Goal: Communication & Community: Answer question/provide support

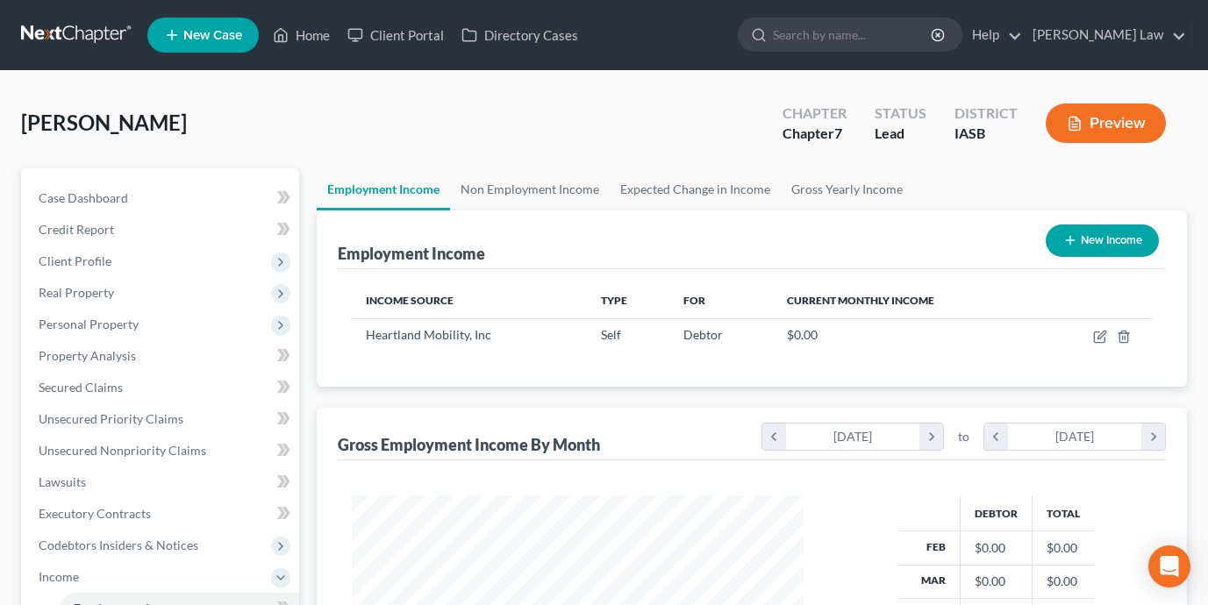
scroll to position [314, 487]
click at [306, 39] on link "Home" at bounding box center [301, 35] width 75 height 32
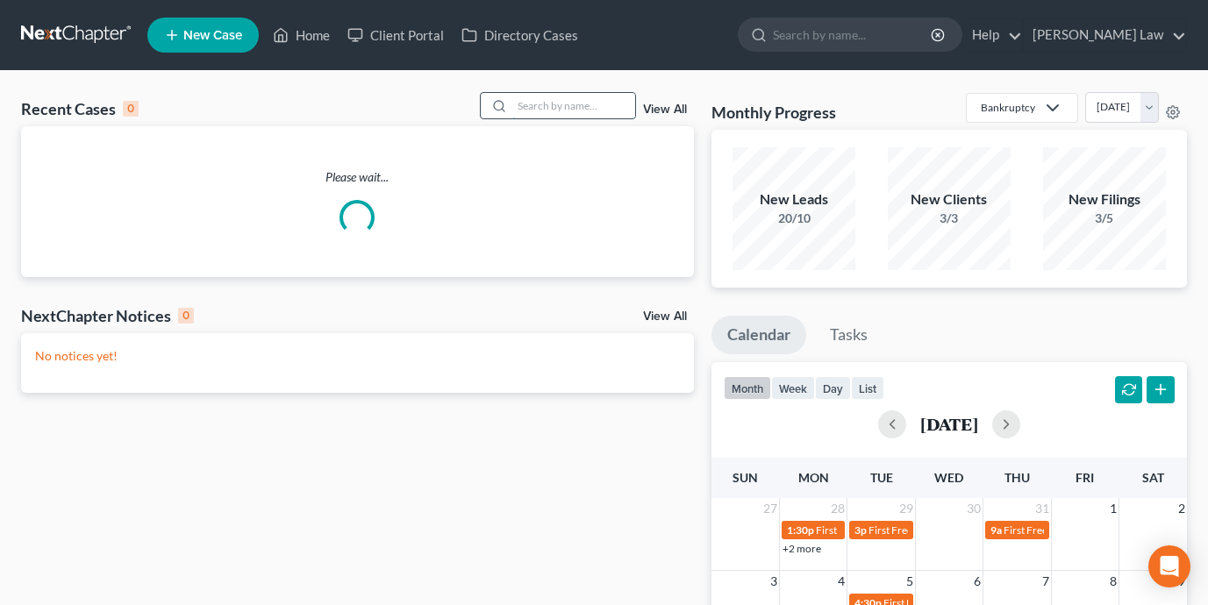
click at [518, 105] on input "search" at bounding box center [573, 105] width 123 height 25
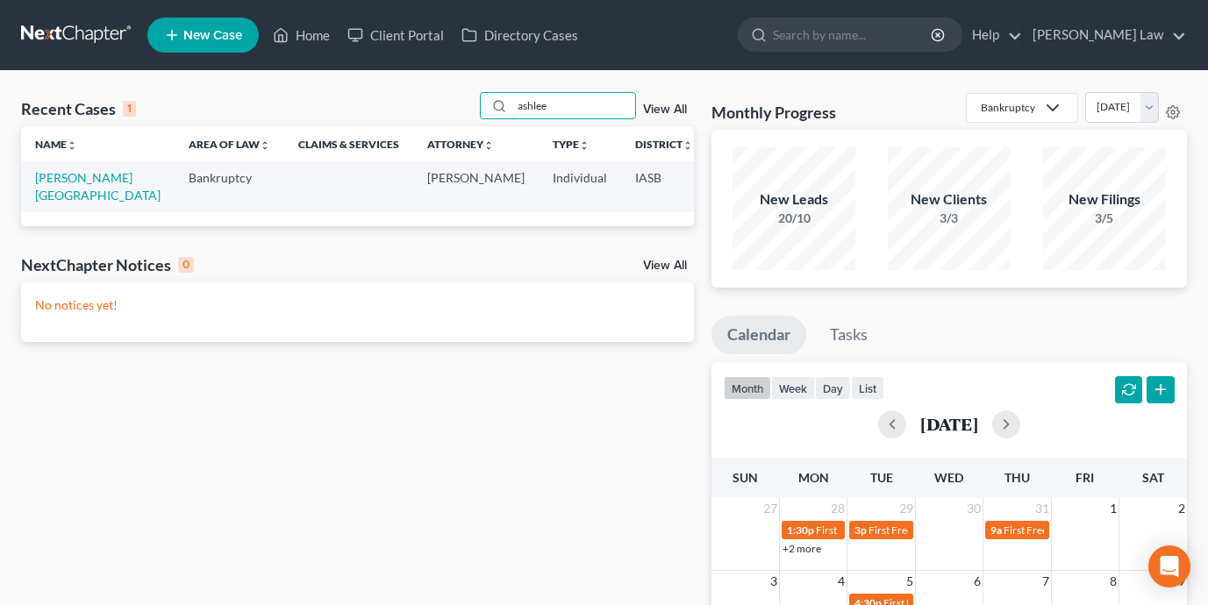
type input "ashlee"
click at [54, 195] on link "[PERSON_NAME][GEOGRAPHIC_DATA]" at bounding box center [97, 186] width 125 height 32
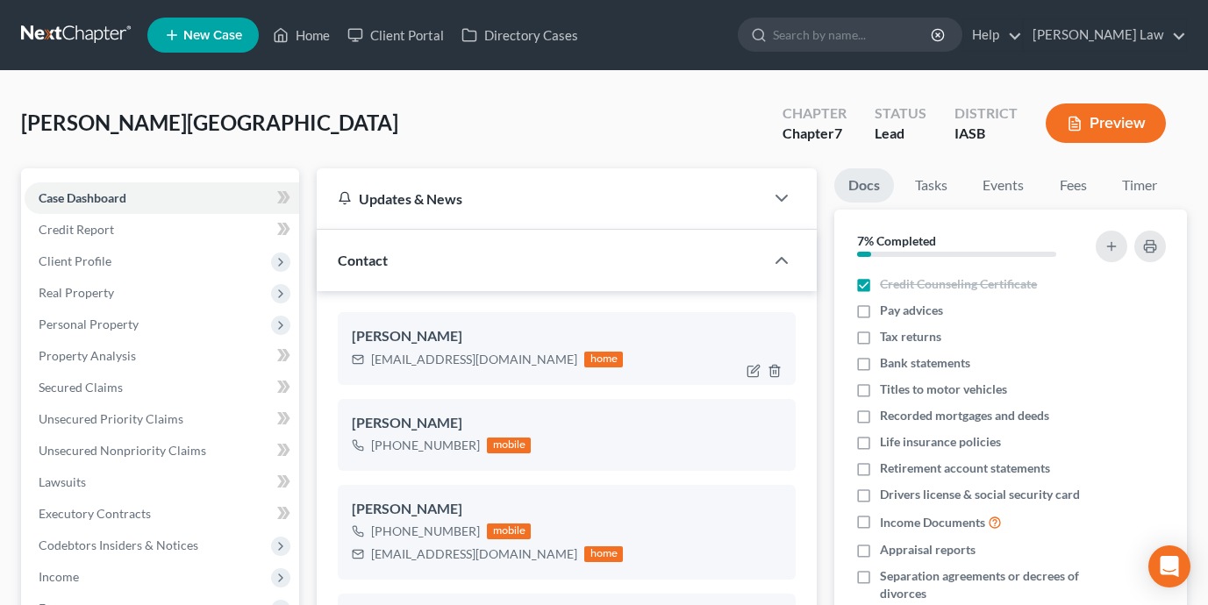
scroll to position [3648, 0]
click at [166, 253] on span "Client Profile" at bounding box center [162, 262] width 274 height 32
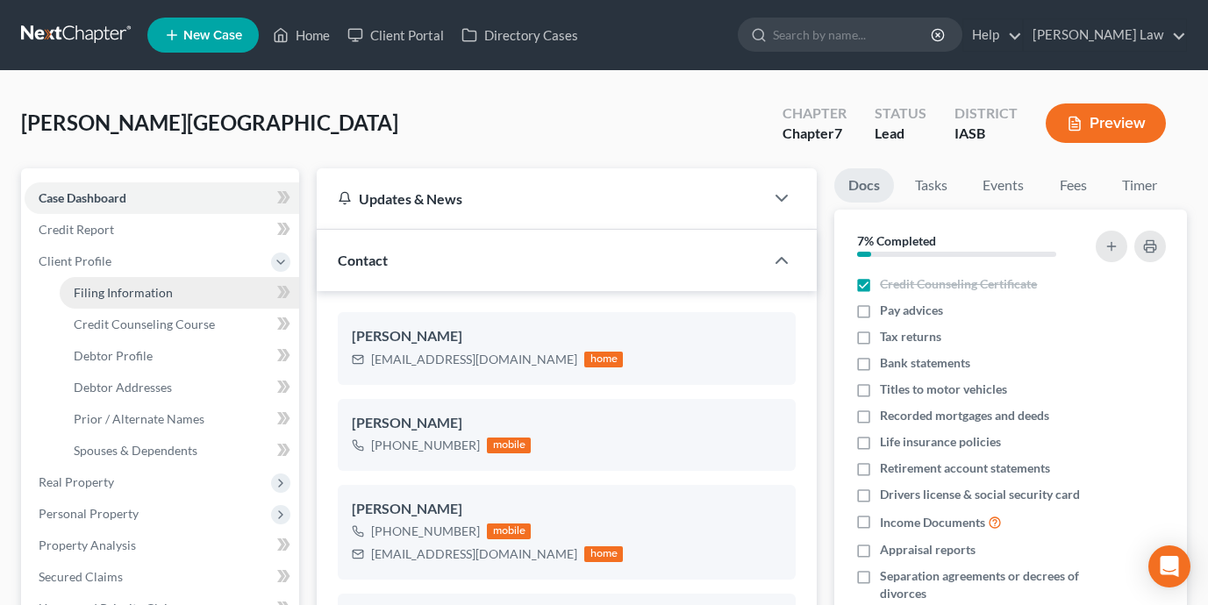
click at [169, 295] on link "Filing Information" at bounding box center [179, 293] width 239 height 32
select select "1"
select select "0"
select select "16"
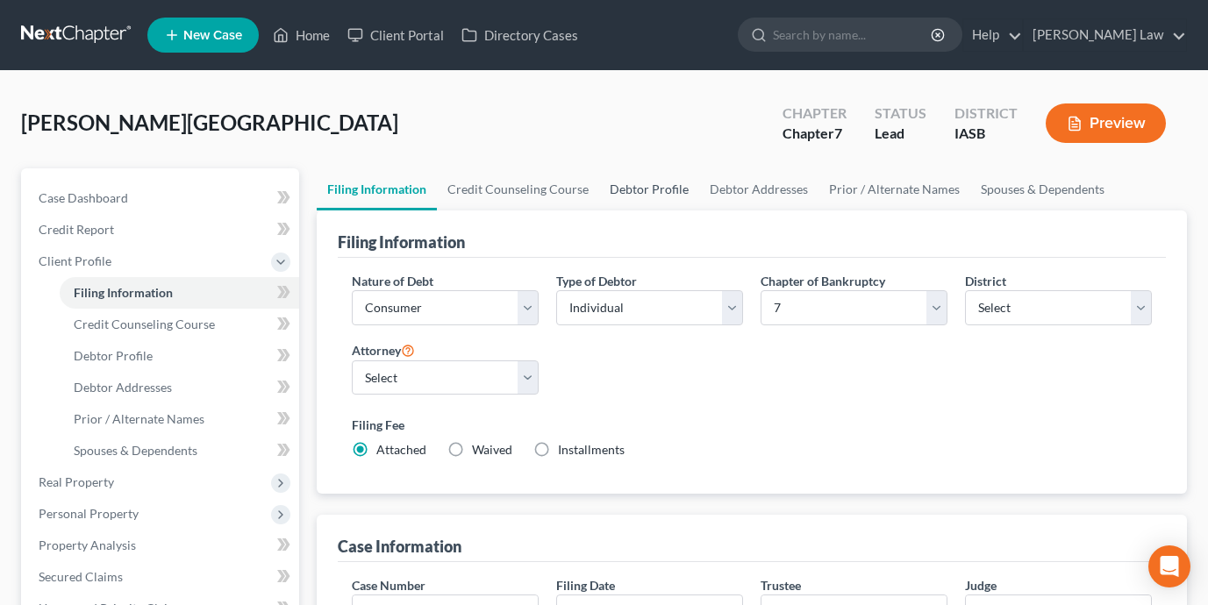
click at [624, 189] on link "Debtor Profile" at bounding box center [649, 189] width 100 height 42
select select "0"
select select "3"
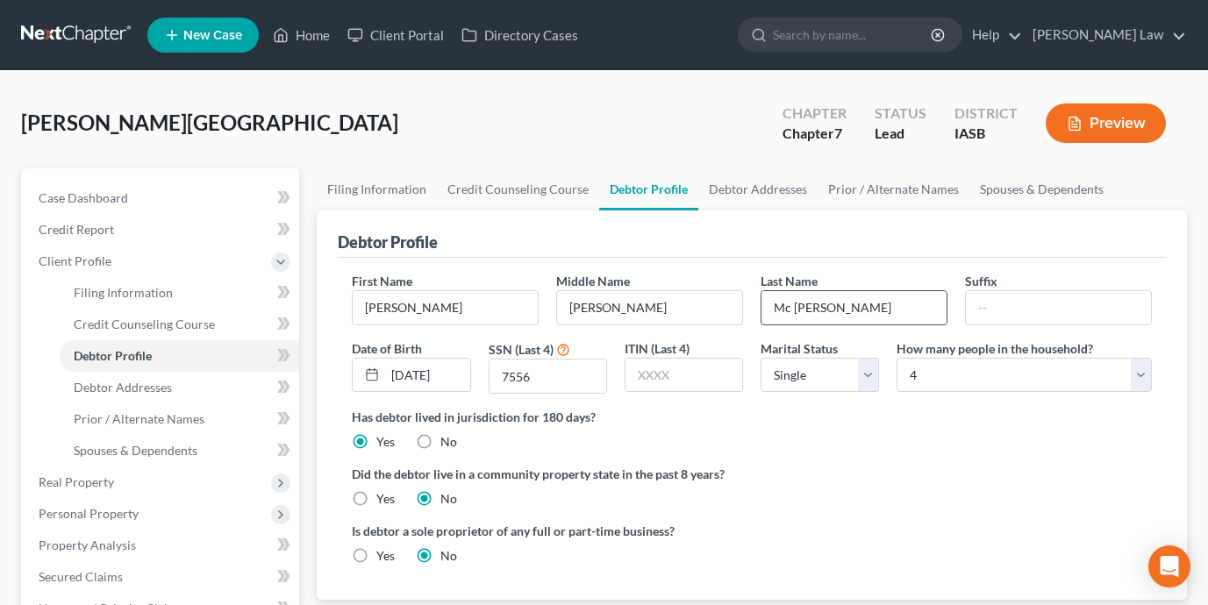
click at [795, 309] on input "Mc Farland" at bounding box center [853, 307] width 185 height 33
type input "McFarland"
click at [323, 37] on link "Home" at bounding box center [301, 35] width 75 height 32
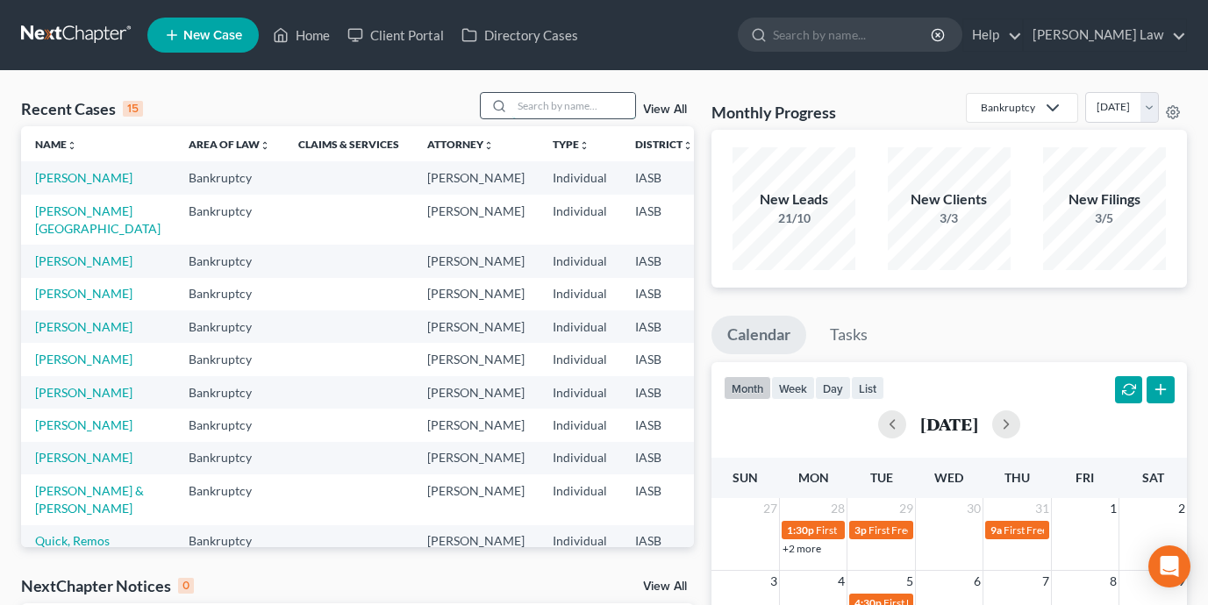
click at [583, 110] on input "search" at bounding box center [573, 105] width 123 height 25
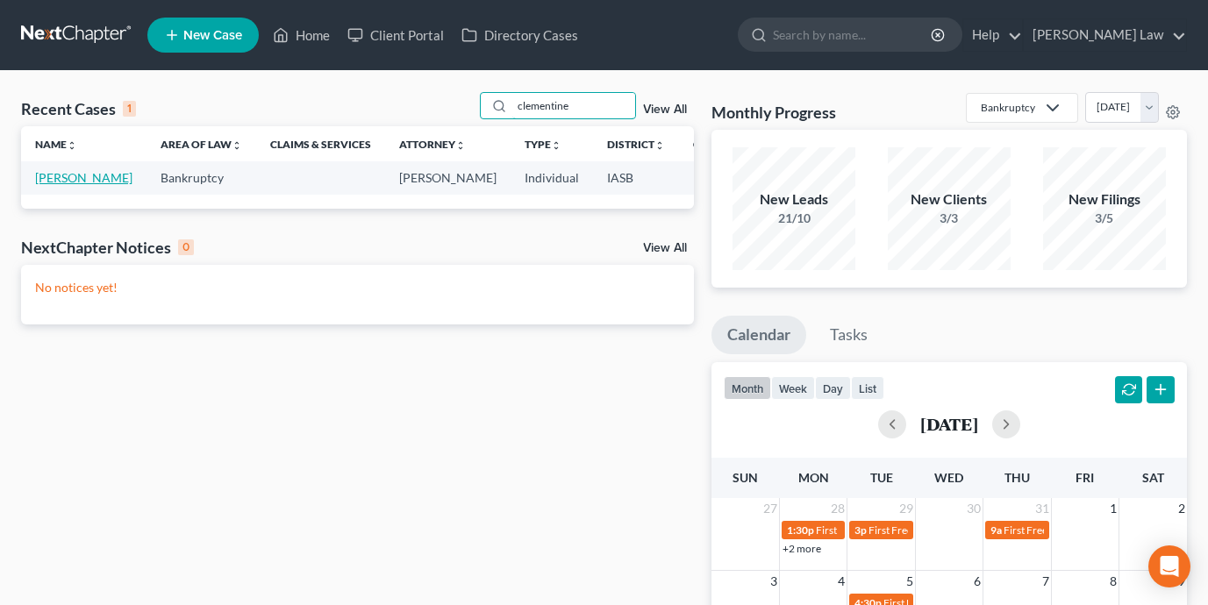
type input "clementine"
click at [52, 185] on link "Stuckey, Clementine" at bounding box center [83, 177] width 97 height 15
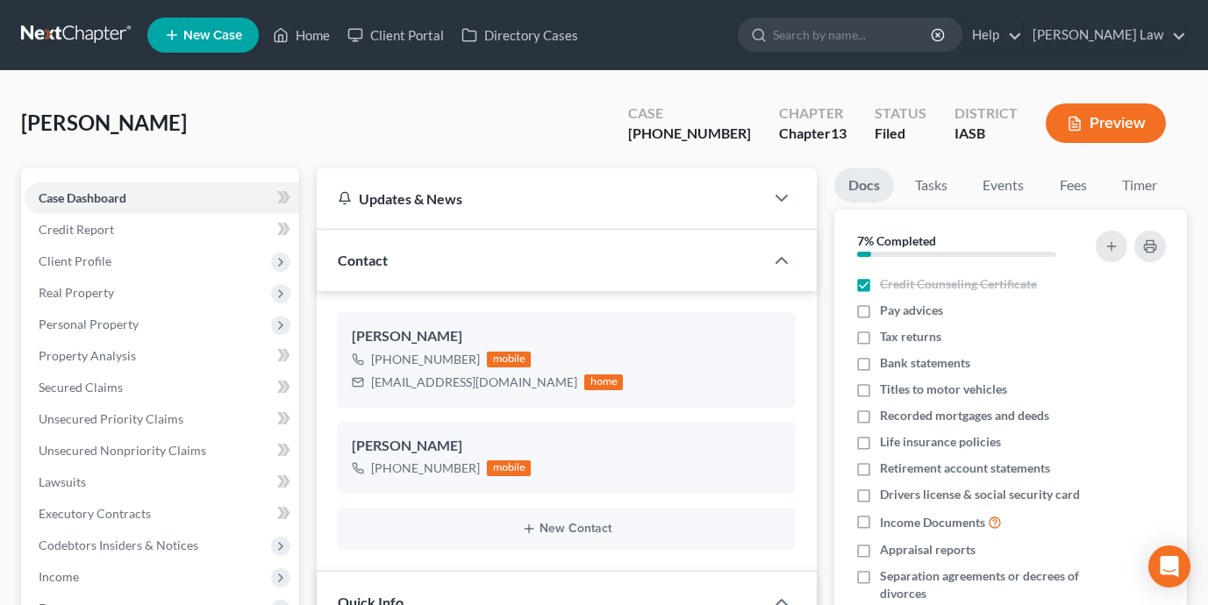
scroll to position [4430, 0]
drag, startPoint x: 752, startPoint y: 137, endPoint x: 668, endPoint y: 133, distance: 83.4
click at [668, 133] on div "Case 25-01302-13" at bounding box center [689, 125] width 151 height 52
copy div "25-01302-13"
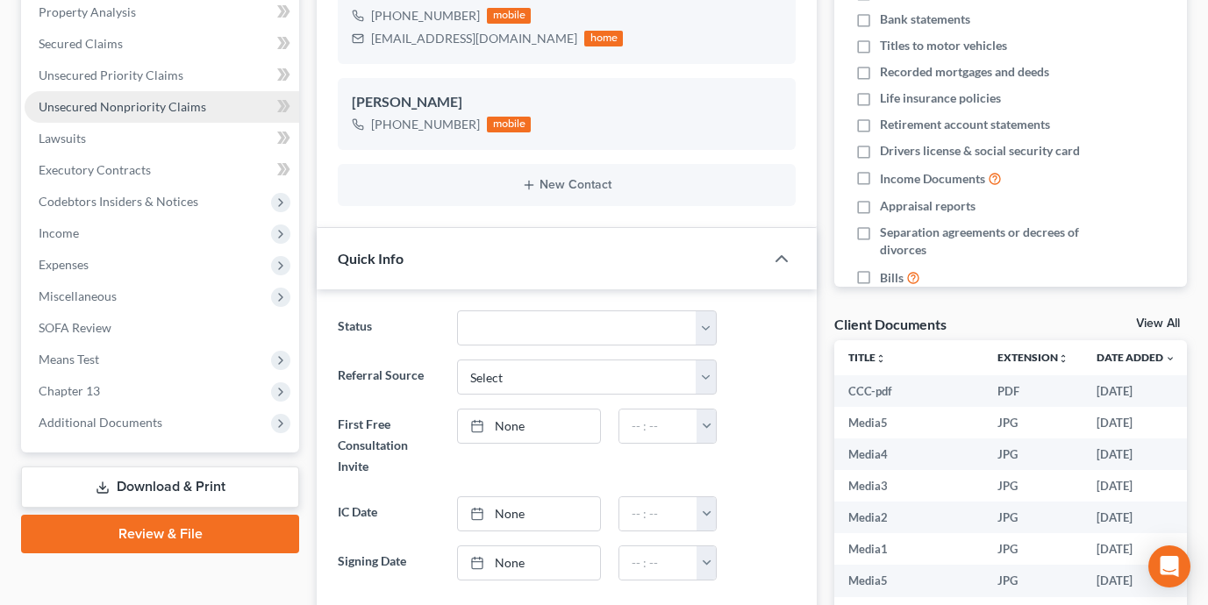
scroll to position [375, 0]
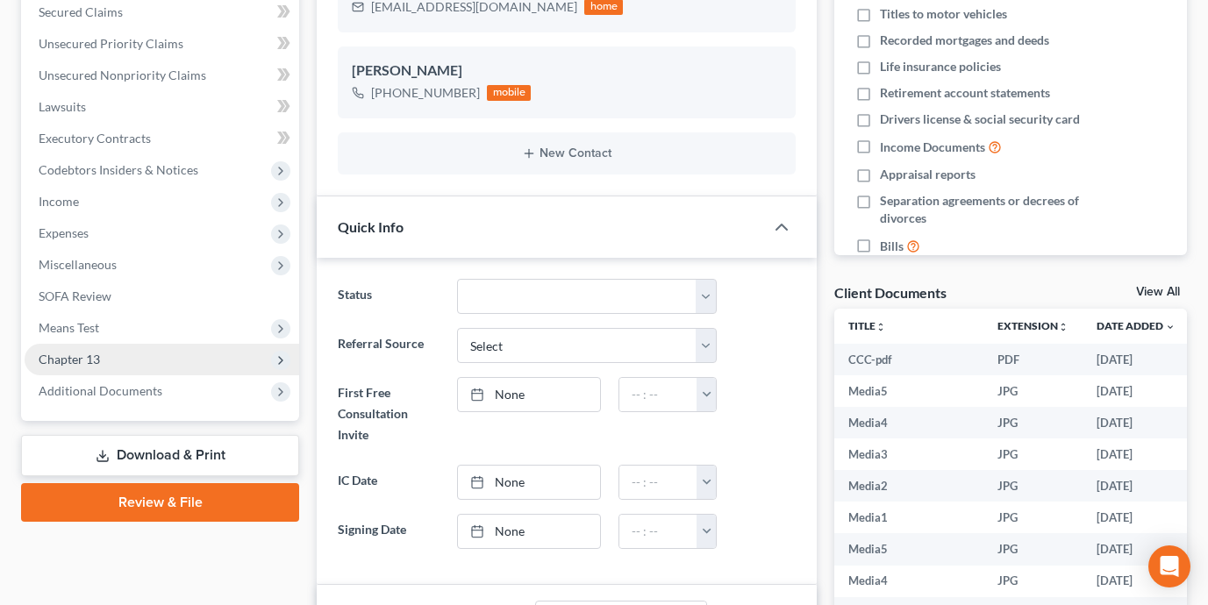
click at [197, 350] on span "Chapter 13" at bounding box center [162, 360] width 274 height 32
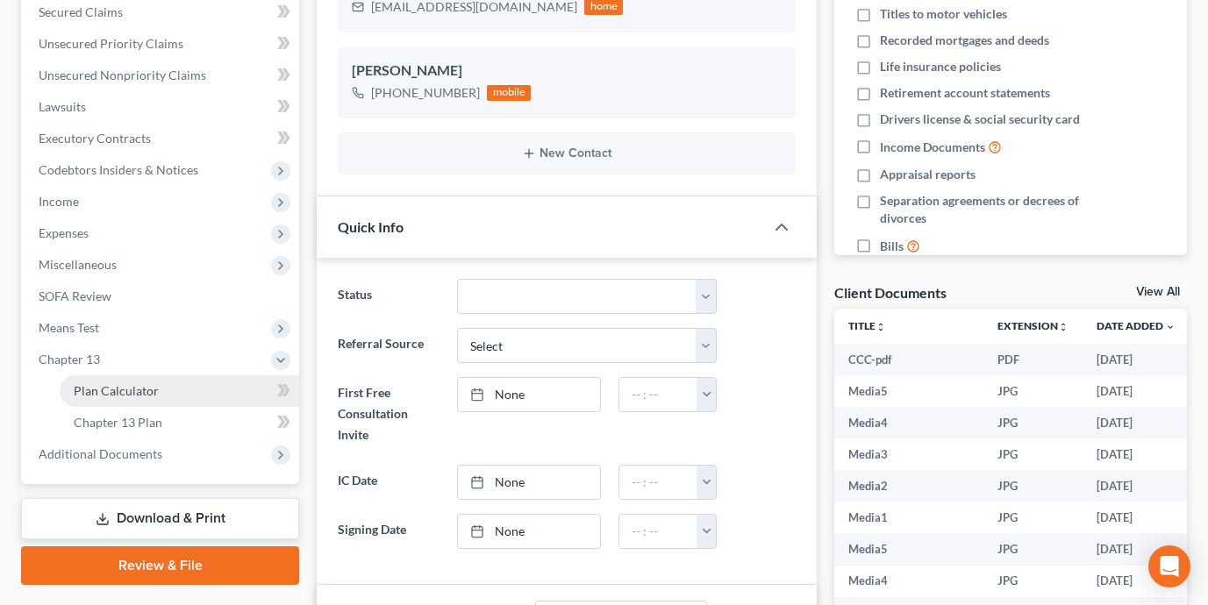
click at [204, 388] on link "Plan Calculator" at bounding box center [179, 391] width 239 height 32
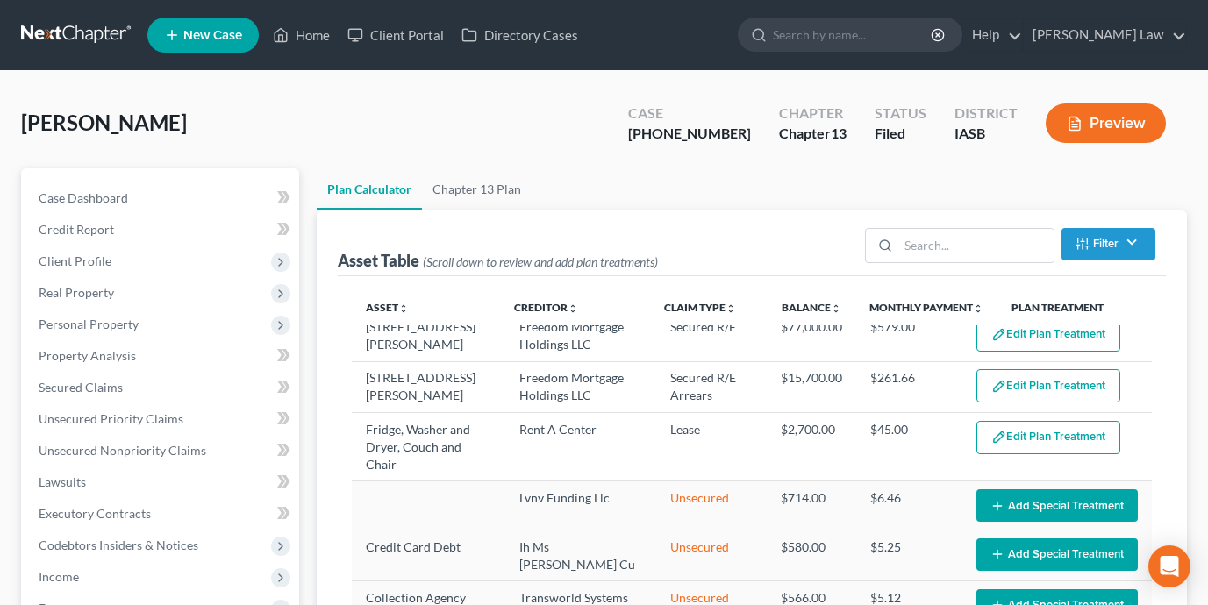
scroll to position [71, 0]
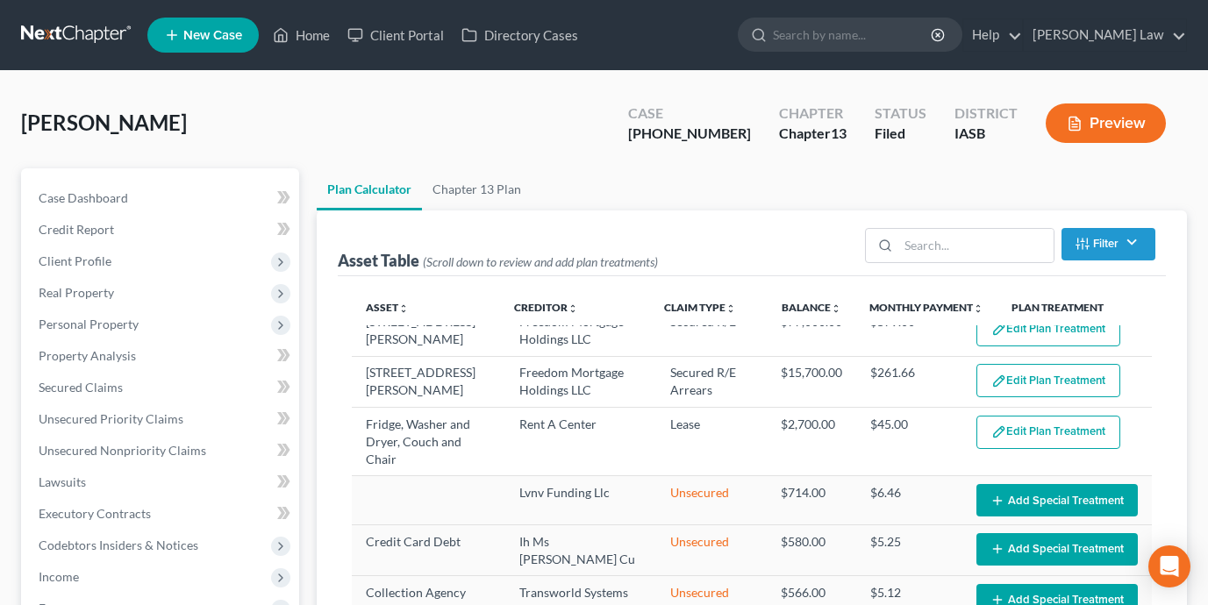
select select "59"
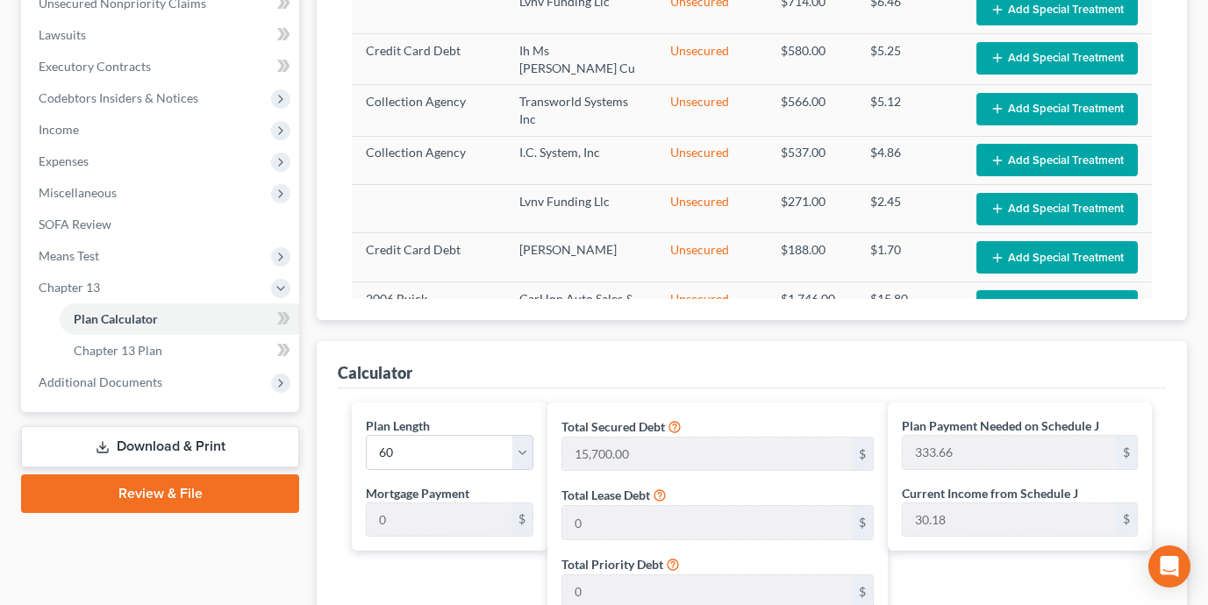
scroll to position [438, 0]
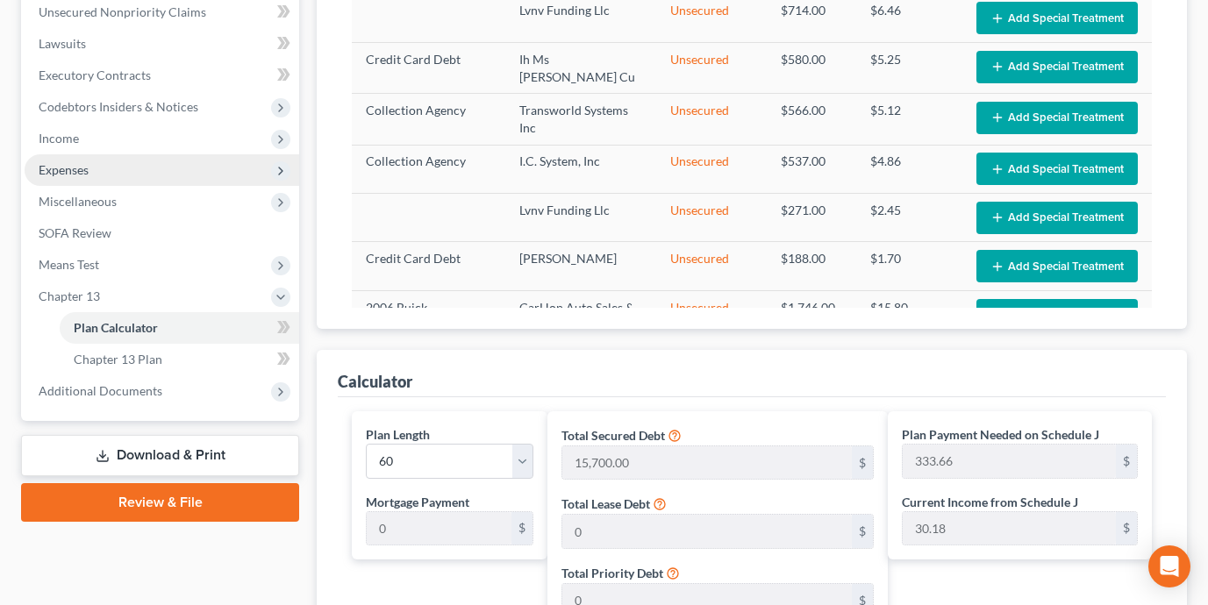
click at [145, 167] on span "Expenses" at bounding box center [162, 170] width 274 height 32
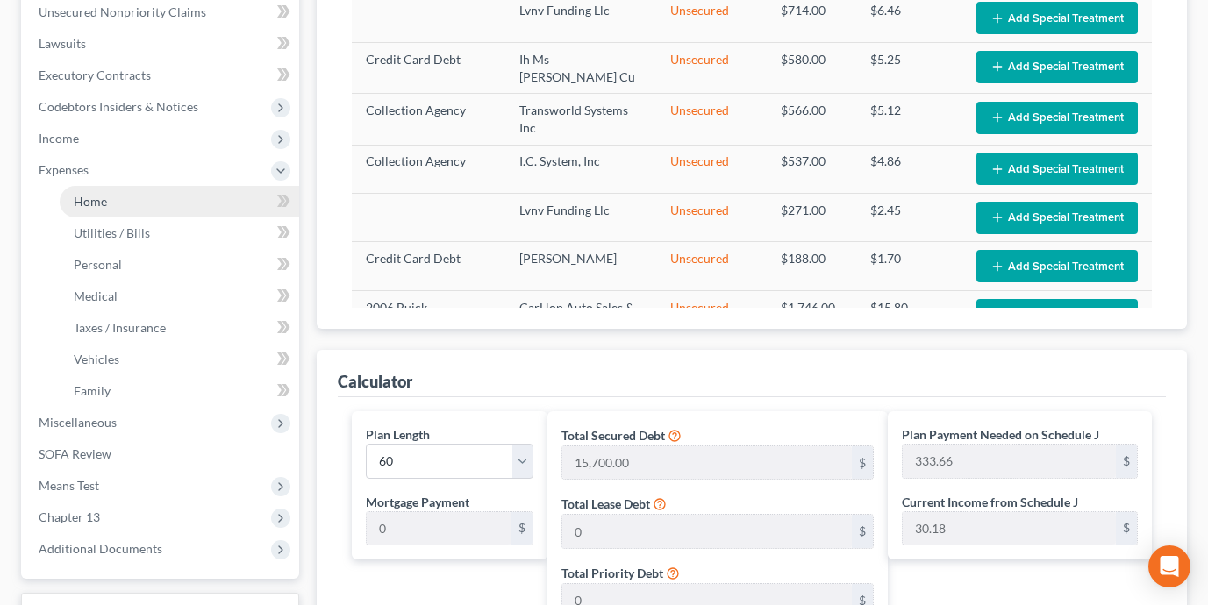
click at [151, 203] on link "Home" at bounding box center [179, 202] width 239 height 32
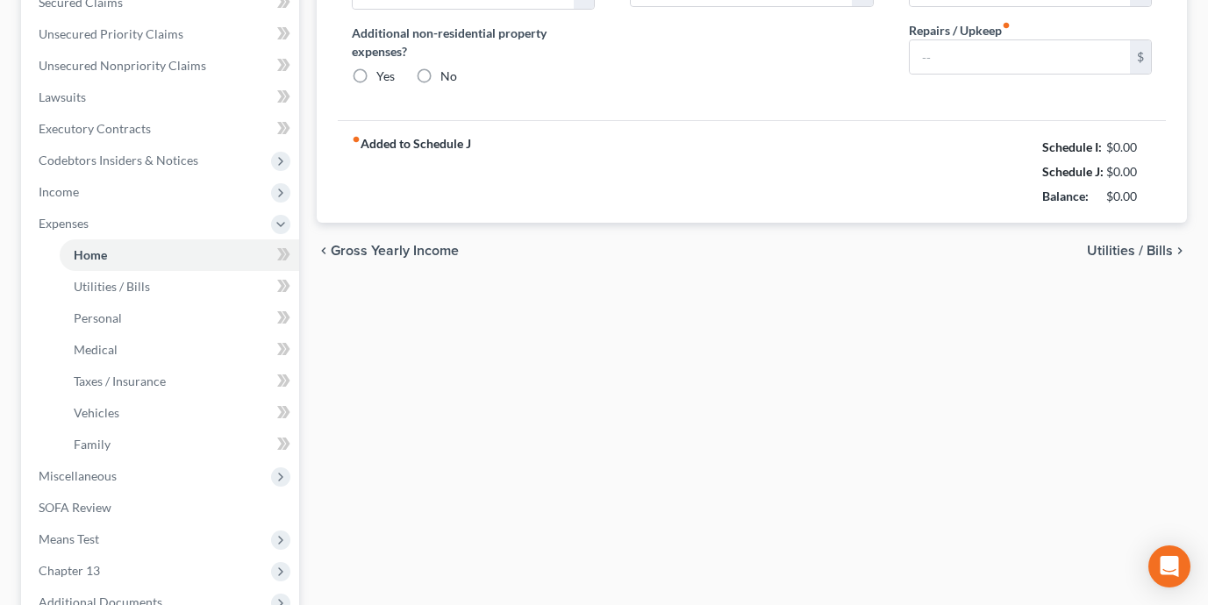
type input "579.00"
radio input "true"
type input "135.00"
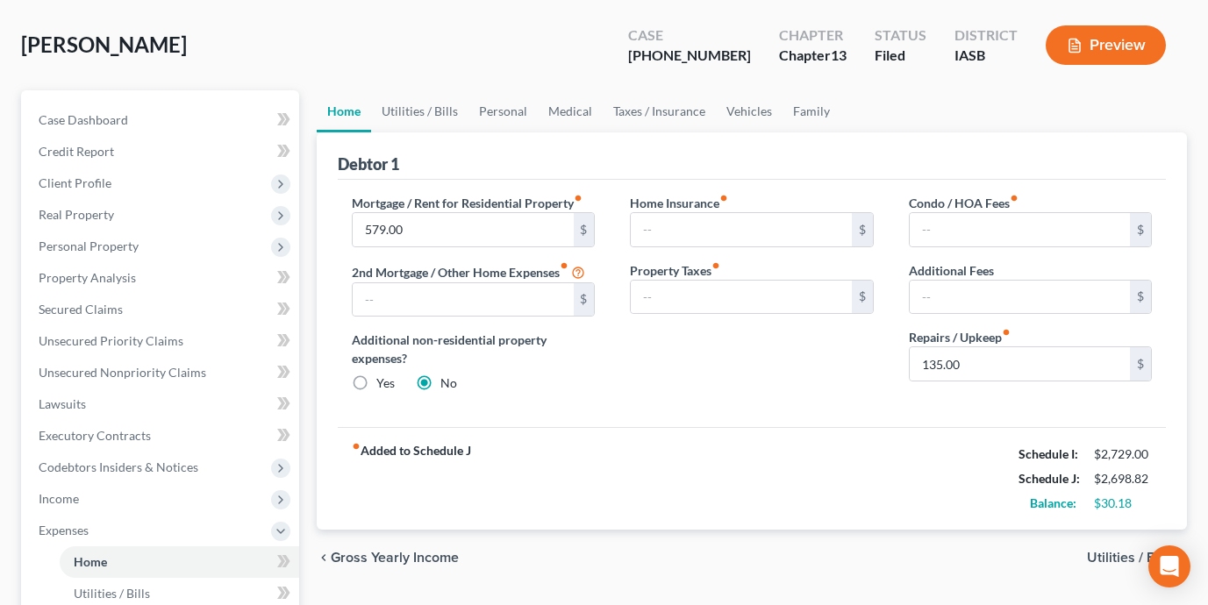
scroll to position [75, 0]
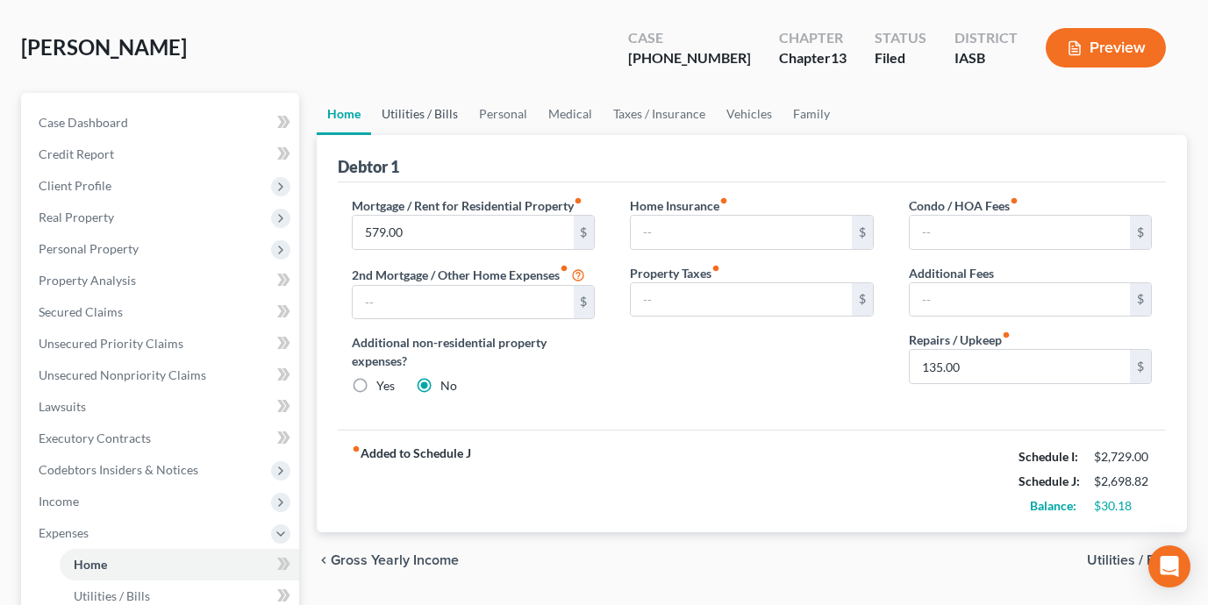
click at [437, 102] on link "Utilities / Bills" at bounding box center [419, 114] width 97 height 42
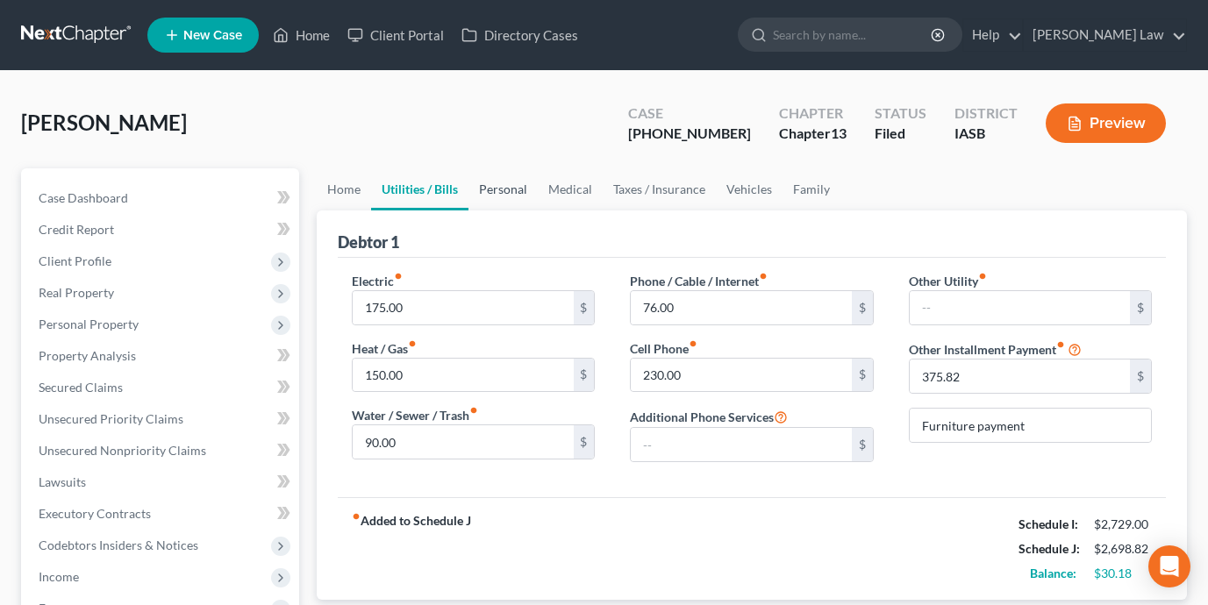
click at [523, 190] on link "Personal" at bounding box center [502, 189] width 69 height 42
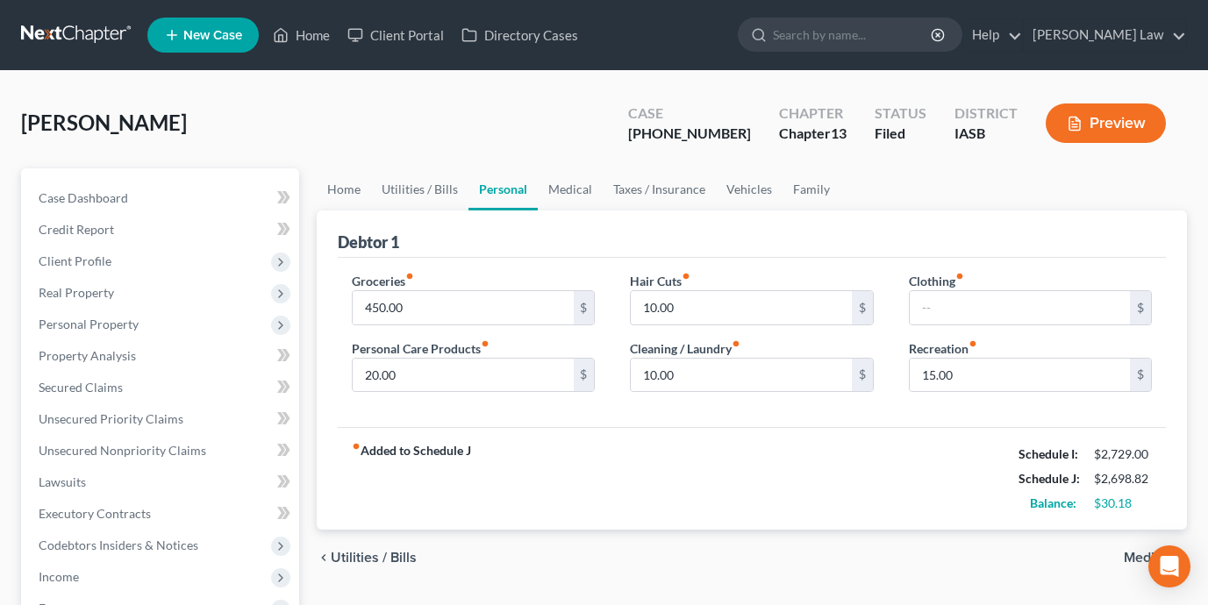
click at [324, 396] on div "Debtor 1 Groceries fiber_manual_record 450.00 $ Personal Care Products fiber_ma…" at bounding box center [752, 370] width 870 height 320
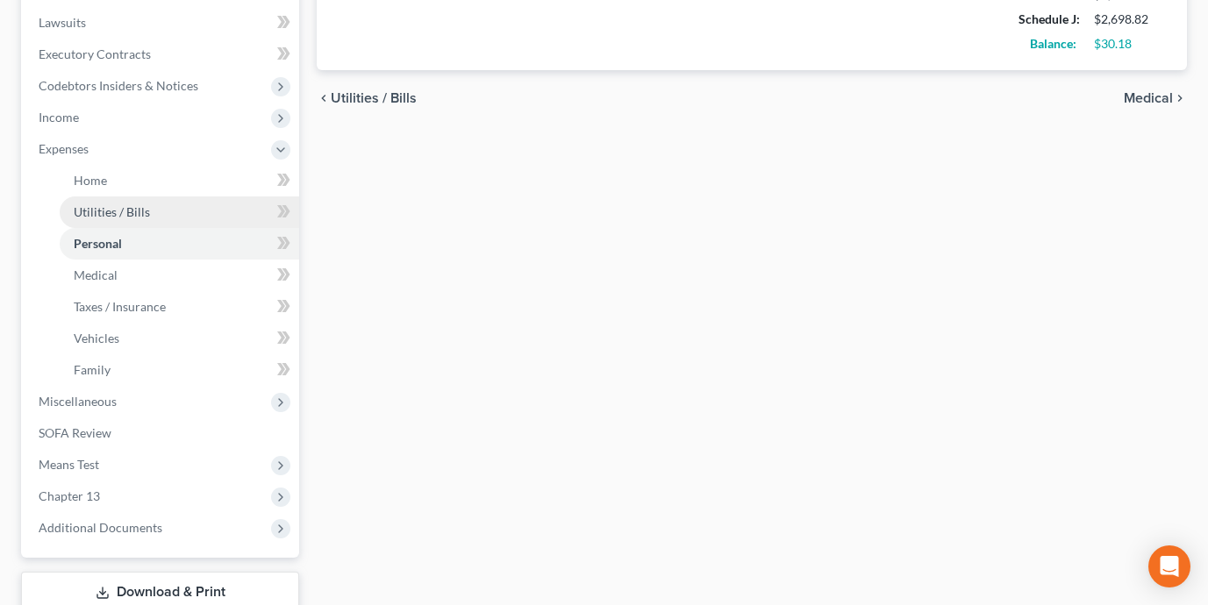
scroll to position [567, 0]
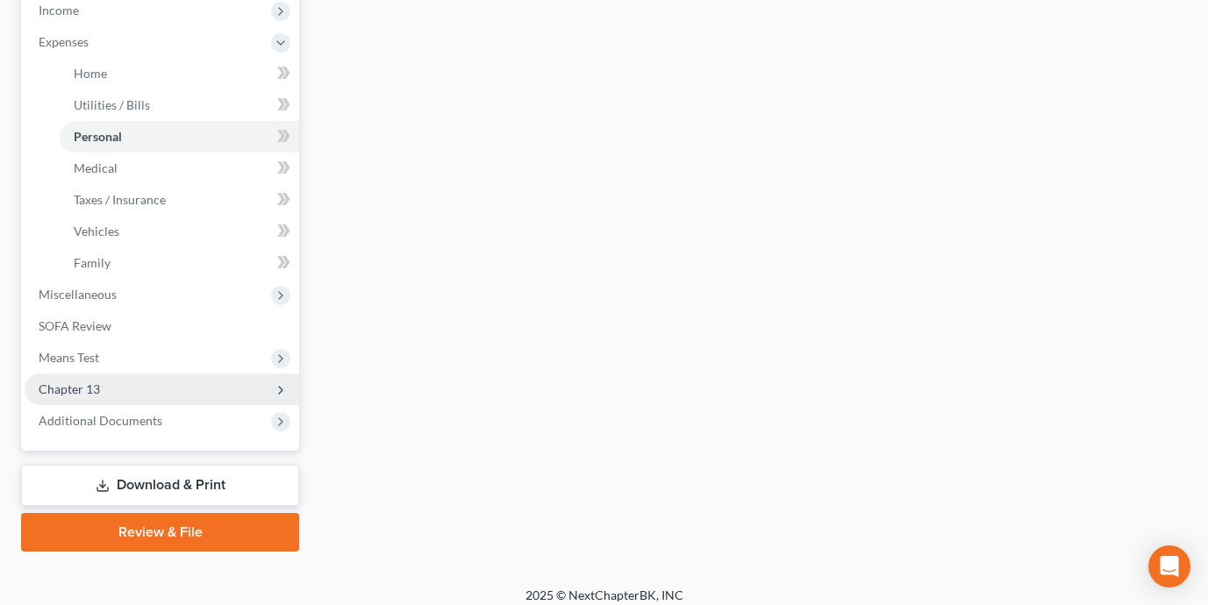
click at [202, 377] on span "Chapter 13" at bounding box center [162, 390] width 274 height 32
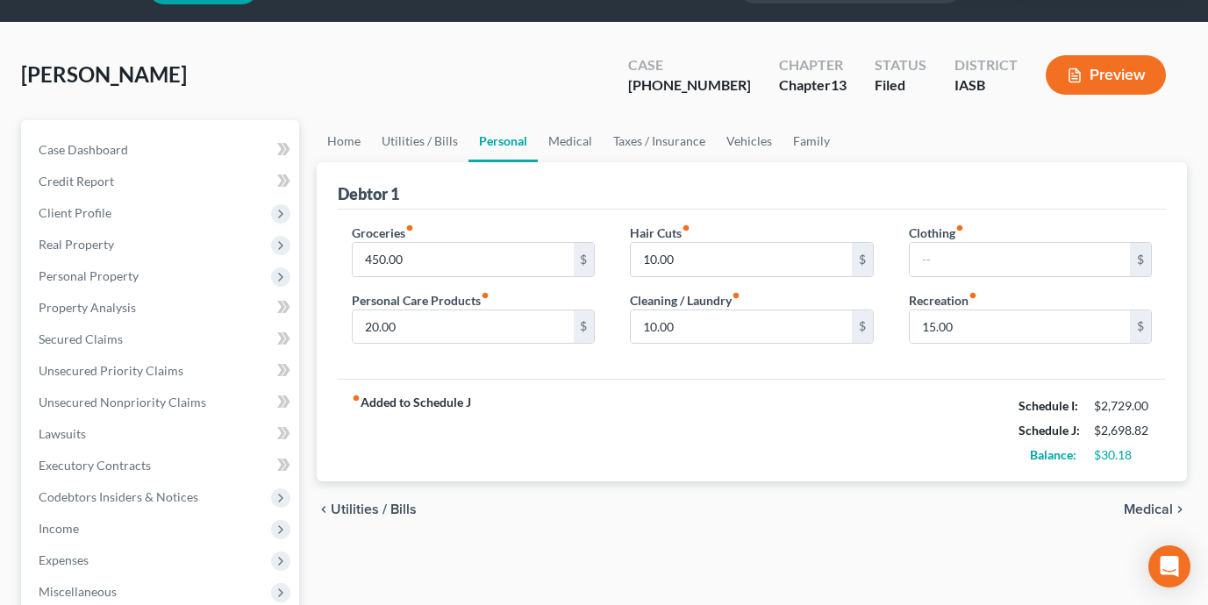
scroll to position [32, 0]
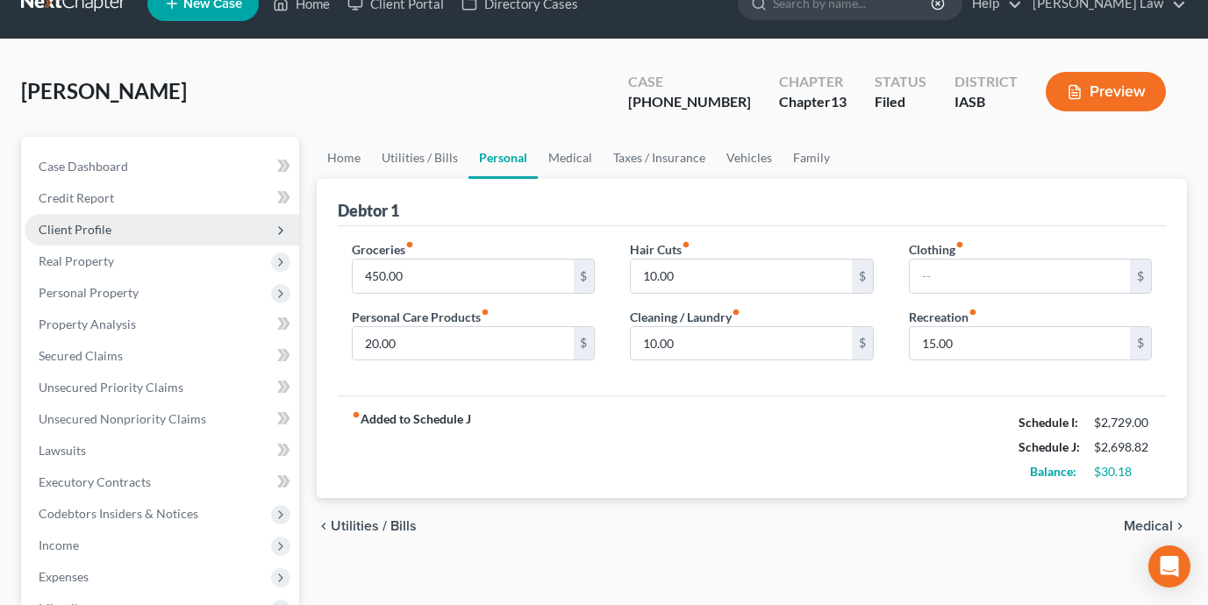
click at [172, 233] on span "Client Profile" at bounding box center [162, 230] width 274 height 32
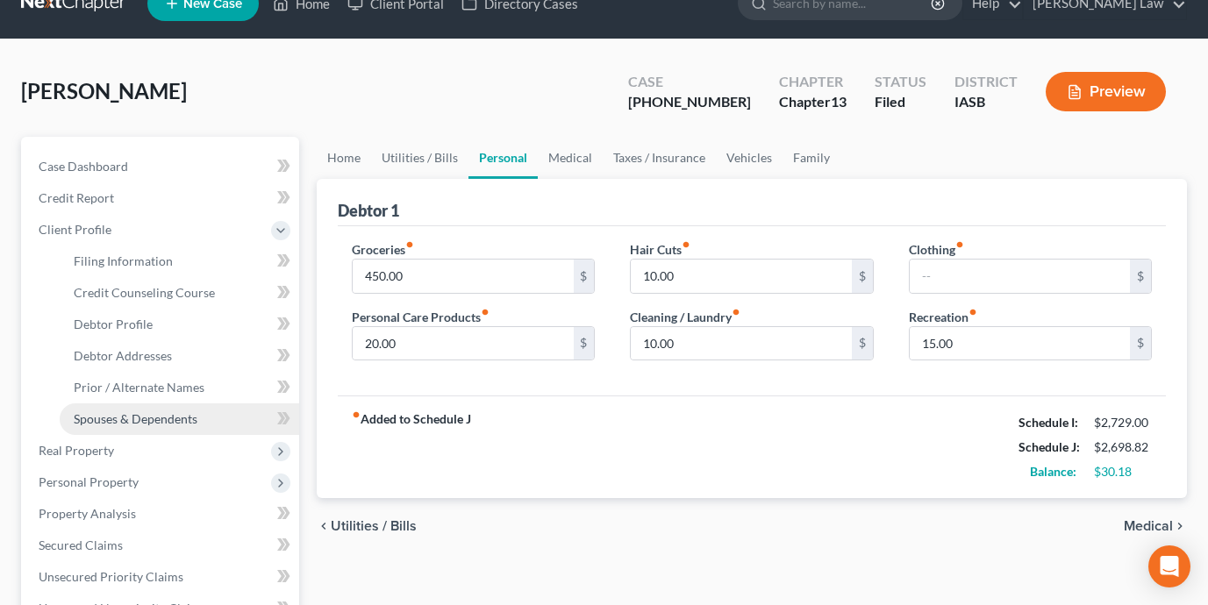
scroll to position [86, 0]
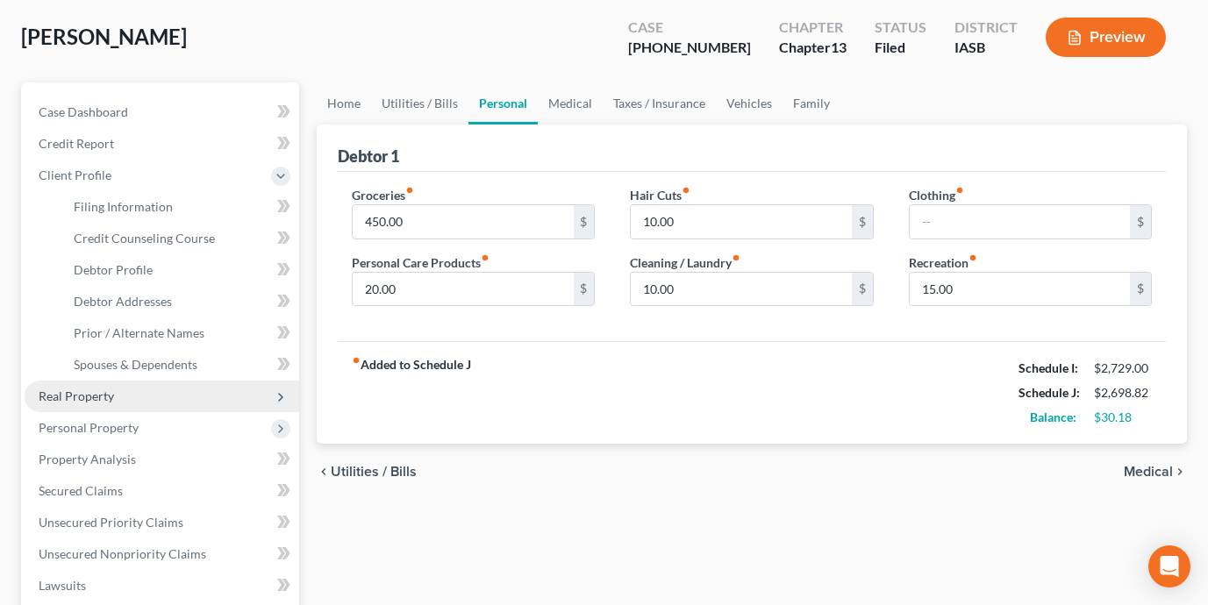
click at [176, 387] on span "Real Property" at bounding box center [162, 397] width 274 height 32
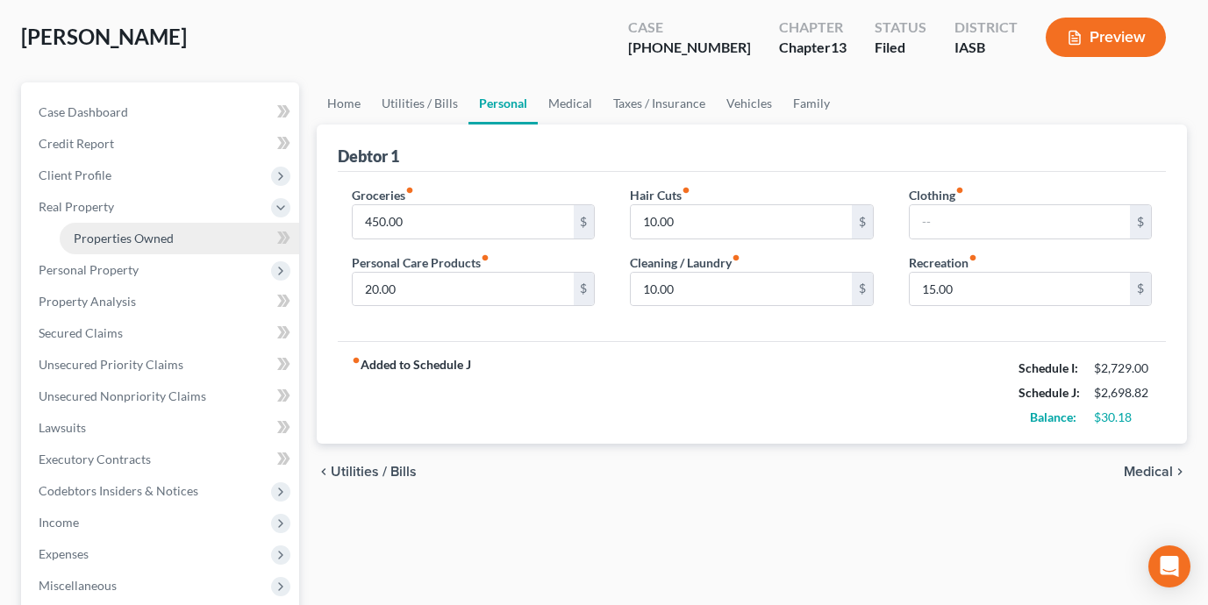
click at [164, 231] on span "Properties Owned" at bounding box center [124, 238] width 100 height 15
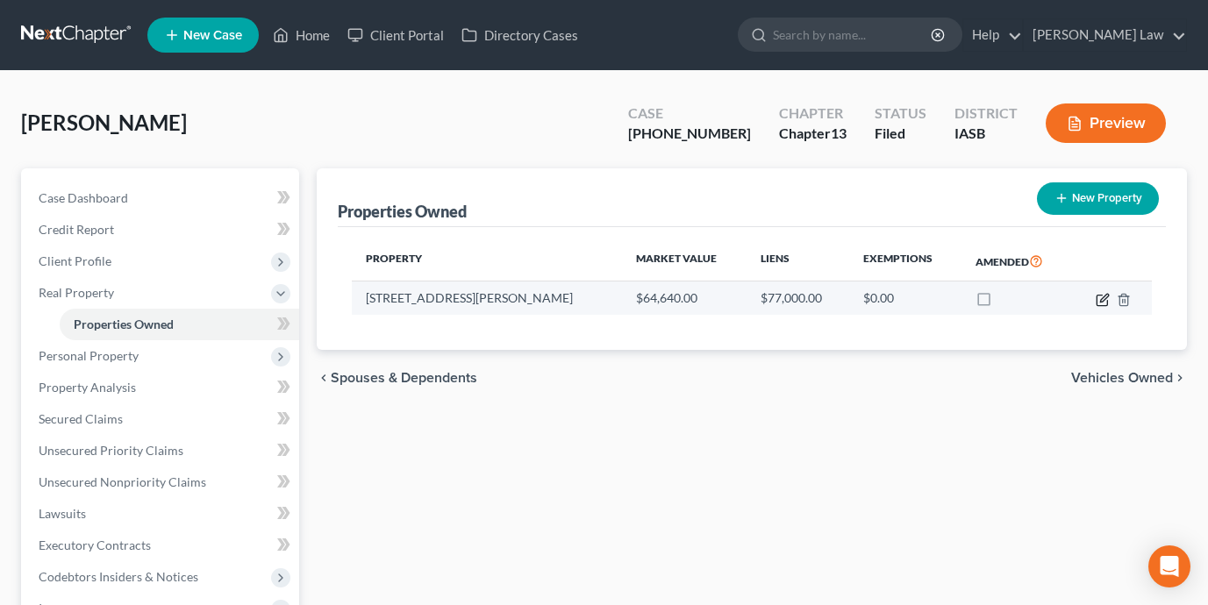
click at [1103, 299] on icon "button" at bounding box center [1104, 298] width 8 height 8
select select "16"
select select "0"
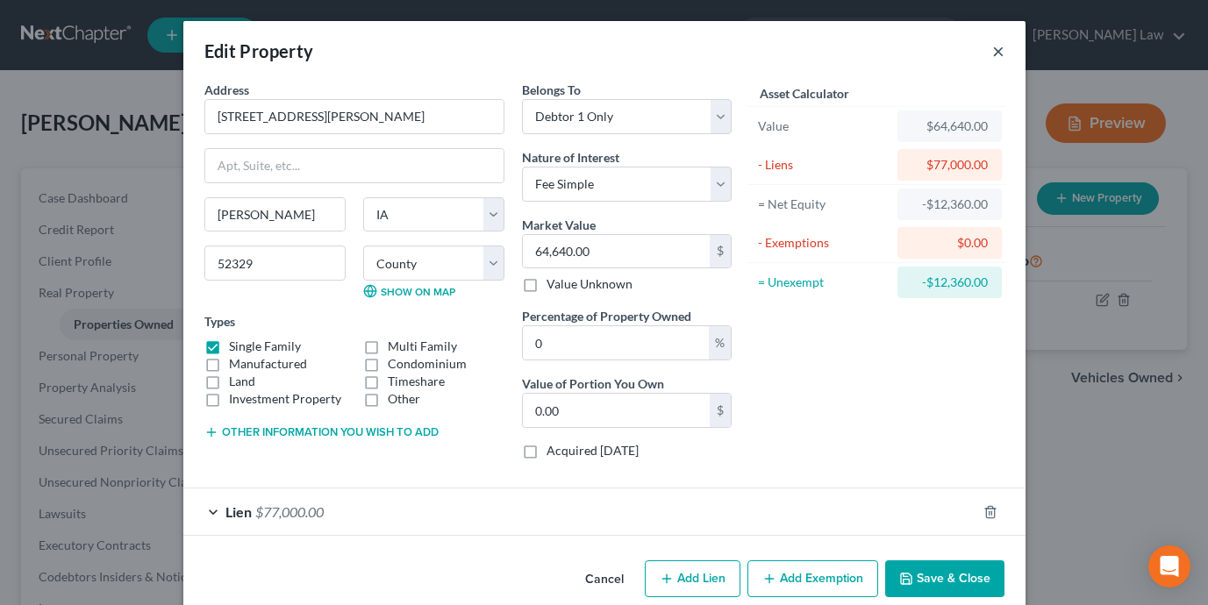
click at [1002, 46] on button "×" at bounding box center [998, 50] width 12 height 21
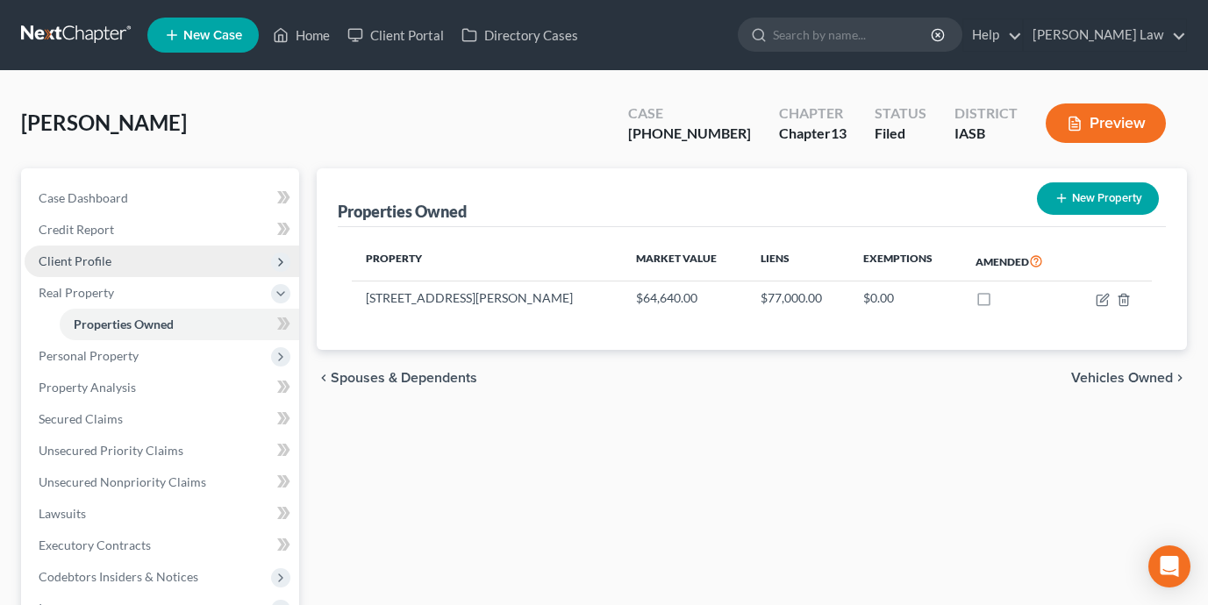
click at [200, 257] on span "Client Profile" at bounding box center [162, 262] width 274 height 32
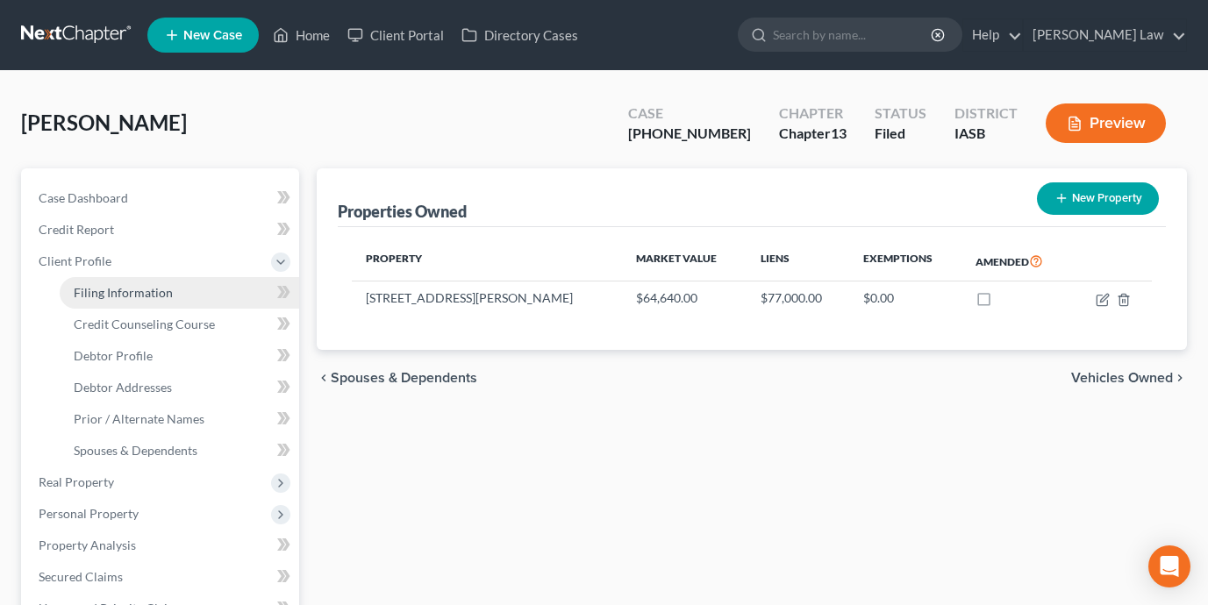
click at [199, 299] on link "Filing Information" at bounding box center [179, 293] width 239 height 32
select select "1"
select select "0"
select select "3"
select select "30"
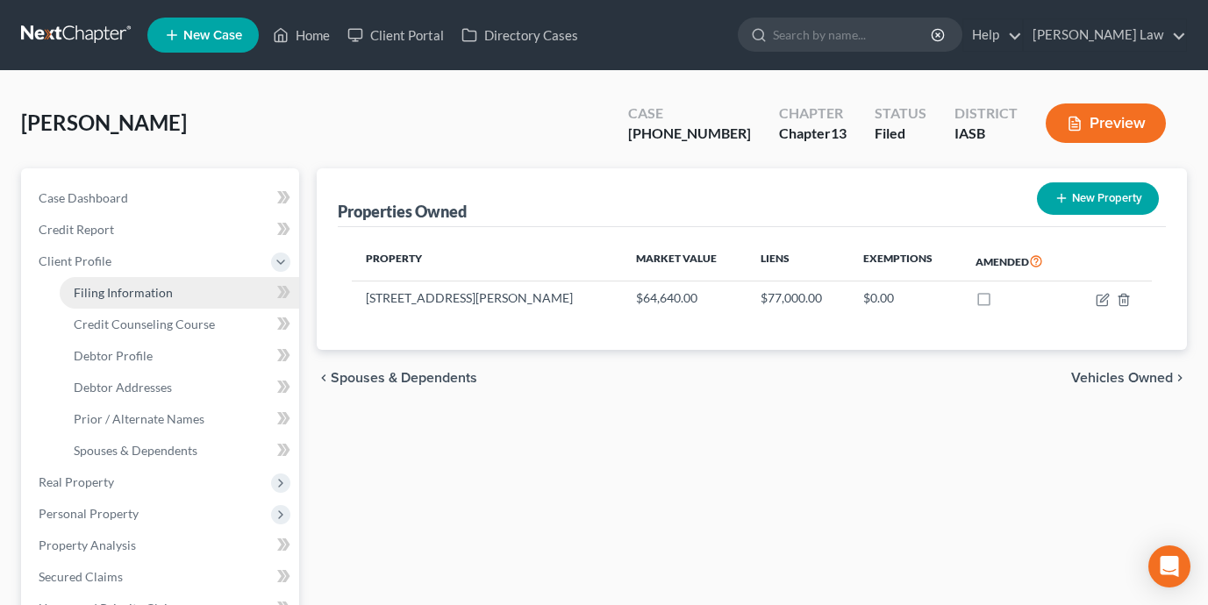
select select "0"
select select "16"
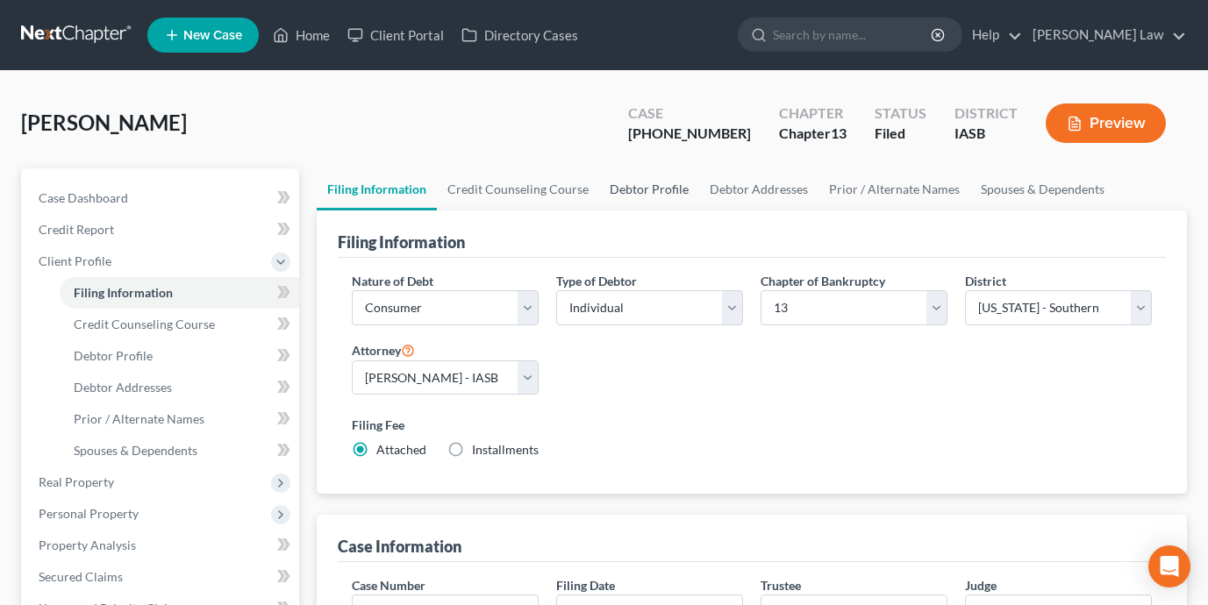
click at [657, 191] on link "Debtor Profile" at bounding box center [649, 189] width 100 height 42
select select "4"
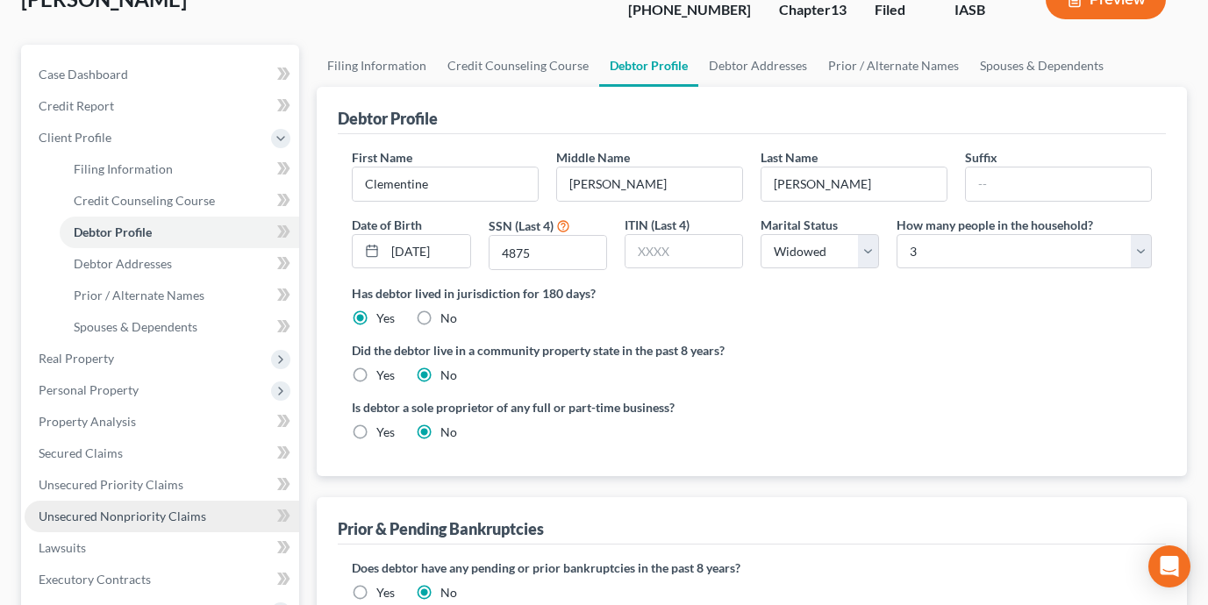
scroll to position [66, 0]
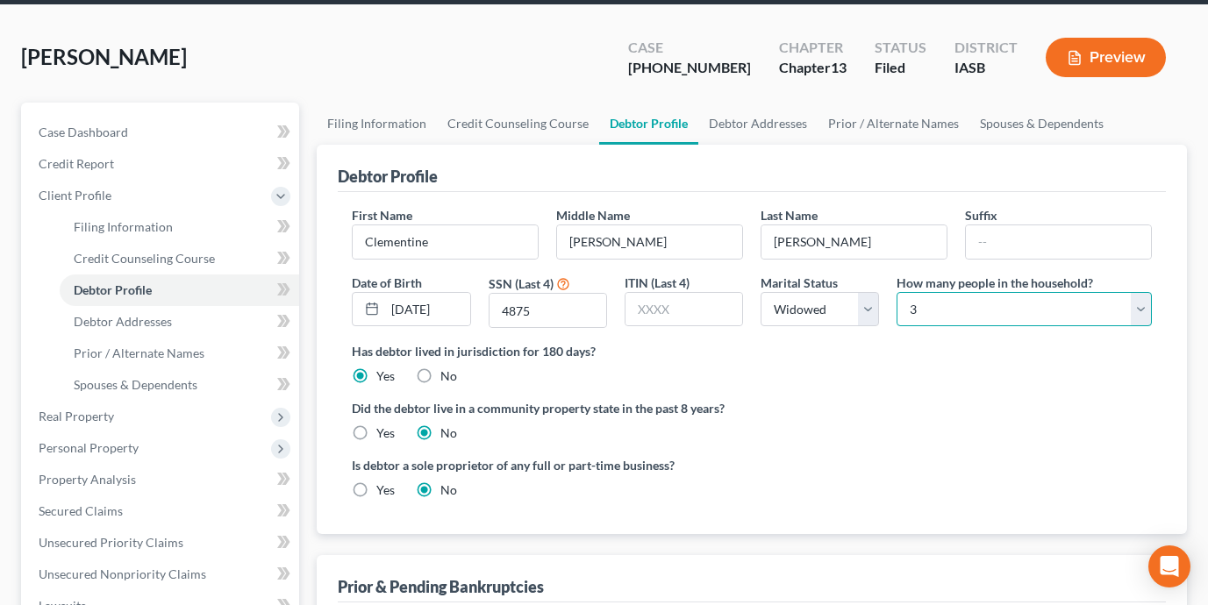
click at [984, 314] on select "Select 1 2 3 4 5 6 7 8 9 10 11 12 13 14 15 16 17 18 19 20" at bounding box center [1023, 309] width 255 height 35
select select "3"
click at [937, 419] on div "Did the debtor live in a community property state in the past 8 years? Yes No" at bounding box center [752, 420] width 800 height 43
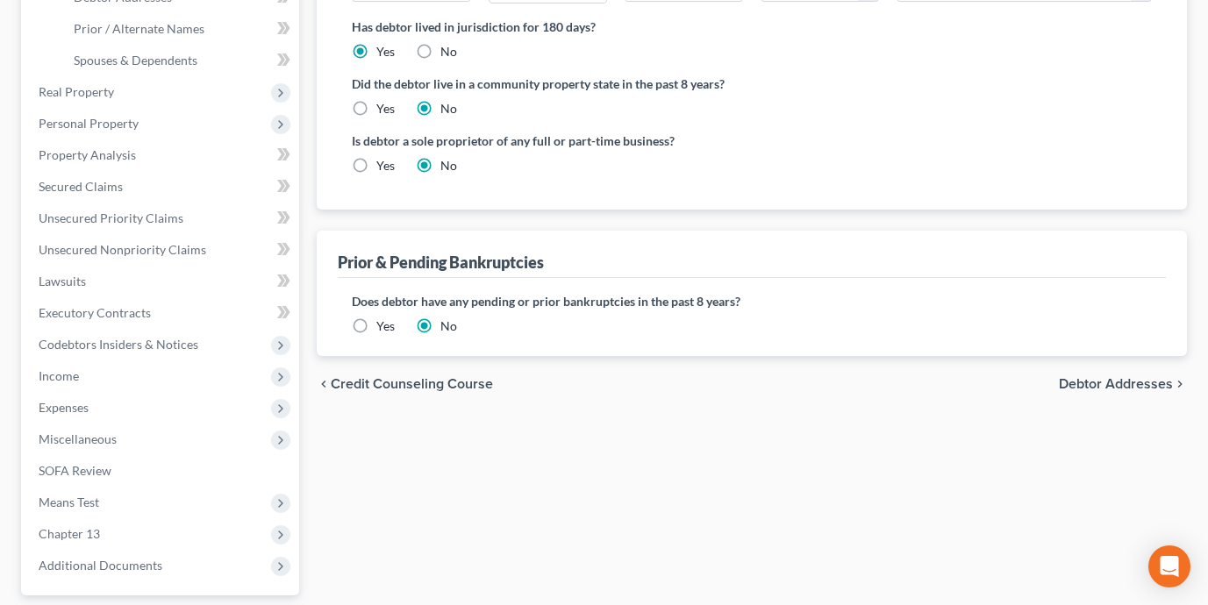
scroll to position [412, 0]
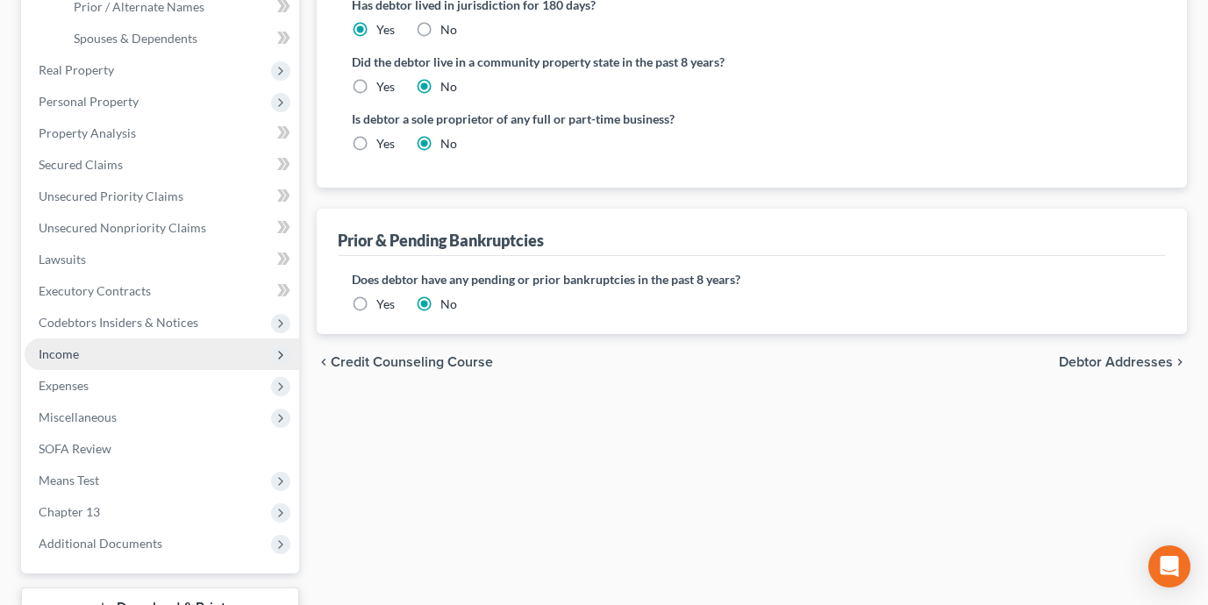
click at [170, 361] on span "Income" at bounding box center [162, 355] width 274 height 32
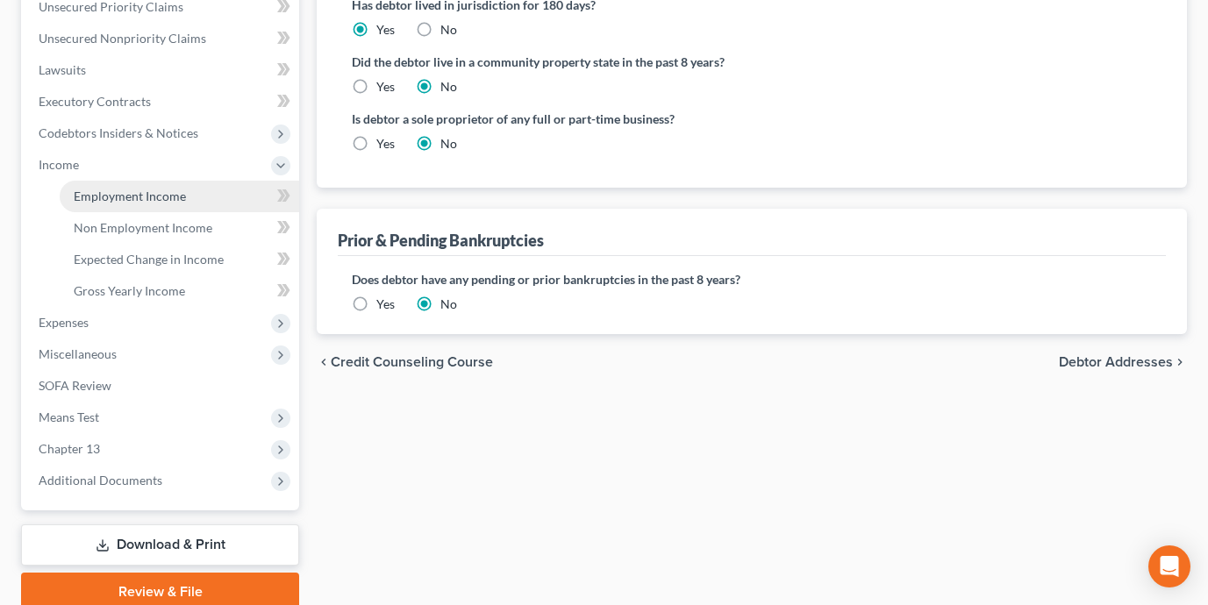
click at [176, 204] on link "Employment Income" at bounding box center [179, 197] width 239 height 32
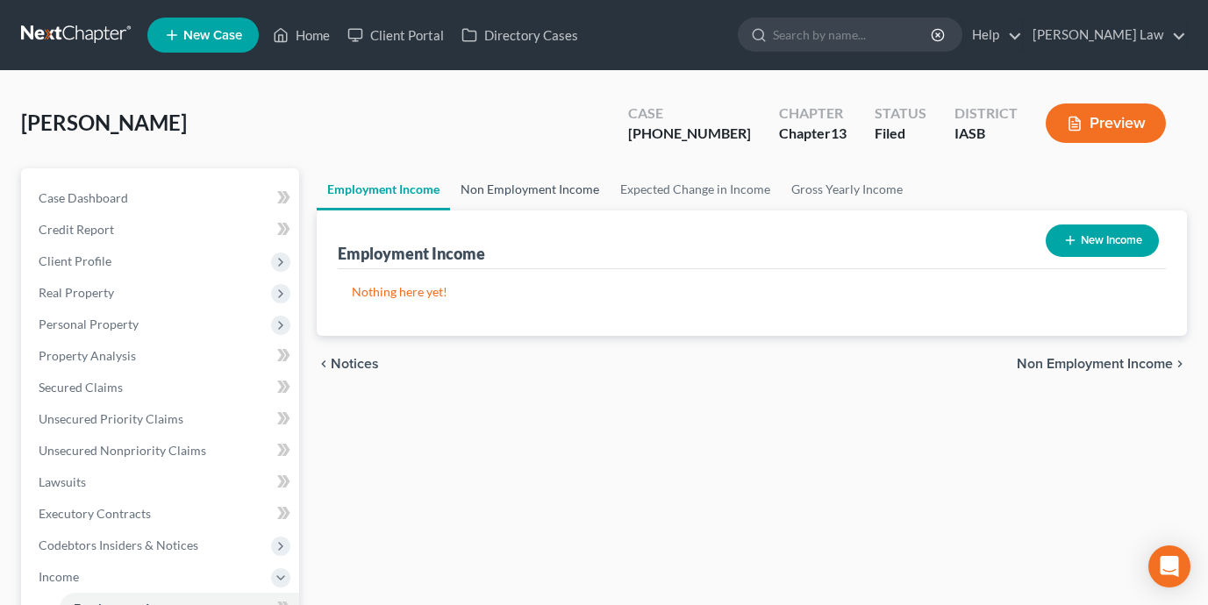
click at [522, 192] on link "Non Employment Income" at bounding box center [530, 189] width 160 height 42
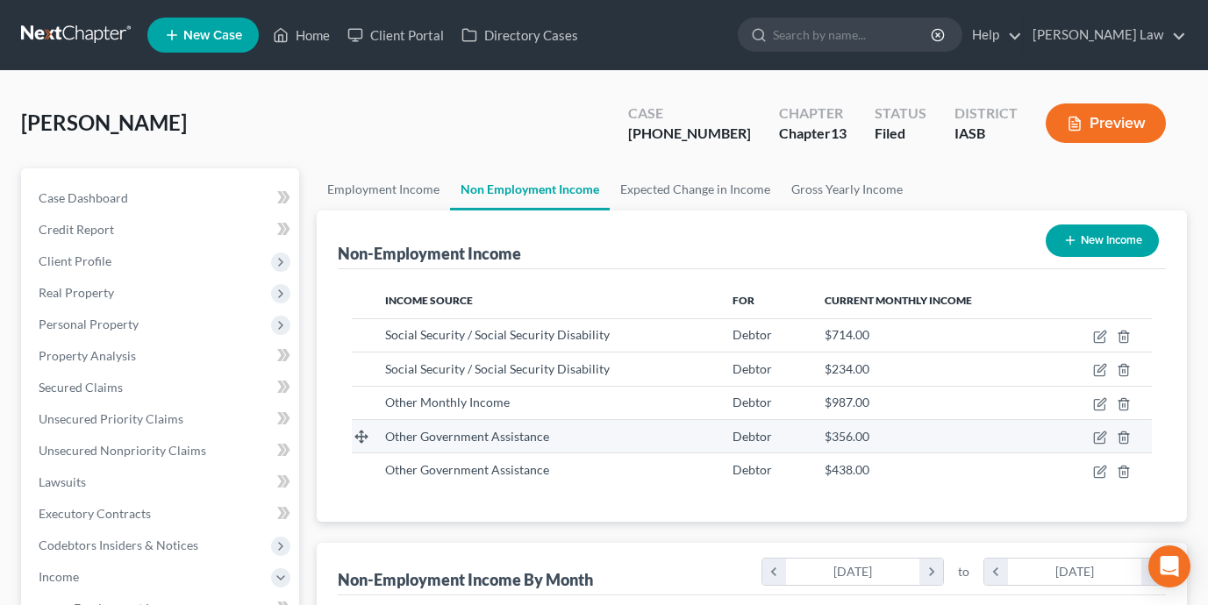
scroll to position [314, 487]
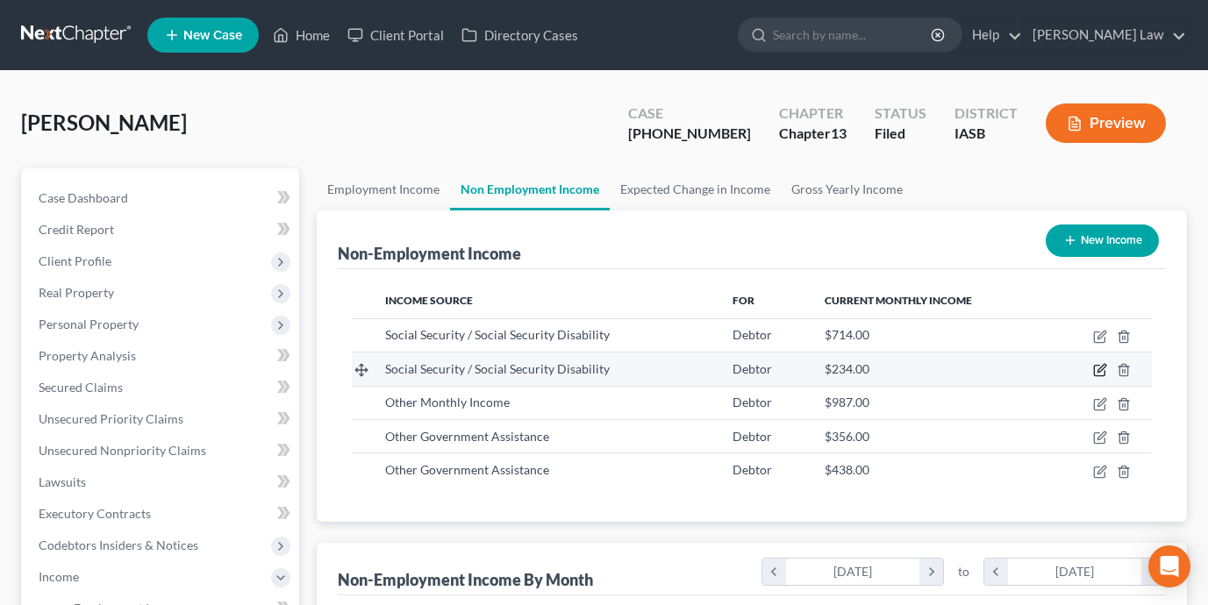
click at [1101, 368] on icon "button" at bounding box center [1100, 370] width 14 height 14
select select "4"
select select "0"
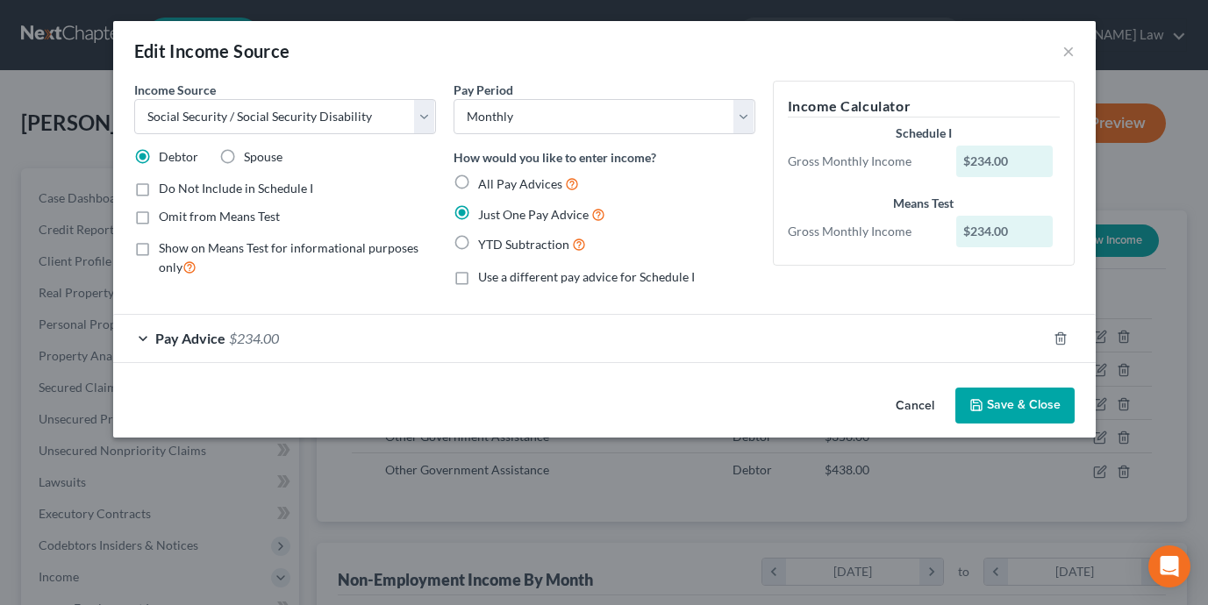
click at [1062, 68] on div "Edit Income Source ×" at bounding box center [604, 51] width 982 height 60
click at [1062, 51] on button "×" at bounding box center [1068, 50] width 12 height 21
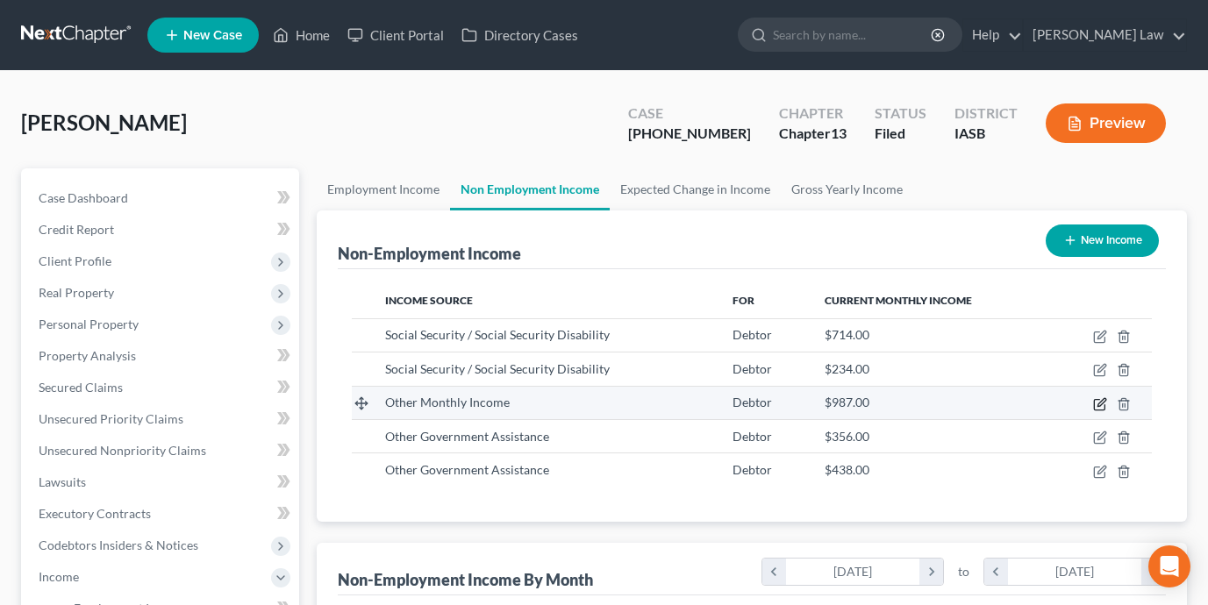
click at [1103, 404] on icon "button" at bounding box center [1100, 404] width 14 height 14
select select "13"
select select "0"
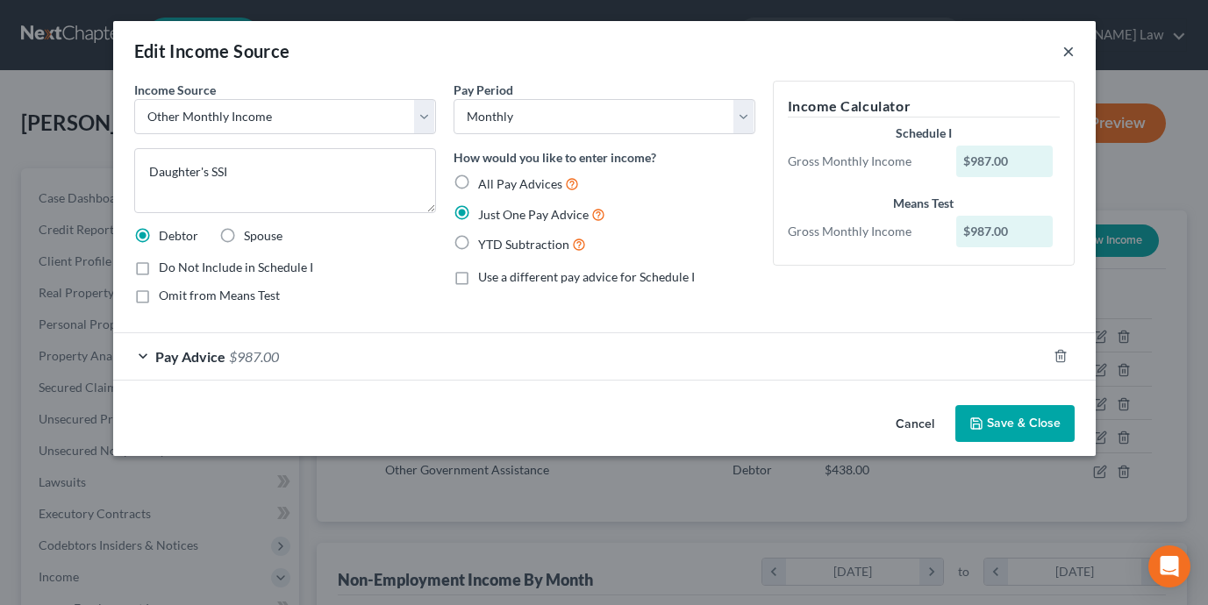
click at [1070, 57] on button "×" at bounding box center [1068, 50] width 12 height 21
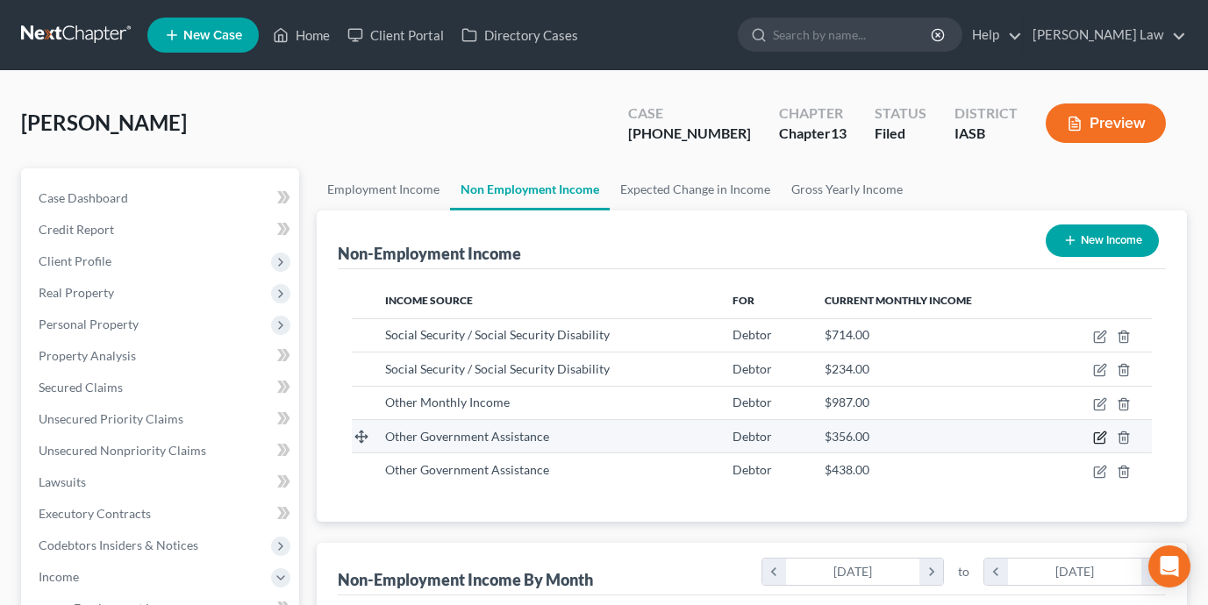
click at [1099, 438] on icon "button" at bounding box center [1100, 438] width 14 height 14
select select "5"
select select "0"
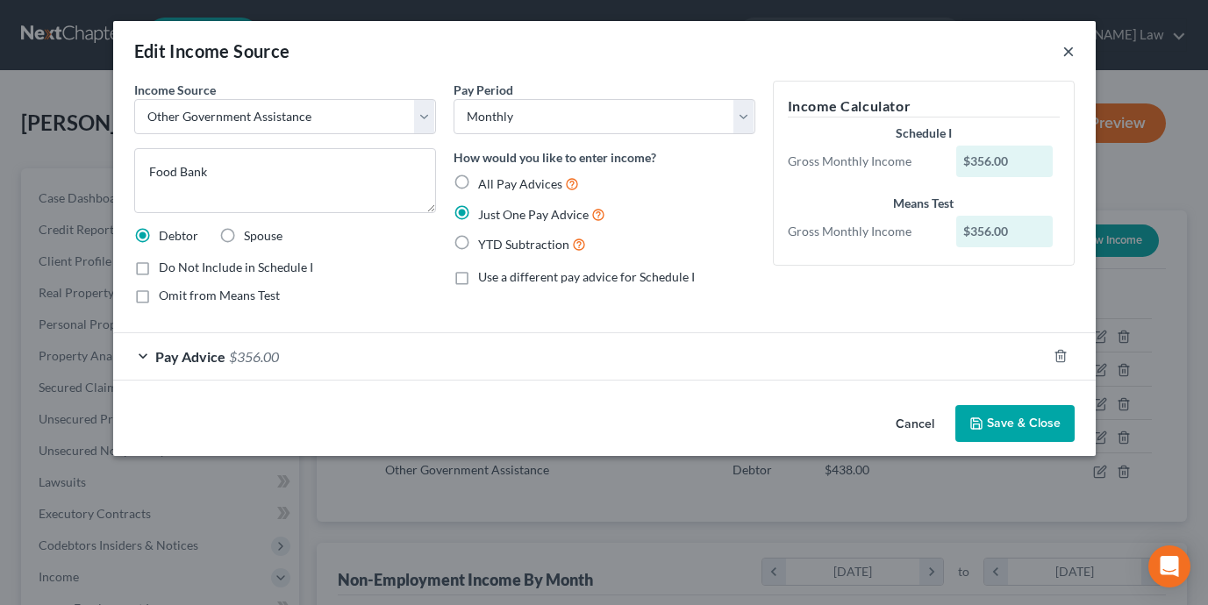
click at [1069, 48] on button "×" at bounding box center [1068, 50] width 12 height 21
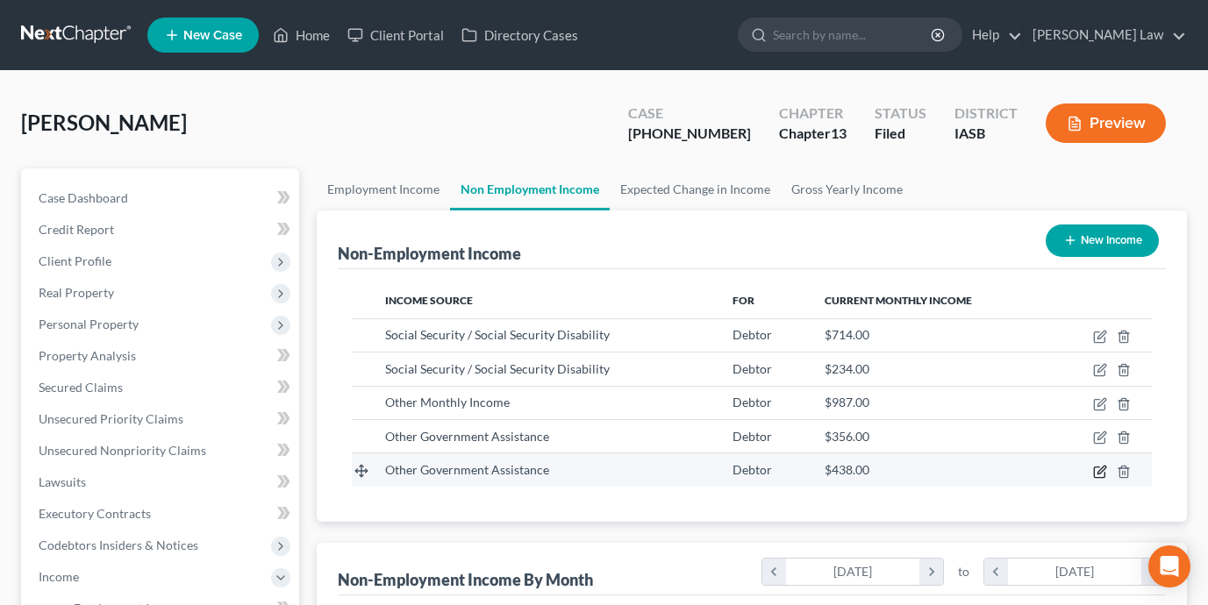
click at [1095, 468] on icon "button" at bounding box center [1100, 472] width 14 height 14
select select "5"
select select "0"
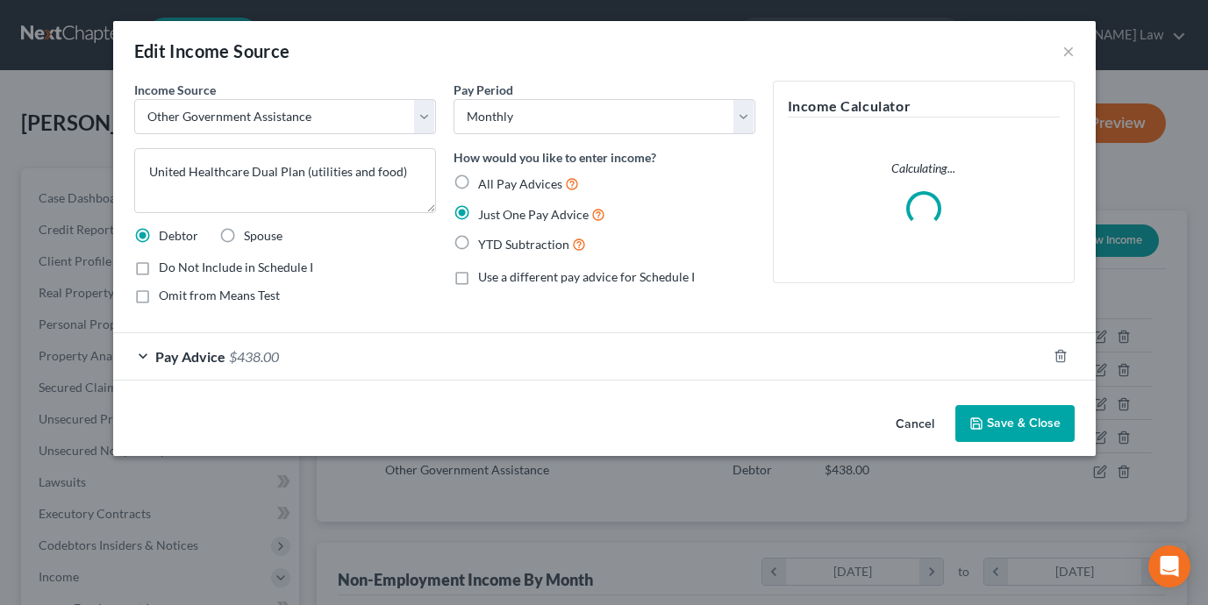
click at [818, 361] on div "Pay Advice $438.00" at bounding box center [579, 356] width 933 height 46
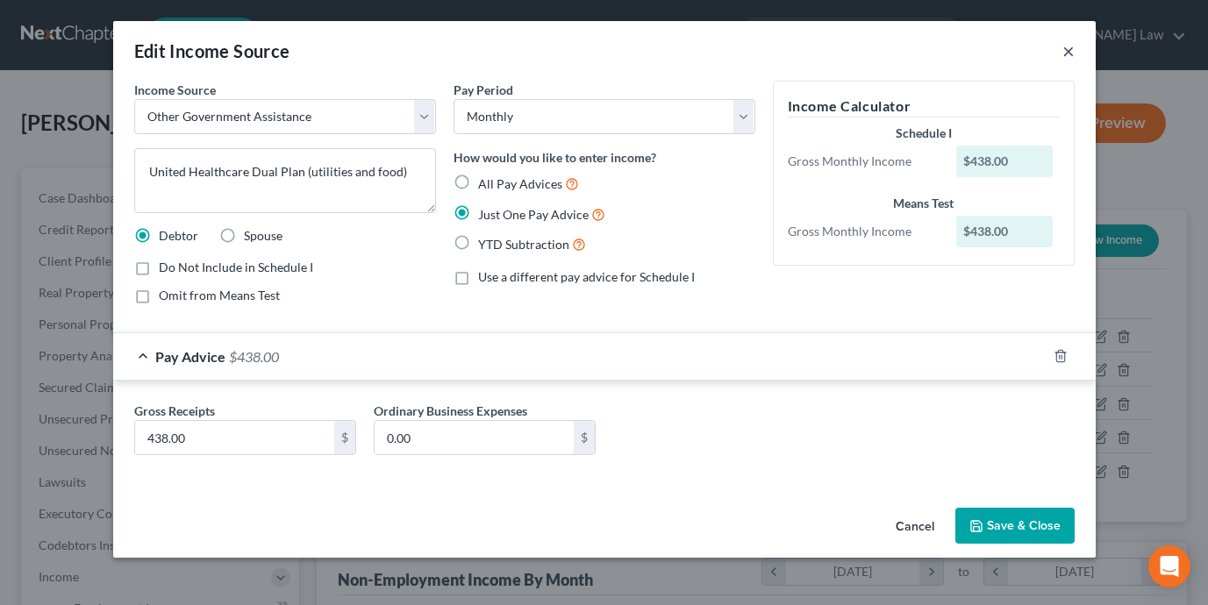
click at [1073, 44] on button "×" at bounding box center [1068, 50] width 12 height 21
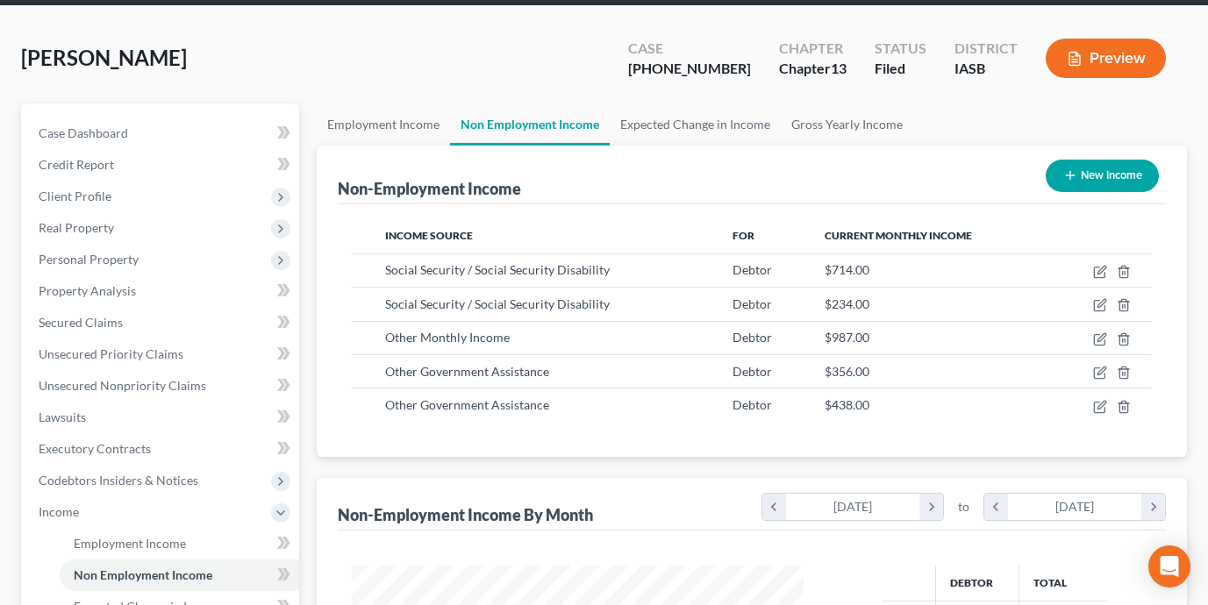
scroll to position [85, 0]
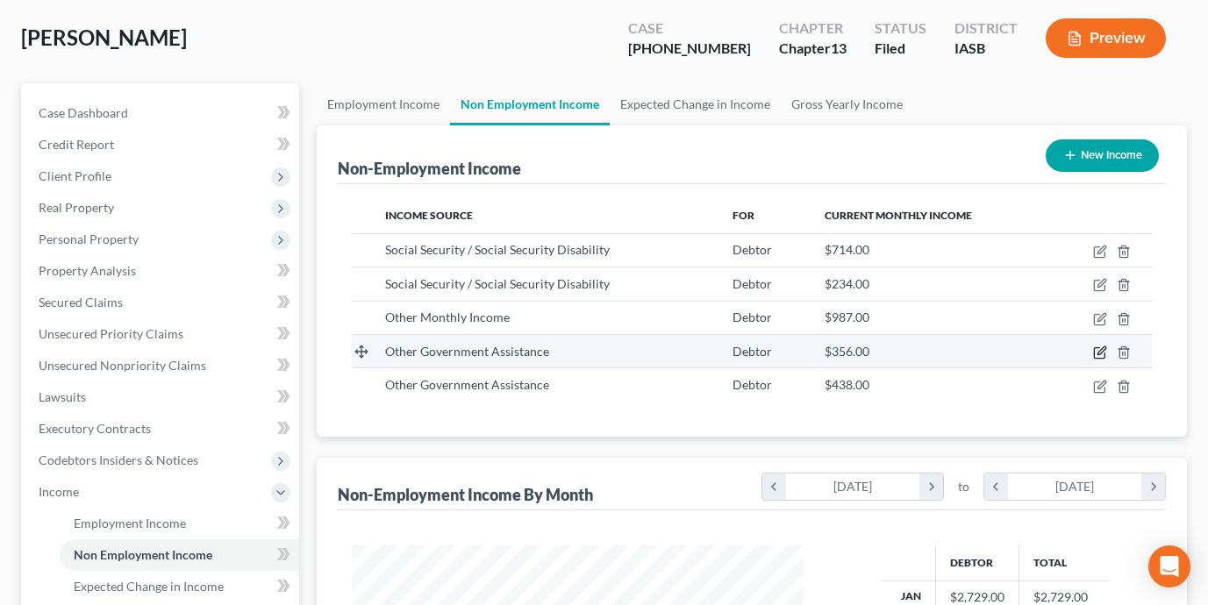
click at [1101, 354] on icon "button" at bounding box center [1100, 353] width 14 height 14
select select "5"
select select "0"
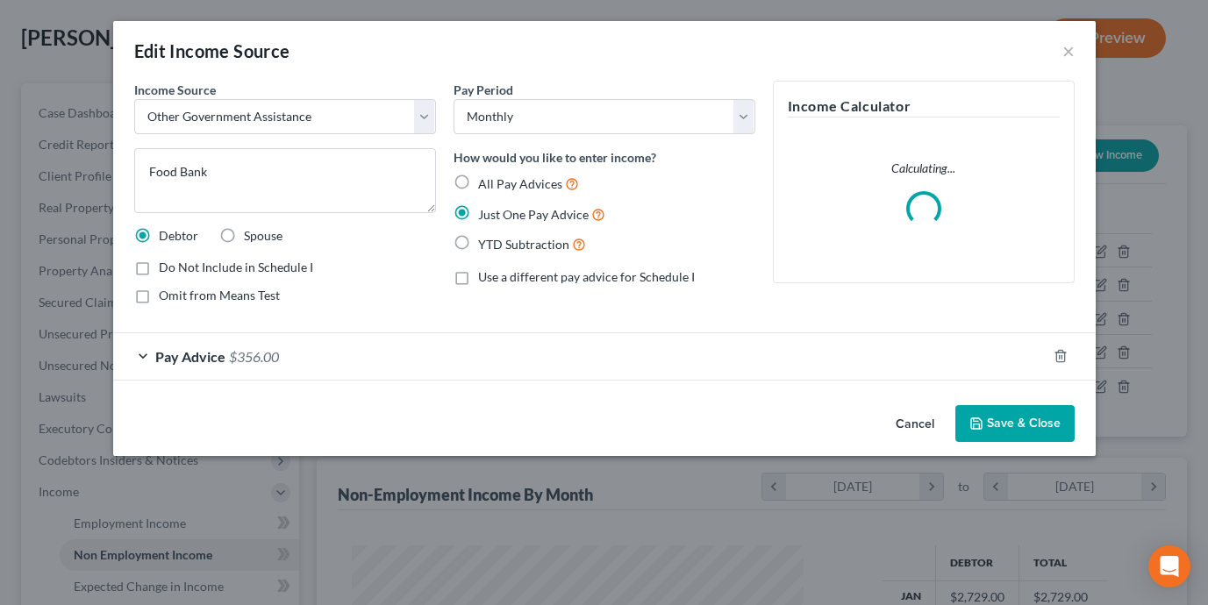
click at [727, 358] on div "Pay Advice $356.00" at bounding box center [579, 356] width 933 height 46
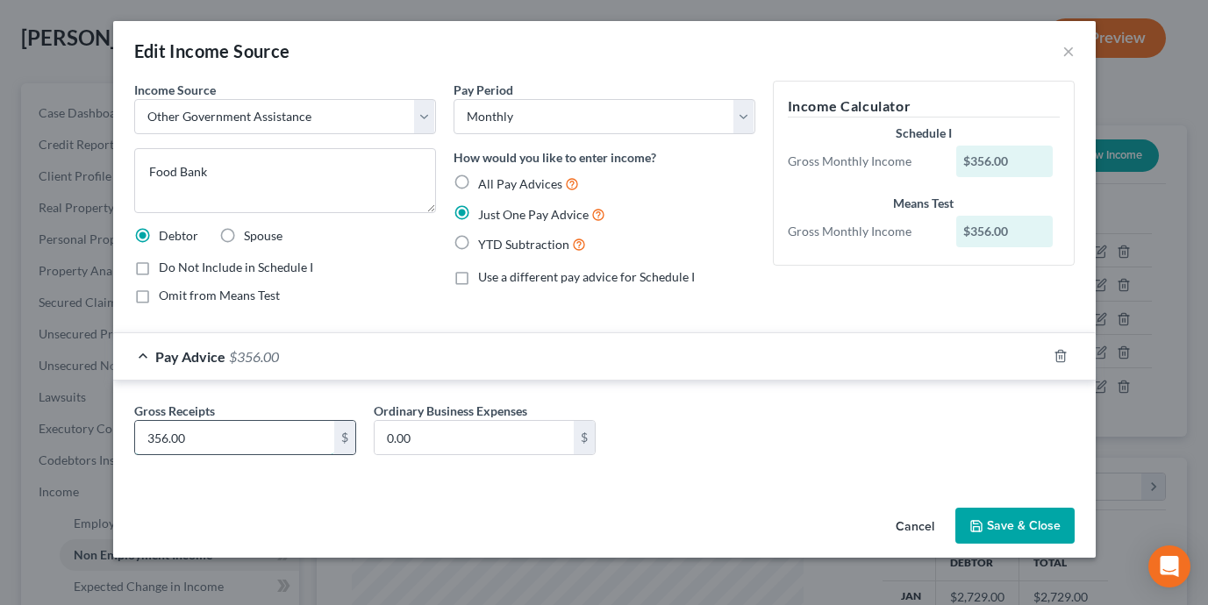
click at [163, 439] on input "356.00" at bounding box center [234, 437] width 199 height 33
click at [160, 435] on input "356.00" at bounding box center [234, 437] width 199 height 33
type input "386.00"
click at [1043, 522] on button "Save & Close" at bounding box center [1014, 526] width 119 height 37
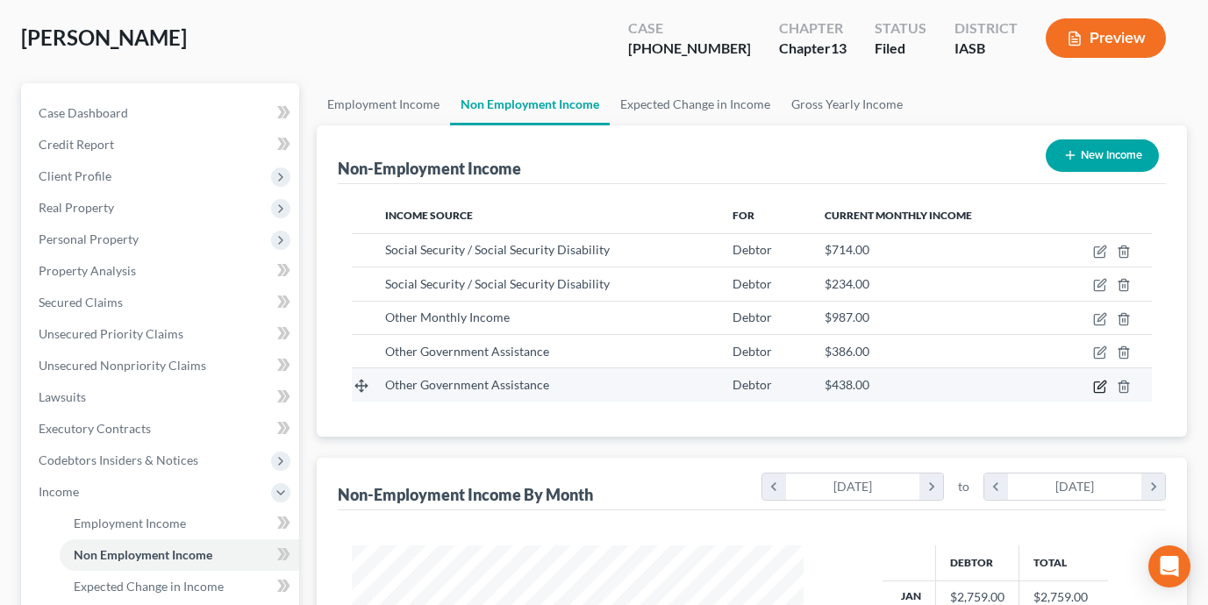
click at [1098, 388] on icon "button" at bounding box center [1100, 387] width 14 height 14
select select "5"
select select "0"
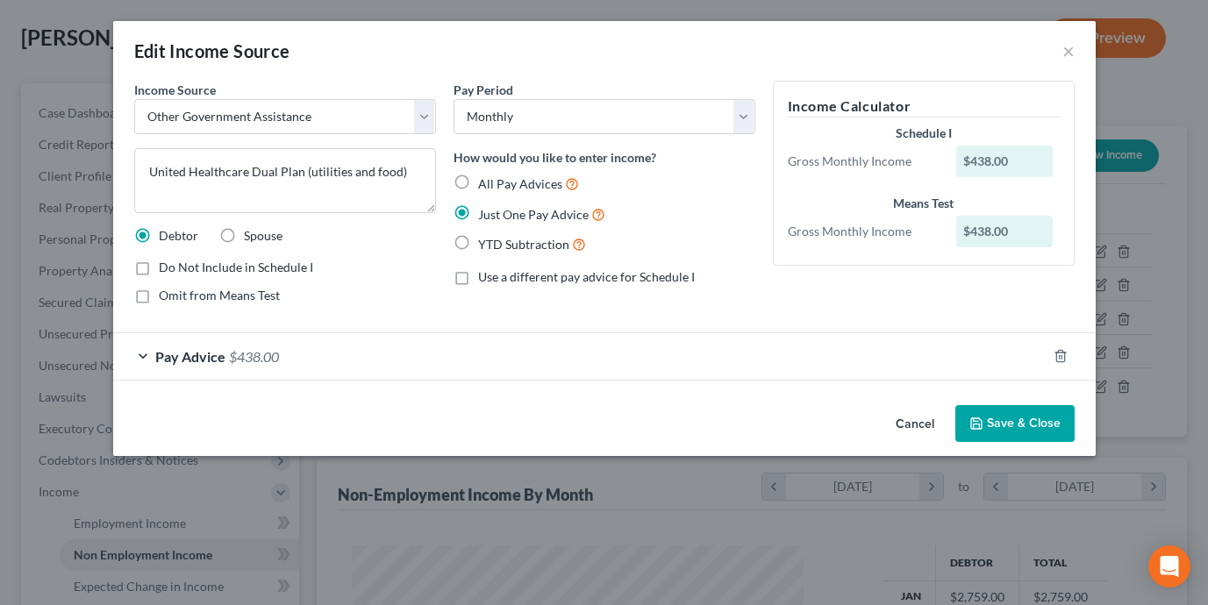
click at [1011, 424] on button "Save & Close" at bounding box center [1014, 423] width 119 height 37
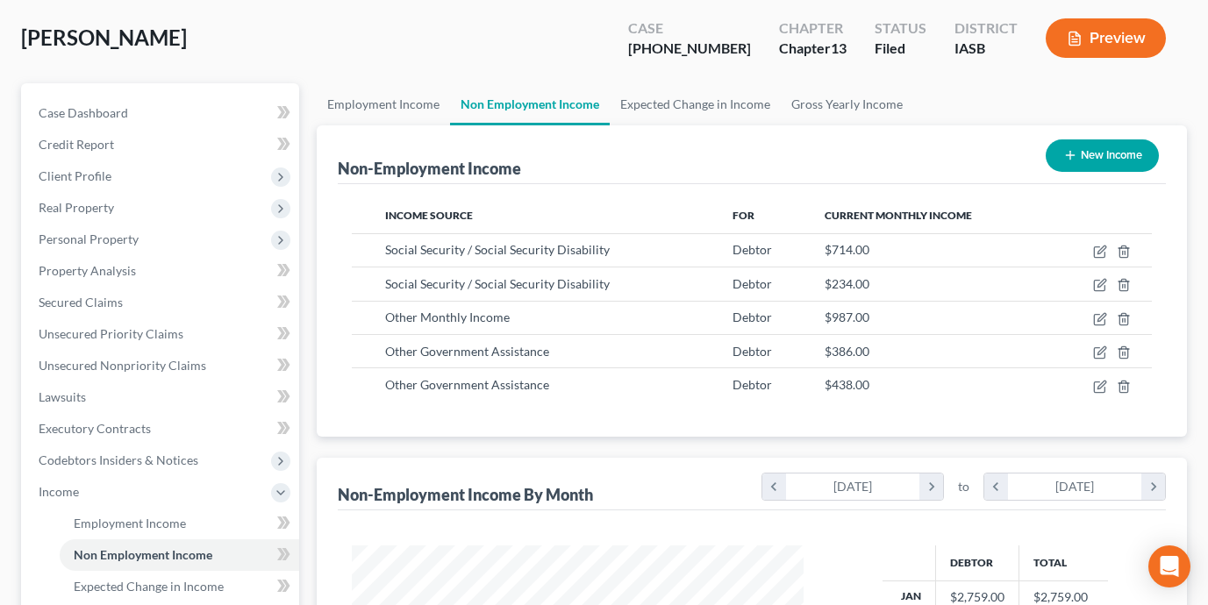
click at [1100, 156] on button "New Income" at bounding box center [1101, 155] width 113 height 32
select select "0"
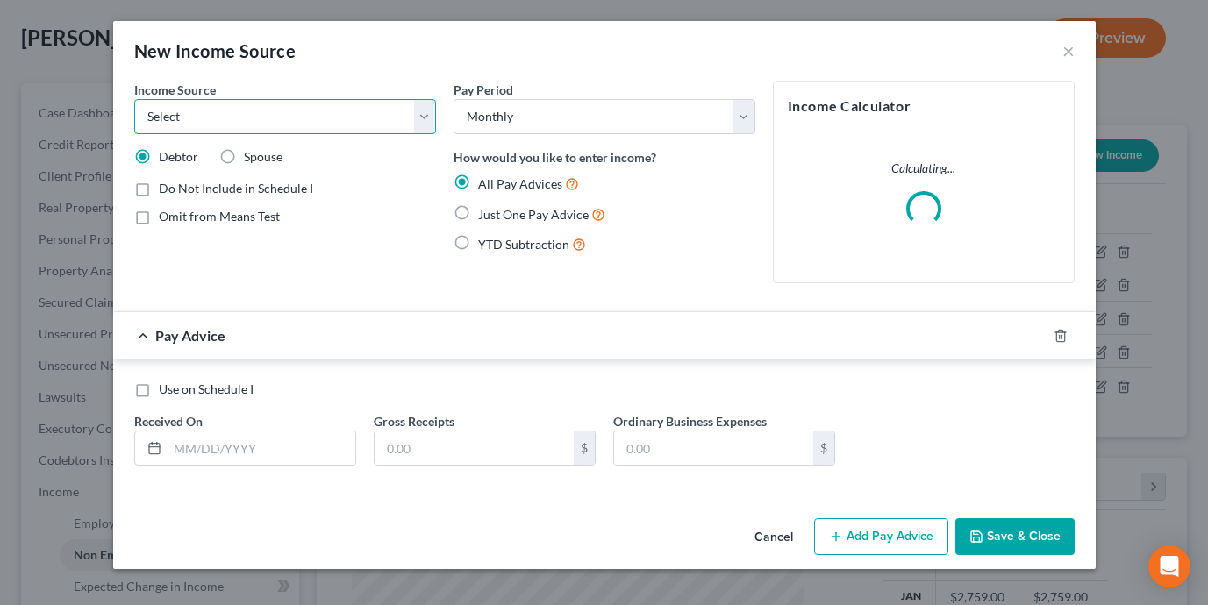
click at [310, 130] on select "Select Unemployment Disability (from employer) Pension Retirement Social Securi…" at bounding box center [285, 116] width 302 height 35
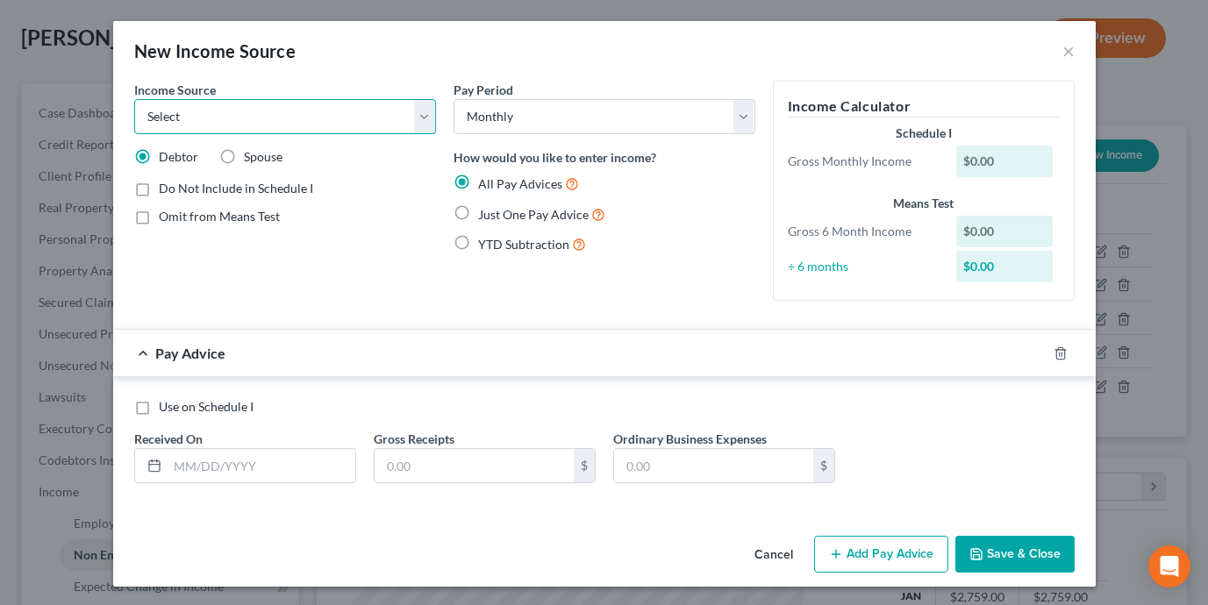
select select "8"
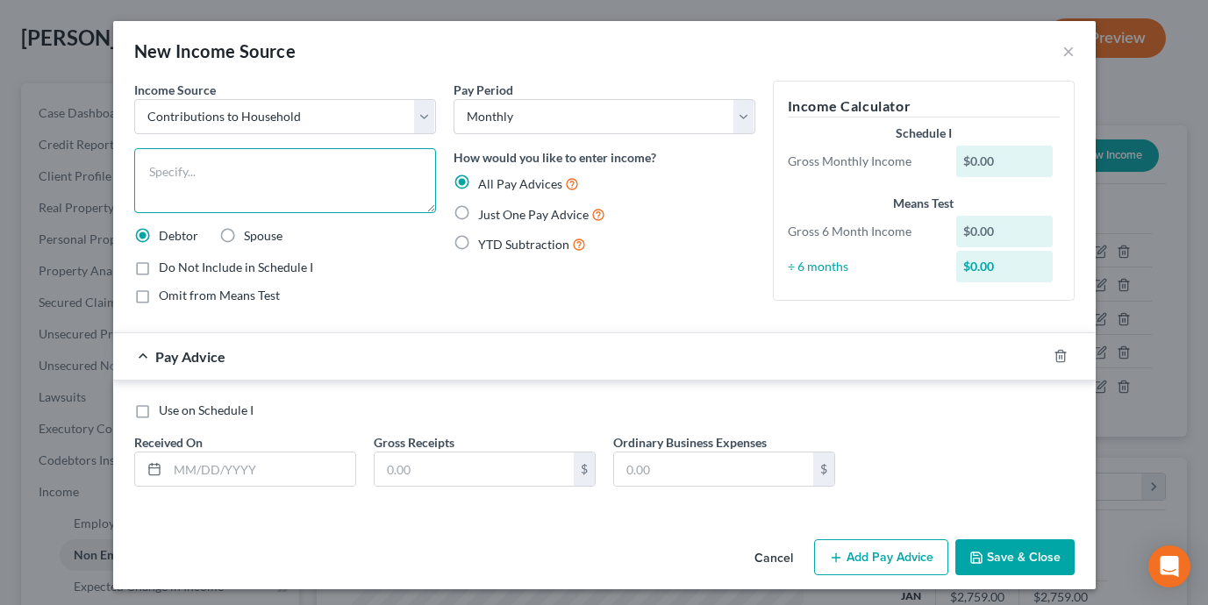
click at [186, 188] on textarea at bounding box center [285, 180] width 302 height 65
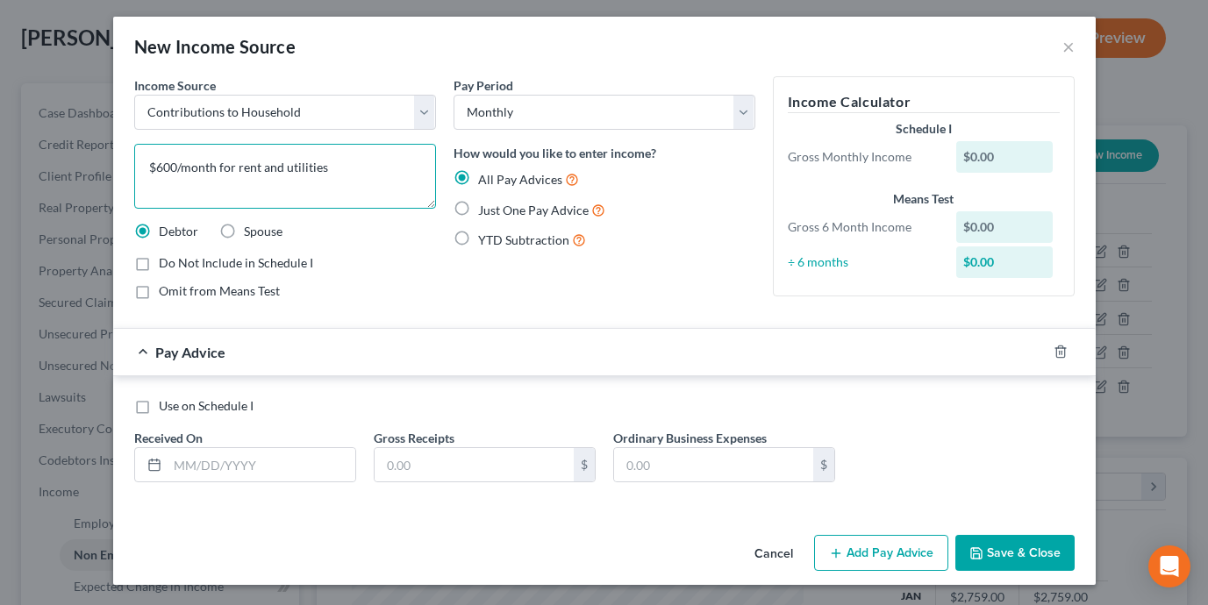
type textarea "$600/month for rent and utilities"
click at [478, 200] on label "Just One Pay Advice" at bounding box center [541, 210] width 127 height 20
click at [485, 200] on input "Just One Pay Advice" at bounding box center [490, 205] width 11 height 11
radio input "true"
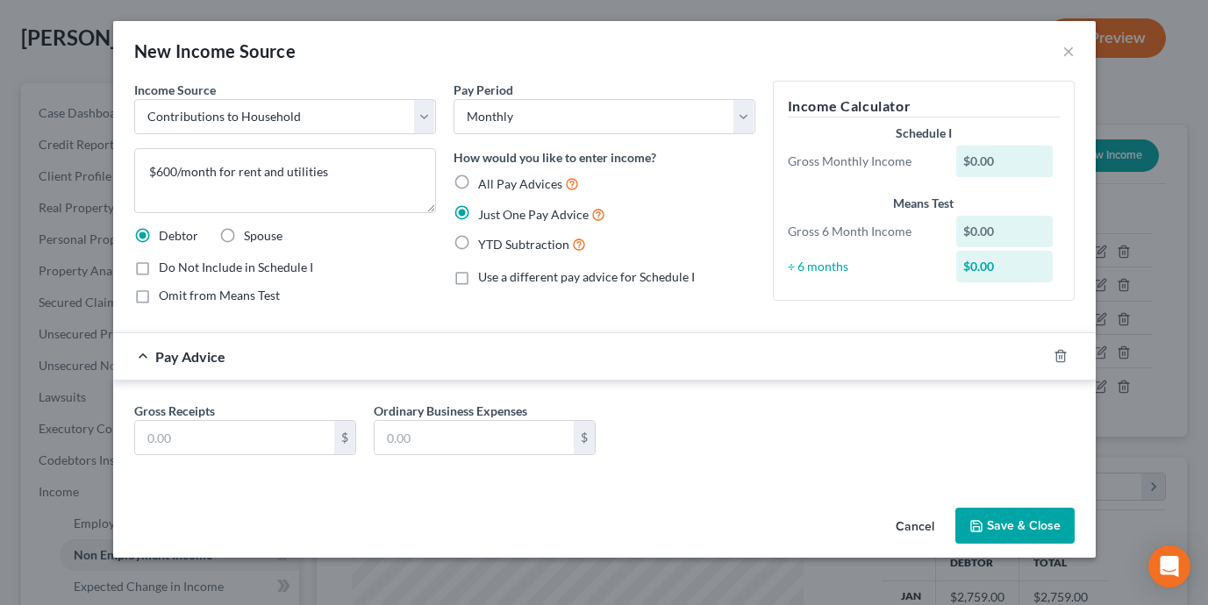
scroll to position [0, 0]
click at [423, 437] on input "text" at bounding box center [473, 437] width 199 height 33
type input "600"
click at [1023, 524] on button "Save & Close" at bounding box center [1014, 526] width 119 height 37
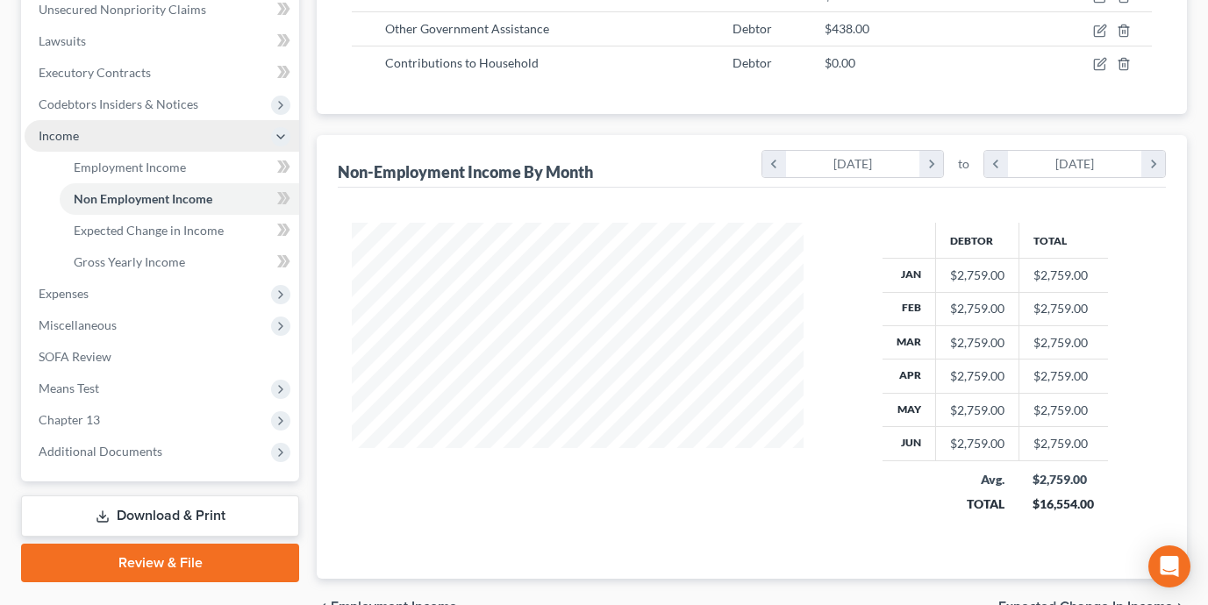
scroll to position [472, 0]
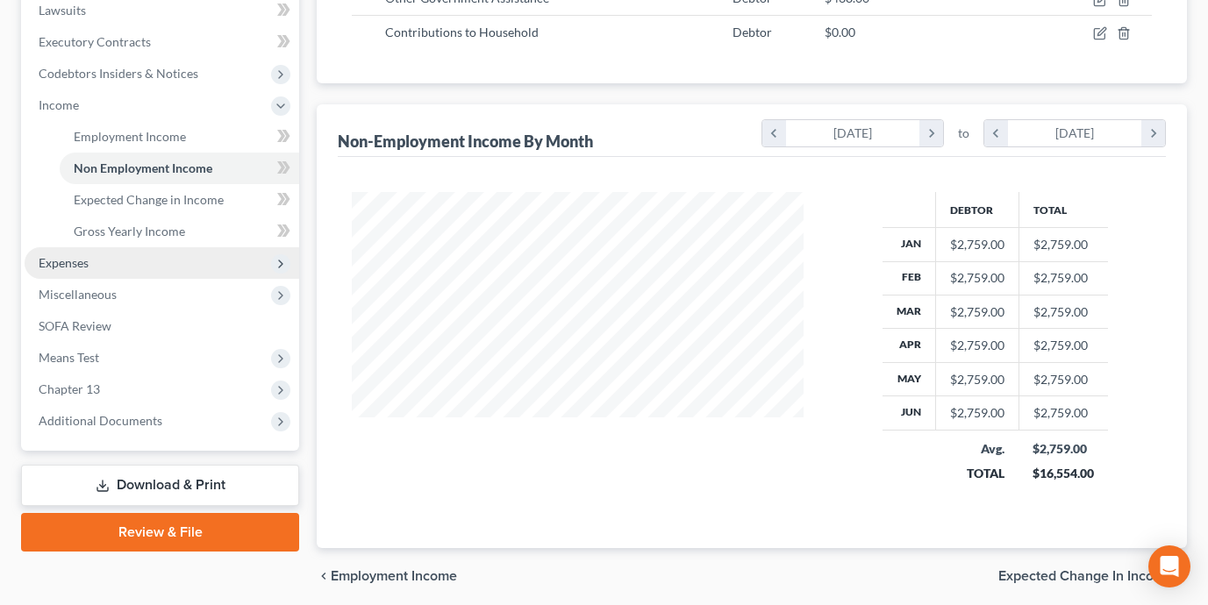
click at [162, 267] on span "Expenses" at bounding box center [162, 263] width 274 height 32
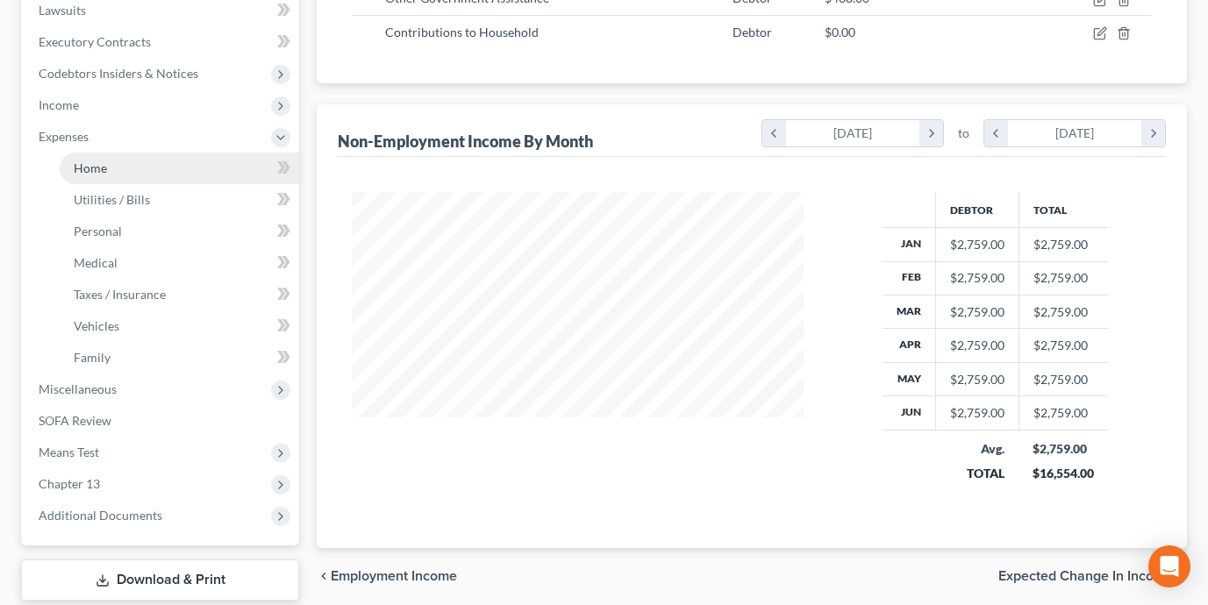
click at [146, 181] on link "Home" at bounding box center [179, 169] width 239 height 32
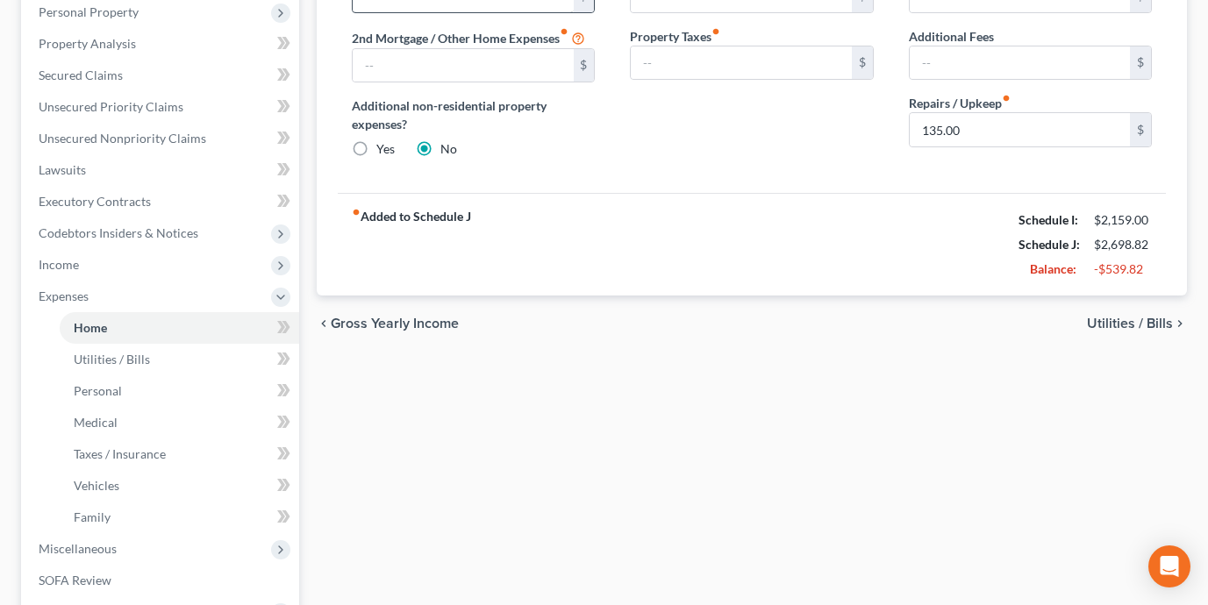
scroll to position [336, 0]
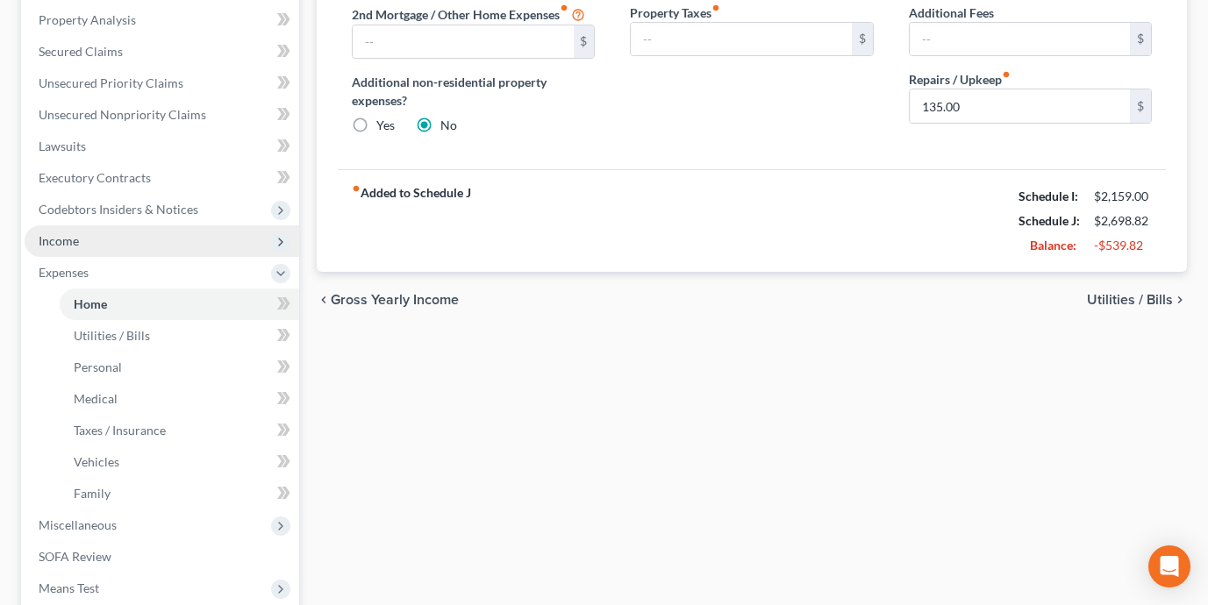
click at [142, 238] on span "Income" at bounding box center [162, 241] width 274 height 32
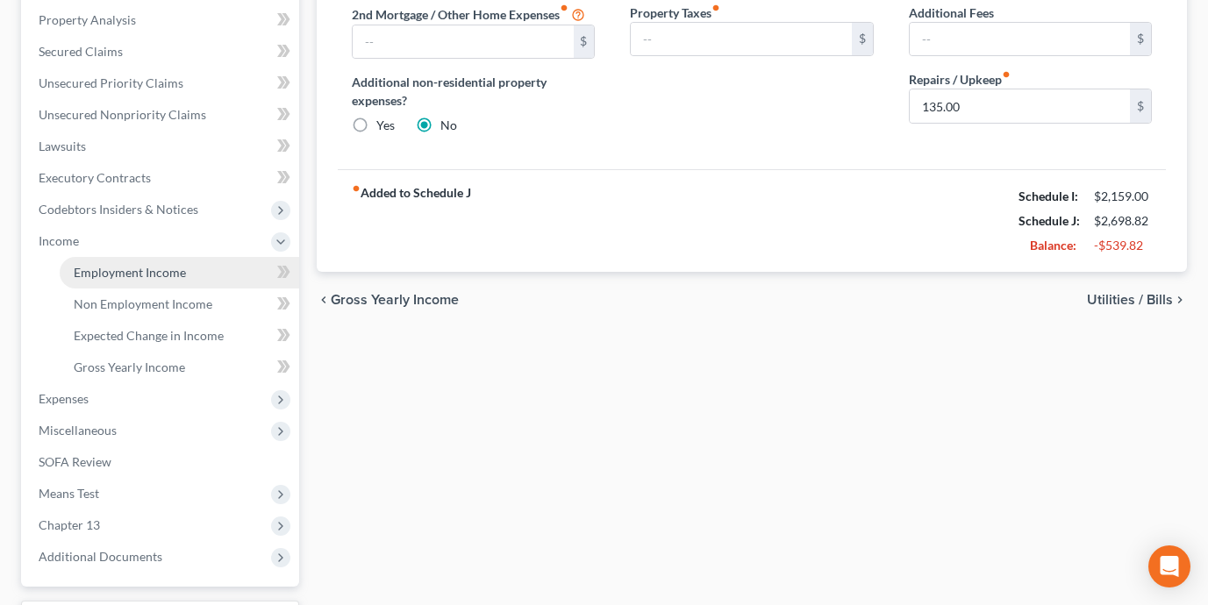
click at [148, 272] on span "Employment Income" at bounding box center [130, 272] width 112 height 15
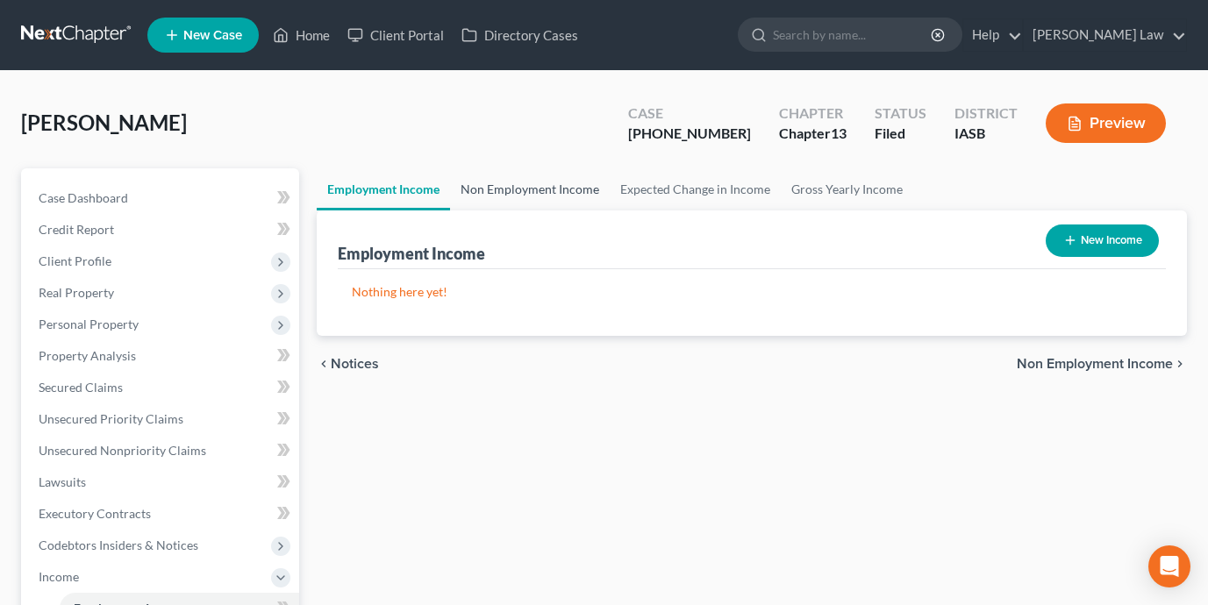
click at [516, 191] on link "Non Employment Income" at bounding box center [530, 189] width 160 height 42
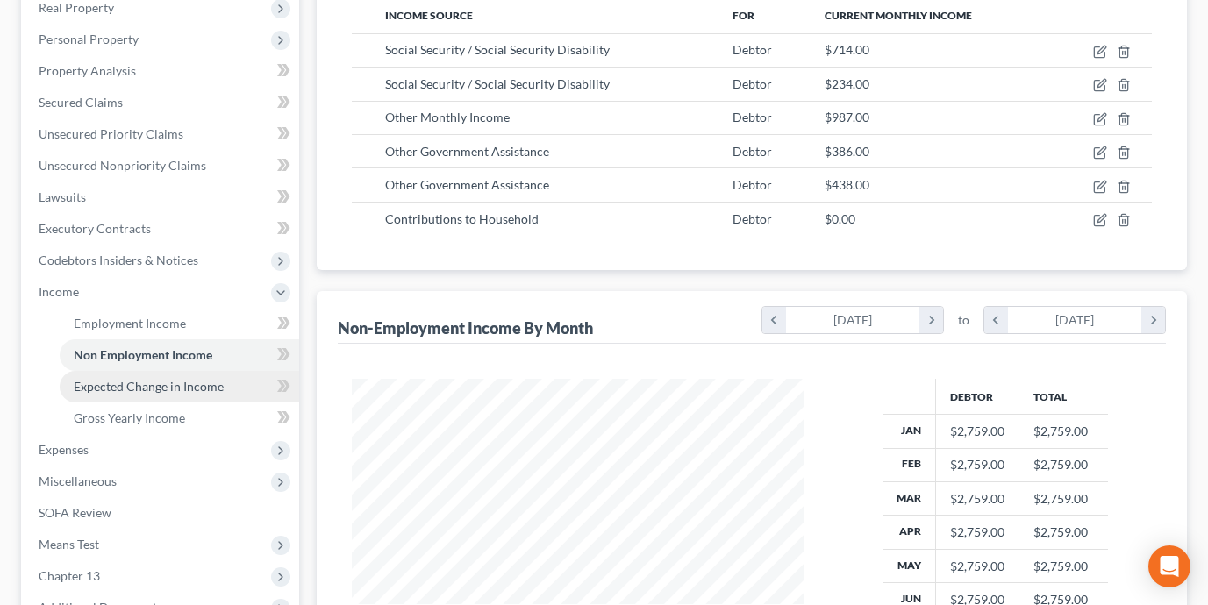
scroll to position [315, 0]
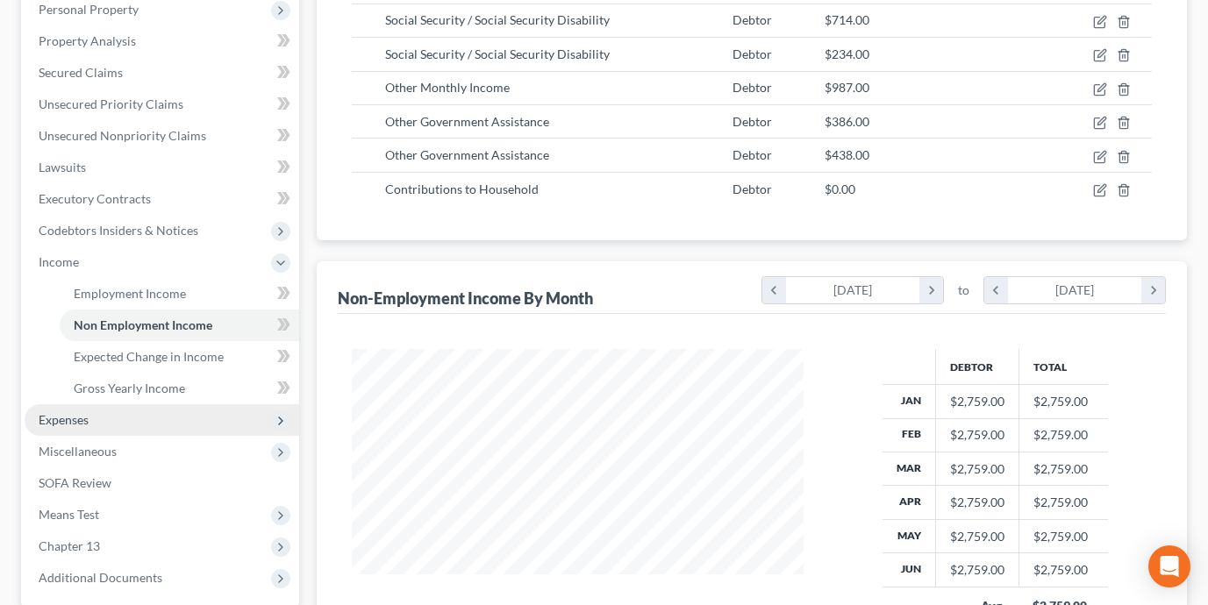
click at [184, 416] on span "Expenses" at bounding box center [162, 420] width 274 height 32
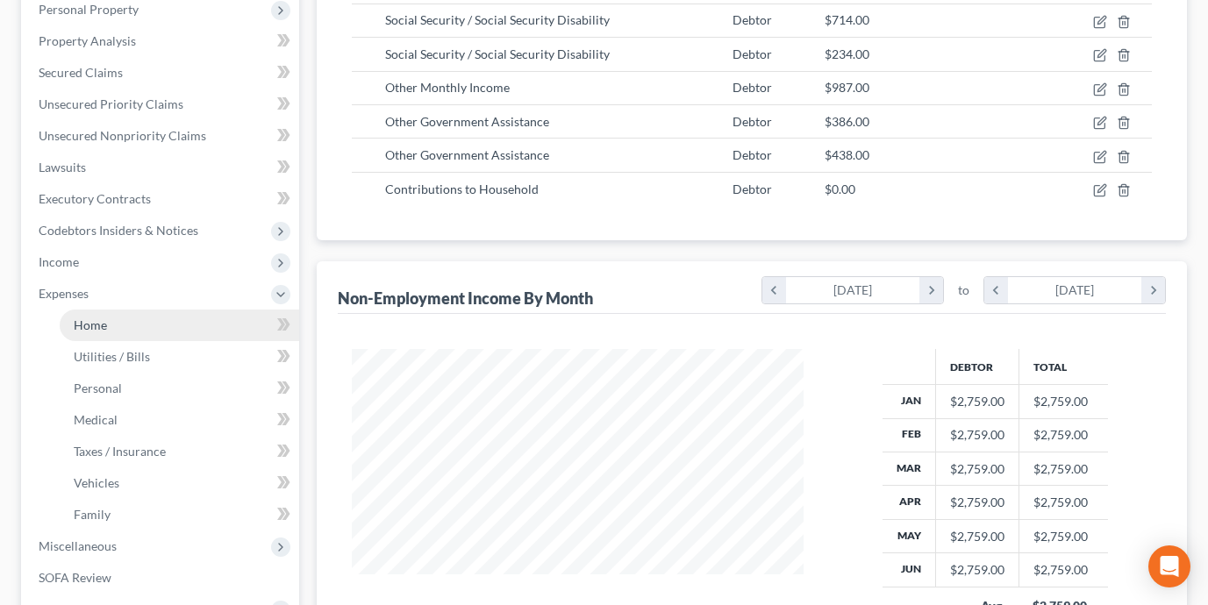
click at [159, 324] on link "Home" at bounding box center [179, 326] width 239 height 32
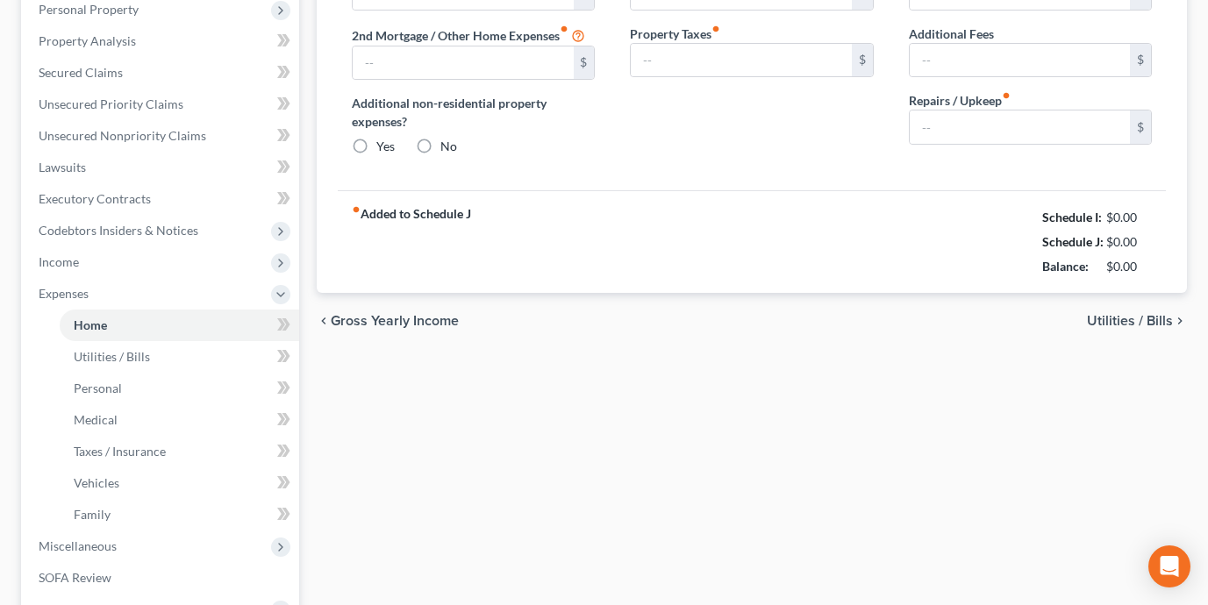
type input "579.00"
radio input "true"
type input "135.00"
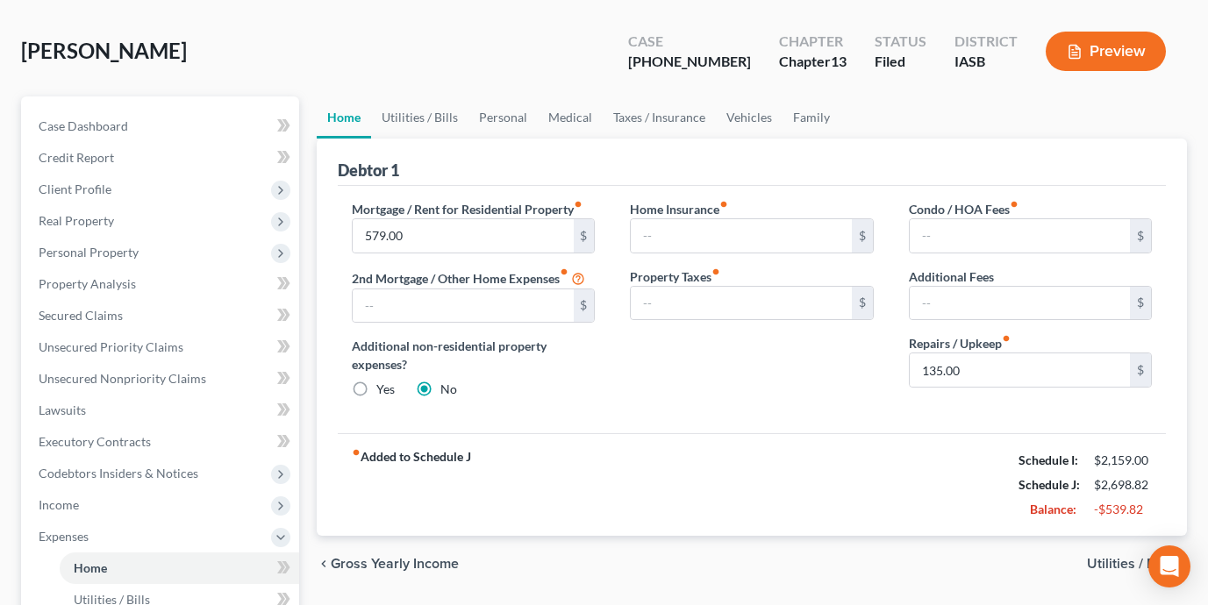
scroll to position [91, 0]
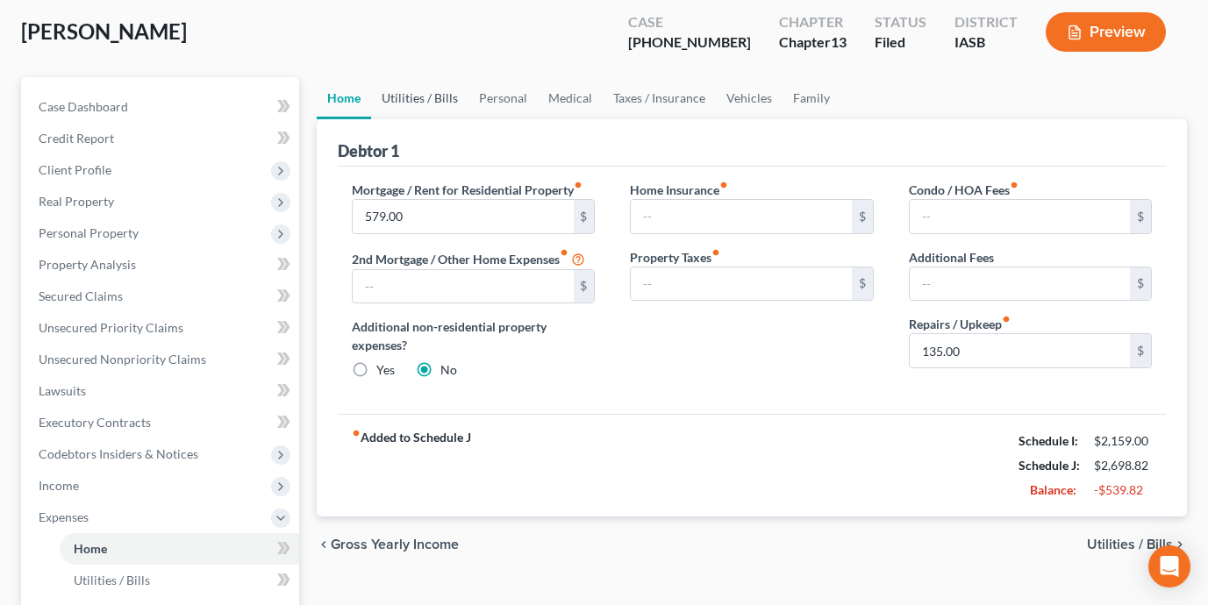
click at [408, 94] on link "Utilities / Bills" at bounding box center [419, 98] width 97 height 42
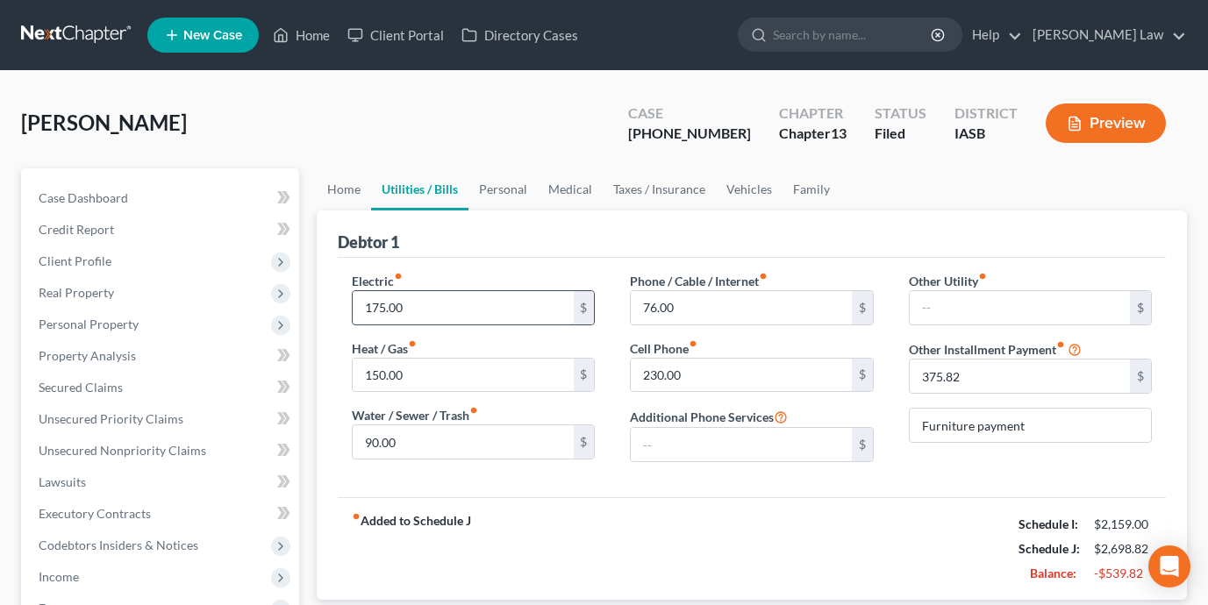
click at [436, 300] on input "175.00" at bounding box center [463, 307] width 220 height 33
type input "225"
click at [422, 377] on input "150.00" at bounding box center [463, 375] width 220 height 33
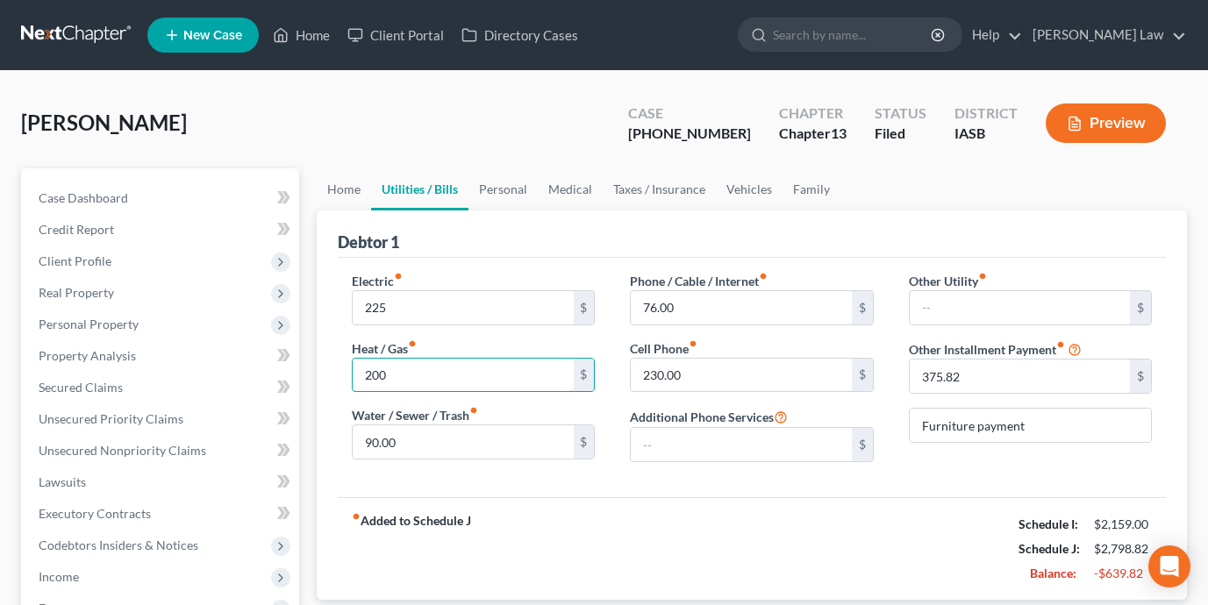
type input "200"
click at [711, 570] on div "fiber_manual_record Added to Schedule J Schedule I: $2,159.00 Schedule J: $2,79…" at bounding box center [752, 548] width 828 height 103
click at [510, 179] on link "Personal" at bounding box center [502, 189] width 69 height 42
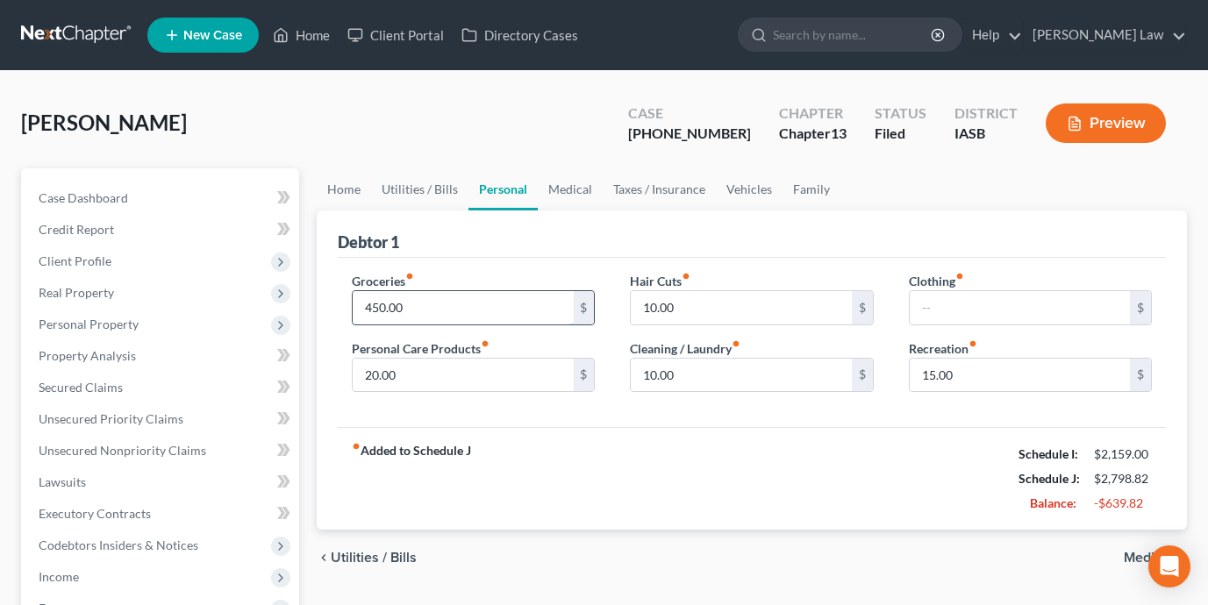
click at [487, 305] on input "450.00" at bounding box center [463, 307] width 220 height 33
click at [609, 474] on div "fiber_manual_record Added to Schedule J Schedule I: $2,159.00 Schedule J: $2,79…" at bounding box center [752, 478] width 828 height 103
click at [573, 196] on link "Medical" at bounding box center [570, 189] width 65 height 42
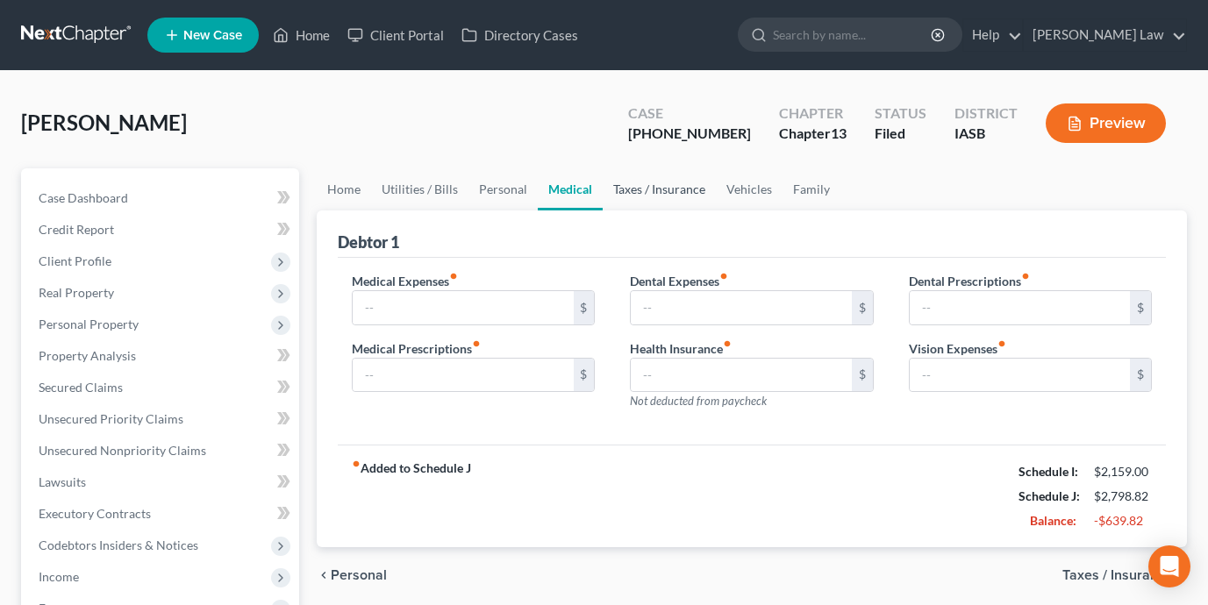
click at [671, 187] on link "Taxes / Insurance" at bounding box center [658, 189] width 113 height 42
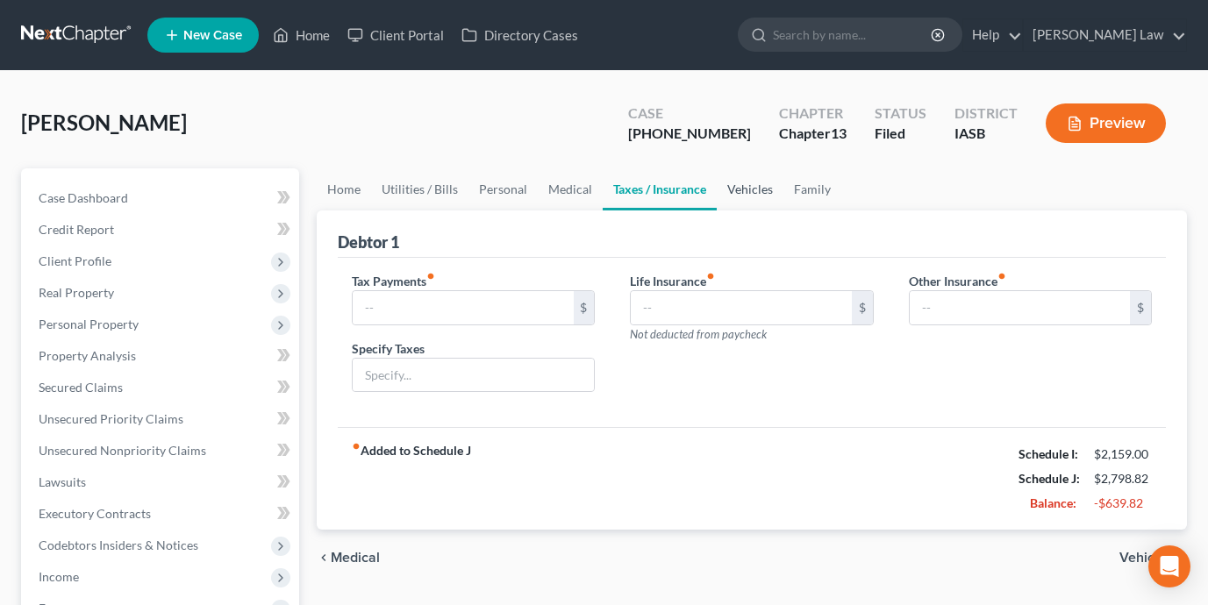
click at [762, 181] on link "Vehicles" at bounding box center [749, 189] width 67 height 42
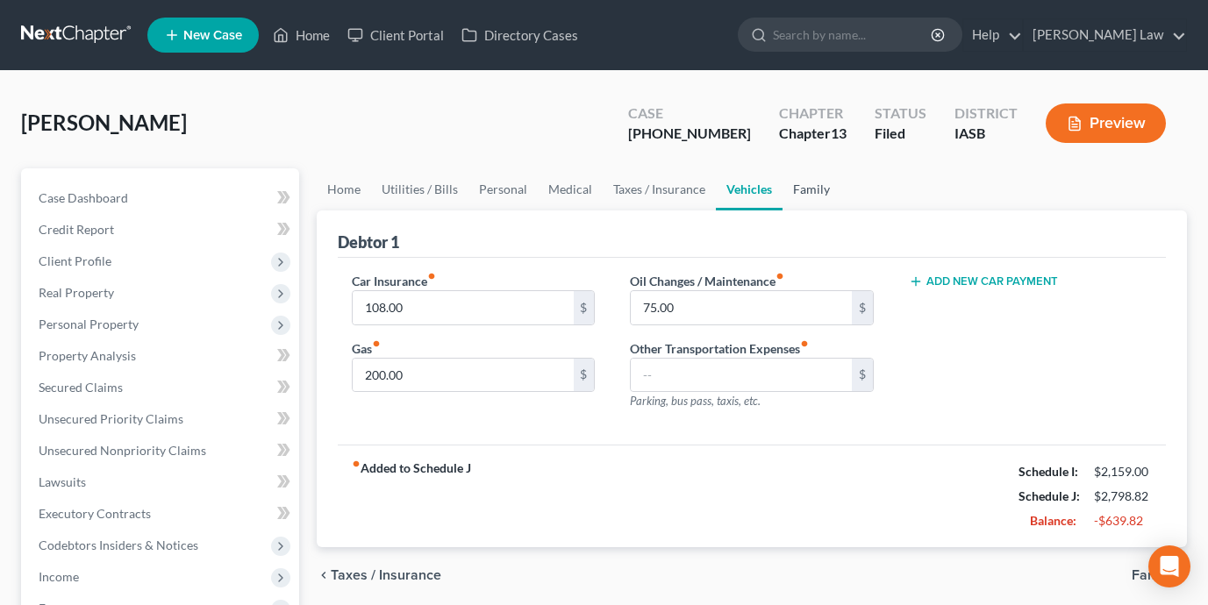
click at [818, 196] on link "Family" at bounding box center [811, 189] width 58 height 42
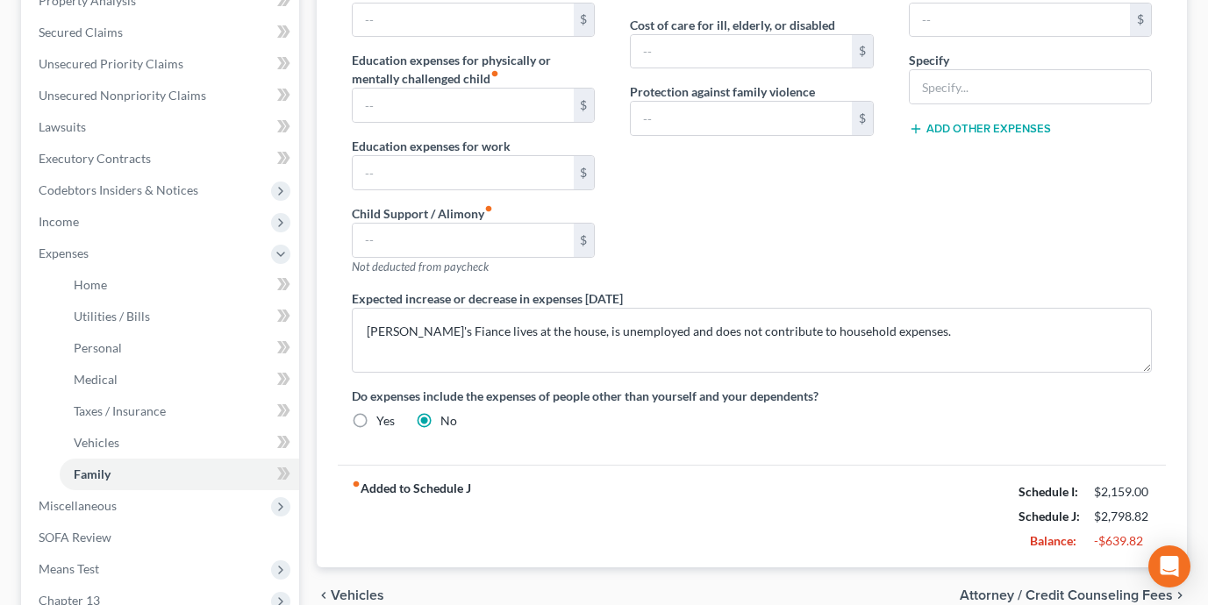
scroll to position [354, 0]
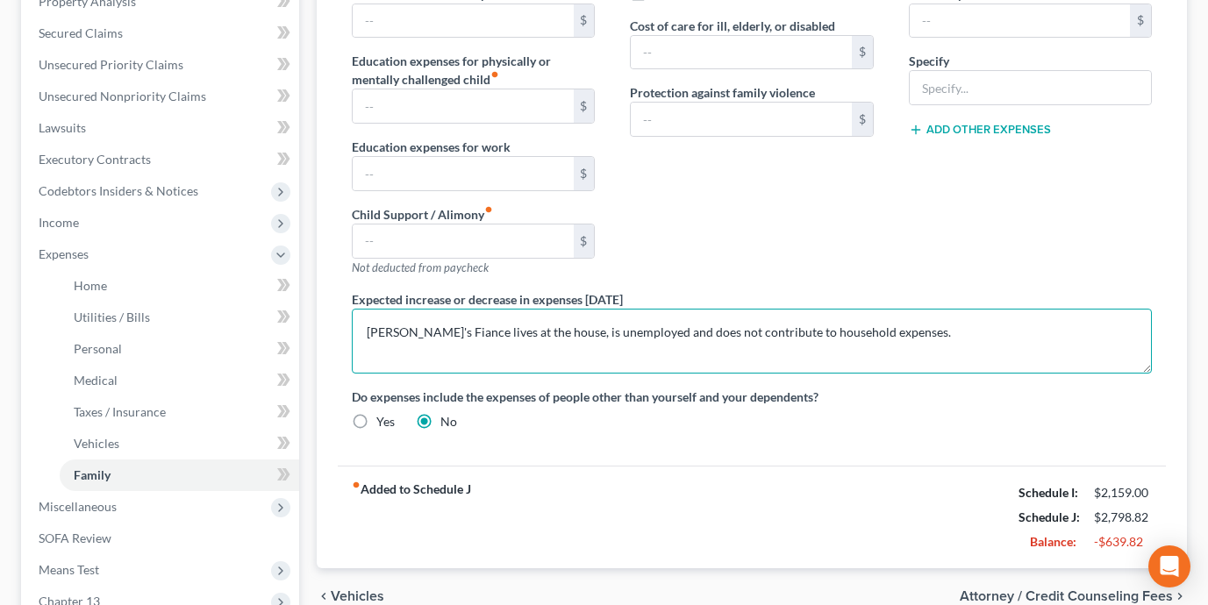
click at [450, 335] on textarea "Debtor's Fiance lives at the house, is unemployed and does not contribute to ho…" at bounding box center [752, 341] width 800 height 65
click at [617, 331] on textarea "Debtor's daughter, grandson, and brother lives at the house, is unemployed and …" at bounding box center [752, 341] width 800 height 65
click at [627, 339] on textarea "Debtor's daughter, grandson, and brother live at the house, is unemployed and d…" at bounding box center [752, 341] width 800 height 65
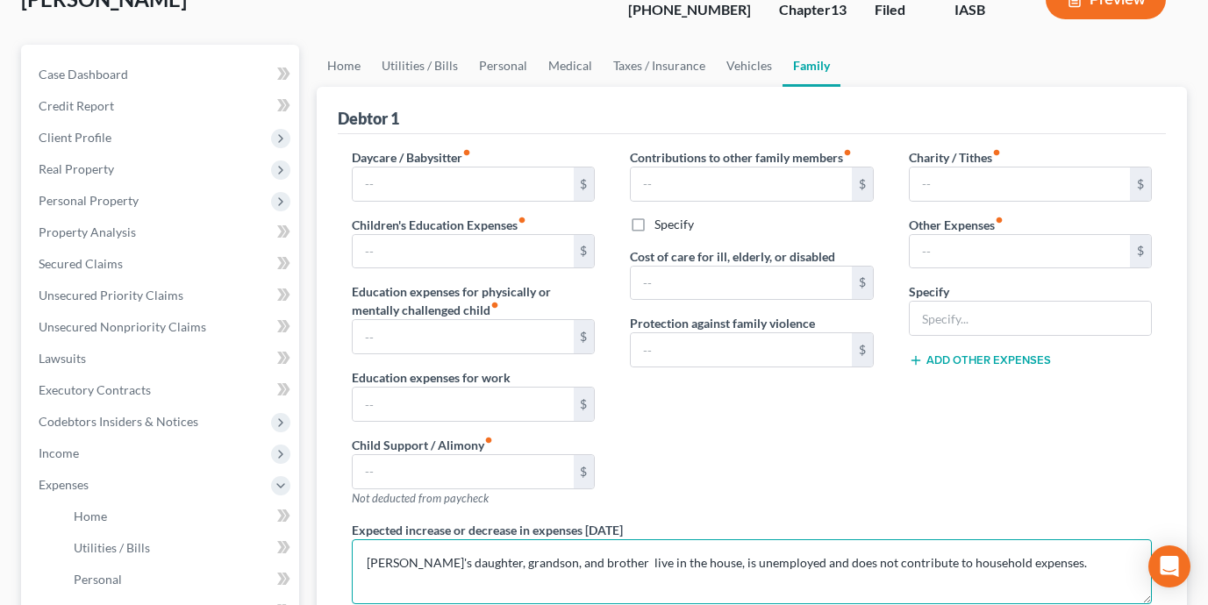
scroll to position [368, 0]
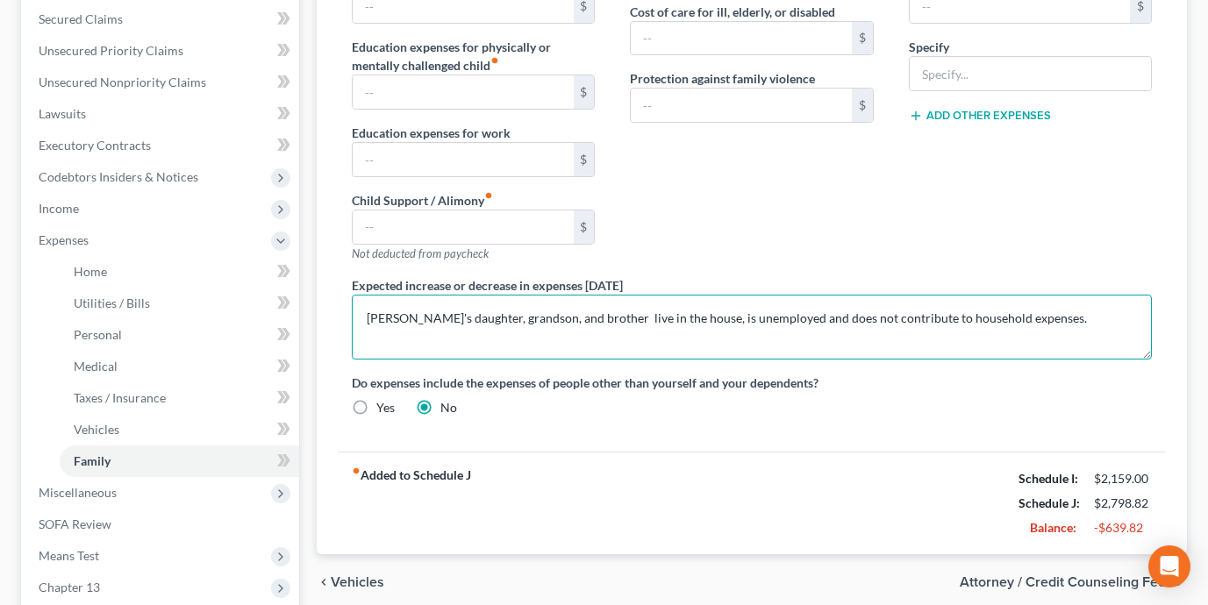
drag, startPoint x: 681, startPoint y: 321, endPoint x: 681, endPoint y: 334, distance: 13.2
click at [681, 321] on textarea "Debtor's daughter, grandson, and brother live in the house, is unemployed and d…" at bounding box center [752, 327] width 800 height 65
click at [833, 318] on textarea "Debtor's daughter, grandson, and brother live in the house. Daughter has a disa…" at bounding box center [752, 327] width 800 height 65
click at [916, 322] on textarea "Debtor's daughter, grandson, and brother live in the house. Daughter has a disa…" at bounding box center [752, 327] width 800 height 65
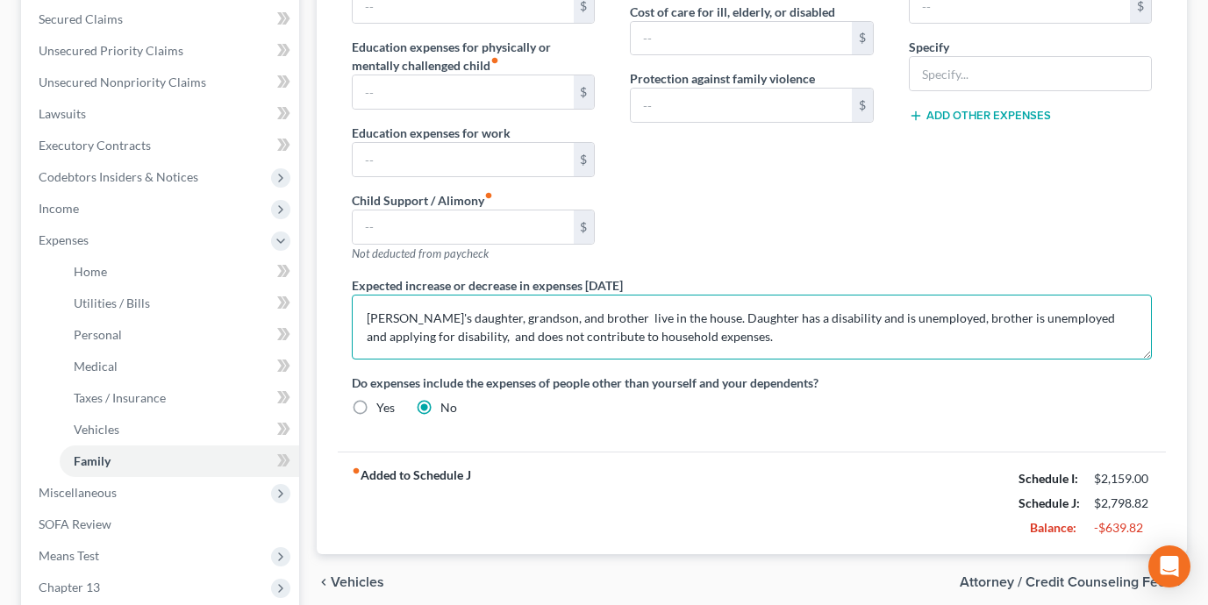
drag, startPoint x: 465, startPoint y: 336, endPoint x: 465, endPoint y: 346, distance: 9.6
click at [465, 336] on textarea "Debtor's daughter, grandson, and brother live in the house. Daughter has a disa…" at bounding box center [752, 327] width 800 height 65
drag, startPoint x: 987, startPoint y: 339, endPoint x: 798, endPoint y: 347, distance: 189.6
click at [798, 347] on textarea "Debtor's daughter, grandson, and brother live in the house. Daughter has a disa…" at bounding box center [752, 327] width 800 height 65
click at [1000, 325] on textarea "Debtor's daughter, grandson, and brother live in the house. Daughter has a disa…" at bounding box center [752, 327] width 800 height 65
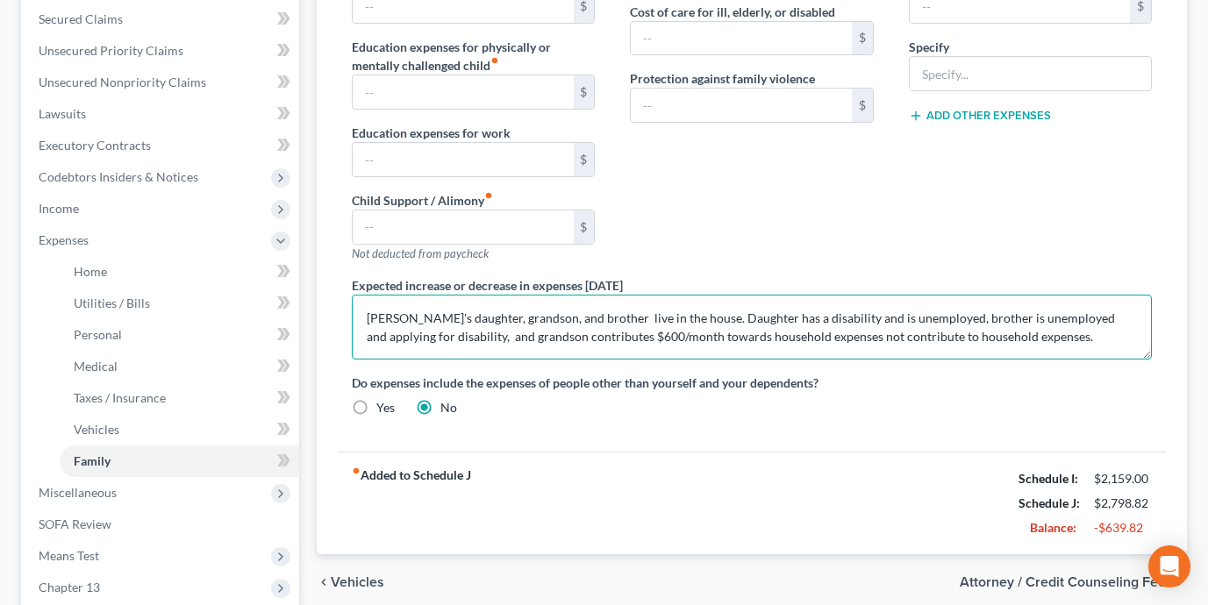
drag, startPoint x: 994, startPoint y: 341, endPoint x: 785, endPoint y: 339, distance: 208.7
click at [785, 339] on textarea "Debtor's daughter, grandson, and brother live in the house. Daughter has a disa…" at bounding box center [752, 327] width 800 height 65
type textarea "Debtor's daughter, grandson, and brother live in the house. Daughter has a disa…"
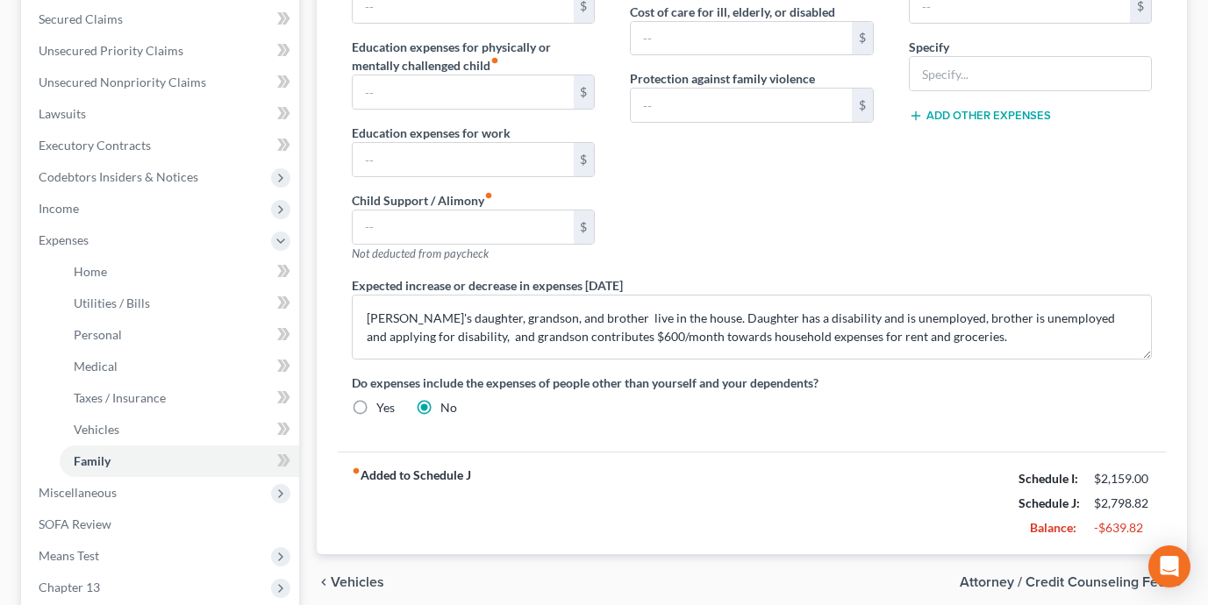
click at [759, 510] on div "fiber_manual_record Added to Schedule J Schedule I: $2,159.00 Schedule J: $2,79…" at bounding box center [752, 503] width 828 height 103
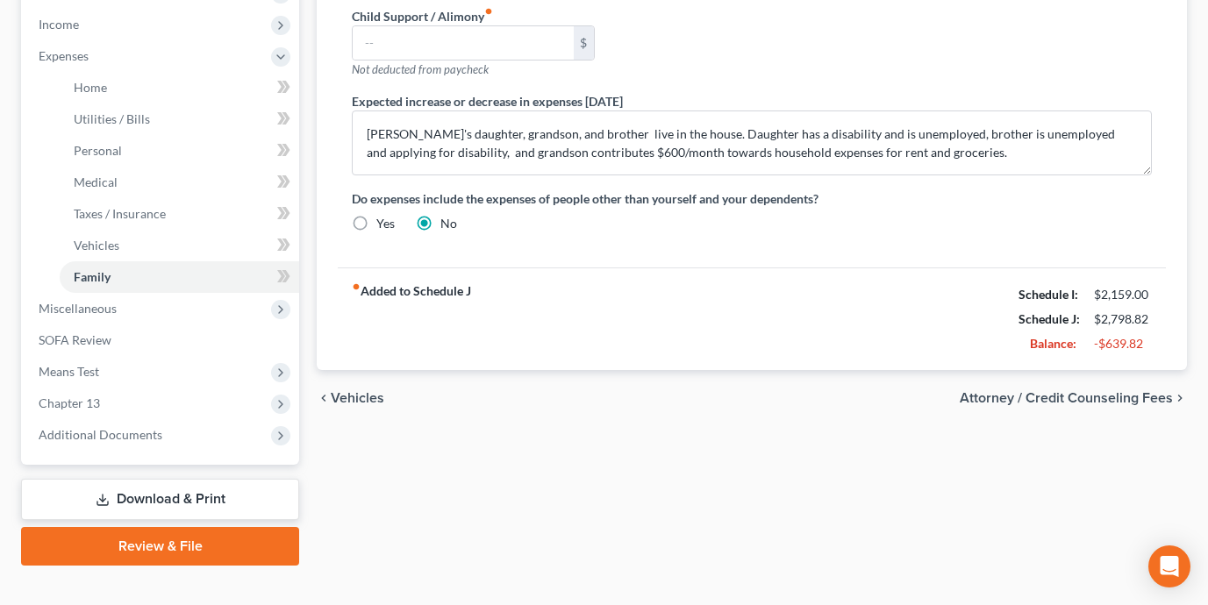
scroll to position [559, 0]
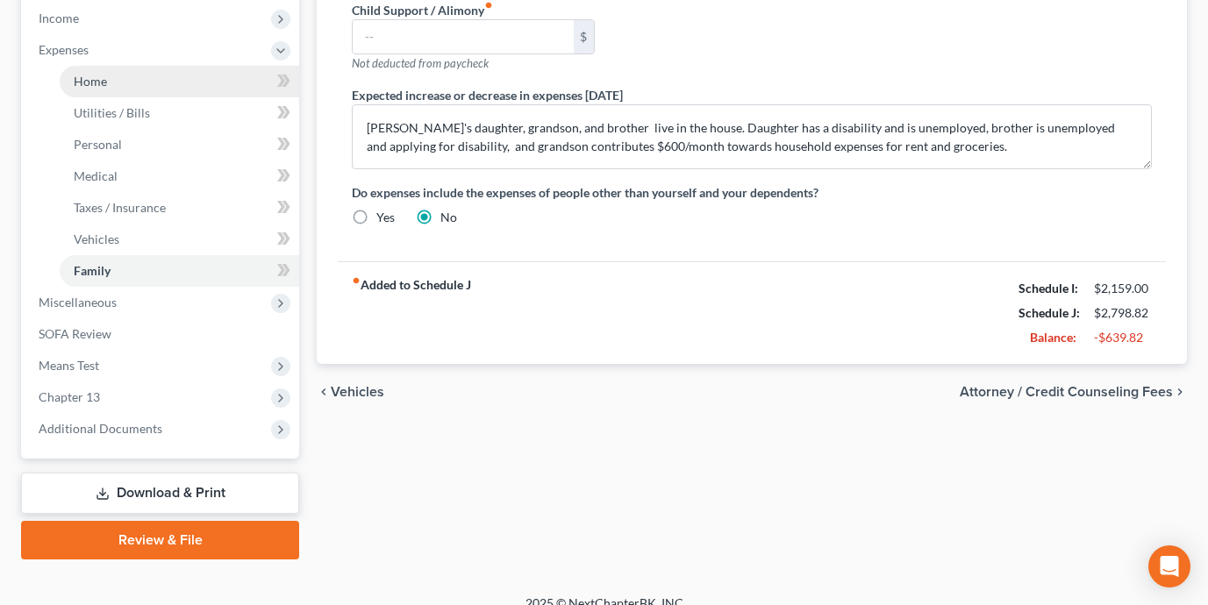
click at [156, 77] on link "Home" at bounding box center [179, 82] width 239 height 32
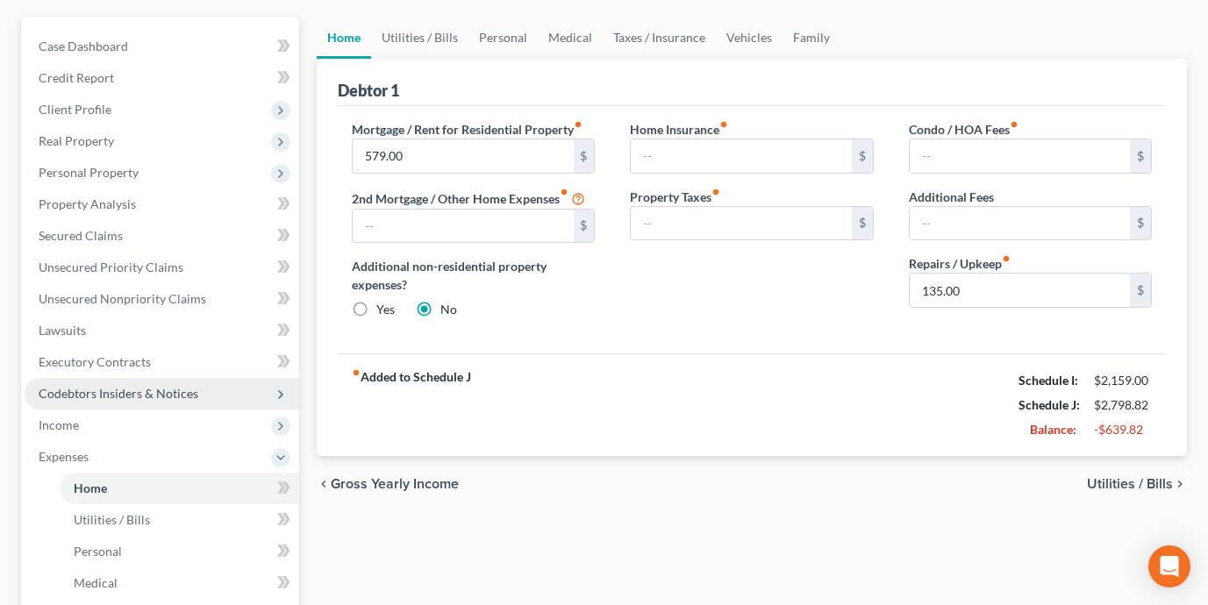
scroll to position [181, 0]
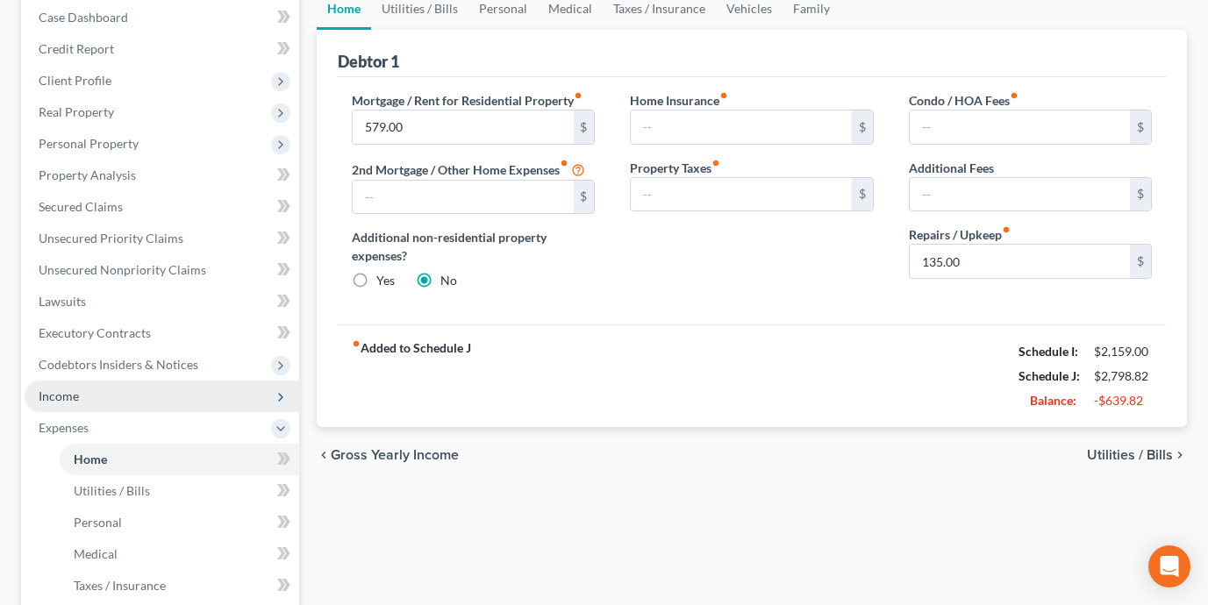
click at [164, 402] on span "Income" at bounding box center [162, 397] width 274 height 32
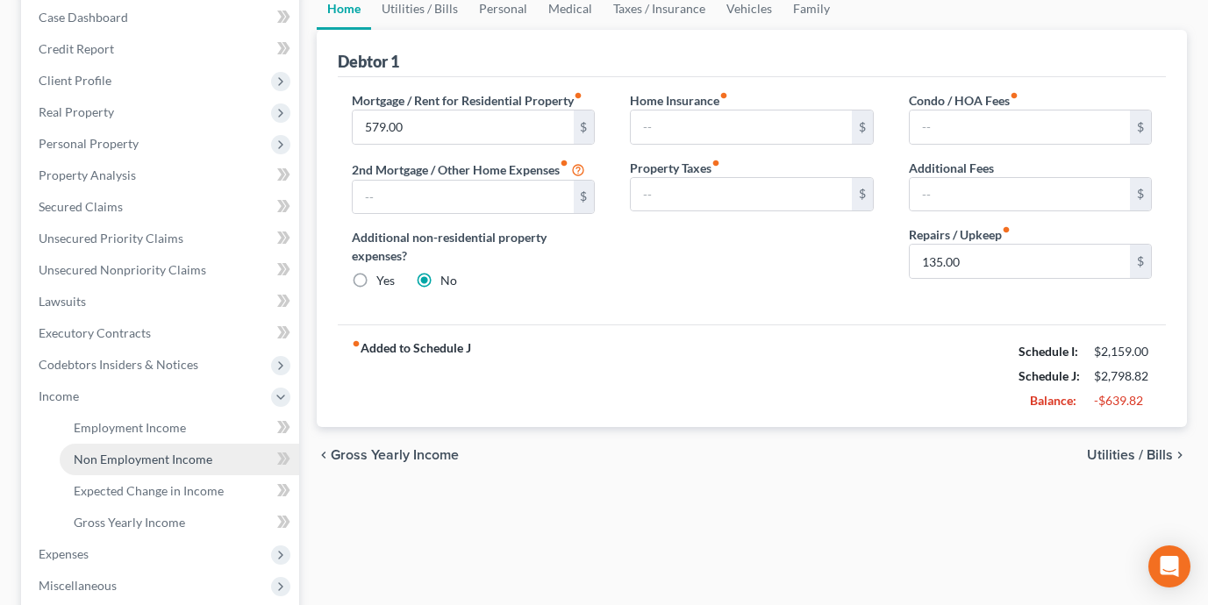
click at [181, 456] on span "Non Employment Income" at bounding box center [143, 459] width 139 height 15
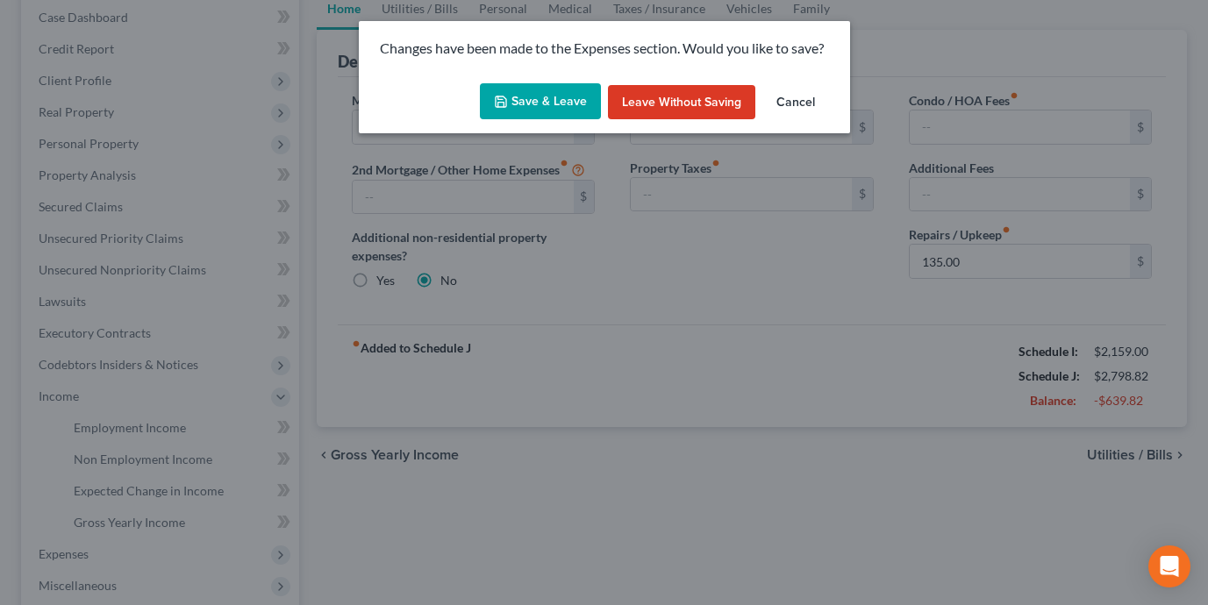
click at [523, 118] on button "Save & Leave" at bounding box center [540, 101] width 121 height 37
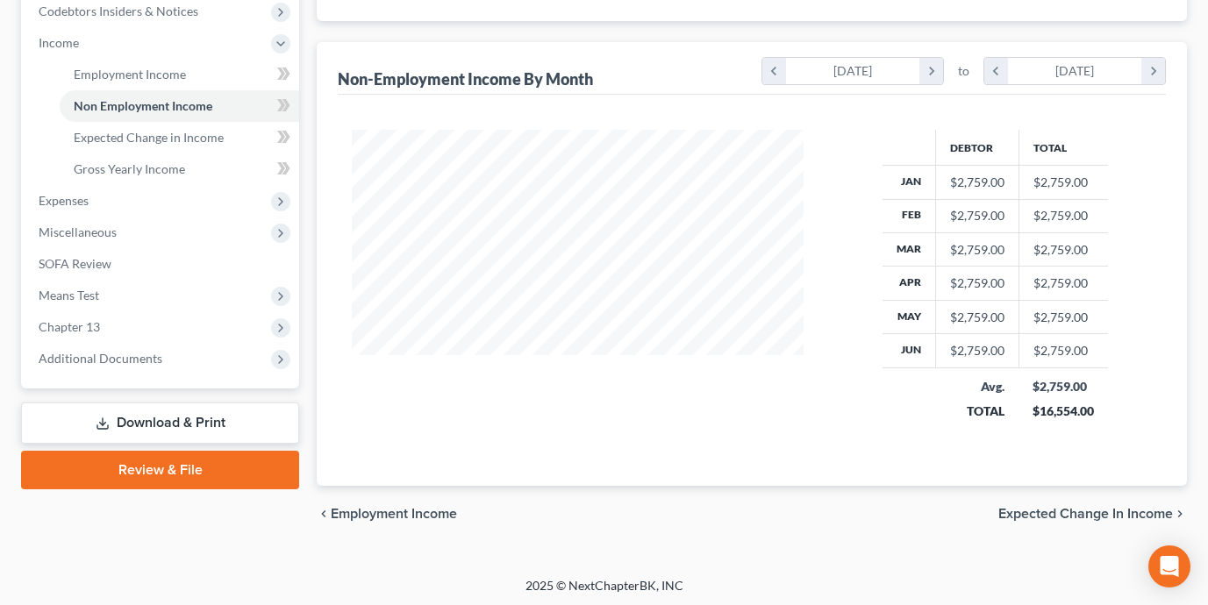
scroll to position [537, 0]
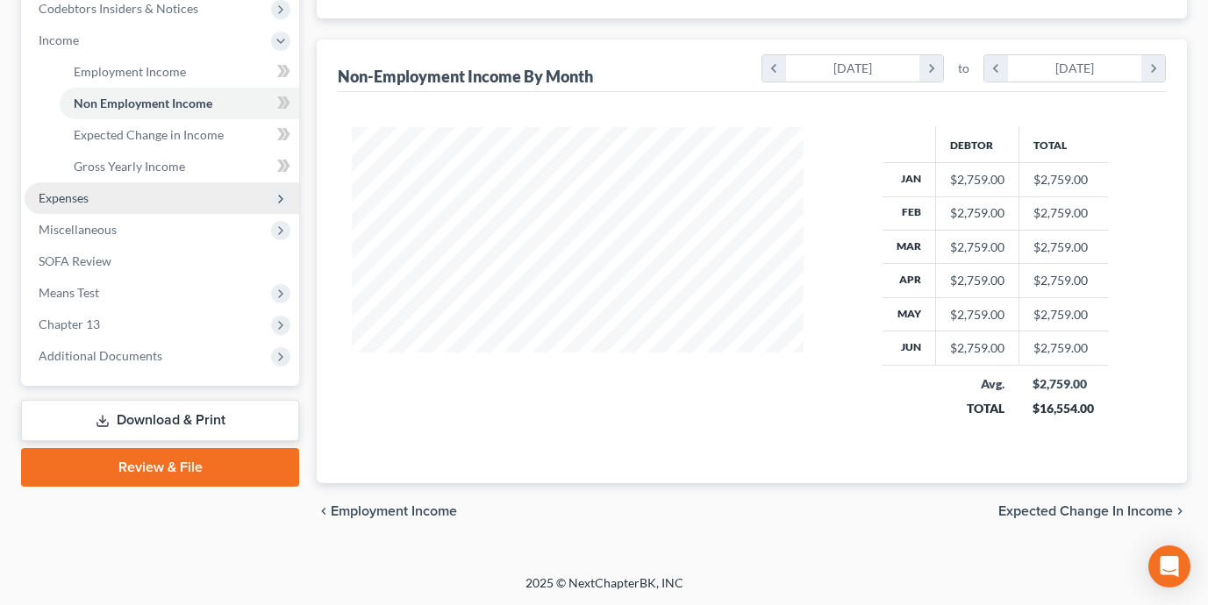
click at [151, 210] on span "Expenses" at bounding box center [162, 198] width 274 height 32
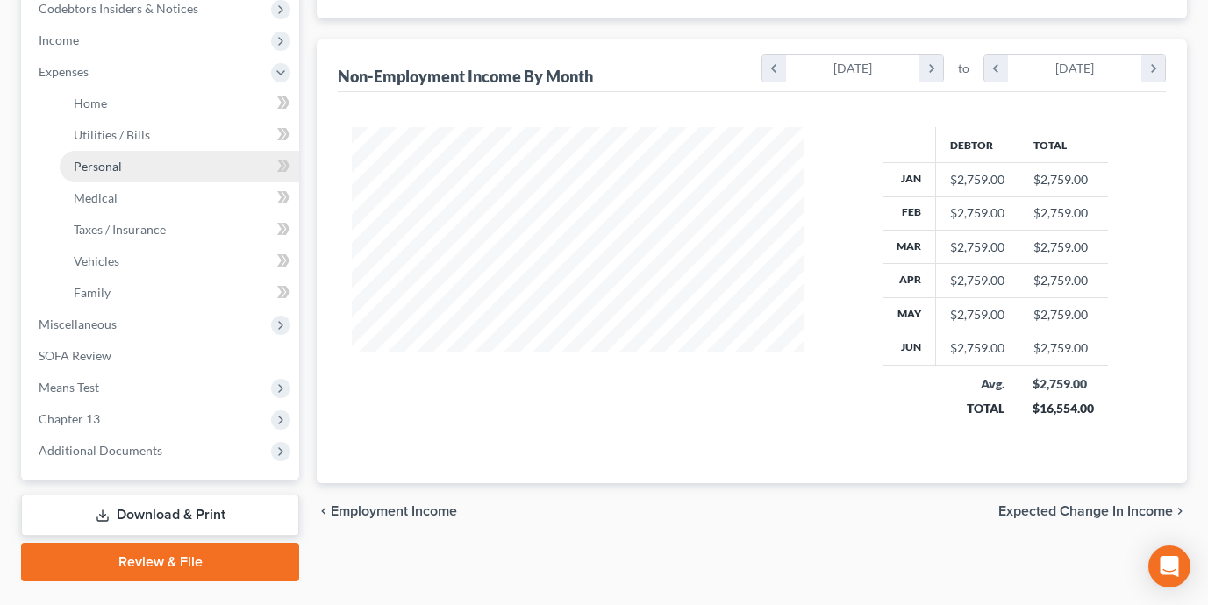
click at [125, 162] on link "Personal" at bounding box center [179, 167] width 239 height 32
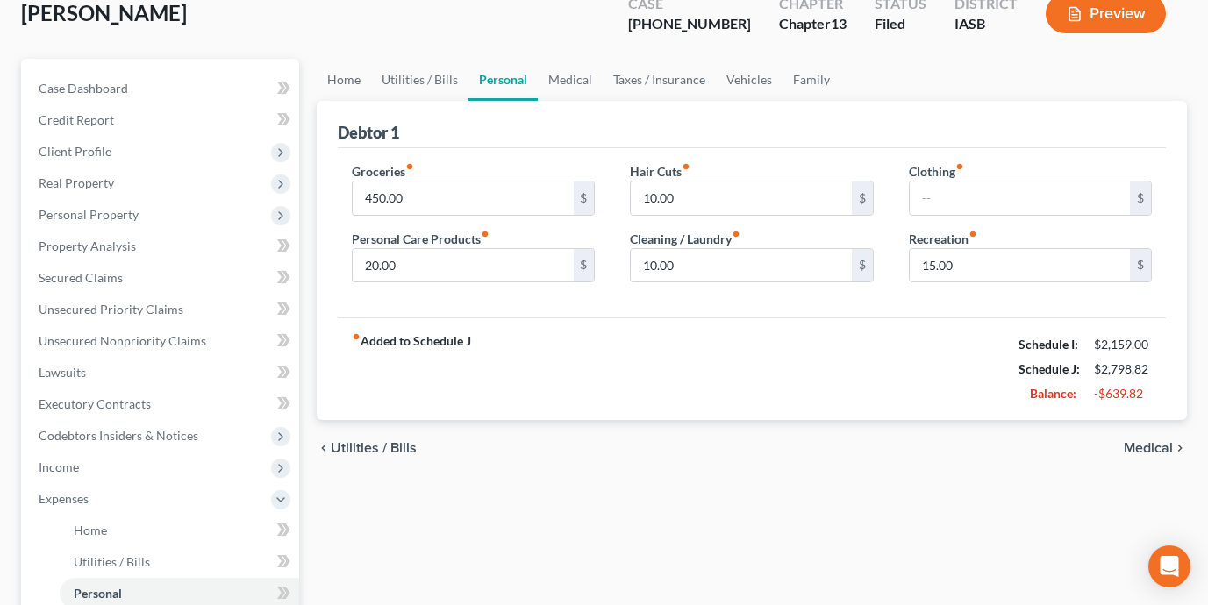
scroll to position [89, 0]
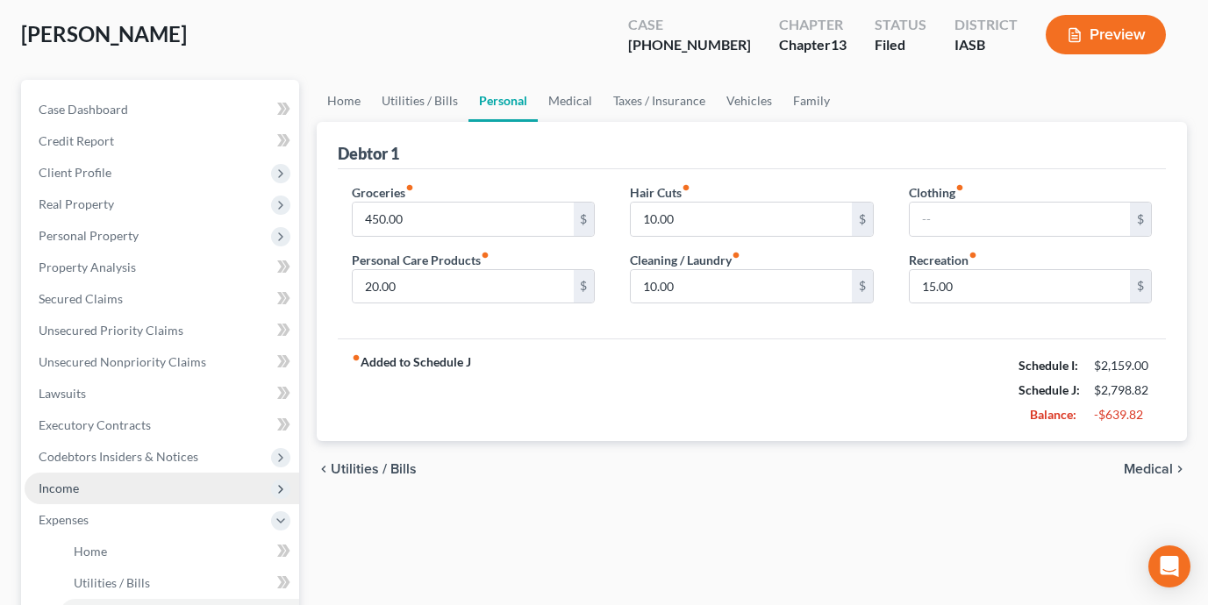
click at [116, 486] on span "Income" at bounding box center [162, 489] width 274 height 32
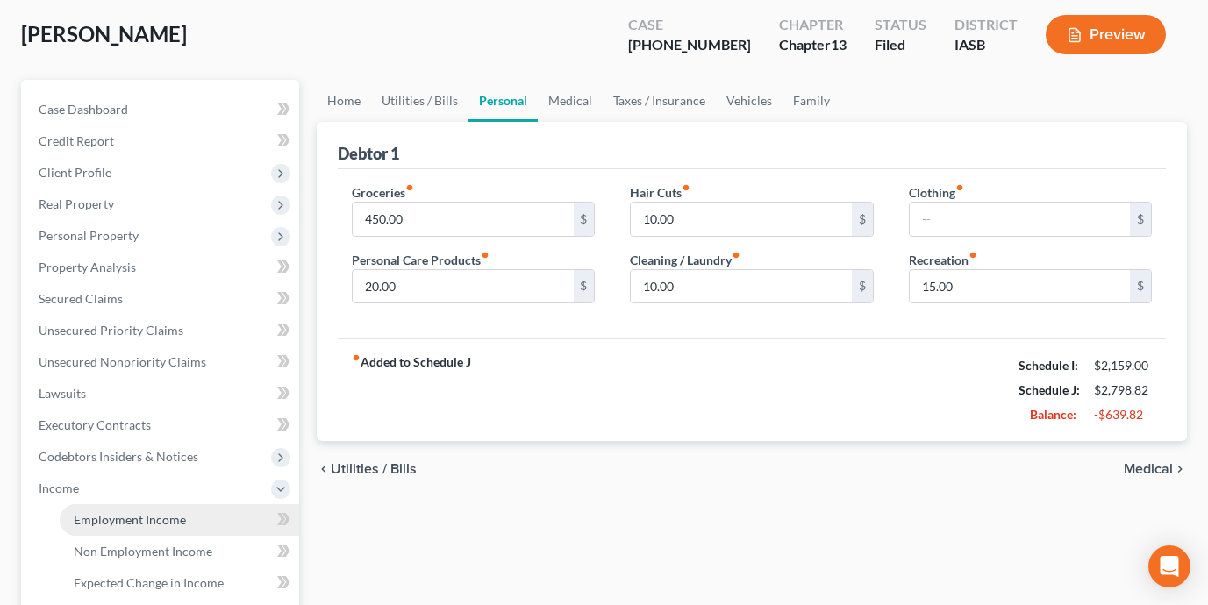
click at [132, 522] on span "Employment Income" at bounding box center [130, 519] width 112 height 15
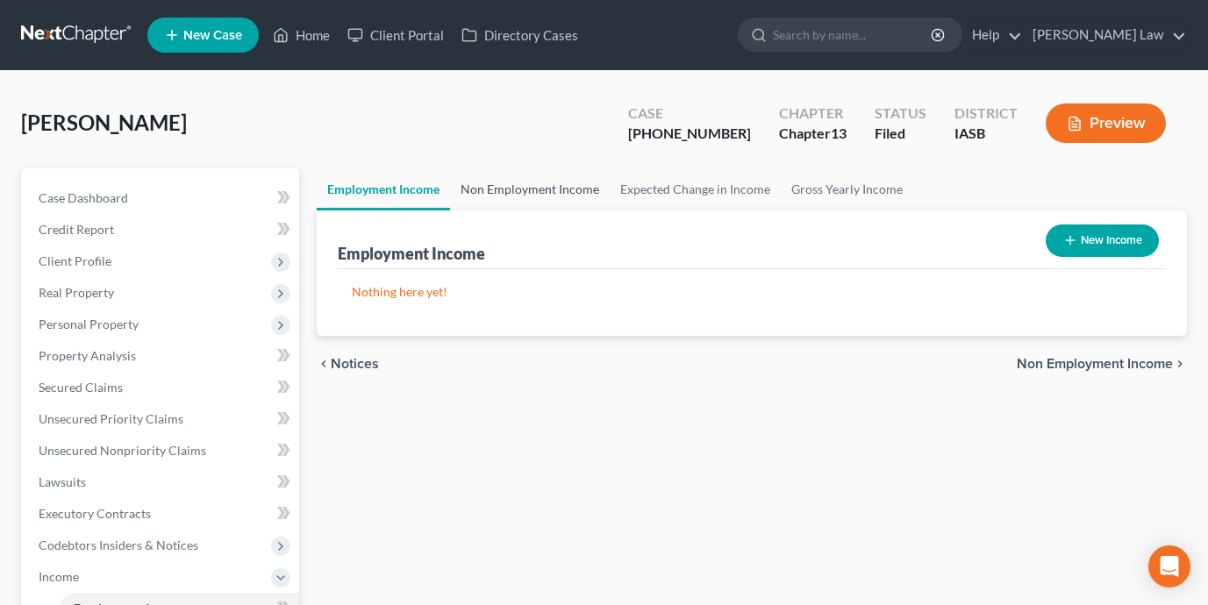
click at [506, 184] on link "Non Employment Income" at bounding box center [530, 189] width 160 height 42
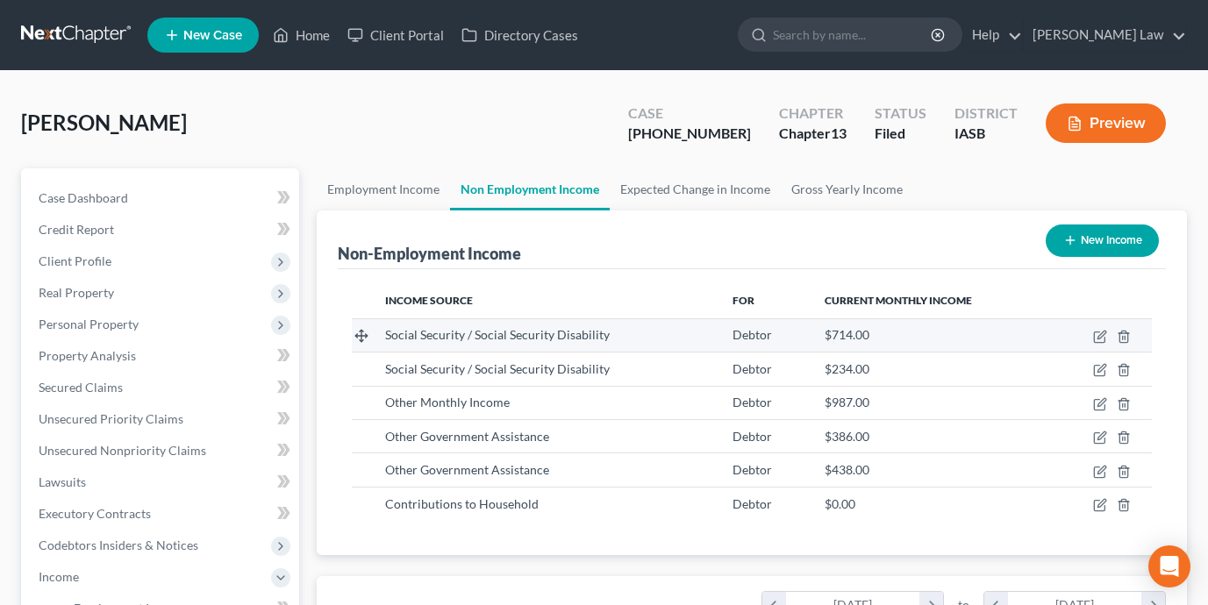
scroll to position [314, 487]
click at [1094, 332] on icon "button" at bounding box center [1099, 337] width 11 height 11
select select "4"
select select "0"
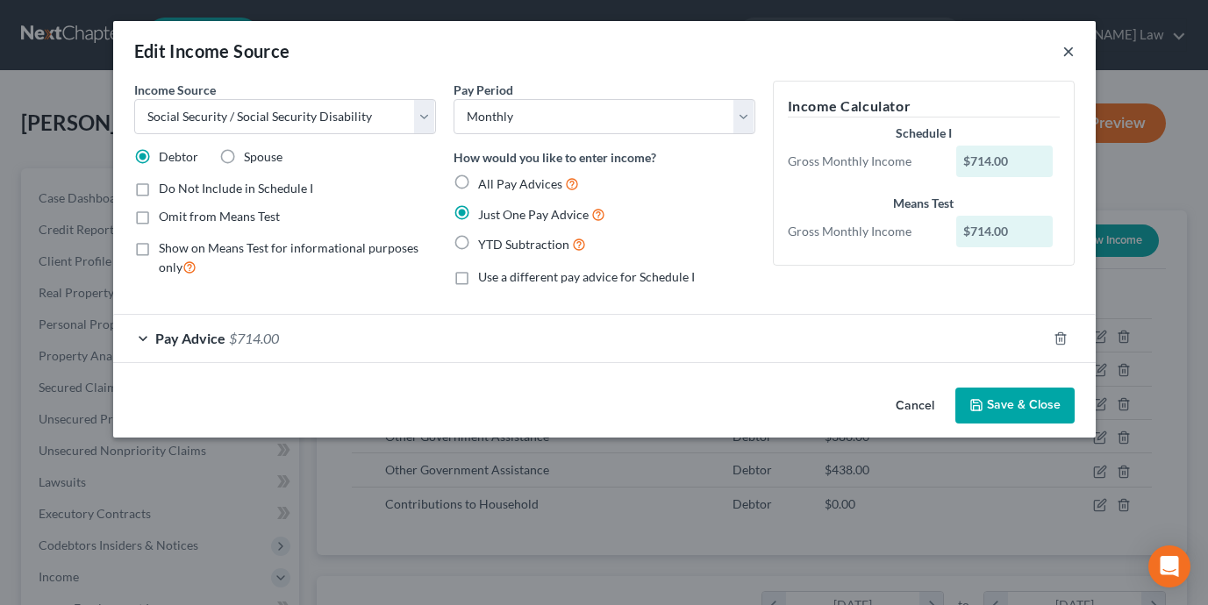
click at [1064, 46] on button "×" at bounding box center [1068, 50] width 12 height 21
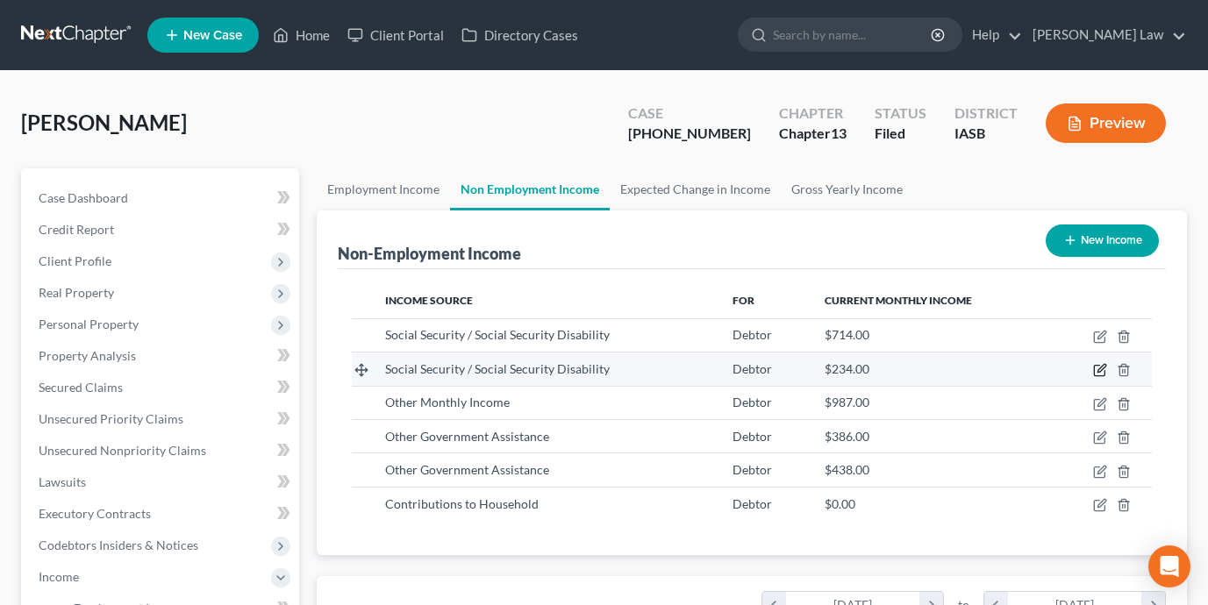
click at [1094, 371] on icon "button" at bounding box center [1100, 370] width 14 height 14
select select "4"
select select "0"
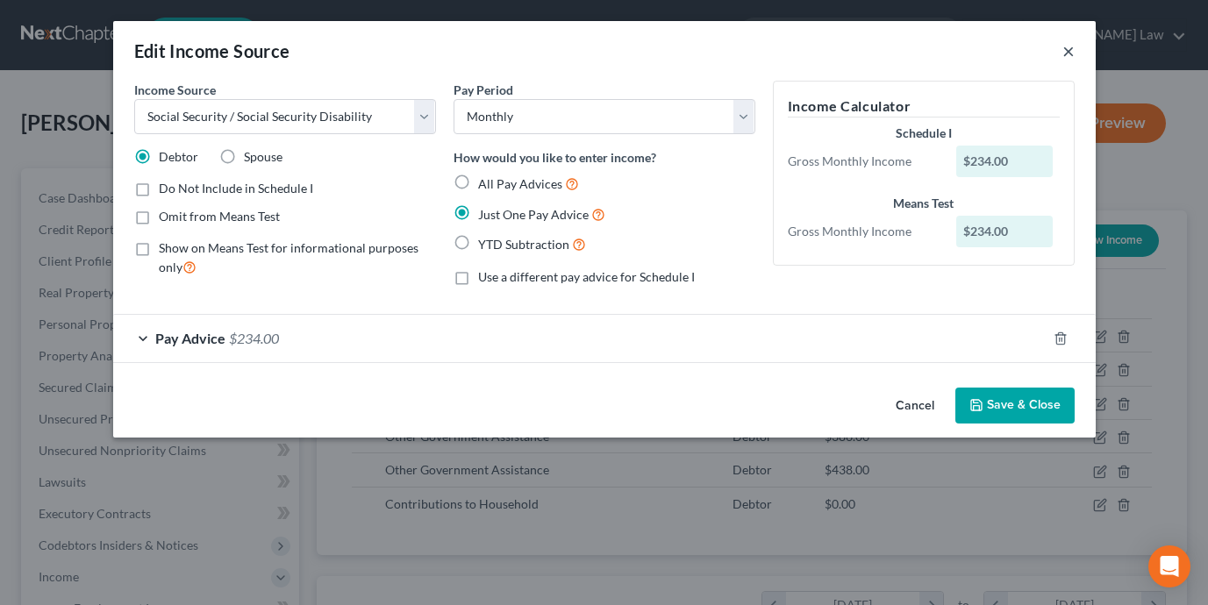
click at [1068, 46] on button "×" at bounding box center [1068, 50] width 12 height 21
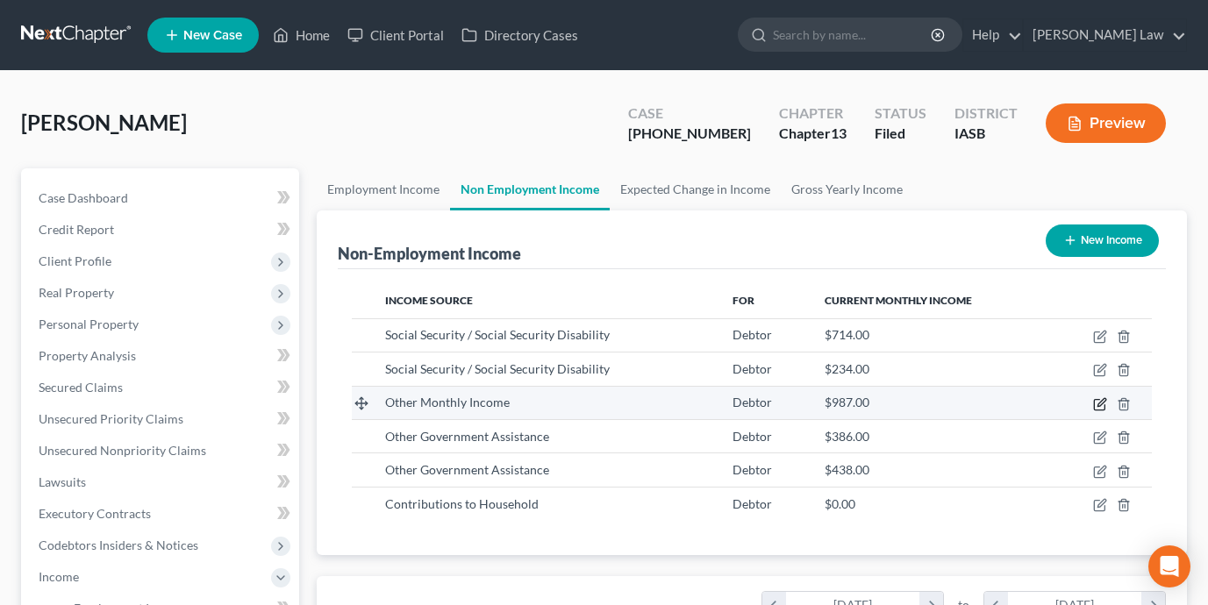
click at [1099, 406] on icon "button" at bounding box center [1100, 404] width 14 height 14
select select "13"
select select "0"
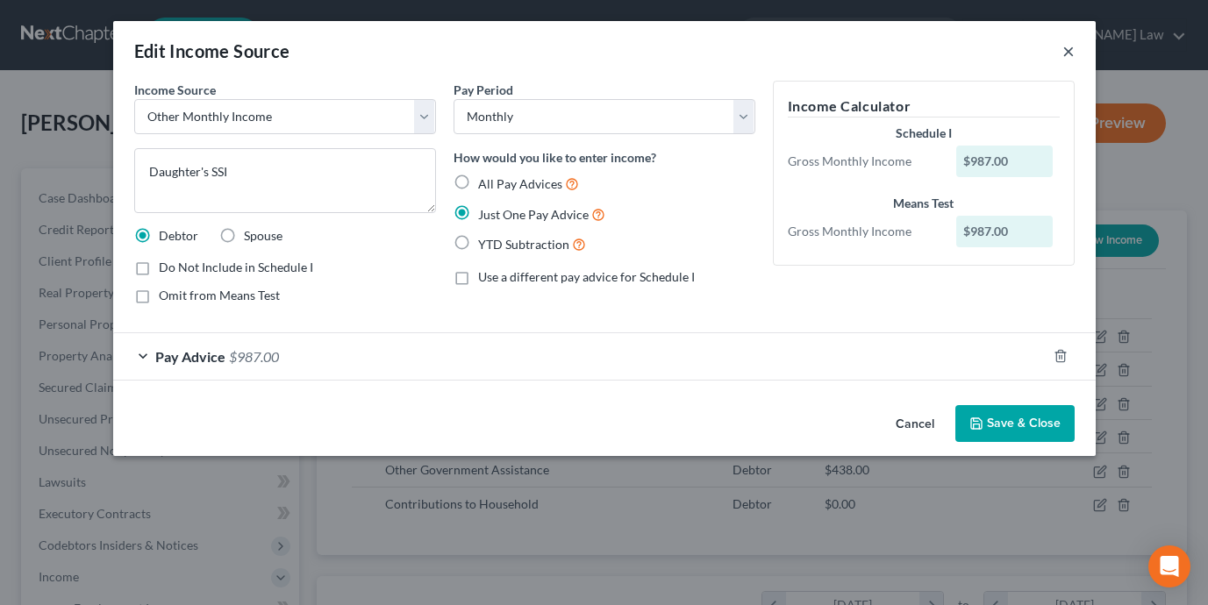
click at [1068, 52] on button "×" at bounding box center [1068, 50] width 12 height 21
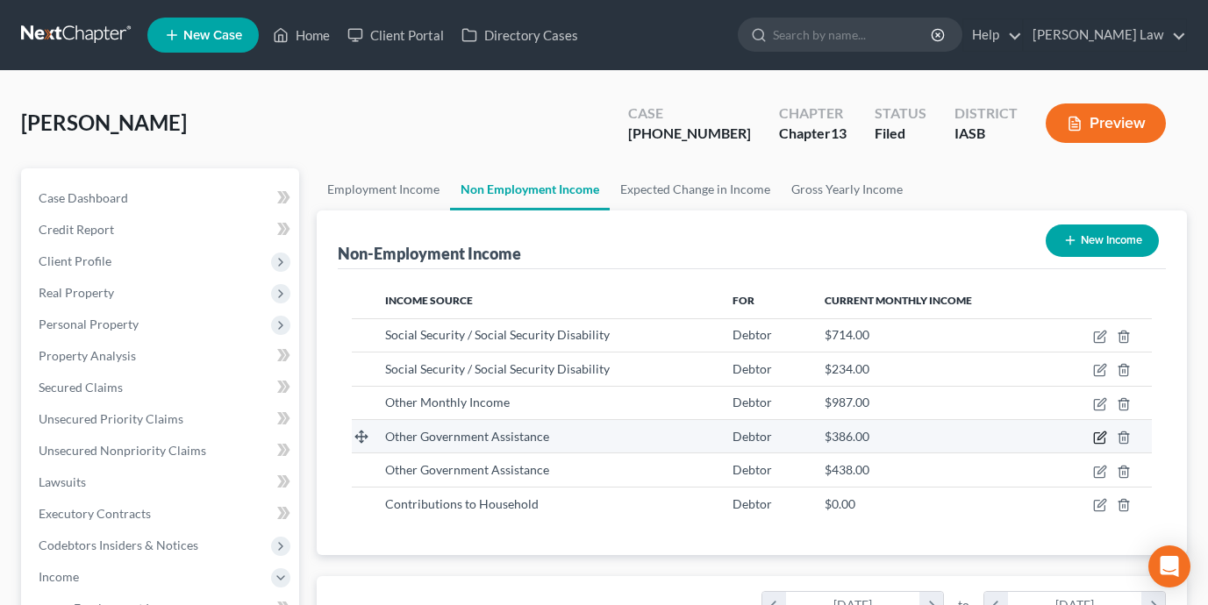
click at [1104, 435] on icon "button" at bounding box center [1101, 435] width 8 height 8
select select "5"
select select "0"
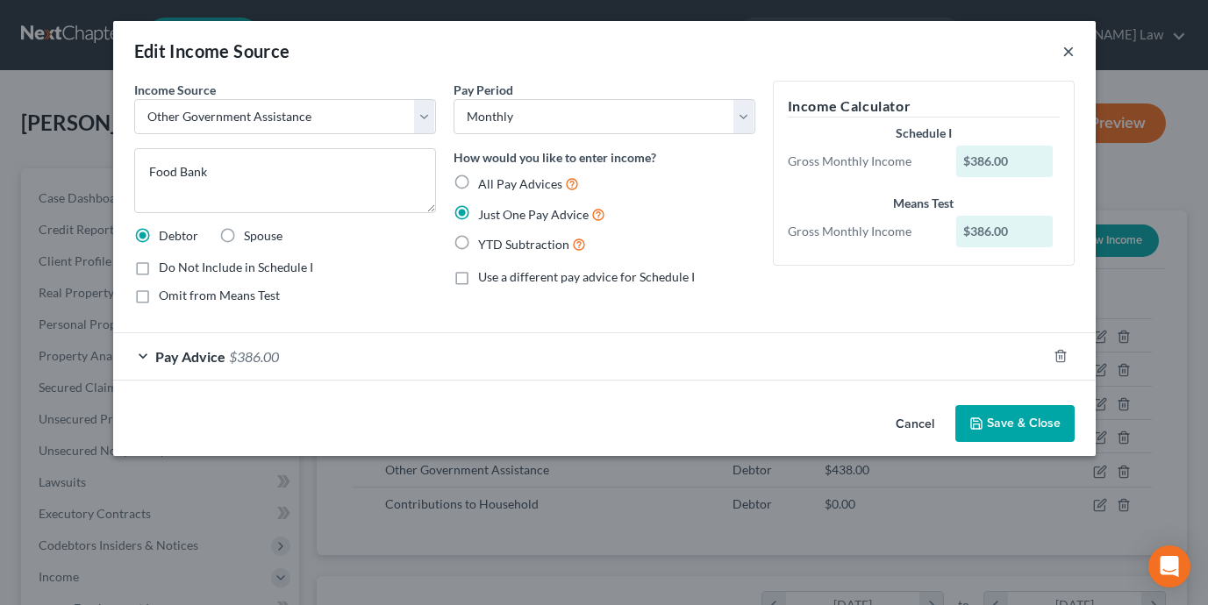
click at [1068, 44] on button "×" at bounding box center [1068, 50] width 12 height 21
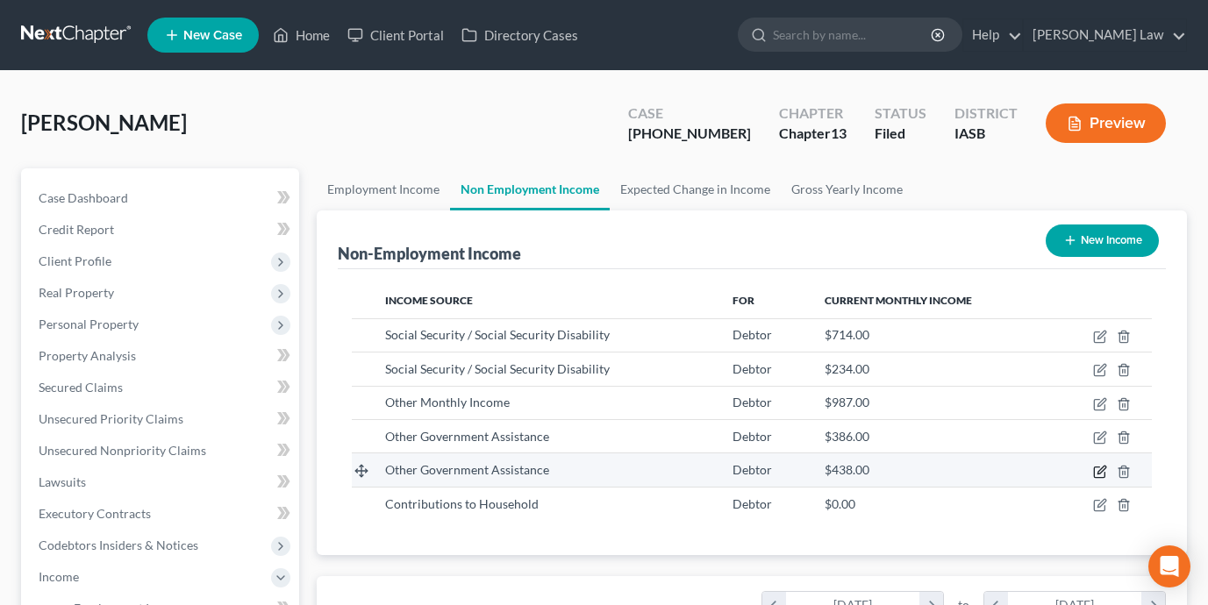
click at [1101, 469] on icon "button" at bounding box center [1100, 472] width 14 height 14
select select "5"
select select "0"
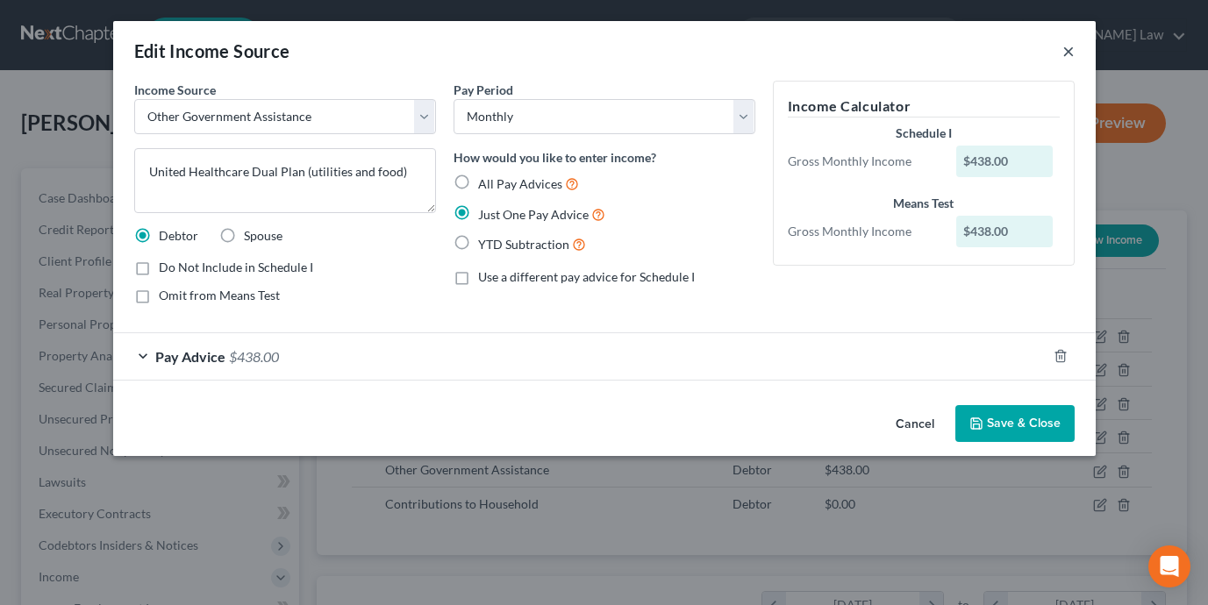
click at [1073, 46] on button "×" at bounding box center [1068, 50] width 12 height 21
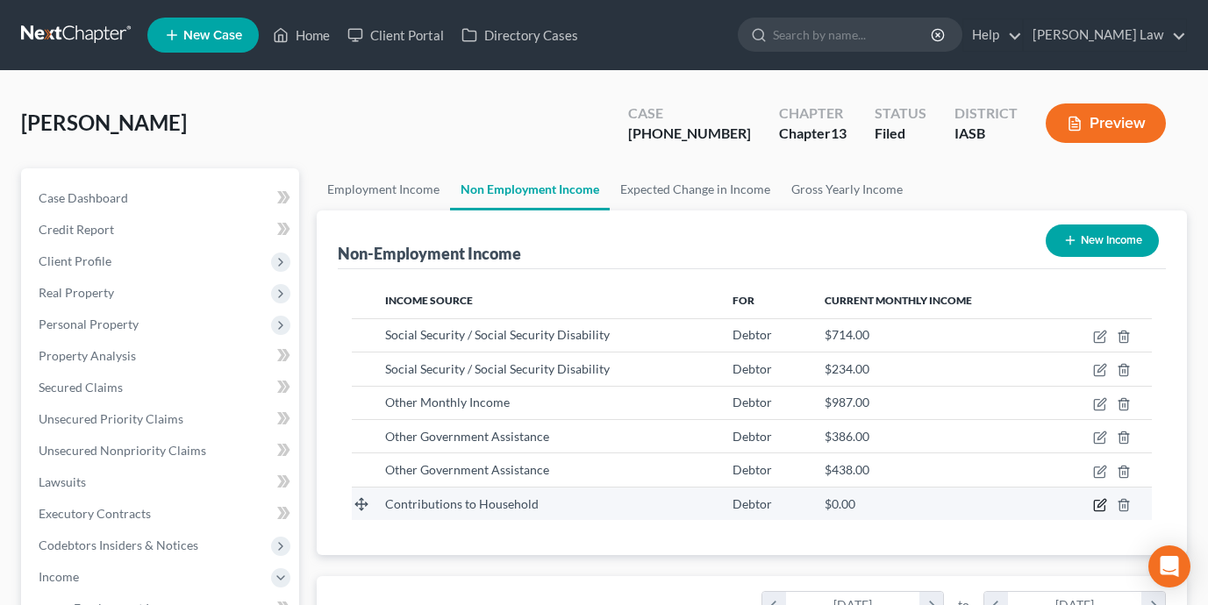
click at [1094, 503] on icon "button" at bounding box center [1099, 506] width 11 height 11
select select "8"
select select "0"
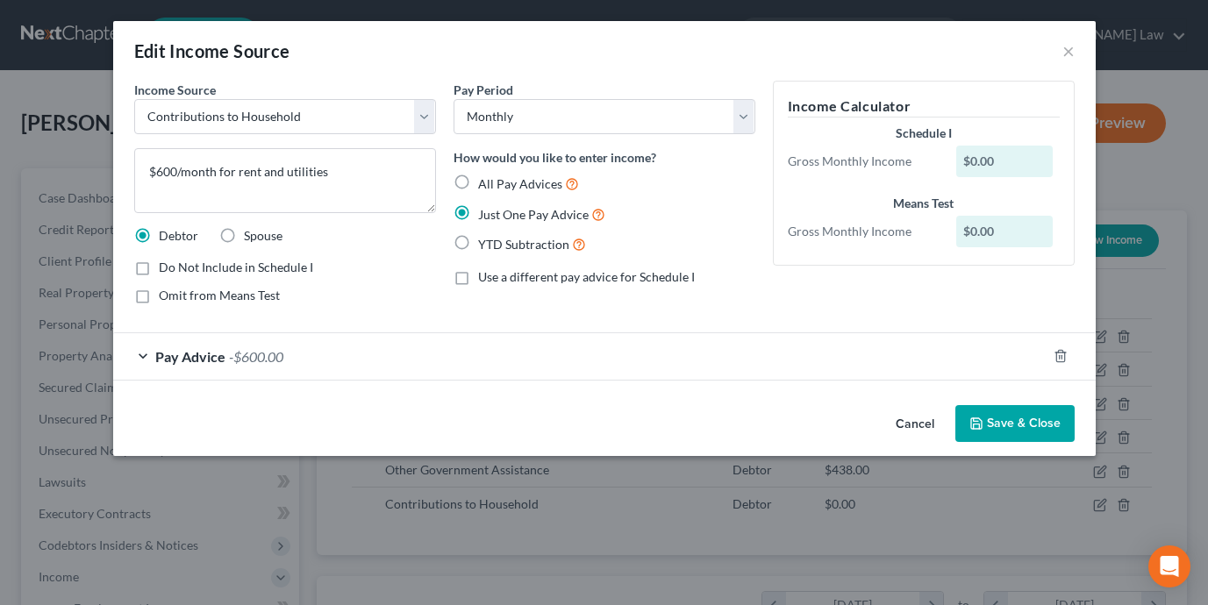
click at [385, 351] on div "Pay Advice -$600.00" at bounding box center [579, 356] width 933 height 46
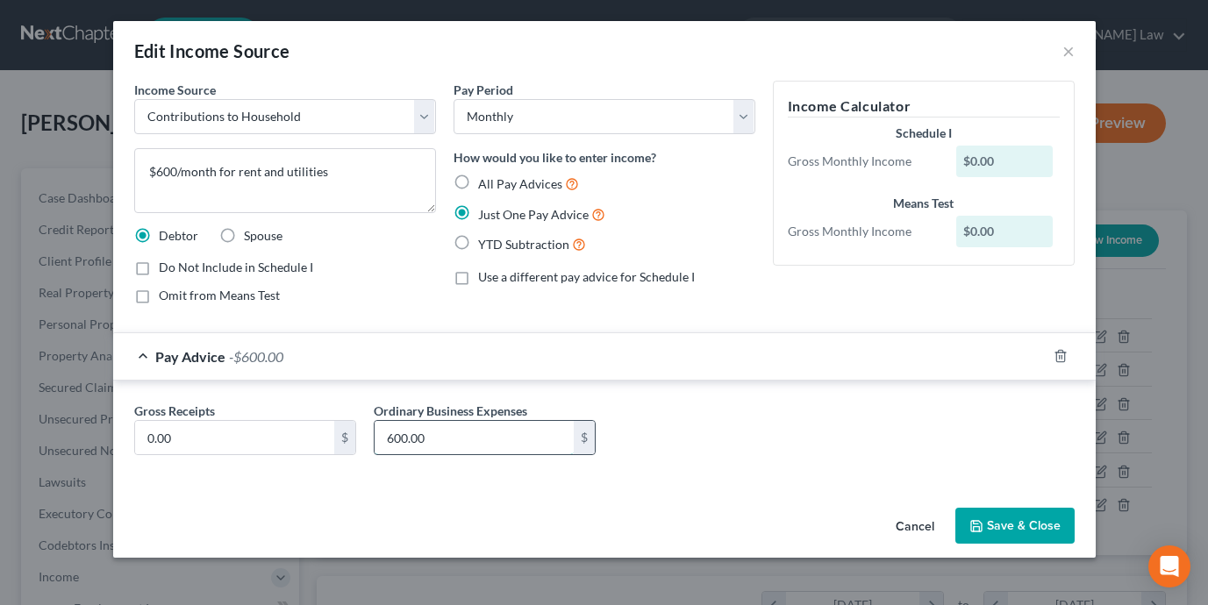
click at [381, 436] on input "600.00" at bounding box center [473, 437] width 199 height 33
click at [348, 440] on div "Gross Receipts 0.00 $" at bounding box center [244, 428] width 239 height 53
click at [423, 437] on input "600.00" at bounding box center [473, 437] width 199 height 33
click at [236, 433] on input "0.00" at bounding box center [234, 437] width 199 height 33
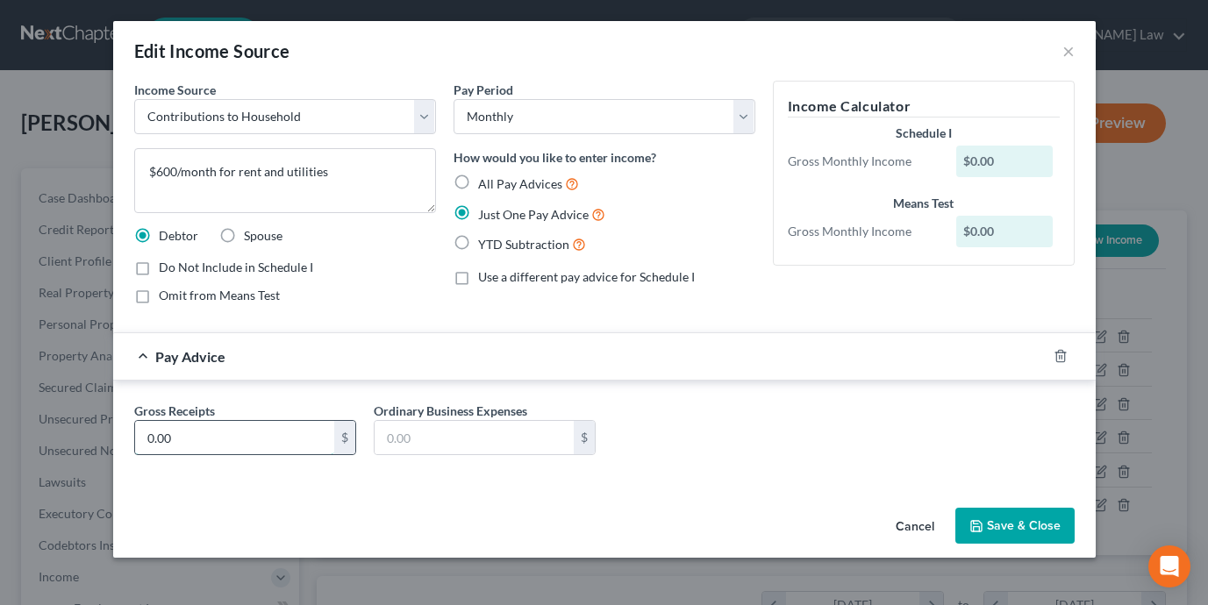
paste input "60"
type input "600.00"
click at [1013, 529] on button "Save & Close" at bounding box center [1014, 526] width 119 height 37
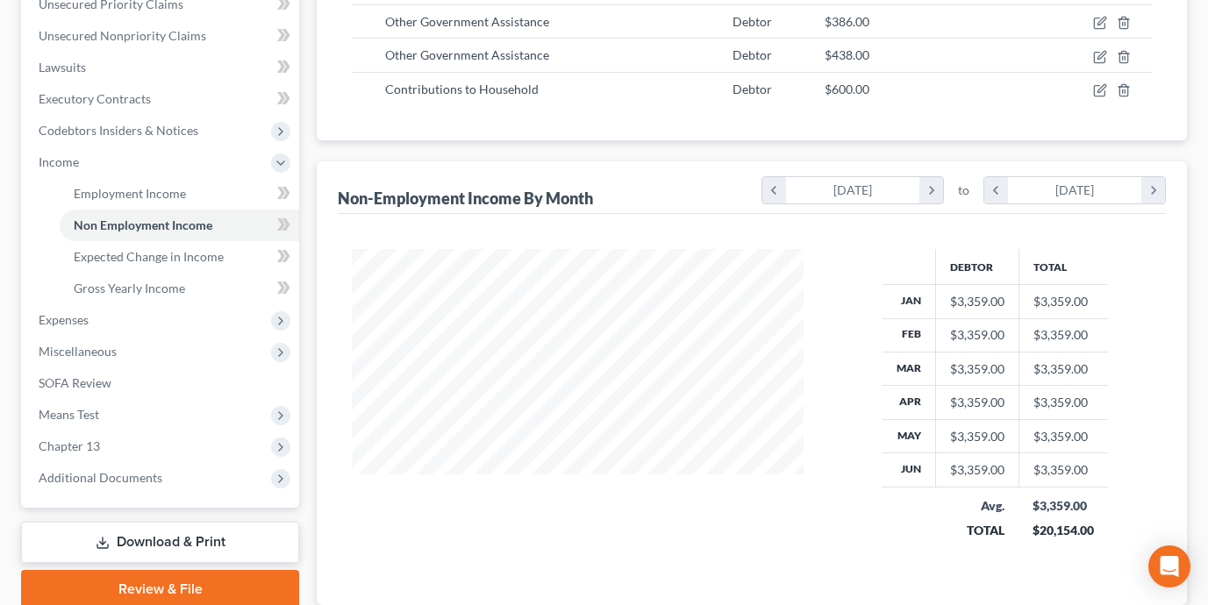
scroll to position [452, 0]
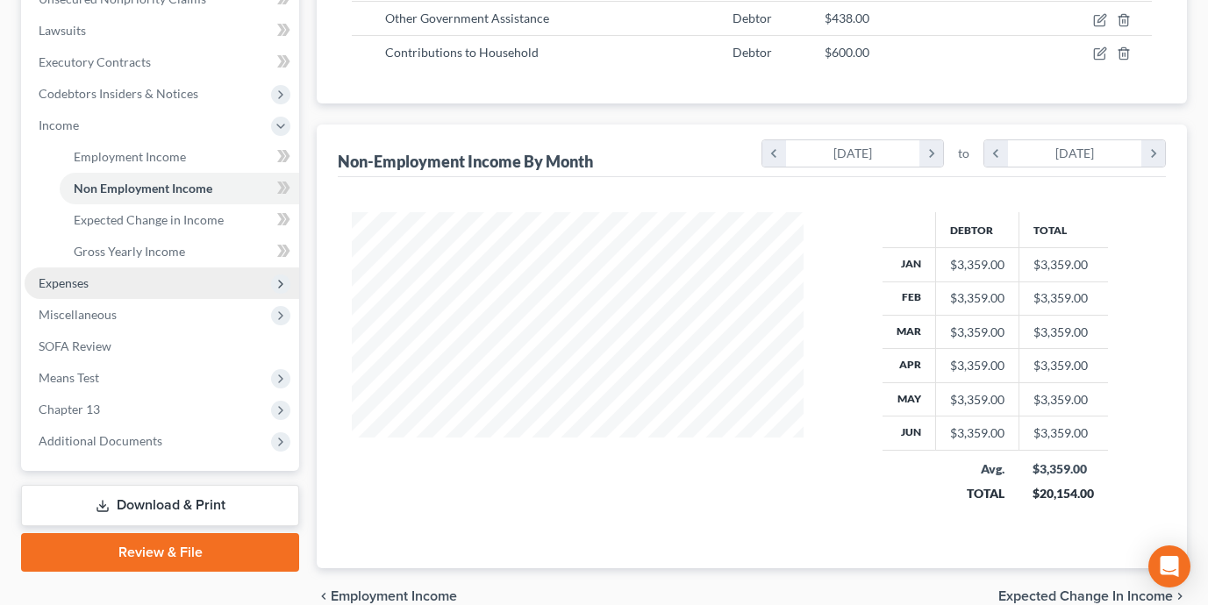
click at [159, 295] on span "Expenses" at bounding box center [162, 283] width 274 height 32
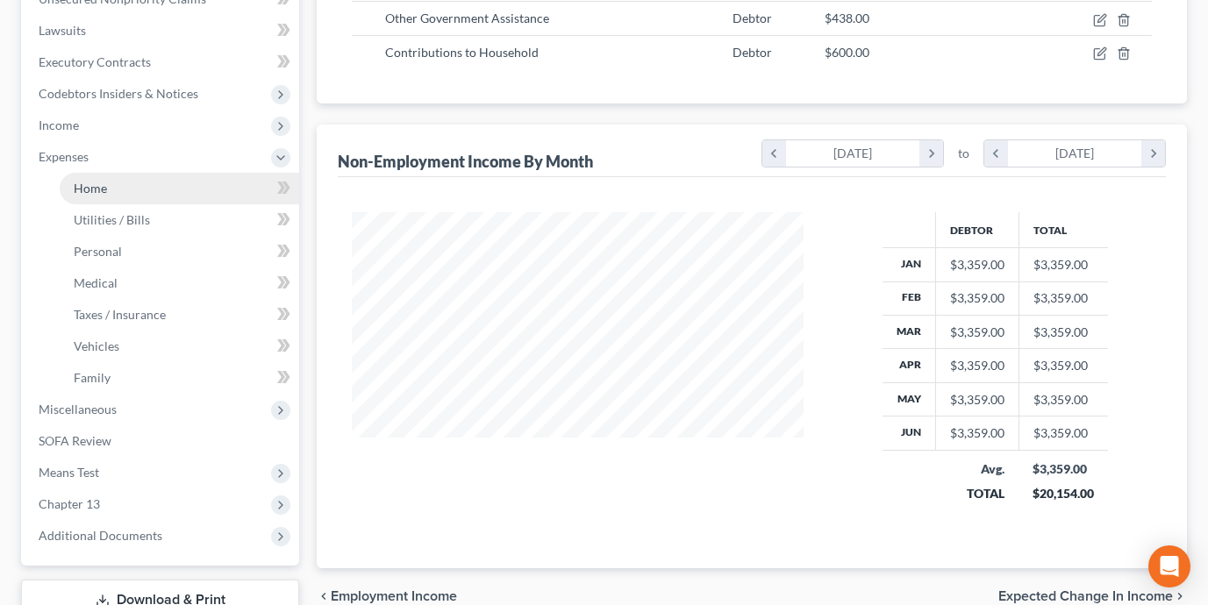
click at [157, 184] on link "Home" at bounding box center [179, 189] width 239 height 32
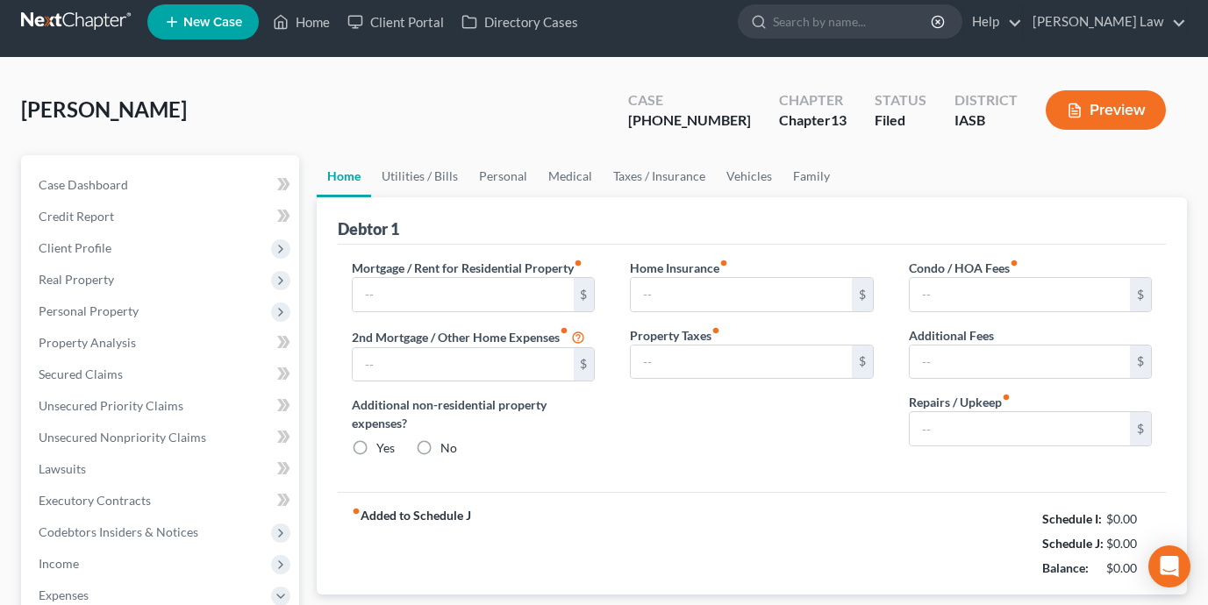
type input "579.00"
radio input "true"
type input "135.00"
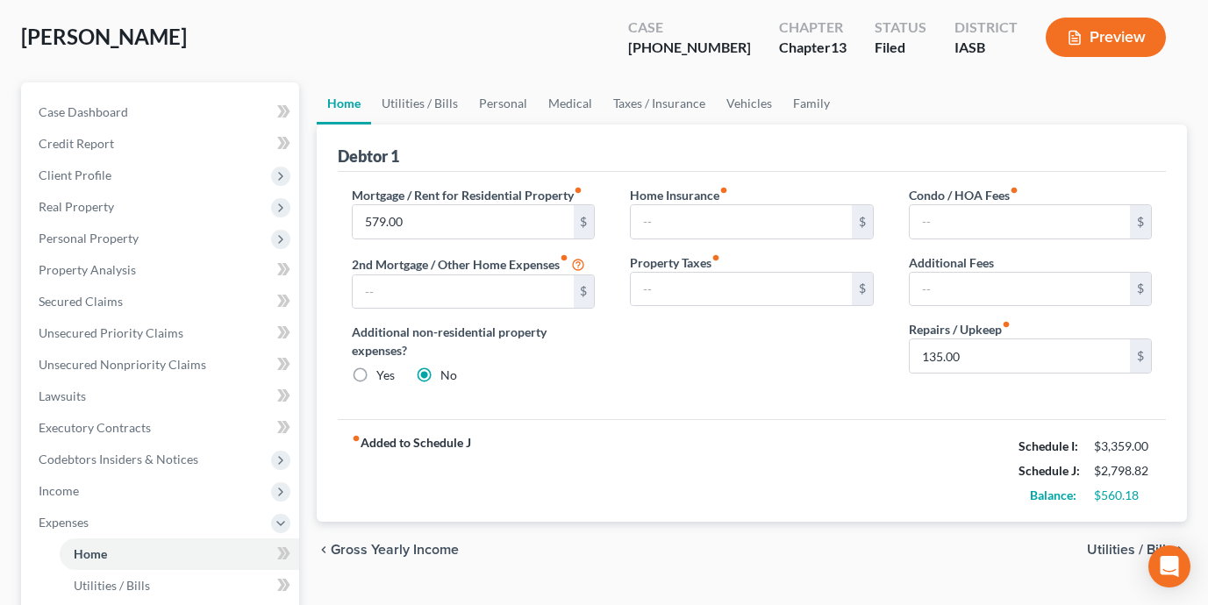
scroll to position [91, 0]
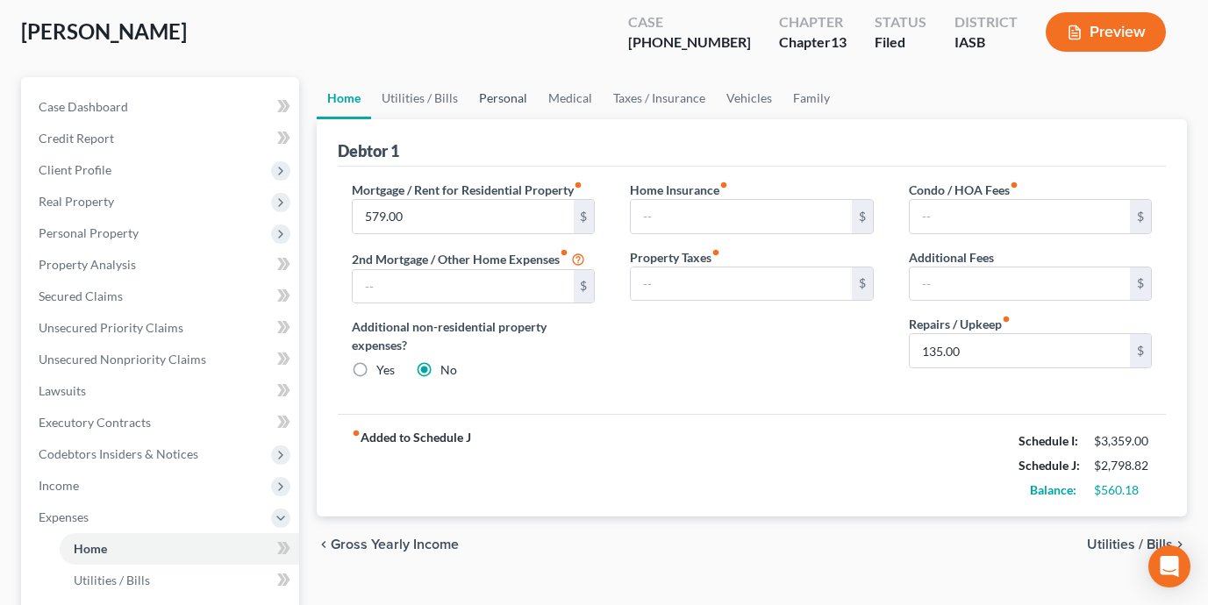
click at [500, 96] on link "Personal" at bounding box center [502, 98] width 69 height 42
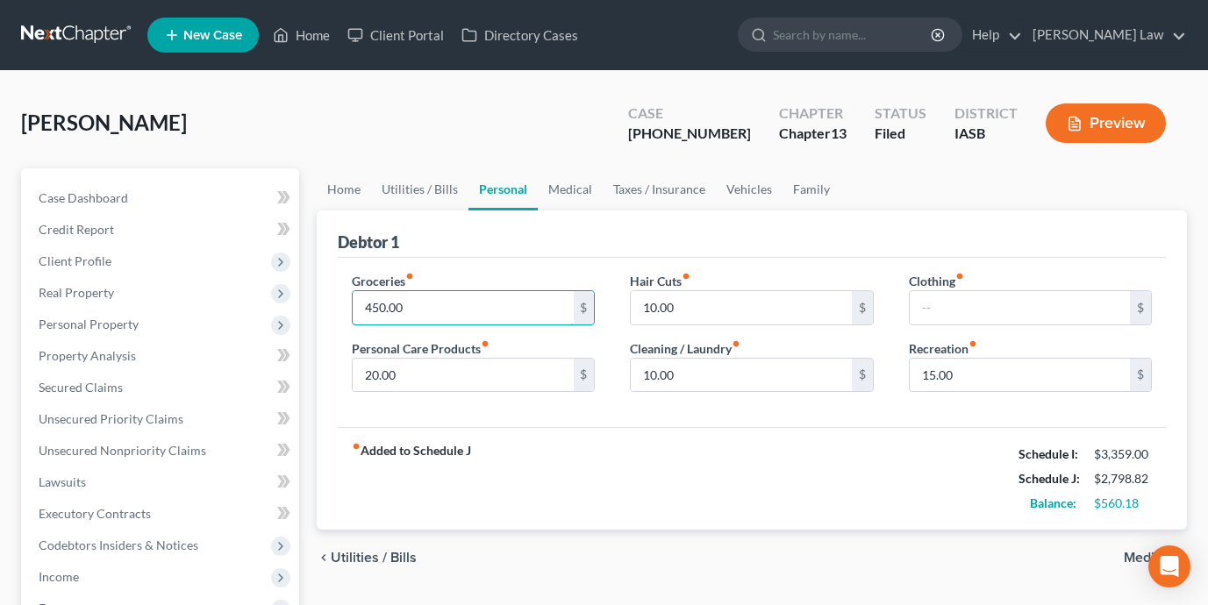
drag, startPoint x: 406, startPoint y: 306, endPoint x: 340, endPoint y: 303, distance: 65.8
click at [340, 303] on div "Groceries fiber_manual_record 450.00 $ Personal Care Products fiber_manual_reco…" at bounding box center [473, 339] width 278 height 135
click at [443, 299] on input "450.00" at bounding box center [463, 307] width 220 height 33
click at [443, 302] on input "450.00" at bounding box center [463, 307] width 220 height 33
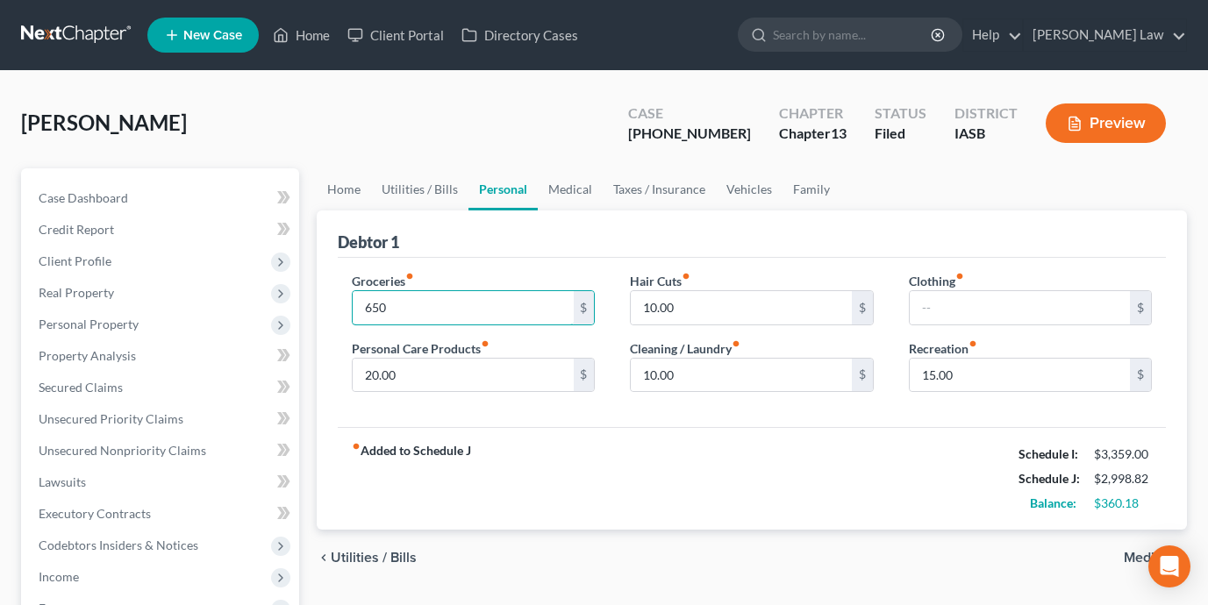
type input "650"
click at [536, 460] on div "fiber_manual_record Added to Schedule J Schedule I: $3,359.00 Schedule J: $2,99…" at bounding box center [752, 478] width 828 height 103
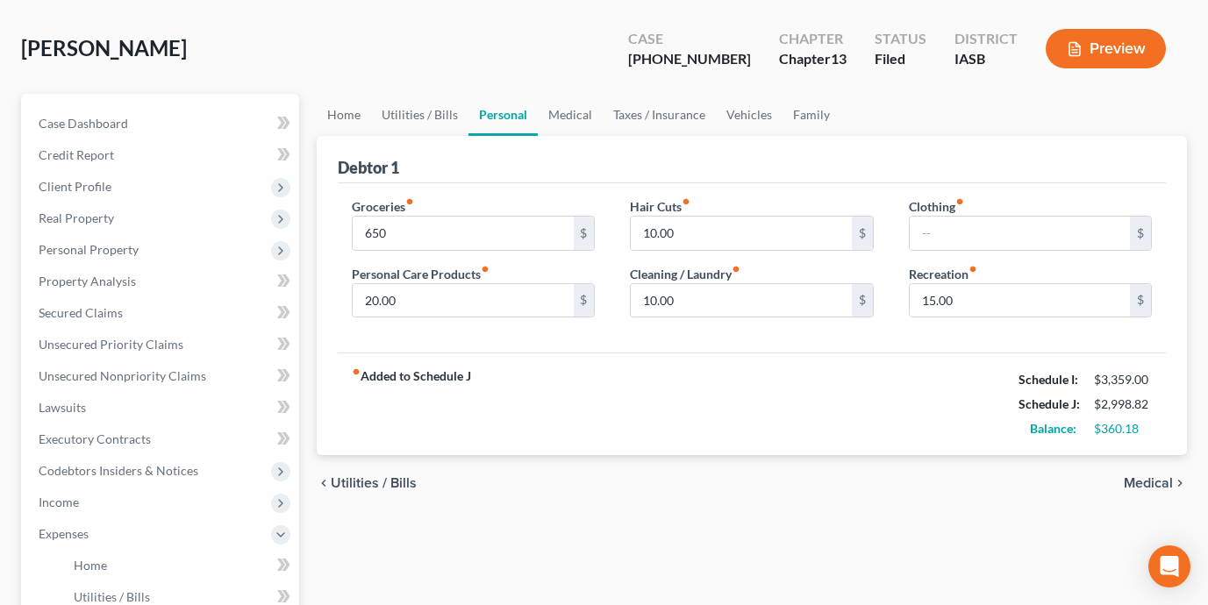
scroll to position [76, 0]
click at [369, 300] on input "20.00" at bounding box center [463, 298] width 220 height 33
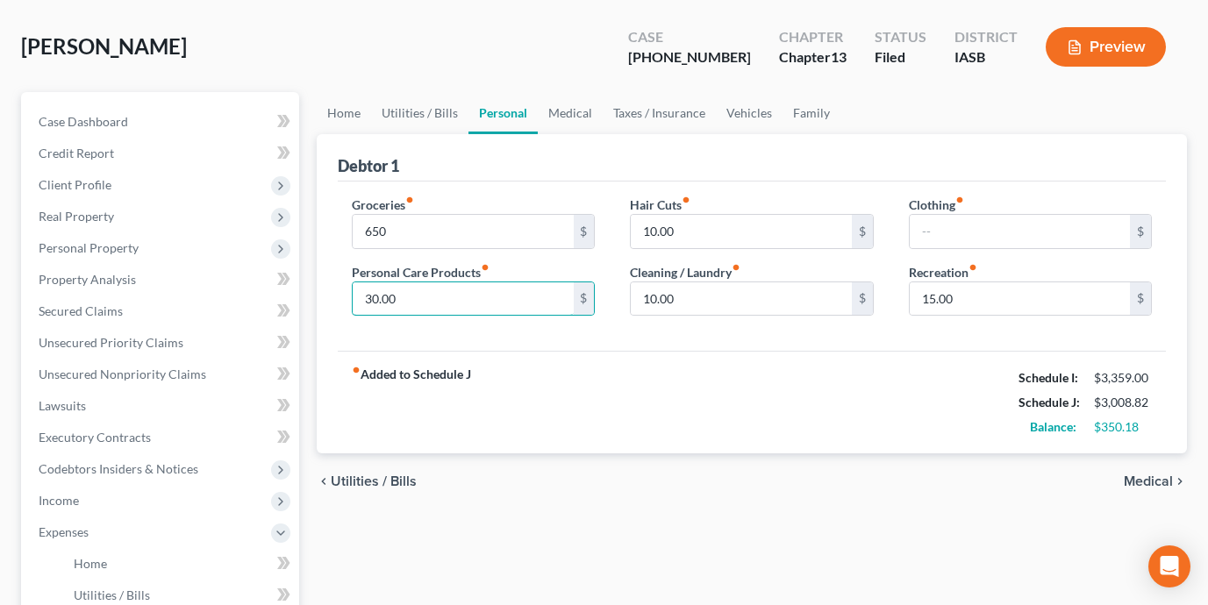
type input "30.00"
click at [614, 547] on div "Home Utilities / Bills Personal Medical Taxes / Insurance Vehicles Family Debto…" at bounding box center [751, 567] width 887 height 950
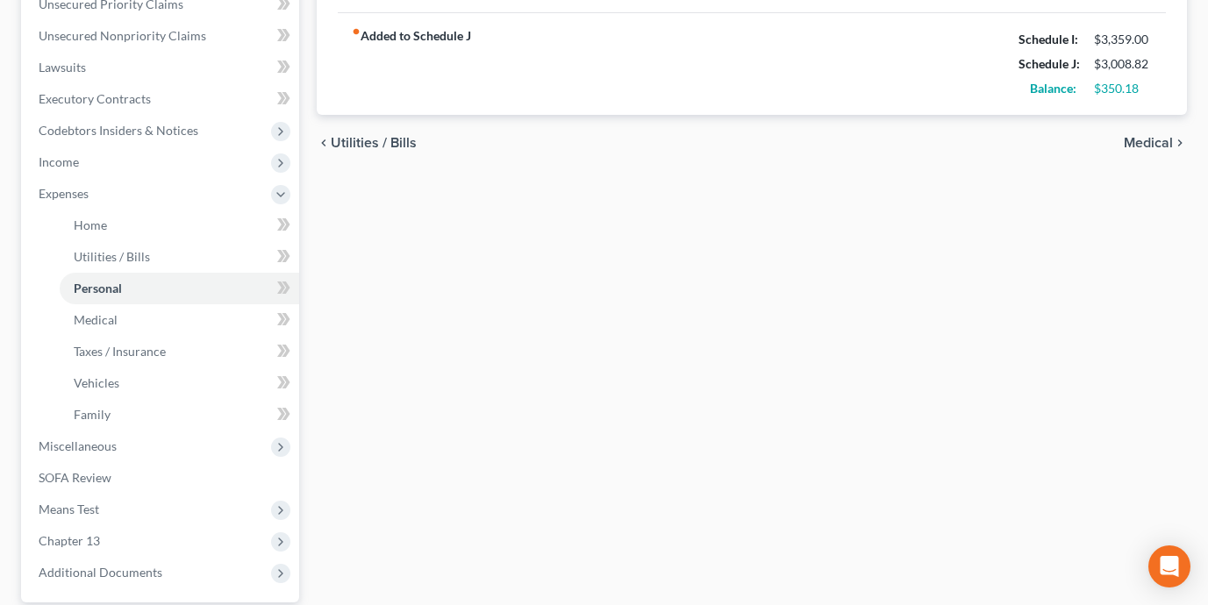
scroll to position [378, 0]
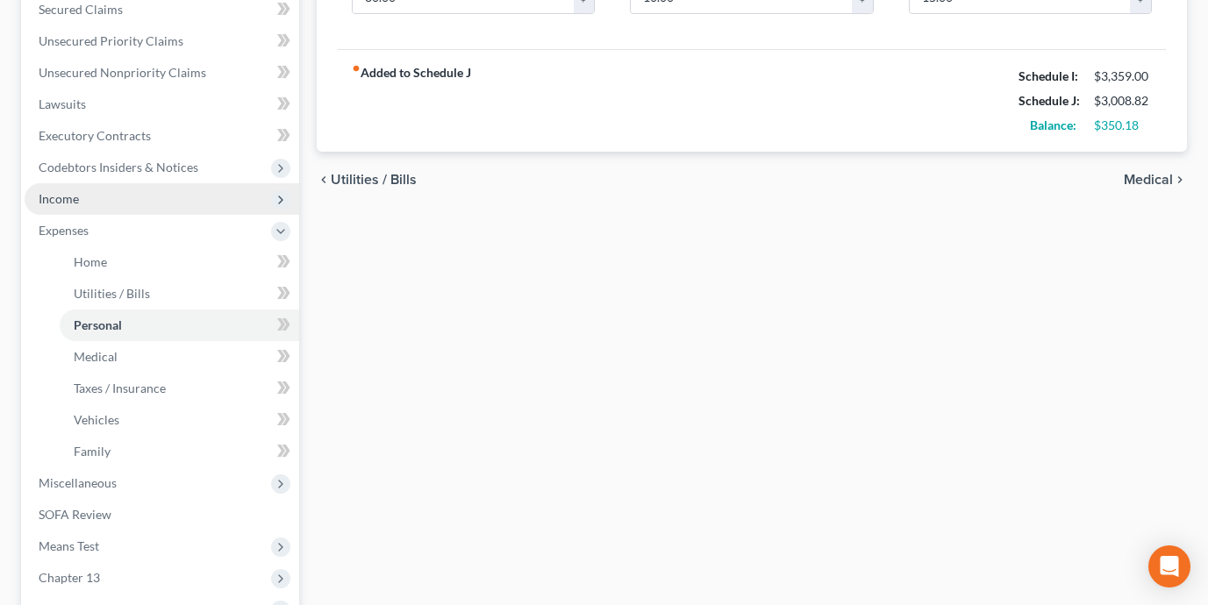
click at [163, 197] on span "Income" at bounding box center [162, 199] width 274 height 32
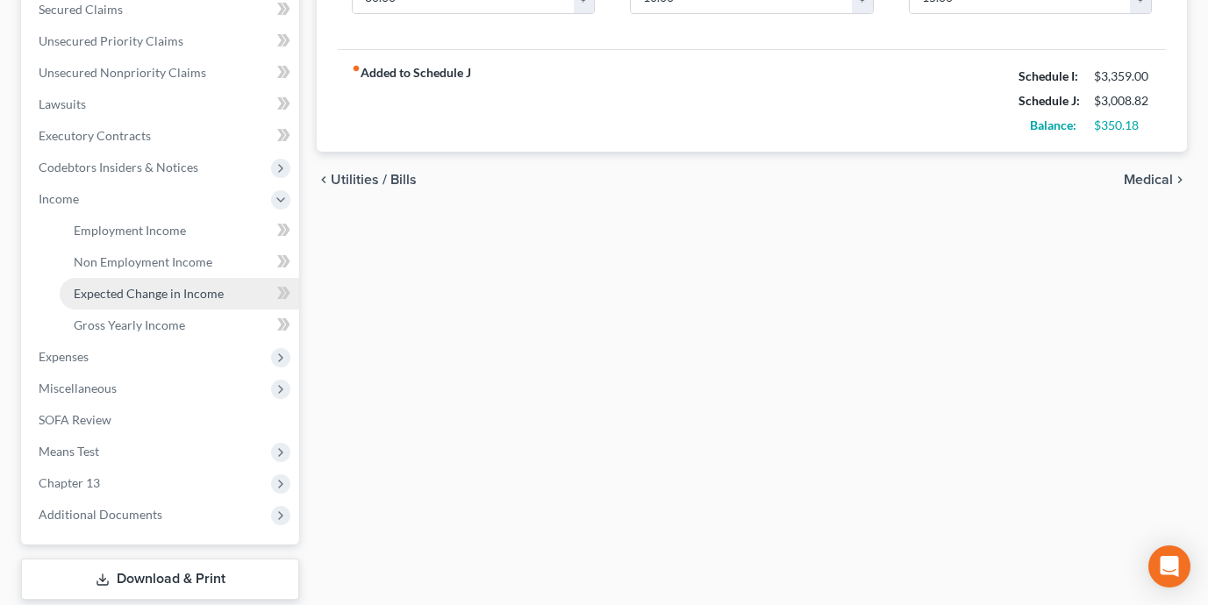
click at [168, 291] on span "Expected Change in Income" at bounding box center [149, 293] width 150 height 15
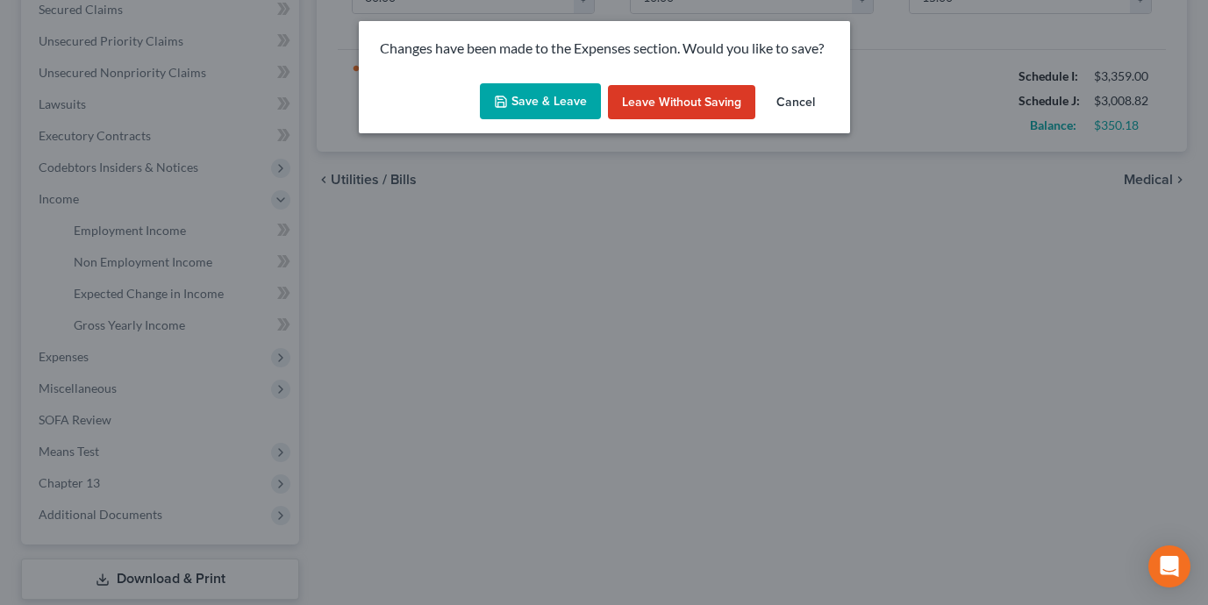
click at [541, 97] on button "Save & Leave" at bounding box center [540, 101] width 121 height 37
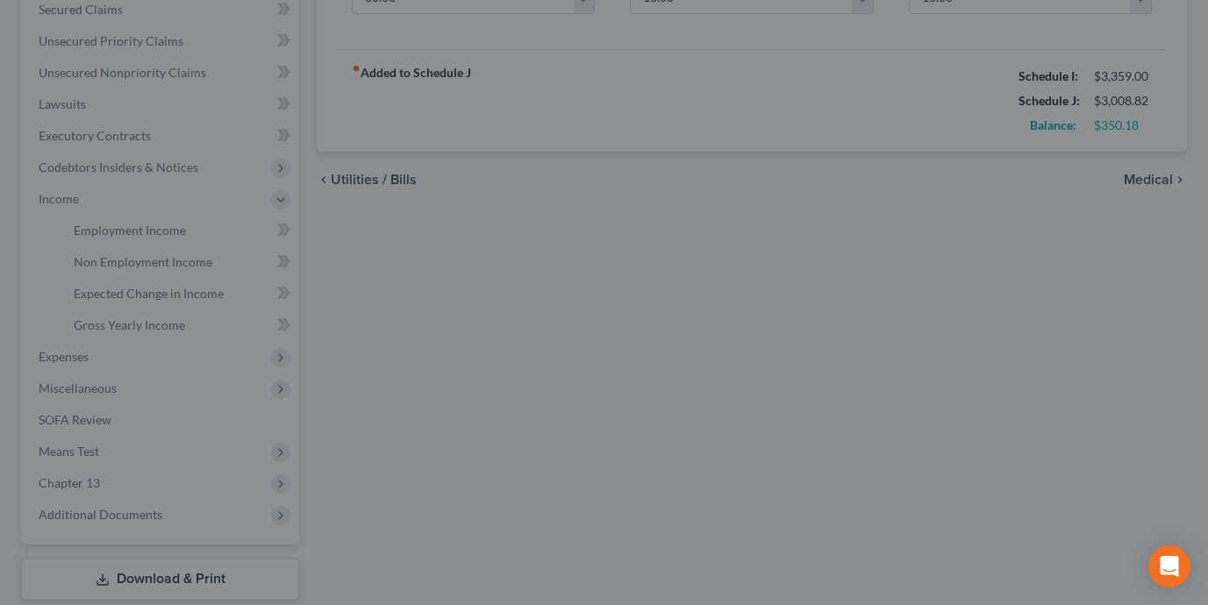
type input "650.00"
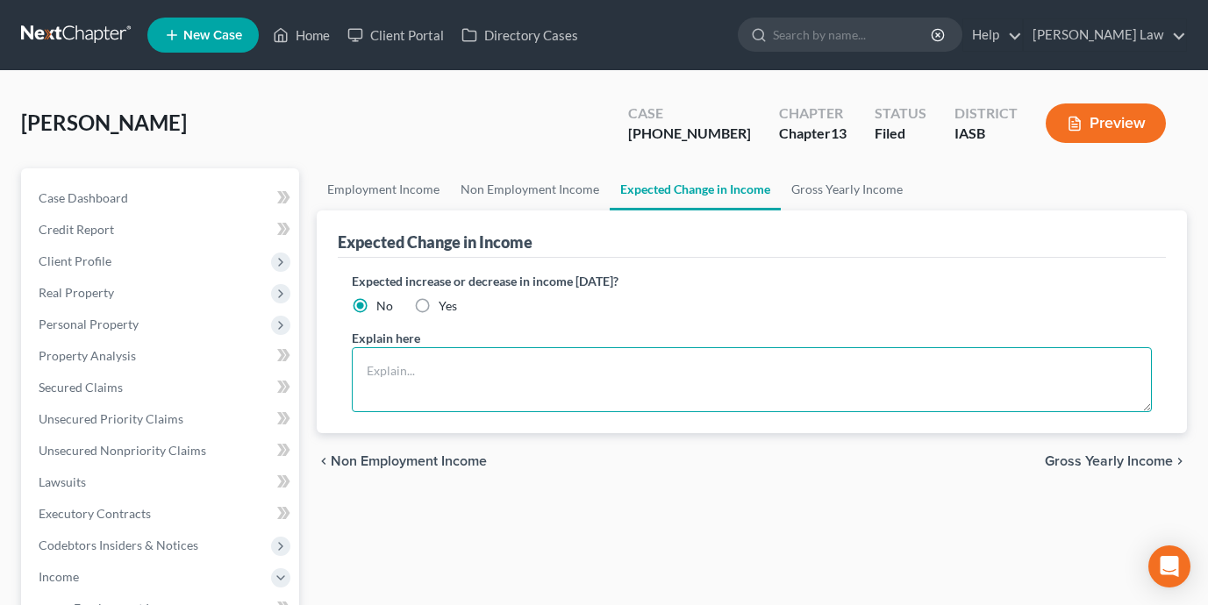
click at [558, 361] on textarea at bounding box center [752, 379] width 800 height 65
click at [624, 371] on textarea "Debtor's brother is applying for disability but has not yet approved." at bounding box center [752, 379] width 800 height 65
click at [692, 371] on textarea "Debtor's brother is applying for disability but this has not yet approved." at bounding box center [752, 379] width 800 height 65
click at [863, 370] on textarea "Debtor's brother is applying for disability but this has not yet been approved." at bounding box center [752, 379] width 800 height 65
click at [472, 372] on textarea "Debtor's brother is applying for disability but this has not yet been approved.…" at bounding box center [752, 379] width 800 height 65
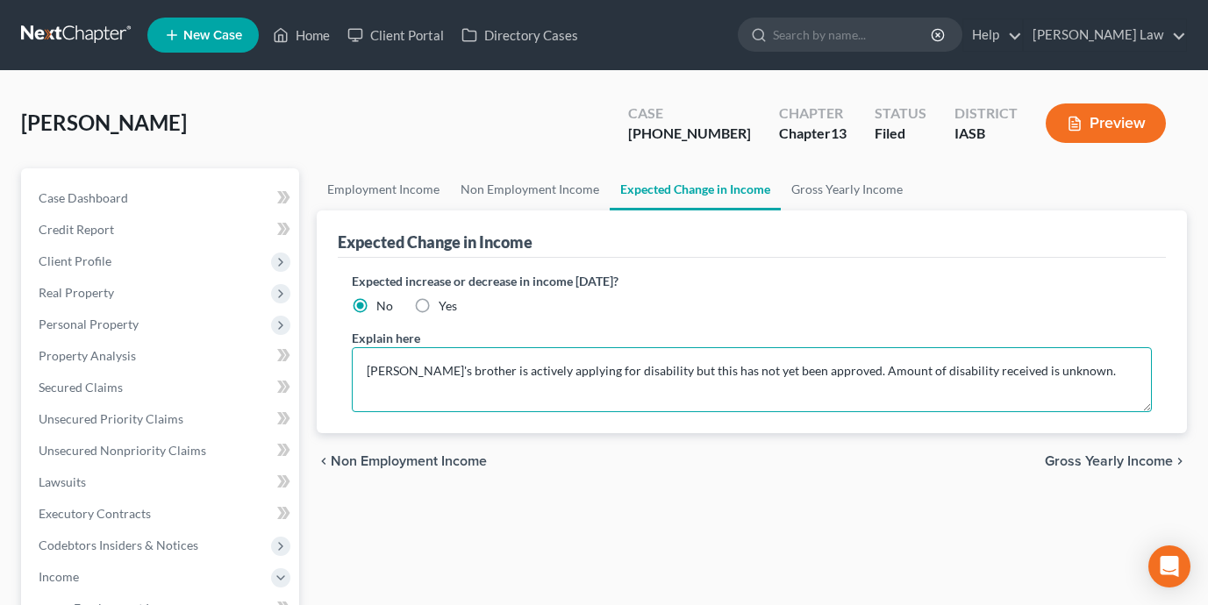
type textarea "Debtor's brother is actively applying for disability but this has not yet been …"
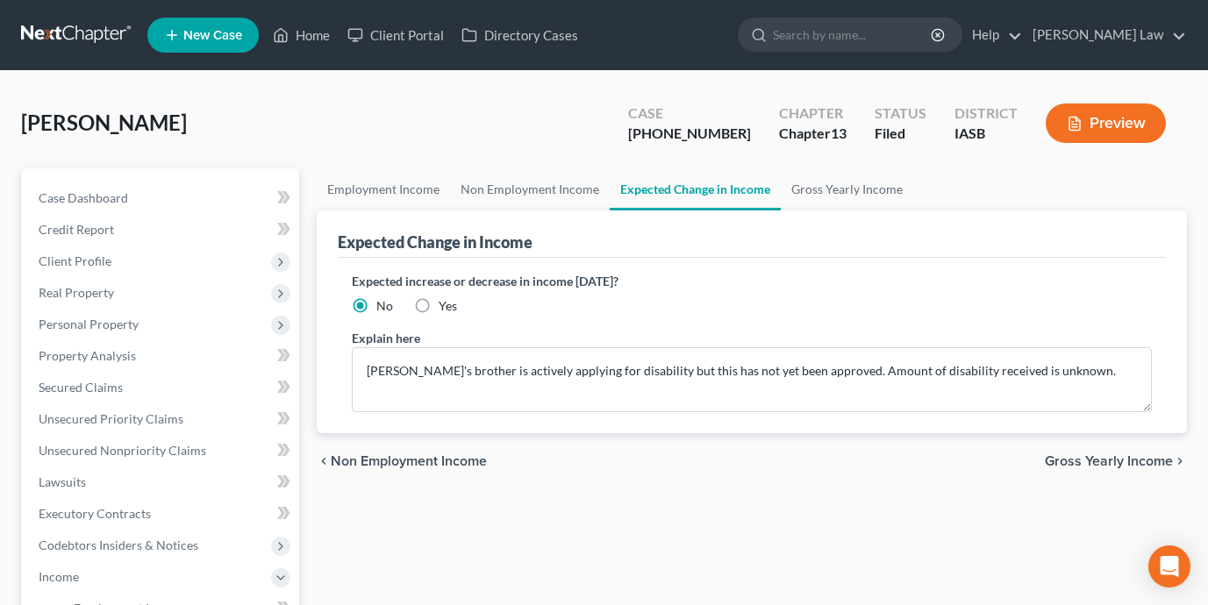
click at [438, 301] on label "Yes" at bounding box center [447, 306] width 18 height 18
click at [445, 301] on input "Yes" at bounding box center [450, 302] width 11 height 11
radio input "true"
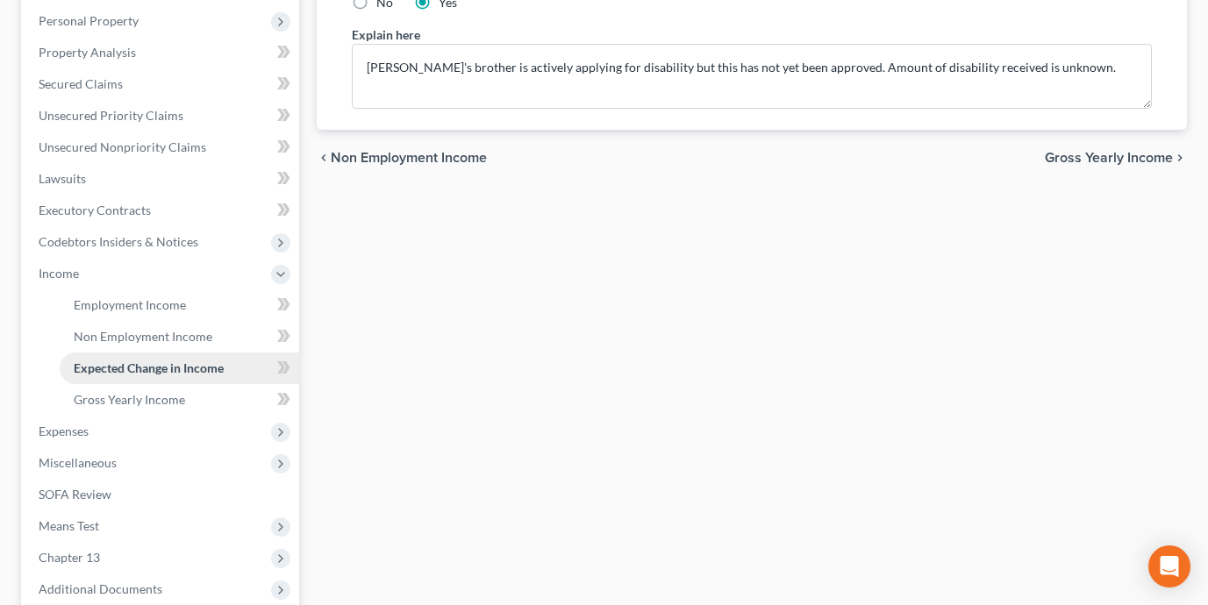
scroll to position [319, 0]
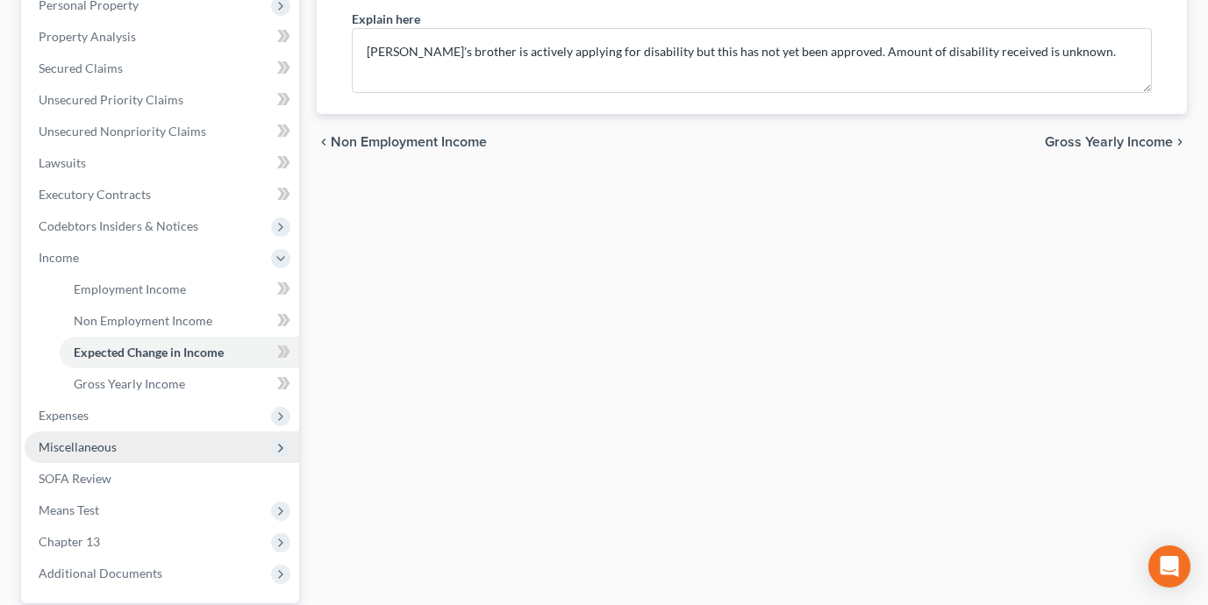
click at [169, 447] on span "Miscellaneous" at bounding box center [162, 447] width 274 height 32
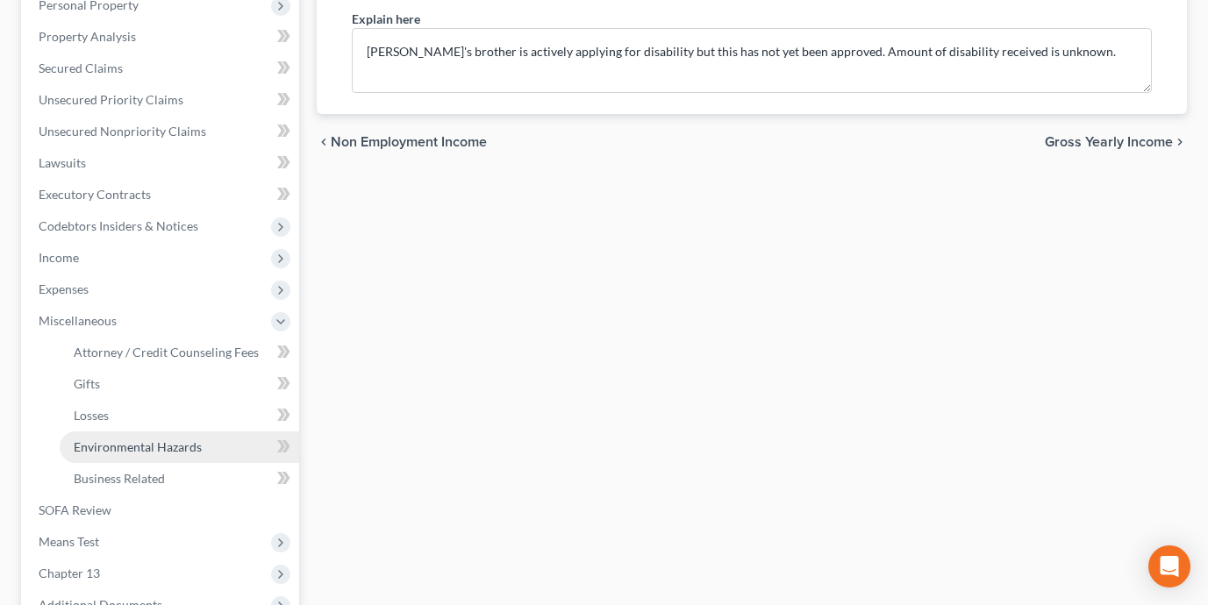
click at [162, 448] on span "Environmental Hazards" at bounding box center [138, 446] width 128 height 15
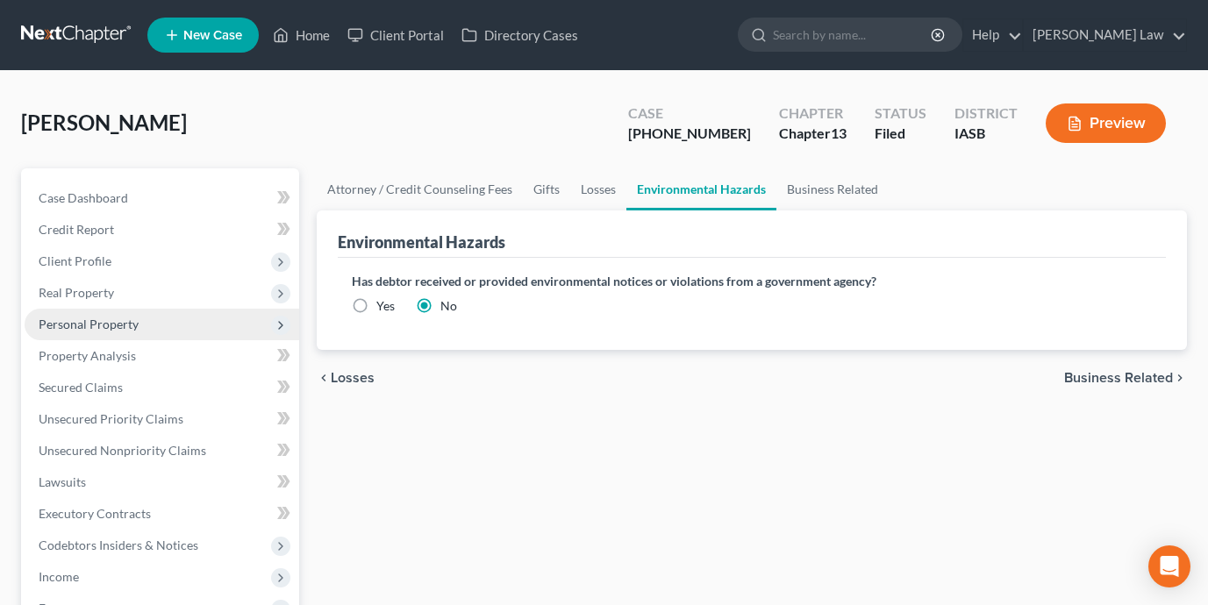
click at [155, 324] on span "Personal Property" at bounding box center [162, 325] width 274 height 32
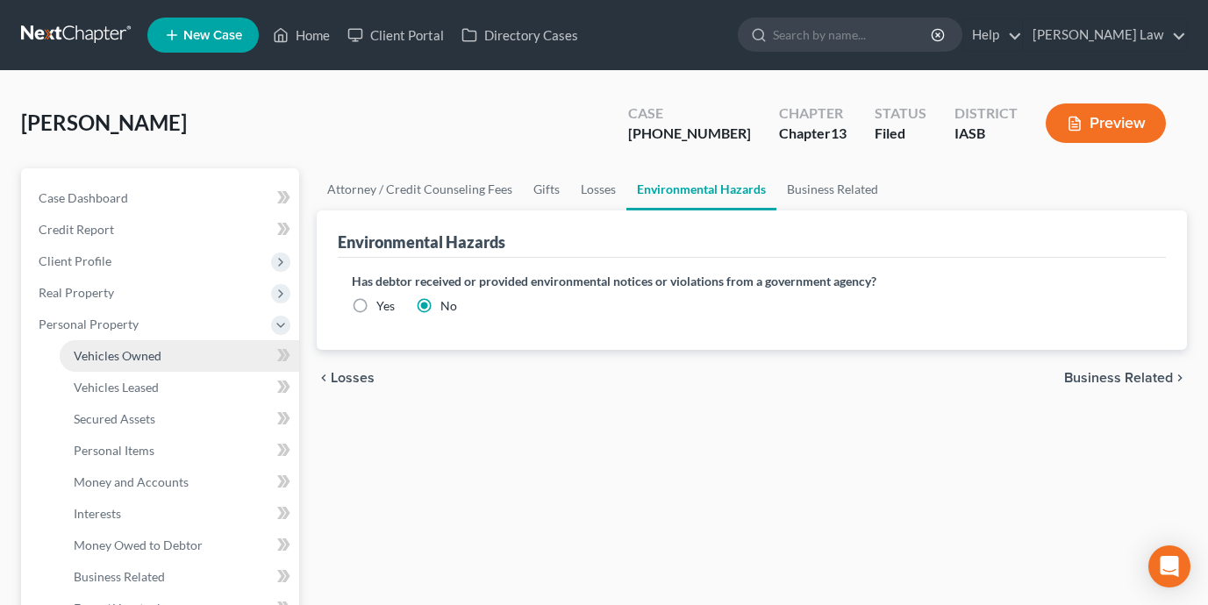
click at [161, 357] on link "Vehicles Owned" at bounding box center [179, 356] width 239 height 32
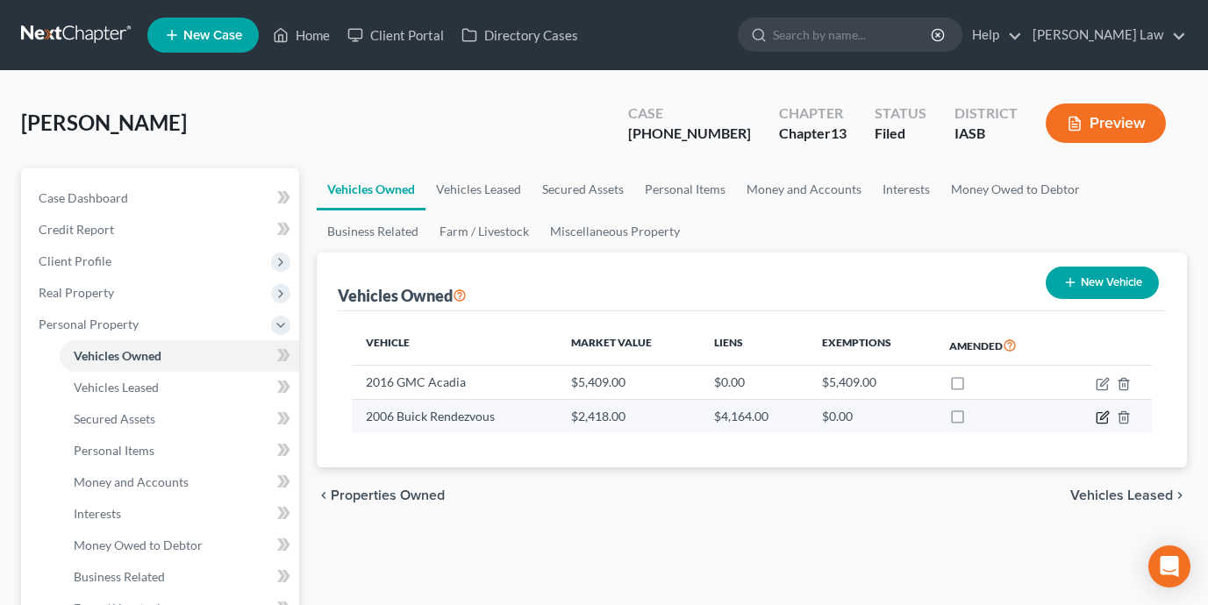
click at [1099, 415] on icon "button" at bounding box center [1102, 417] width 14 height 14
select select "0"
select select "20"
select select "4"
select select "3"
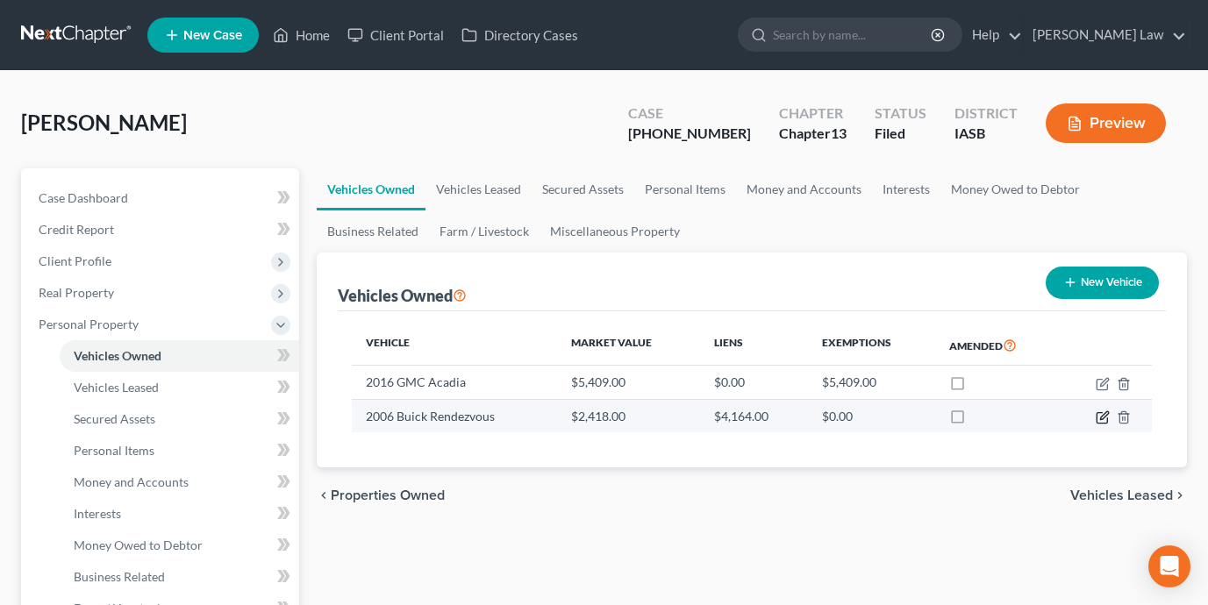
select select "16"
select select "3"
select select "0"
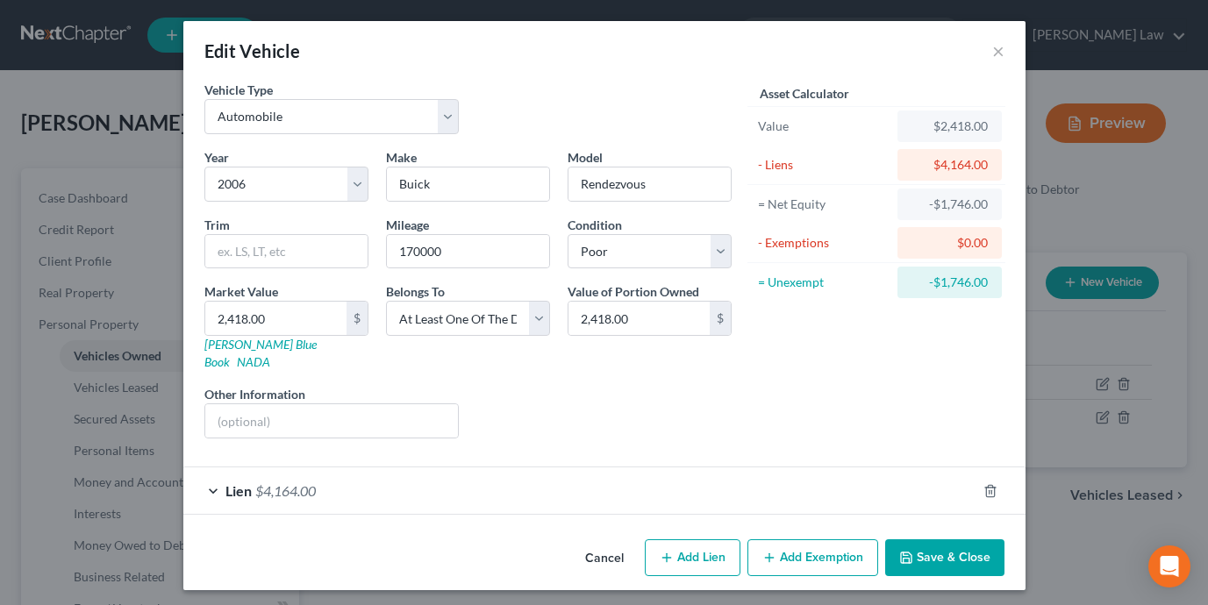
click at [718, 467] on div "Lien $4,164.00" at bounding box center [579, 490] width 793 height 46
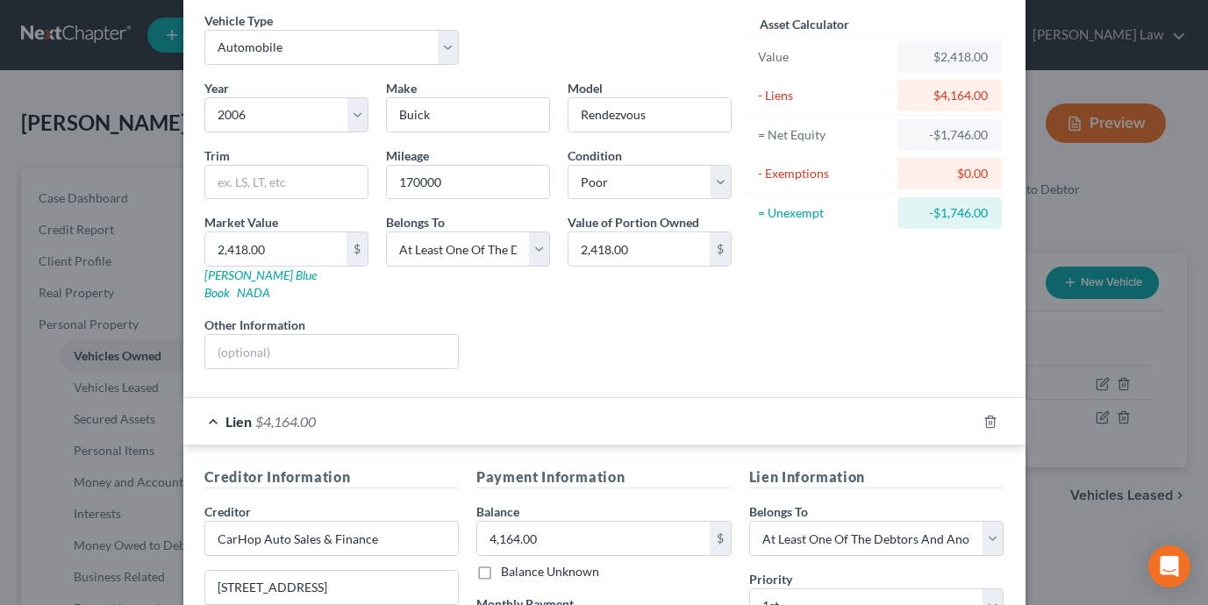
scroll to position [40, 0]
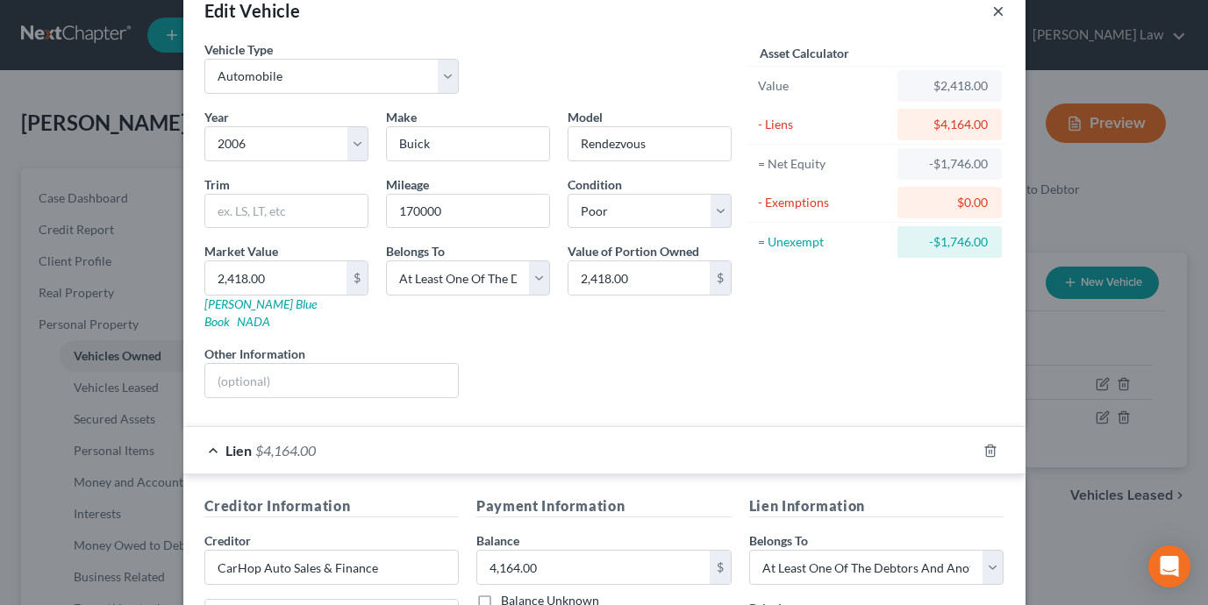
click at [1000, 10] on button "×" at bounding box center [998, 10] width 12 height 21
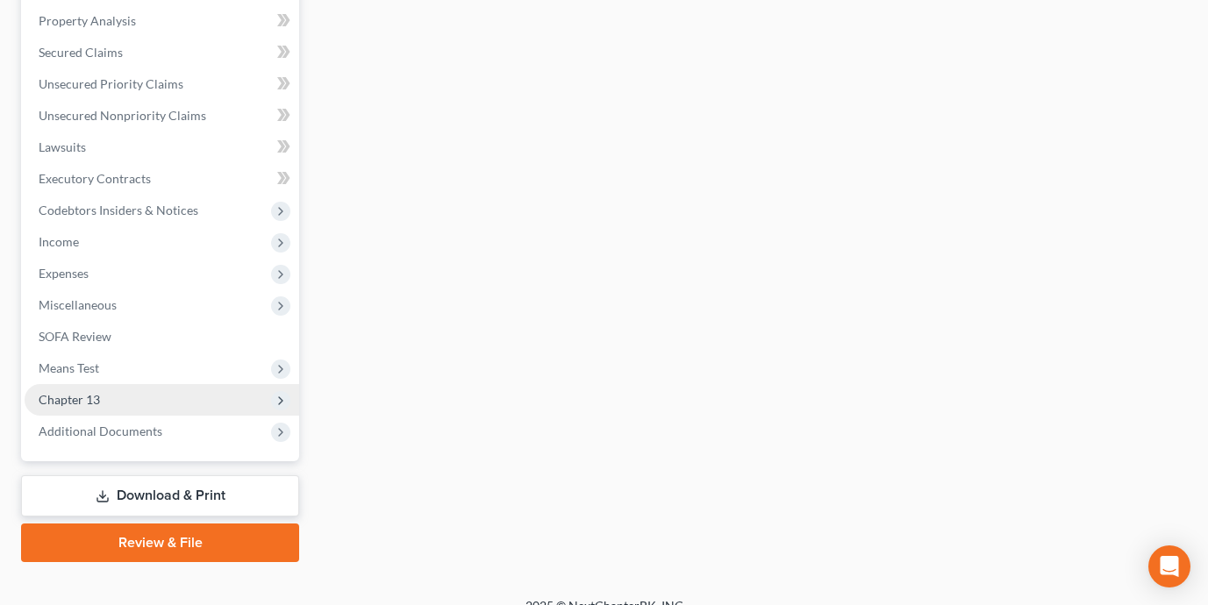
scroll to position [673, 0]
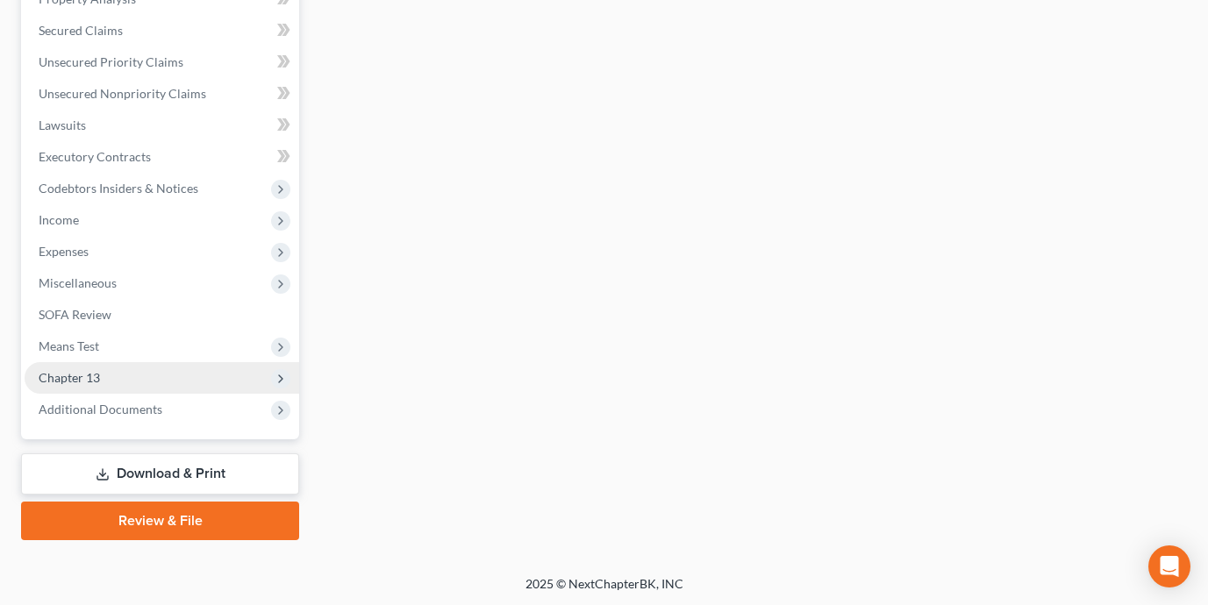
click at [189, 370] on span "Chapter 13" at bounding box center [162, 378] width 274 height 32
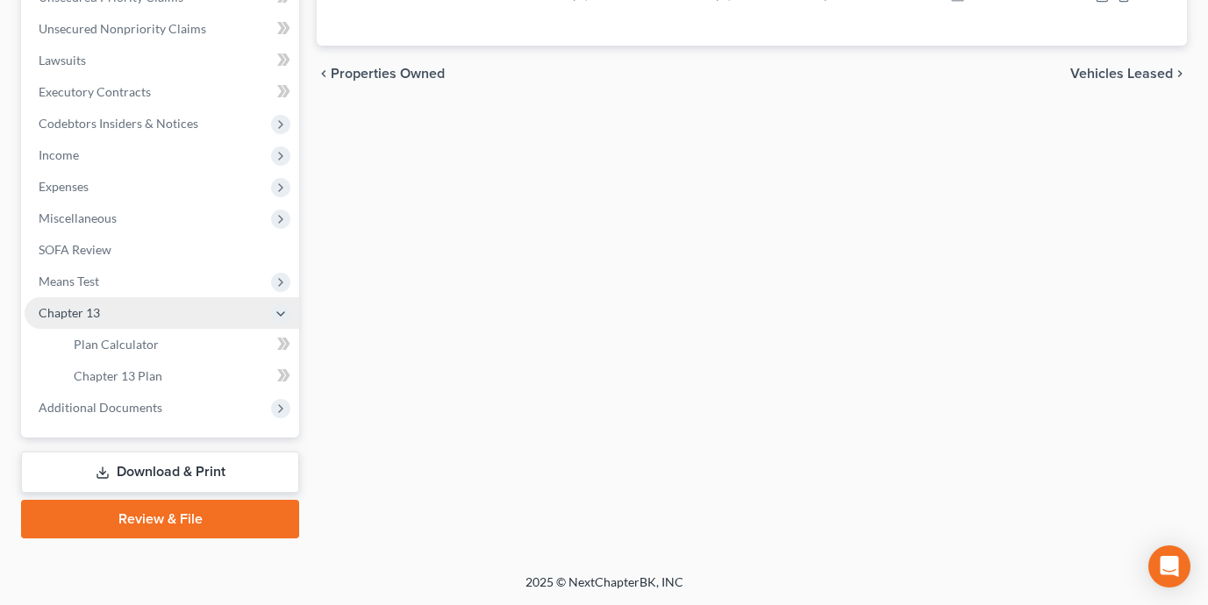
scroll to position [357, 0]
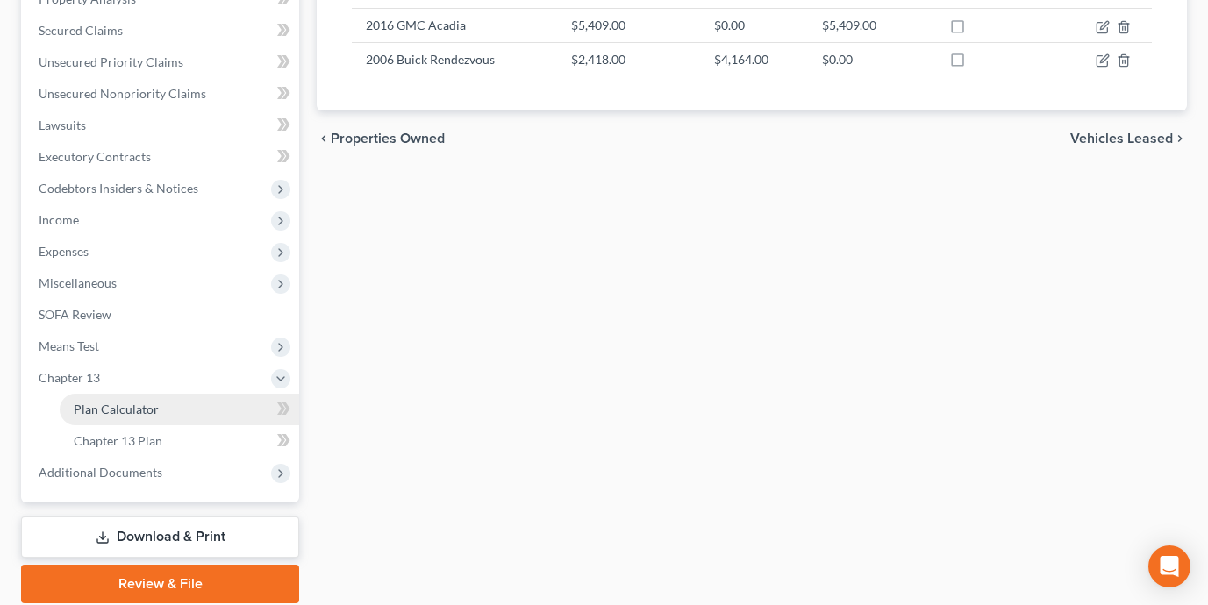
click at [192, 403] on link "Plan Calculator" at bounding box center [179, 410] width 239 height 32
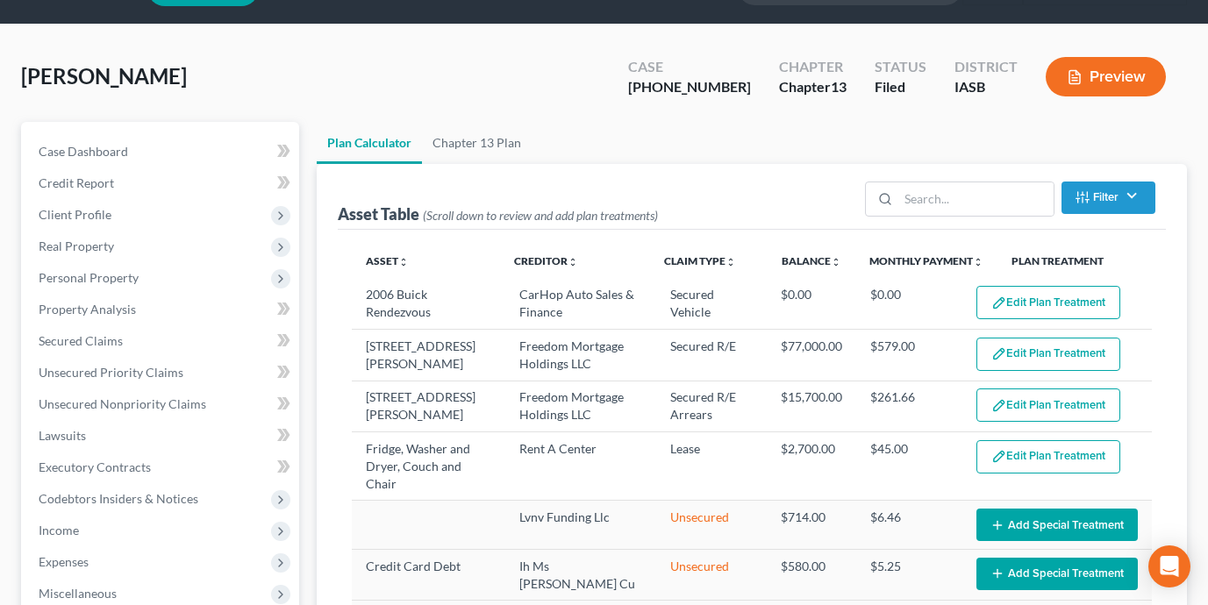
select select "59"
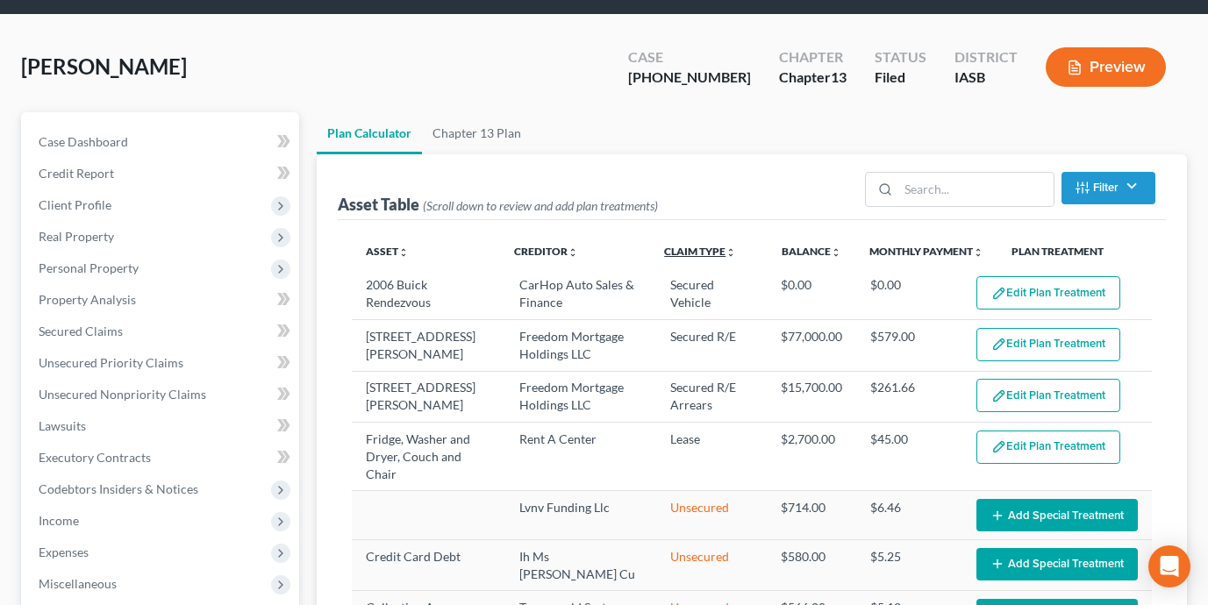
scroll to position [62, 0]
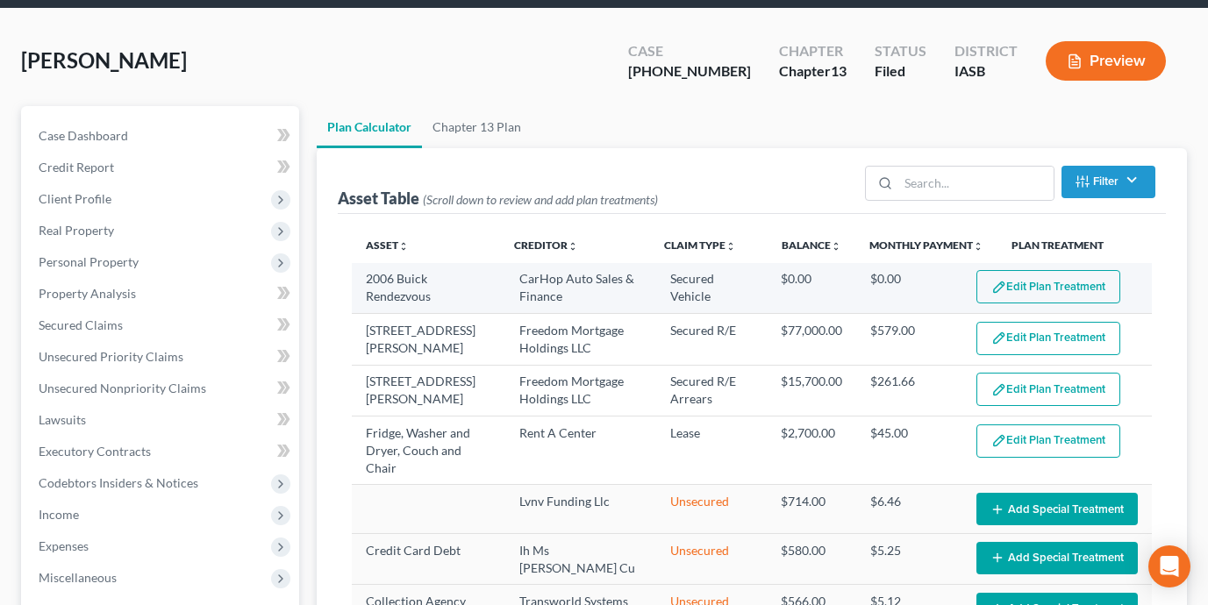
click at [1007, 283] on button "Edit Plan Treatment" at bounding box center [1048, 286] width 144 height 33
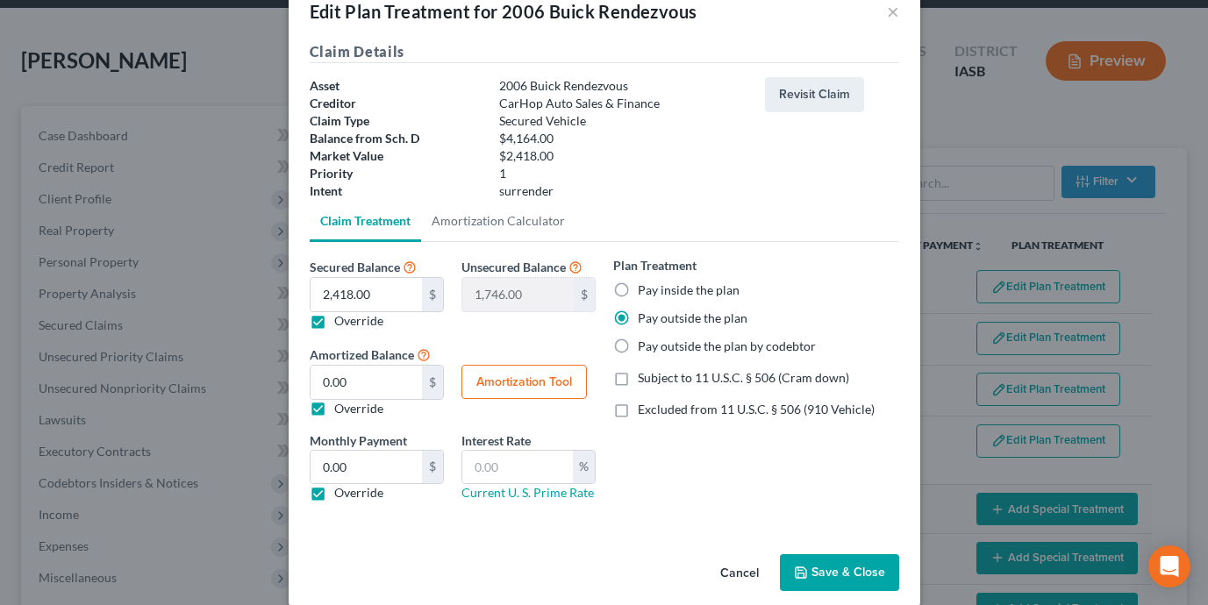
scroll to position [61, 0]
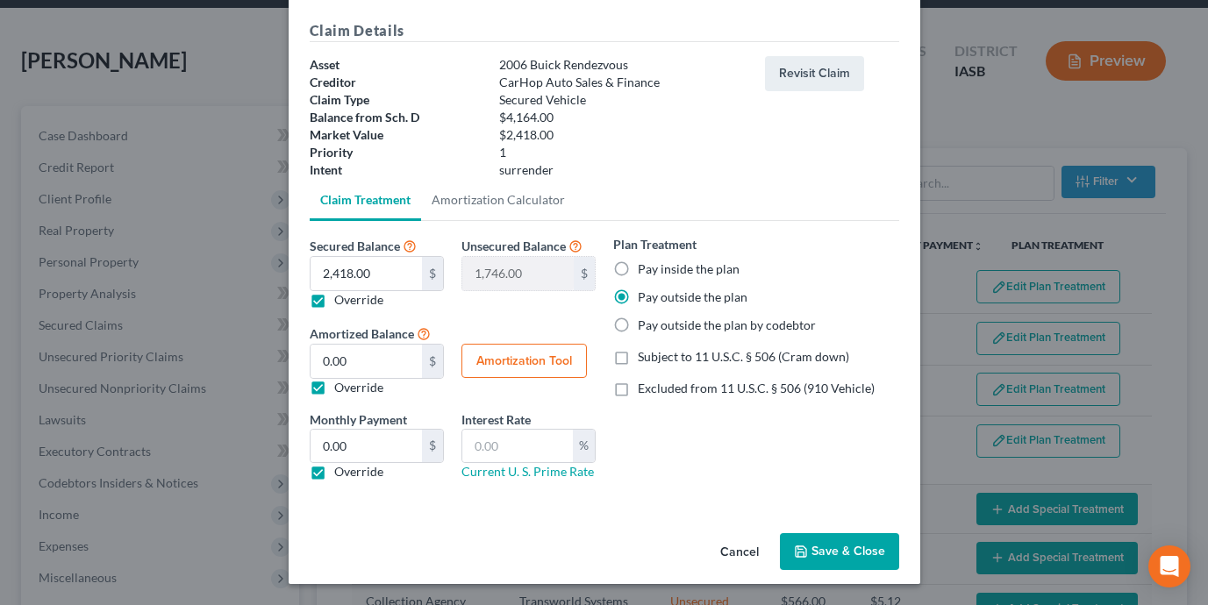
click at [819, 559] on button "Save & Close" at bounding box center [839, 551] width 119 height 37
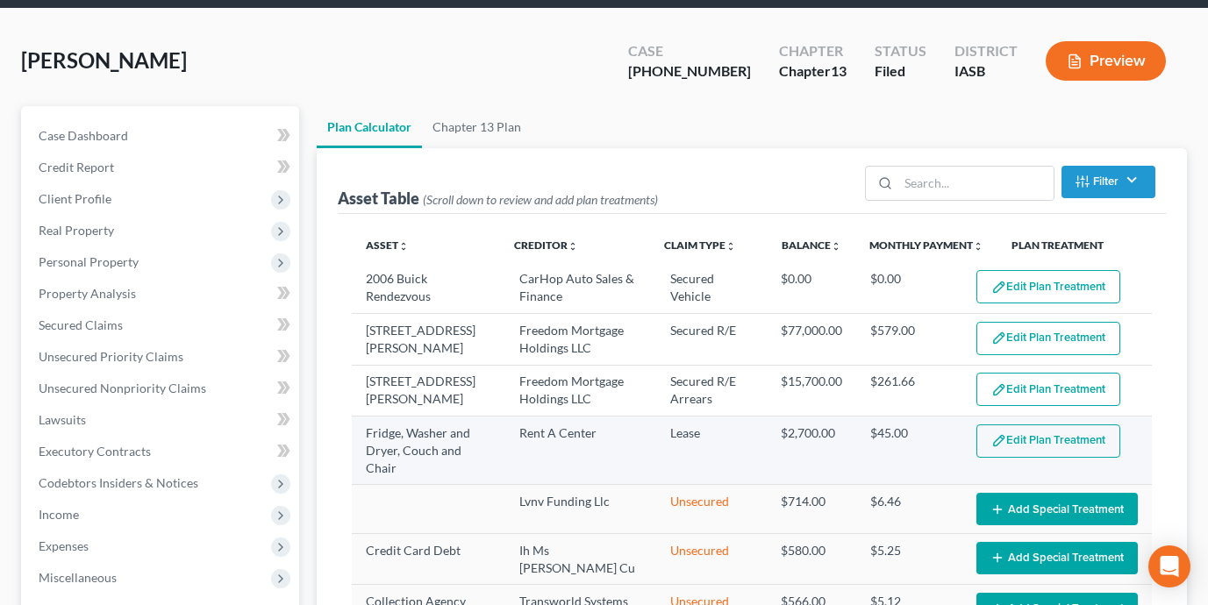
select select "59"
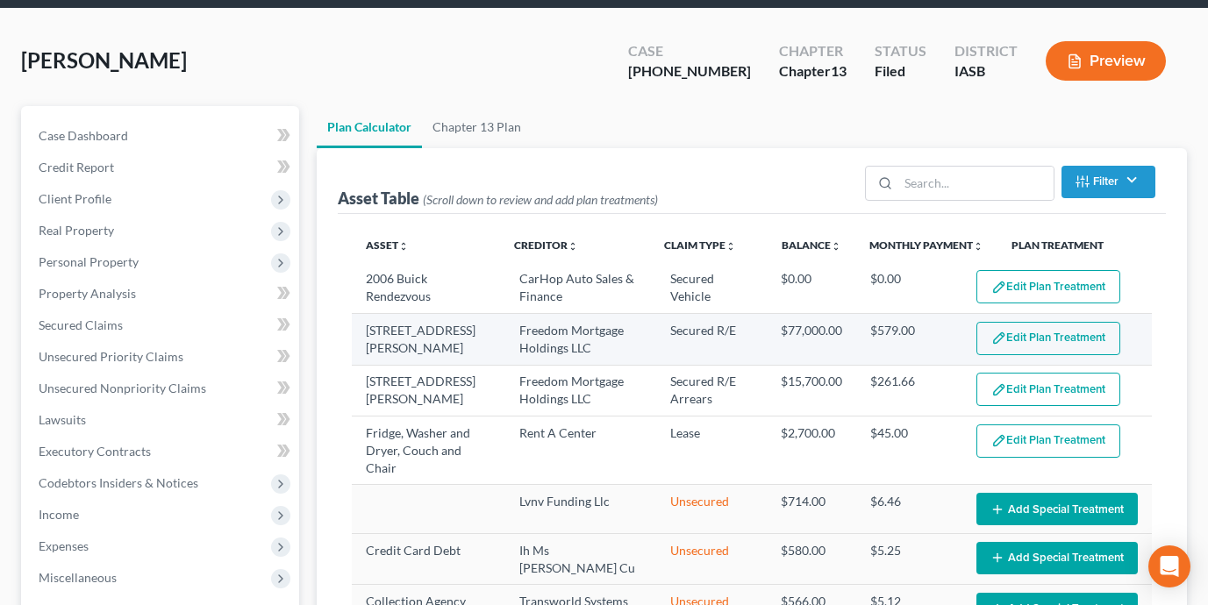
click at [1025, 335] on button "Edit Plan Treatment" at bounding box center [1048, 338] width 144 height 33
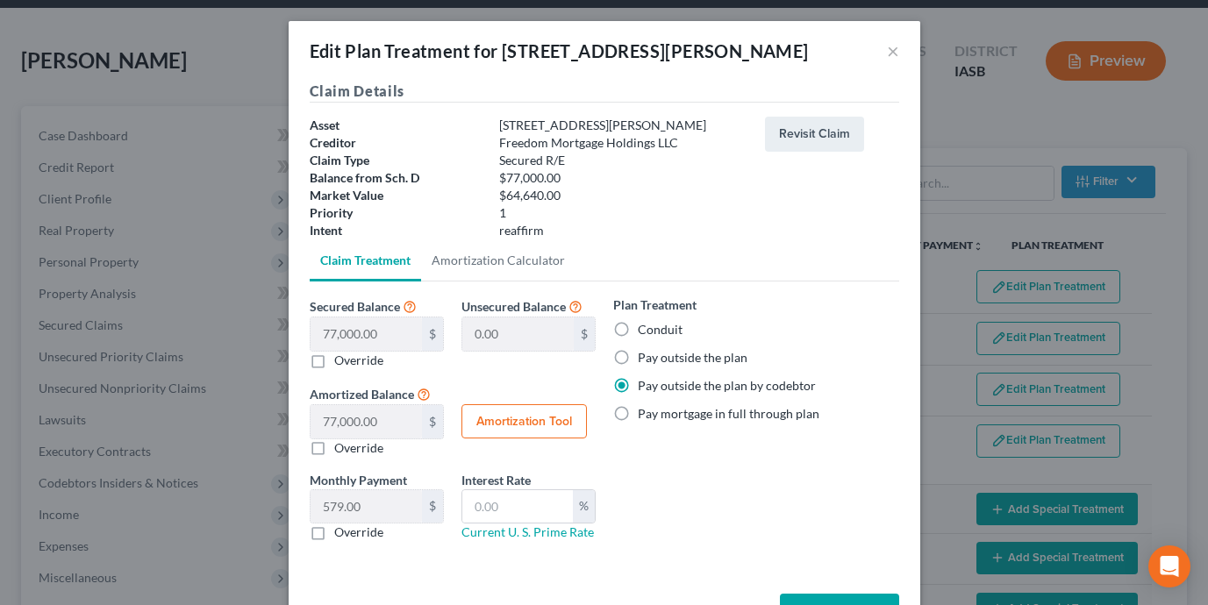
scroll to position [14, 0]
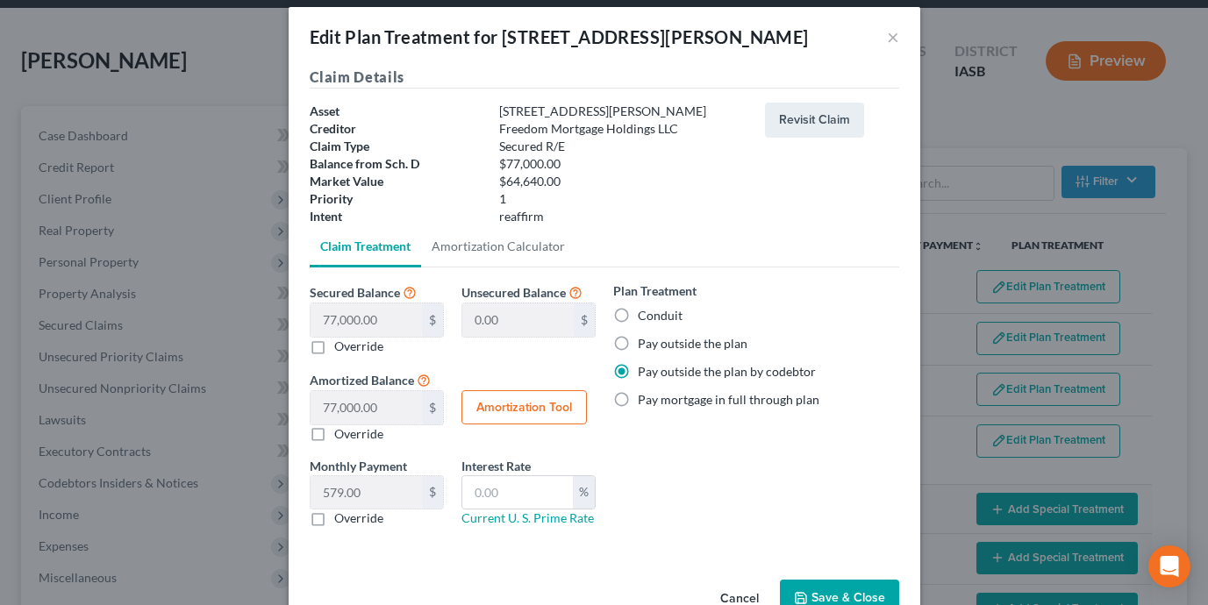
click at [827, 591] on button "Save & Close" at bounding box center [839, 598] width 119 height 37
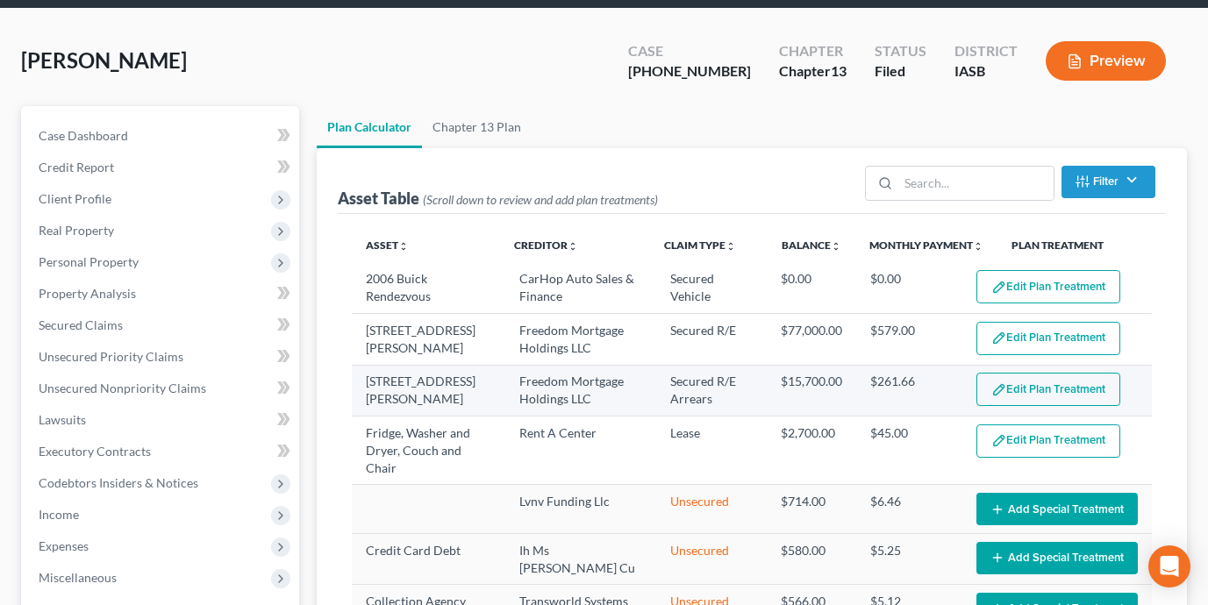
select select "59"
click at [1022, 397] on button "Edit Plan Treatment" at bounding box center [1048, 389] width 144 height 33
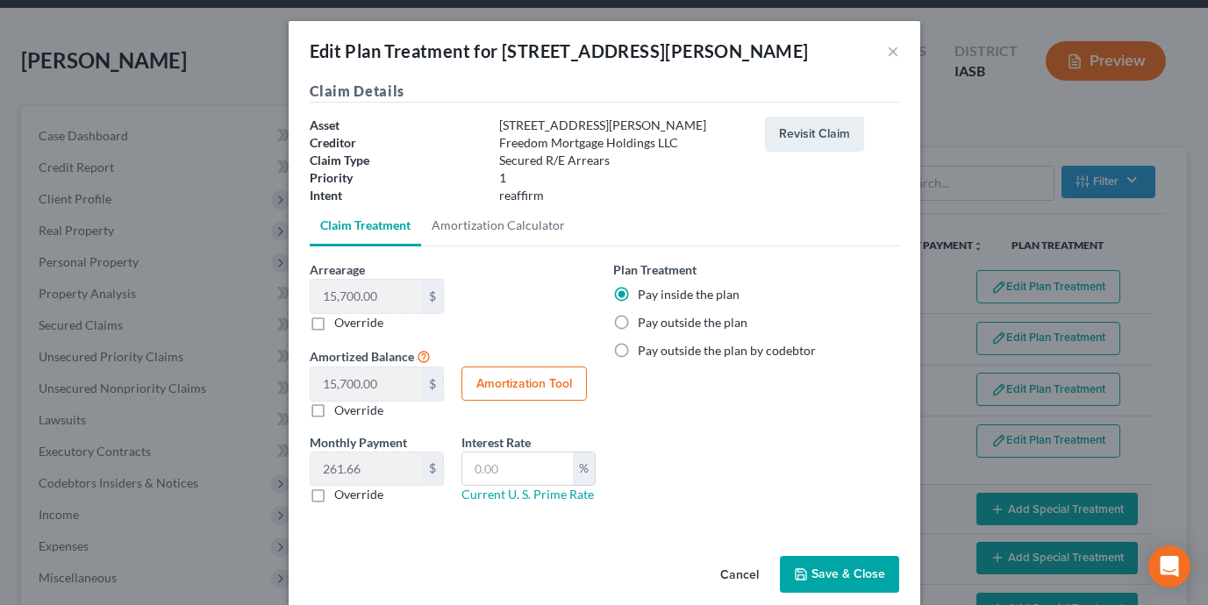
scroll to position [23, 0]
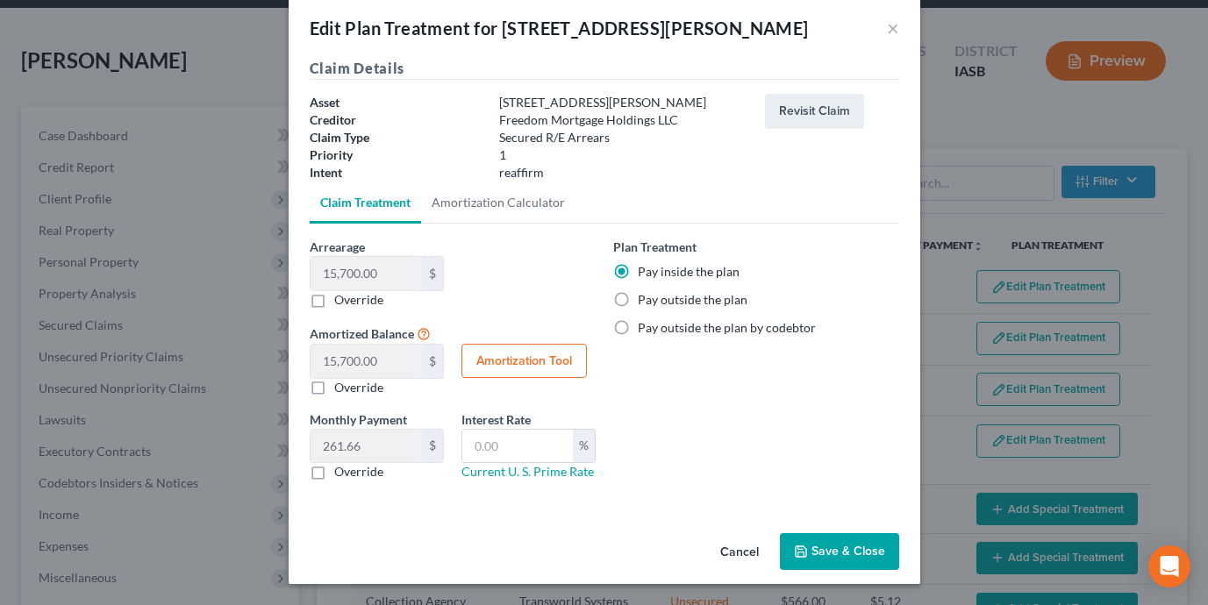
click at [830, 547] on button "Save & Close" at bounding box center [839, 551] width 119 height 37
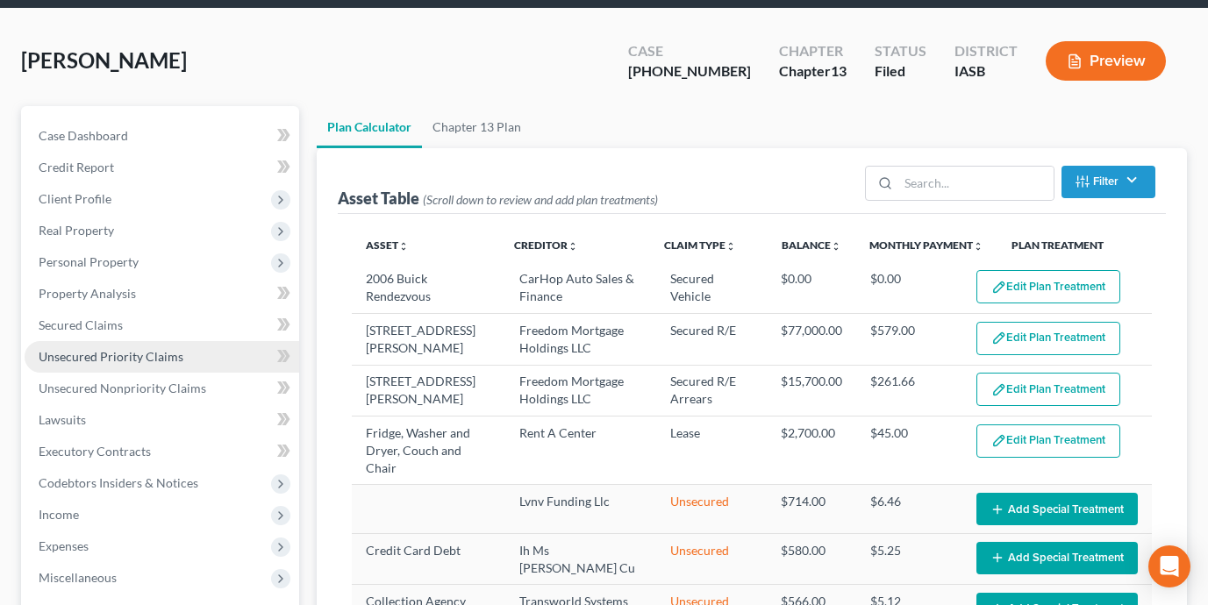
select select "59"
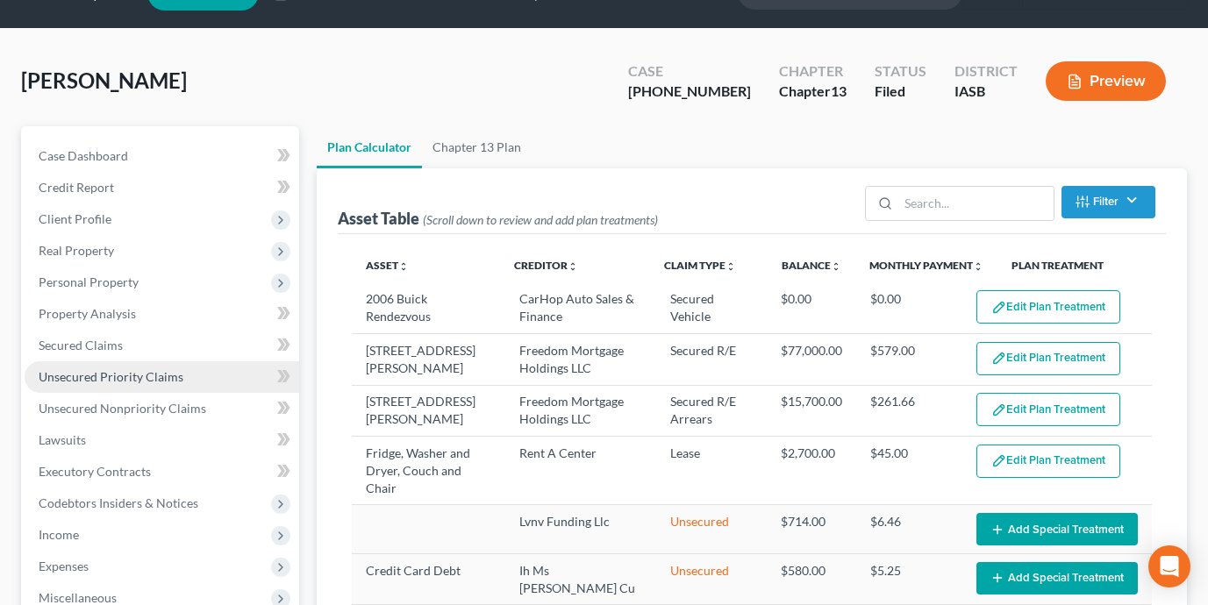
scroll to position [41, 0]
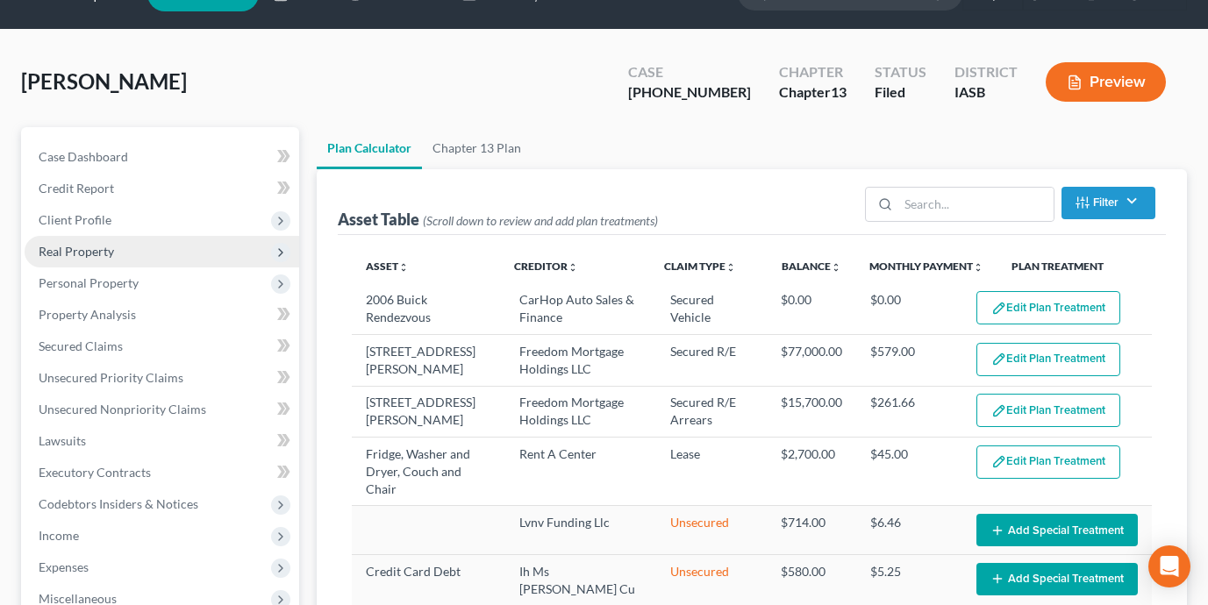
click at [195, 260] on span "Real Property" at bounding box center [162, 252] width 274 height 32
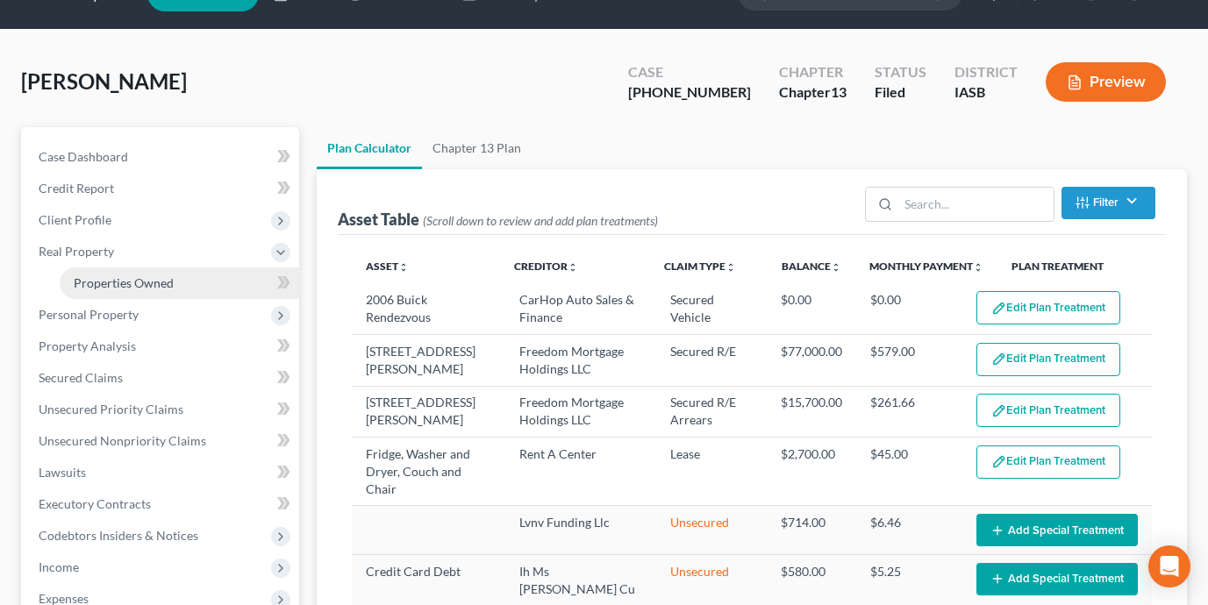
click at [202, 286] on link "Properties Owned" at bounding box center [179, 283] width 239 height 32
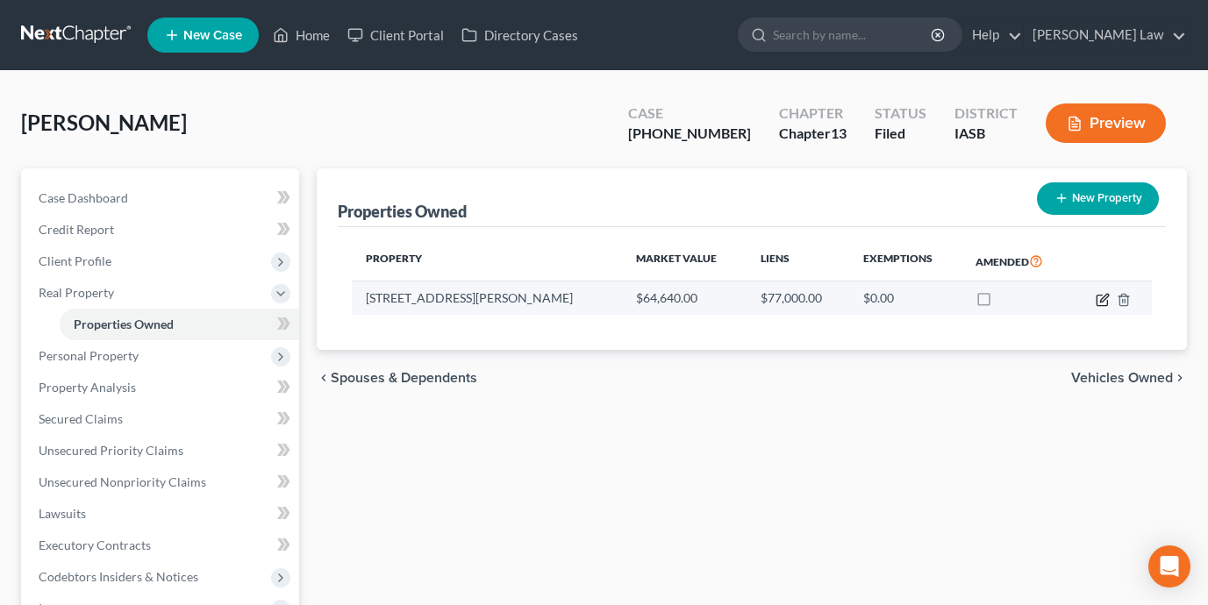
click at [1100, 303] on icon "button" at bounding box center [1102, 300] width 14 height 14
select select "16"
select select "9"
select select "0"
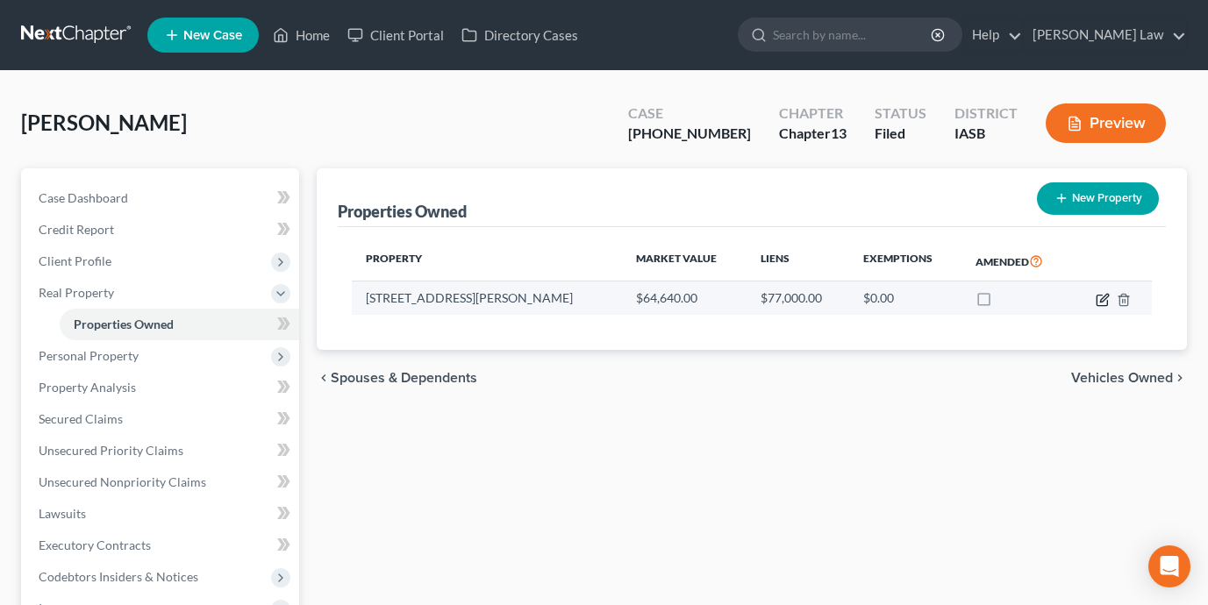
select select "7"
select select "3"
select select "0"
select select "2"
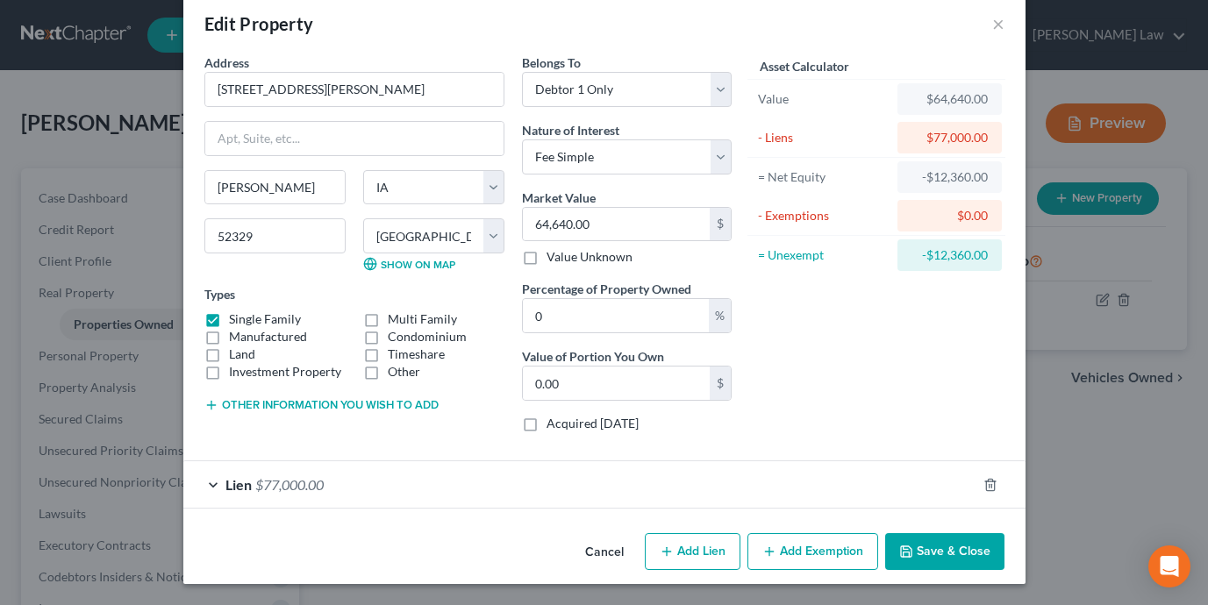
click at [780, 468] on div "Lien $77,000.00" at bounding box center [579, 484] width 793 height 46
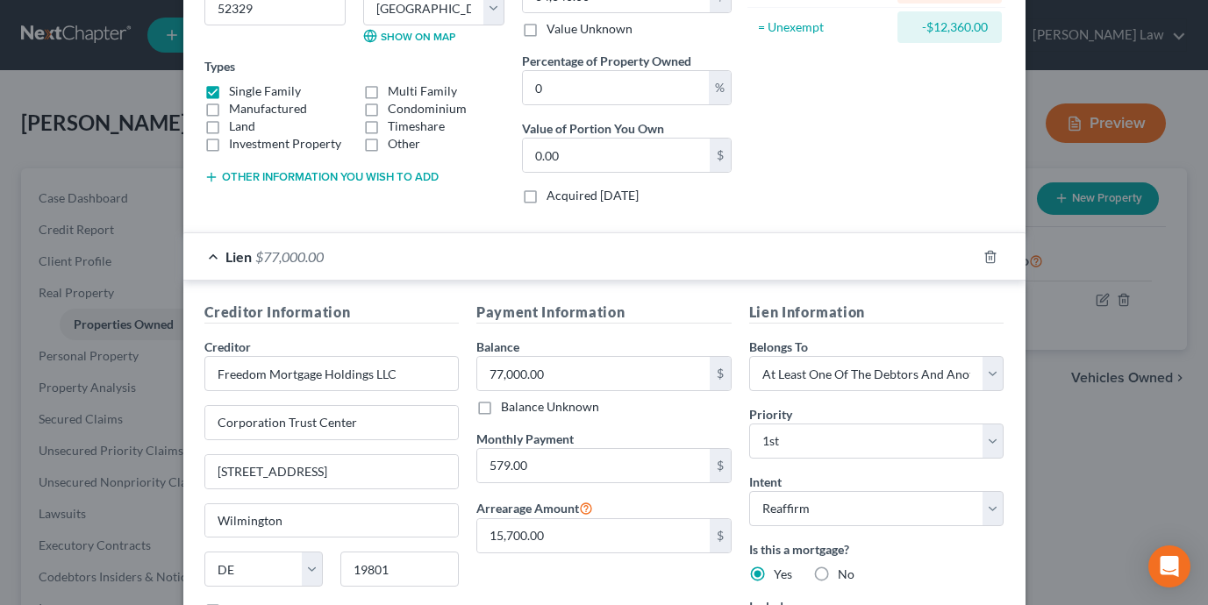
scroll to position [353, 0]
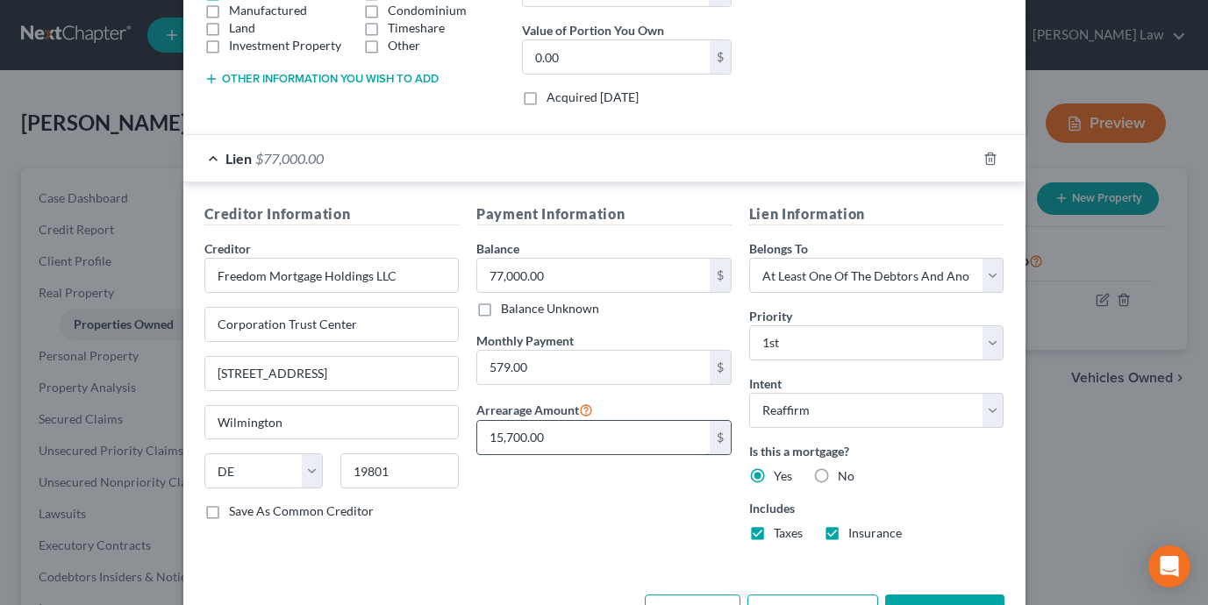
click at [572, 434] on input "15,700.00" at bounding box center [593, 437] width 232 height 33
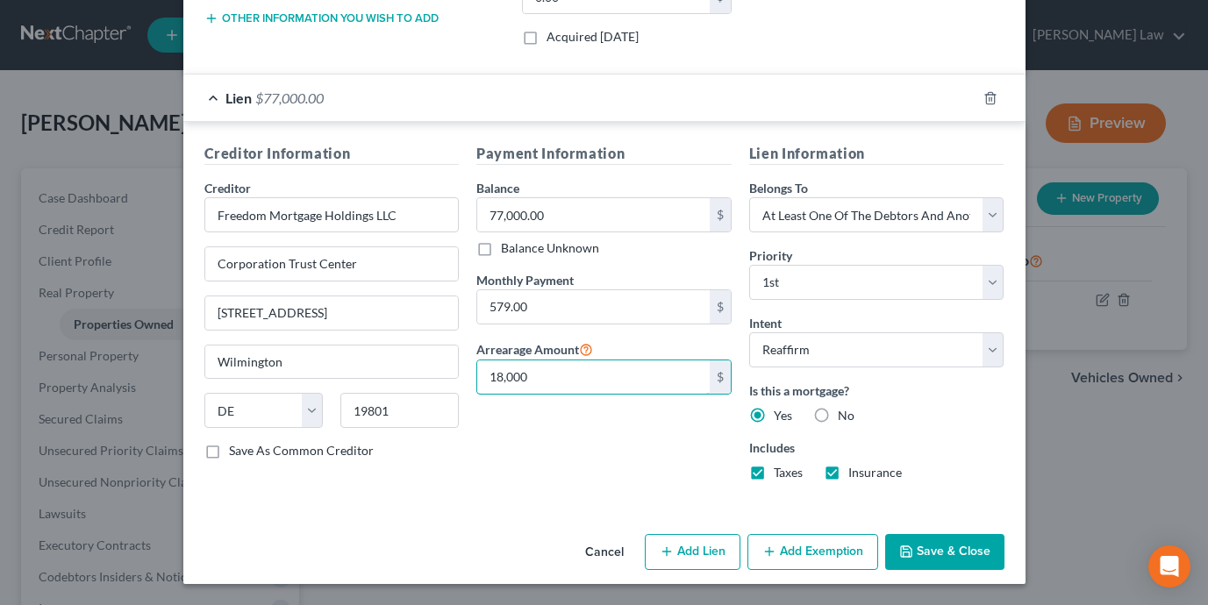
type input "18,000"
click at [924, 559] on button "Save & Close" at bounding box center [944, 552] width 119 height 37
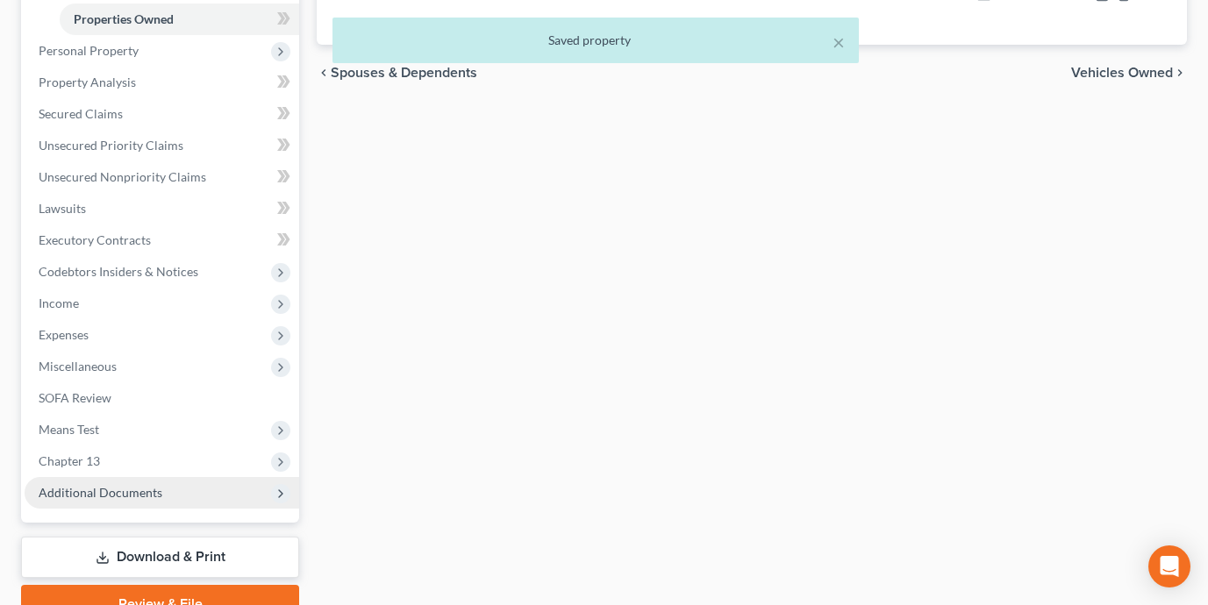
scroll to position [329, 0]
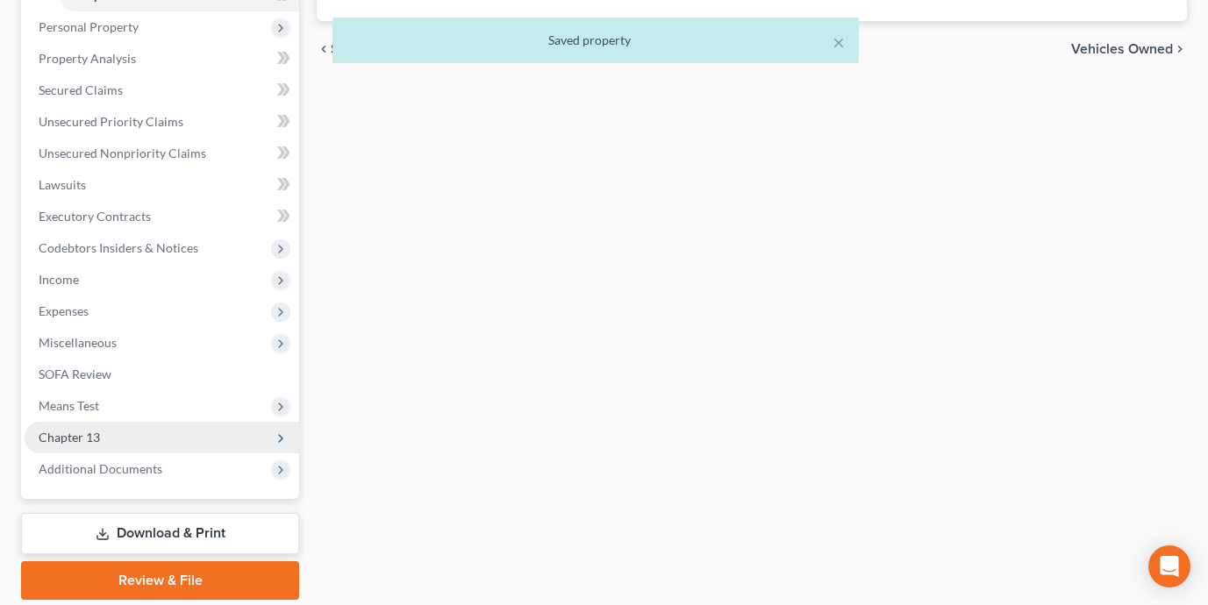
click at [147, 437] on span "Chapter 13" at bounding box center [162, 438] width 274 height 32
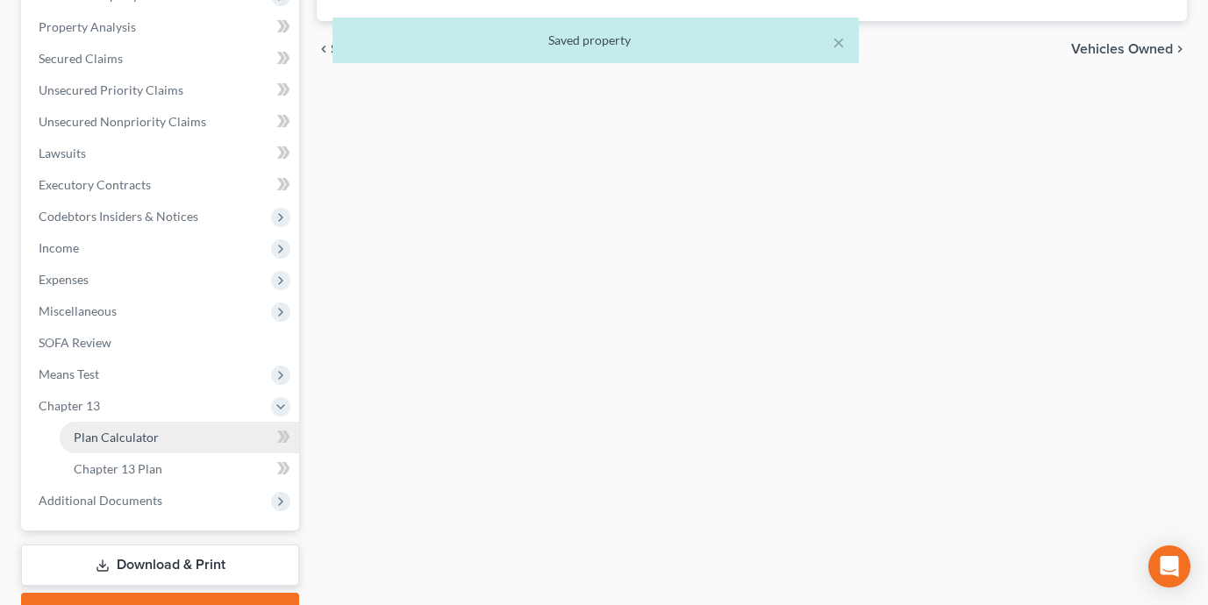
click at [143, 430] on span "Plan Calculator" at bounding box center [116, 437] width 85 height 15
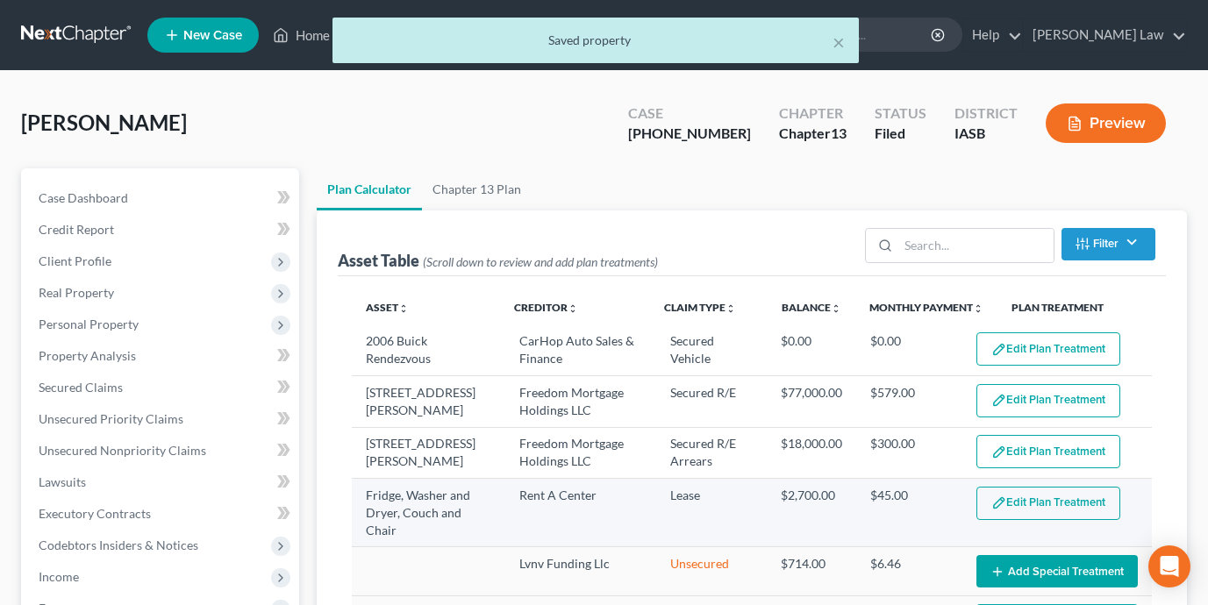
select select "59"
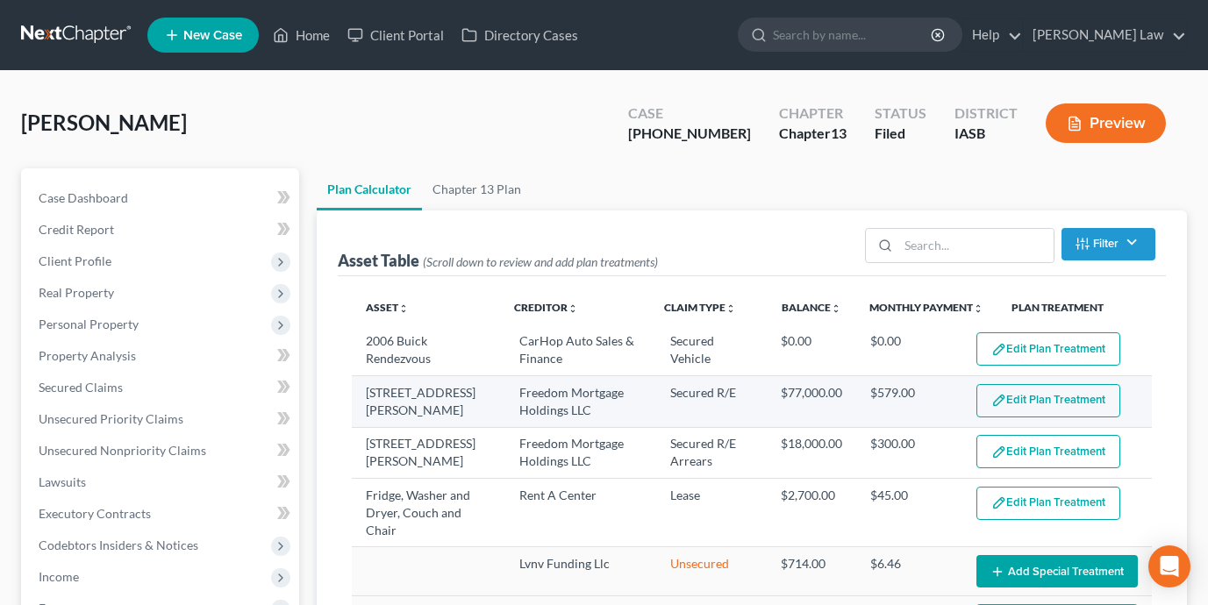
click at [1009, 394] on button "Edit Plan Treatment" at bounding box center [1048, 400] width 144 height 33
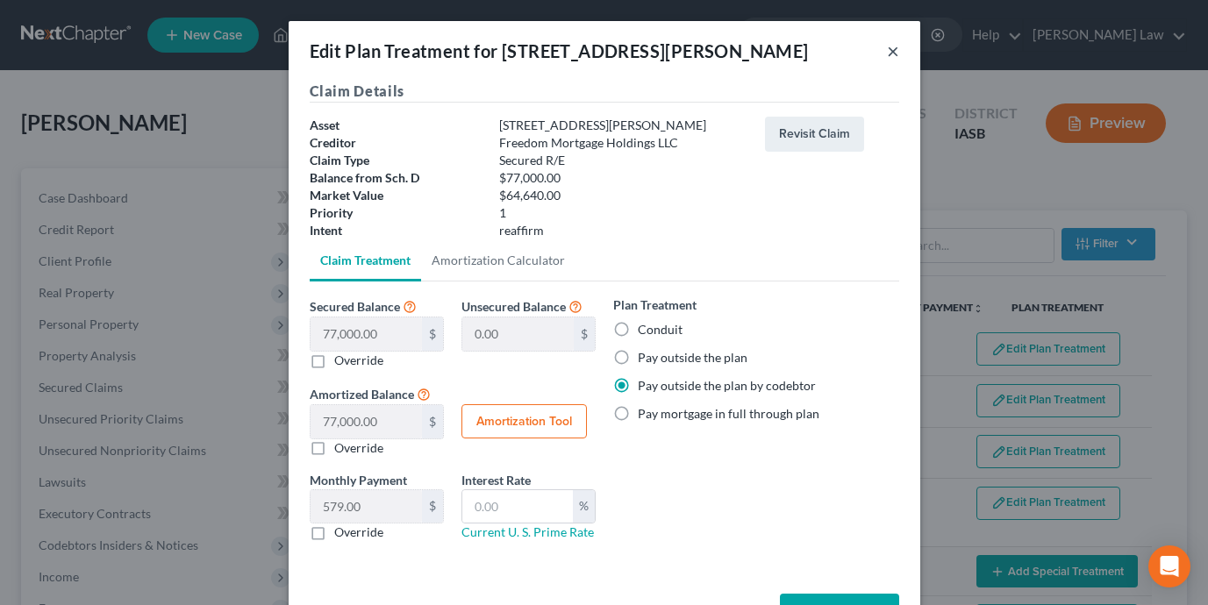
click at [891, 52] on button "×" at bounding box center [893, 50] width 12 height 21
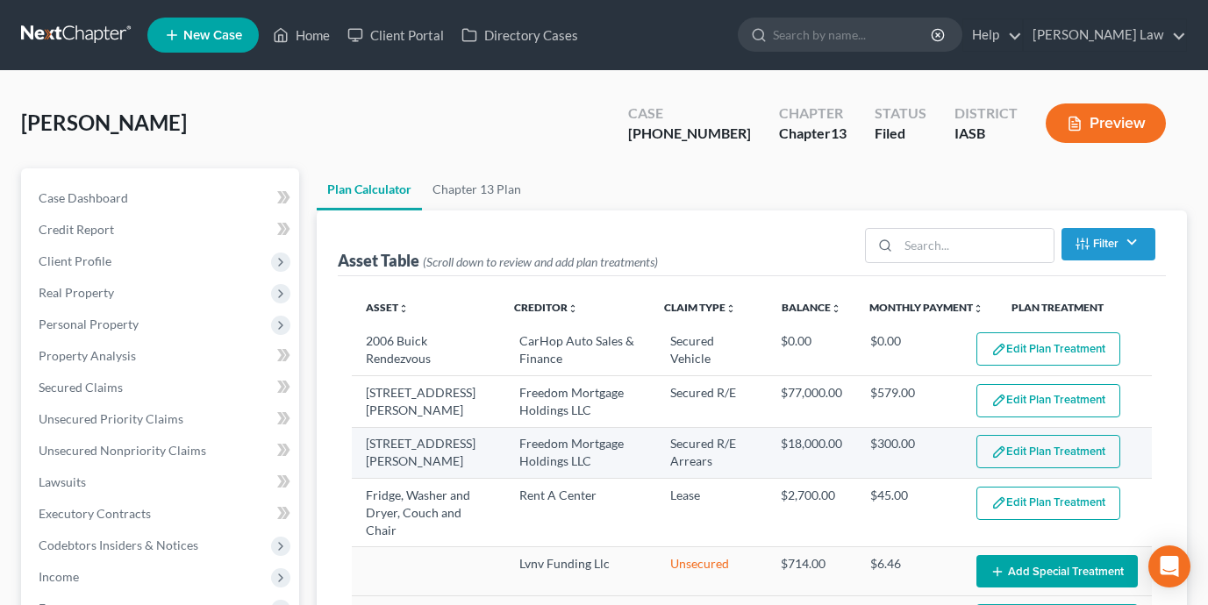
click at [1009, 454] on button "Edit Plan Treatment" at bounding box center [1048, 451] width 144 height 33
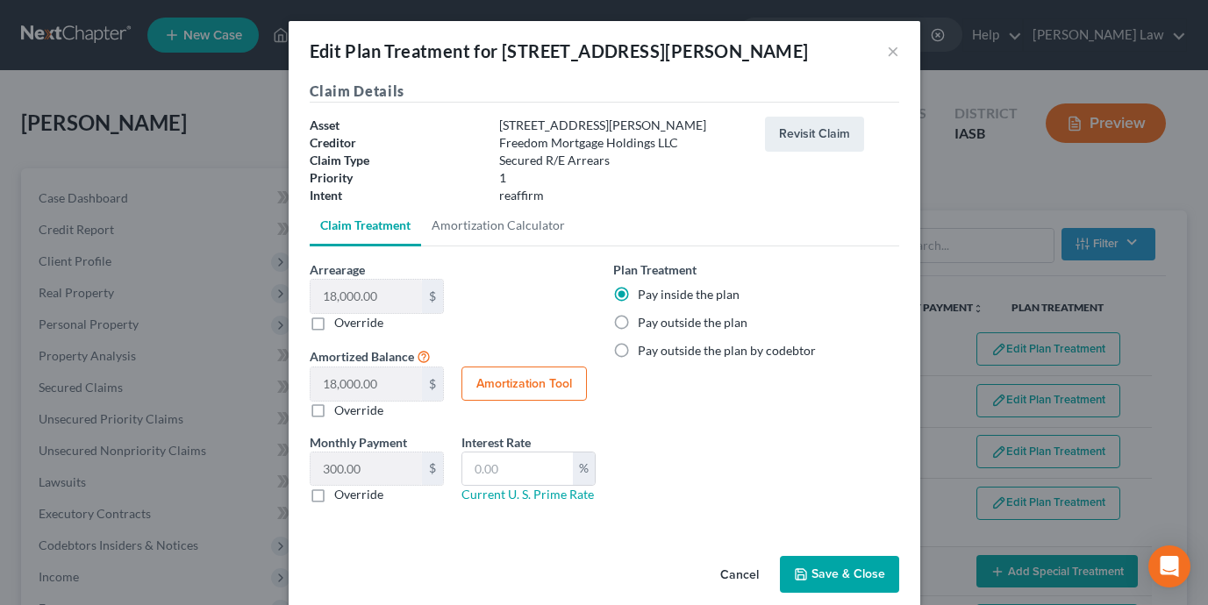
scroll to position [18, 0]
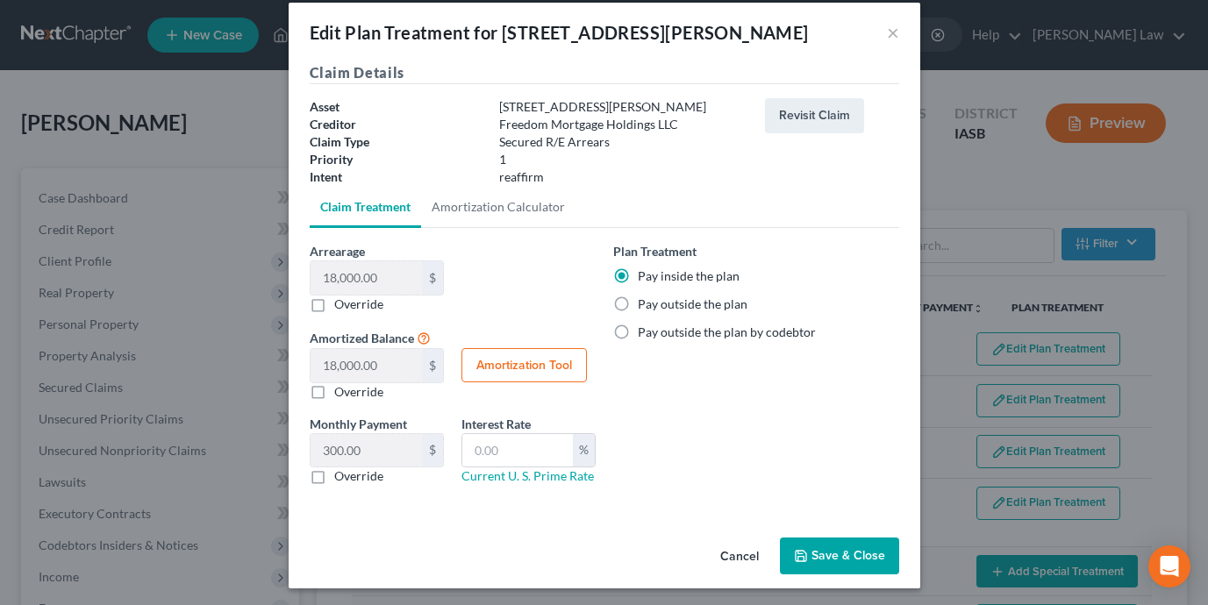
click at [834, 560] on button "Save & Close" at bounding box center [839, 556] width 119 height 37
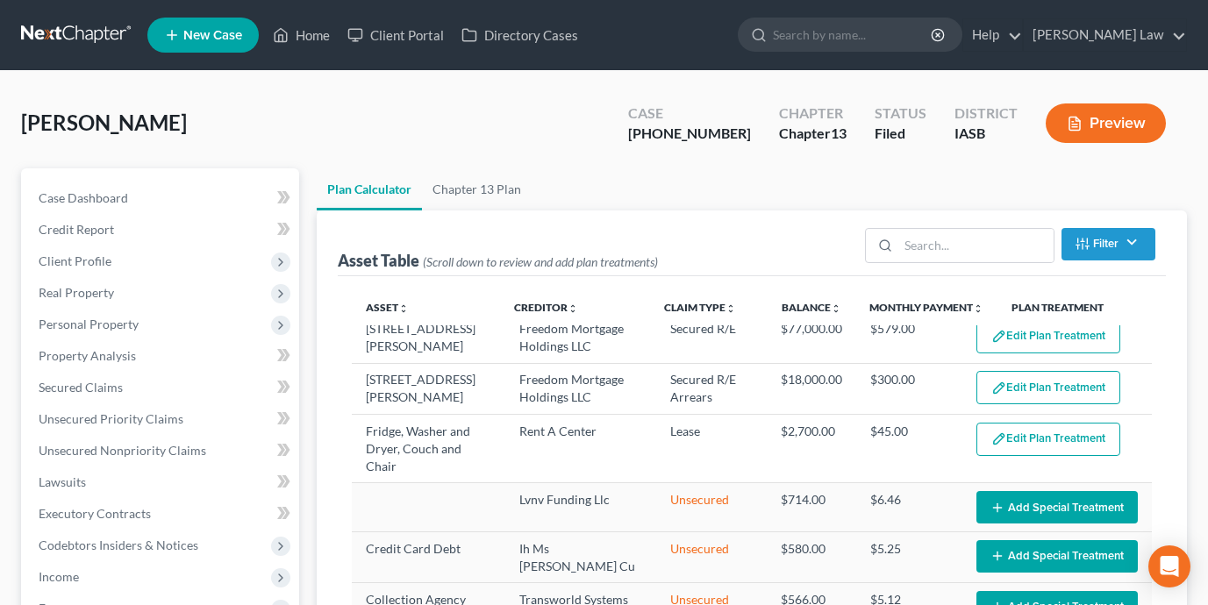
select select "59"
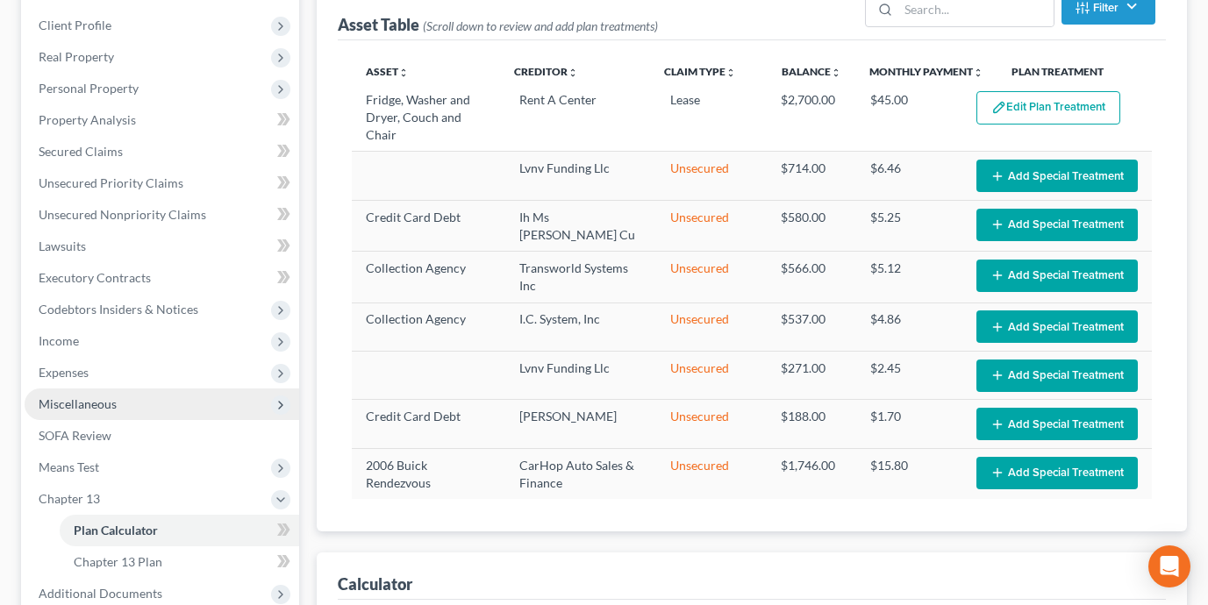
scroll to position [210, 0]
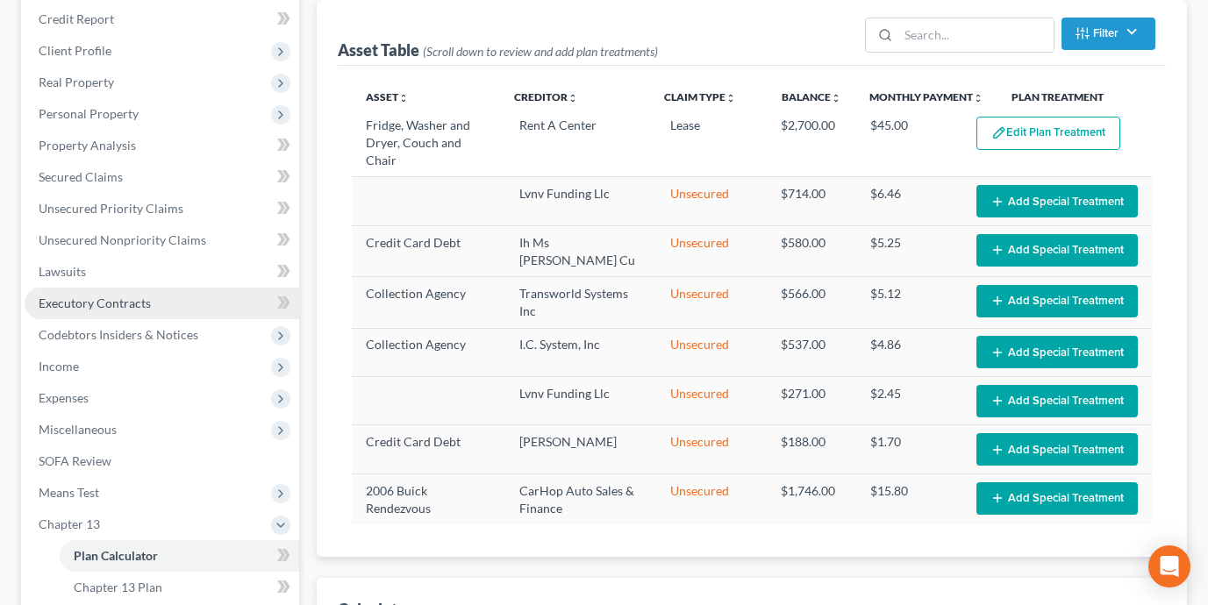
click at [159, 305] on link "Executory Contracts" at bounding box center [162, 304] width 274 height 32
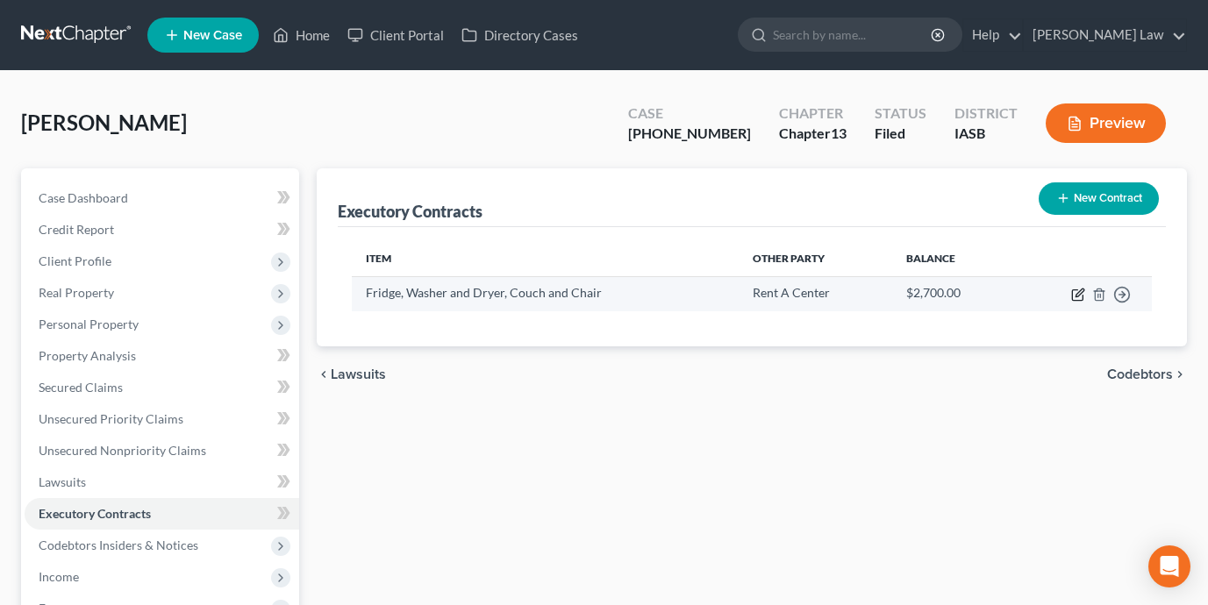
click at [1074, 290] on icon "button" at bounding box center [1077, 295] width 11 height 11
select select "0"
select select "45"
select select "0"
select select "2"
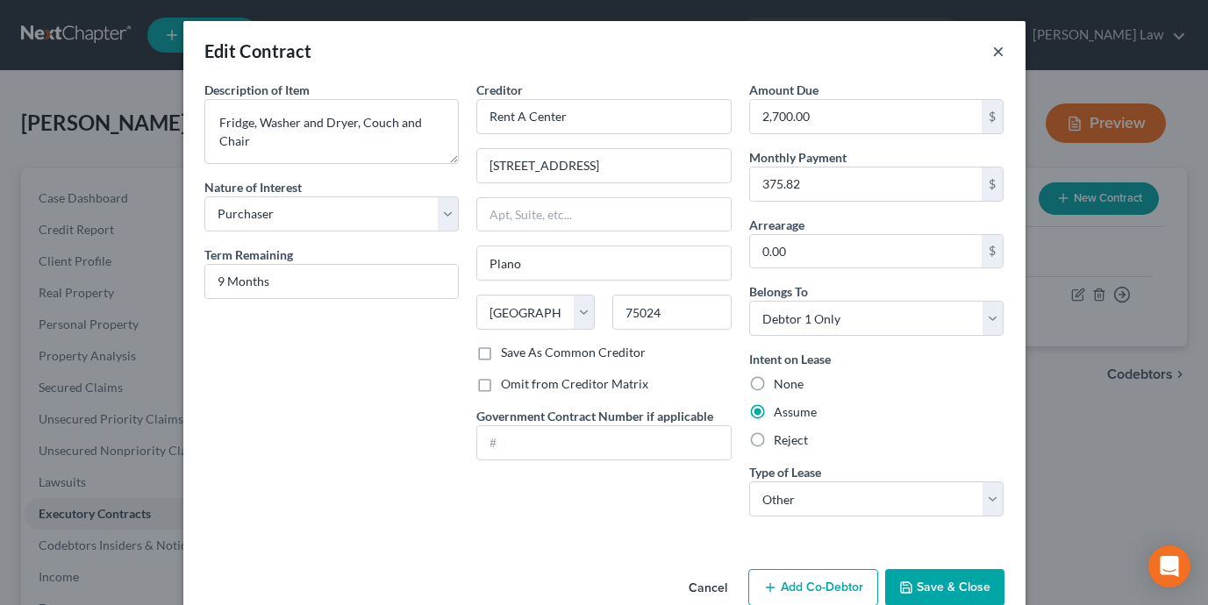
click at [998, 52] on button "×" at bounding box center [998, 50] width 12 height 21
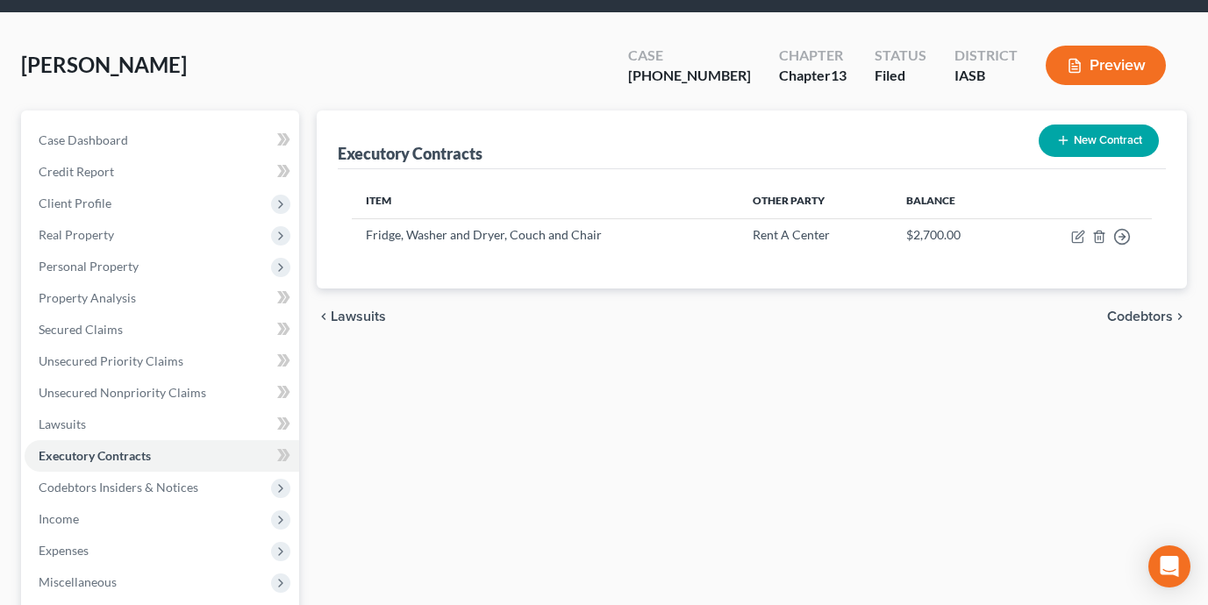
scroll to position [267, 0]
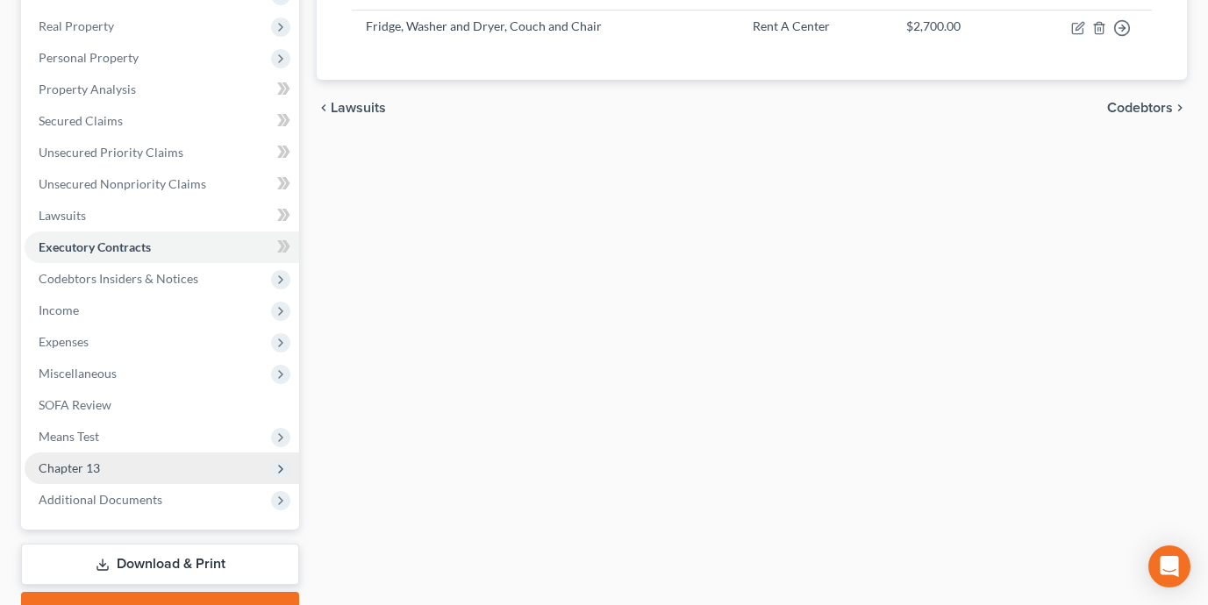
click at [137, 473] on span "Chapter 13" at bounding box center [162, 469] width 274 height 32
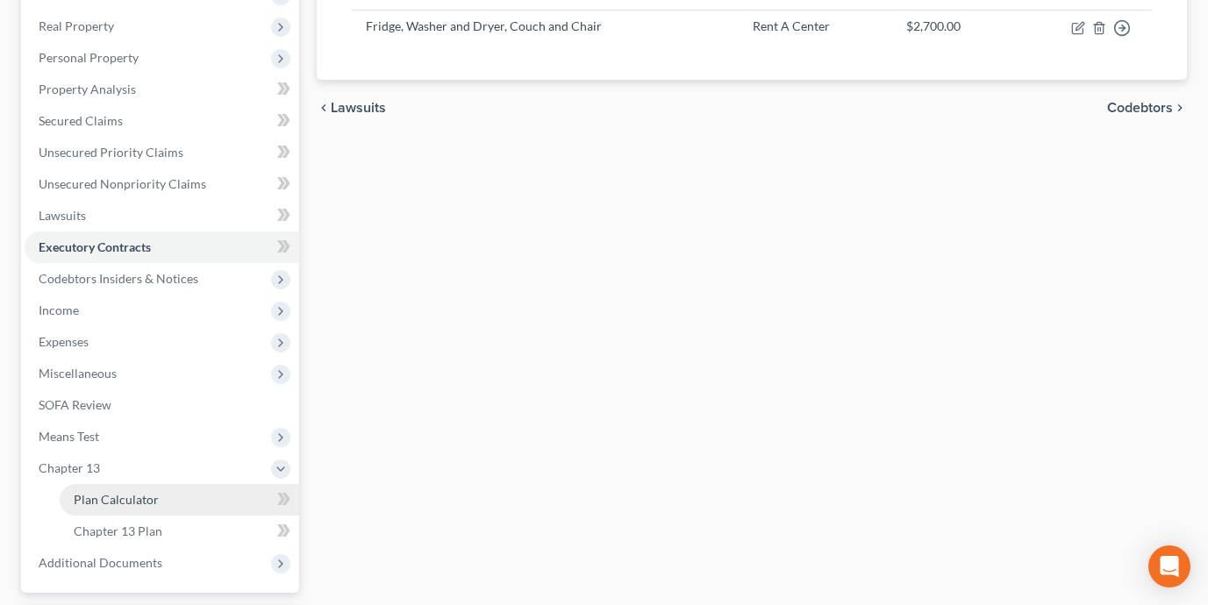
click at [152, 498] on span "Plan Calculator" at bounding box center [116, 499] width 85 height 15
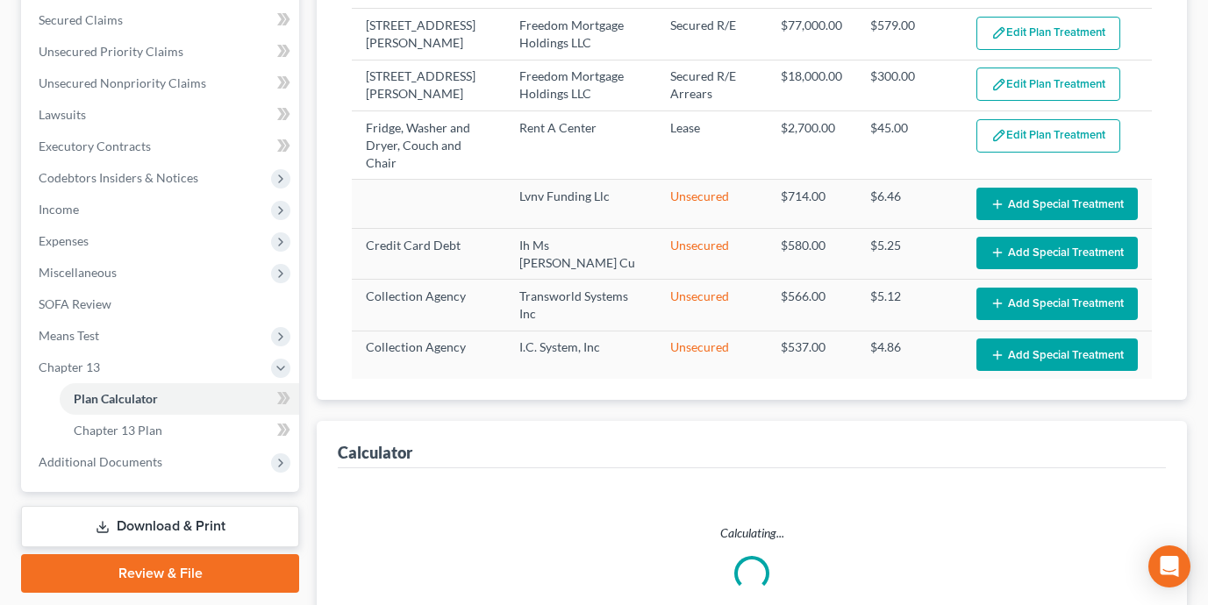
select select "59"
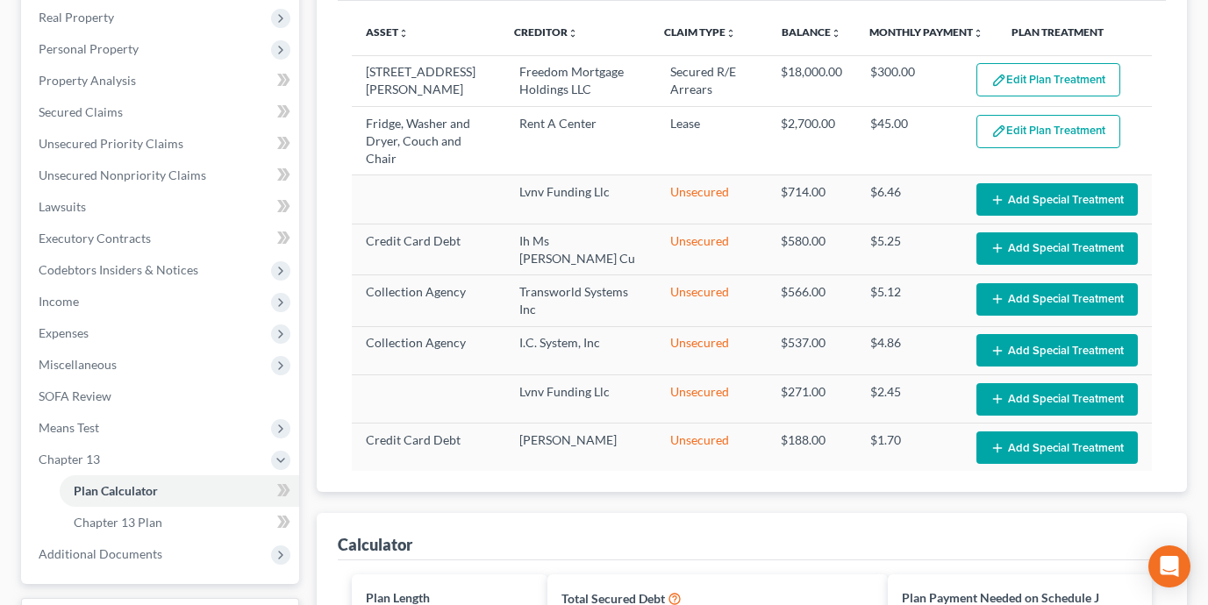
scroll to position [104, 0]
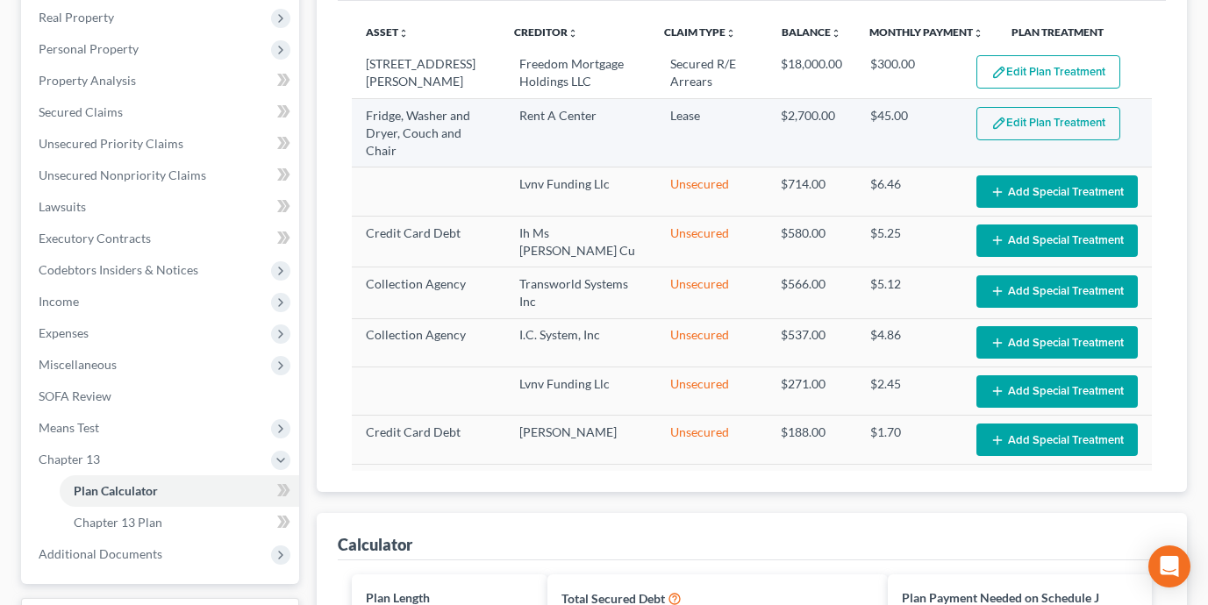
click at [1102, 111] on button "Edit Plan Treatment" at bounding box center [1048, 123] width 144 height 33
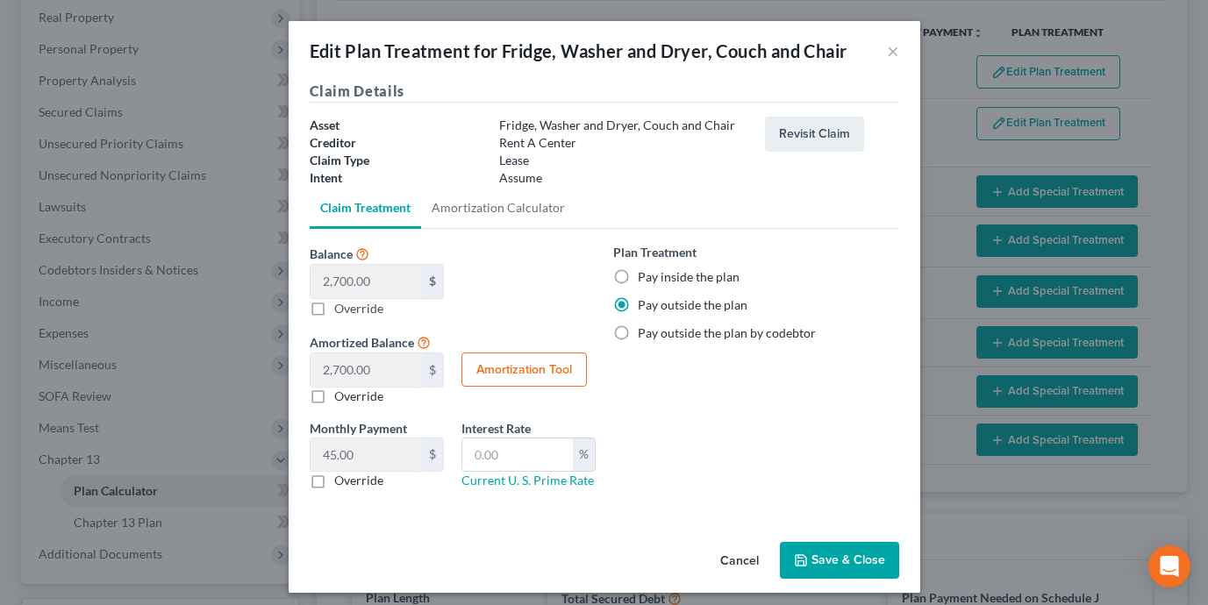
click at [638, 270] on label "Pay inside the plan" at bounding box center [689, 277] width 102 height 18
click at [645, 270] on input "Pay inside the plan" at bounding box center [650, 273] width 11 height 11
radio input "true"
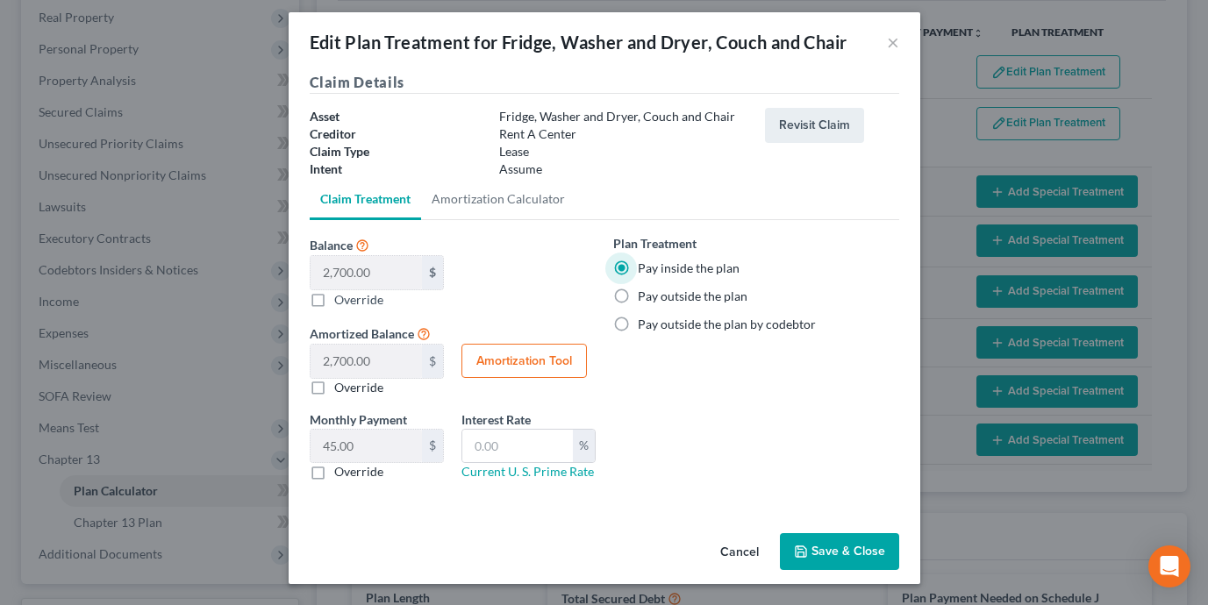
click at [863, 550] on button "Save & Close" at bounding box center [839, 551] width 119 height 37
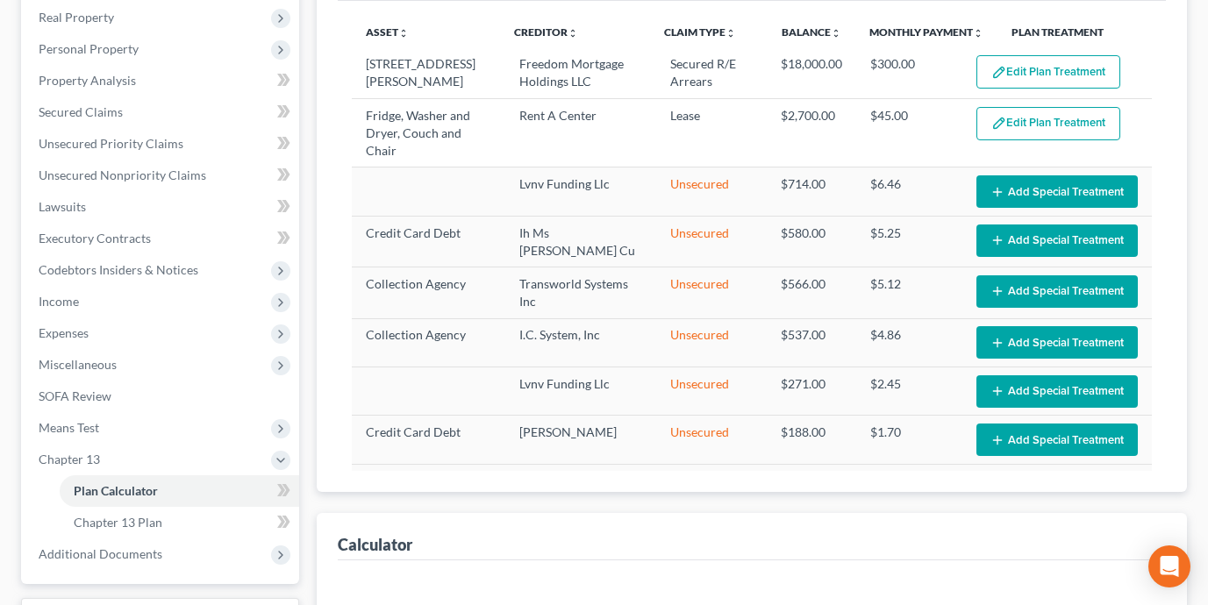
select select "59"
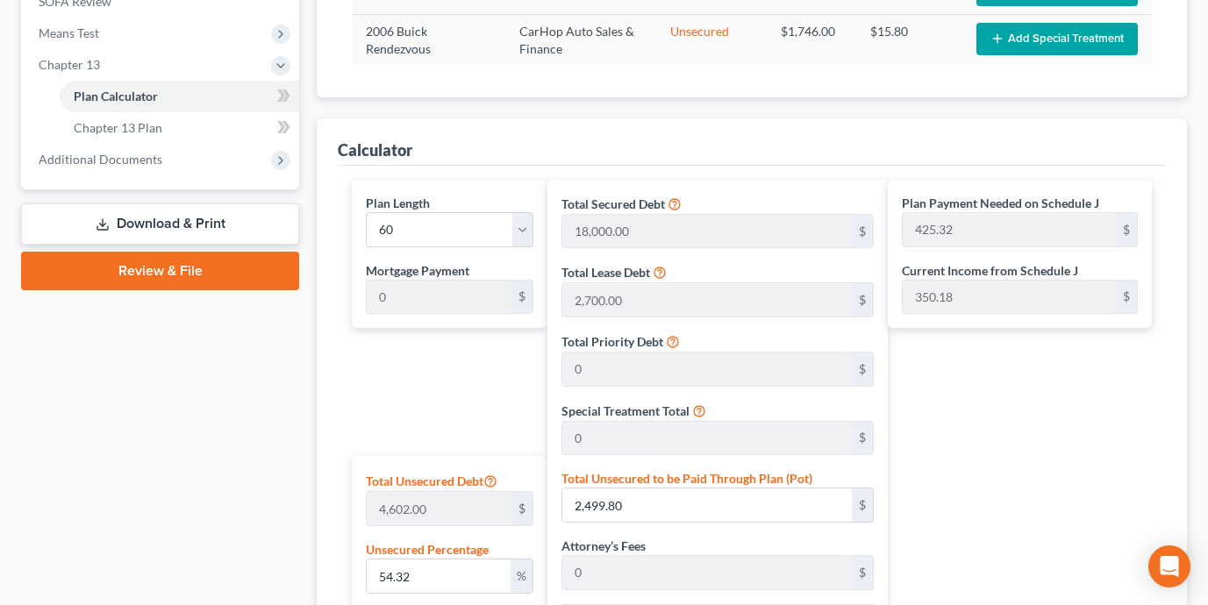
scroll to position [467, 0]
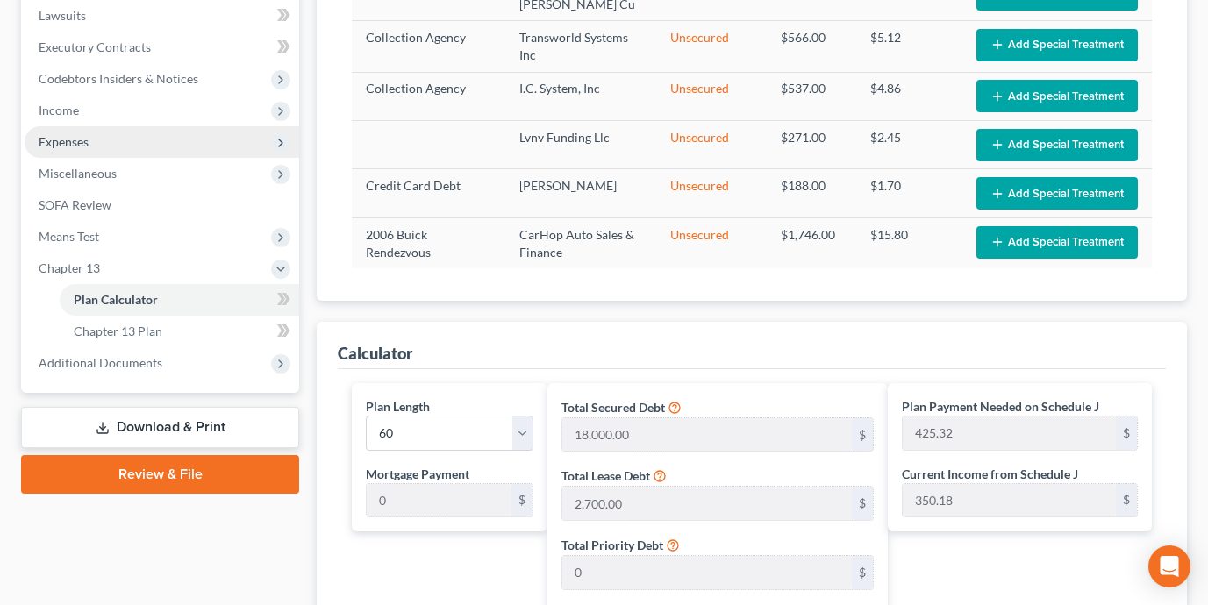
click at [158, 138] on span "Expenses" at bounding box center [162, 142] width 274 height 32
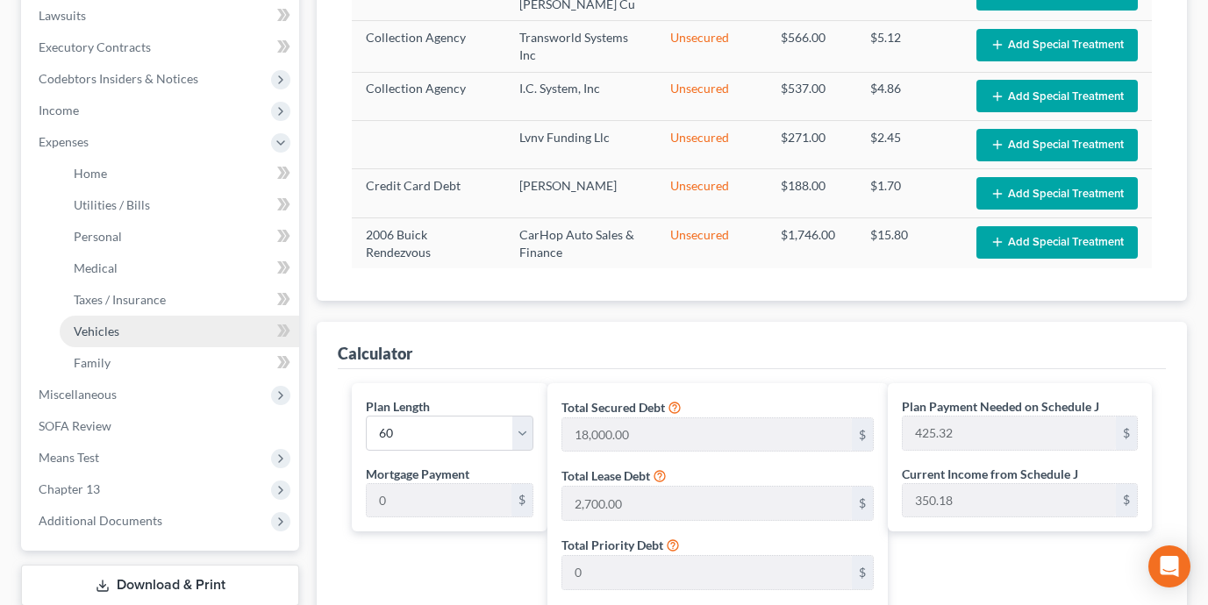
click at [208, 330] on link "Vehicles" at bounding box center [179, 332] width 239 height 32
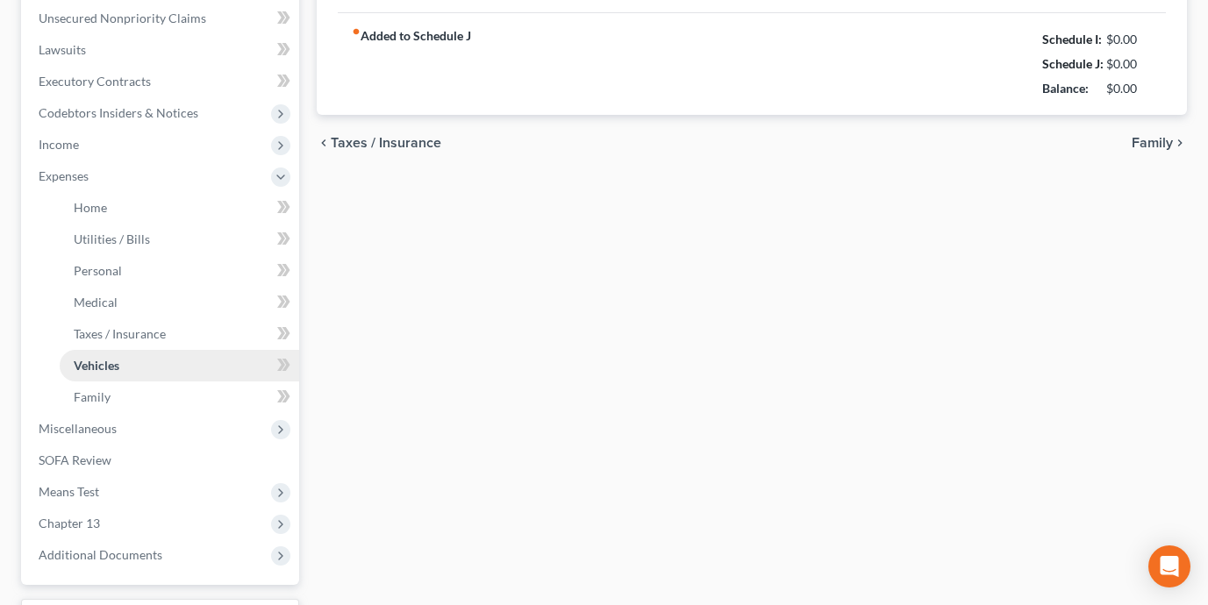
type input "108.00"
type input "200.00"
type input "75.00"
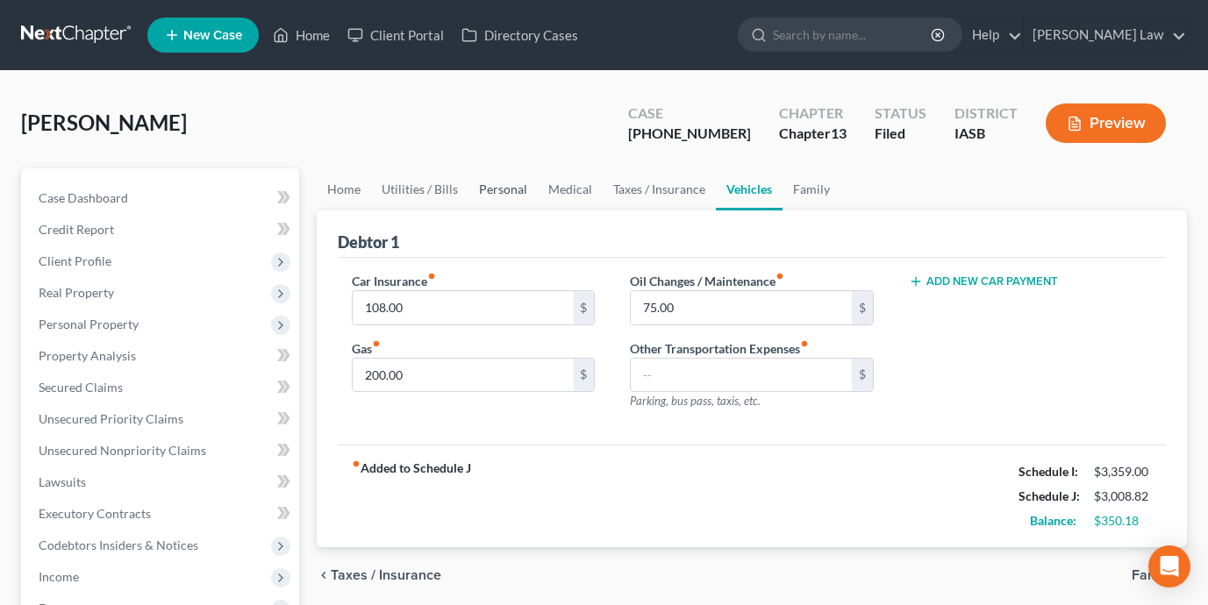
click at [495, 196] on link "Personal" at bounding box center [502, 189] width 69 height 42
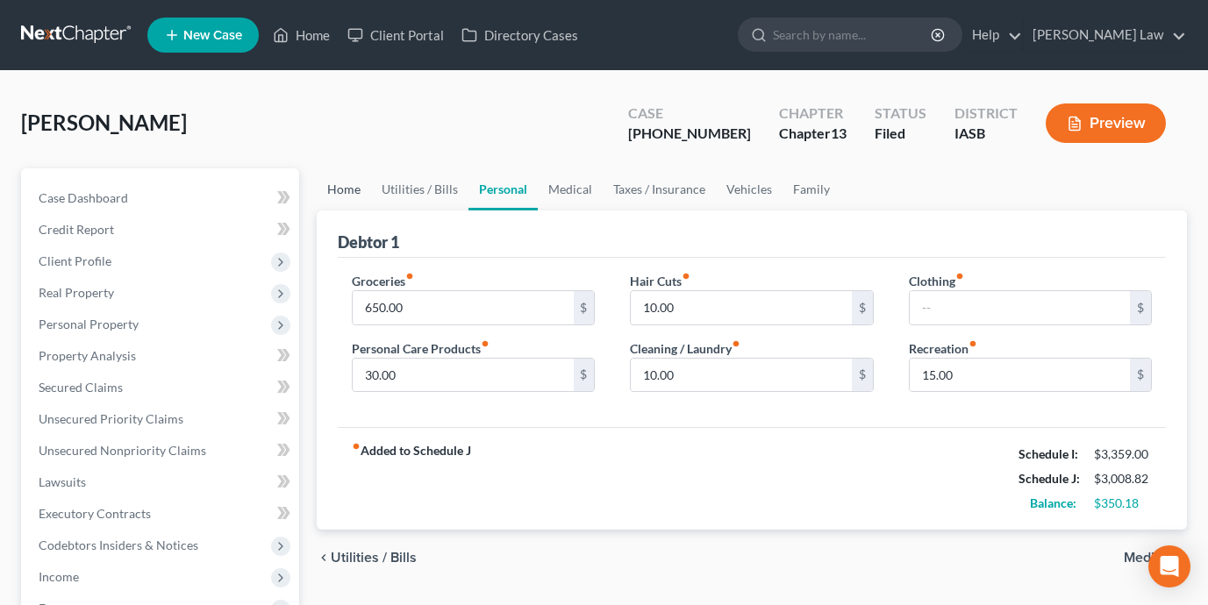
click at [347, 191] on link "Home" at bounding box center [344, 189] width 54 height 42
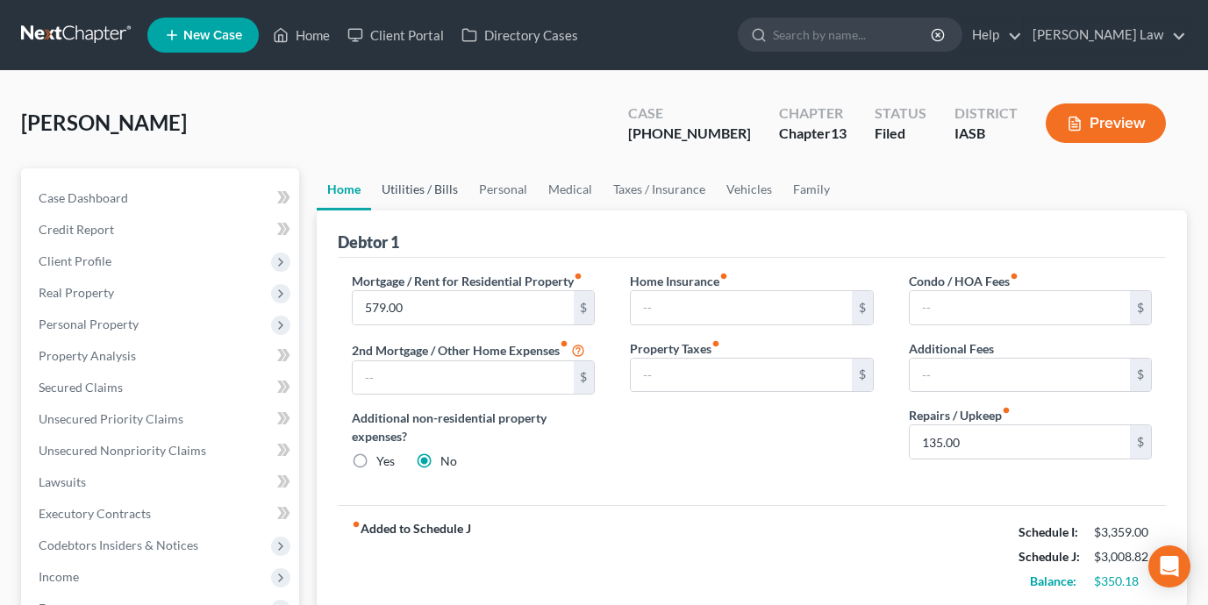
click at [405, 187] on link "Utilities / Bills" at bounding box center [419, 189] width 97 height 42
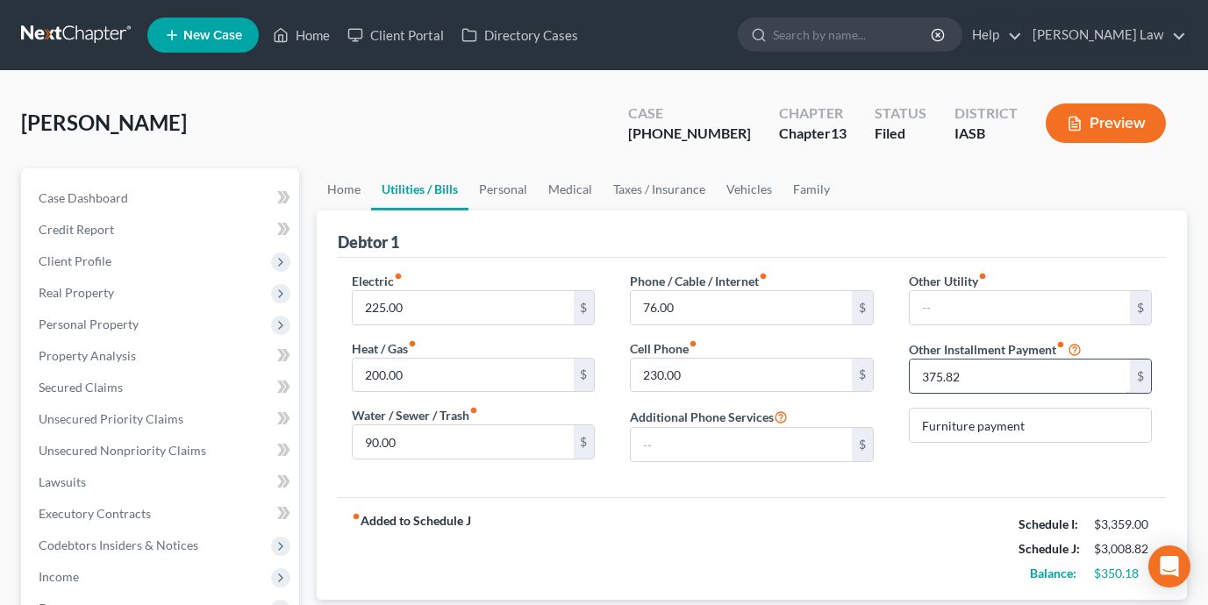
click at [995, 384] on input "375.82" at bounding box center [1019, 376] width 220 height 33
click at [854, 560] on div "fiber_manual_record Added to Schedule J Schedule I: $3,359.00 Schedule J: $2,67…" at bounding box center [752, 548] width 828 height 103
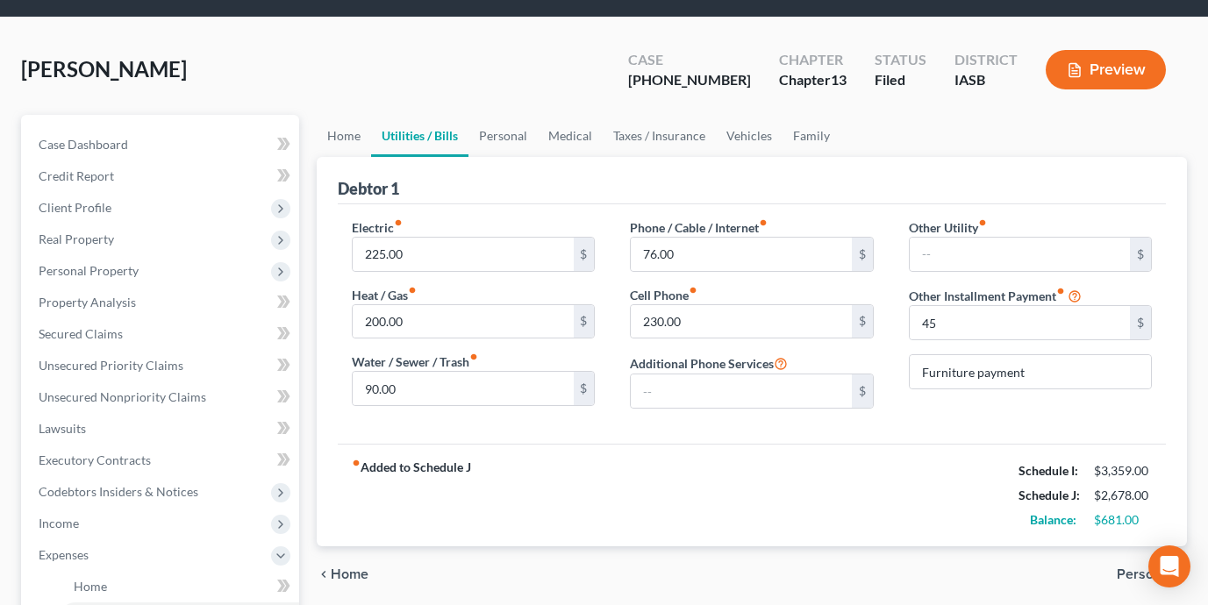
scroll to position [92, 0]
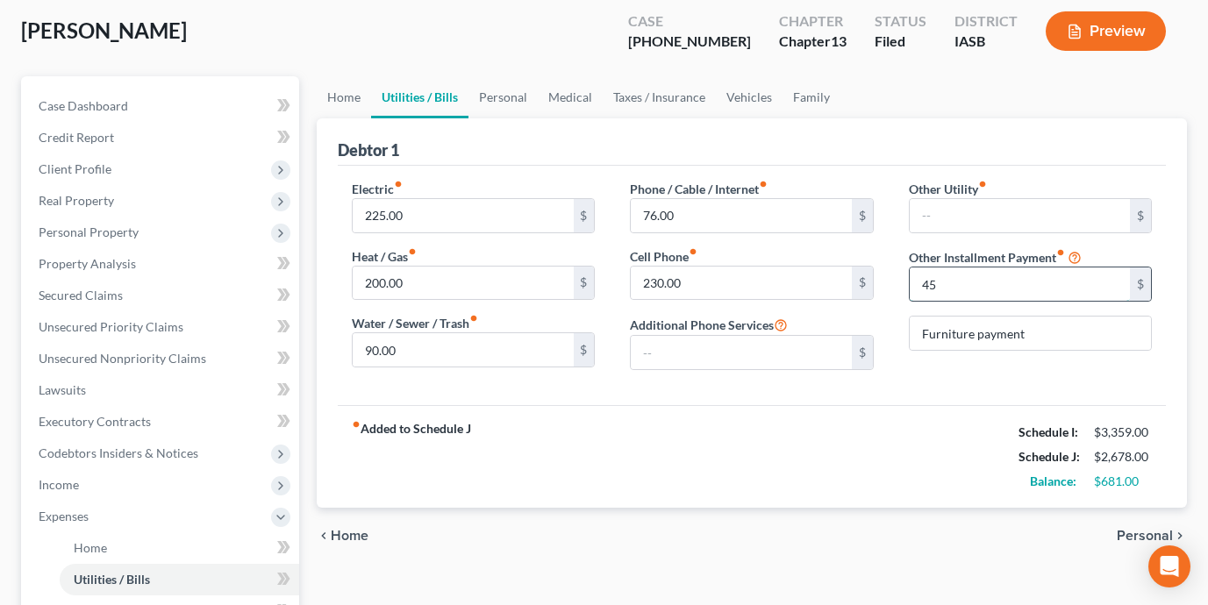
click at [949, 272] on input "45" at bounding box center [1019, 283] width 220 height 33
click at [852, 503] on div "fiber_manual_record Added to Schedule J Schedule I: $3,359.00 Schedule J: $3,00…" at bounding box center [752, 456] width 828 height 103
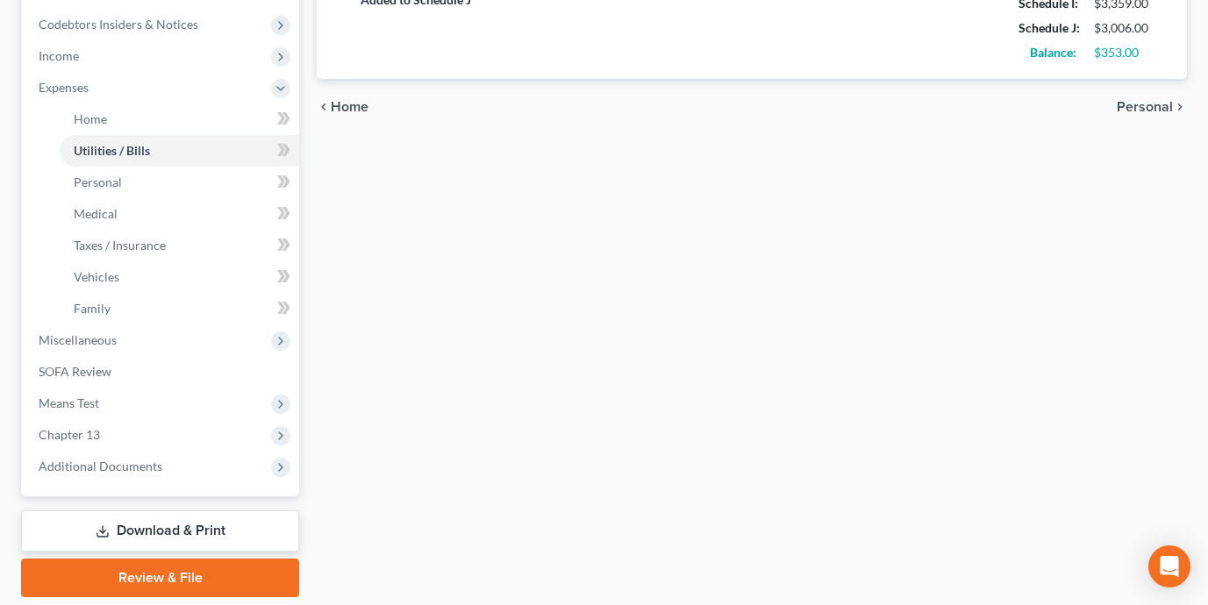
scroll to position [578, 0]
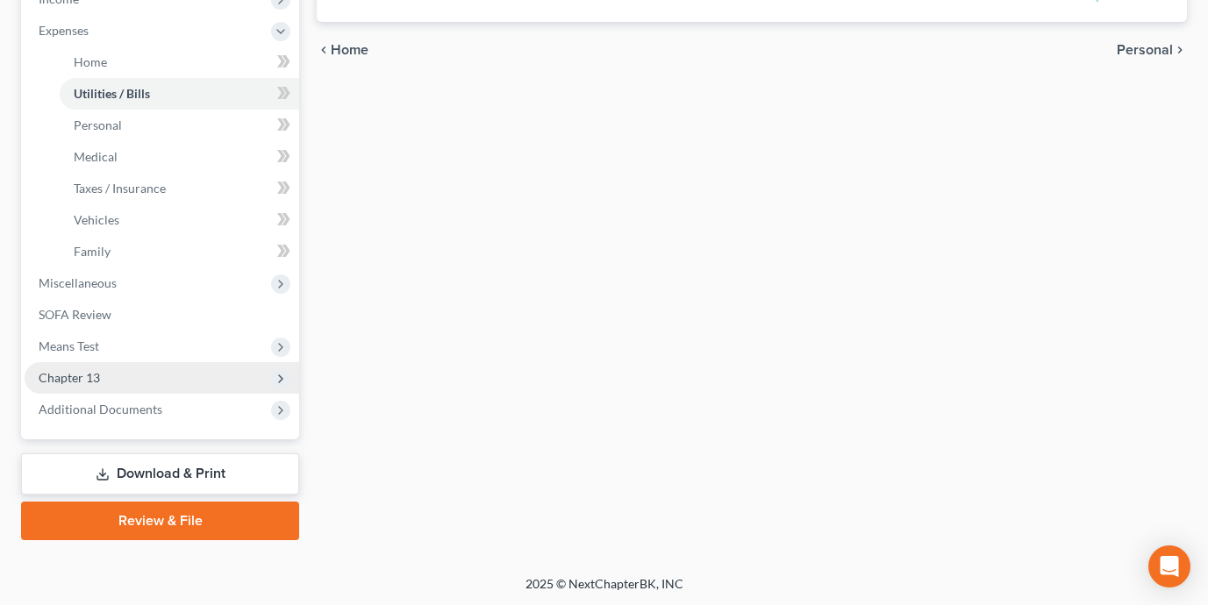
click at [213, 368] on span "Chapter 13" at bounding box center [162, 378] width 274 height 32
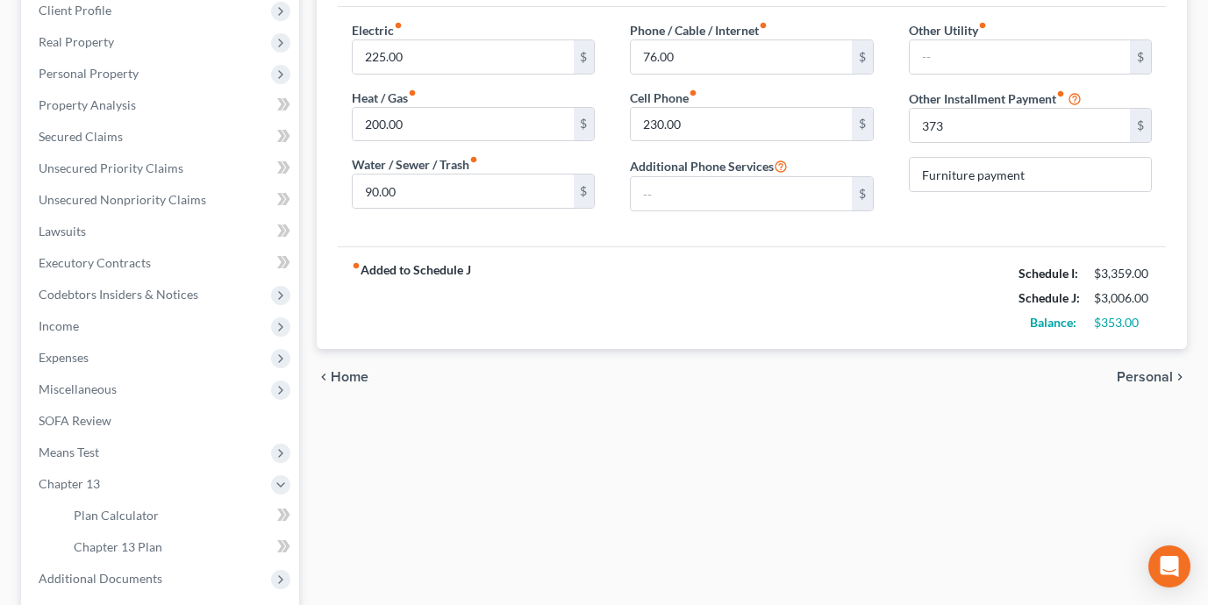
scroll to position [150, 0]
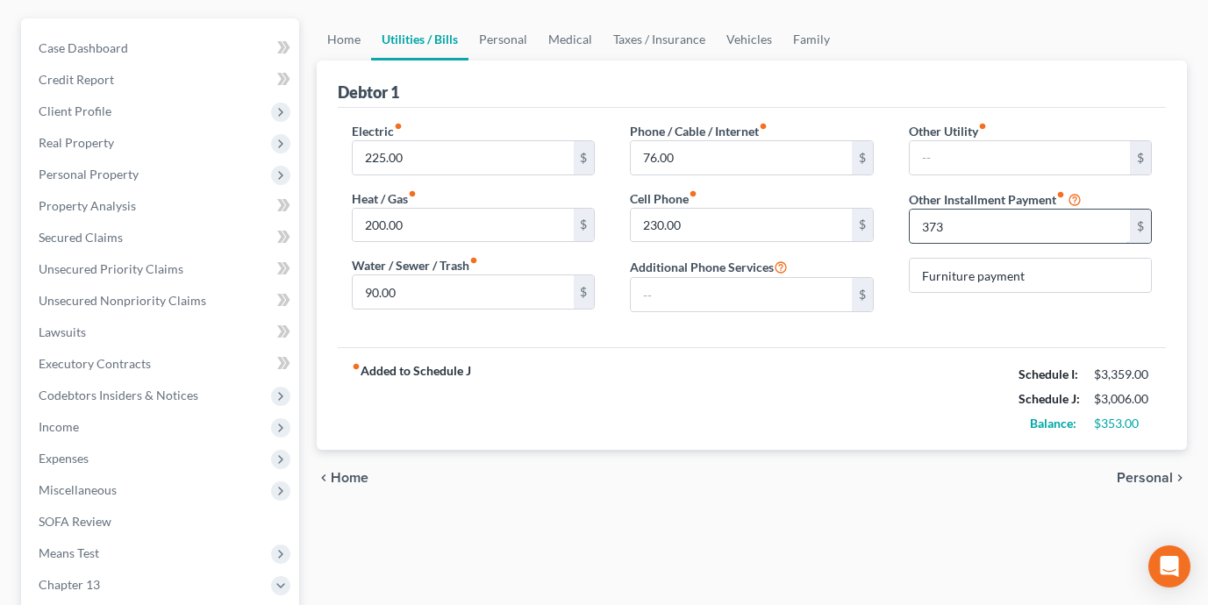
click at [944, 227] on input "373" at bounding box center [1019, 226] width 220 height 33
click at [109, 365] on span "Executory Contracts" at bounding box center [95, 363] width 112 height 15
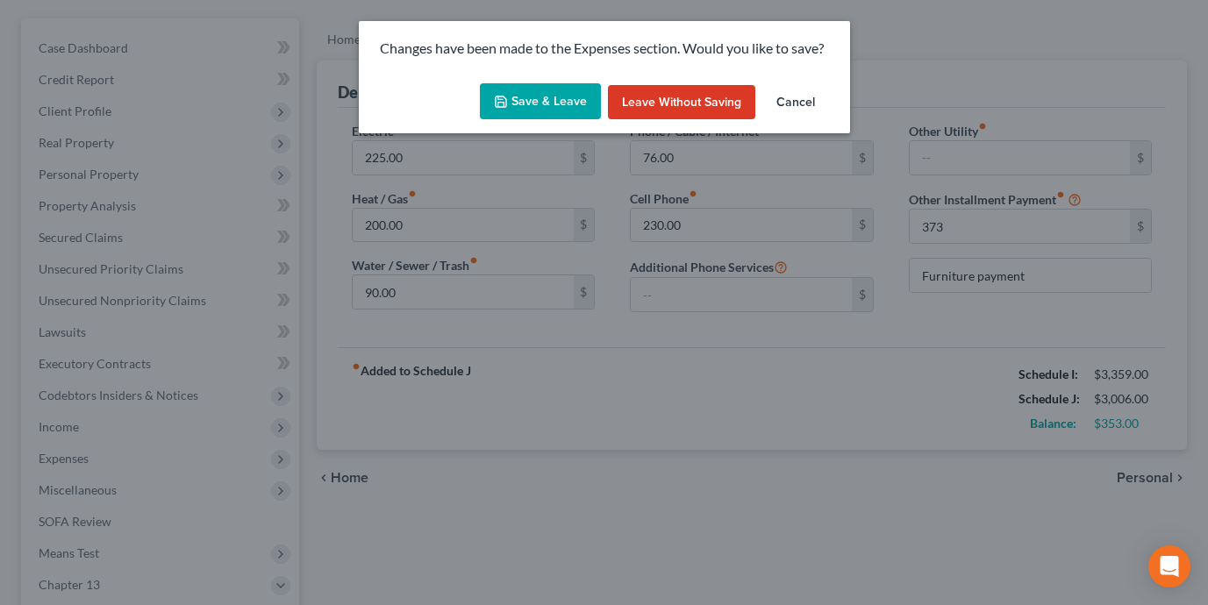
click at [538, 111] on button "Save & Leave" at bounding box center [540, 101] width 121 height 37
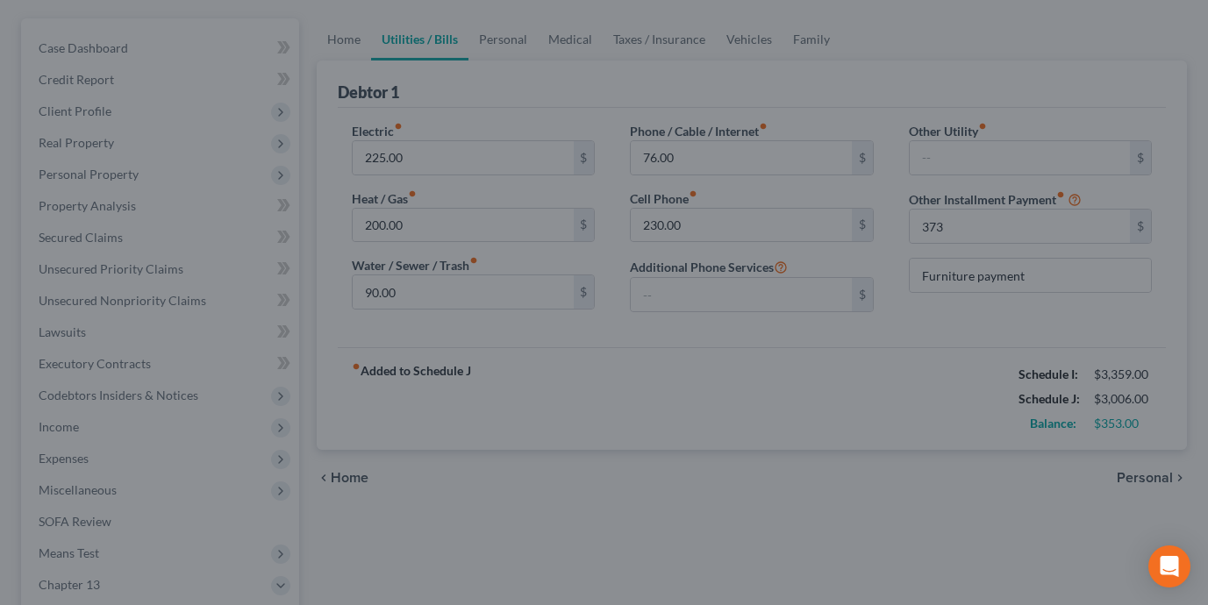
type input "373.00"
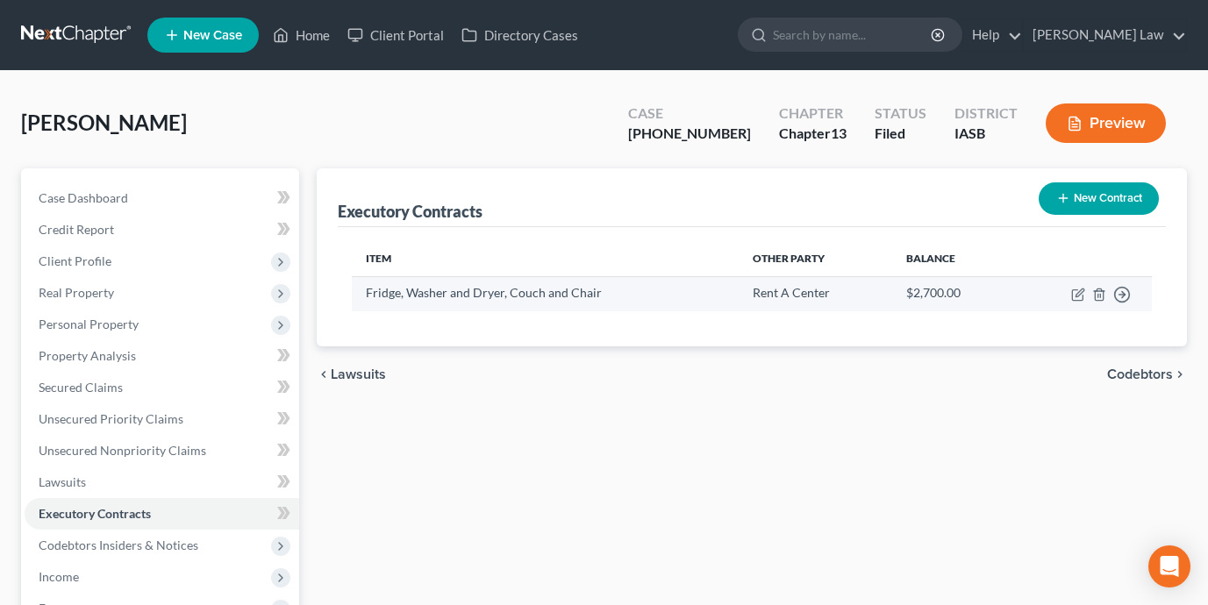
click at [1079, 285] on td "Move to D Move to E Move to F Move to Notice Only" at bounding box center [1082, 293] width 139 height 34
click at [1079, 289] on icon "button" at bounding box center [1078, 295] width 14 height 14
select select "0"
select select "45"
select select "0"
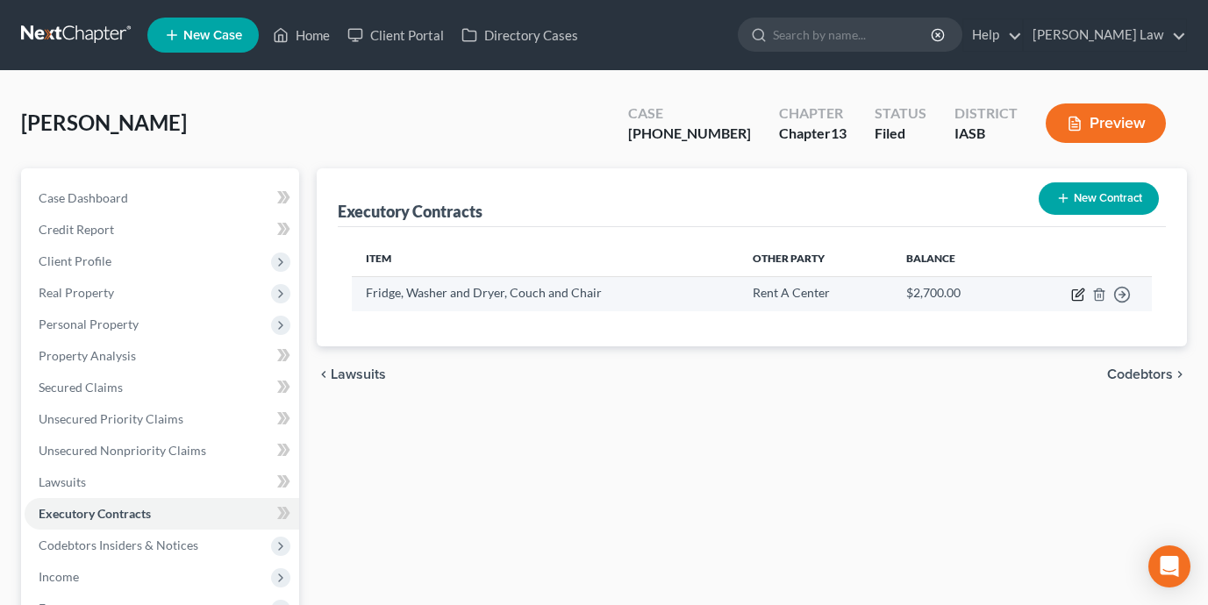
select select "2"
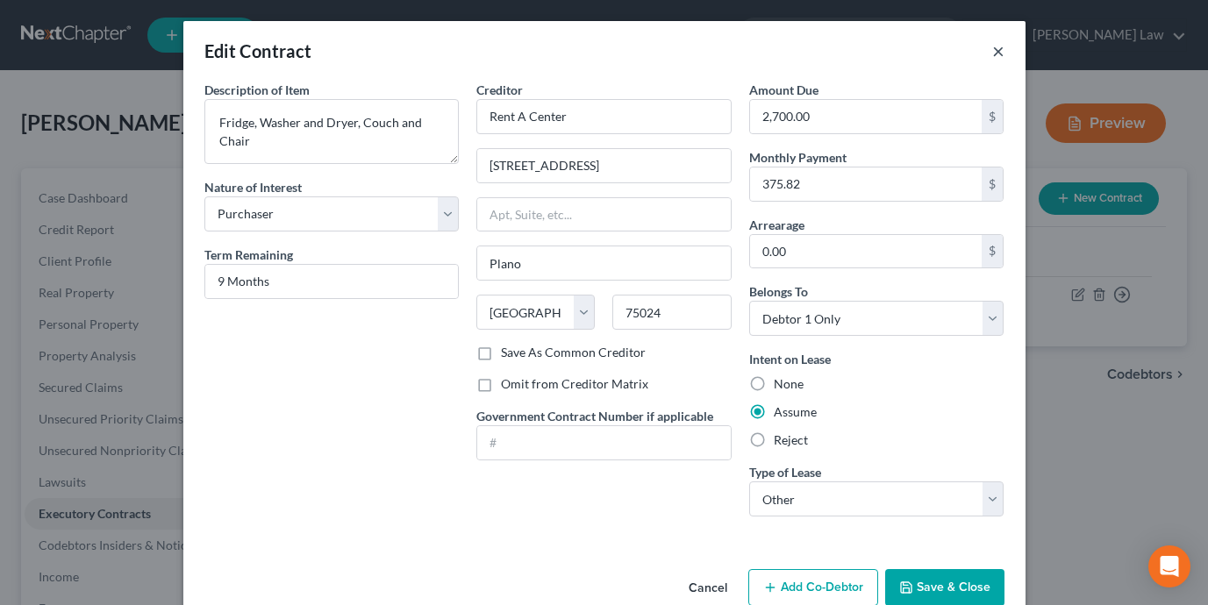
click at [998, 43] on button "×" at bounding box center [998, 50] width 12 height 21
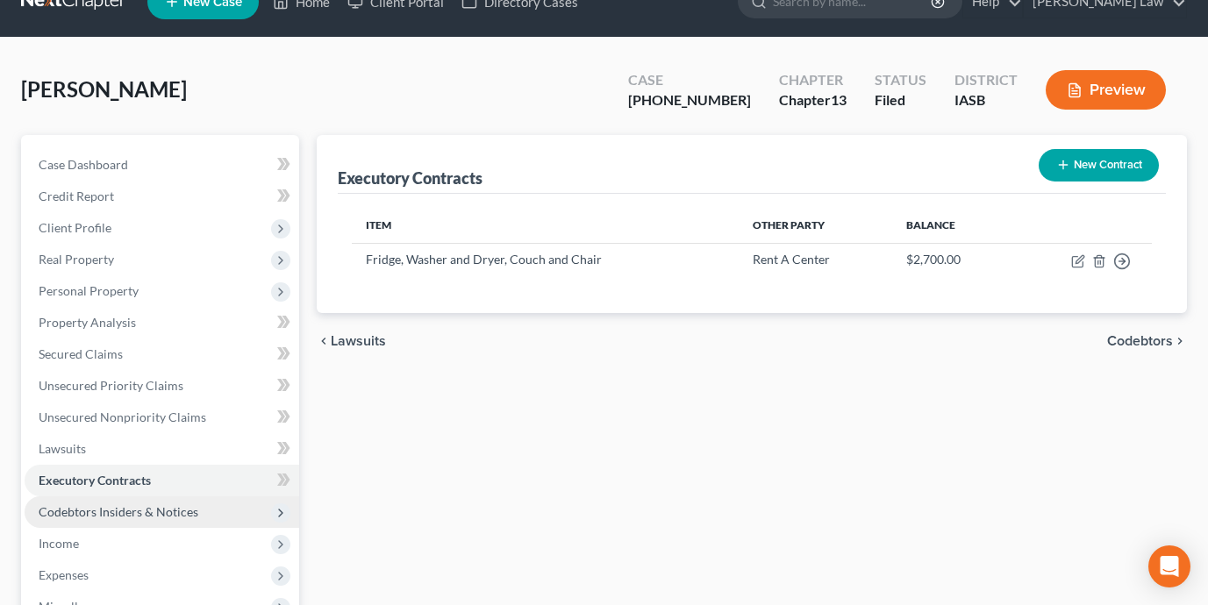
scroll to position [86, 0]
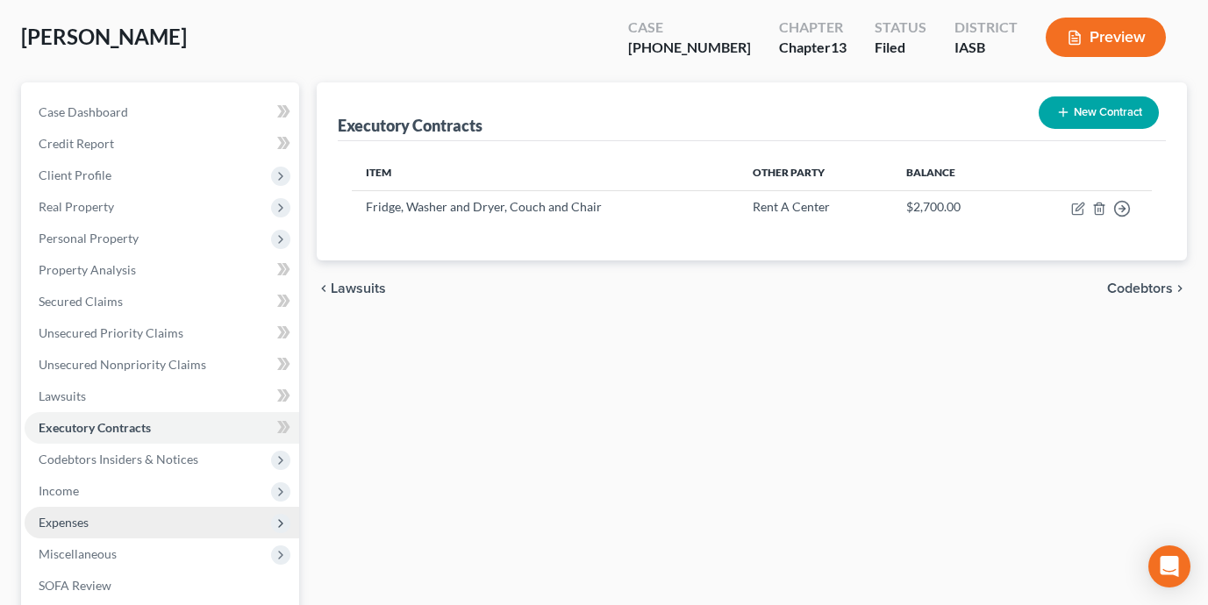
click at [97, 523] on span "Expenses" at bounding box center [162, 523] width 274 height 32
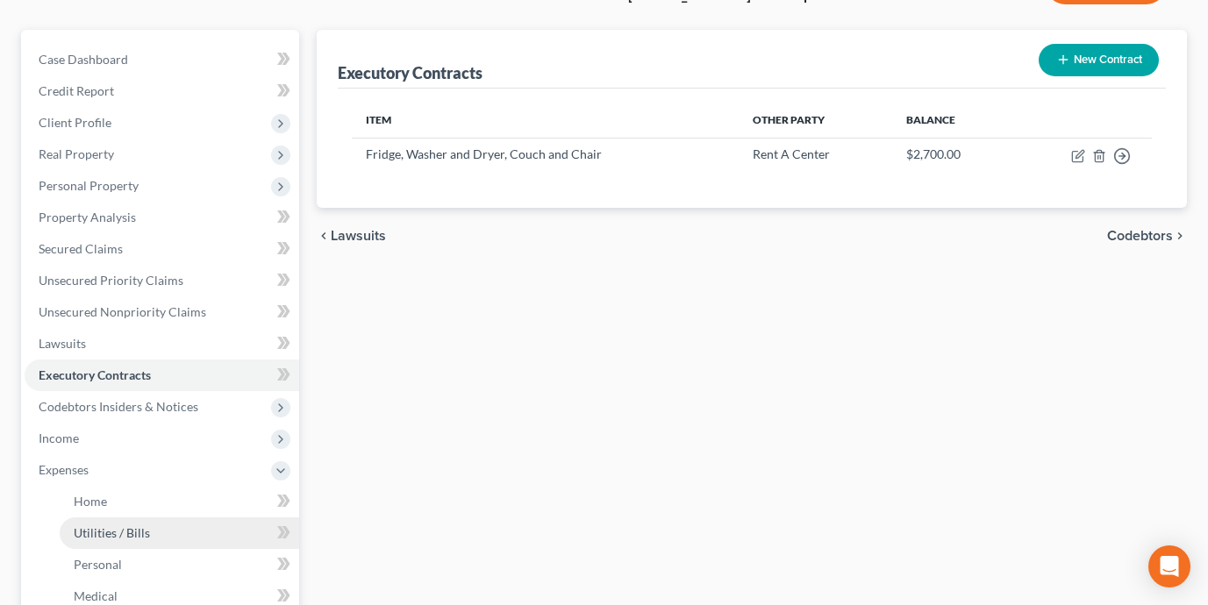
scroll to position [146, 0]
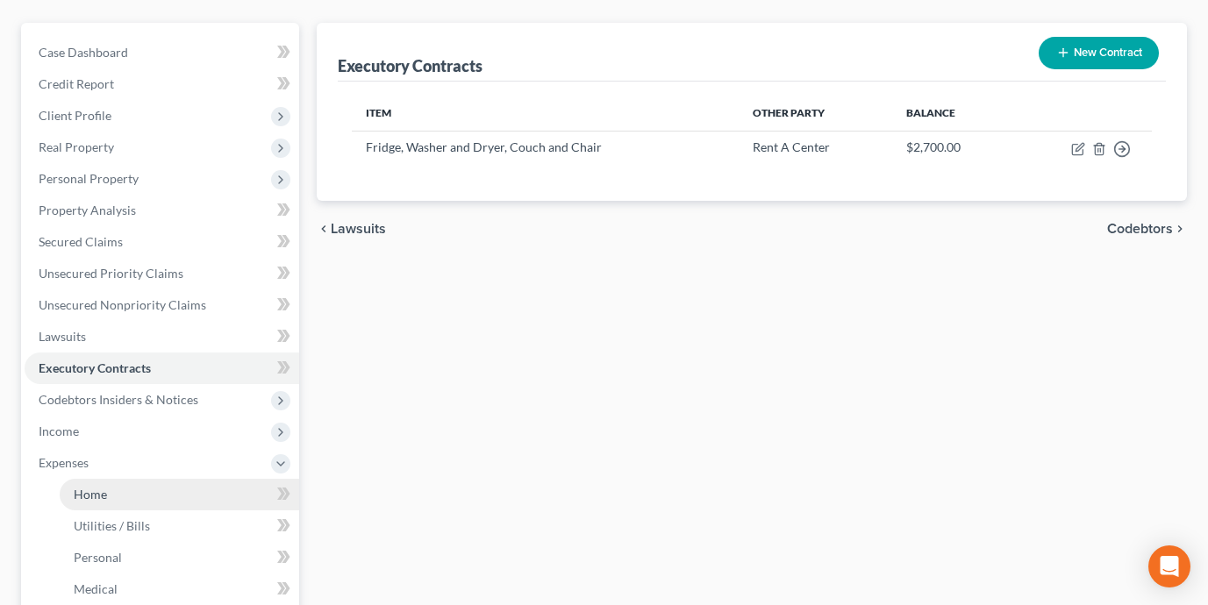
click at [135, 494] on link "Home" at bounding box center [179, 495] width 239 height 32
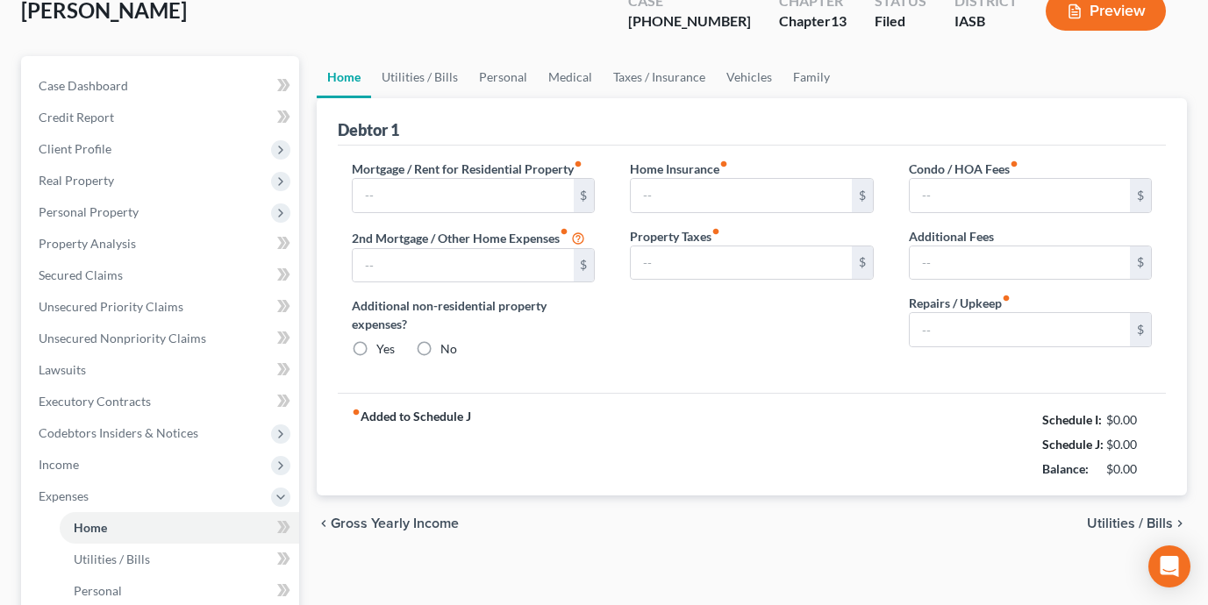
type input "579.00"
radio input "true"
type input "135.00"
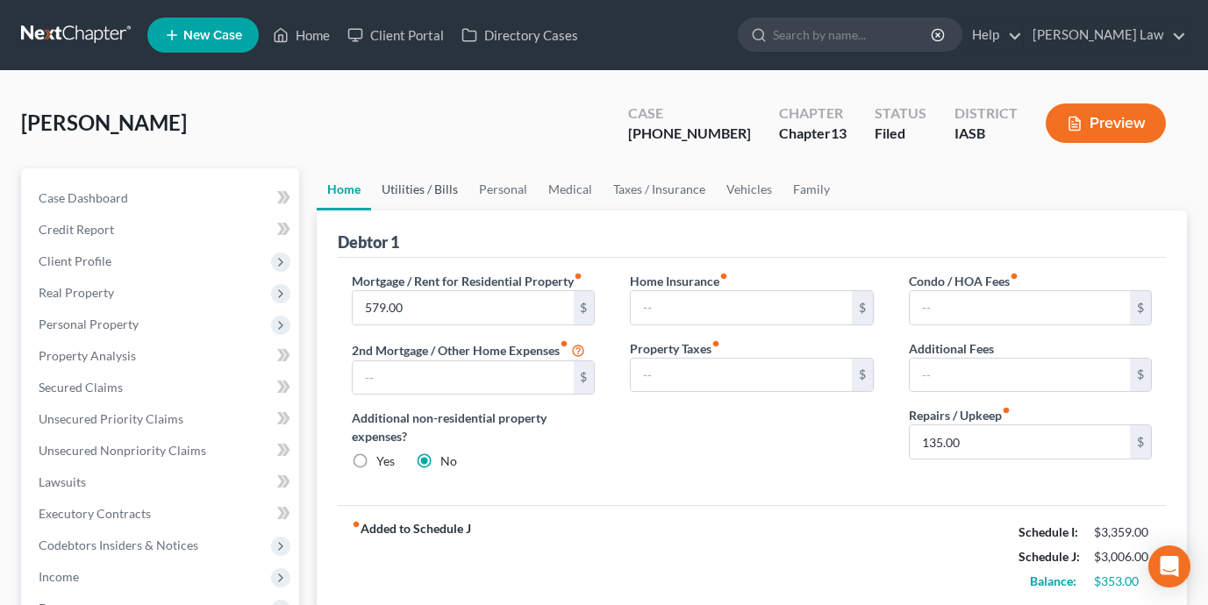
click at [410, 189] on link "Utilities / Bills" at bounding box center [419, 189] width 97 height 42
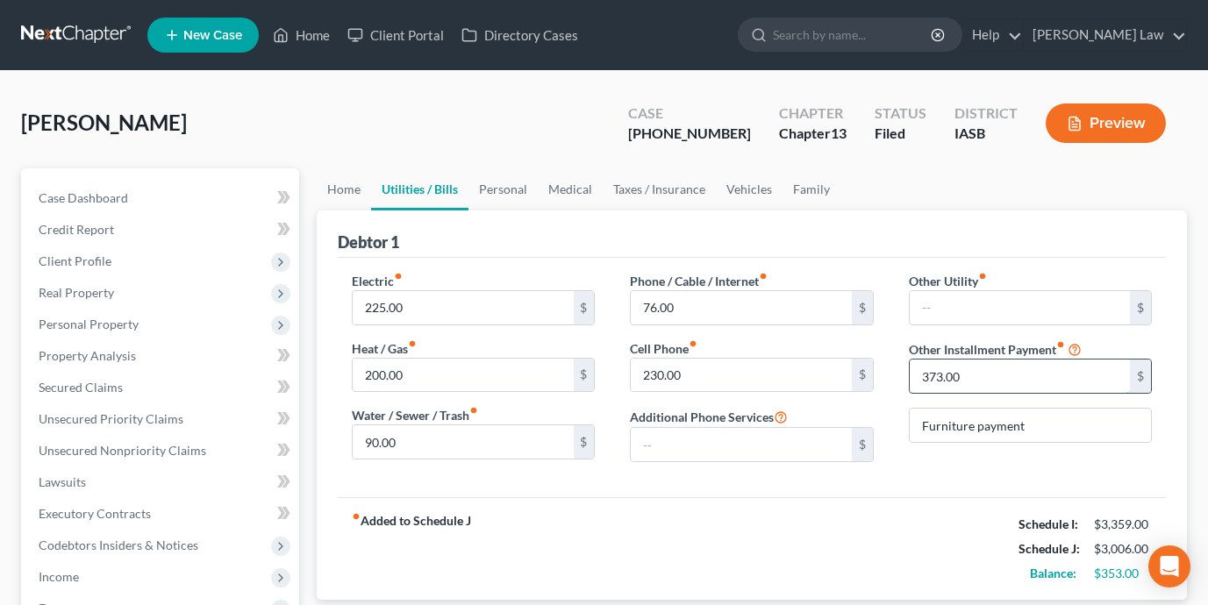
click at [961, 370] on input "373.00" at bounding box center [1019, 376] width 220 height 33
type input "375"
click at [815, 536] on div "fiber_manual_record Added to Schedule J Schedule I: $3,359.00 Schedule J: $3,00…" at bounding box center [752, 548] width 828 height 103
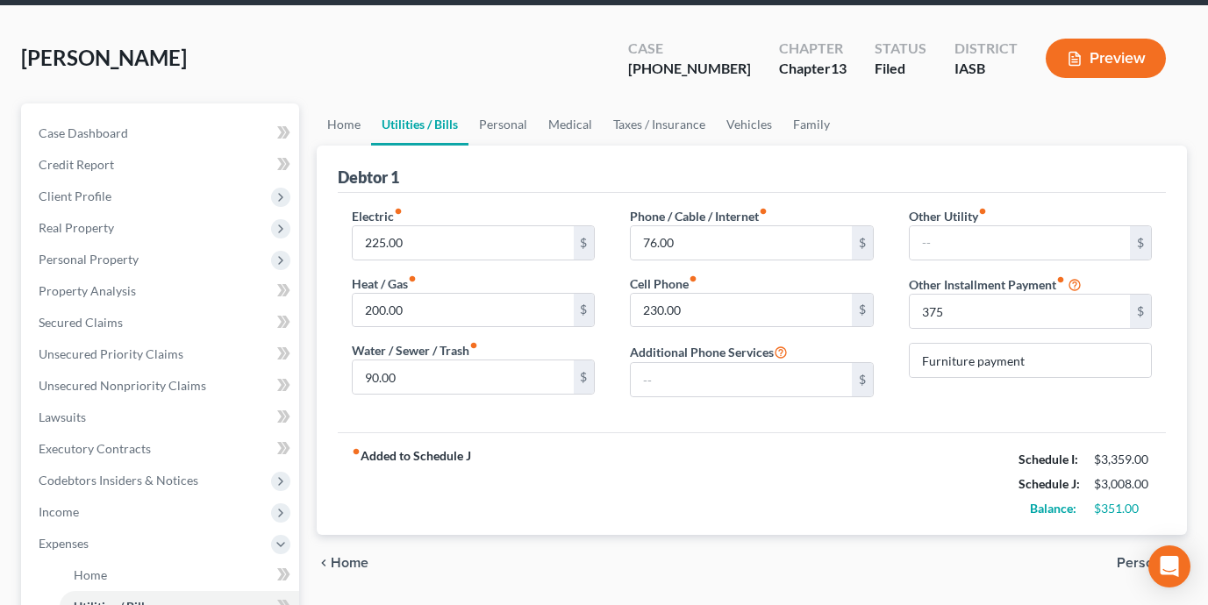
scroll to position [46, 0]
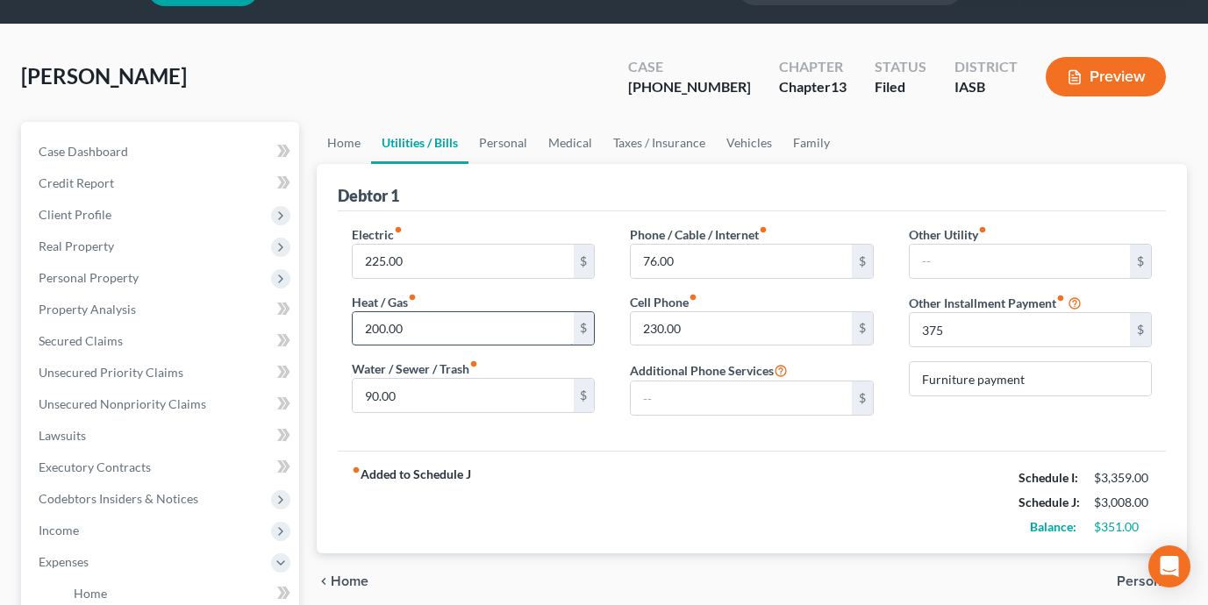
click at [503, 322] on input "200.00" at bounding box center [463, 328] width 220 height 33
click at [647, 490] on div "fiber_manual_record Added to Schedule J Schedule I: $3,359.00 Schedule J: $2,98…" at bounding box center [752, 502] width 828 height 103
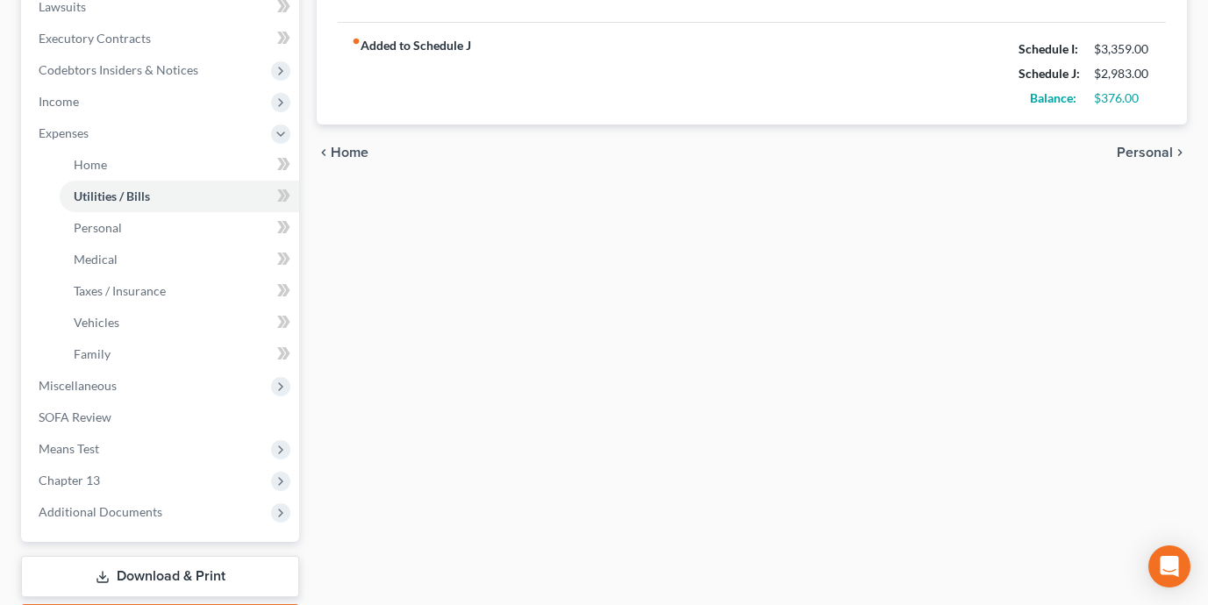
scroll to position [577, 0]
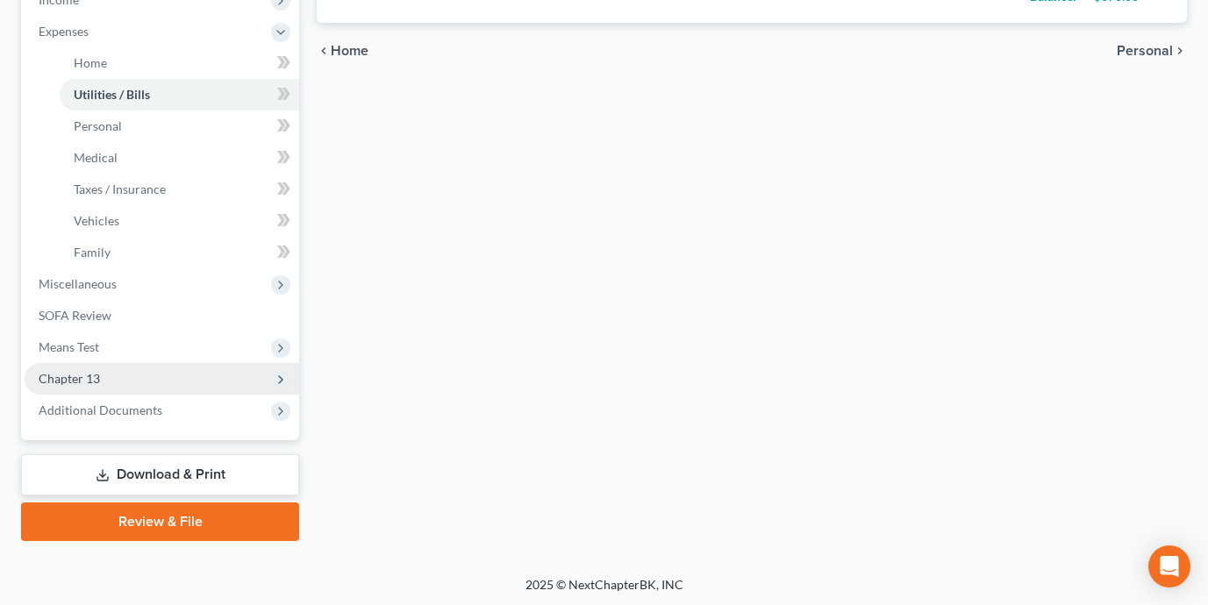
click at [188, 369] on span "Chapter 13" at bounding box center [162, 379] width 274 height 32
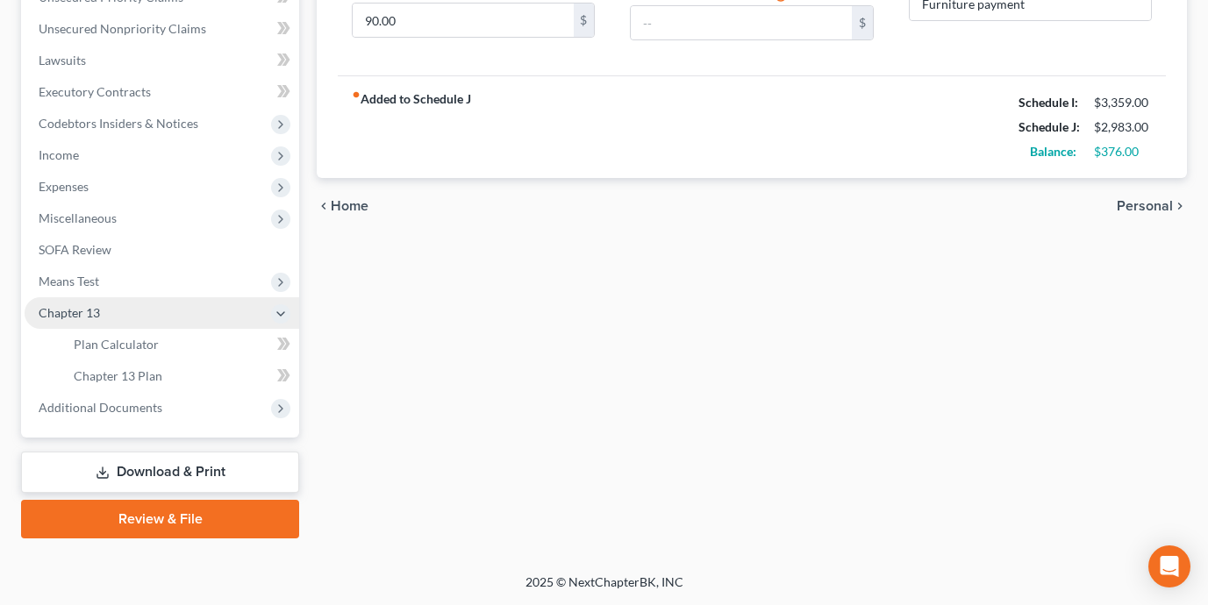
scroll to position [420, 0]
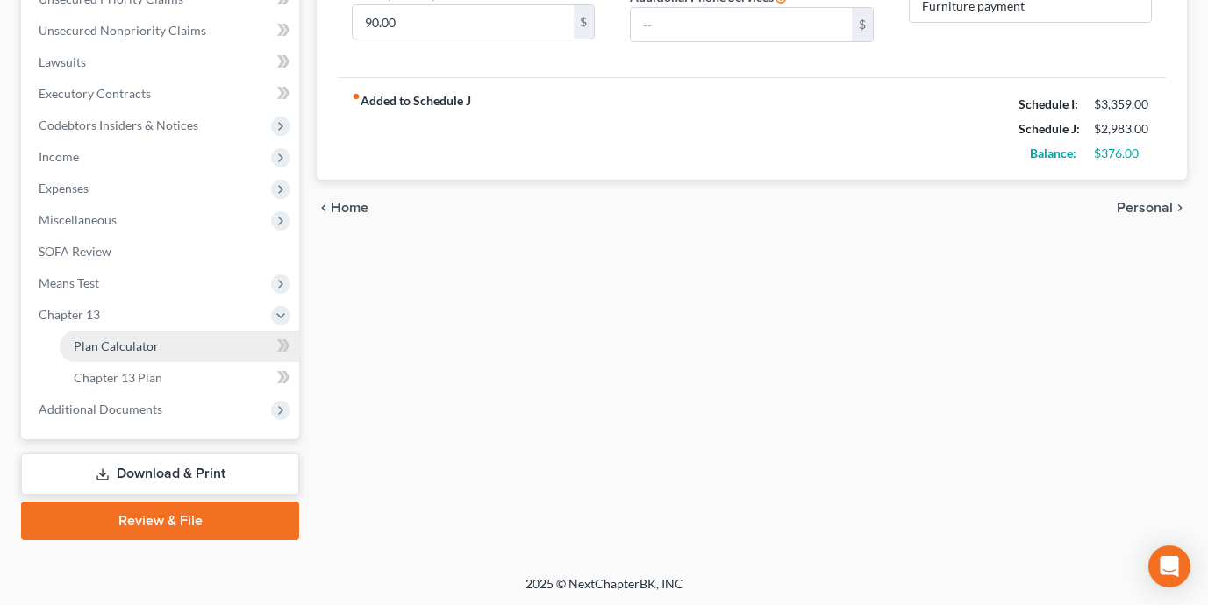
click at [168, 349] on link "Plan Calculator" at bounding box center [179, 347] width 239 height 32
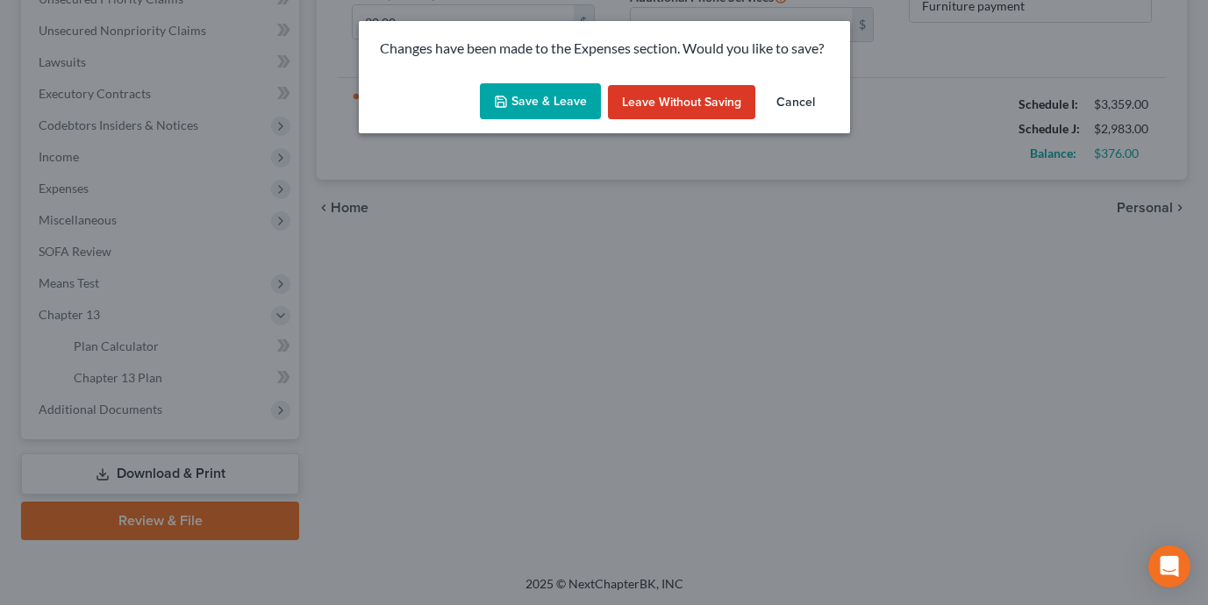
click at [545, 98] on button "Save & Leave" at bounding box center [540, 101] width 121 height 37
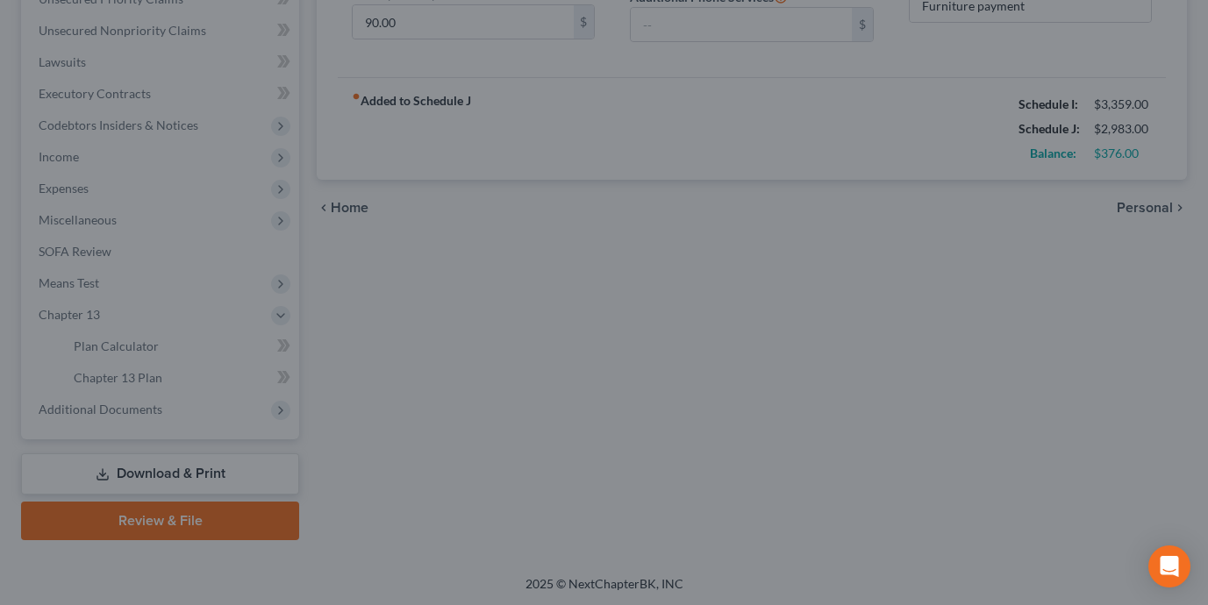
type input "175.00"
type input "375.00"
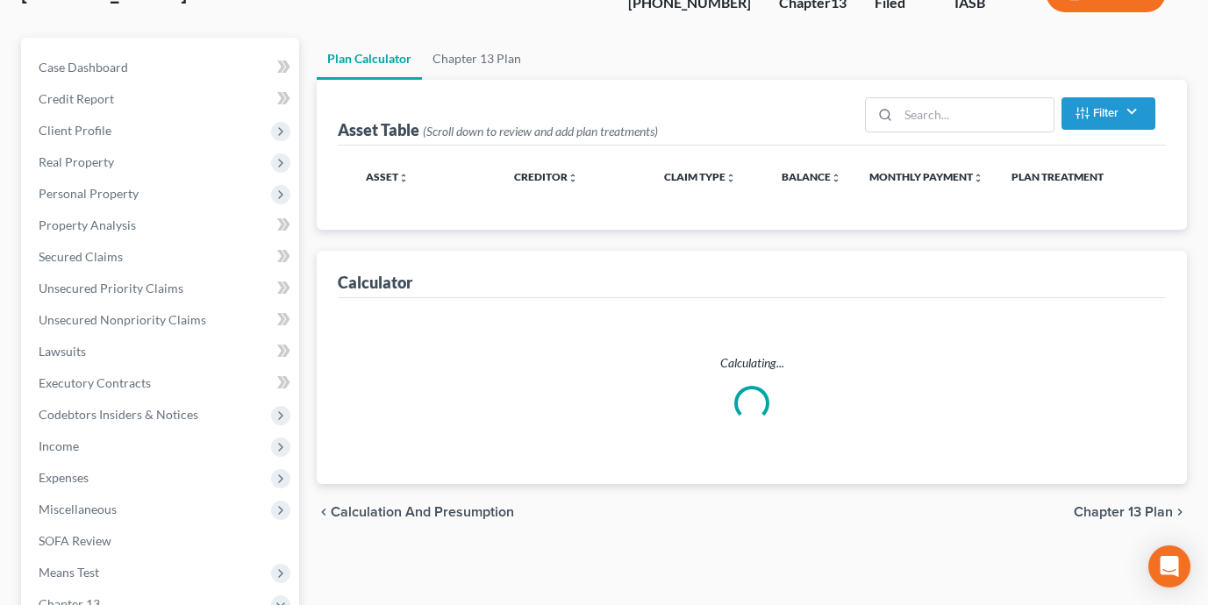
scroll to position [32, 0]
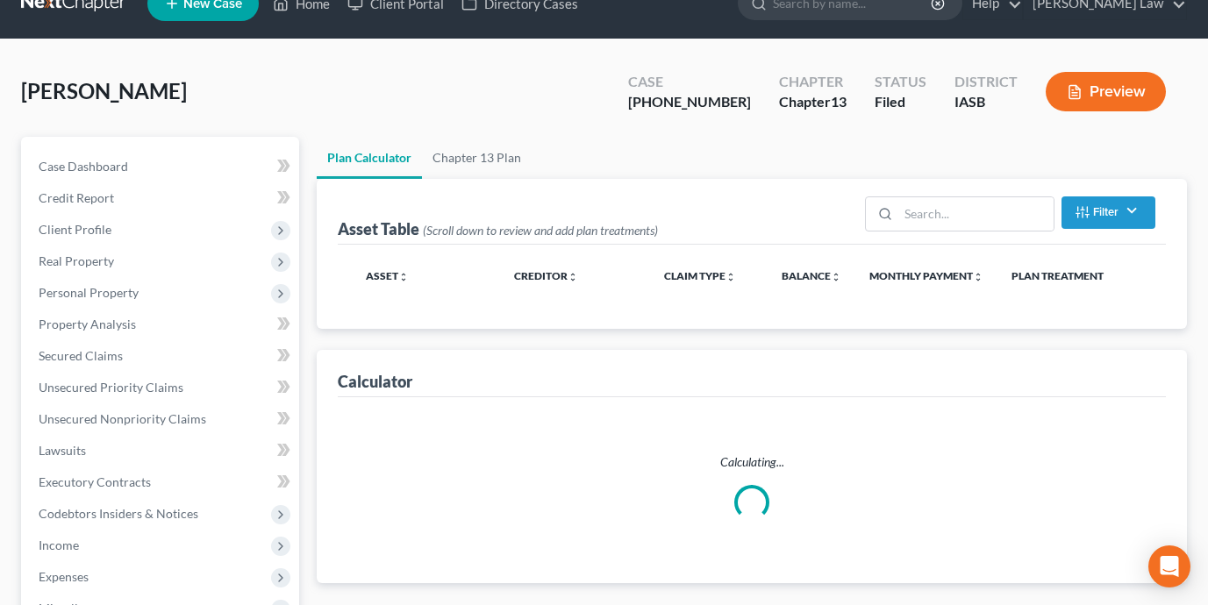
select select "59"
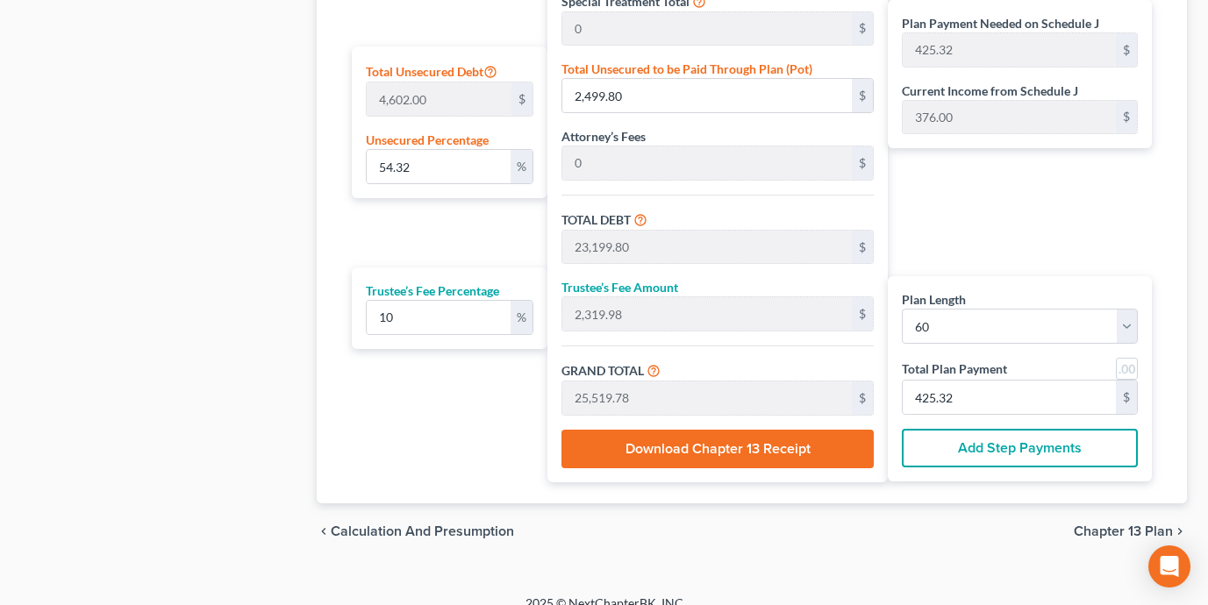
scroll to position [1081, 0]
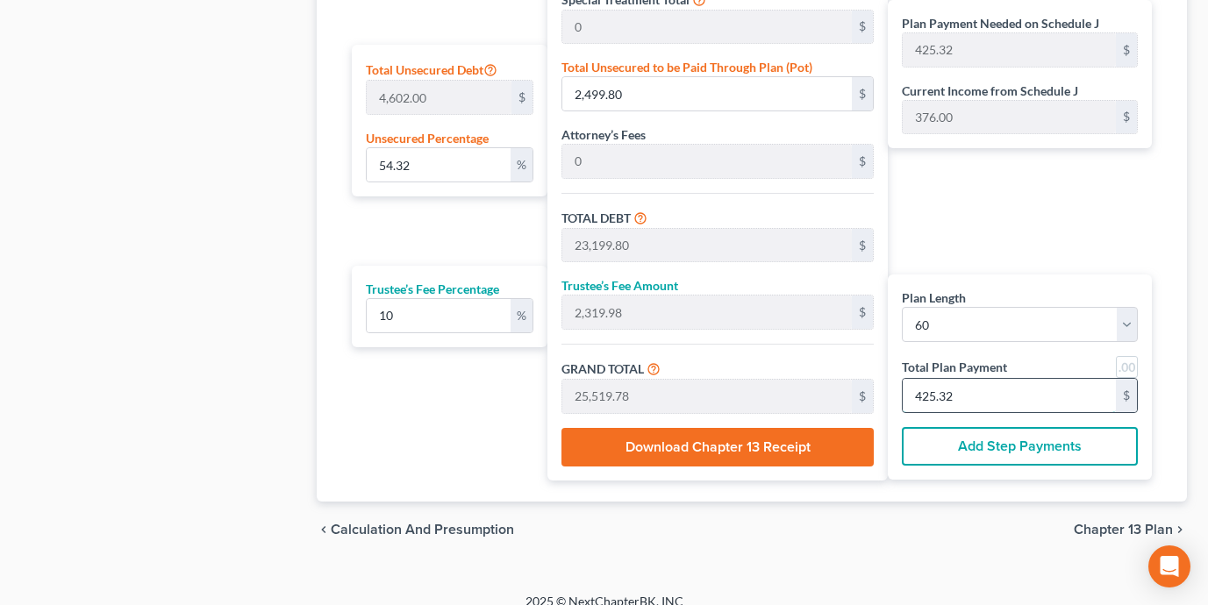
click at [1002, 403] on input "425.32" at bounding box center [1008, 395] width 213 height 33
type input "0"
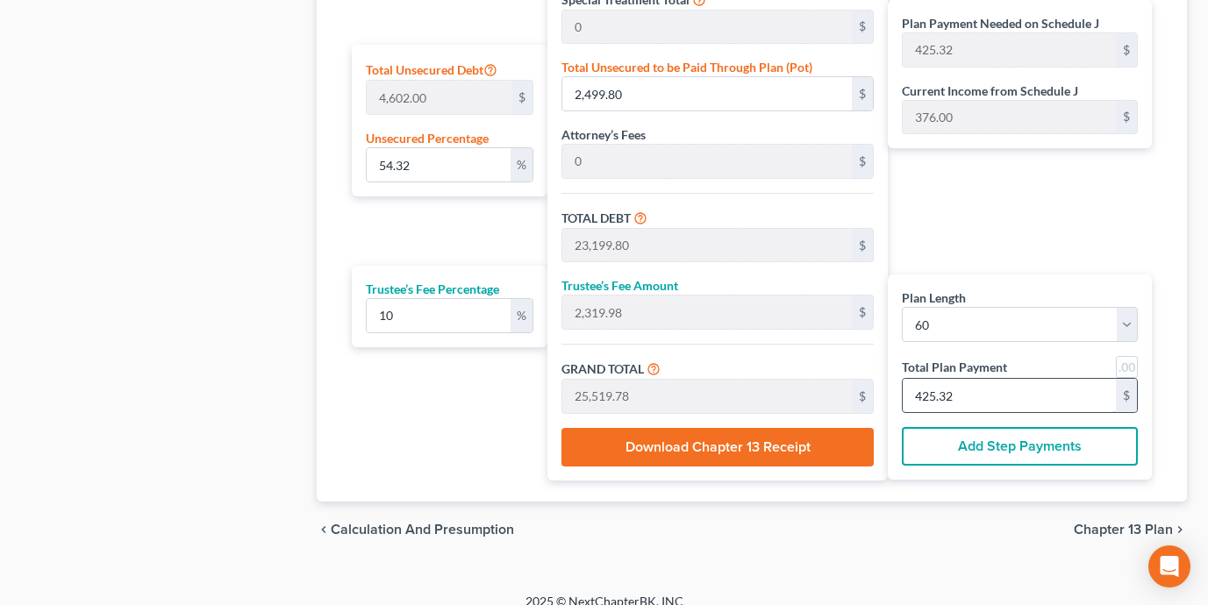
type input "0"
type input "00."
click at [994, 444] on button "Add Step Payments" at bounding box center [1020, 446] width 236 height 39
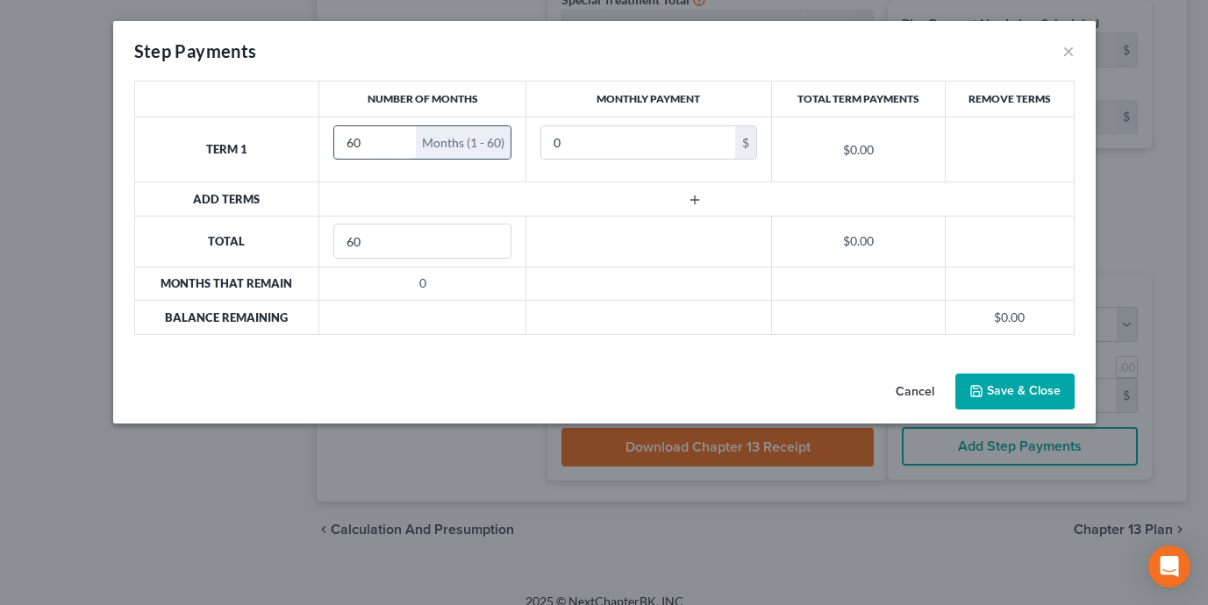
drag, startPoint x: 373, startPoint y: 146, endPoint x: 334, endPoint y: 146, distance: 38.6
click at [334, 146] on div "60 Months (1 - 60)" at bounding box center [422, 142] width 178 height 35
type input "9"
click at [598, 194] on td at bounding box center [696, 198] width 754 height 33
click at [695, 199] on line "button" at bounding box center [695, 200] width 0 height 8
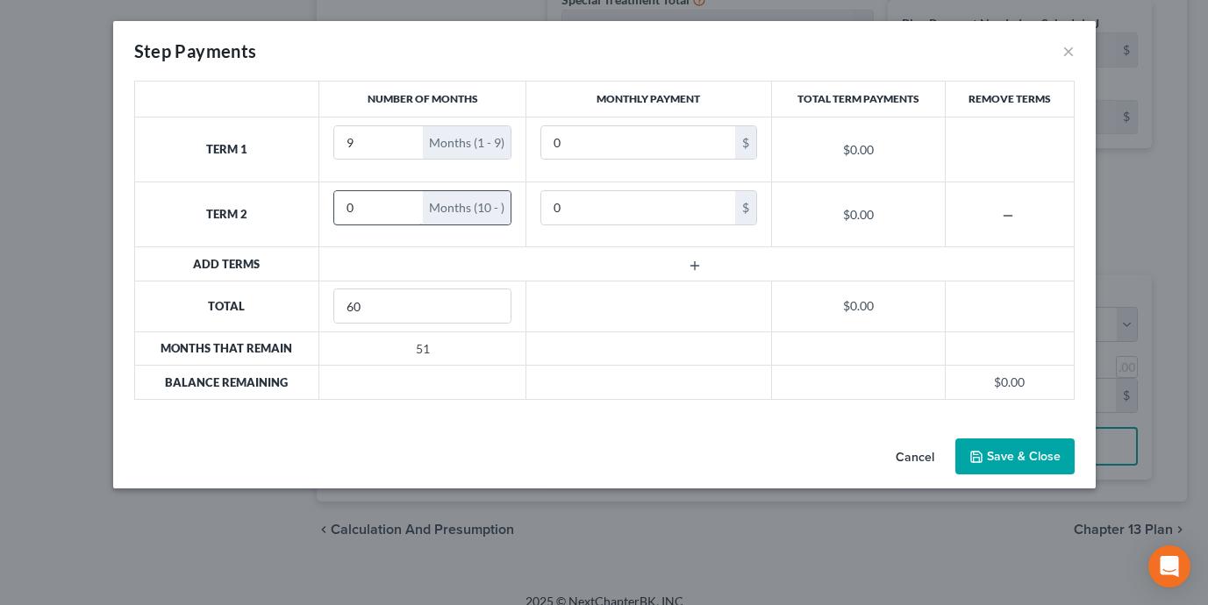
click at [390, 206] on input "0" at bounding box center [378, 207] width 89 height 33
click at [389, 206] on input "0" at bounding box center [378, 207] width 89 height 33
type input "0"
type input "51"
click at [617, 206] on input "0" at bounding box center [638, 207] width 194 height 33
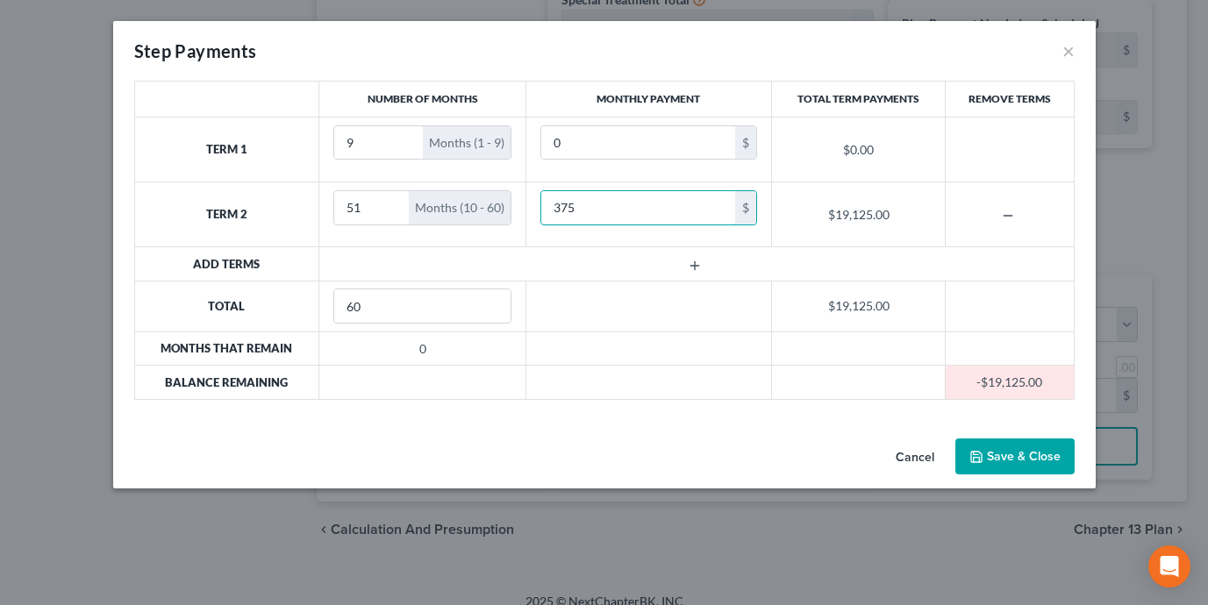
type input "375"
click at [1016, 454] on button "Save & Close" at bounding box center [1014, 456] width 119 height 37
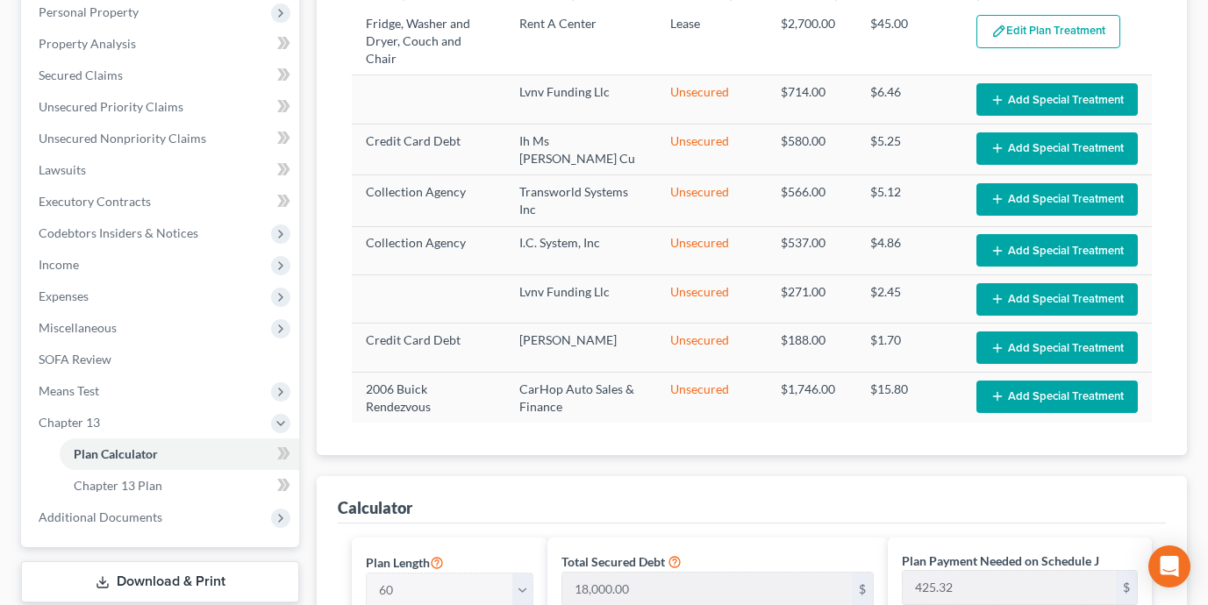
scroll to position [467, 0]
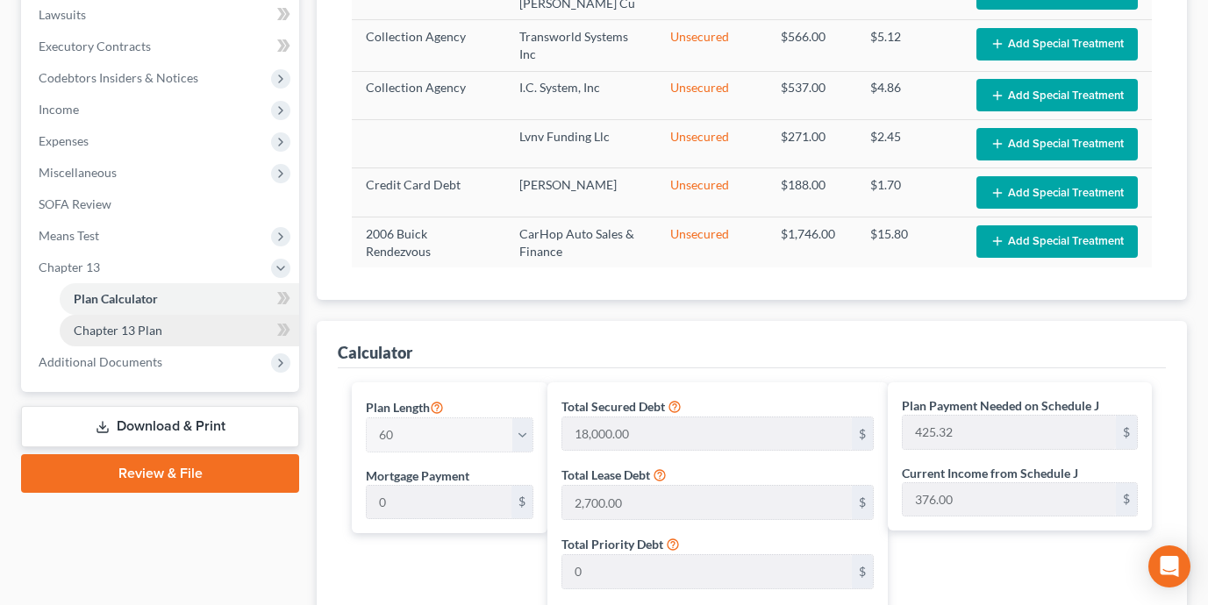
click at [219, 324] on link "Chapter 13 Plan" at bounding box center [179, 331] width 239 height 32
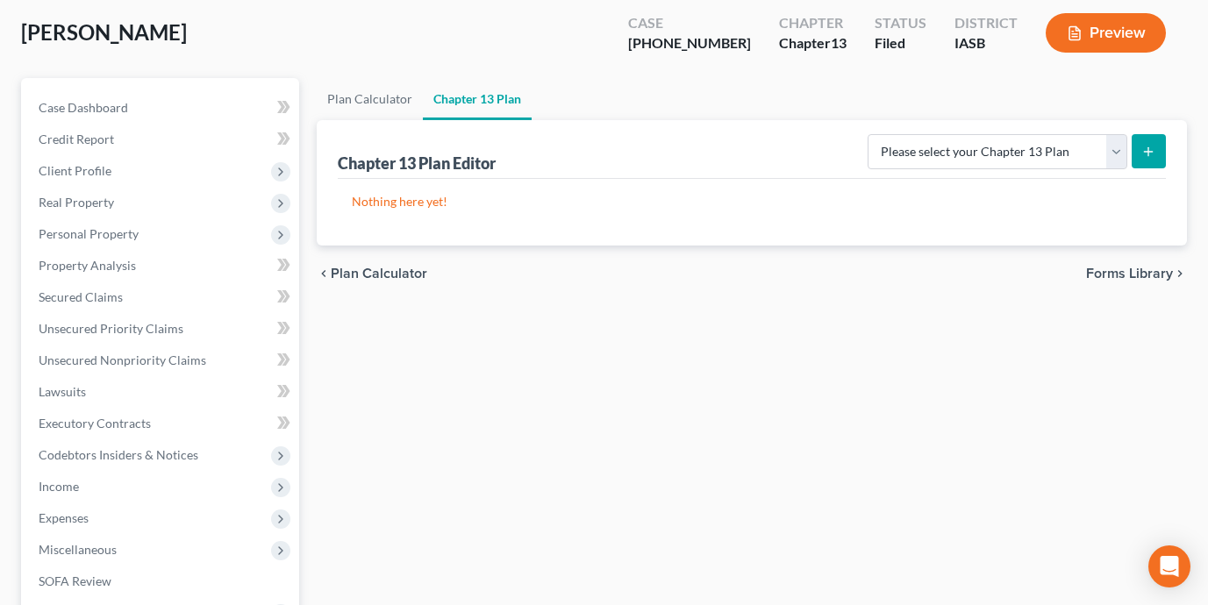
scroll to position [140, 0]
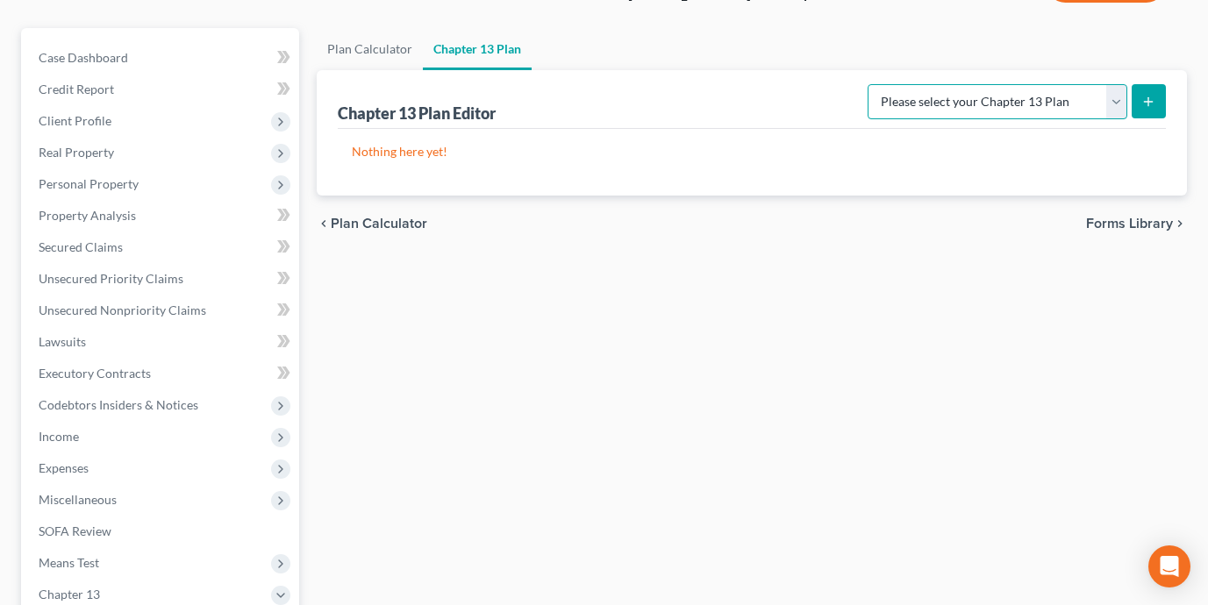
click at [981, 109] on select "Please select your Chapter 13 Plan National Form Plan - Official Form 113" at bounding box center [997, 101] width 260 height 35
select select "0"
click at [1156, 95] on button "submit" at bounding box center [1148, 101] width 34 height 34
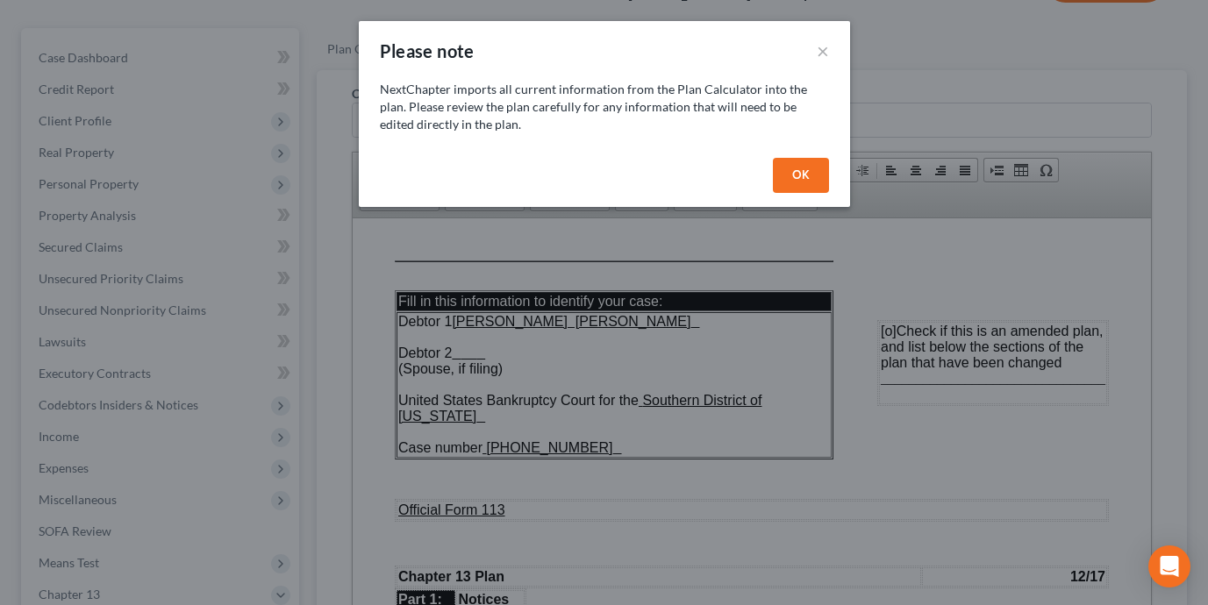
scroll to position [0, 0]
click at [810, 182] on button "OK" at bounding box center [801, 175] width 56 height 35
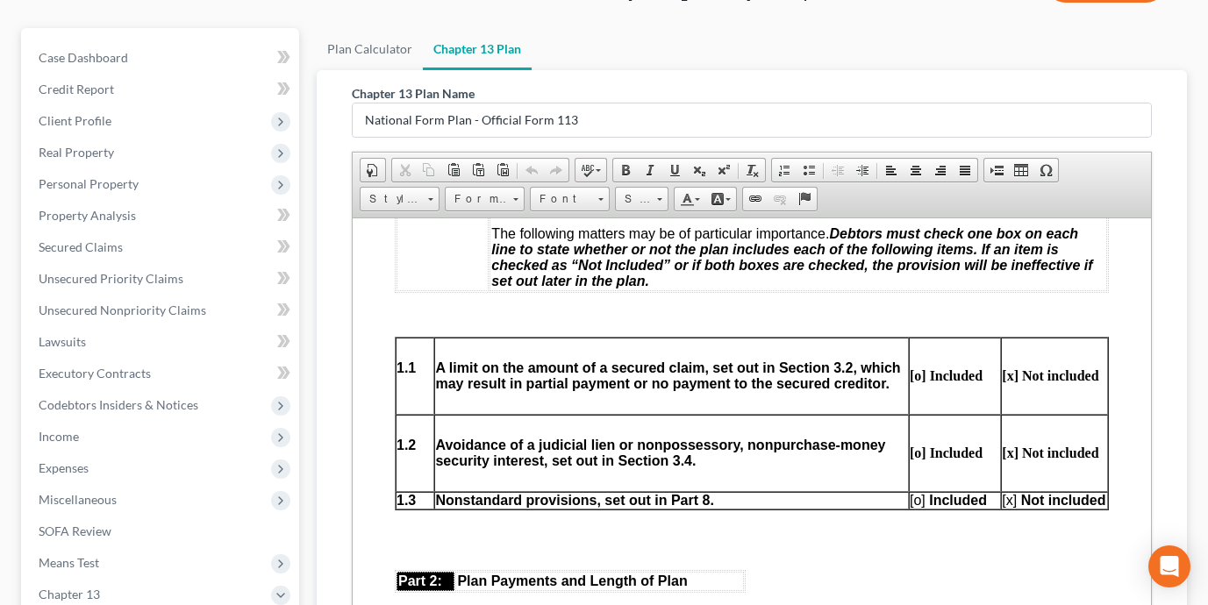
scroll to position [703, 0]
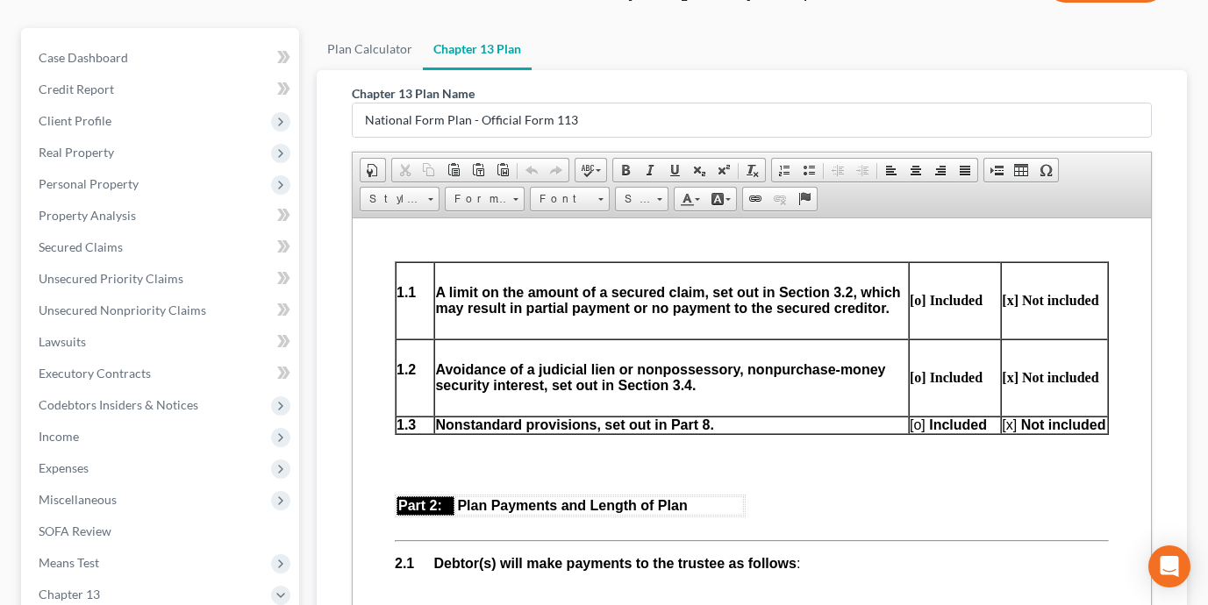
click at [1014, 431] on span "[x]" at bounding box center [1008, 424] width 15 height 15
click at [920, 431] on span "[o]" at bounding box center [917, 424] width 16 height 15
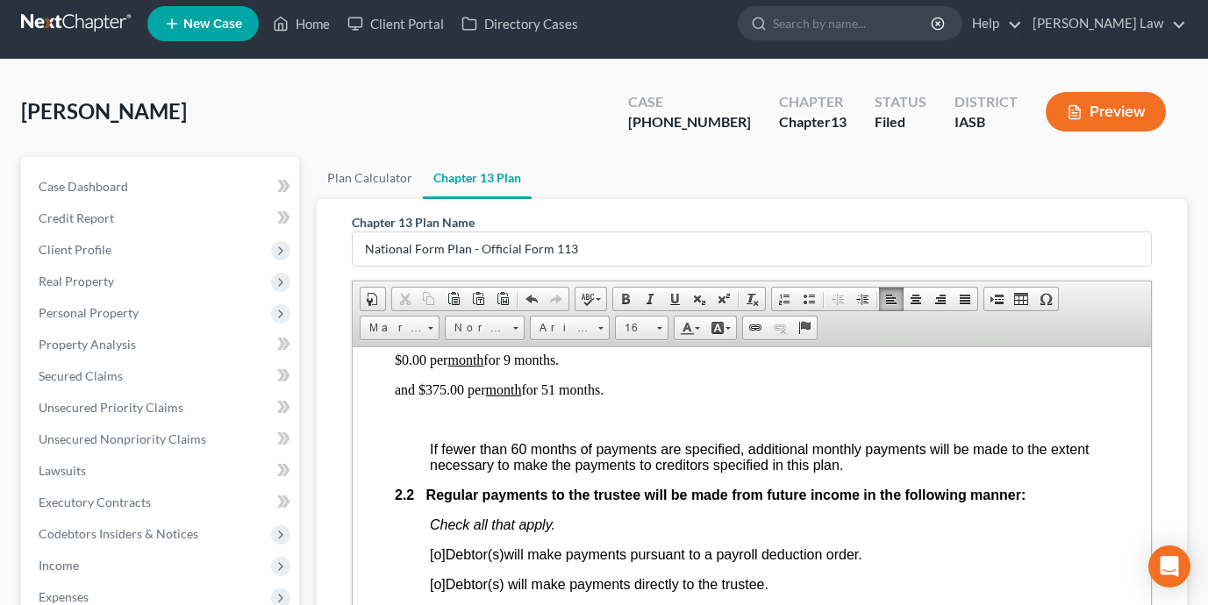
scroll to position [420, 0]
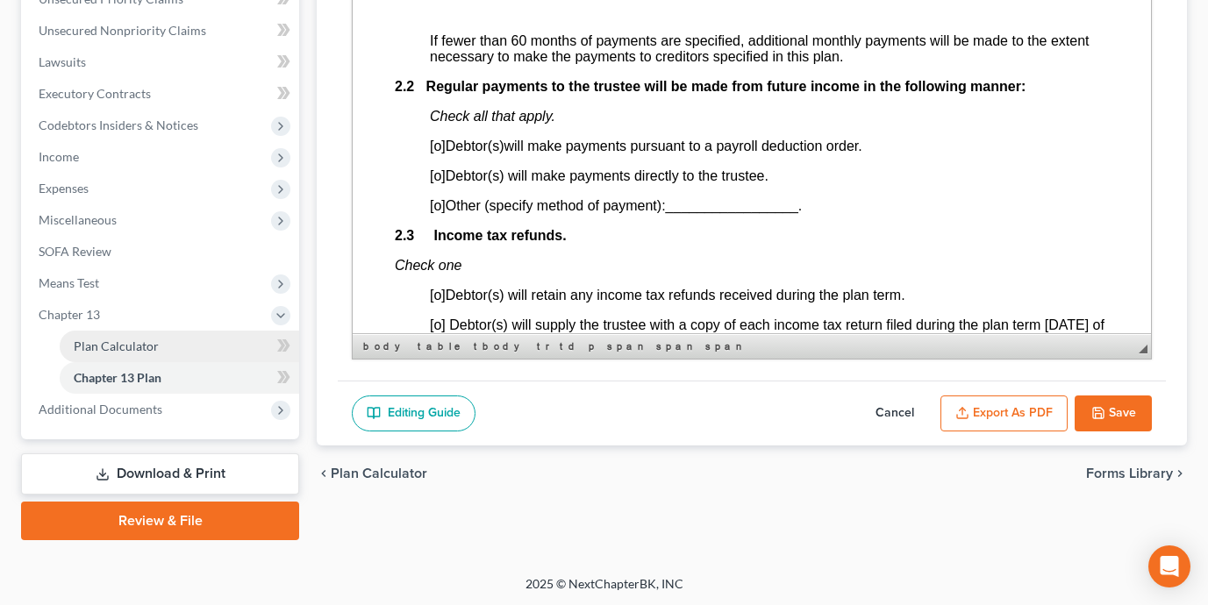
click at [152, 339] on span "Plan Calculator" at bounding box center [116, 346] width 85 height 15
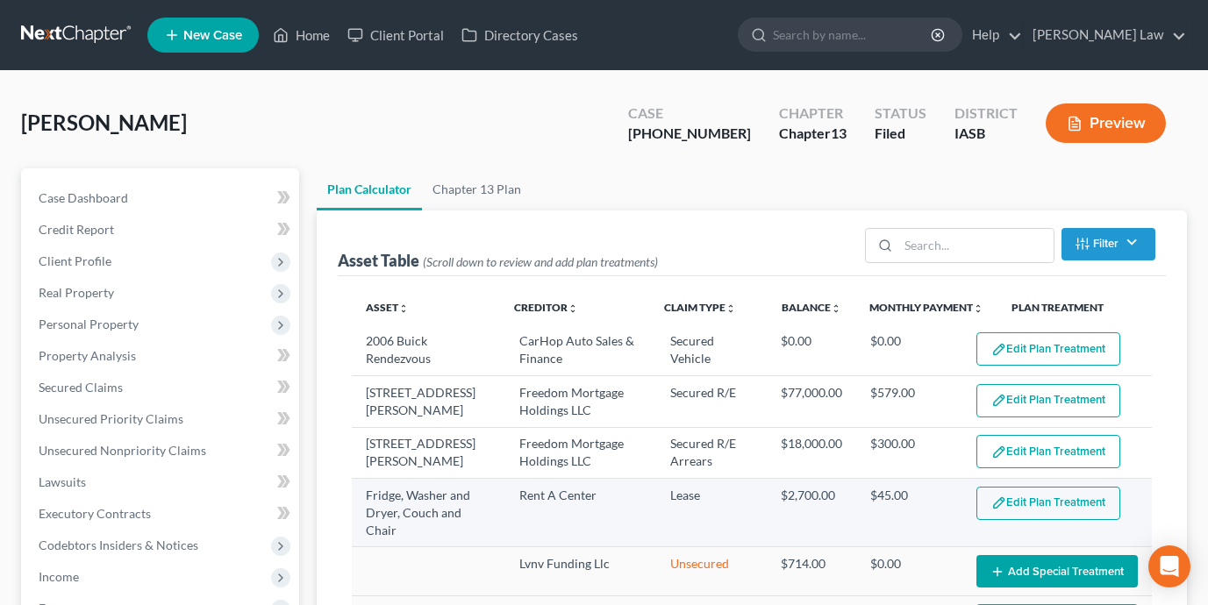
select select "59"
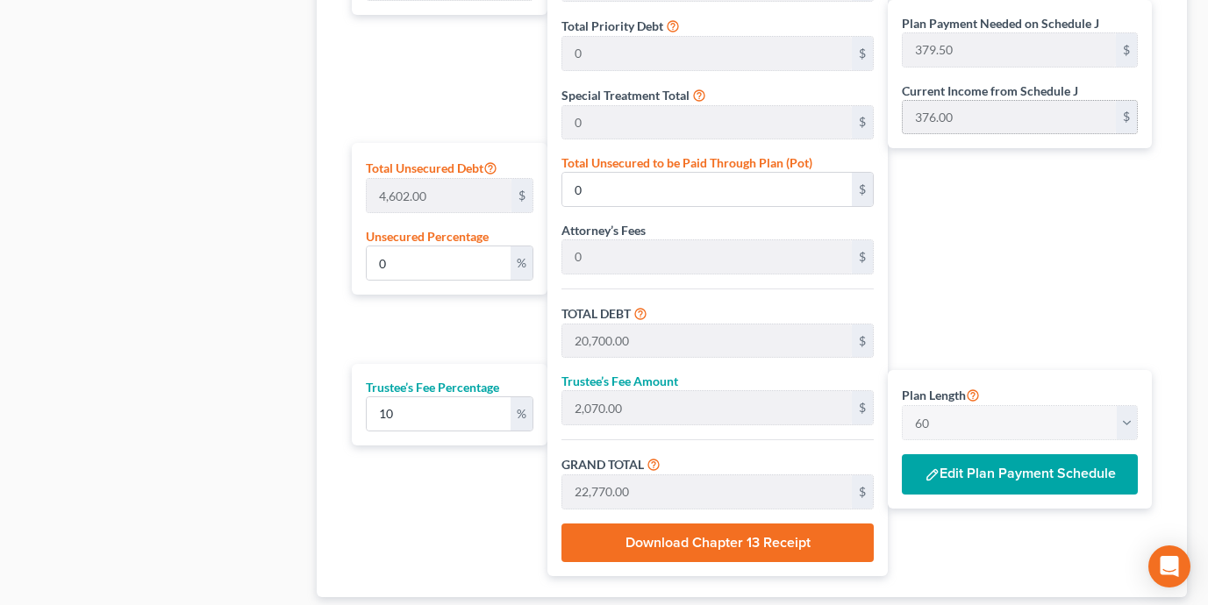
scroll to position [1100, 0]
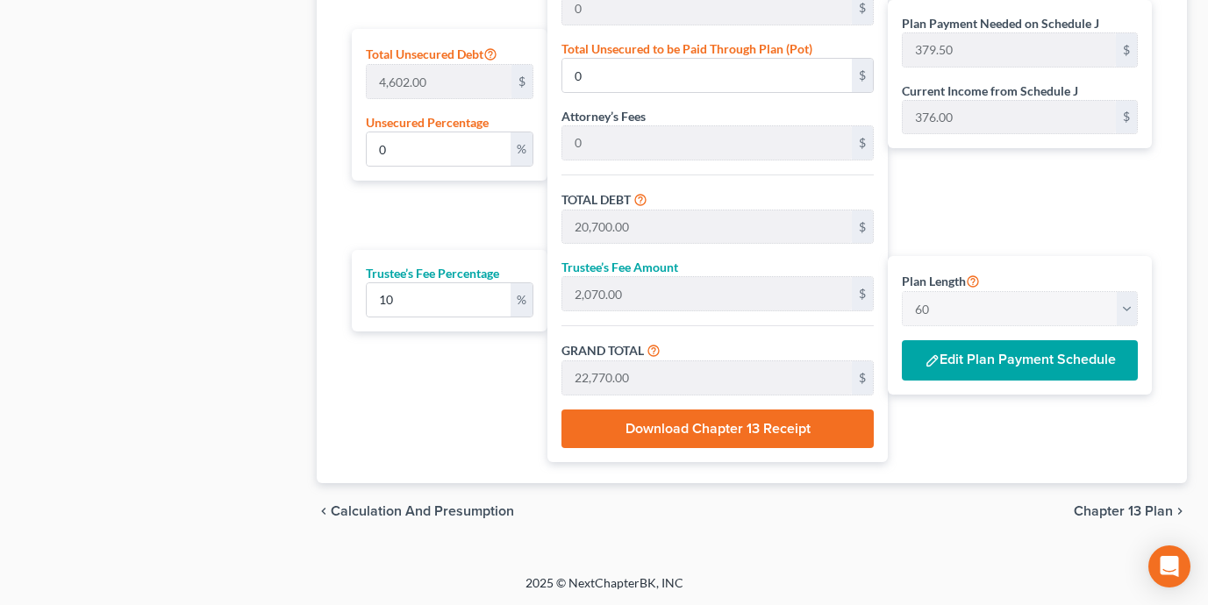
click at [961, 358] on button "Edit Plan Payment Schedule" at bounding box center [1020, 360] width 236 height 40
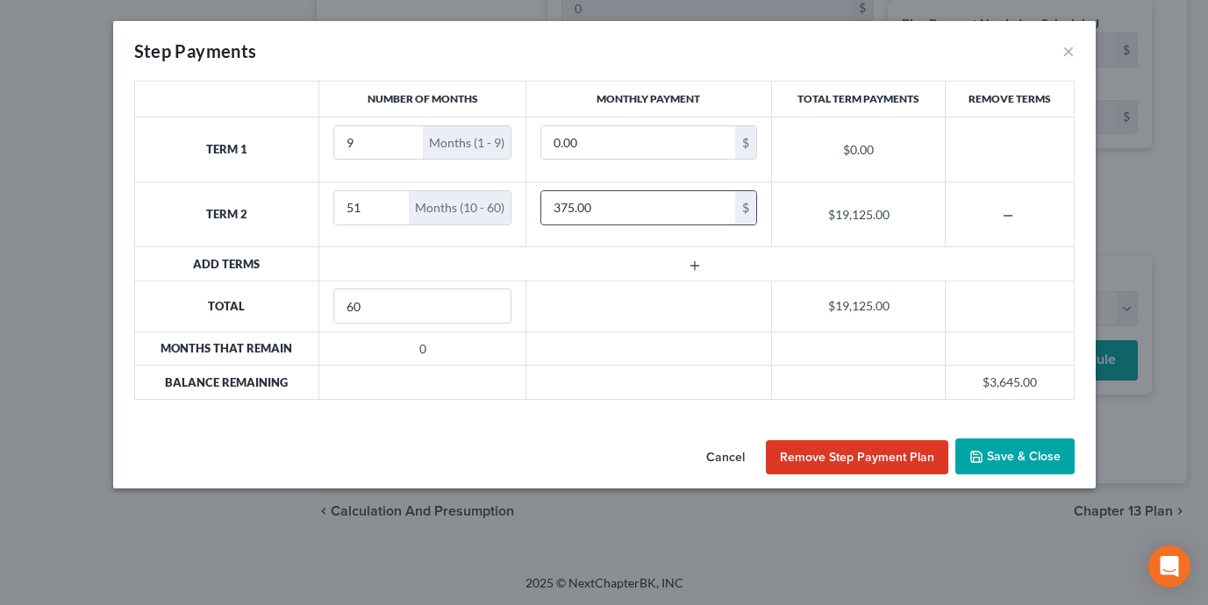
click at [575, 207] on input "375.00" at bounding box center [638, 207] width 194 height 33
click at [574, 210] on input "375.00" at bounding box center [638, 207] width 194 height 33
type input "376.00"
click at [1030, 456] on button "Save & Close" at bounding box center [1014, 456] width 119 height 37
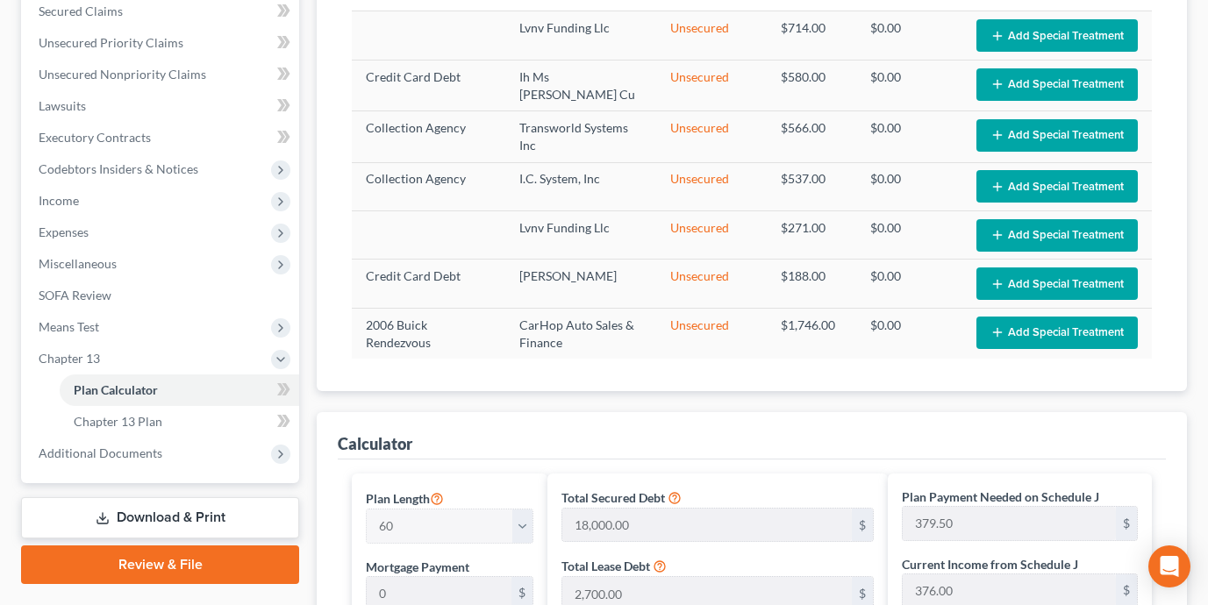
scroll to position [421, 0]
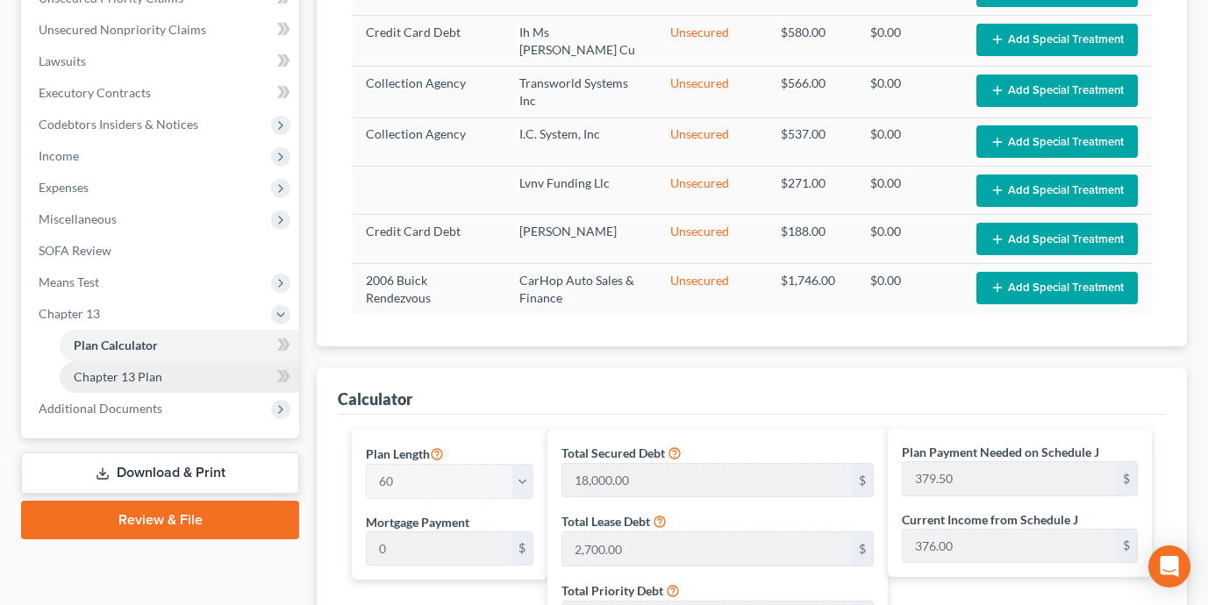
click at [186, 369] on link "Chapter 13 Plan" at bounding box center [179, 377] width 239 height 32
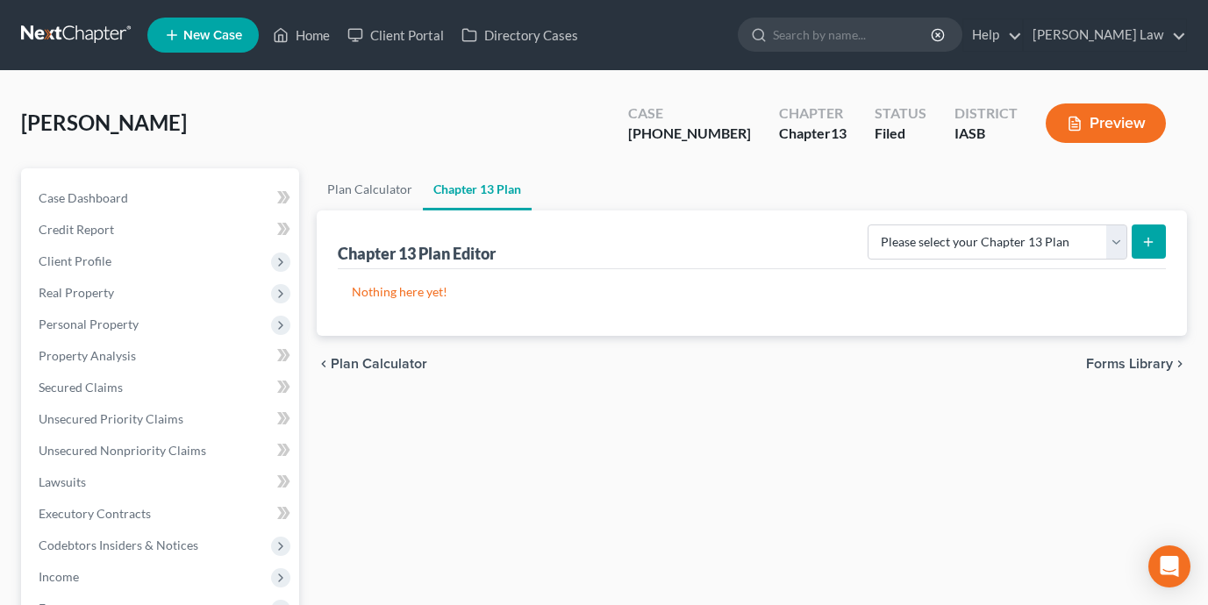
click at [1144, 242] on icon "submit" at bounding box center [1148, 242] width 14 height 14
click at [1046, 233] on select "Please select your Chapter 13 Plan National Form Plan - Official Form 113" at bounding box center [997, 242] width 260 height 35
select select "0"
click at [1156, 242] on button "submit" at bounding box center [1148, 242] width 34 height 34
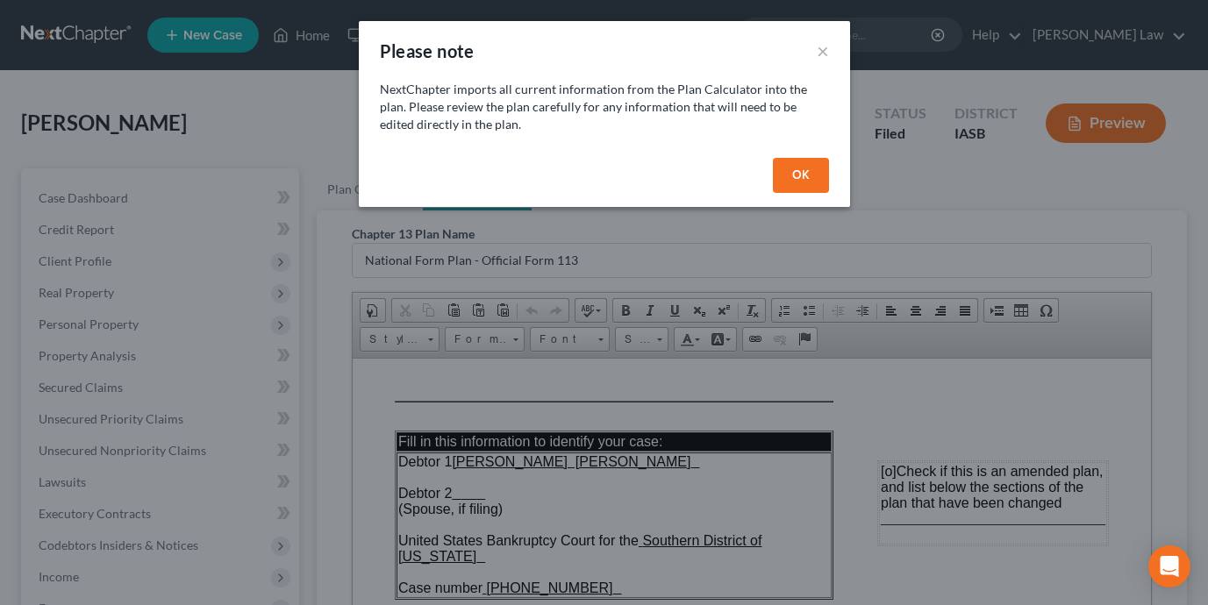
click at [808, 177] on button "OK" at bounding box center [801, 175] width 56 height 35
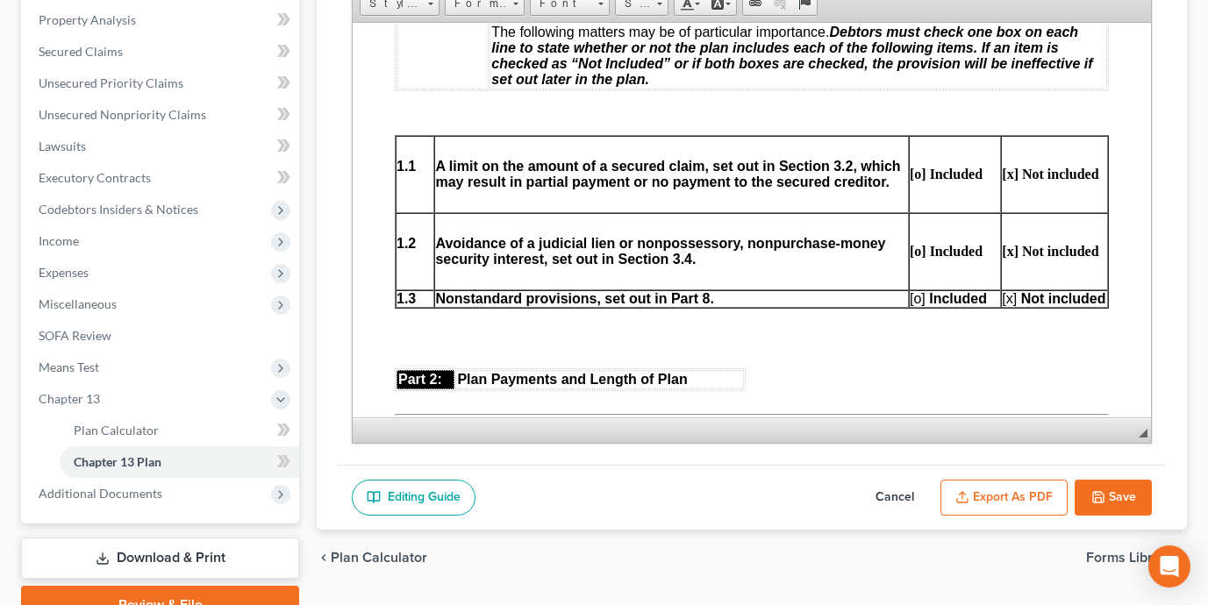
scroll to position [732, 0]
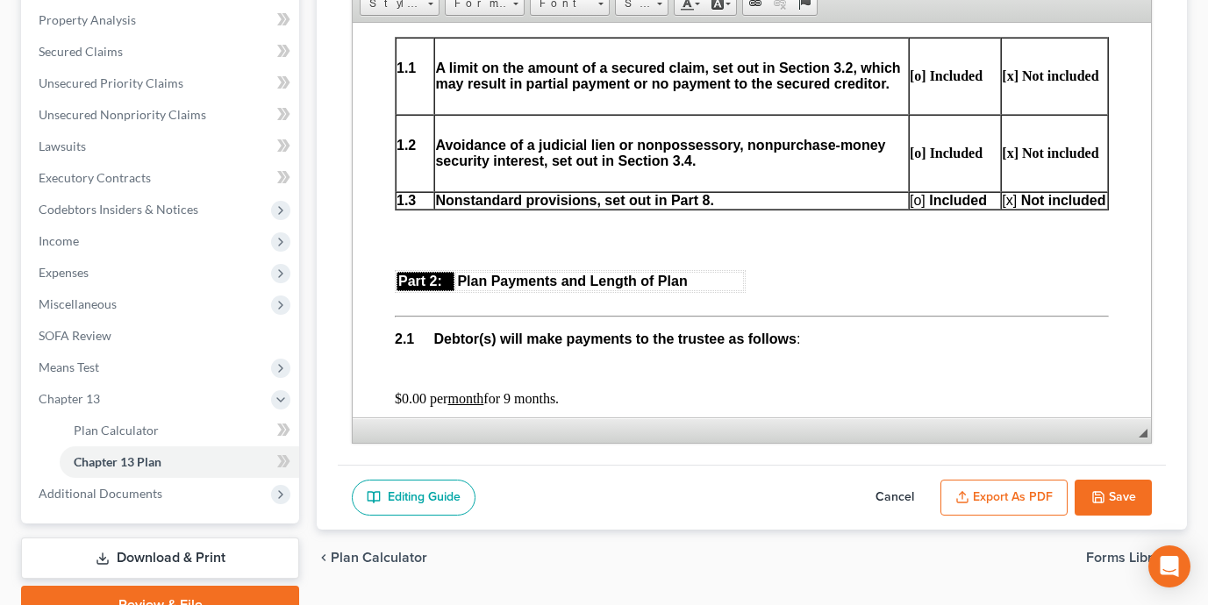
click at [923, 207] on span "[o]" at bounding box center [917, 199] width 16 height 15
click at [1012, 207] on span "[x]" at bounding box center [1008, 199] width 15 height 15
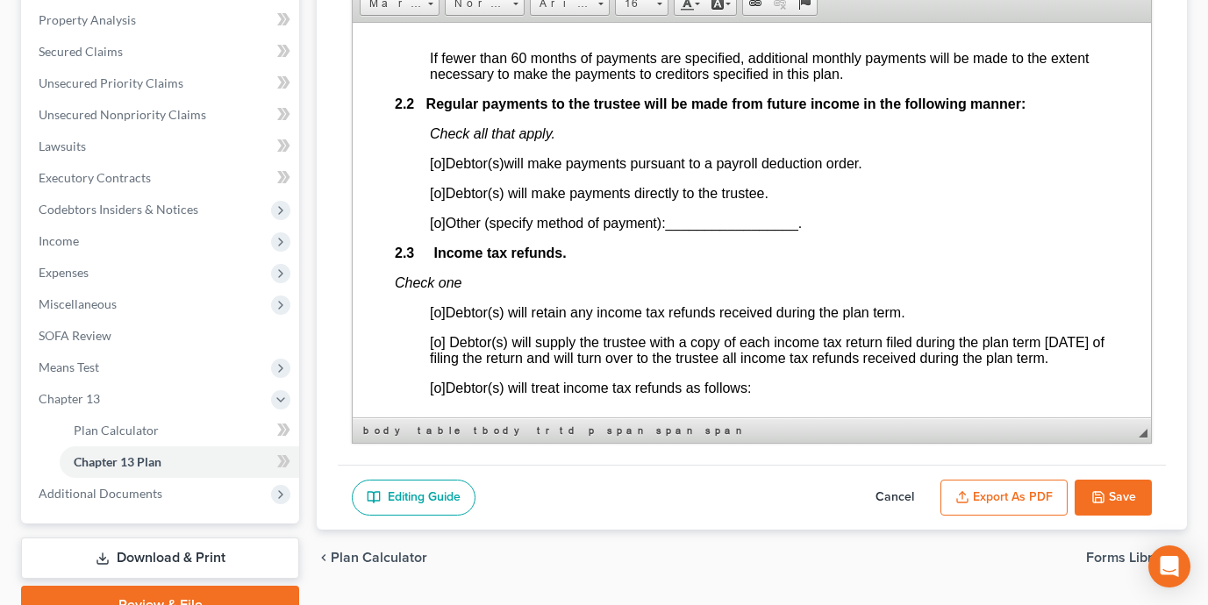
scroll to position [1166, 0]
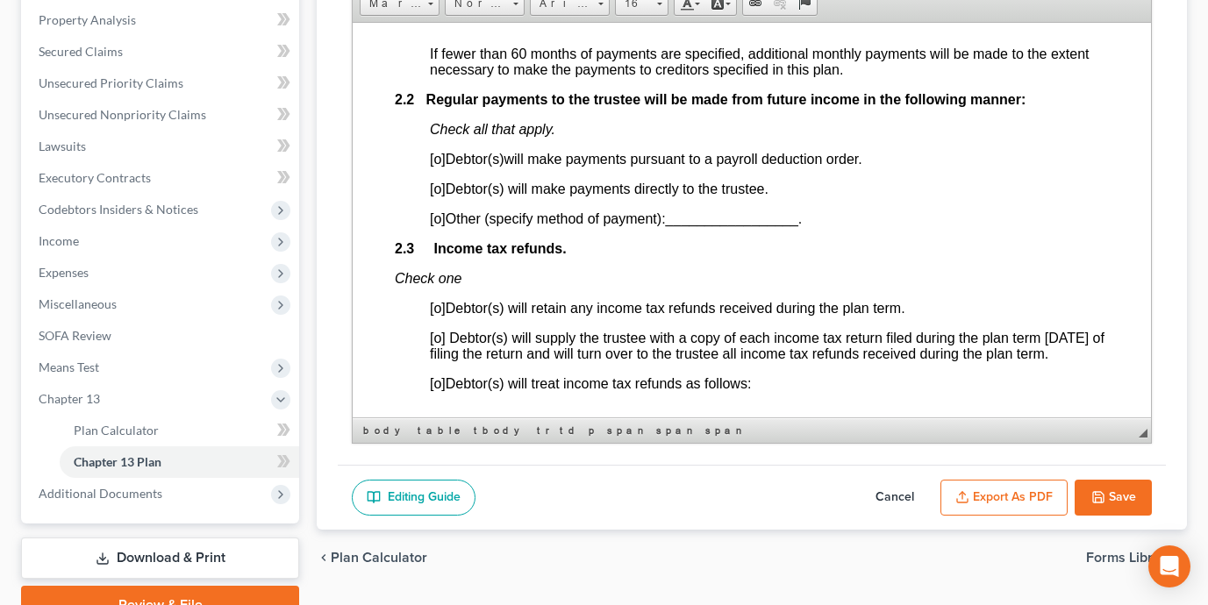
click at [443, 196] on span "[o]" at bounding box center [438, 188] width 16 height 15
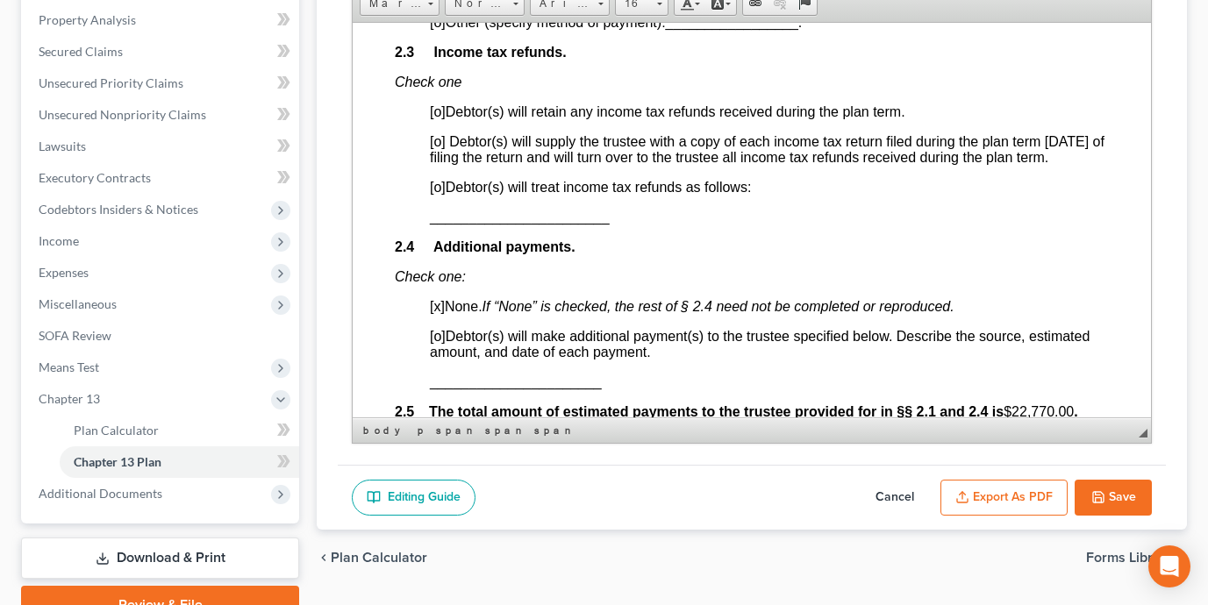
scroll to position [1379, 0]
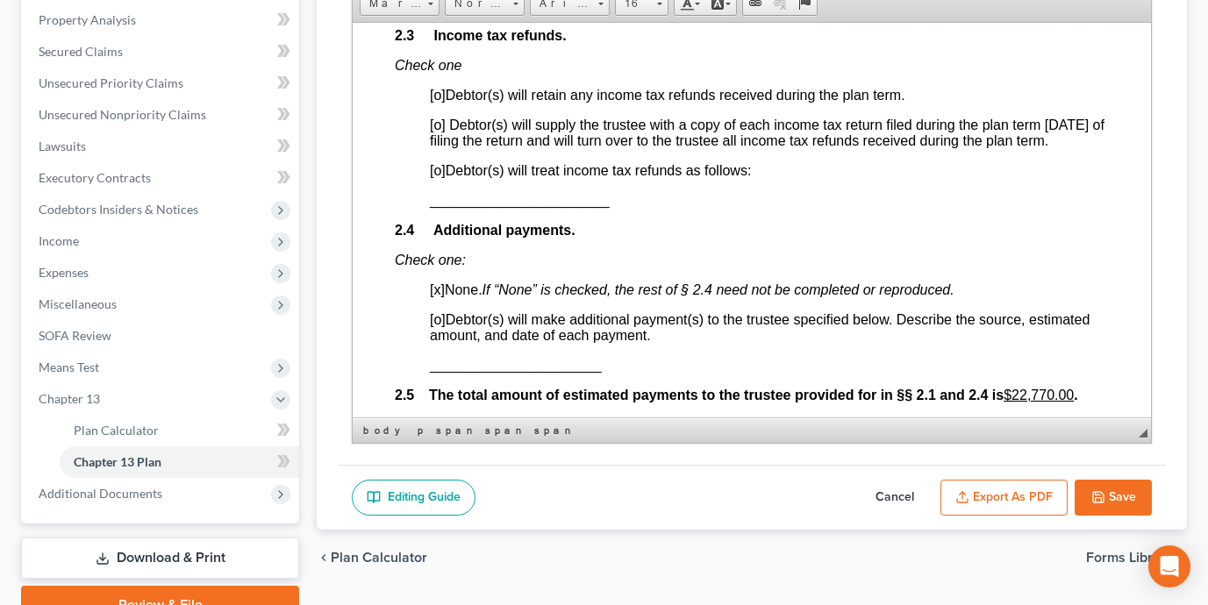
click at [442, 132] on span "[o]" at bounding box center [438, 124] width 16 height 15
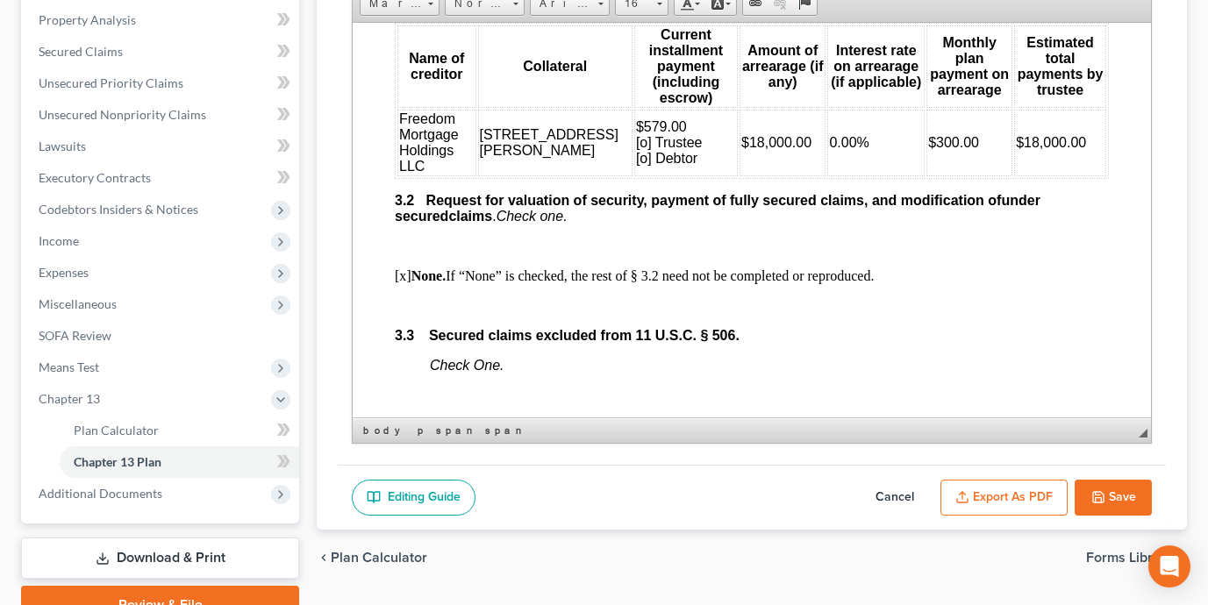
scroll to position [2140, 0]
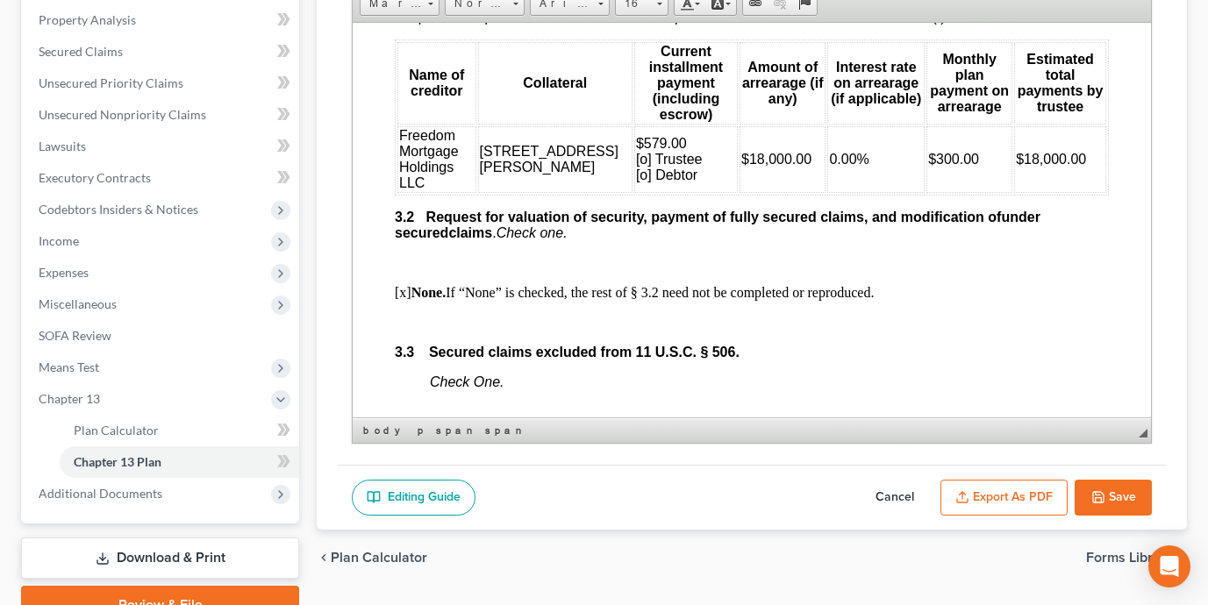
click at [636, 182] on span "$579.00 [o] Trustee [o] Debtor" at bounding box center [669, 158] width 67 height 46
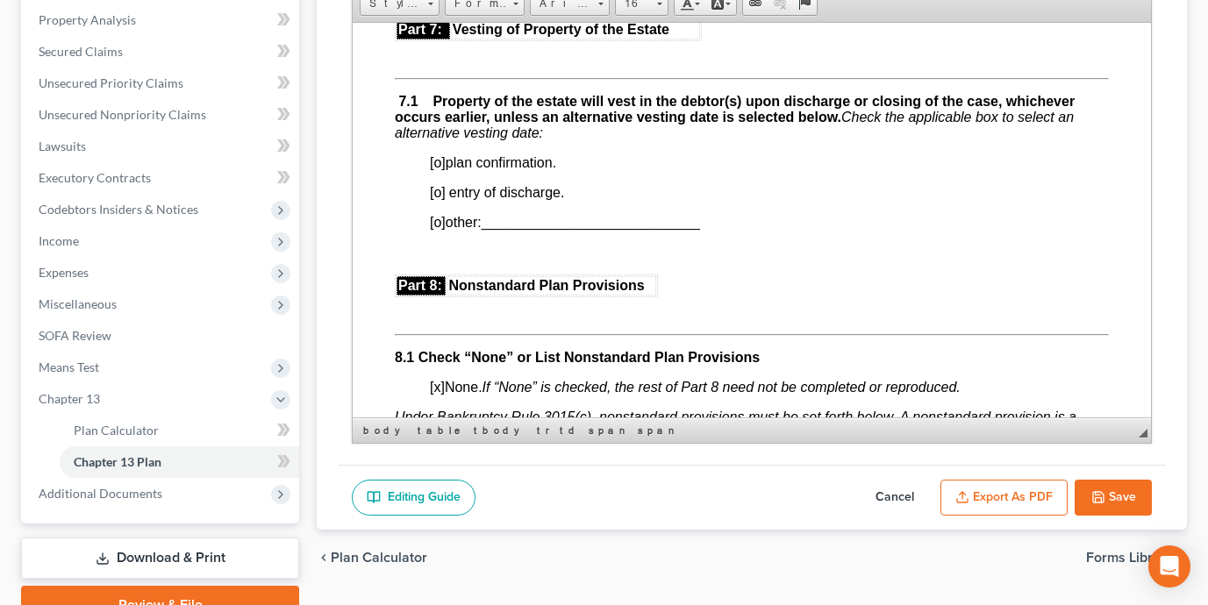
scroll to position [4655, 0]
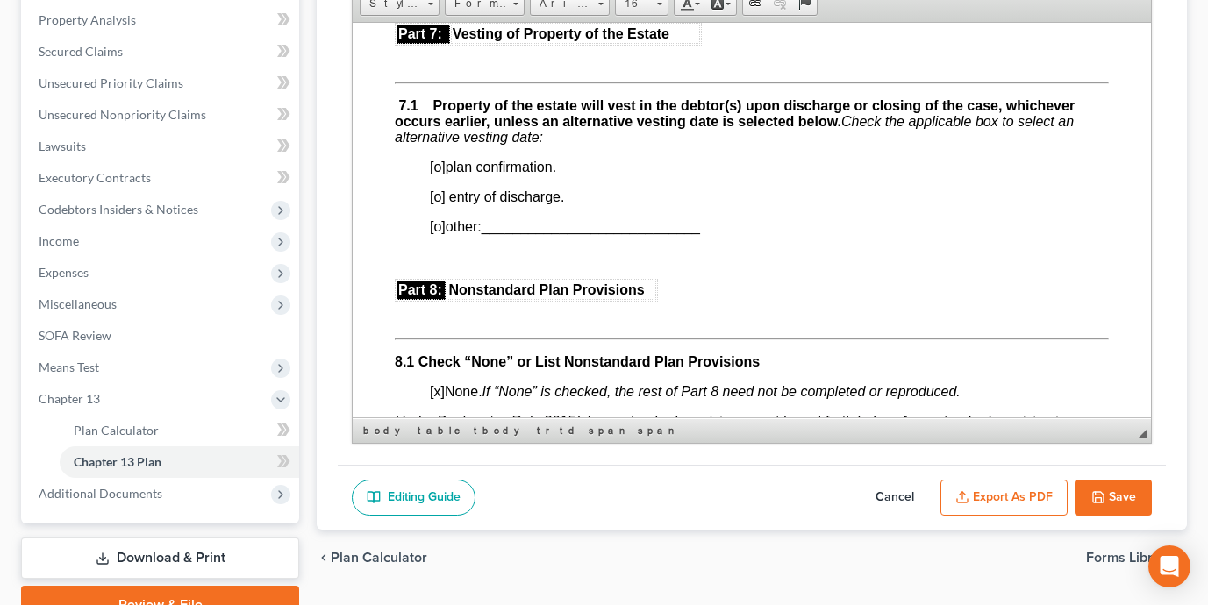
click at [441, 174] on span "[o]" at bounding box center [438, 166] width 16 height 15
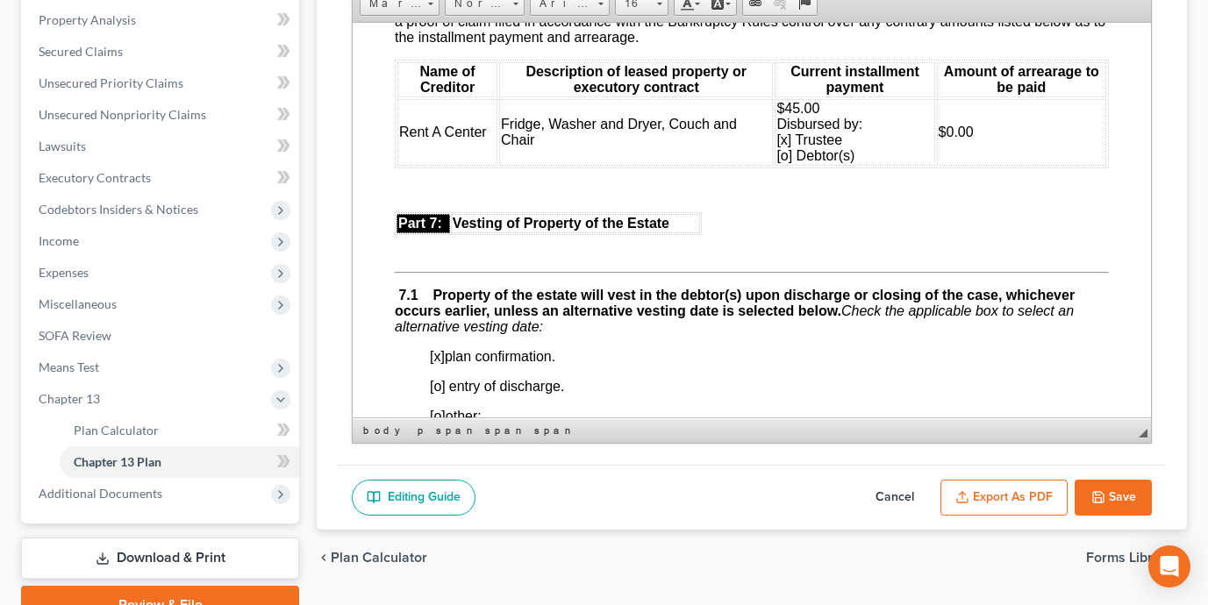
scroll to position [4413, 0]
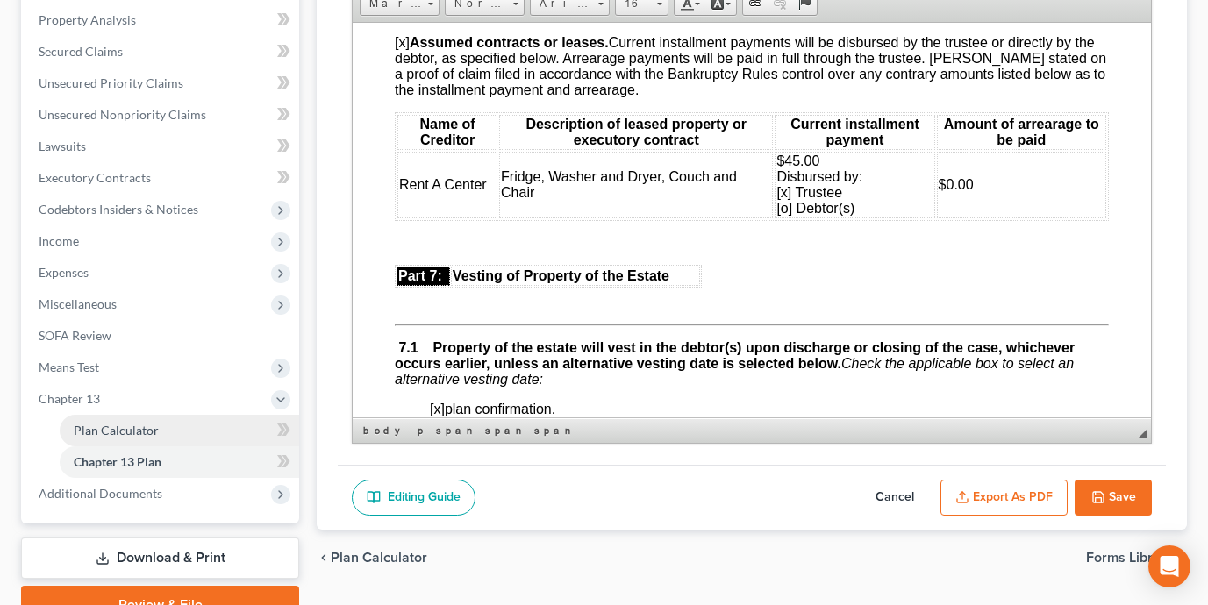
click at [98, 431] on span "Plan Calculator" at bounding box center [116, 430] width 85 height 15
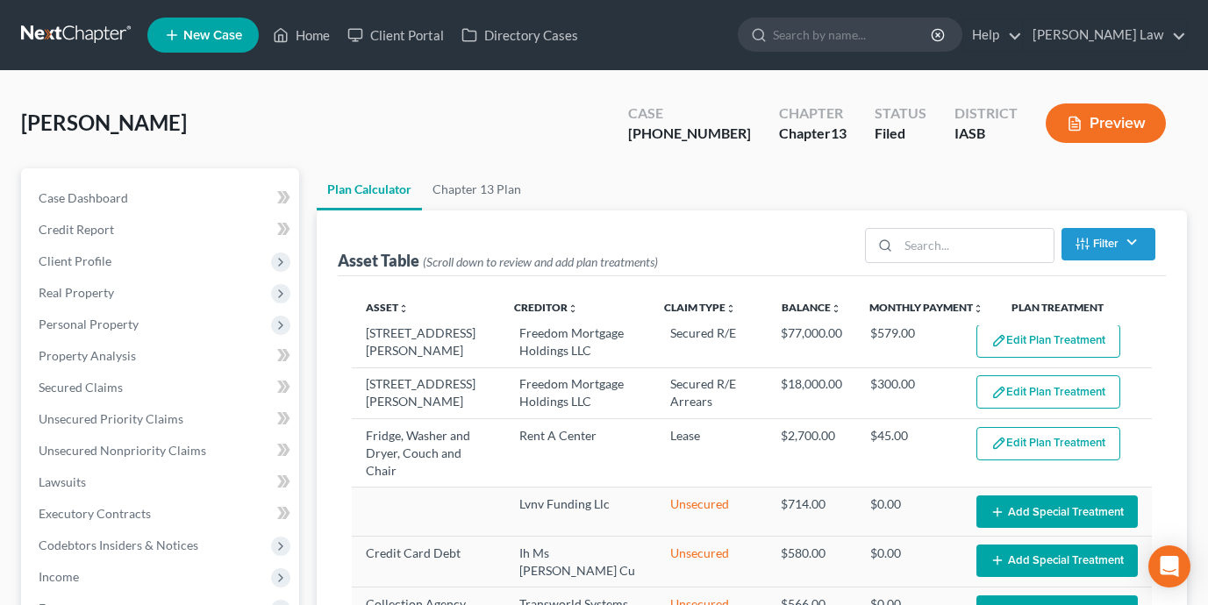
select select "59"
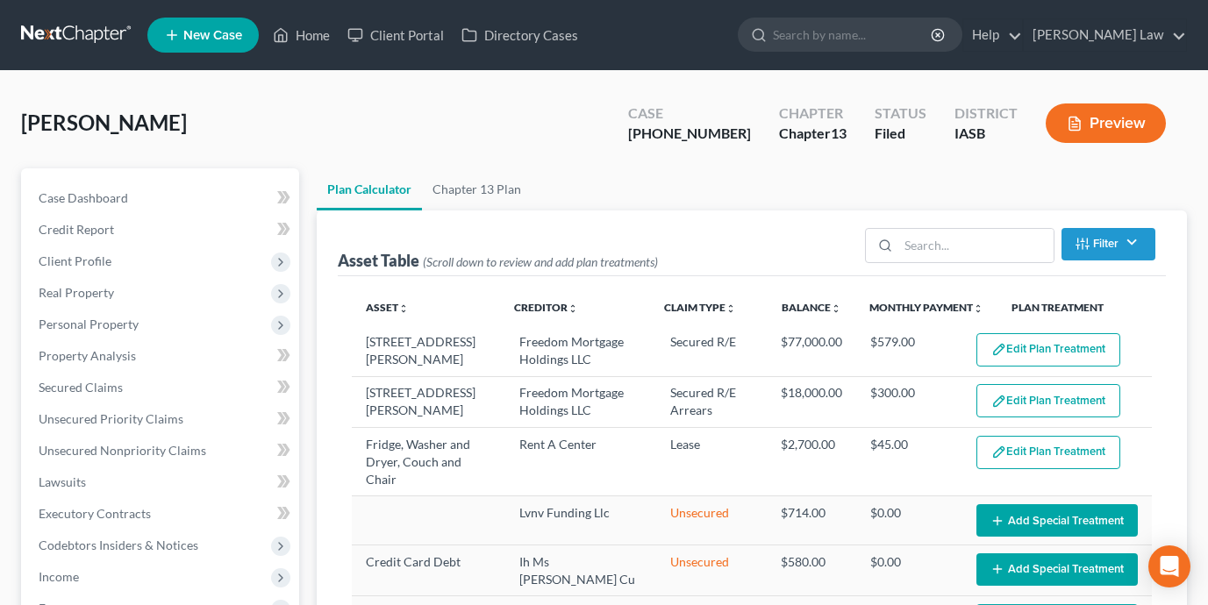
scroll to position [38, 0]
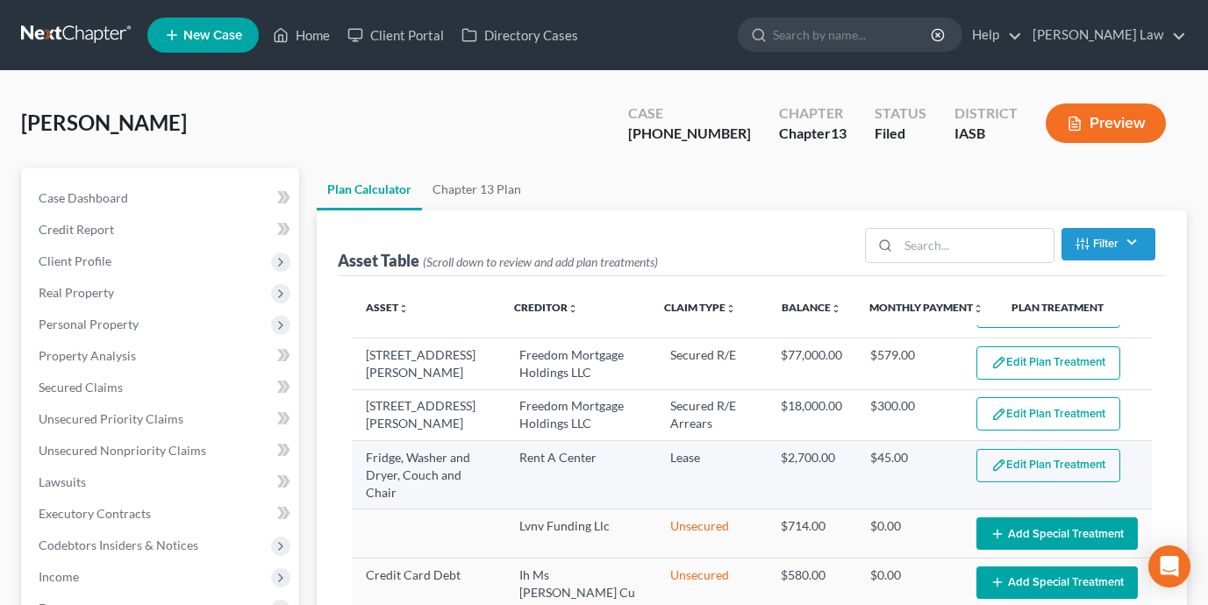
click at [1055, 461] on button "Edit Plan Treatment" at bounding box center [1048, 465] width 144 height 33
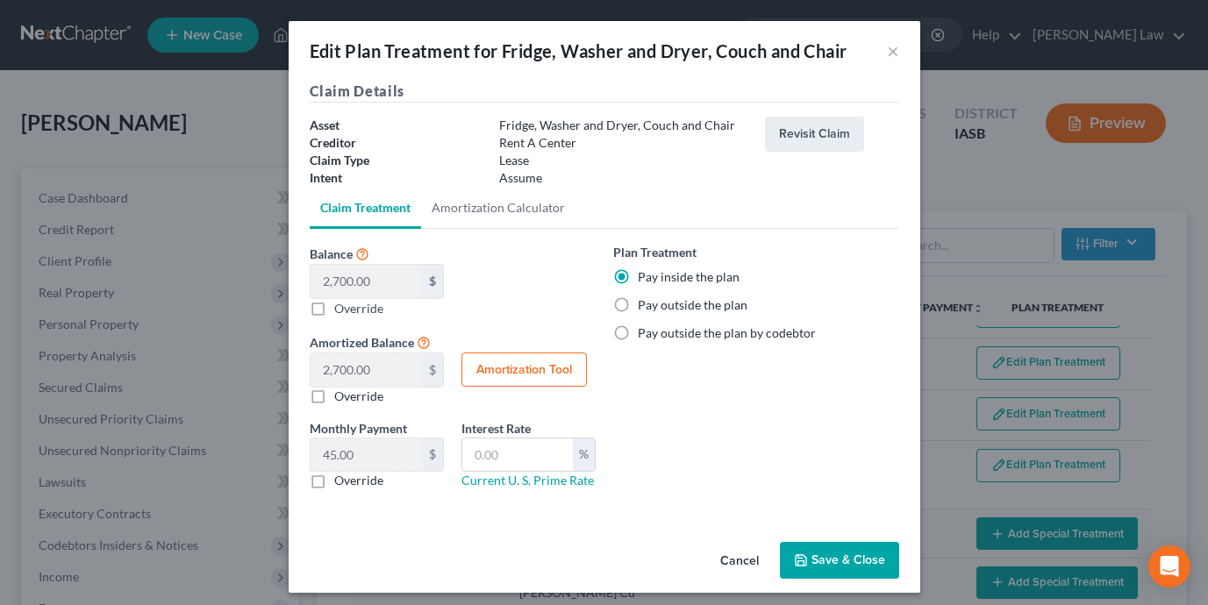
click at [638, 307] on label "Pay outside the plan" at bounding box center [693, 305] width 110 height 18
click at [645, 307] on input "Pay outside the plan" at bounding box center [650, 301] width 11 height 11
radio input "true"
click at [334, 484] on label "Override" at bounding box center [358, 481] width 49 height 18
click at [341, 483] on input "Override" at bounding box center [346, 477] width 11 height 11
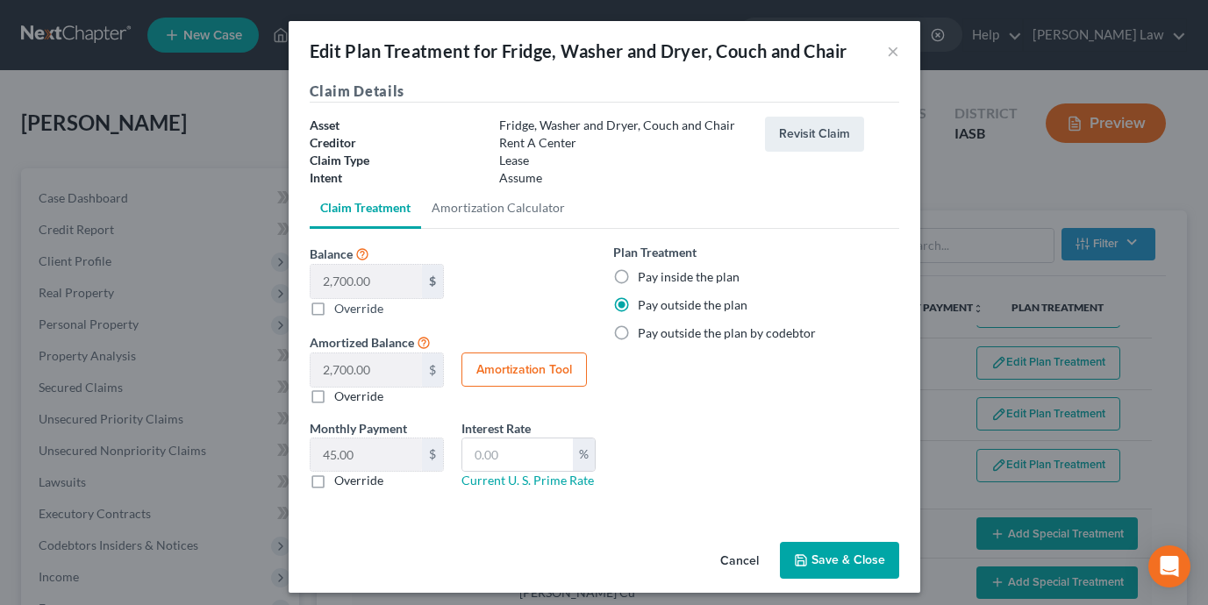
checkbox input "true"
click at [364, 456] on input "0.00" at bounding box center [365, 454] width 111 height 33
type input "375"
click at [821, 556] on button "Save & Close" at bounding box center [839, 560] width 119 height 37
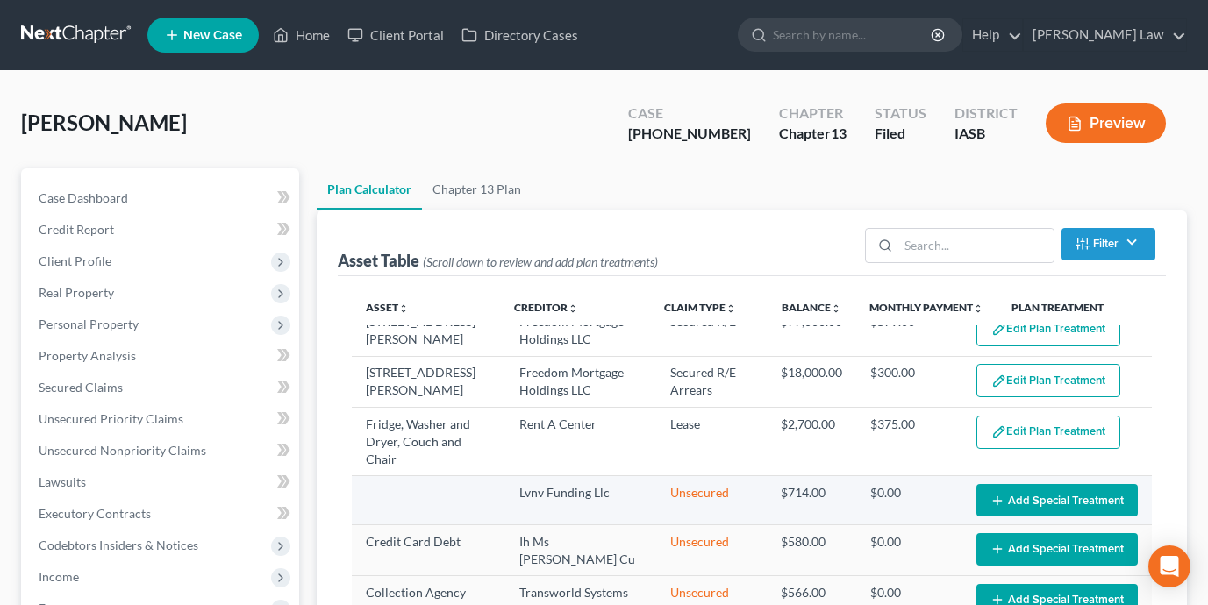
select select "59"
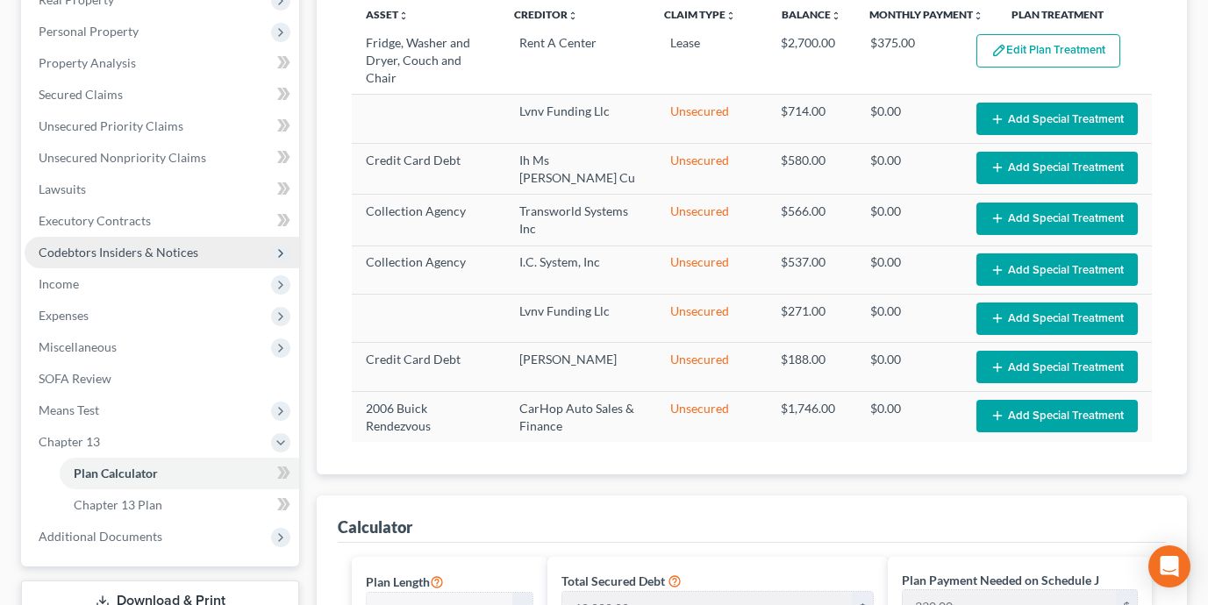
scroll to position [369, 0]
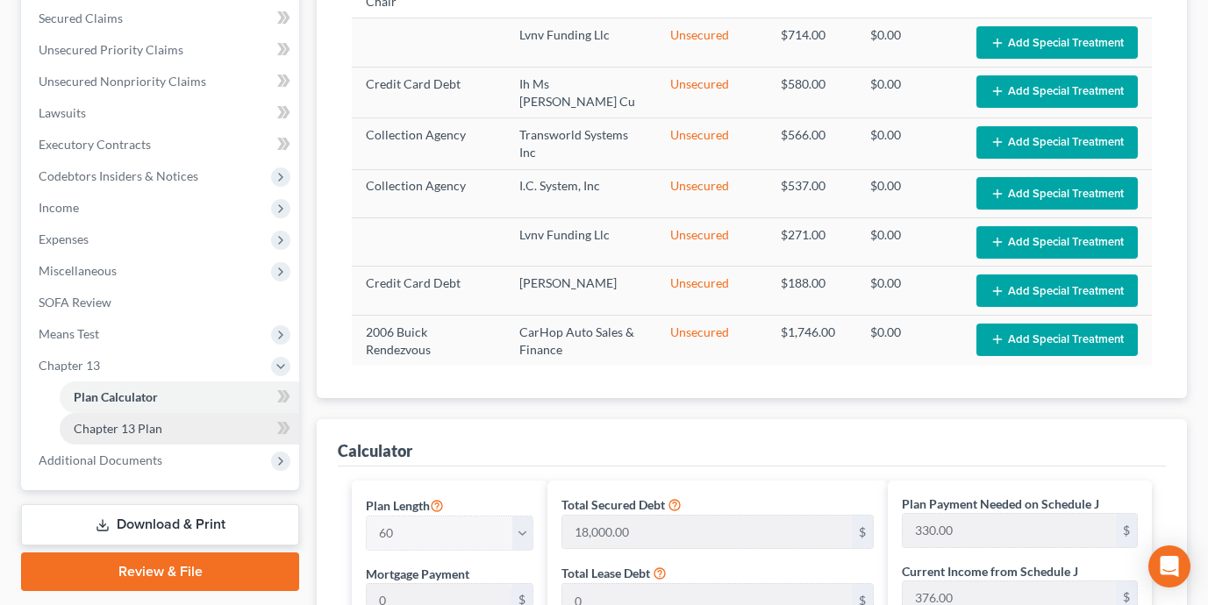
click at [151, 424] on span "Chapter 13 Plan" at bounding box center [118, 428] width 89 height 15
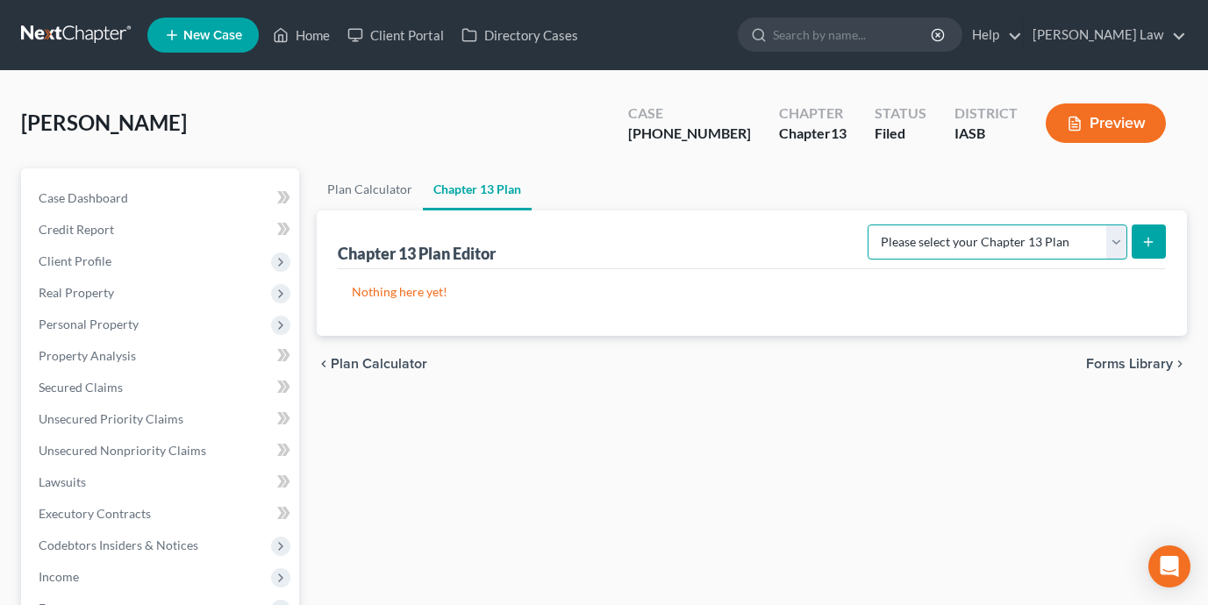
click at [1029, 233] on select "Please select your Chapter 13 Plan National Form Plan - Official Form 113" at bounding box center [997, 242] width 260 height 35
select select "0"
click at [1150, 239] on icon "submit" at bounding box center [1148, 242] width 14 height 14
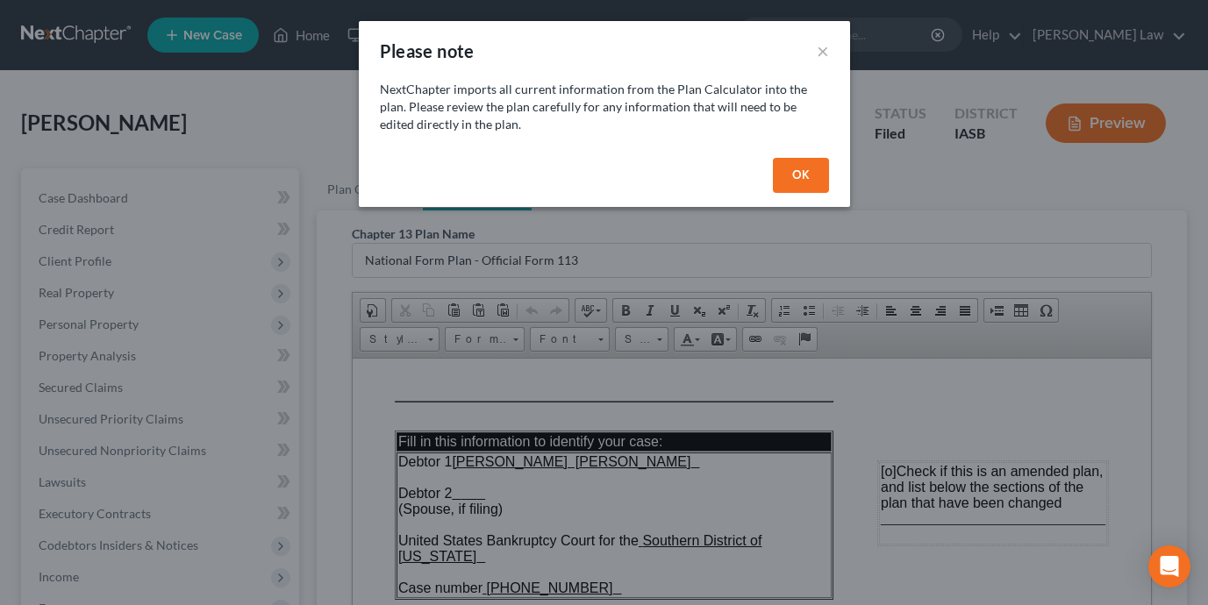
click at [805, 179] on button "OK" at bounding box center [801, 175] width 56 height 35
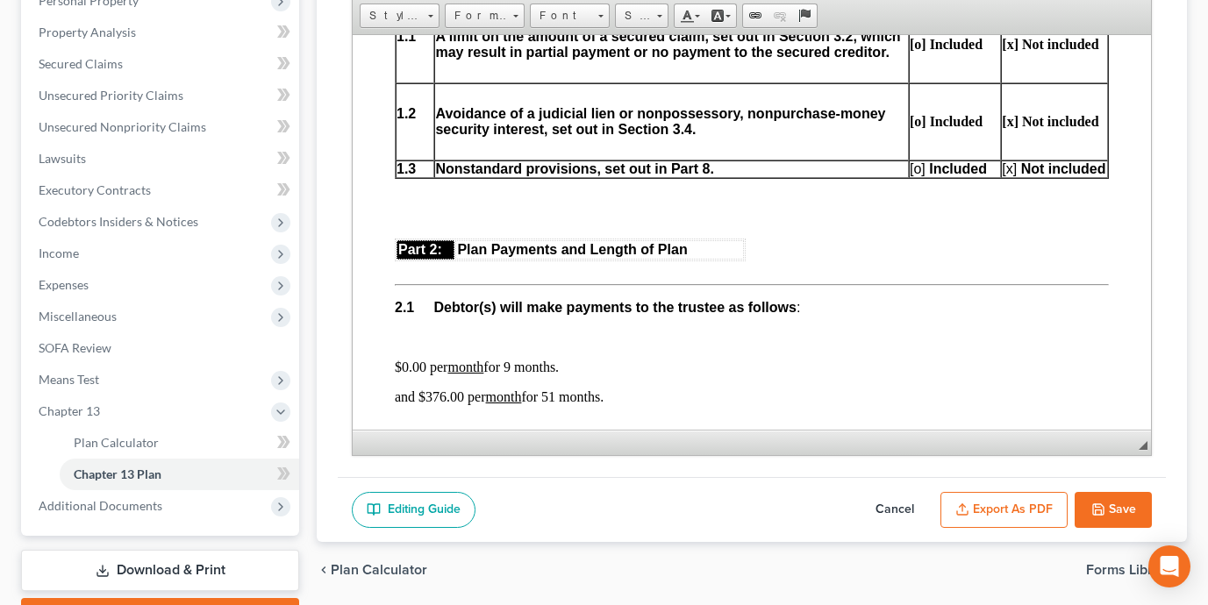
scroll to position [769, 0]
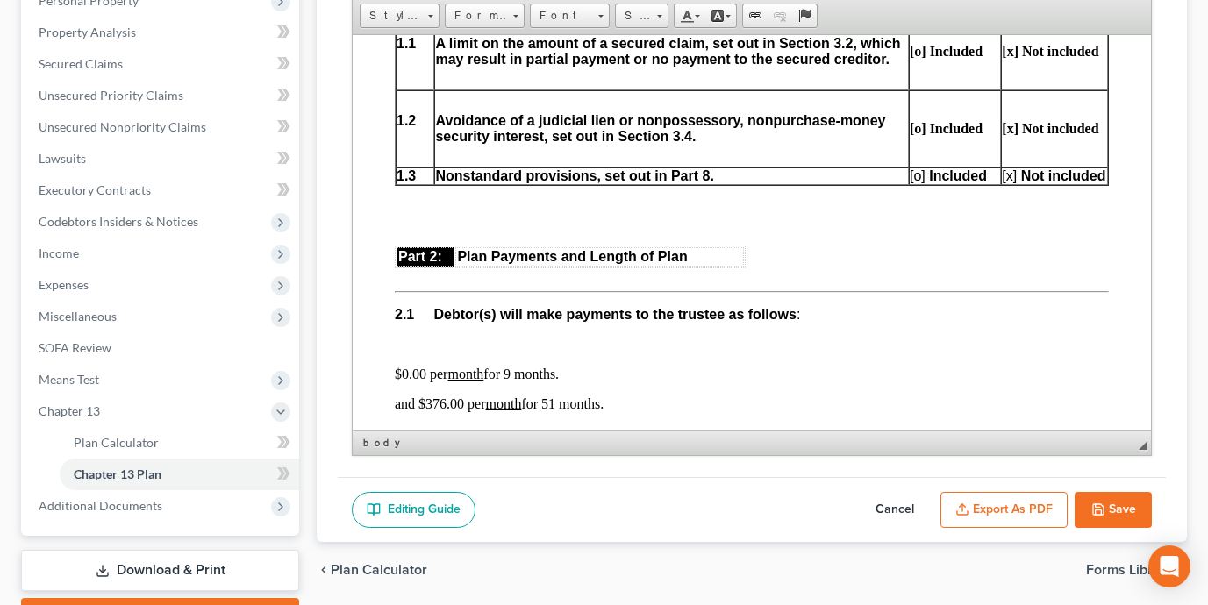
click at [921, 182] on span "[o]" at bounding box center [917, 175] width 16 height 15
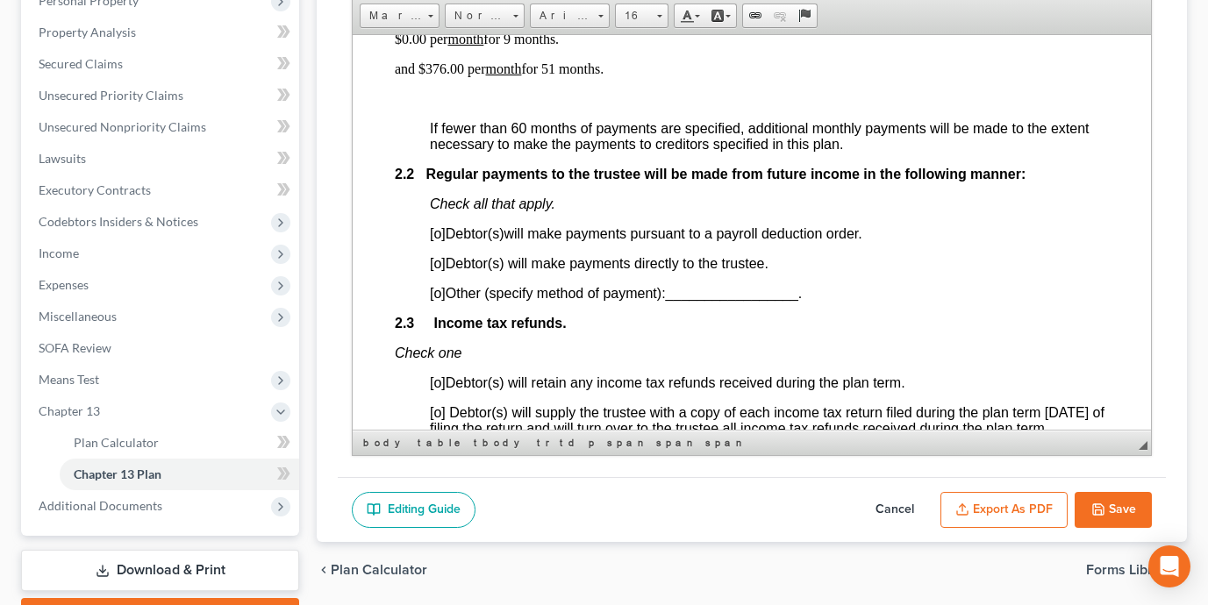
scroll to position [1134, 0]
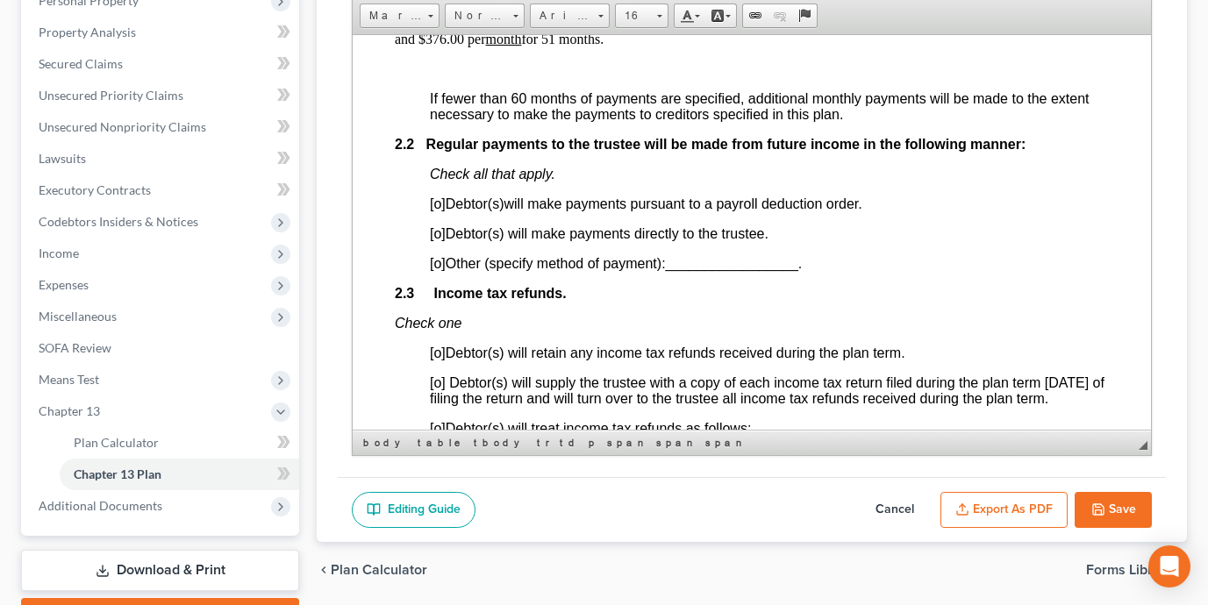
click at [439, 240] on span "[o]" at bounding box center [438, 232] width 16 height 15
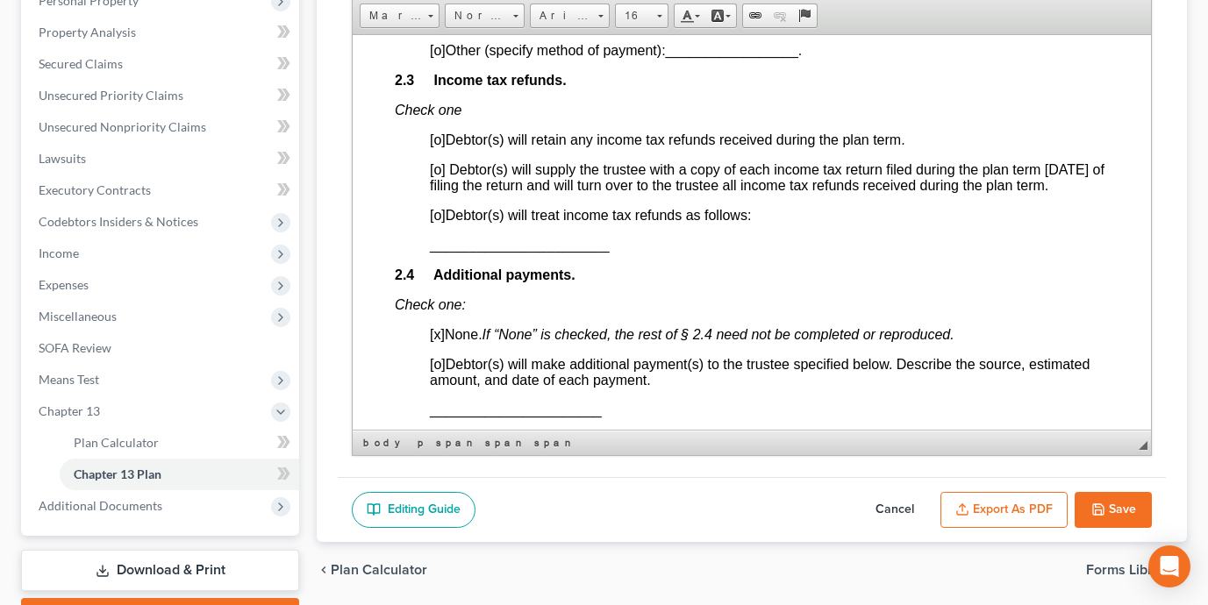
scroll to position [1360, 0]
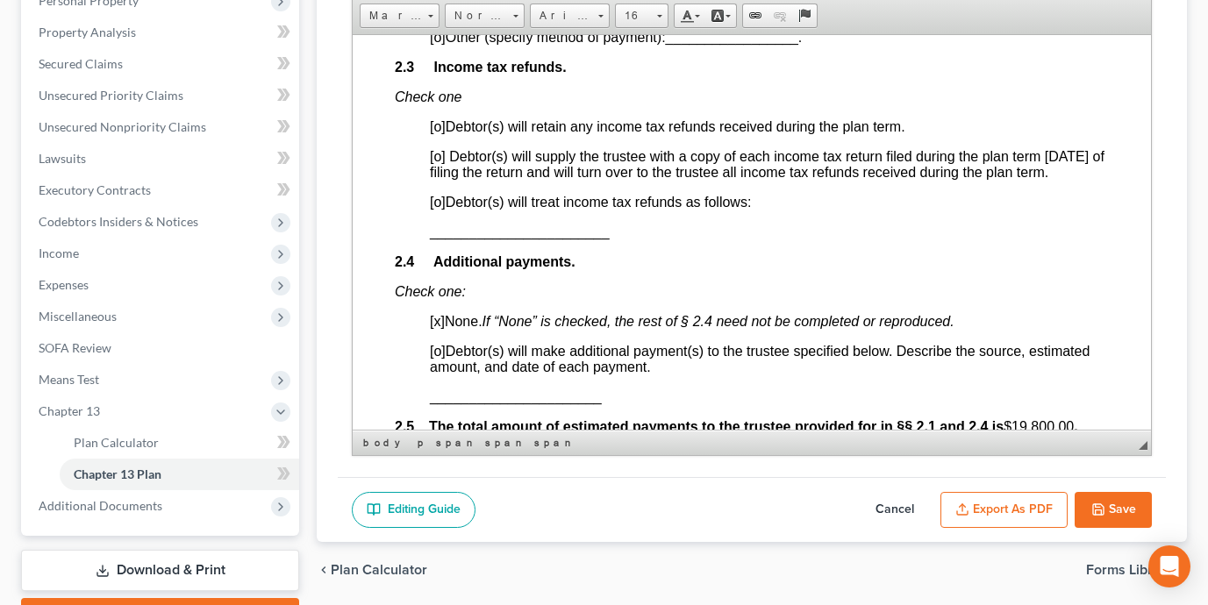
click at [443, 163] on span "[o]" at bounding box center [438, 155] width 16 height 15
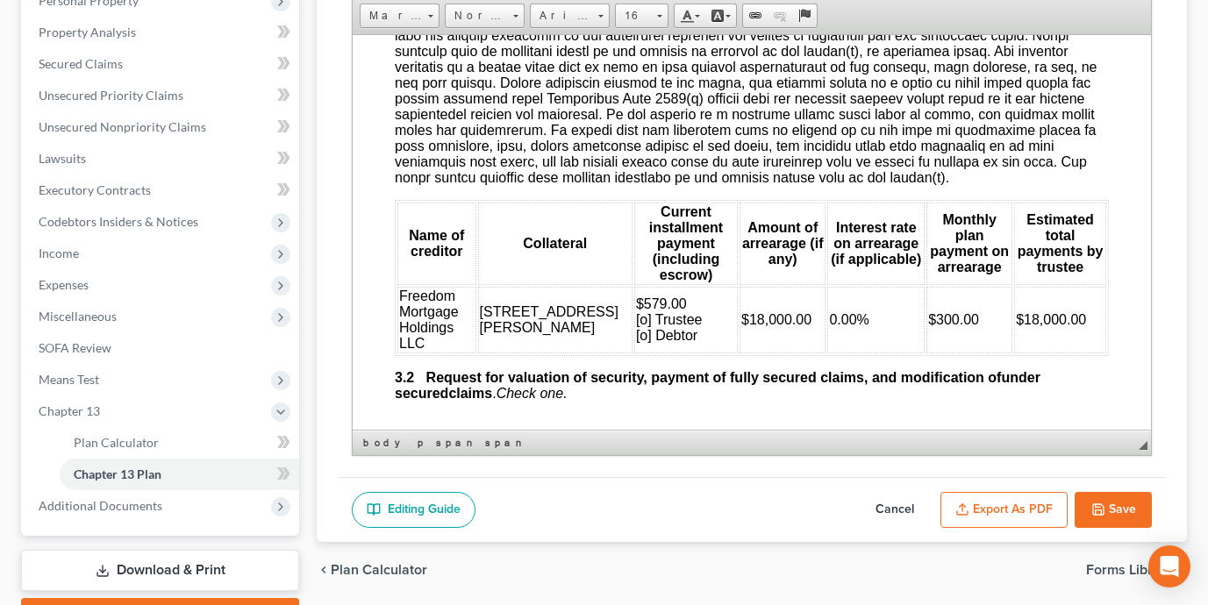
scroll to position [2063, 0]
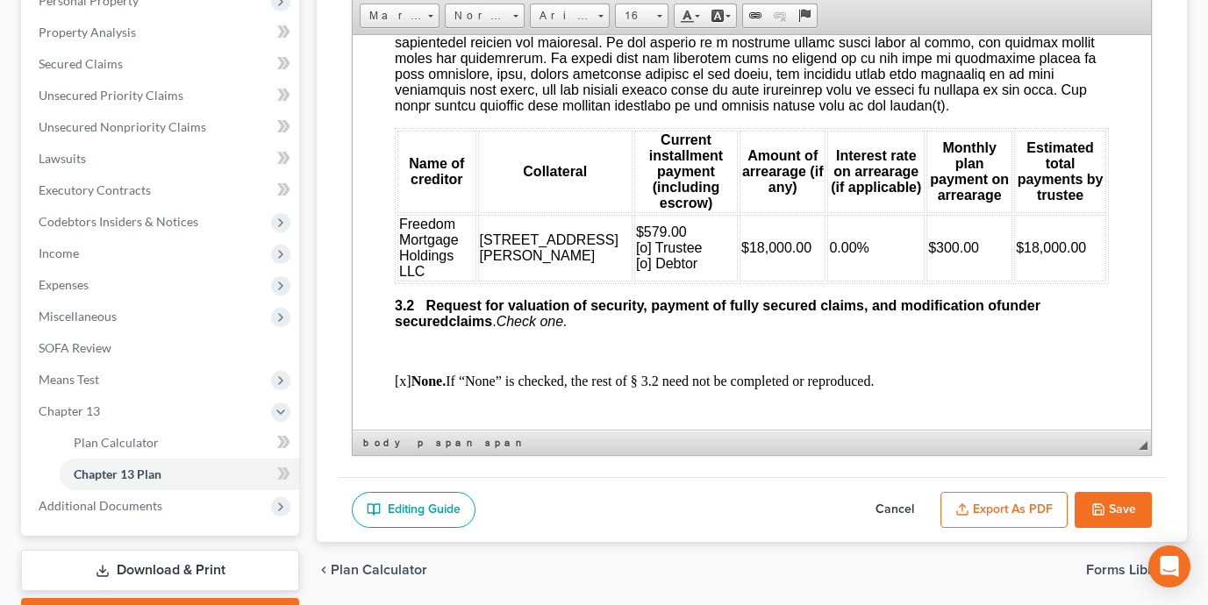
click at [636, 270] on span "$579.00 [o] Trustee [o] Debtor" at bounding box center [669, 247] width 67 height 46
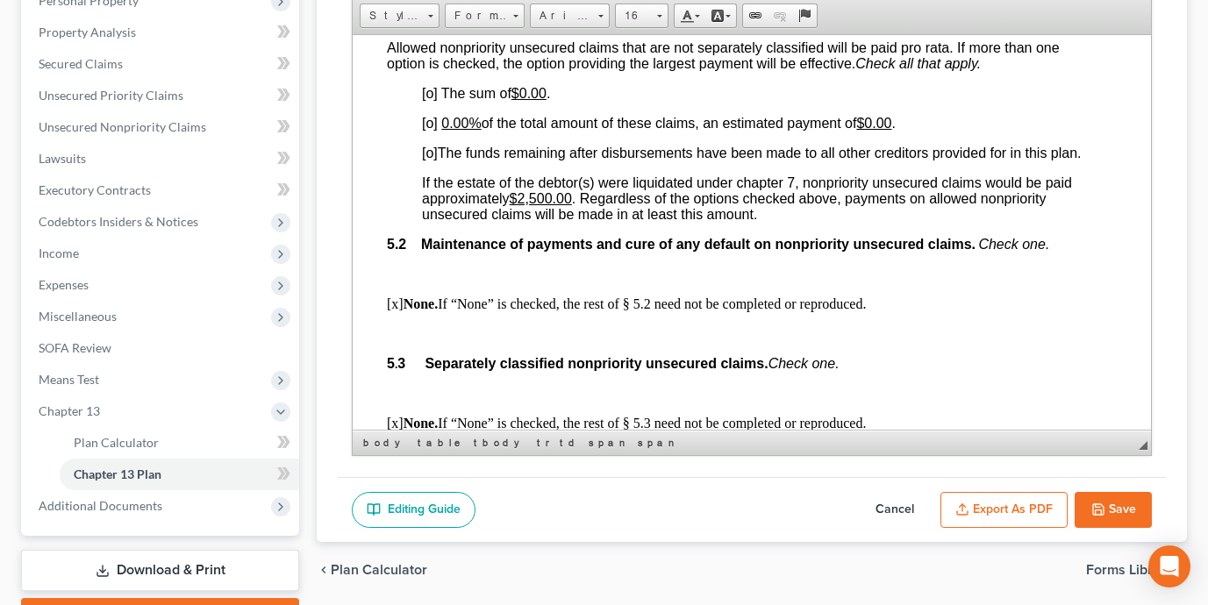
scroll to position [3805, 8]
click at [432, 159] on span "[o]" at bounding box center [430, 151] width 16 height 15
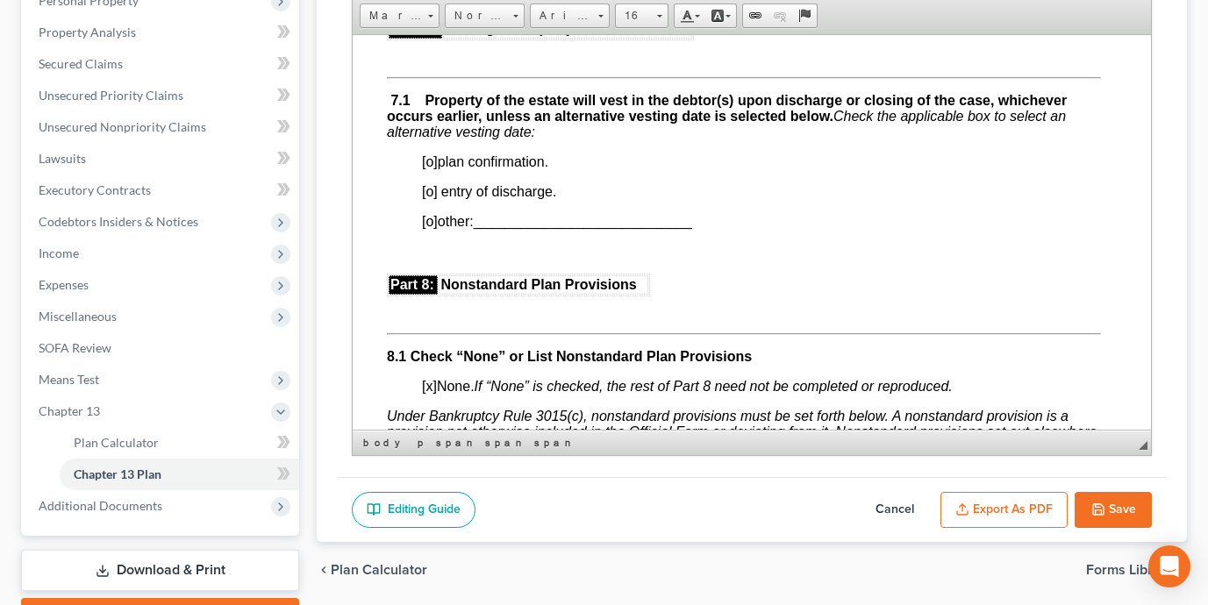
scroll to position [4678, 8]
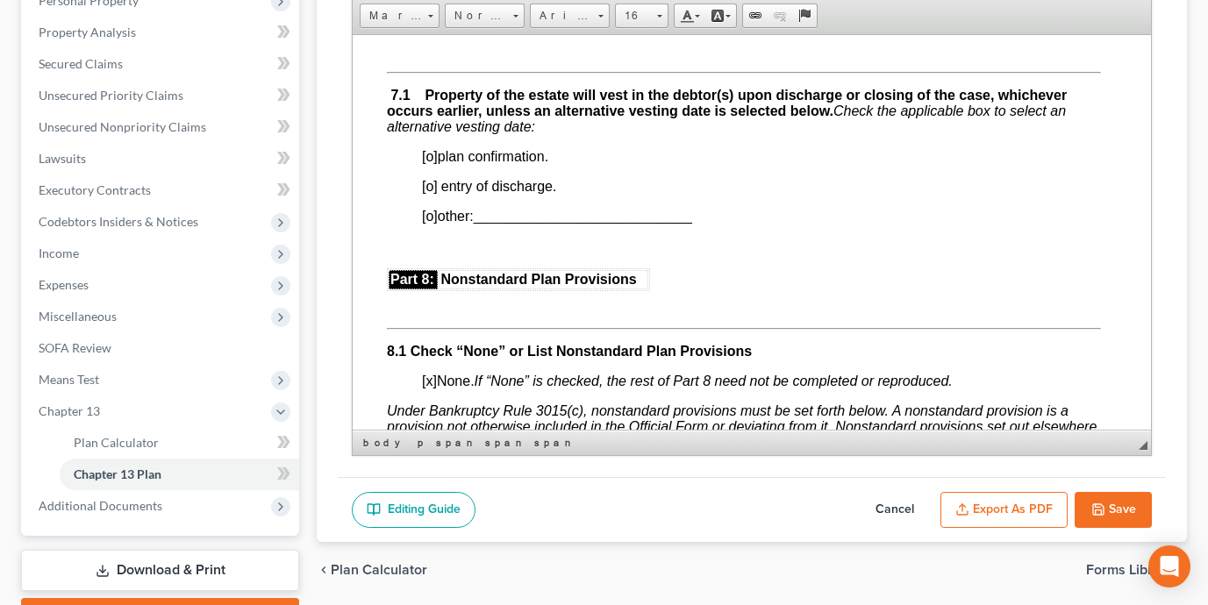
click at [433, 163] on span "[o]" at bounding box center [430, 155] width 16 height 15
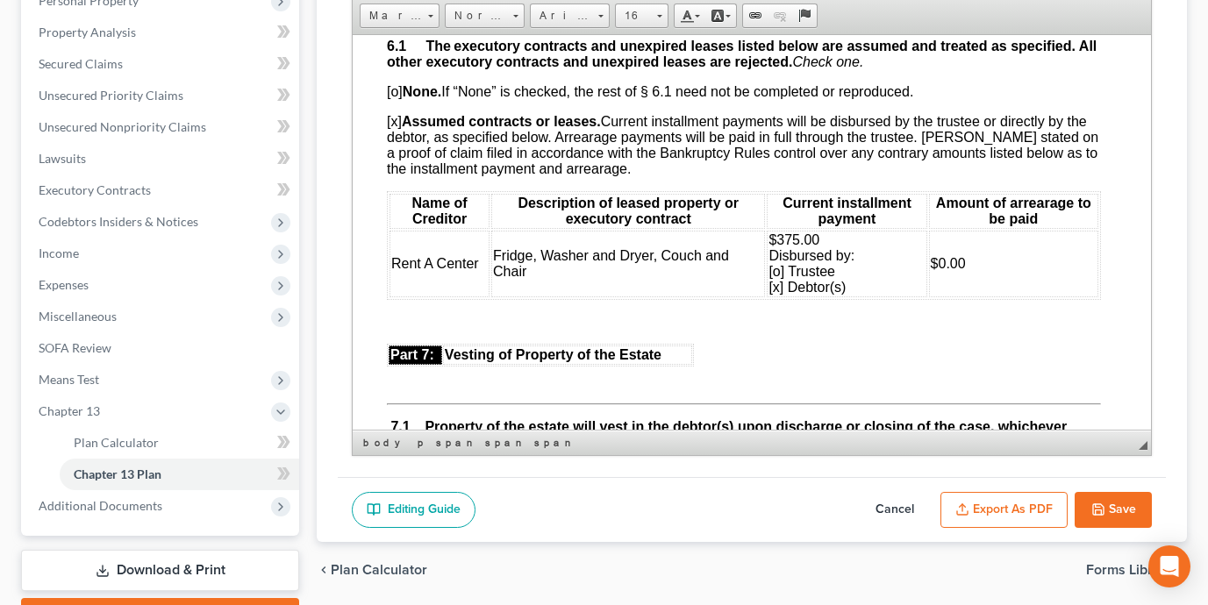
scroll to position [4428, 8]
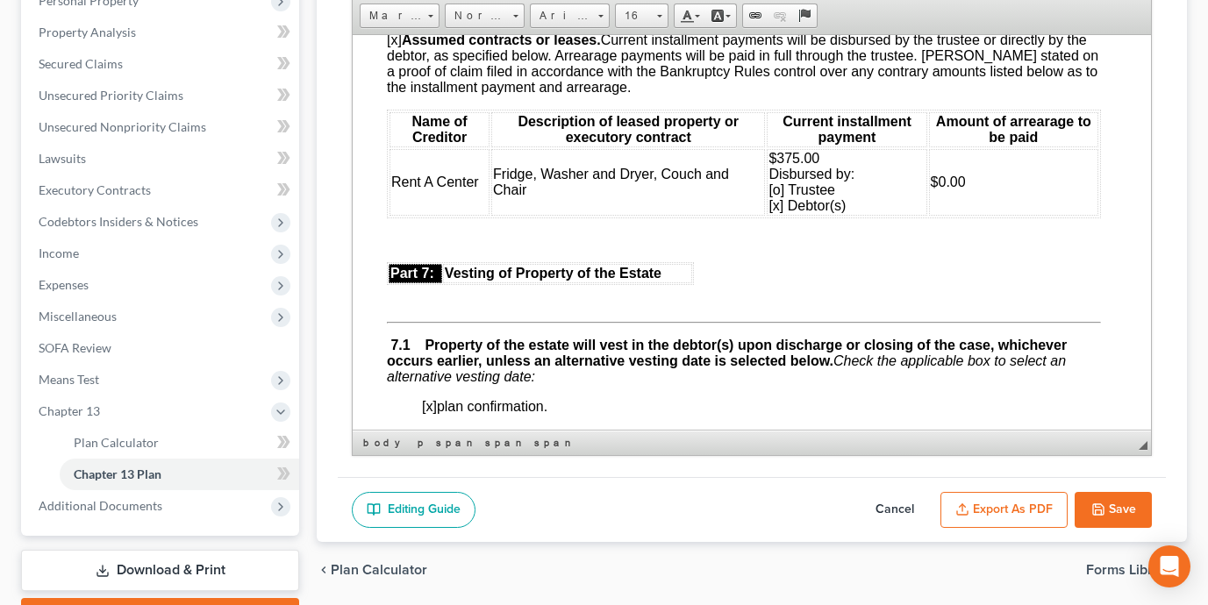
click at [1013, 512] on button "Export as PDF" at bounding box center [1003, 510] width 127 height 37
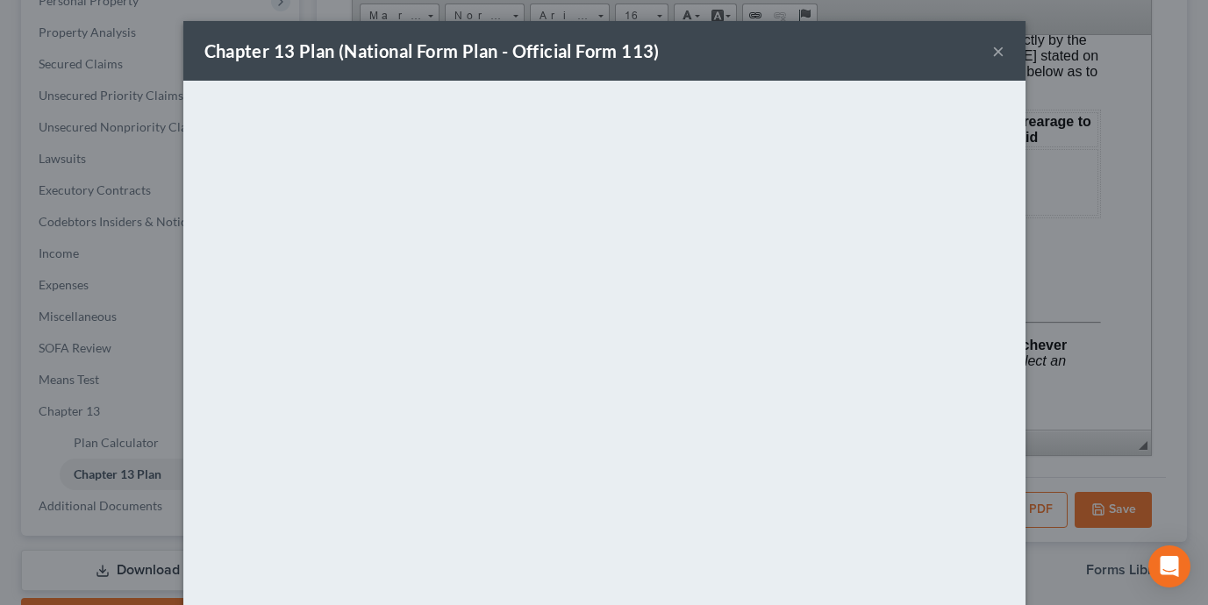
click at [999, 48] on button "×" at bounding box center [998, 50] width 12 height 21
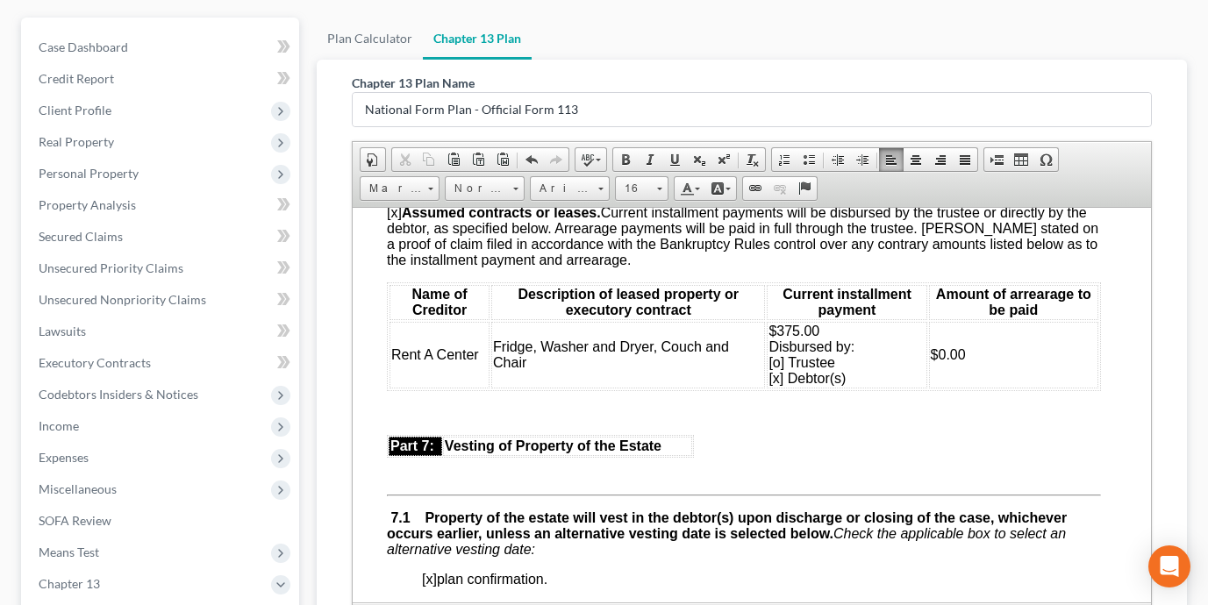
scroll to position [0, 0]
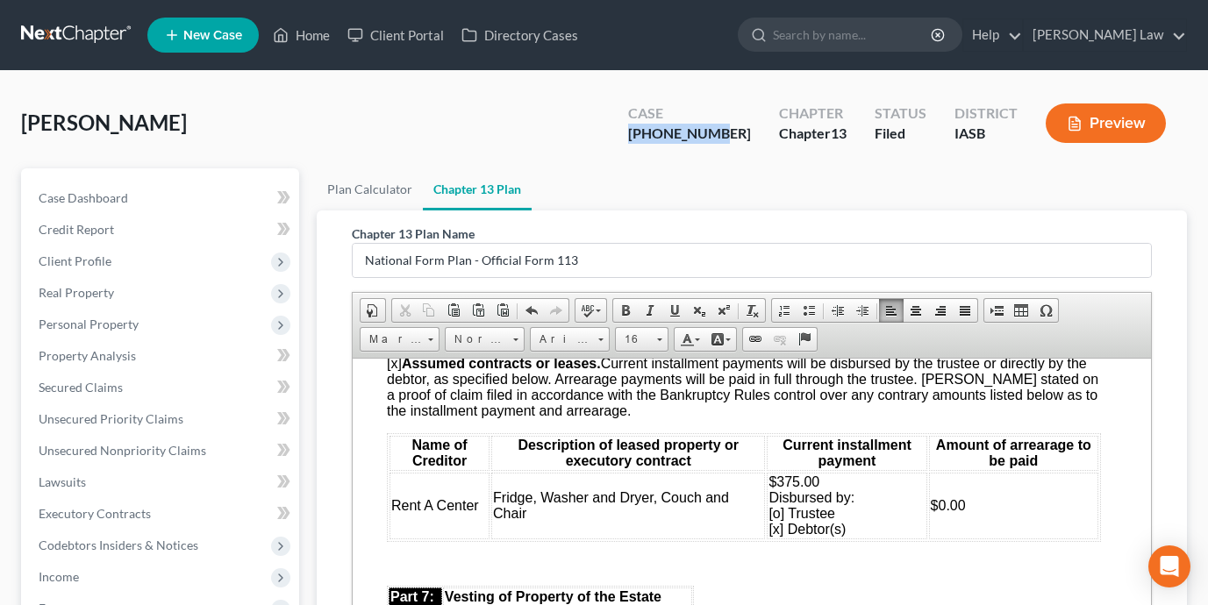
drag, startPoint x: 750, startPoint y: 137, endPoint x: 649, endPoint y: 134, distance: 100.9
click at [649, 134] on div "Case 25-01302-13 Chapter Chapter 13 Status Filed District IASB Preview" at bounding box center [897, 123] width 580 height 62
copy div "25-01302-13"
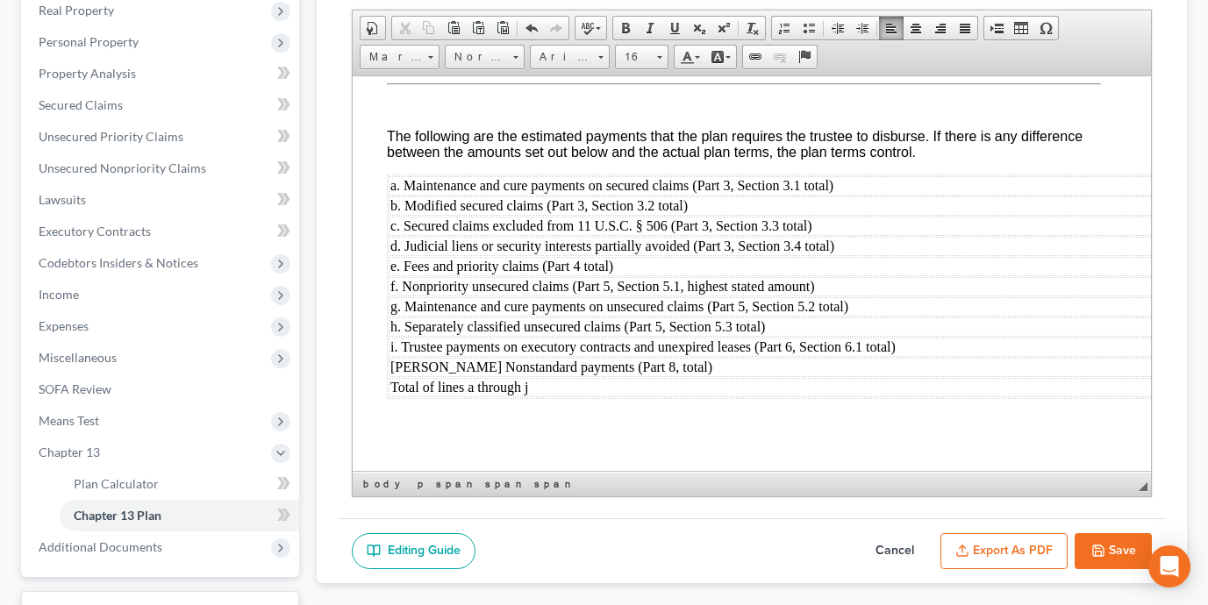
scroll to position [5897, 8]
click at [1118, 550] on button "Save" at bounding box center [1112, 551] width 77 height 37
select select "0"
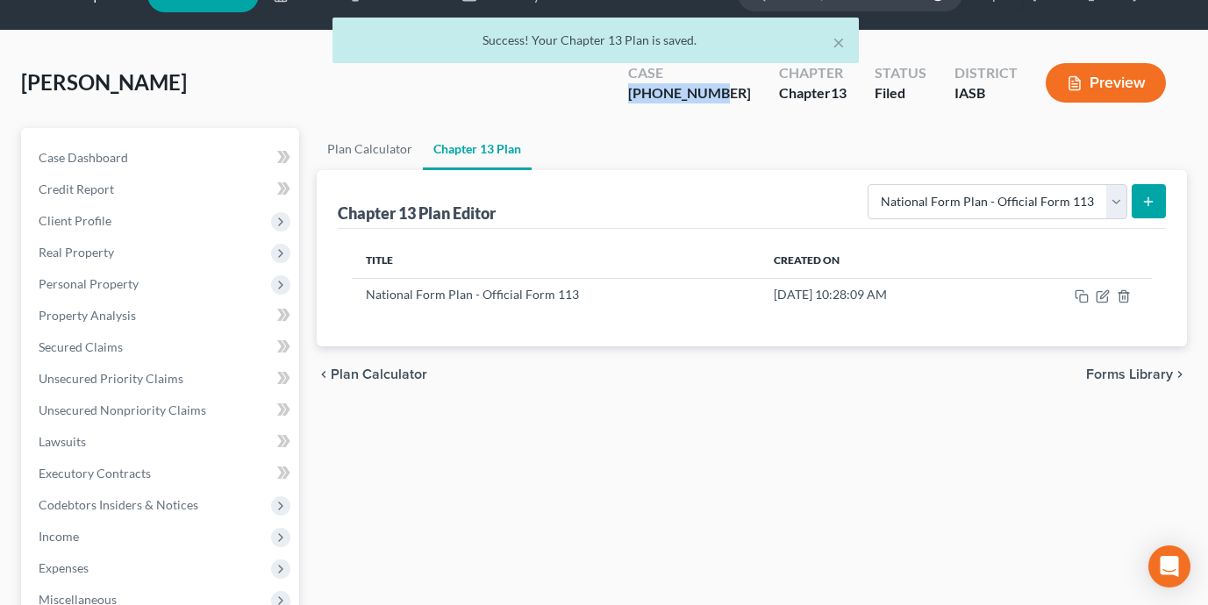
scroll to position [0, 0]
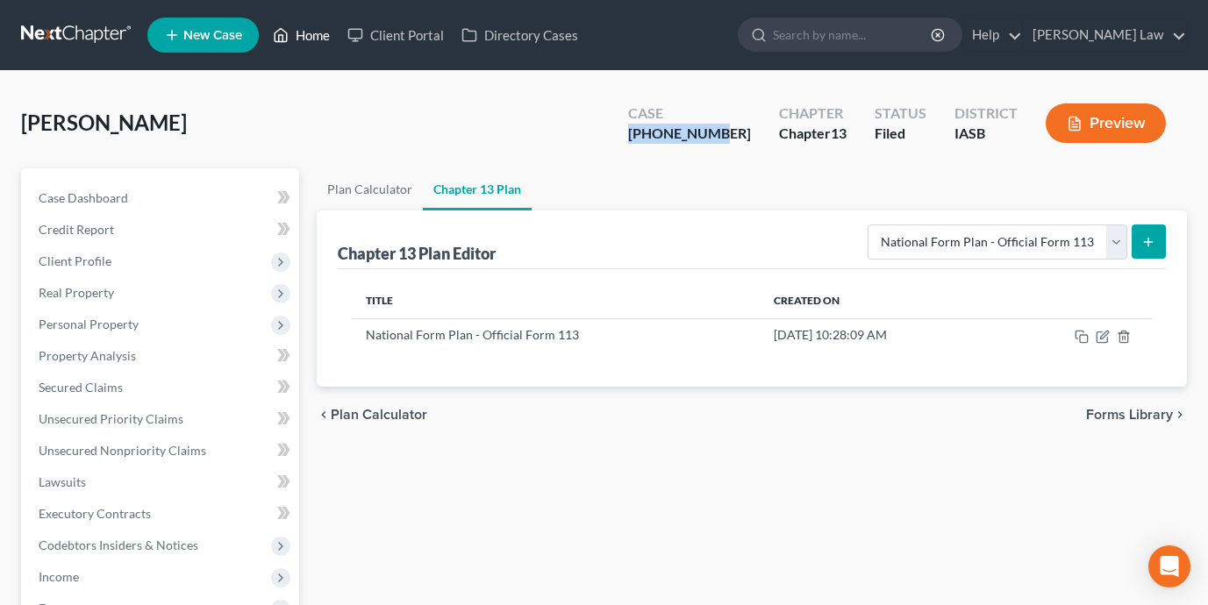
click at [331, 35] on link "Home" at bounding box center [301, 35] width 75 height 32
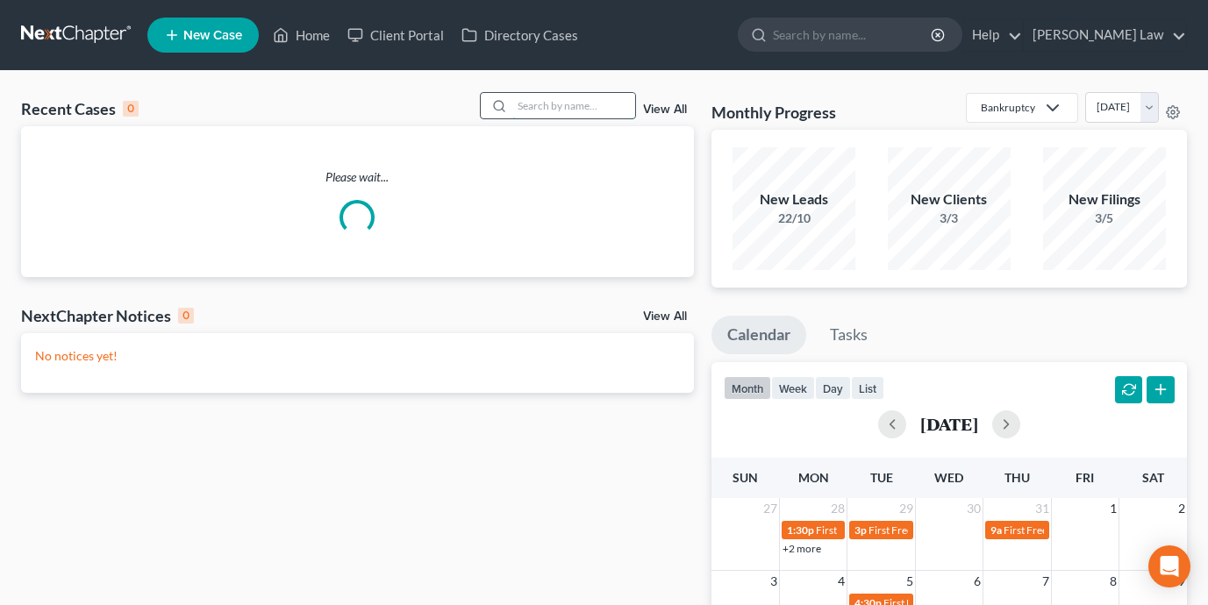
click at [574, 107] on input "search" at bounding box center [573, 105] width 123 height 25
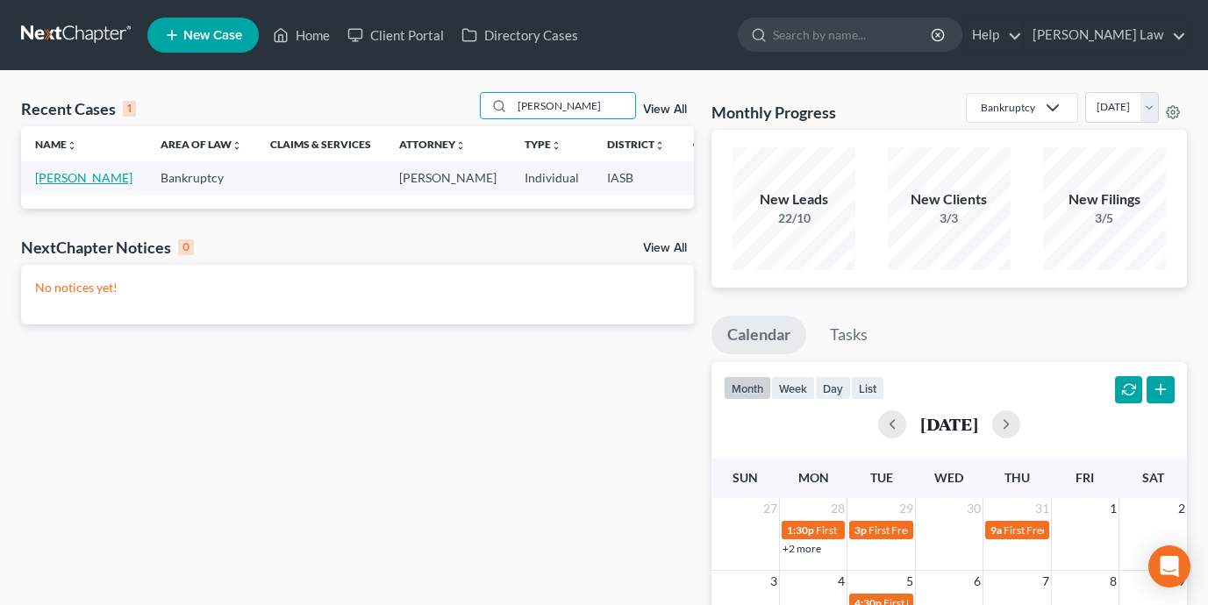
type input "neisen"
click at [46, 185] on link "Neisen, Amy" at bounding box center [83, 177] width 97 height 15
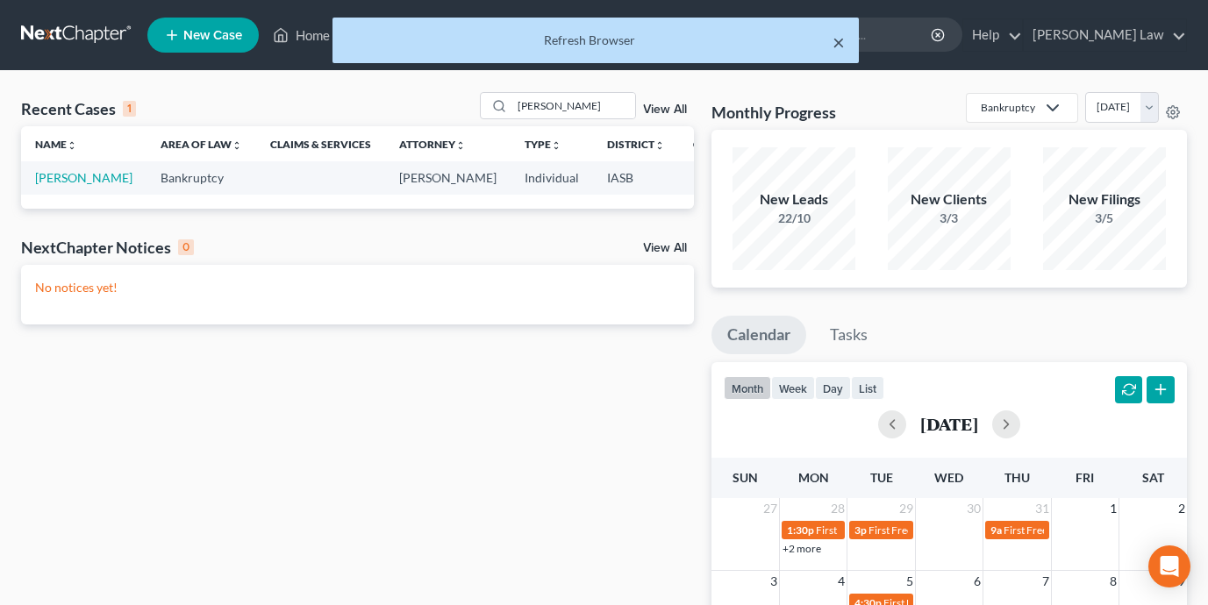
click at [836, 42] on button "×" at bounding box center [838, 42] width 12 height 21
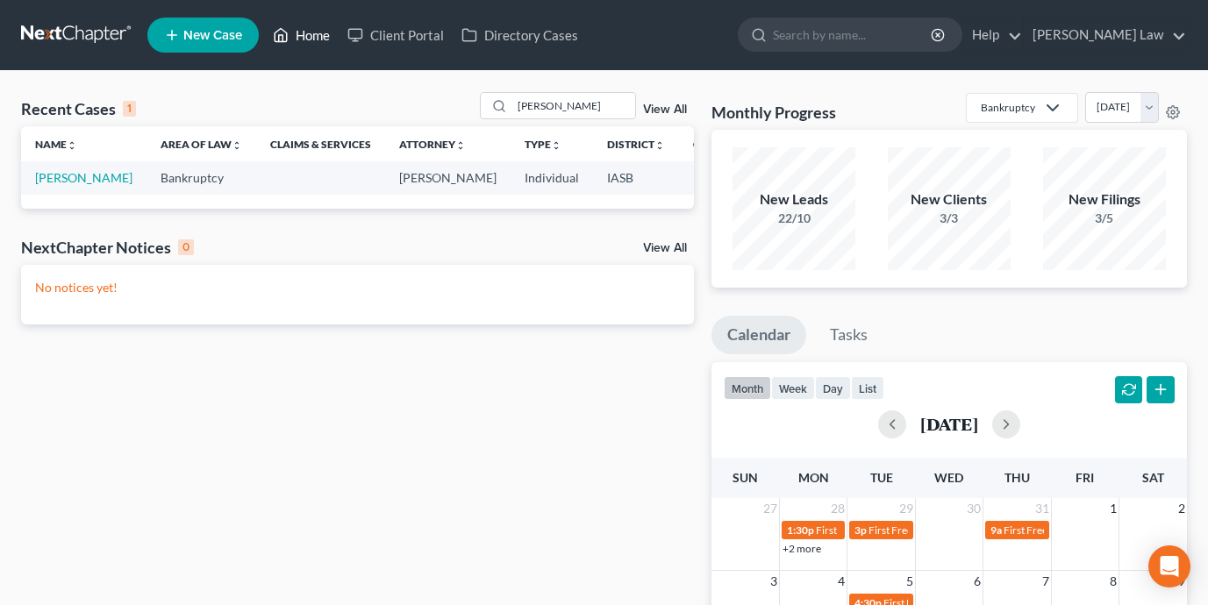
click at [320, 40] on link "Home" at bounding box center [301, 35] width 75 height 32
click at [320, 32] on link "Home" at bounding box center [301, 35] width 75 height 32
click at [94, 31] on link at bounding box center [77, 35] width 112 height 32
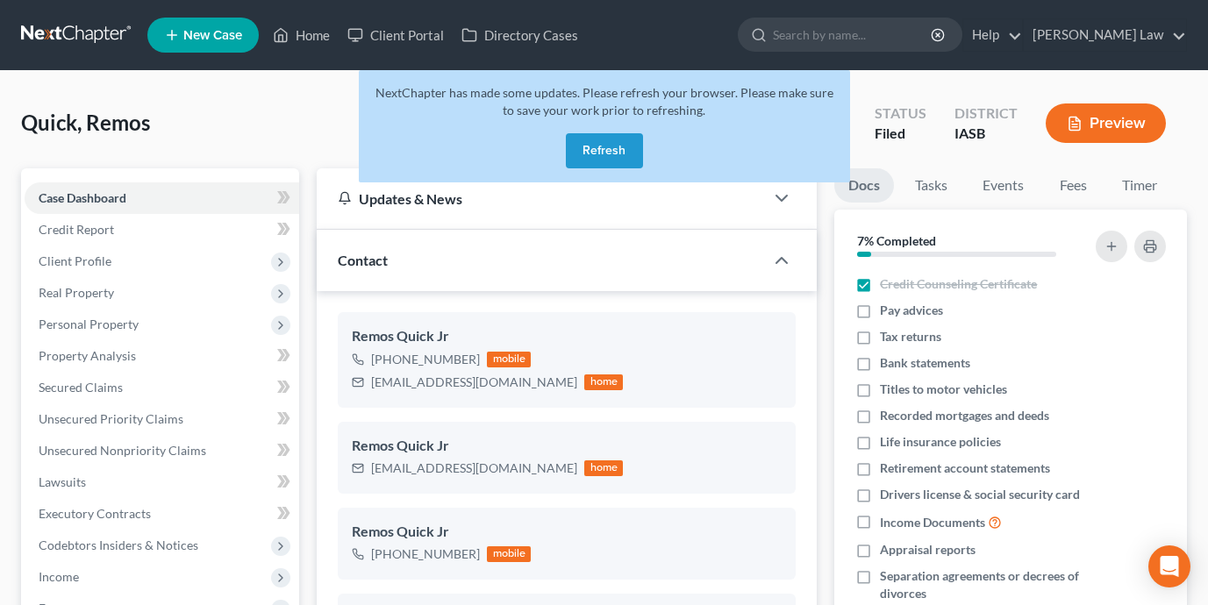
select select "6"
select select "0"
click at [645, 151] on div "NextChapter has made some updates. Please refresh your browser. Please make sur…" at bounding box center [604, 126] width 491 height 112
click at [619, 145] on button "Refresh" at bounding box center [604, 150] width 77 height 35
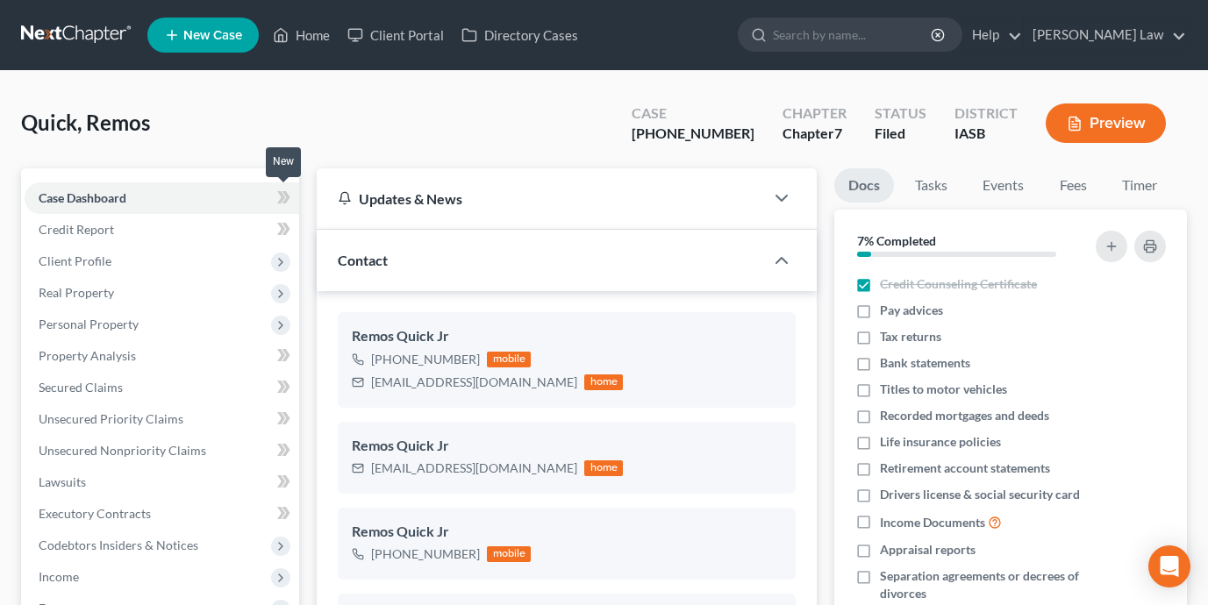
scroll to position [14459, 0]
click at [330, 38] on link "Home" at bounding box center [301, 35] width 75 height 32
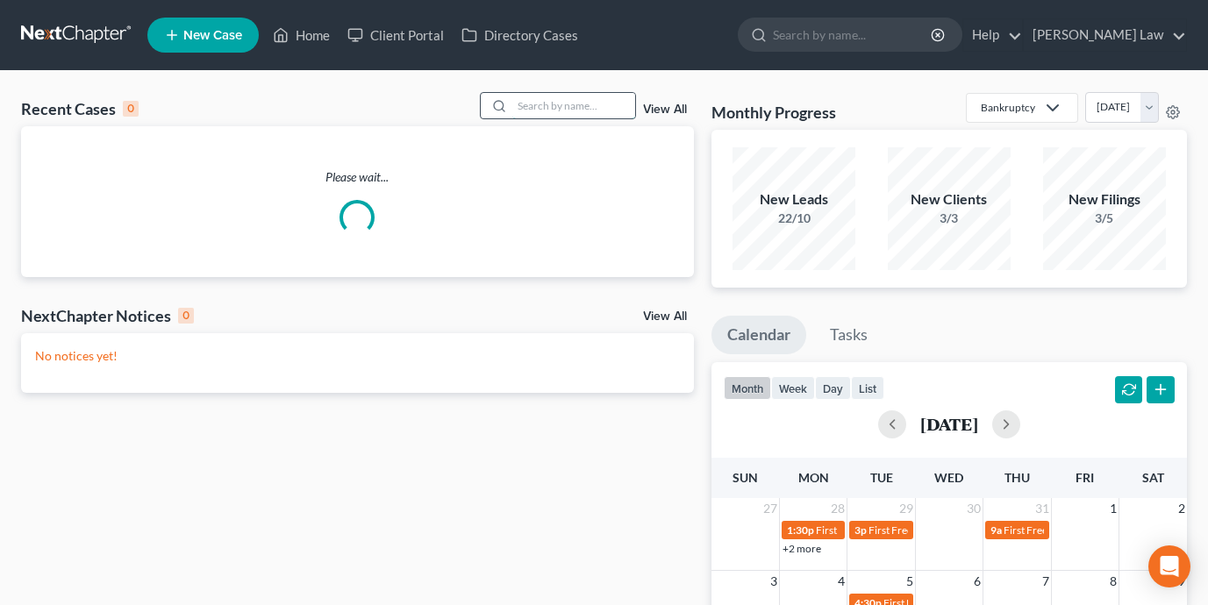
click at [584, 110] on input "search" at bounding box center [573, 105] width 123 height 25
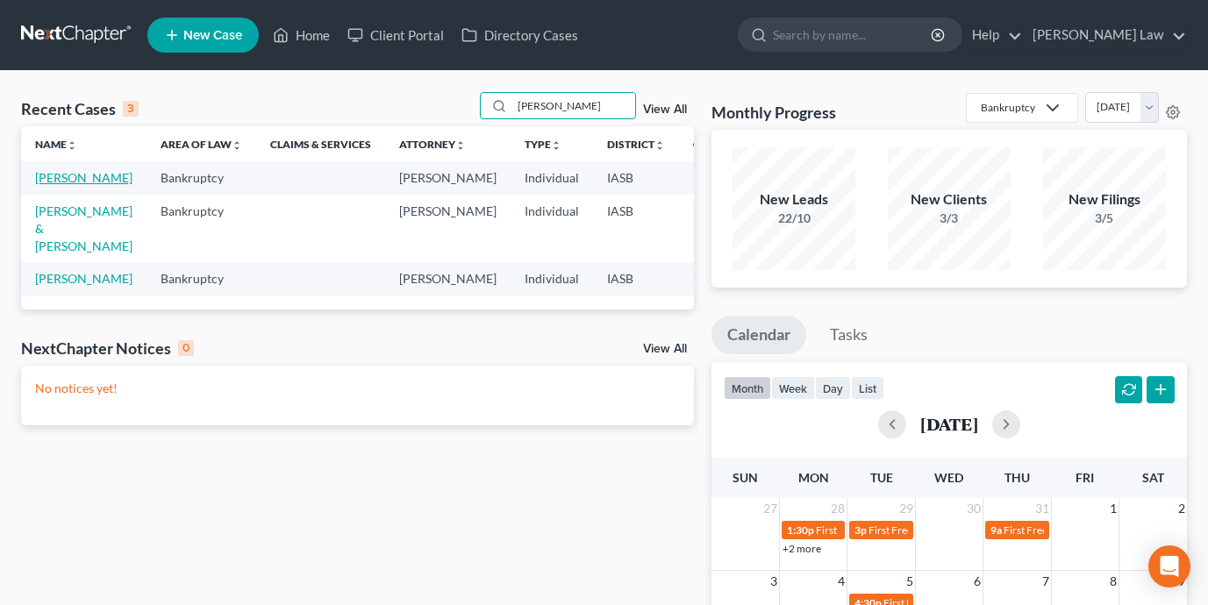
type input "diane"
click at [50, 185] on link "[PERSON_NAME]" at bounding box center [83, 177] width 97 height 15
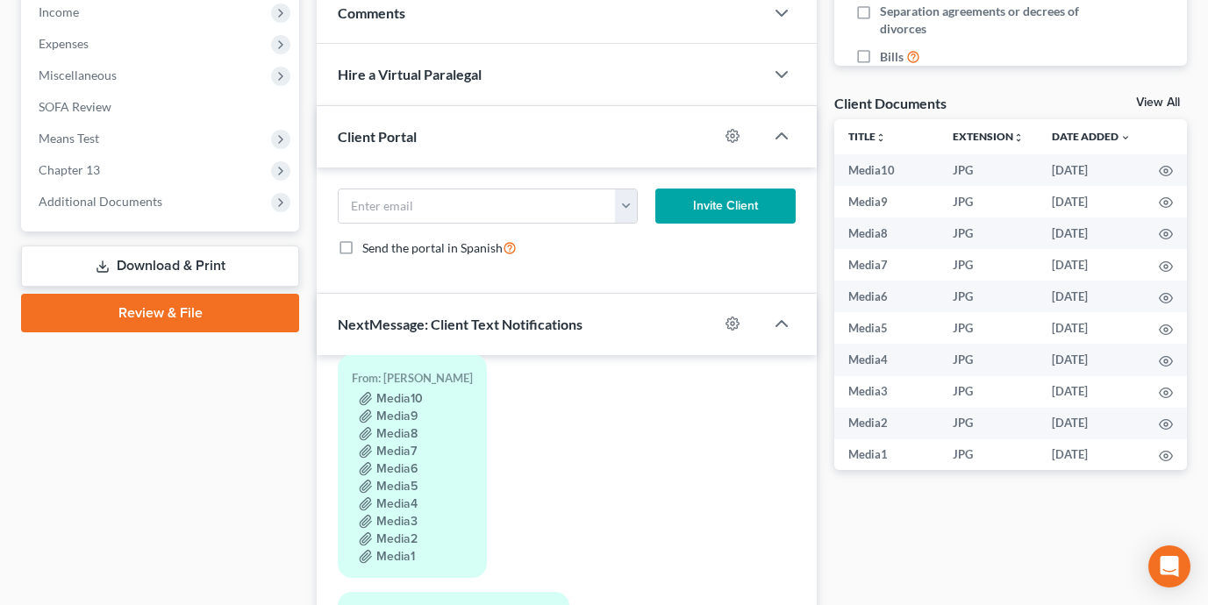
scroll to position [274, 0]
click at [728, 323] on icon "button" at bounding box center [732, 324] width 14 height 14
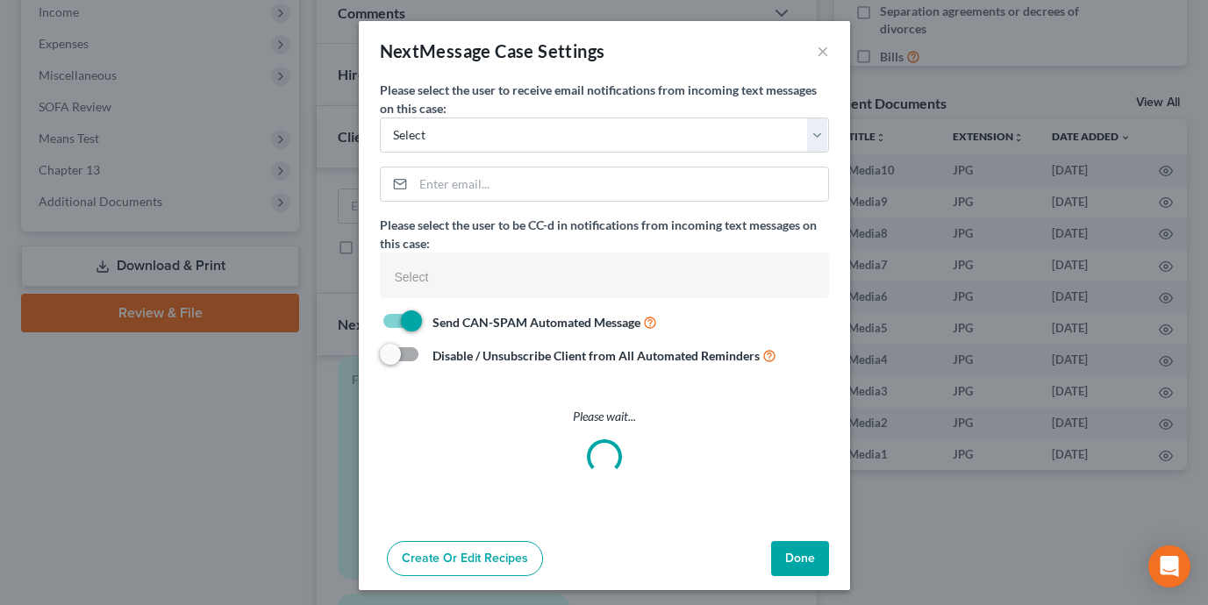
select select
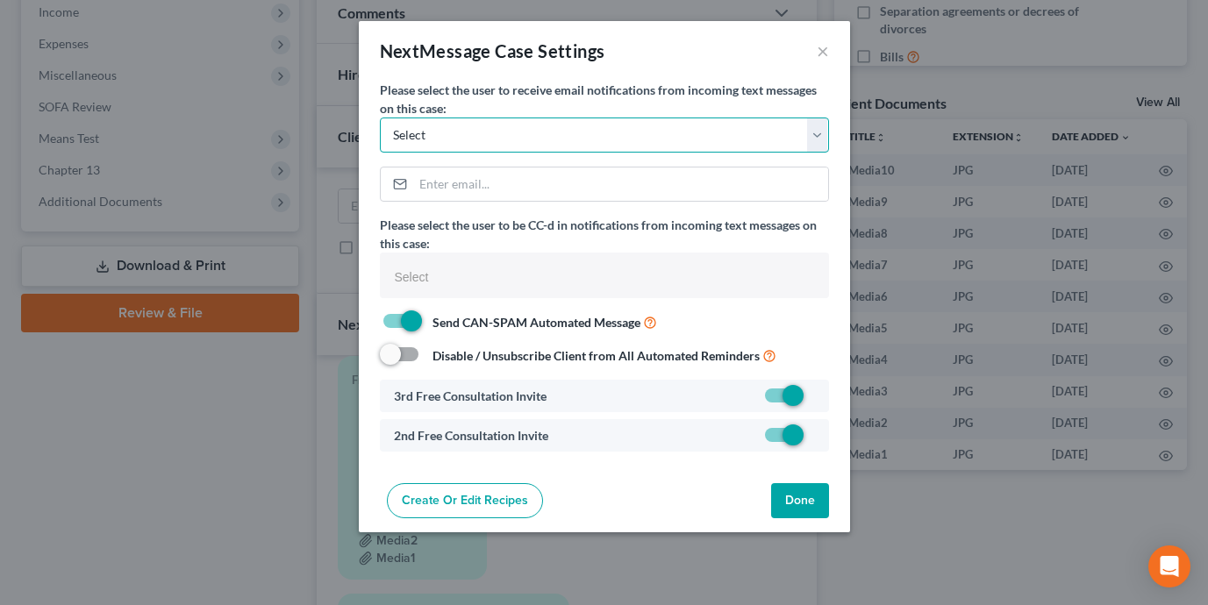
click at [532, 128] on select "Select shane@shanezismanlaw.com erin@shanezismanlaw.com maria.zismanlaw@gmail.c…" at bounding box center [604, 135] width 449 height 35
select select "0"
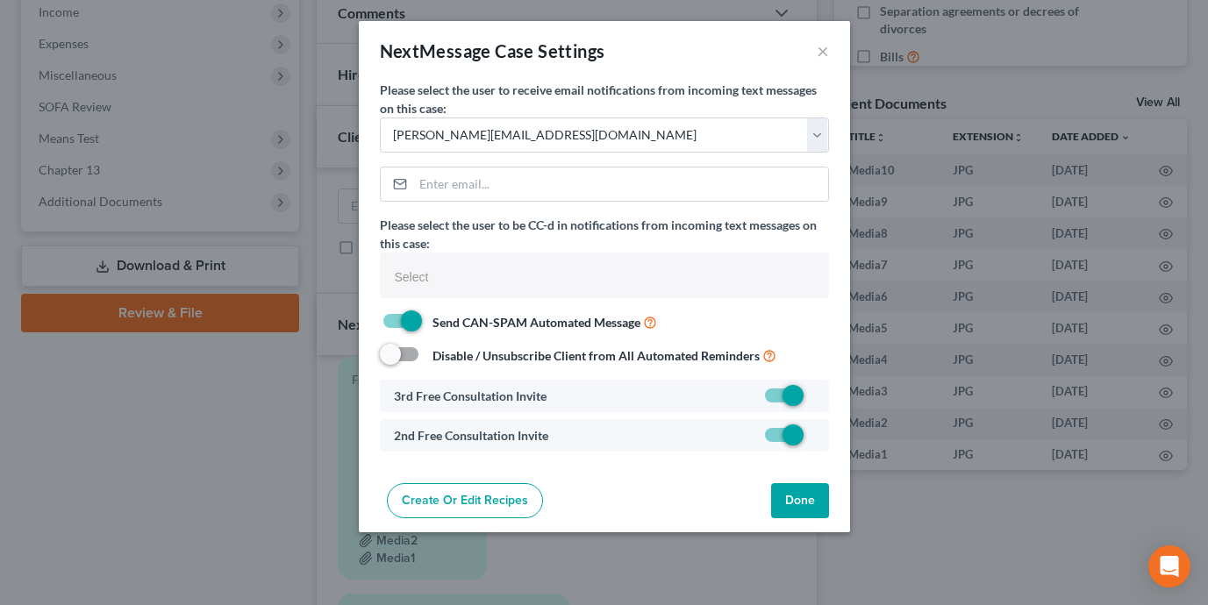
click at [806, 489] on button "Done" at bounding box center [800, 500] width 58 height 35
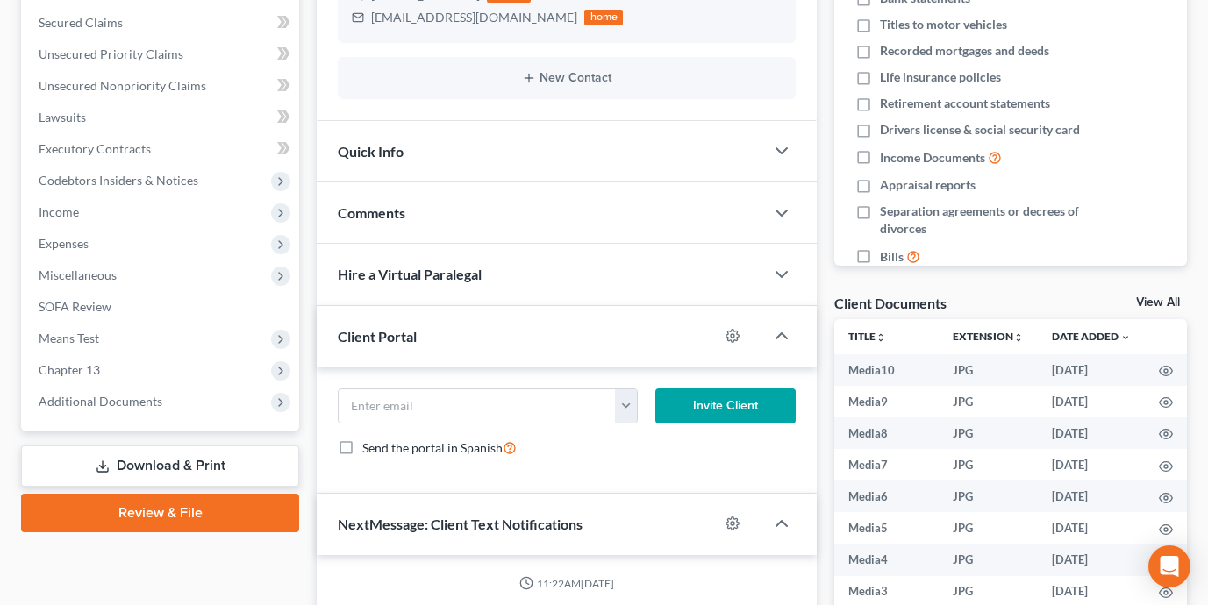
scroll to position [346, 0]
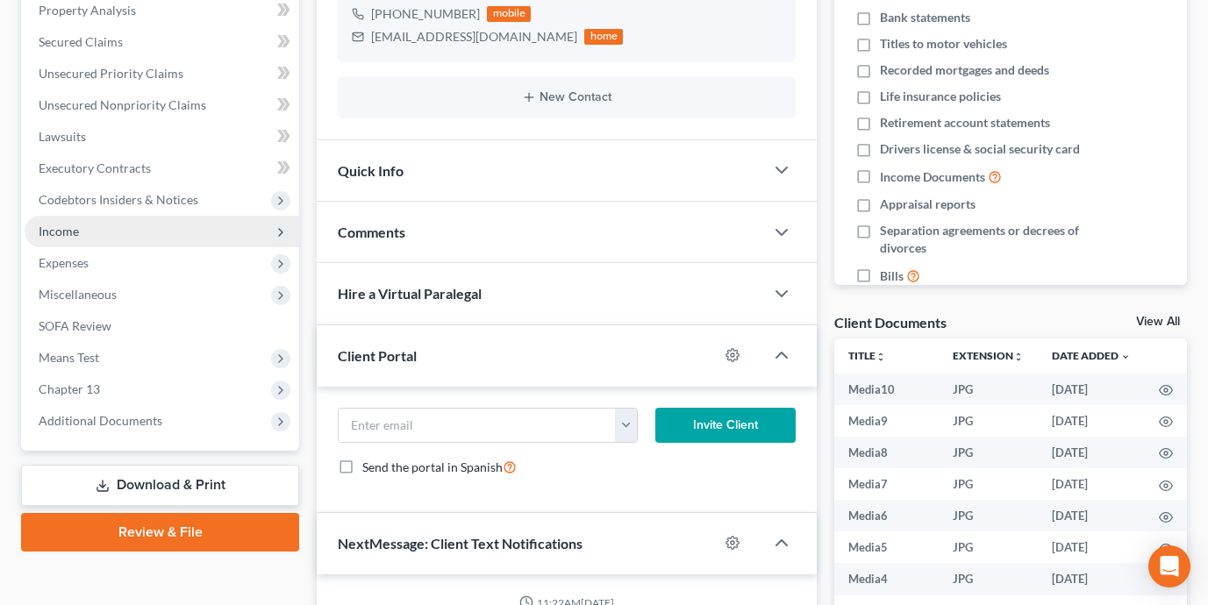
click at [158, 239] on span "Income" at bounding box center [162, 232] width 274 height 32
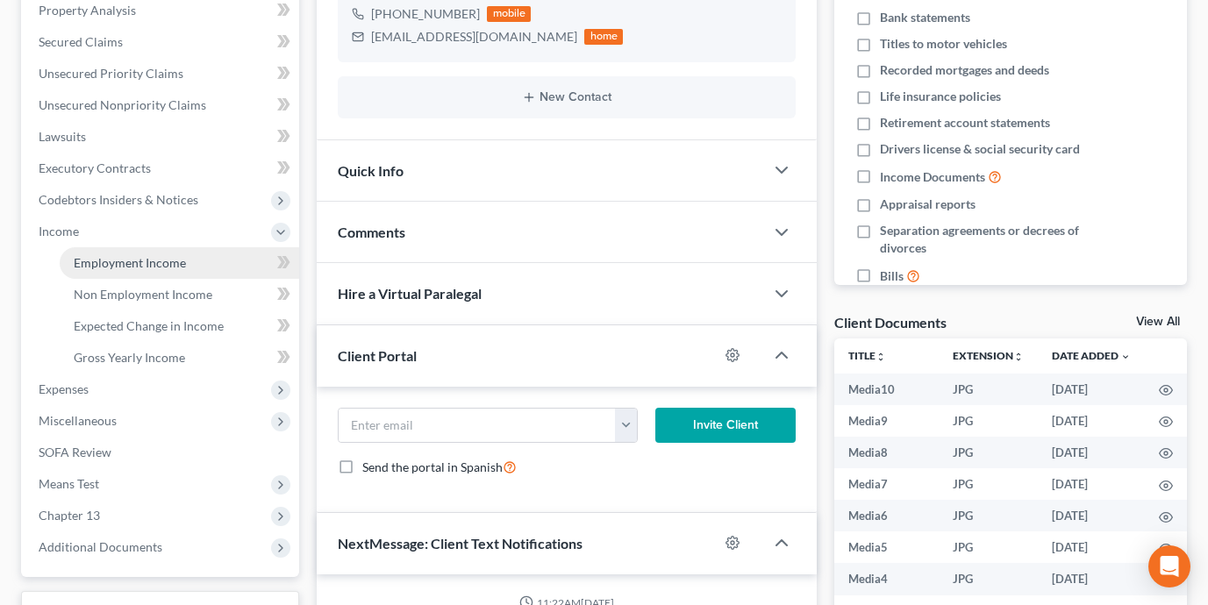
click at [165, 265] on span "Employment Income" at bounding box center [130, 262] width 112 height 15
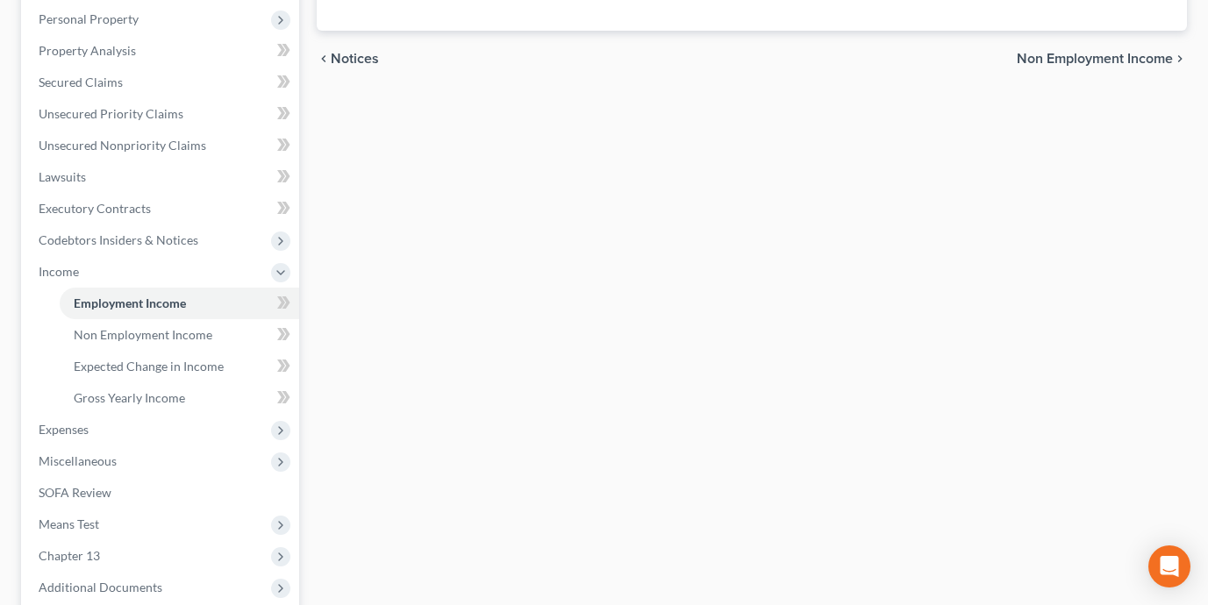
scroll to position [417, 0]
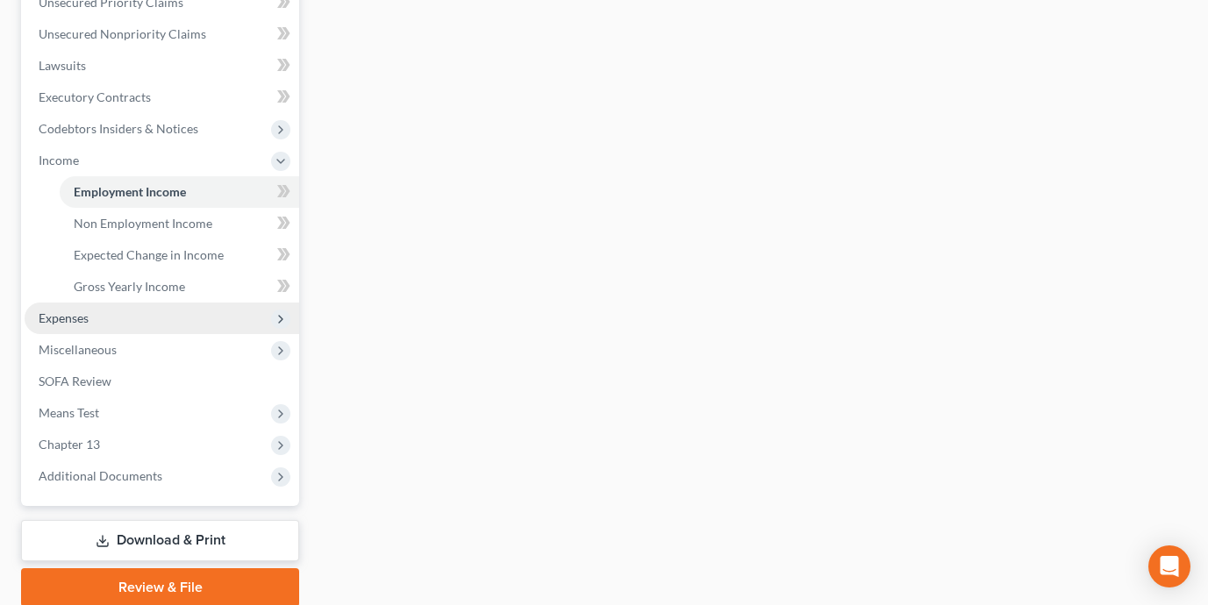
click at [149, 322] on span "Expenses" at bounding box center [162, 319] width 274 height 32
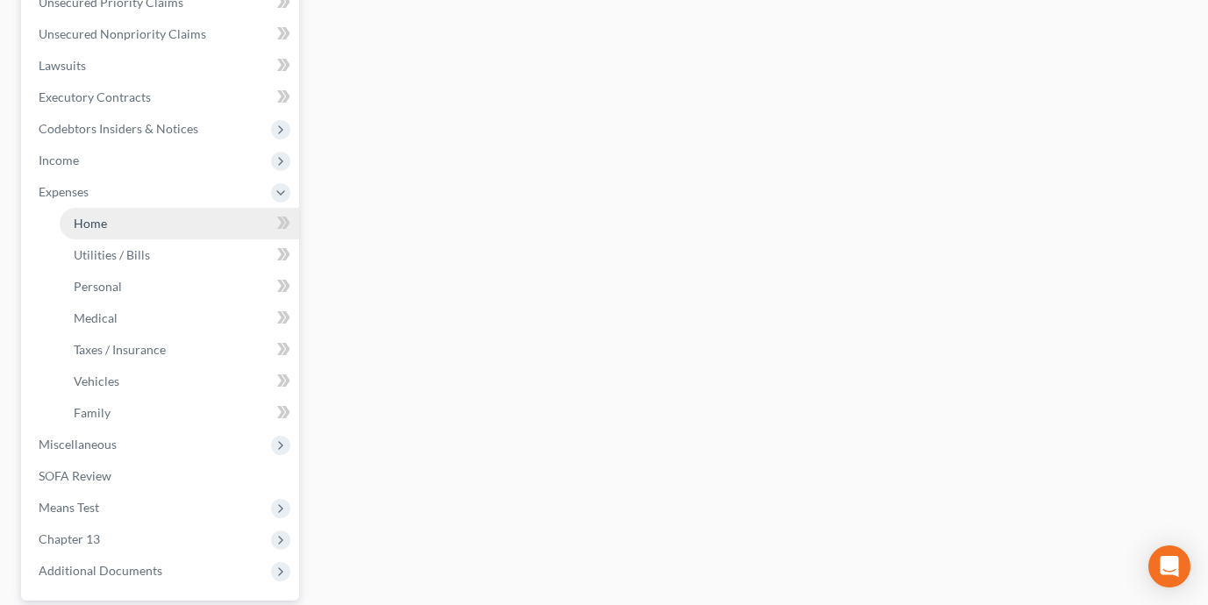
click at [130, 233] on link "Home" at bounding box center [179, 224] width 239 height 32
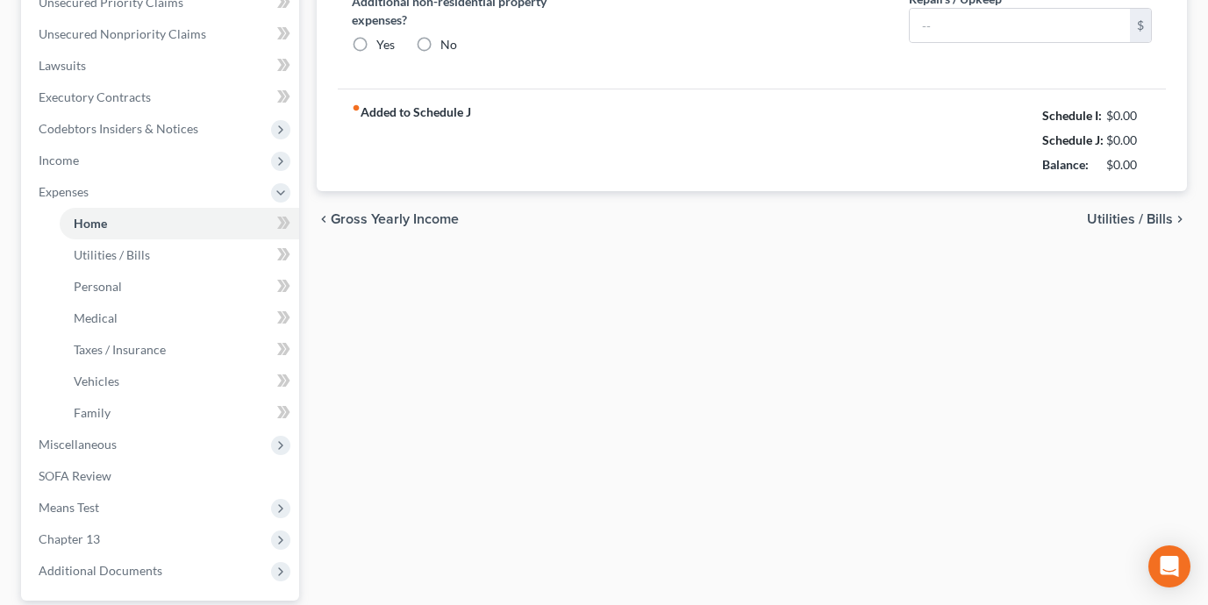
type input "0.00"
radio input "true"
type input "0.00"
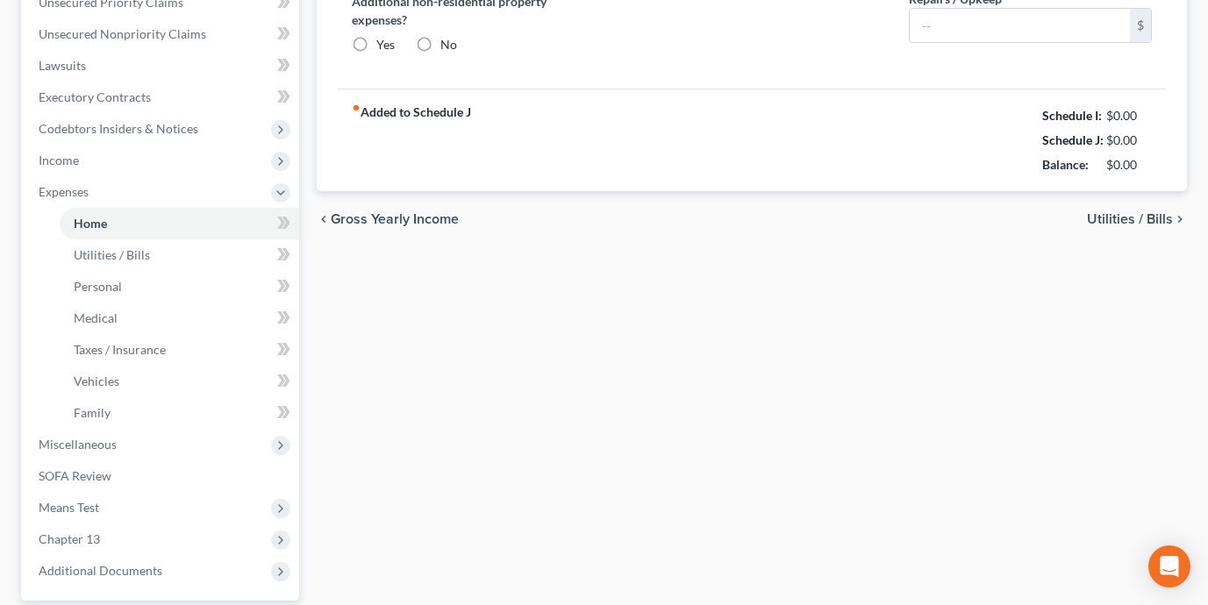
type input "0.00"
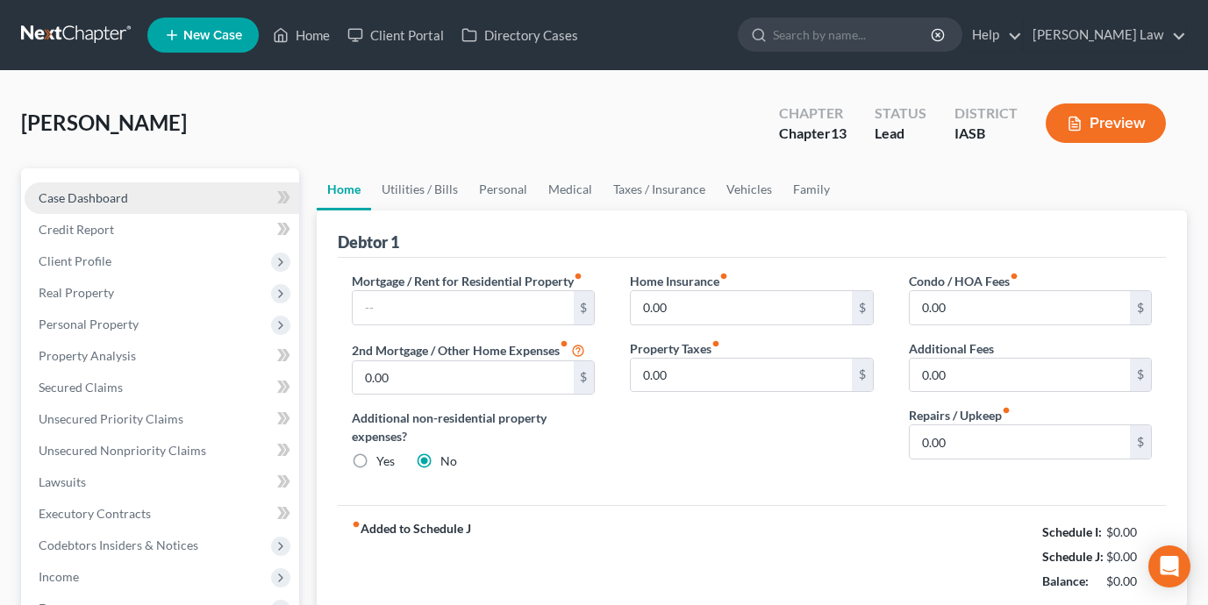
click at [200, 193] on link "Case Dashboard" at bounding box center [162, 198] width 274 height 32
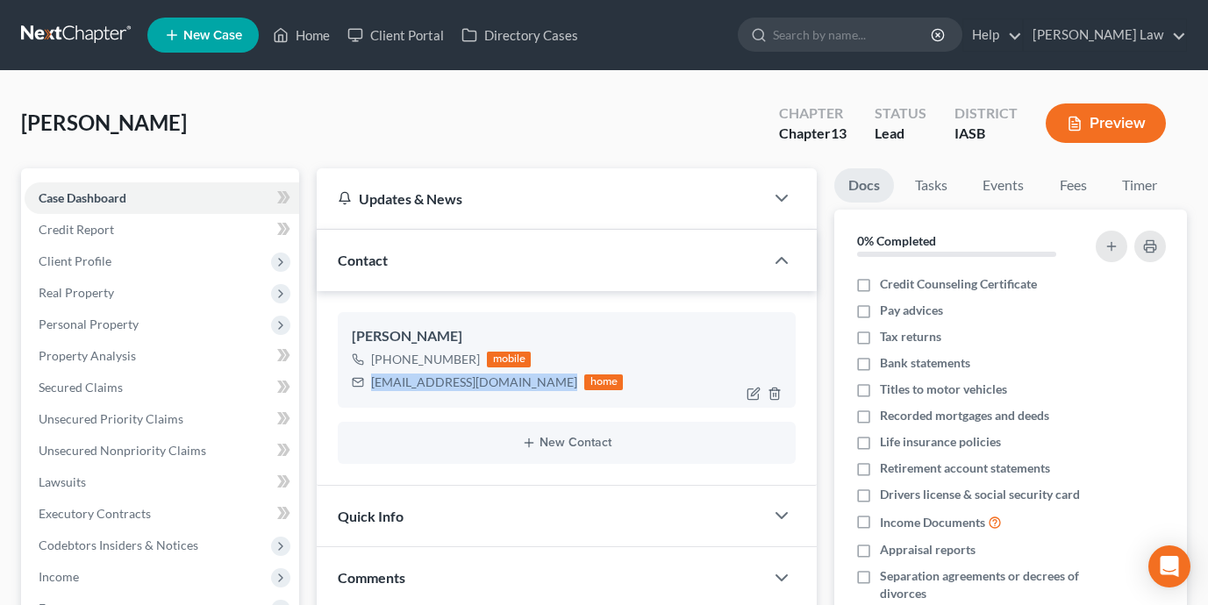
drag, startPoint x: 537, startPoint y: 381, endPoint x: 361, endPoint y: 381, distance: 175.4
click at [361, 381] on div "dianehofstetterlou@gmail.com home" at bounding box center [487, 382] width 271 height 23
copy div "dianehofstetterlou@gmail.com"
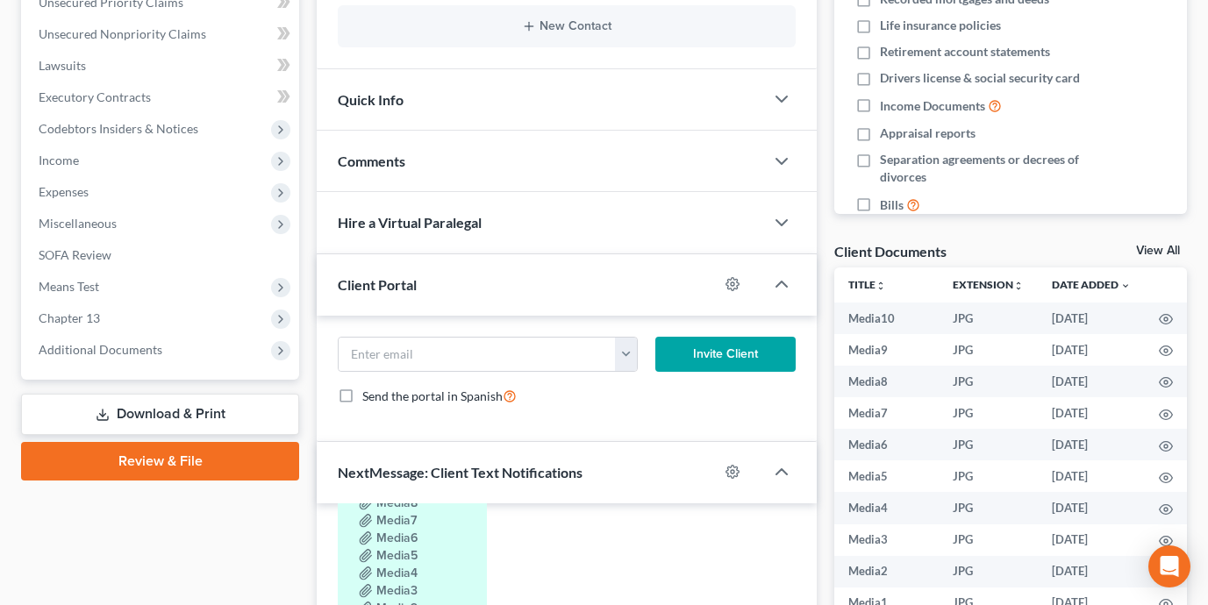
scroll to position [479, 0]
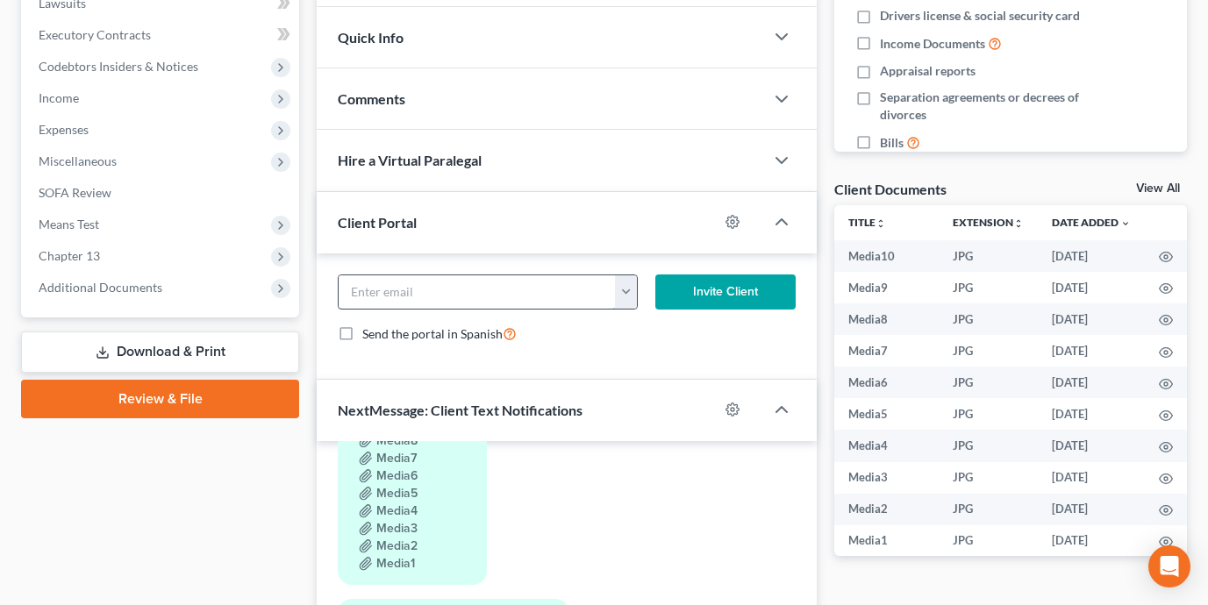
click at [579, 290] on input "email" at bounding box center [477, 291] width 277 height 33
paste input "dianehofstetterlou@gmail.com"
type input "dianehofstetterlou@gmail.com"
click at [691, 285] on button "Invite Client" at bounding box center [725, 291] width 141 height 35
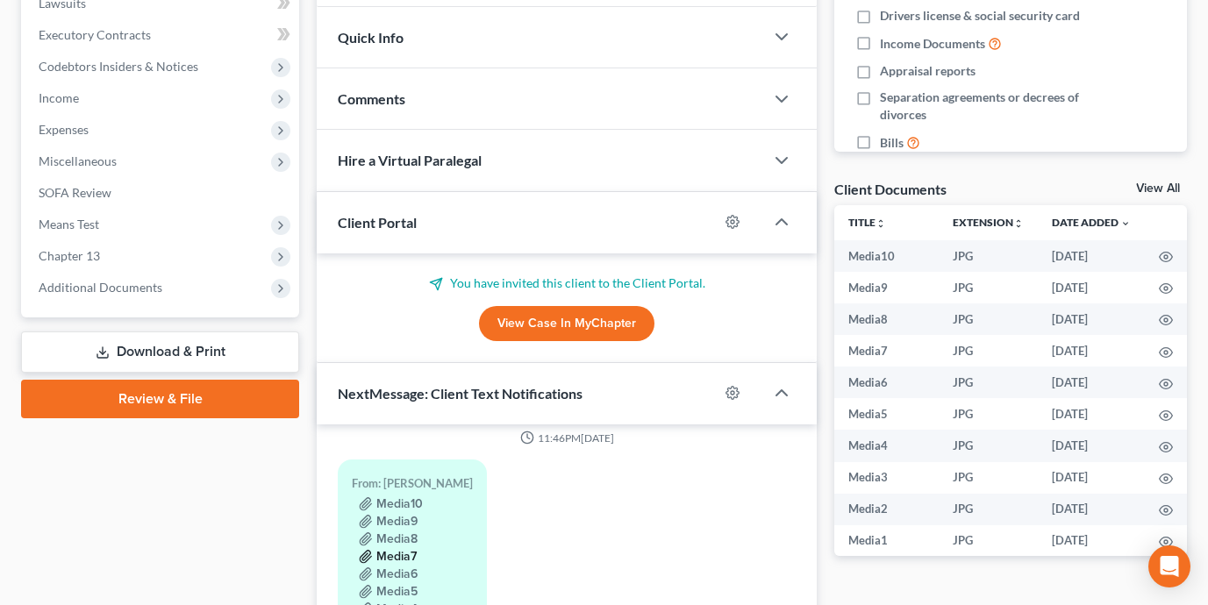
scroll to position [260, 0]
click at [388, 477] on button "Media10" at bounding box center [391, 484] width 64 height 14
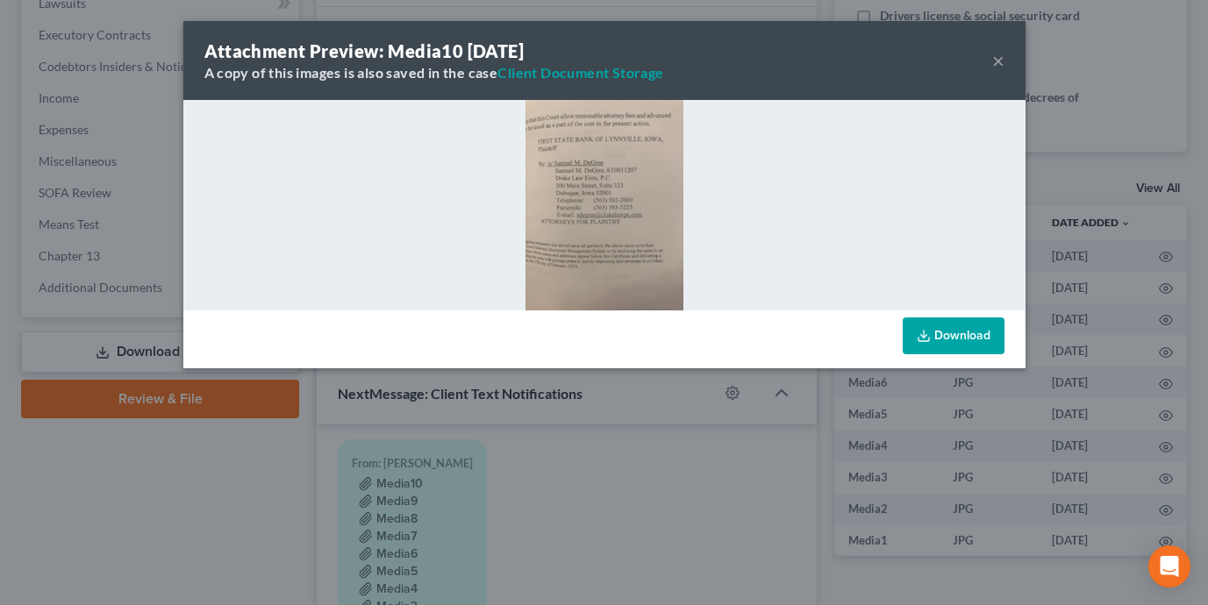
click at [623, 491] on div "Attachment Preview: Media10 08/17/2025 A copy of this images is also saved in t…" at bounding box center [604, 302] width 1208 height 605
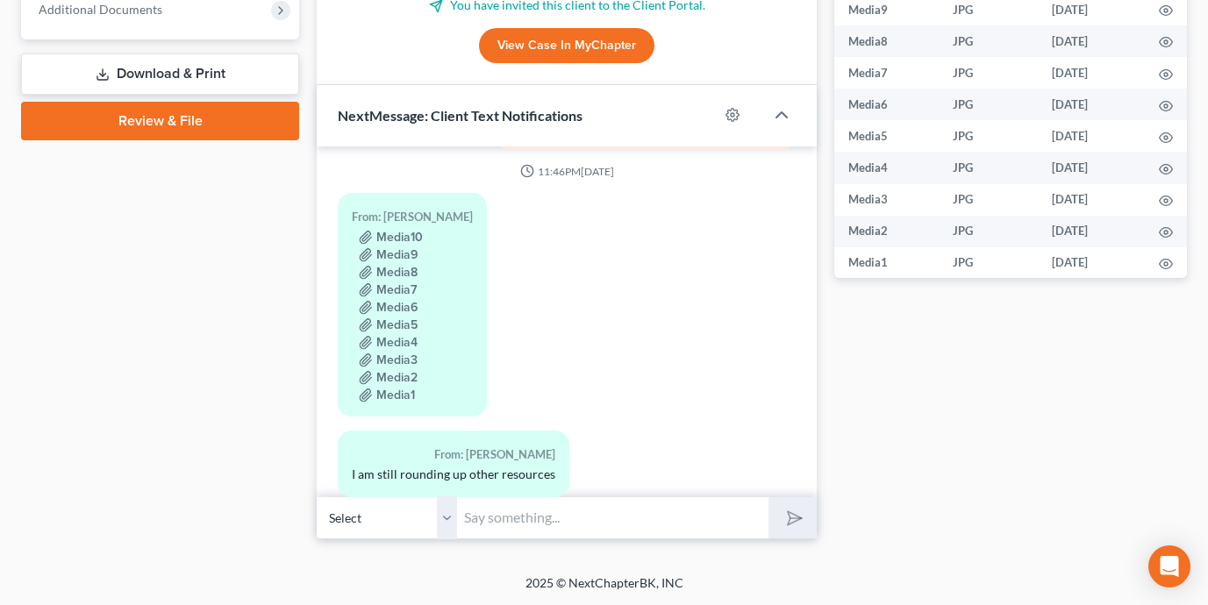
scroll to position [217, 0]
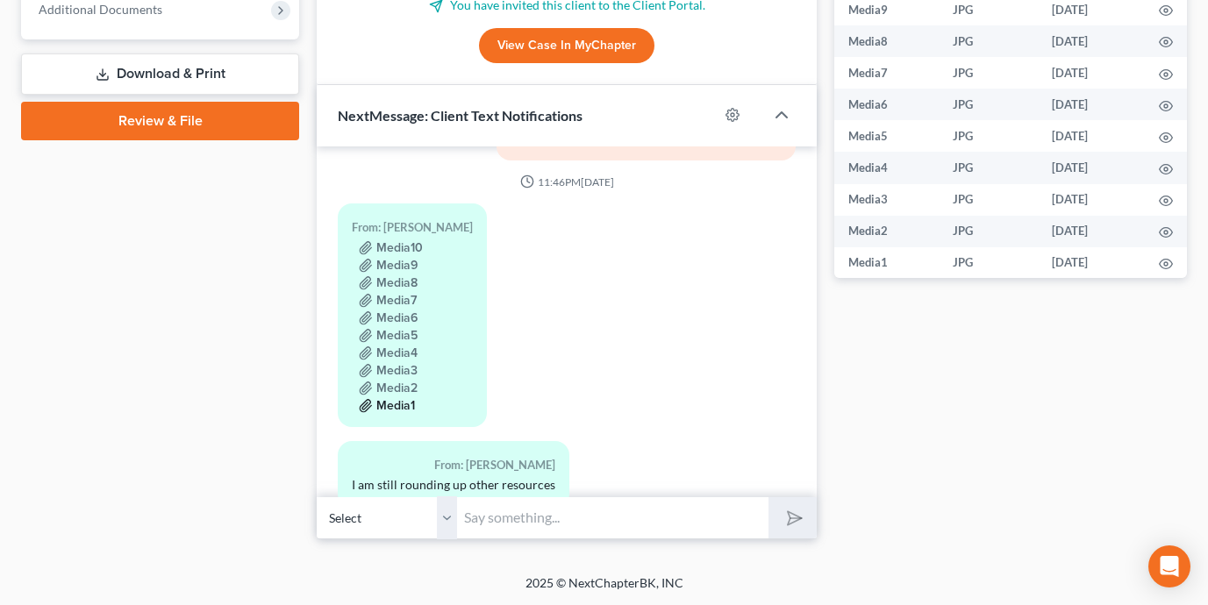
click at [402, 399] on button "Media1" at bounding box center [387, 406] width 56 height 14
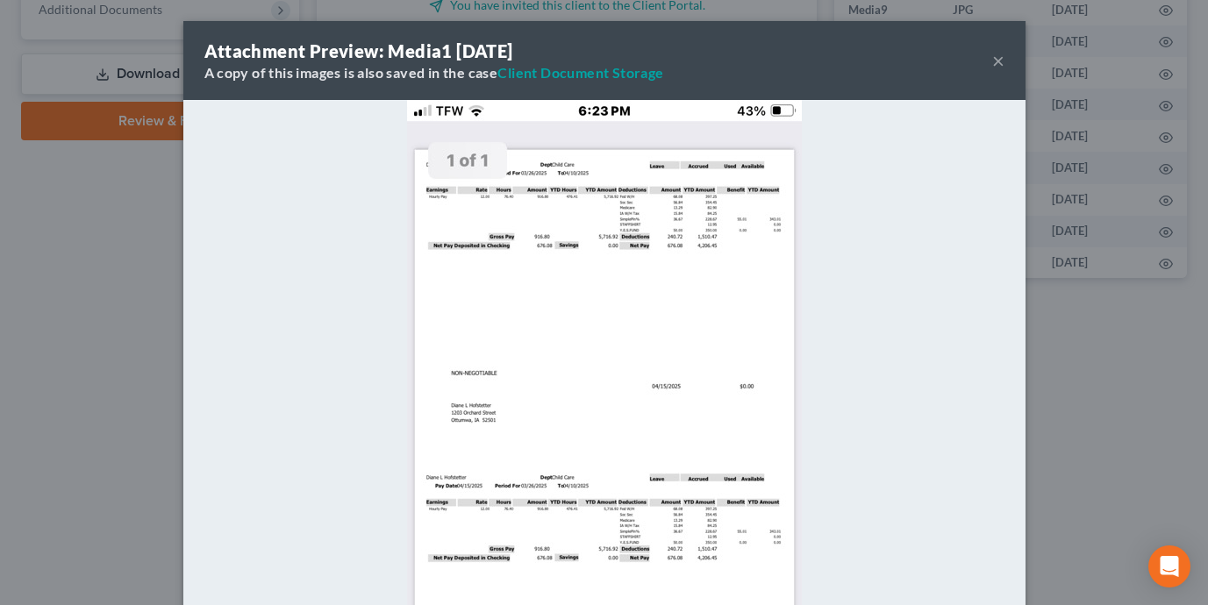
click at [110, 394] on div "Attachment Preview: Media1 08/17/2025 A copy of this images is also saved in th…" at bounding box center [604, 302] width 1208 height 605
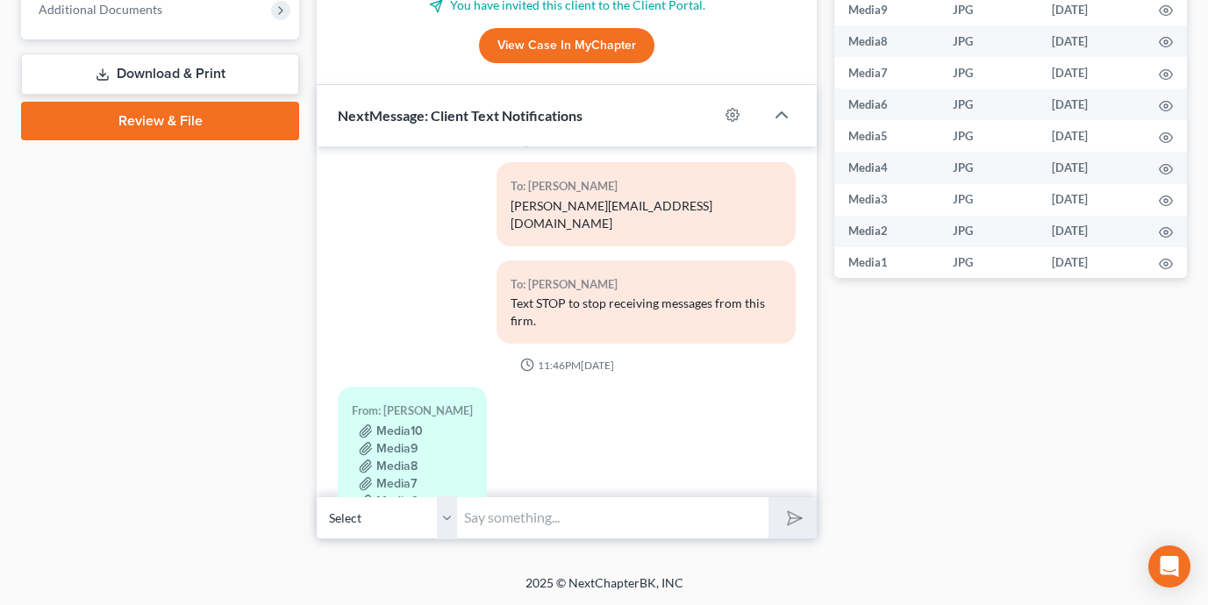
scroll to position [17, 0]
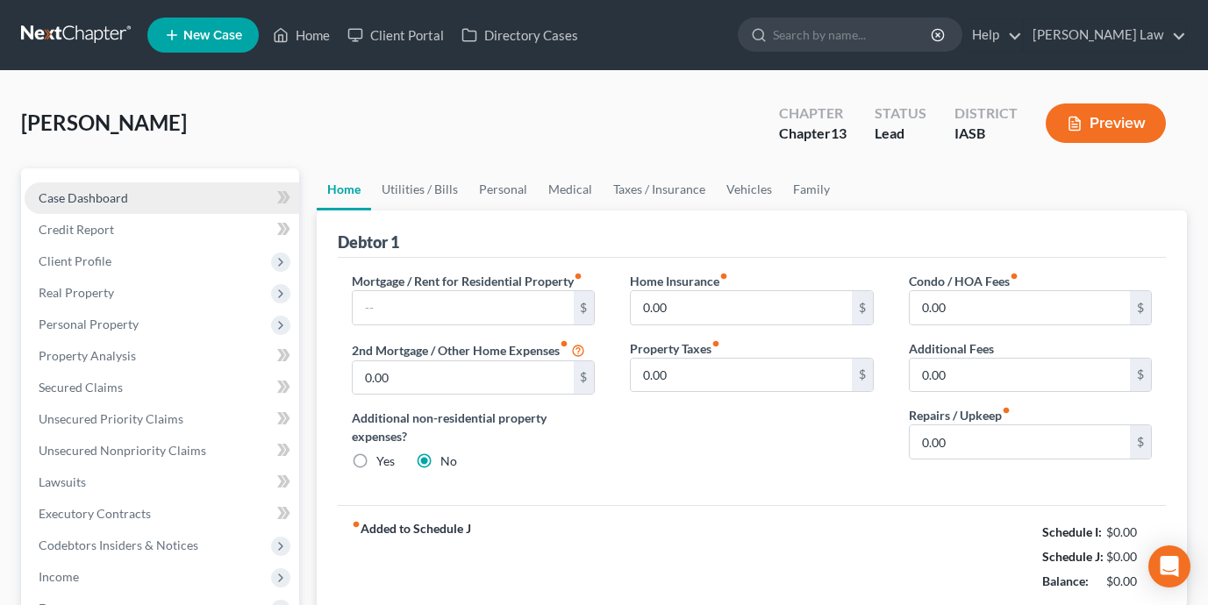
click at [228, 185] on link "Case Dashboard" at bounding box center [162, 198] width 274 height 32
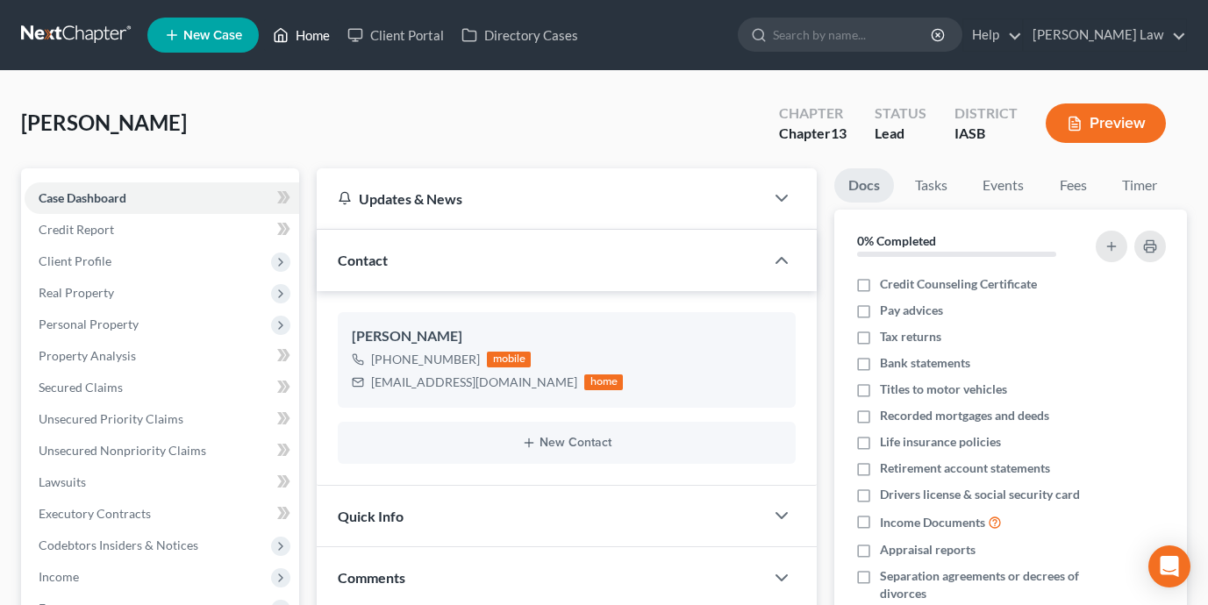
click at [313, 47] on link "Home" at bounding box center [301, 35] width 75 height 32
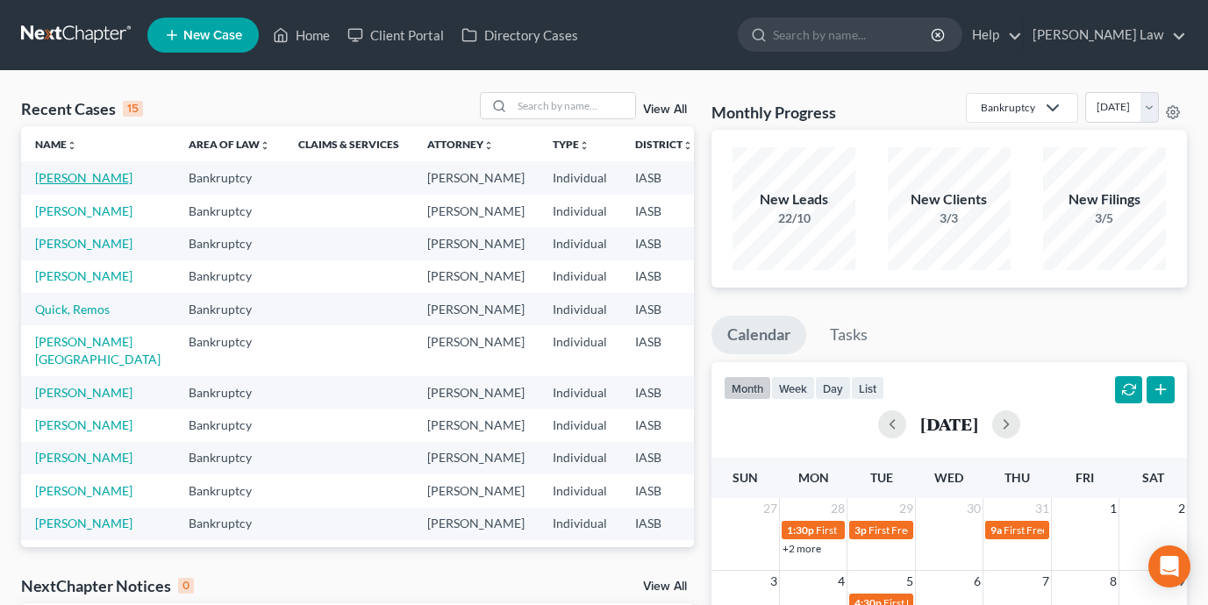
click at [52, 185] on link "Stuckey, Clementine" at bounding box center [83, 177] width 97 height 15
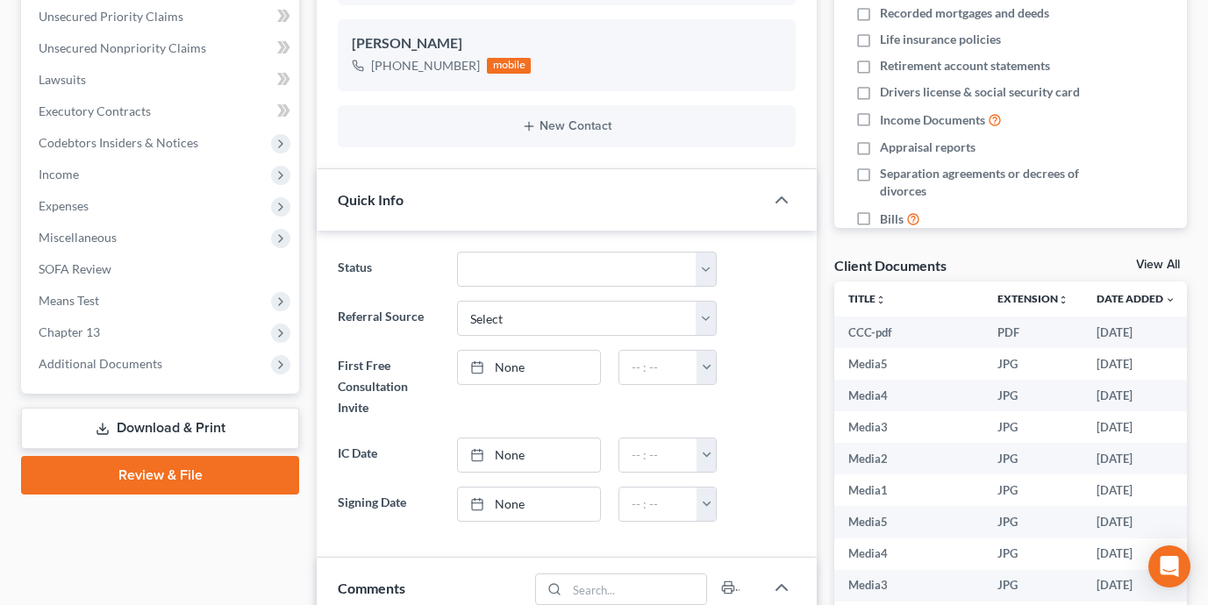
scroll to position [332, 0]
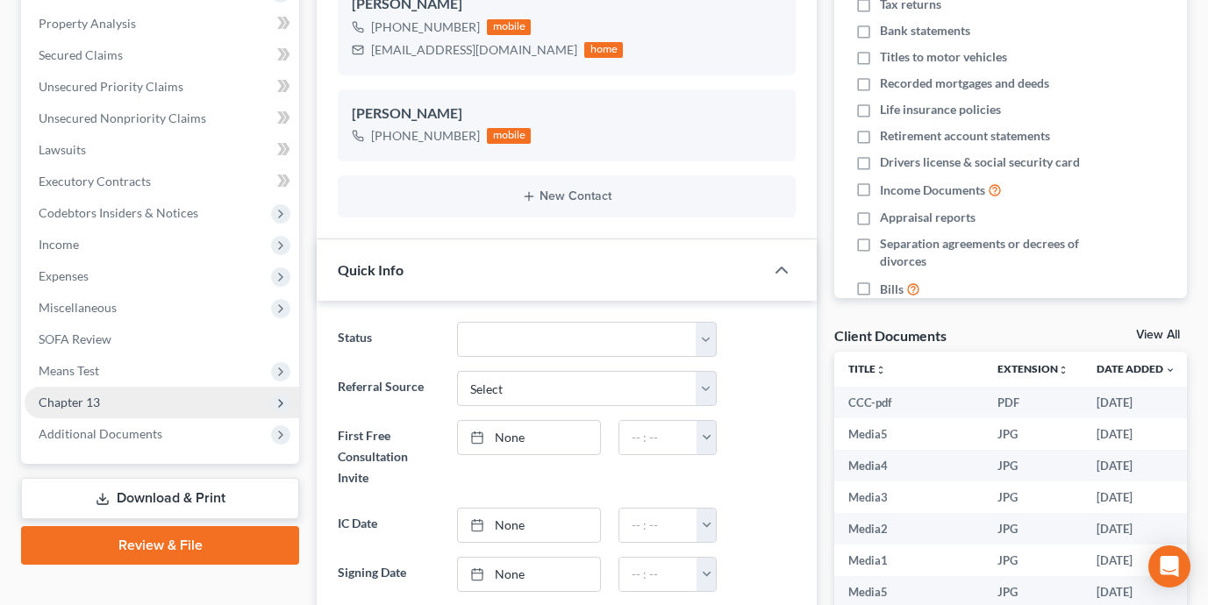
click at [140, 407] on span "Chapter 13" at bounding box center [162, 403] width 274 height 32
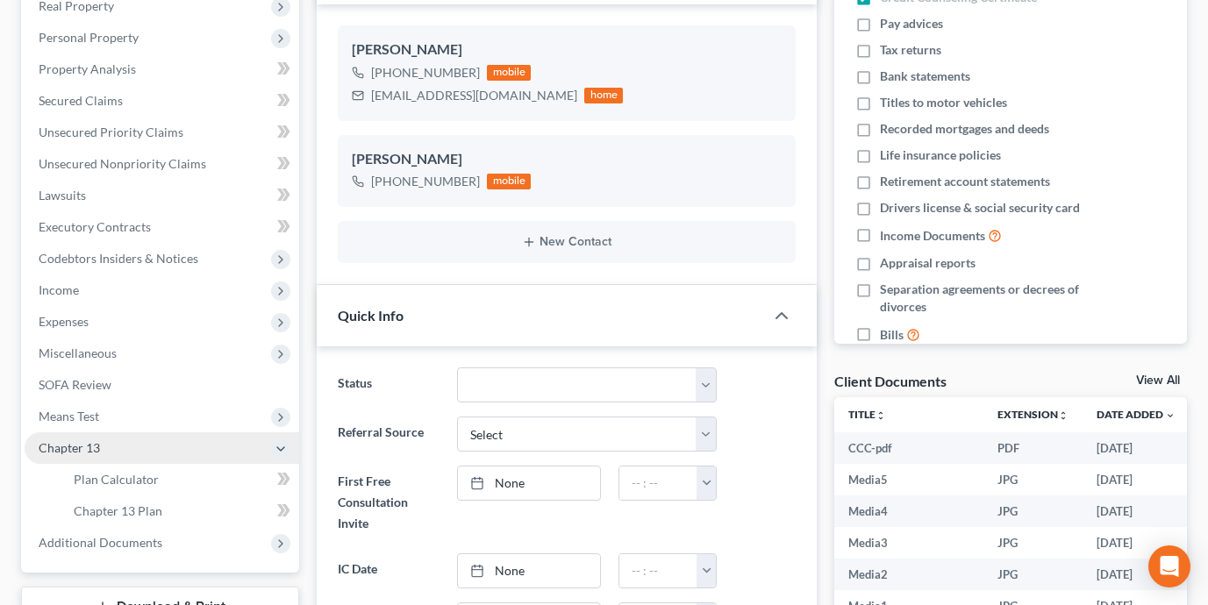
scroll to position [279, 0]
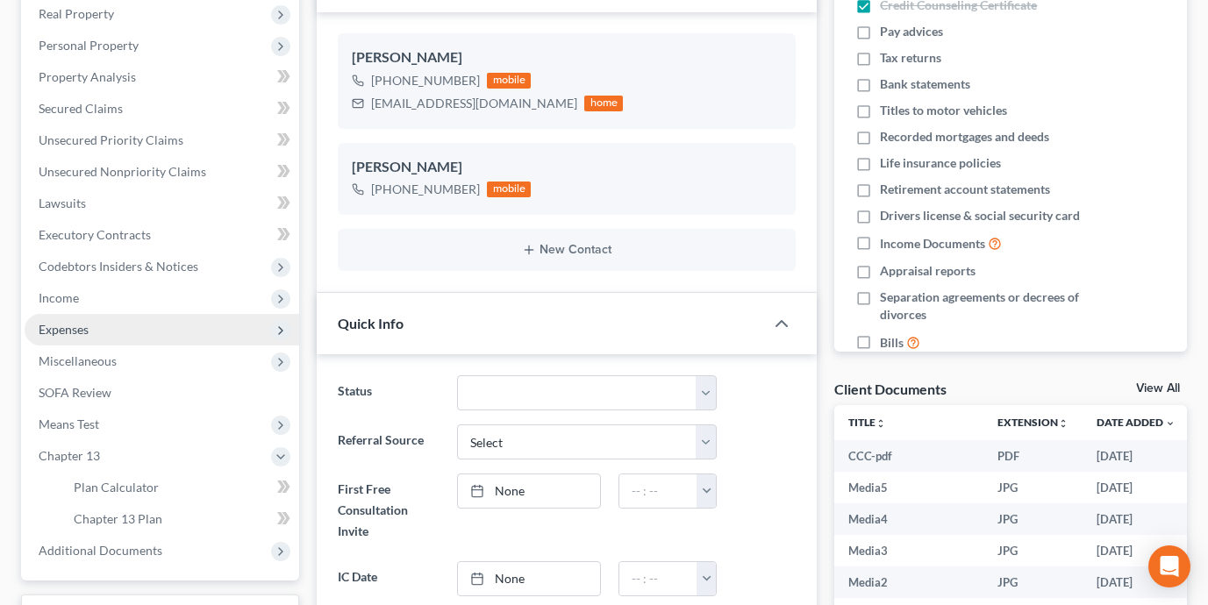
click at [161, 328] on span "Expenses" at bounding box center [162, 330] width 274 height 32
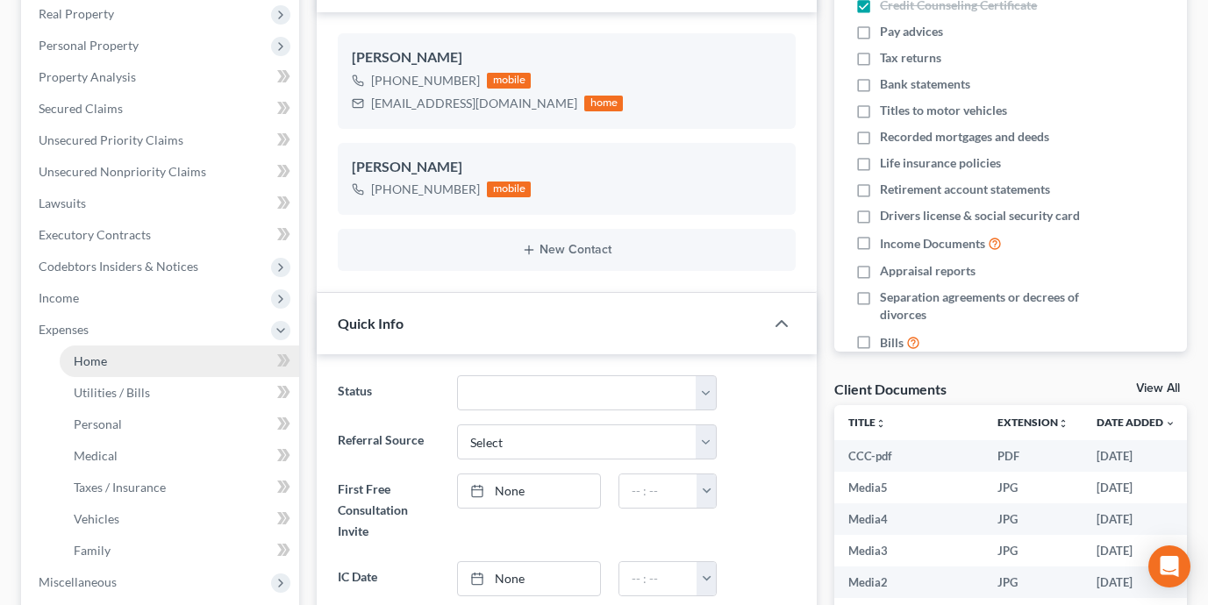
click at [161, 361] on link "Home" at bounding box center [179, 362] width 239 height 32
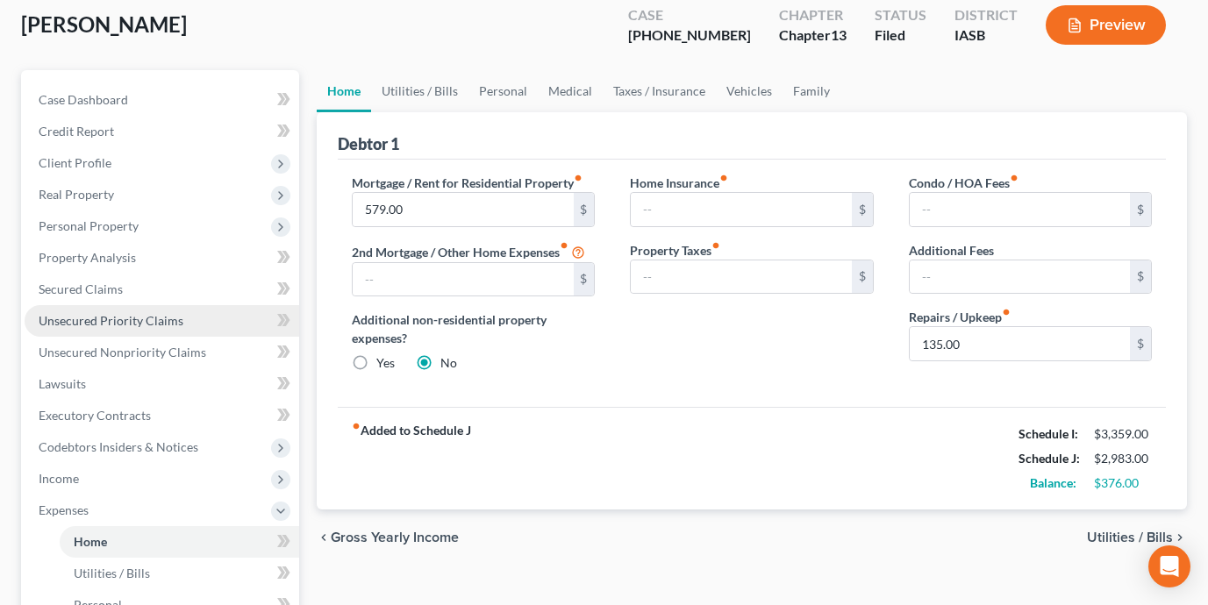
scroll to position [106, 0]
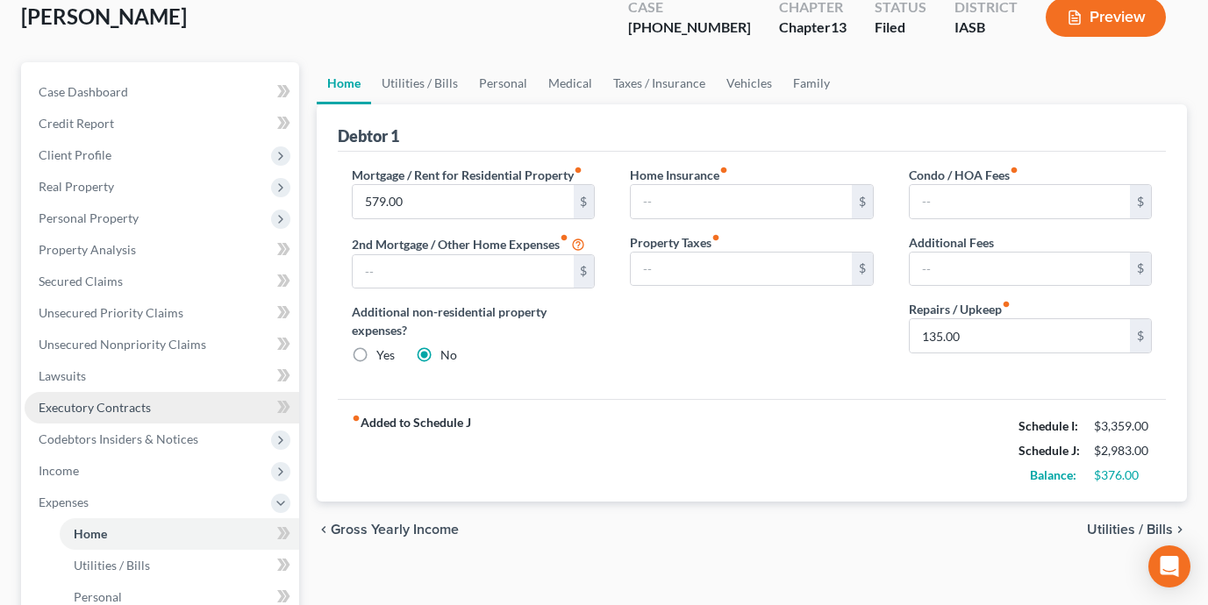
click at [153, 413] on link "Executory Contracts" at bounding box center [162, 408] width 274 height 32
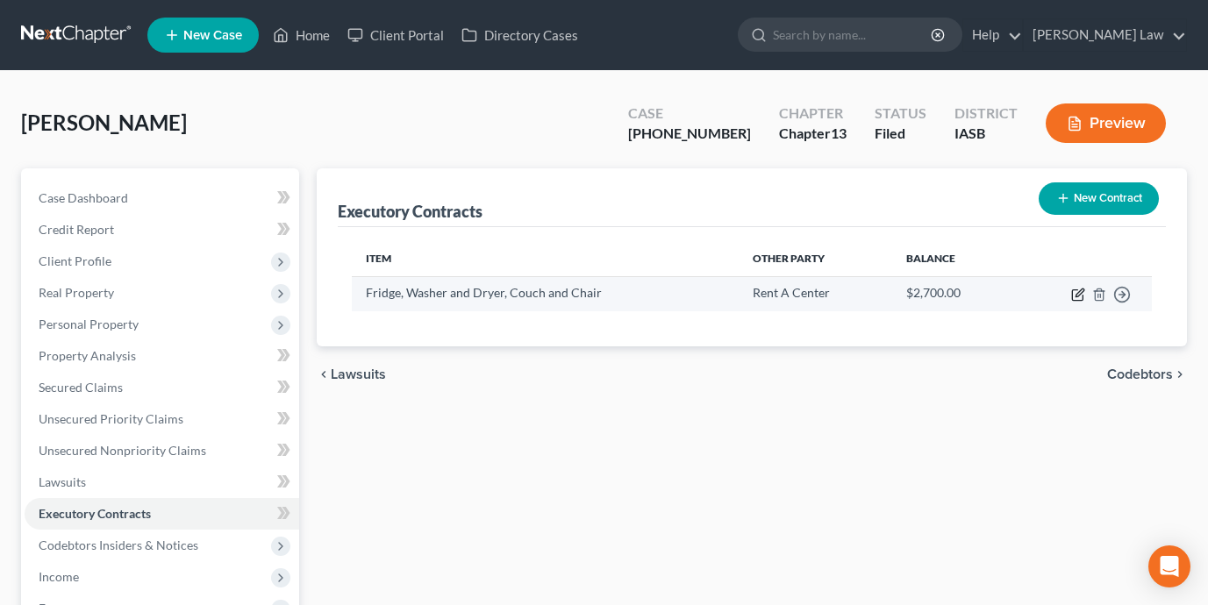
click at [1079, 290] on icon "button" at bounding box center [1079, 293] width 8 height 8
select select "0"
select select "45"
select select "0"
select select "2"
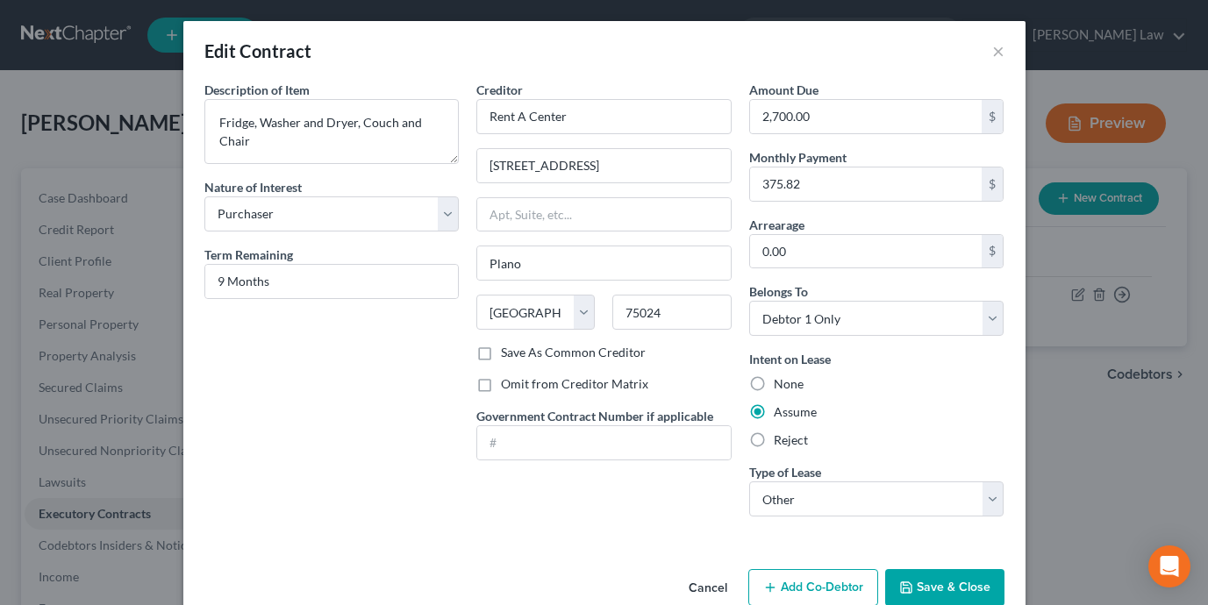
scroll to position [35, 0]
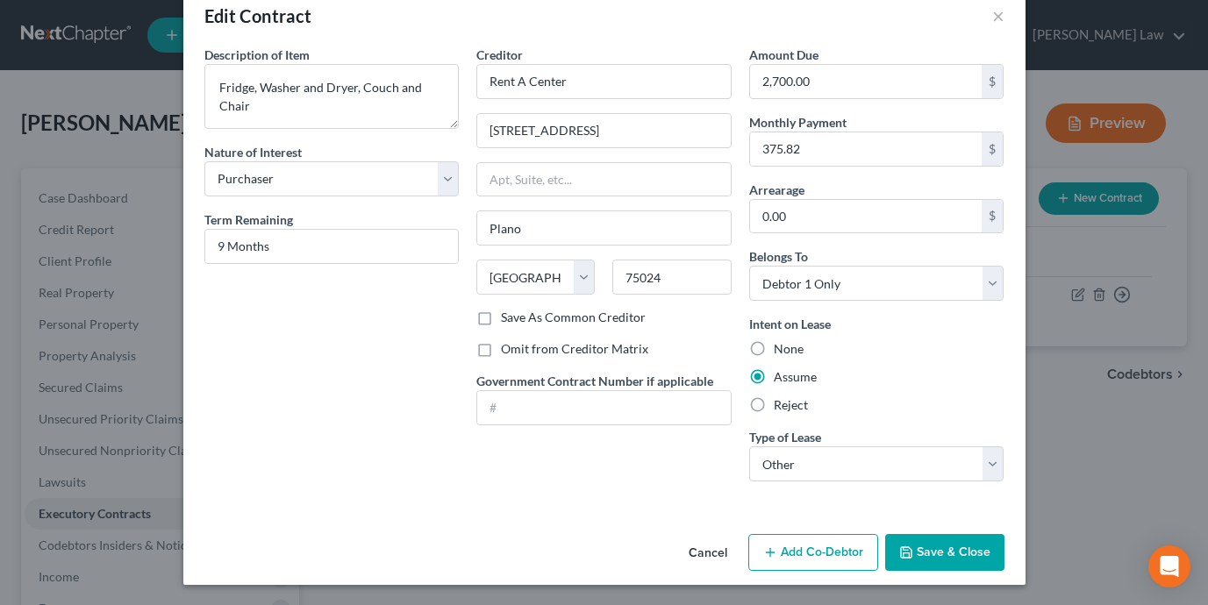
click at [968, 553] on button "Save & Close" at bounding box center [944, 552] width 119 height 37
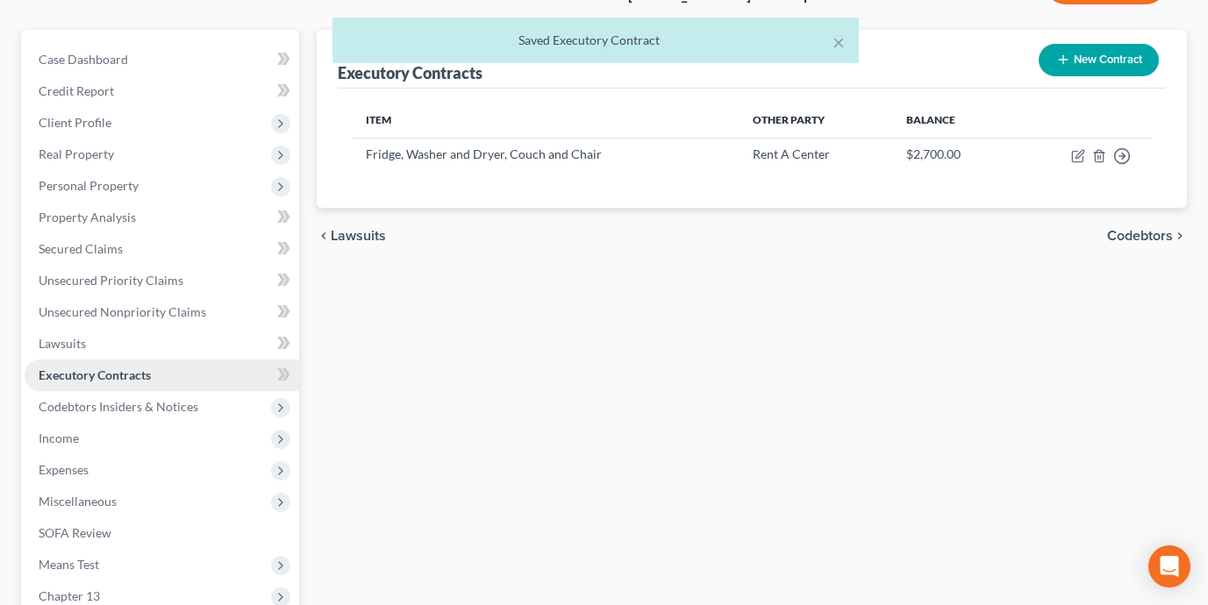
scroll to position [357, 0]
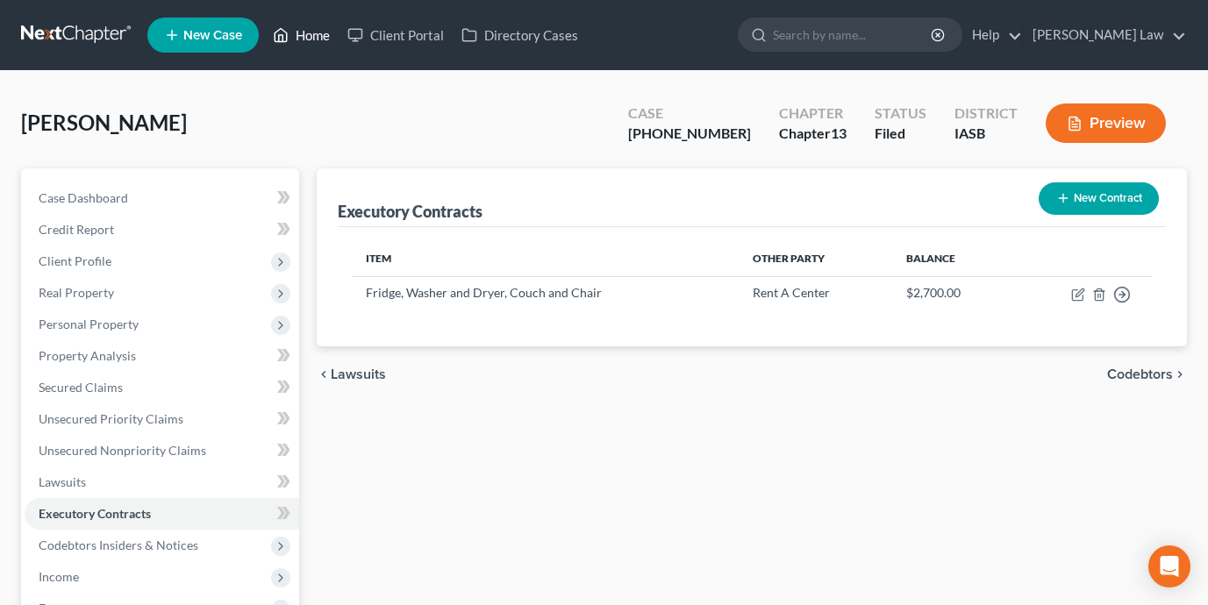
click at [324, 34] on link "Home" at bounding box center [301, 35] width 75 height 32
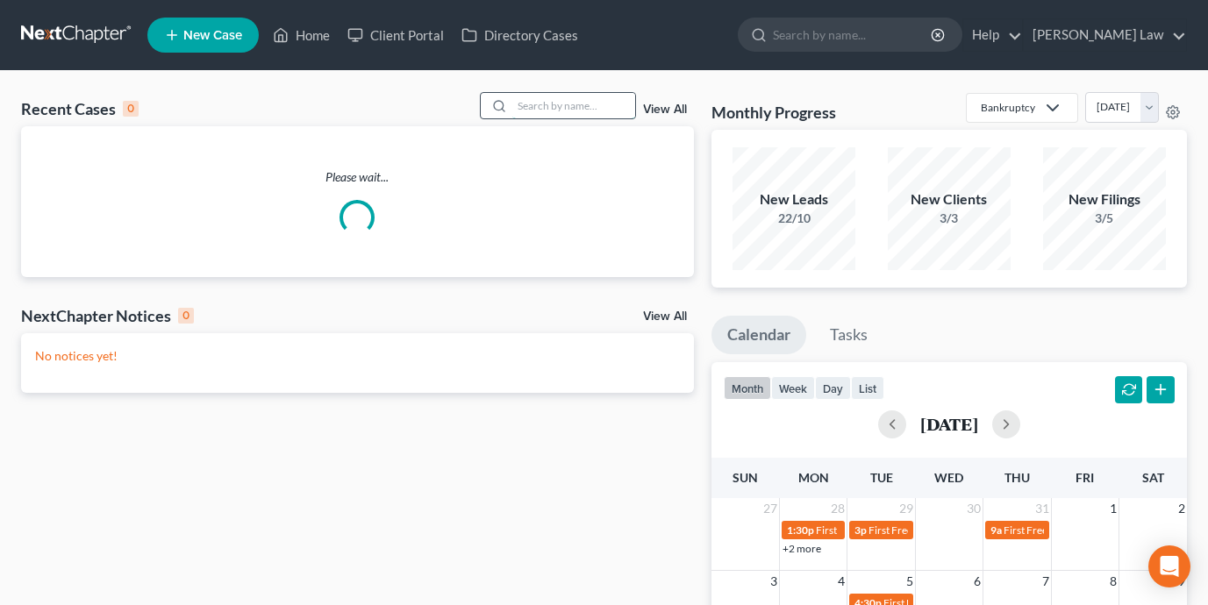
click at [582, 115] on input "search" at bounding box center [573, 105] width 123 height 25
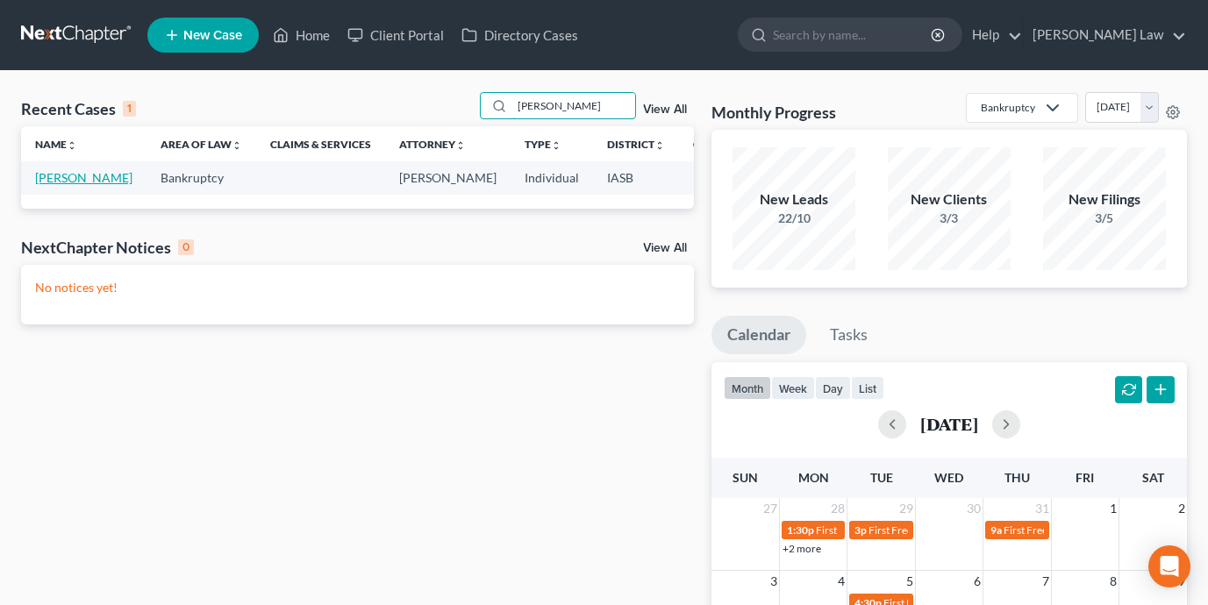
type input "fishburn"
click at [61, 185] on link "[PERSON_NAME]" at bounding box center [83, 177] width 97 height 15
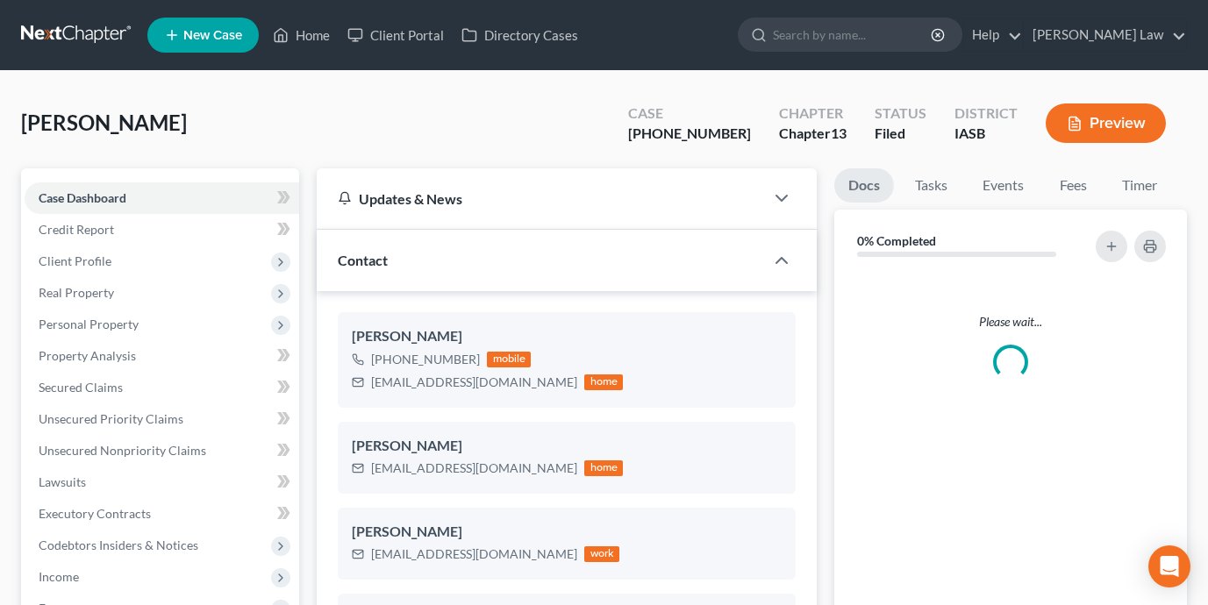
scroll to position [3202, 0]
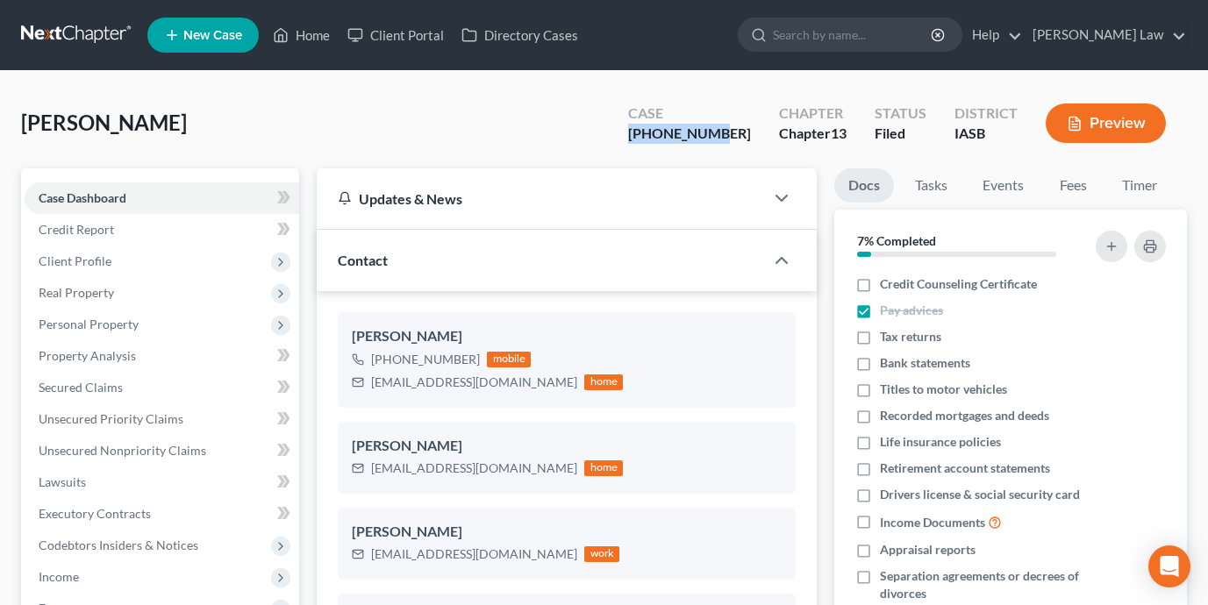
drag, startPoint x: 756, startPoint y: 139, endPoint x: 660, endPoint y: 139, distance: 95.6
click at [660, 139] on div "Case 25-01209-13" at bounding box center [689, 125] width 151 height 52
click at [295, 48] on link "Home" at bounding box center [301, 35] width 75 height 32
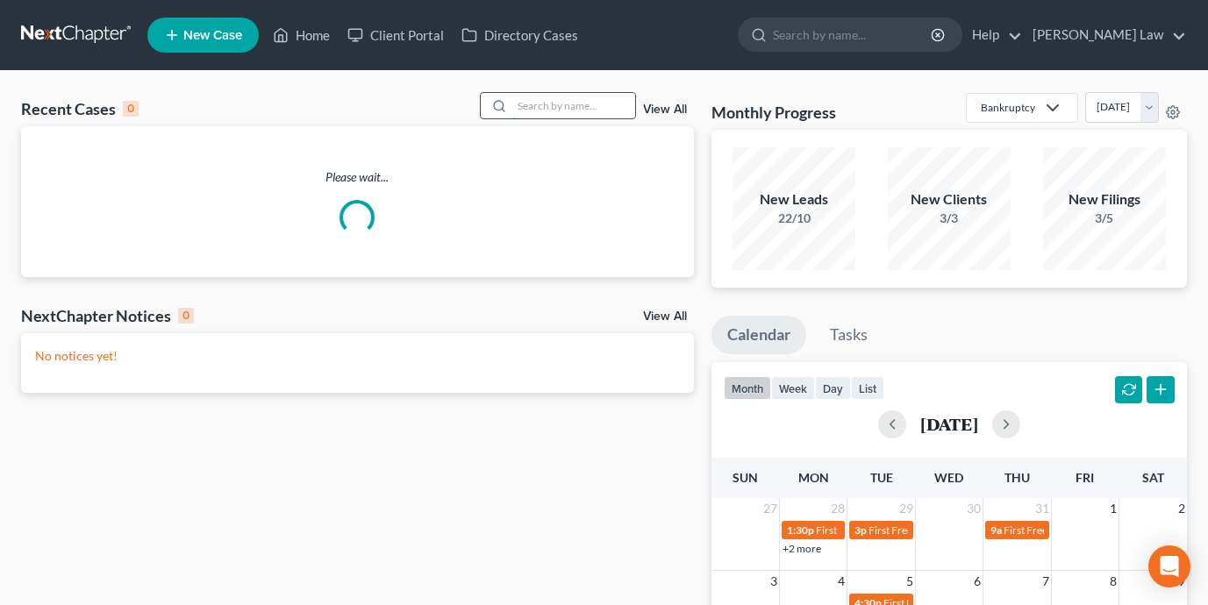
click at [537, 98] on input "search" at bounding box center [573, 105] width 123 height 25
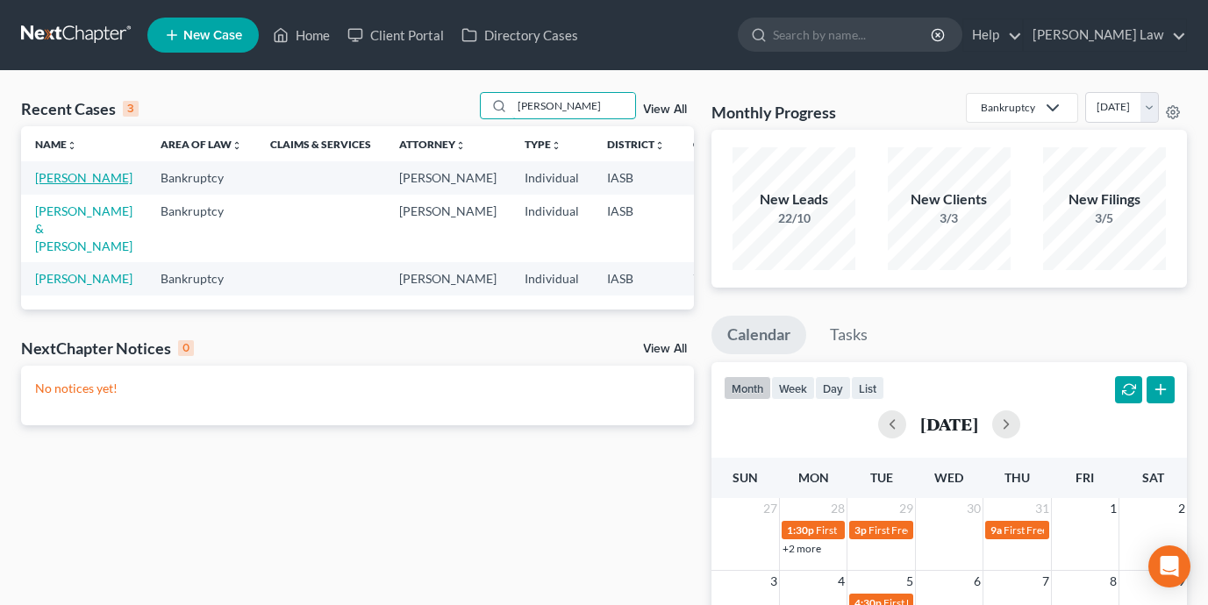
type input "amy"
click at [53, 185] on link "Neisen, Amy" at bounding box center [83, 177] width 97 height 15
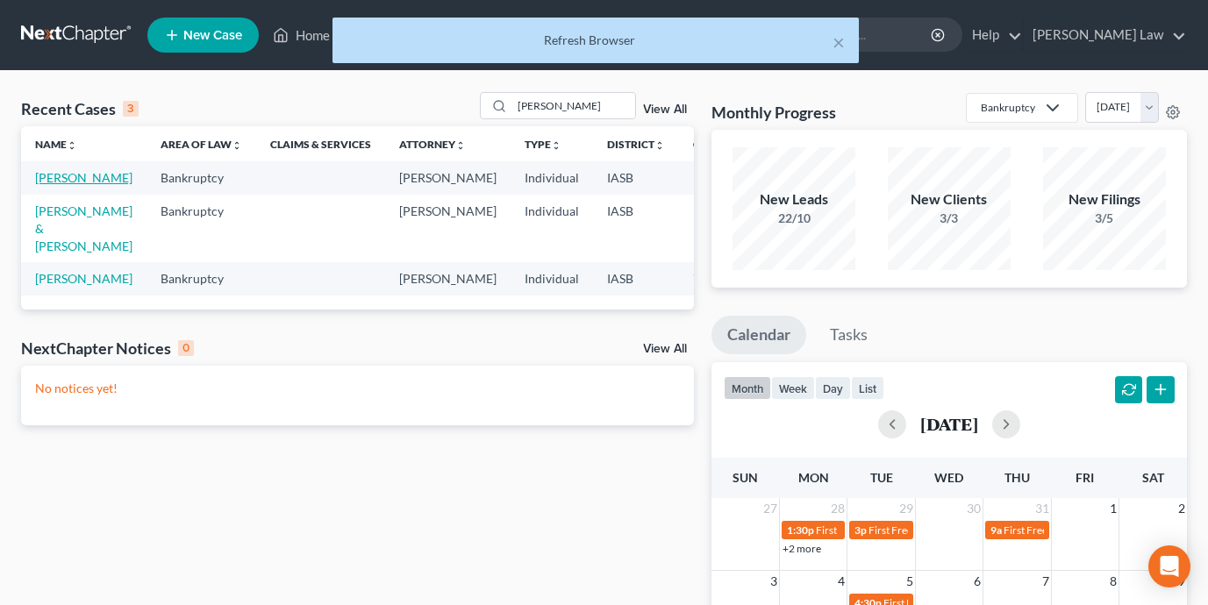
click at [58, 175] on link "[PERSON_NAME]" at bounding box center [83, 177] width 97 height 15
click at [43, 185] on link "[PERSON_NAME]" at bounding box center [83, 177] width 97 height 15
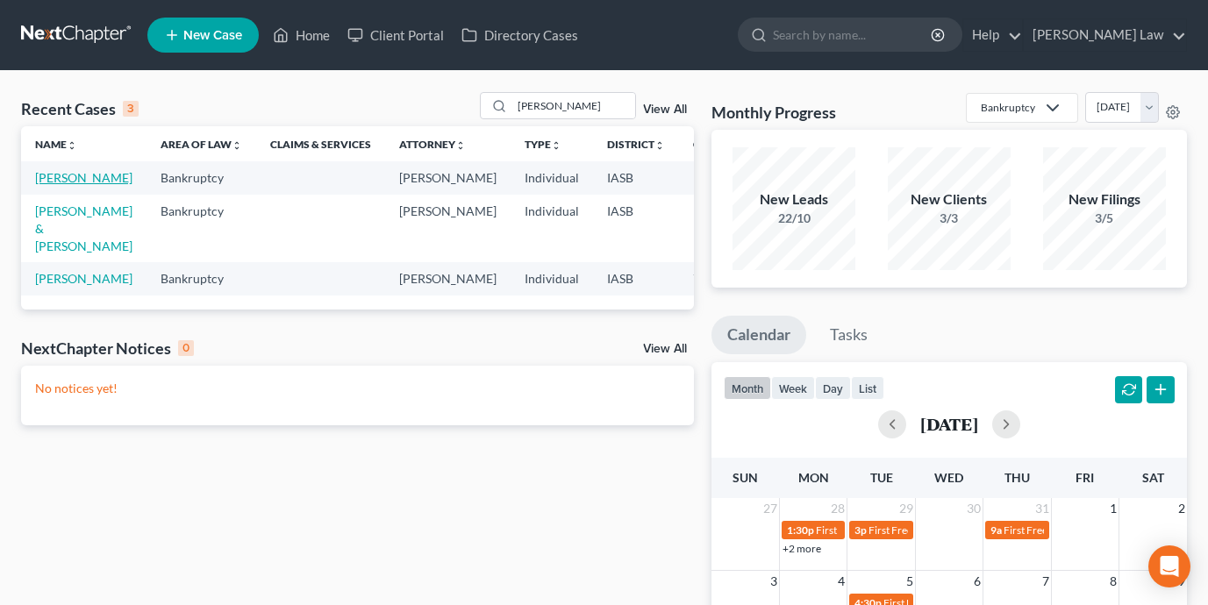
click at [62, 181] on link "[PERSON_NAME]" at bounding box center [83, 177] width 97 height 15
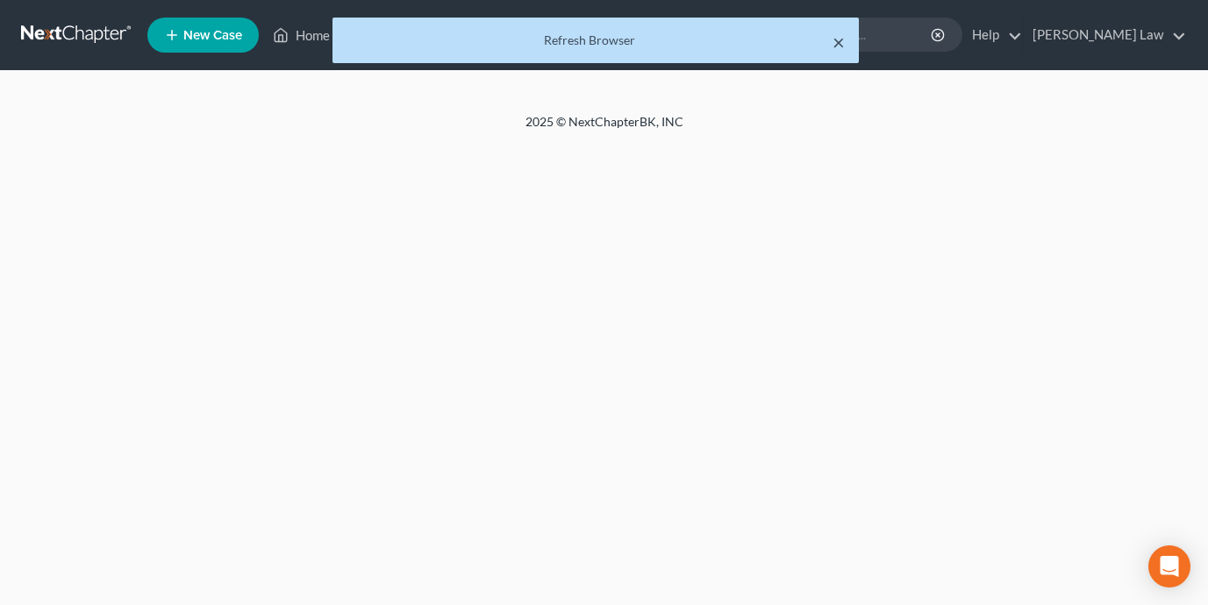
click at [839, 41] on button "×" at bounding box center [838, 42] width 12 height 21
click at [527, 44] on div "Refresh Browser" at bounding box center [595, 41] width 498 height 18
click at [287, 37] on div "× Refresh Browser" at bounding box center [595, 45] width 1208 height 54
click at [303, 42] on div "× Refresh Browser" at bounding box center [595, 45] width 1208 height 54
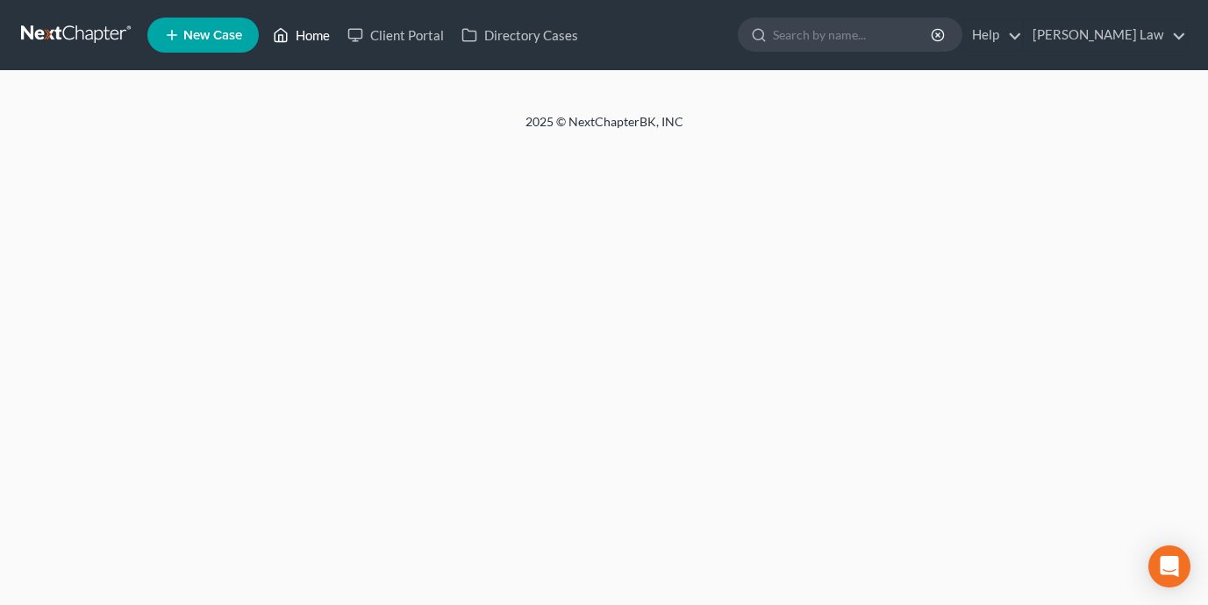
click at [294, 36] on link "Home" at bounding box center [301, 35] width 75 height 32
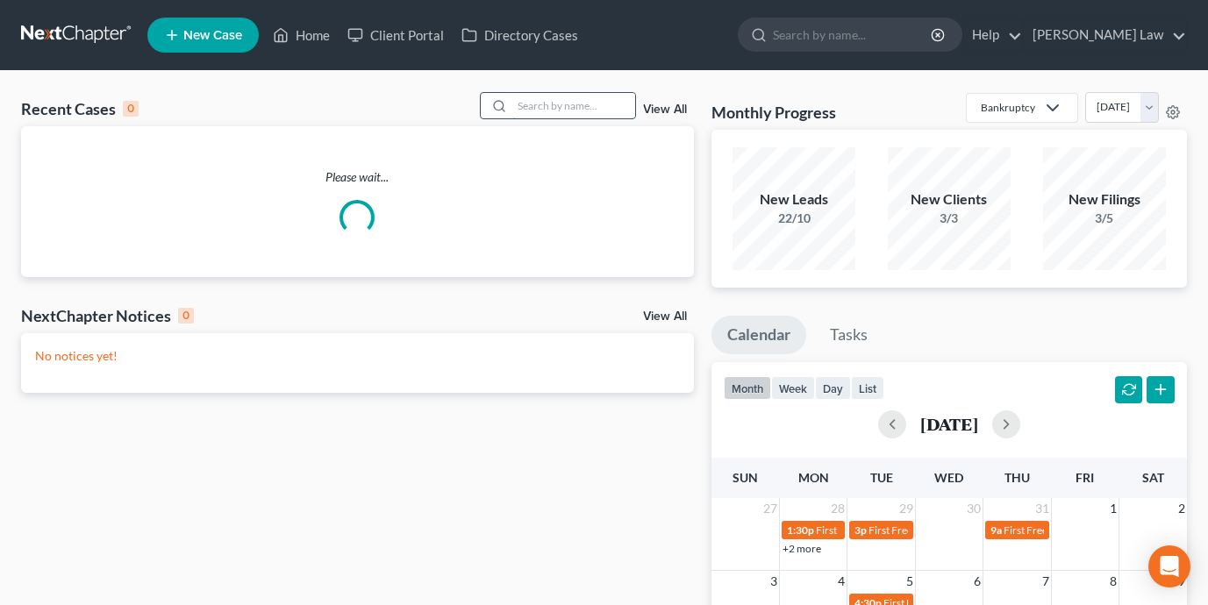
click at [595, 115] on input "search" at bounding box center [573, 105] width 123 height 25
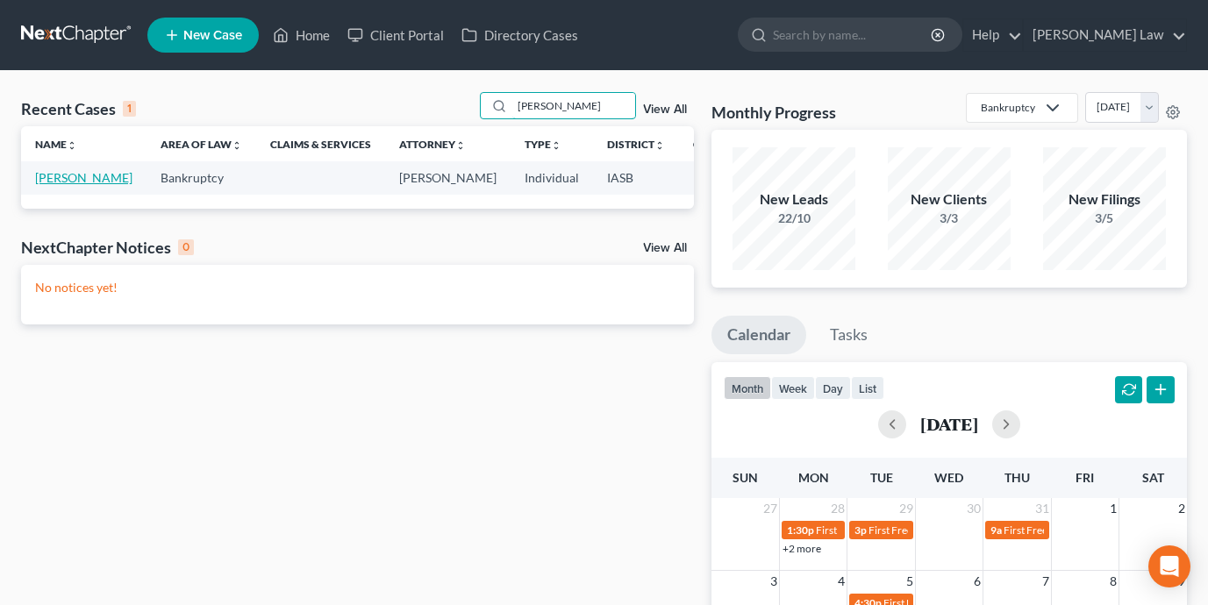
type input "amy neisen"
click at [51, 185] on link "[PERSON_NAME]" at bounding box center [83, 177] width 97 height 15
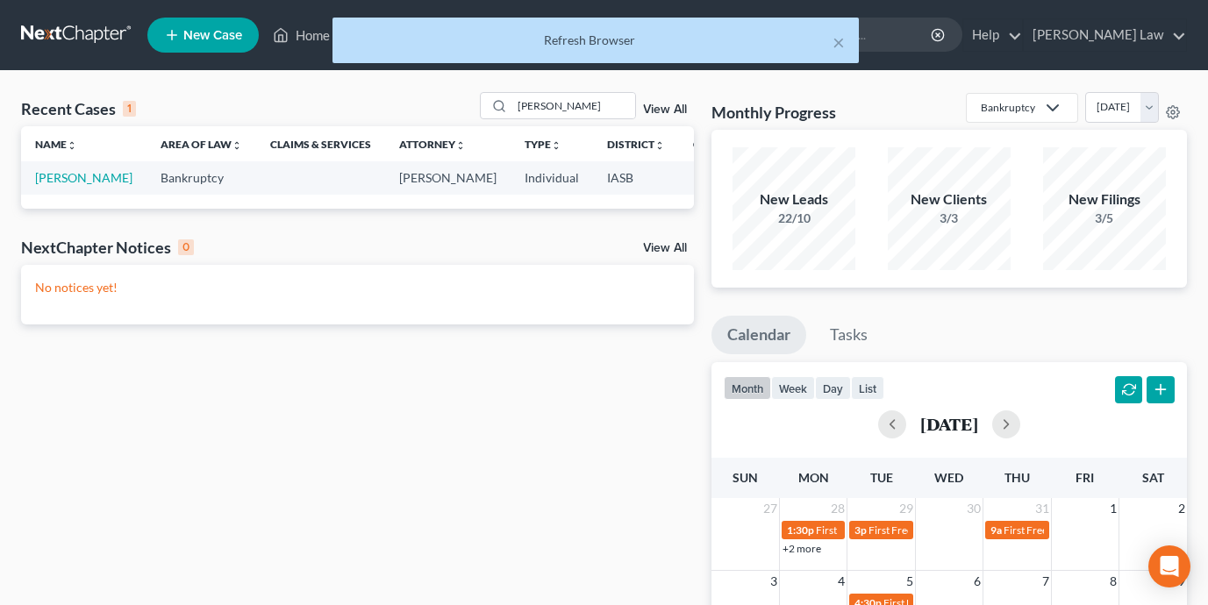
click at [36, 185] on td "[PERSON_NAME]" at bounding box center [83, 177] width 125 height 32
click at [45, 185] on link "[PERSON_NAME]" at bounding box center [83, 177] width 97 height 15
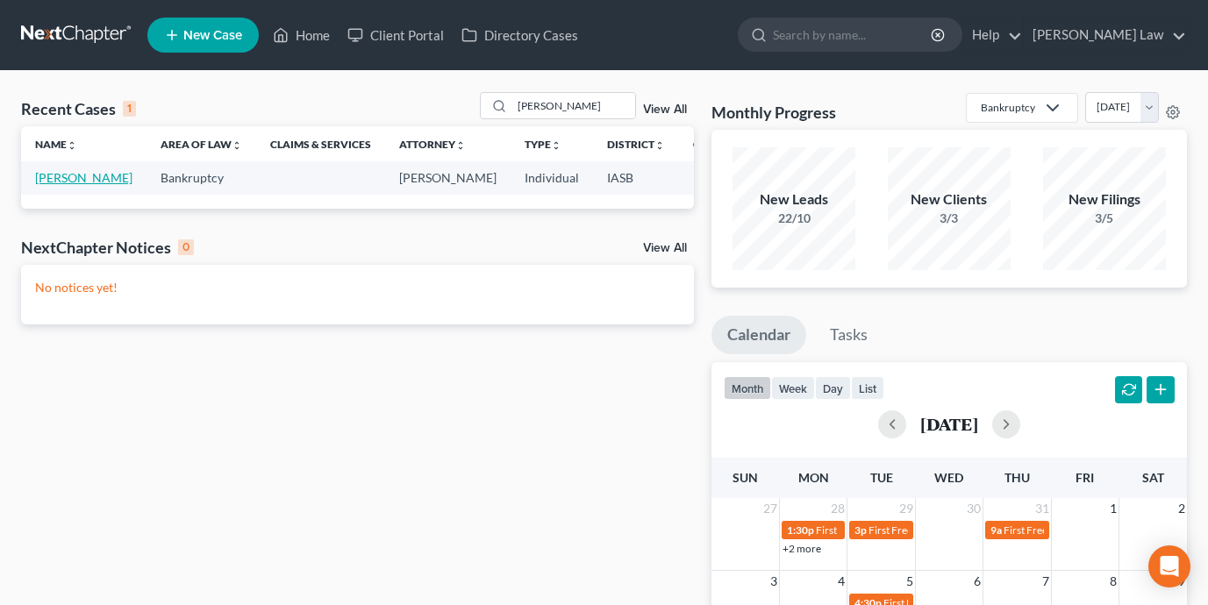
click at [68, 174] on link "[PERSON_NAME]" at bounding box center [83, 177] width 97 height 15
click at [64, 177] on link "[PERSON_NAME]" at bounding box center [83, 177] width 97 height 15
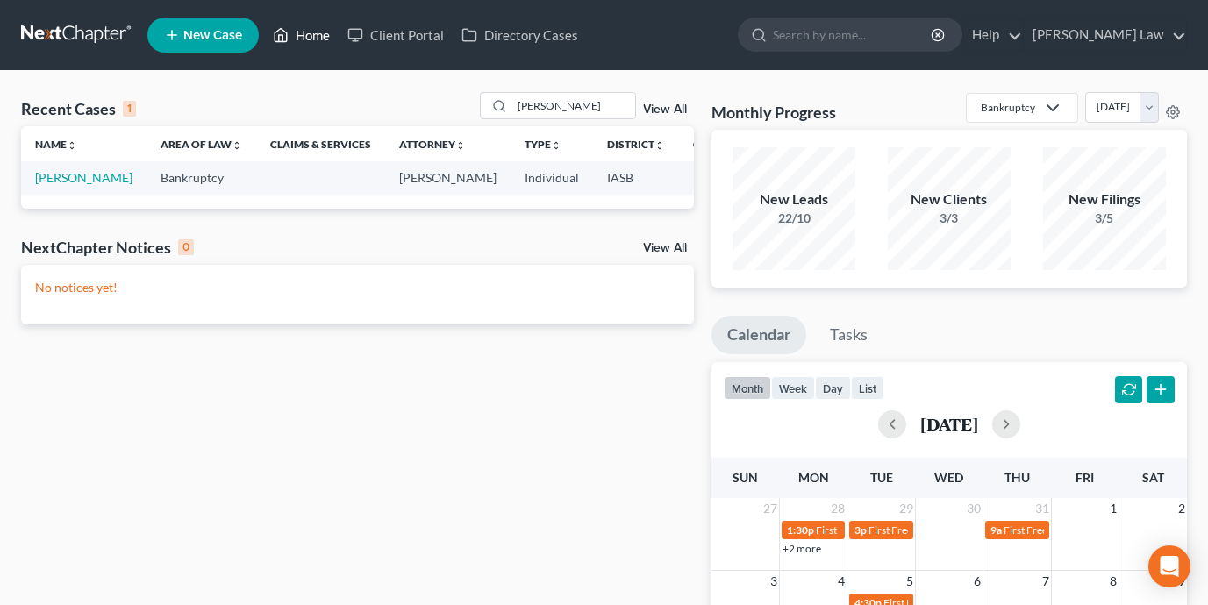
click at [310, 41] on link "Home" at bounding box center [301, 35] width 75 height 32
click at [45, 185] on link "[PERSON_NAME]" at bounding box center [83, 177] width 97 height 15
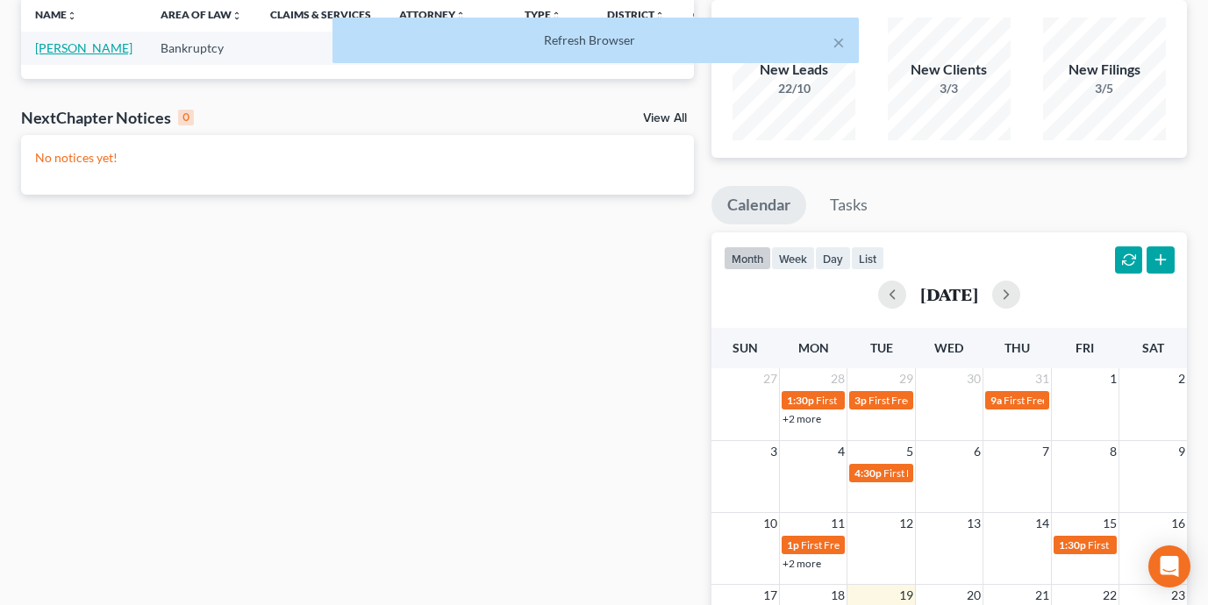
scroll to position [407, 0]
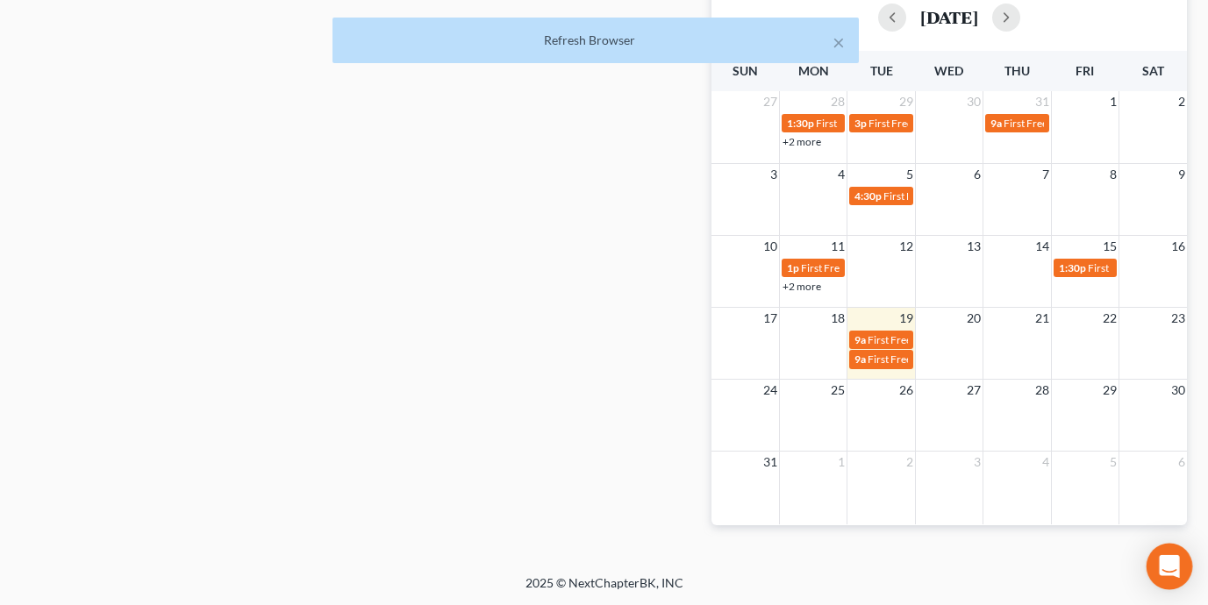
click at [1178, 574] on div "Open Intercom Messenger" at bounding box center [1169, 567] width 46 height 46
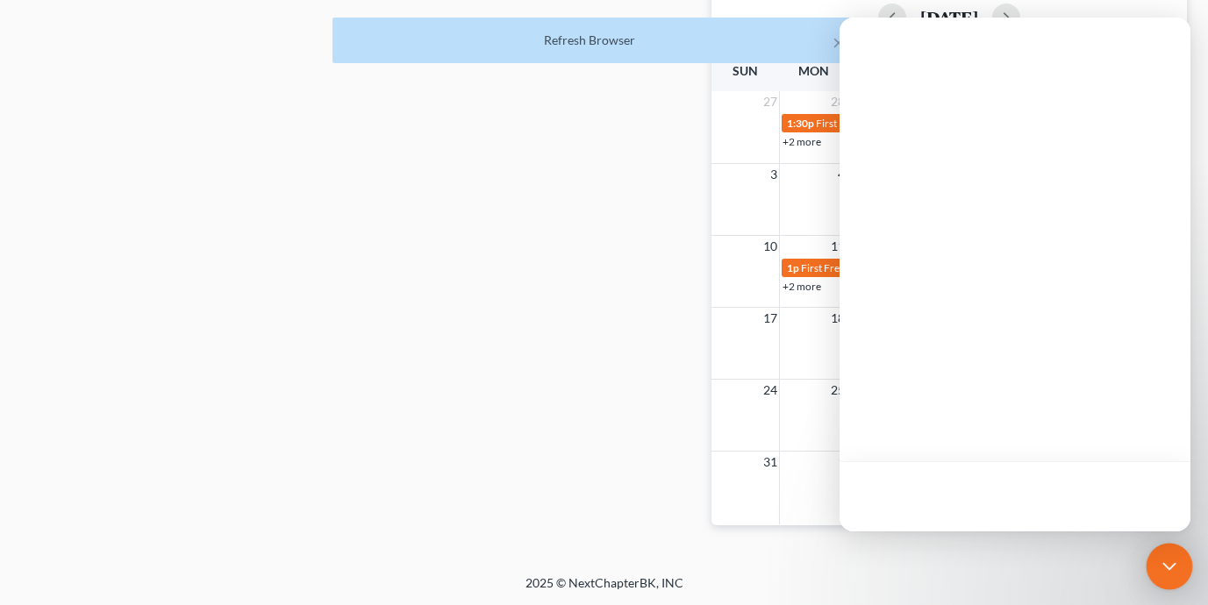
scroll to position [0, 0]
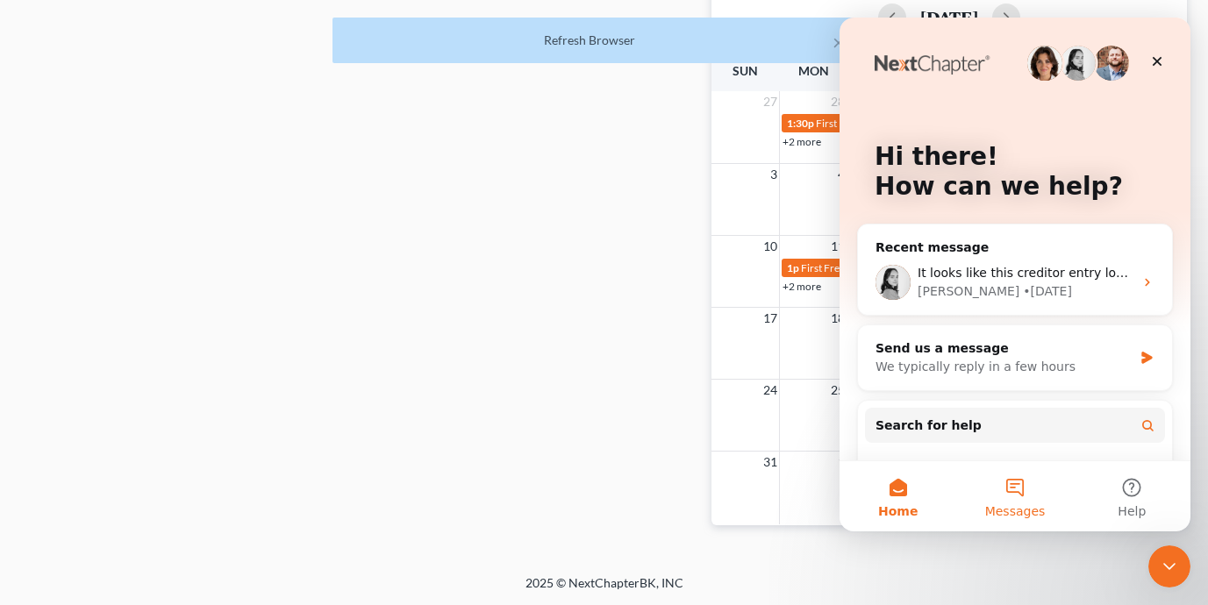
click at [1035, 486] on button "Messages" at bounding box center [1014, 496] width 117 height 70
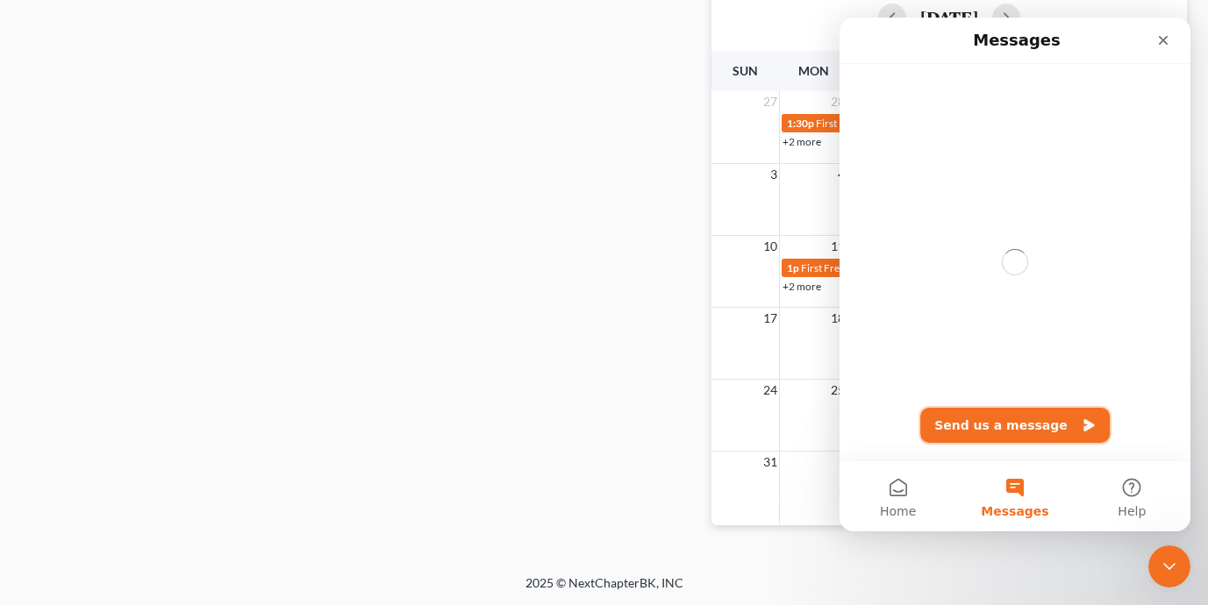
click at [987, 417] on button "Send us a message" at bounding box center [1014, 425] width 189 height 35
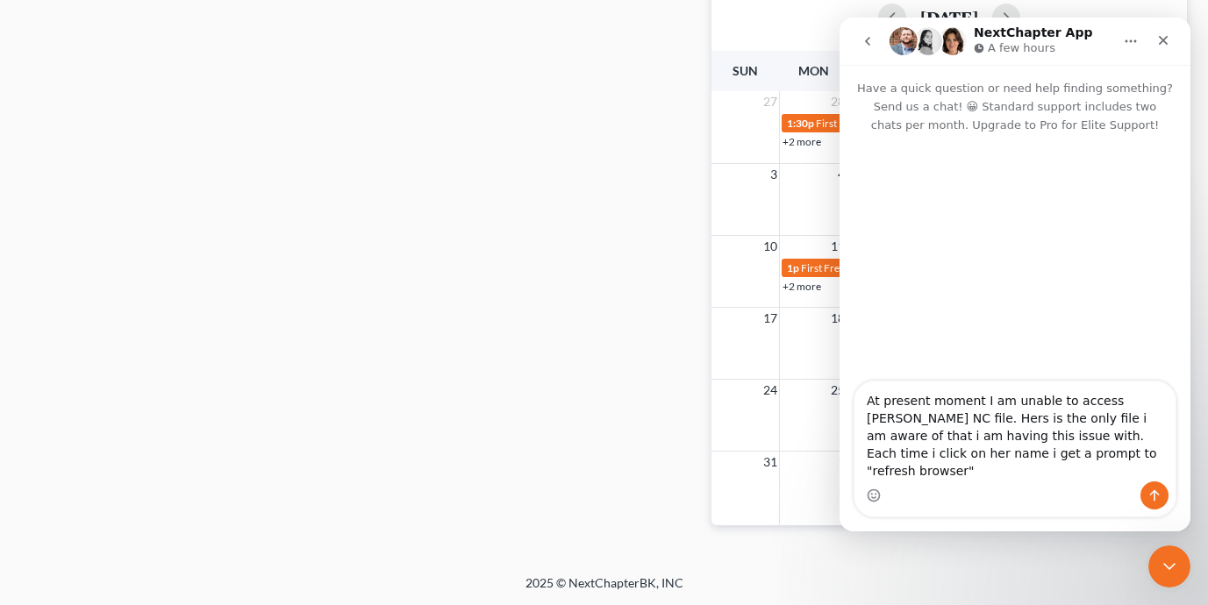
type textarea "At present moment I am unable to access Amy Neisen's NC file. Hers is the only …"
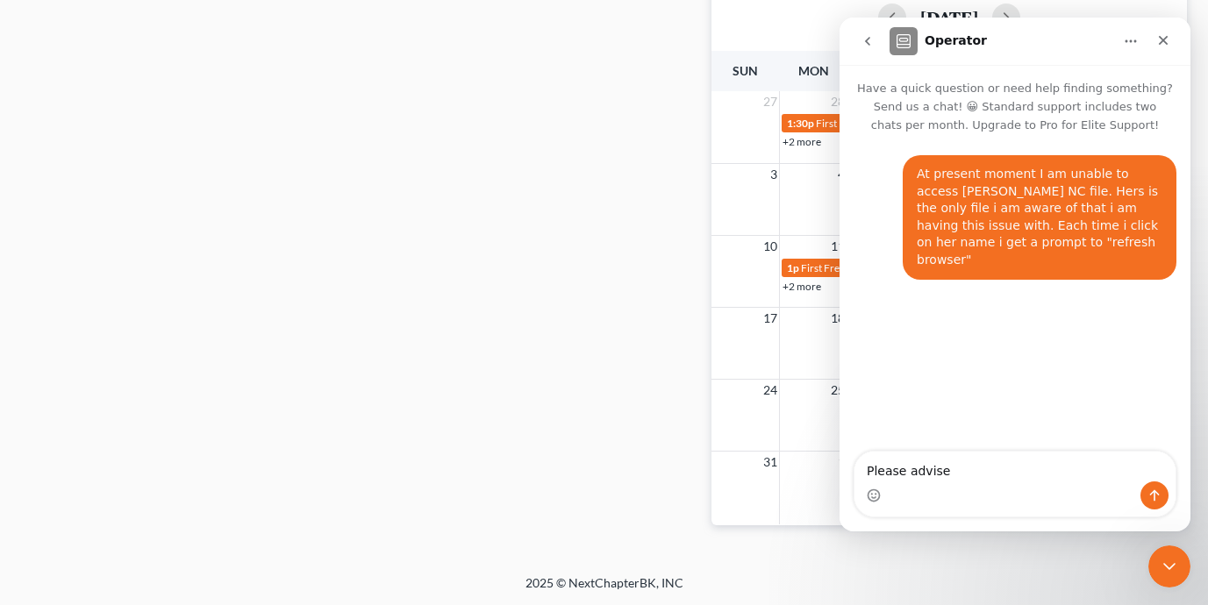
type textarea "Please advise"
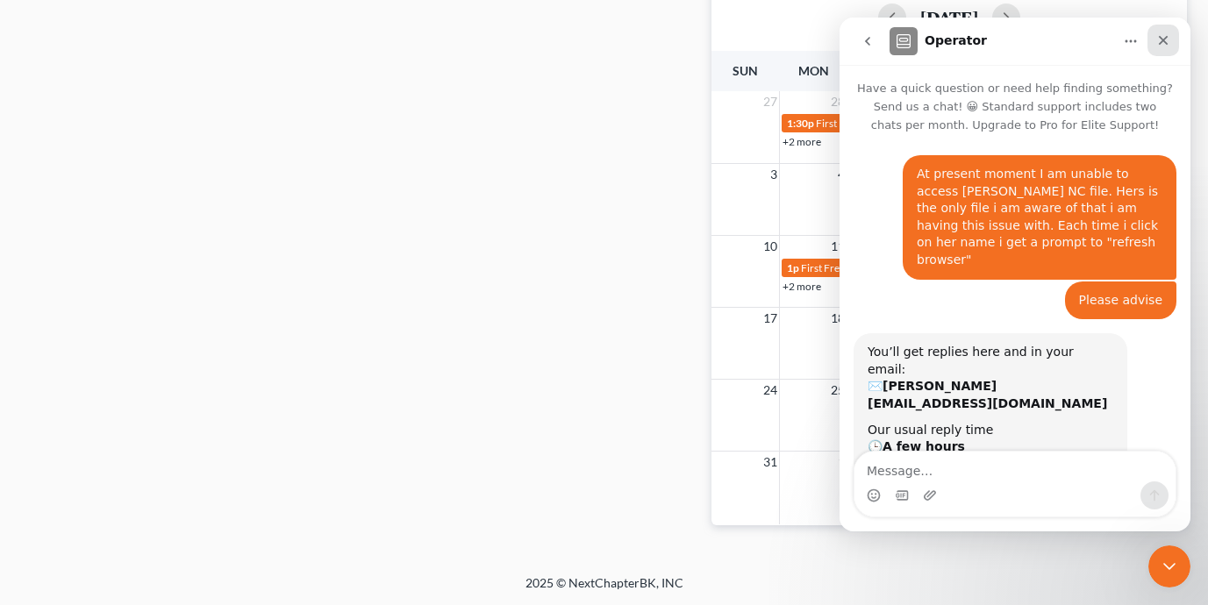
click at [1166, 43] on icon "Close" at bounding box center [1163, 40] width 14 height 14
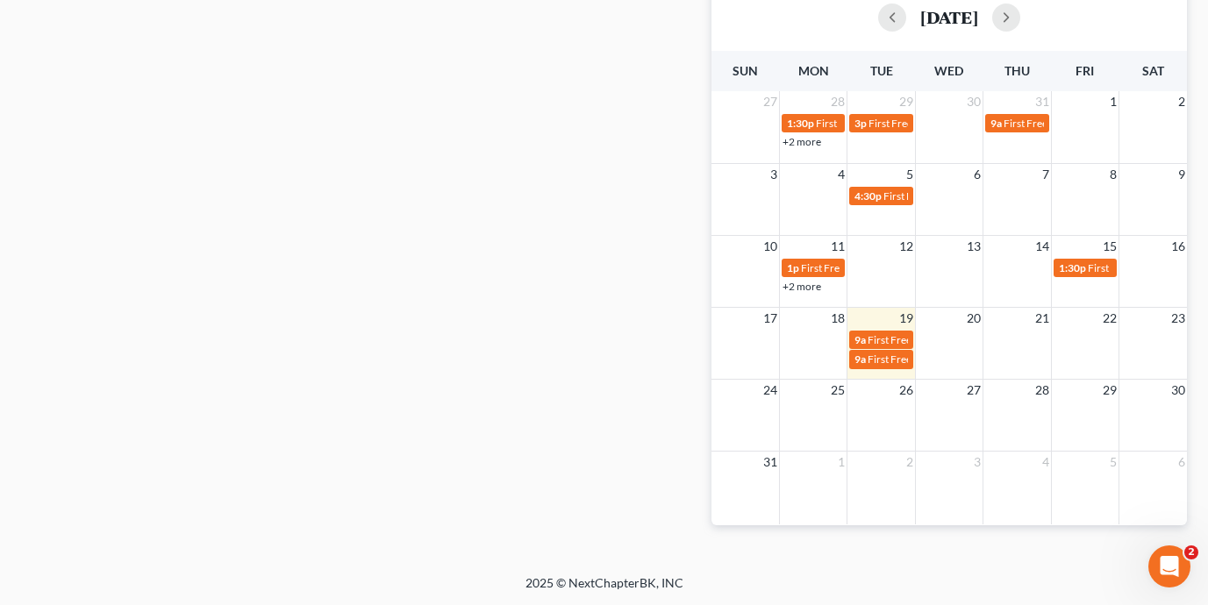
scroll to position [255, 0]
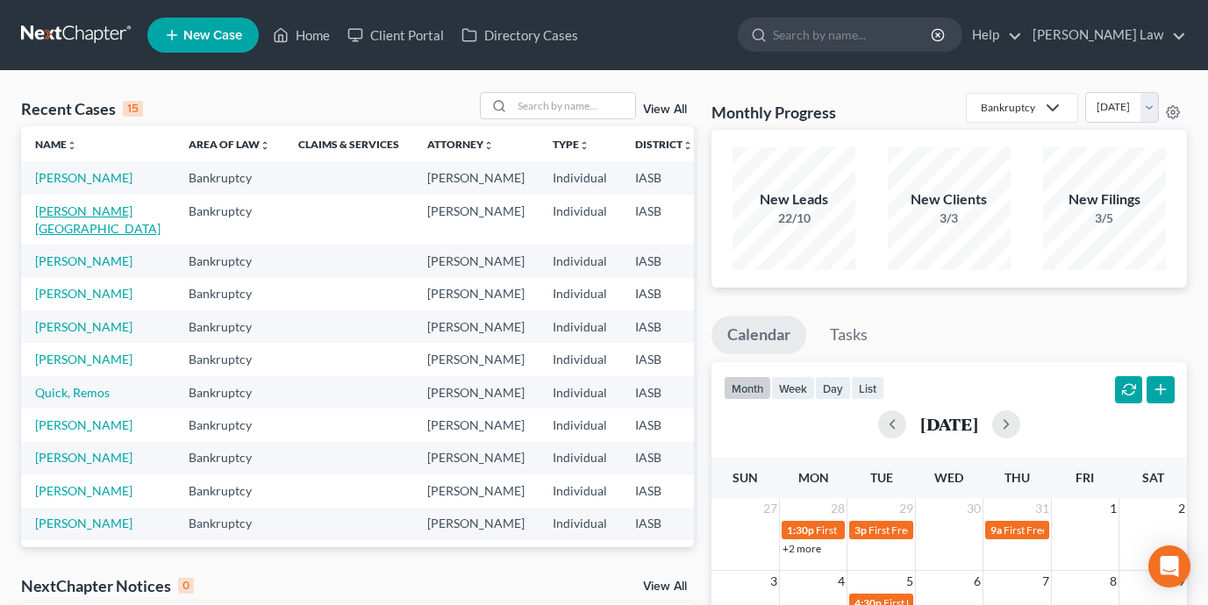
click at [55, 236] on link "[PERSON_NAME][GEOGRAPHIC_DATA]" at bounding box center [97, 219] width 125 height 32
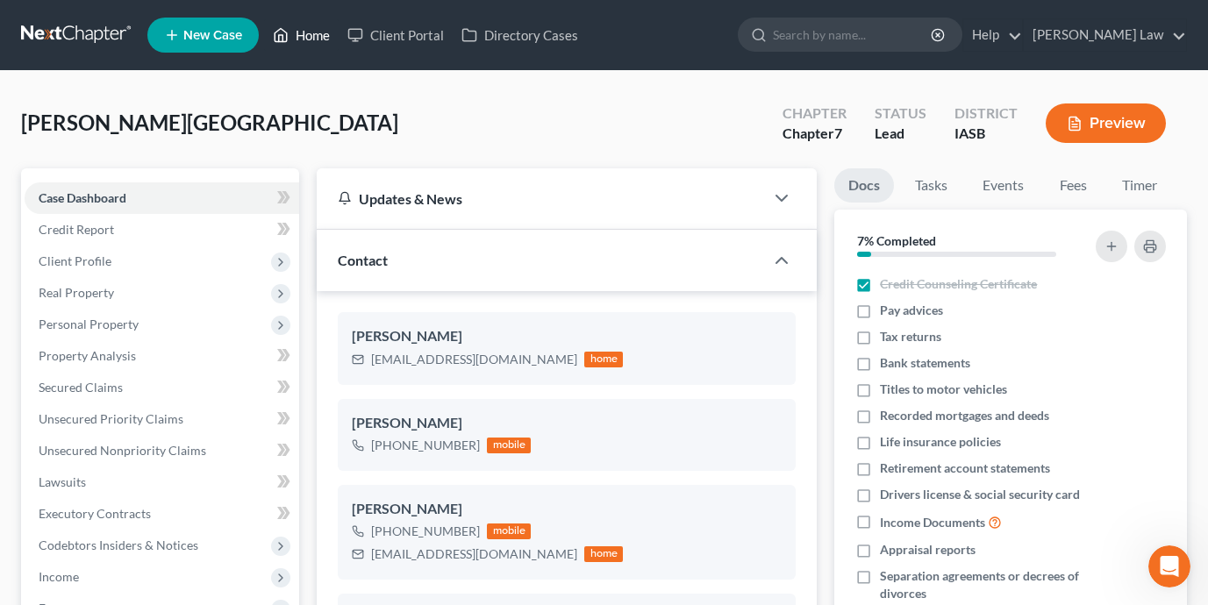
click at [323, 32] on link "Home" at bounding box center [301, 35] width 75 height 32
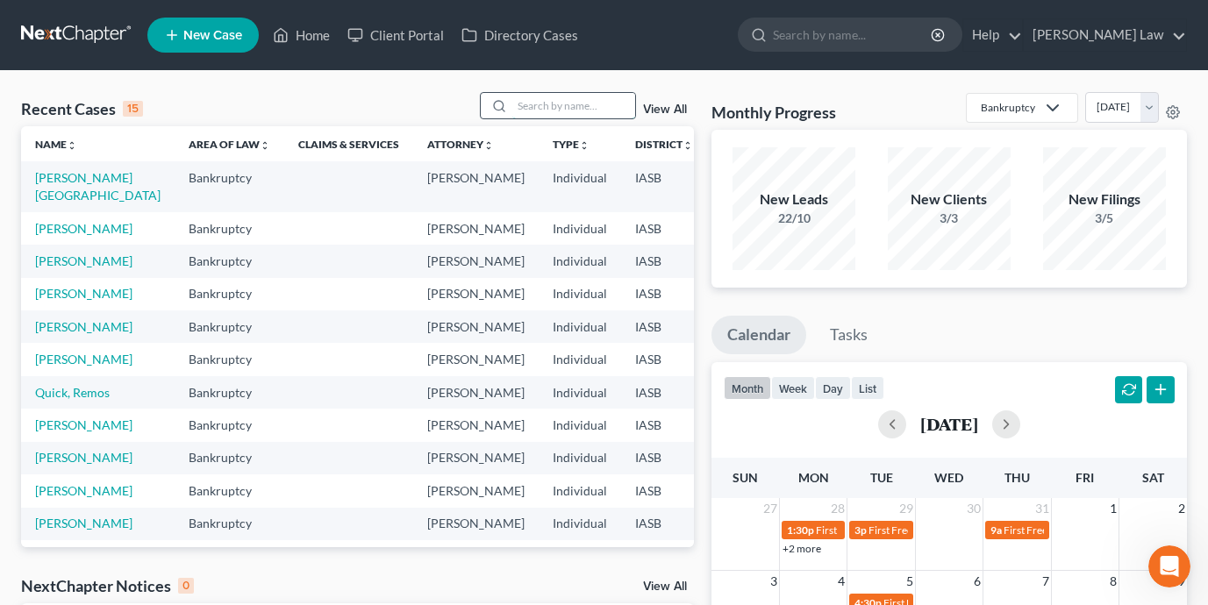
click at [536, 108] on input "search" at bounding box center [573, 105] width 123 height 25
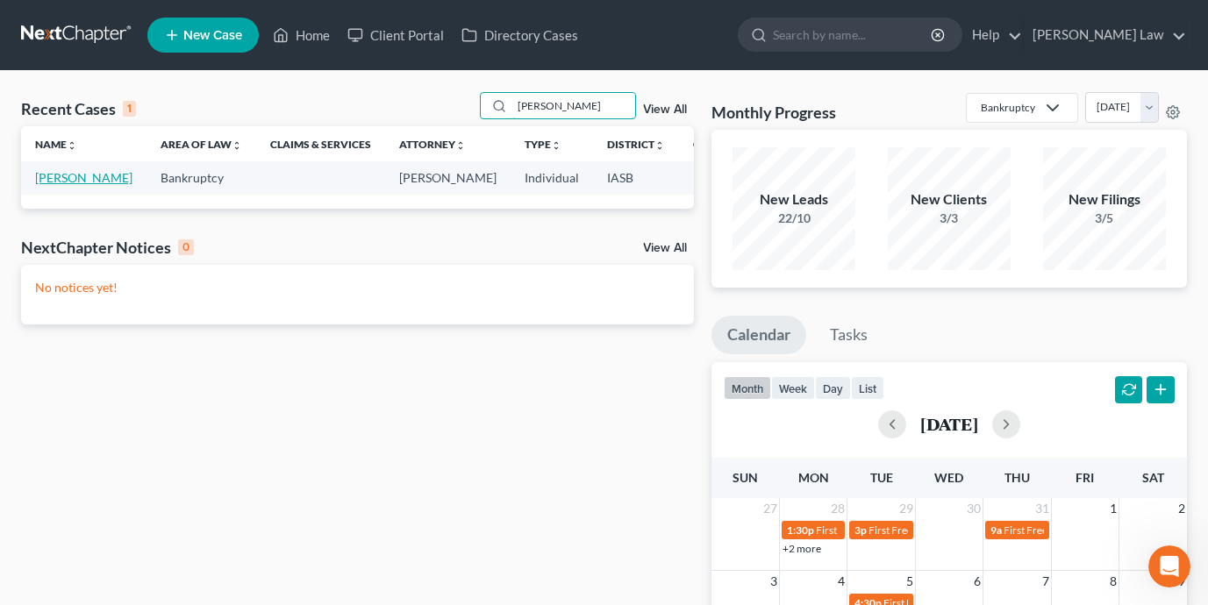
type input "[PERSON_NAME]"
click at [52, 185] on link "[PERSON_NAME]" at bounding box center [83, 177] width 97 height 15
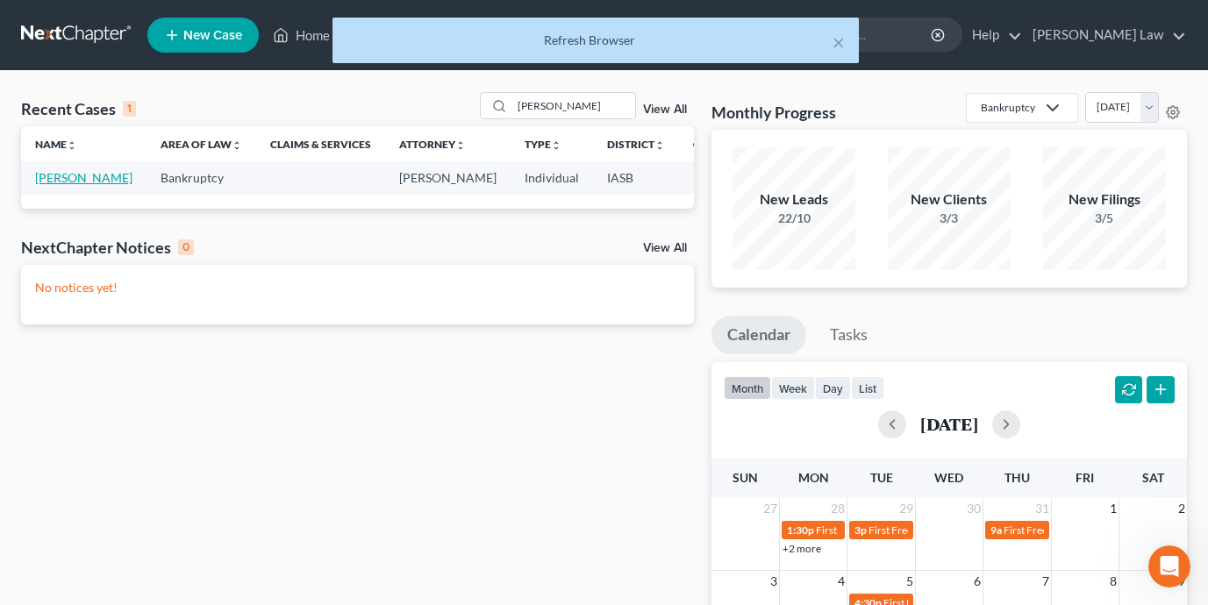
scroll to position [2, 0]
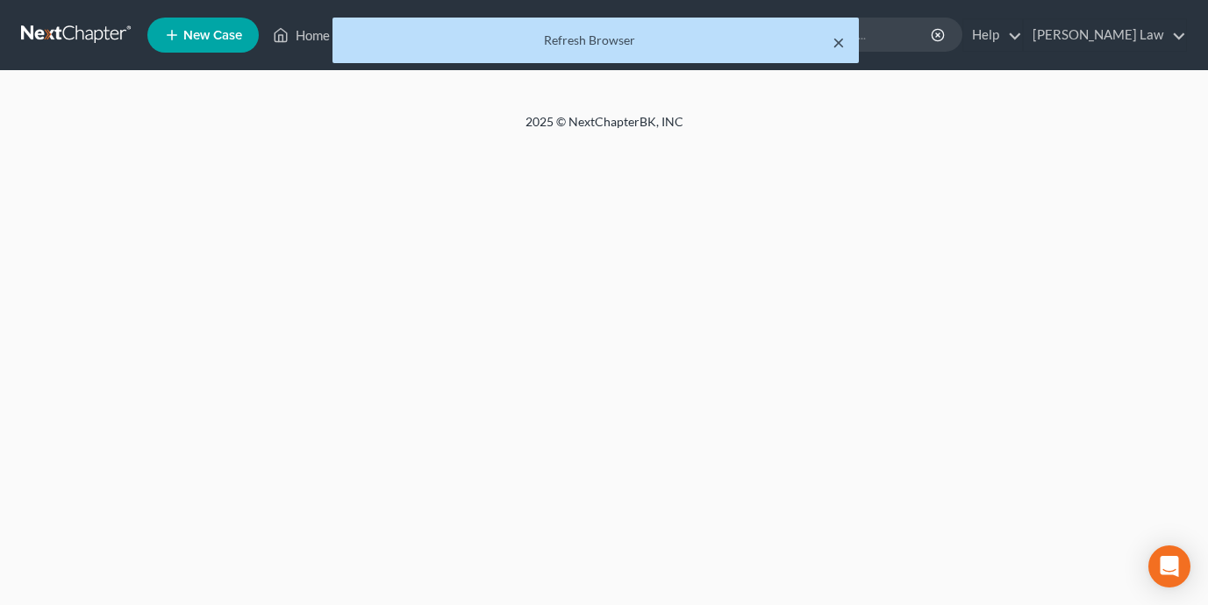
click at [839, 45] on button "×" at bounding box center [838, 42] width 12 height 21
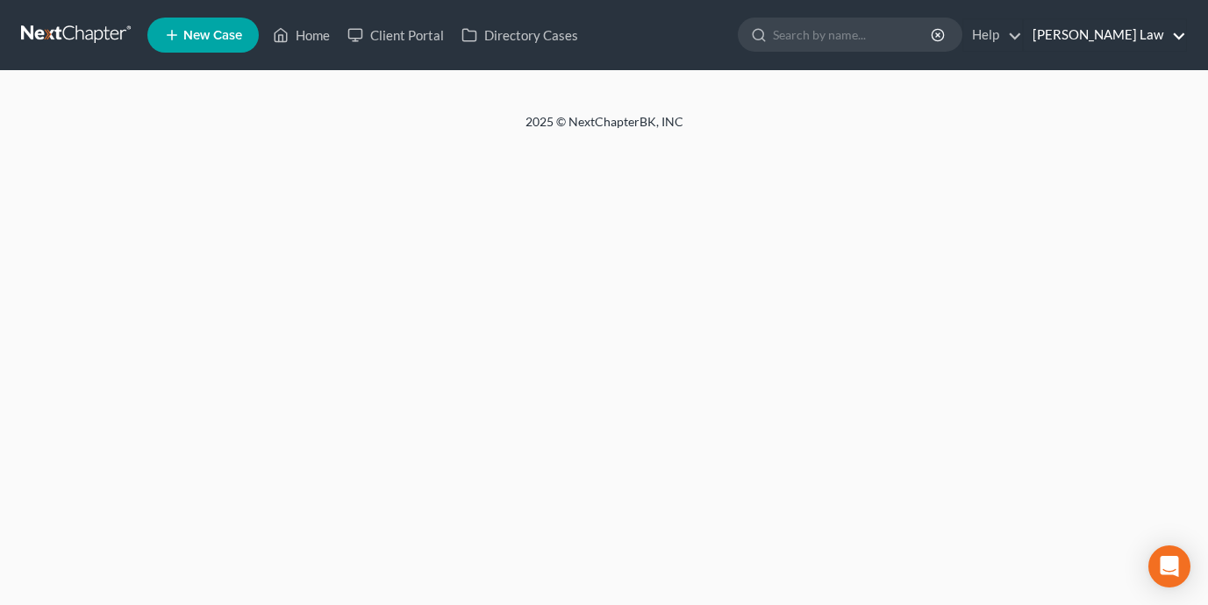
click at [1183, 43] on link "[PERSON_NAME] Law" at bounding box center [1104, 35] width 162 height 32
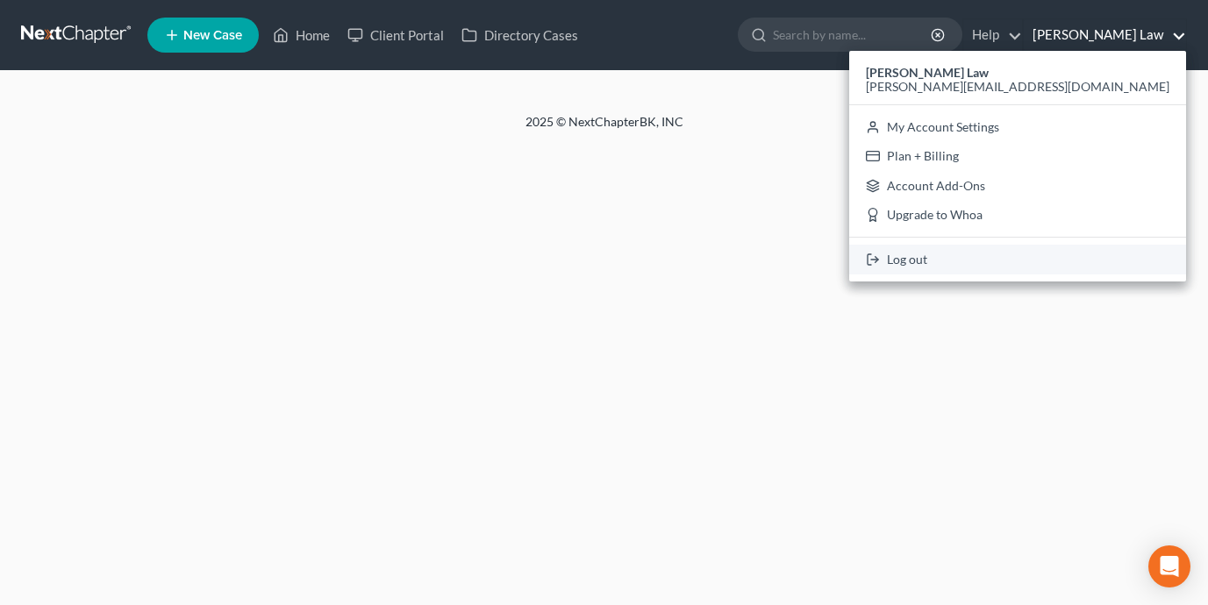
click at [1067, 259] on link "Log out" at bounding box center [1017, 260] width 337 height 30
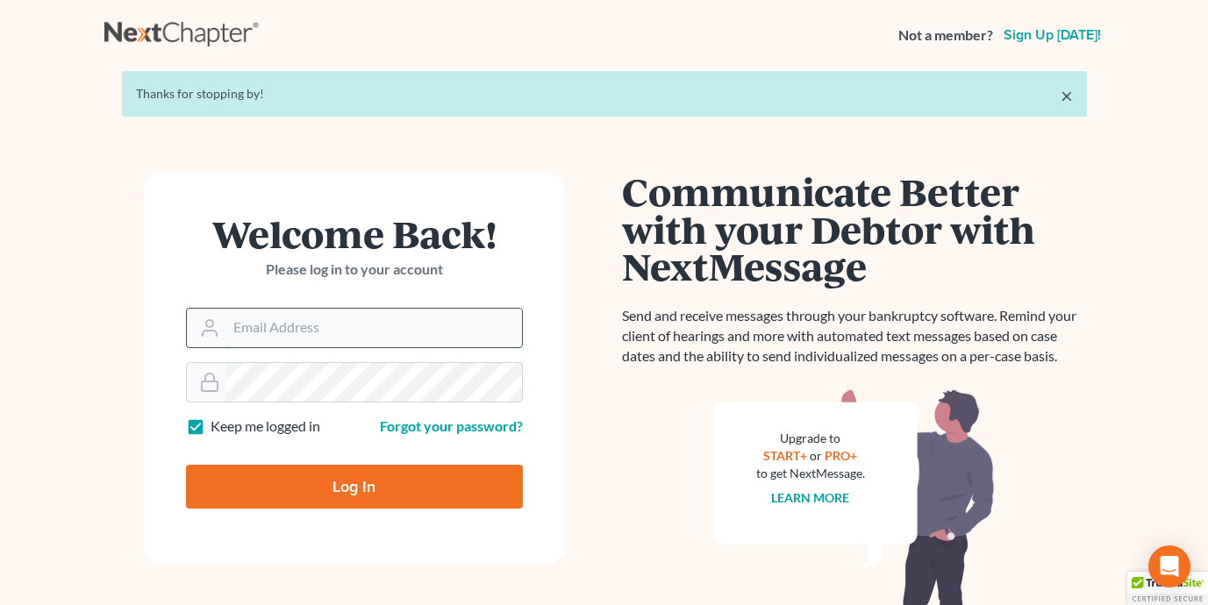
click at [341, 315] on input "Email Address" at bounding box center [374, 328] width 296 height 39
type input "[PERSON_NAME][EMAIL_ADDRESS][DOMAIN_NAME]"
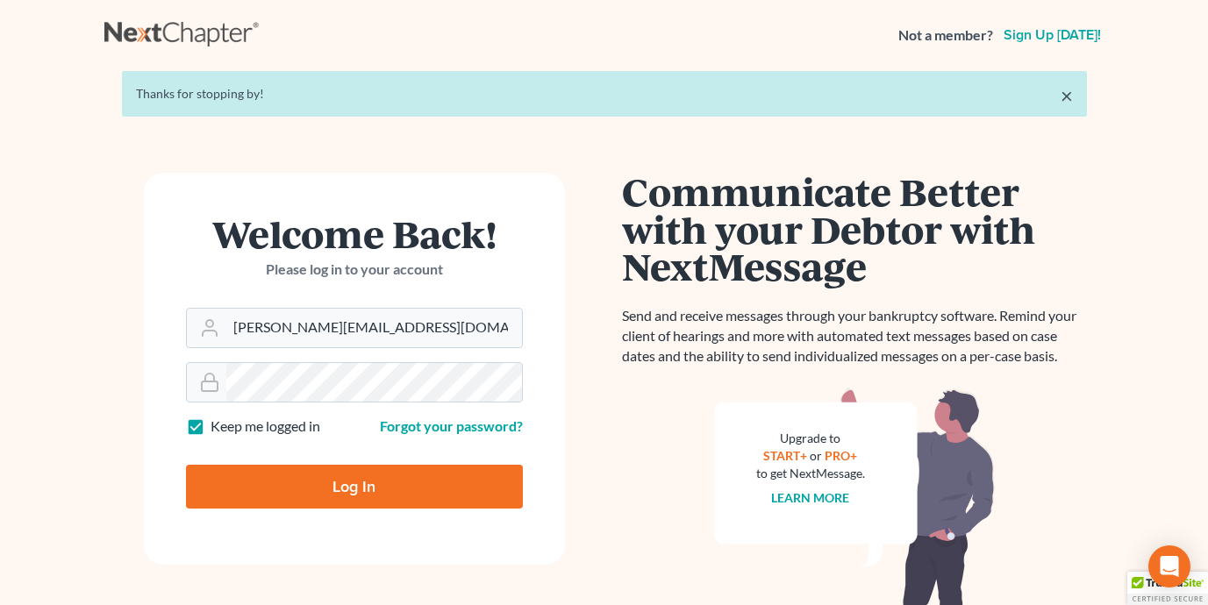
click at [340, 483] on input "Log In" at bounding box center [354, 487] width 337 height 44
type input "Thinking..."
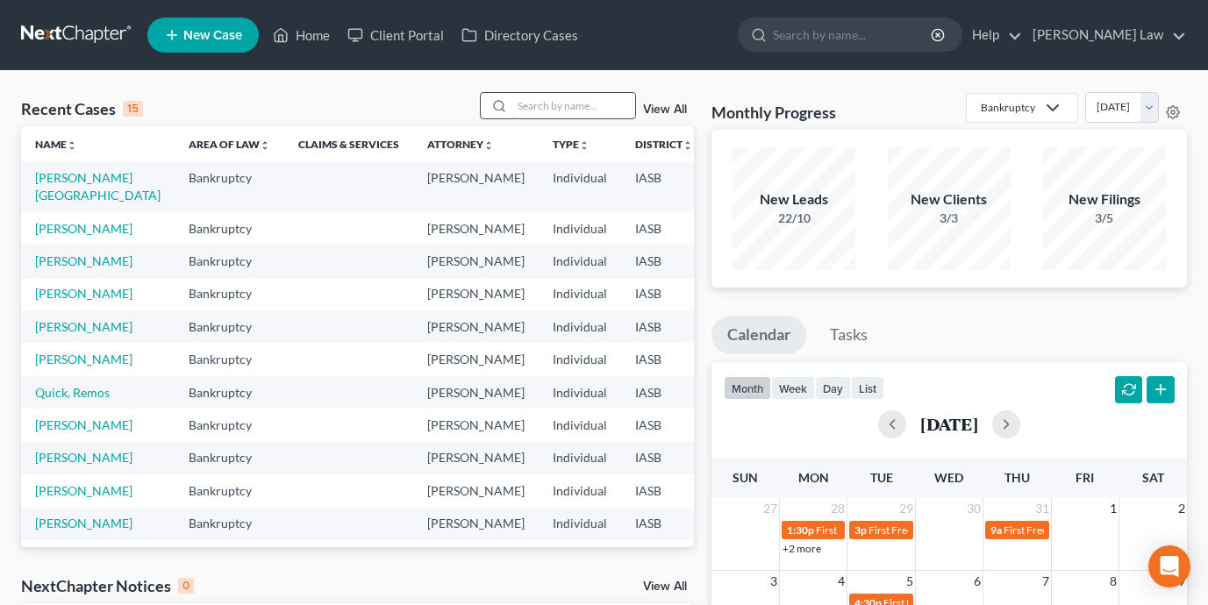
click at [609, 102] on input "search" at bounding box center [573, 105] width 123 height 25
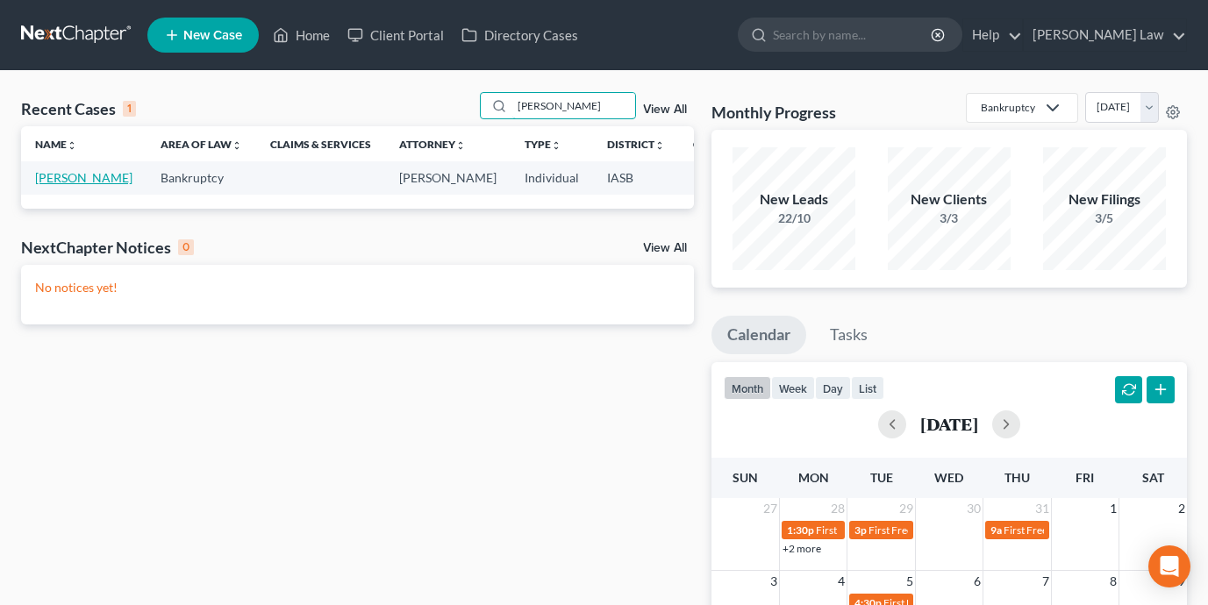
type input "[PERSON_NAME]"
click at [51, 185] on link "[PERSON_NAME]" at bounding box center [83, 177] width 97 height 15
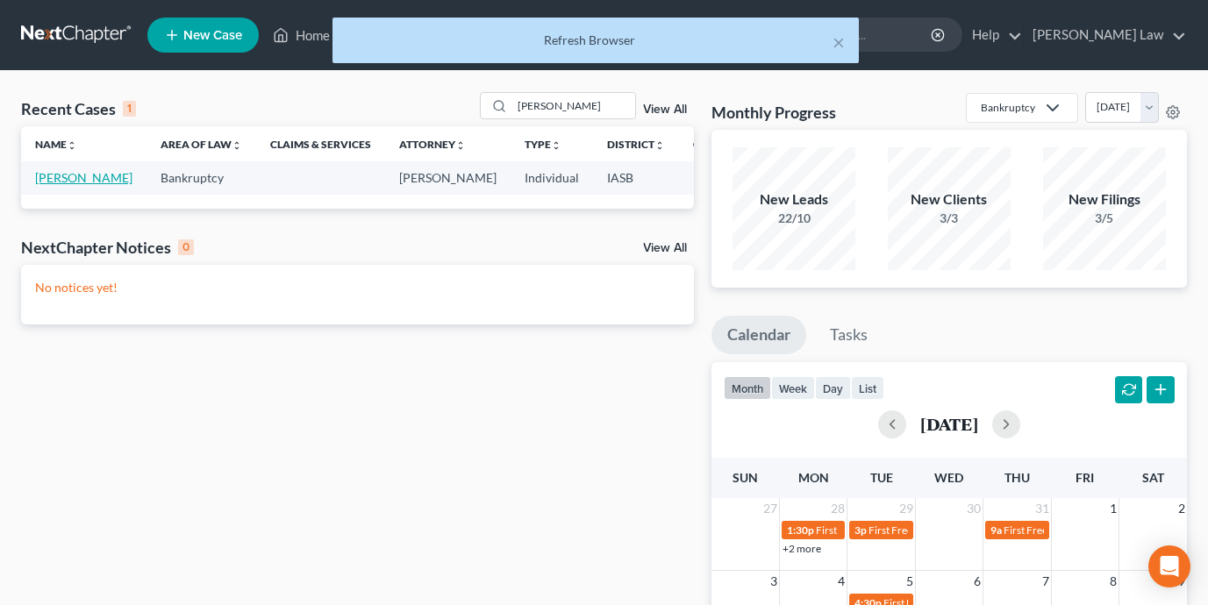
scroll to position [40, 0]
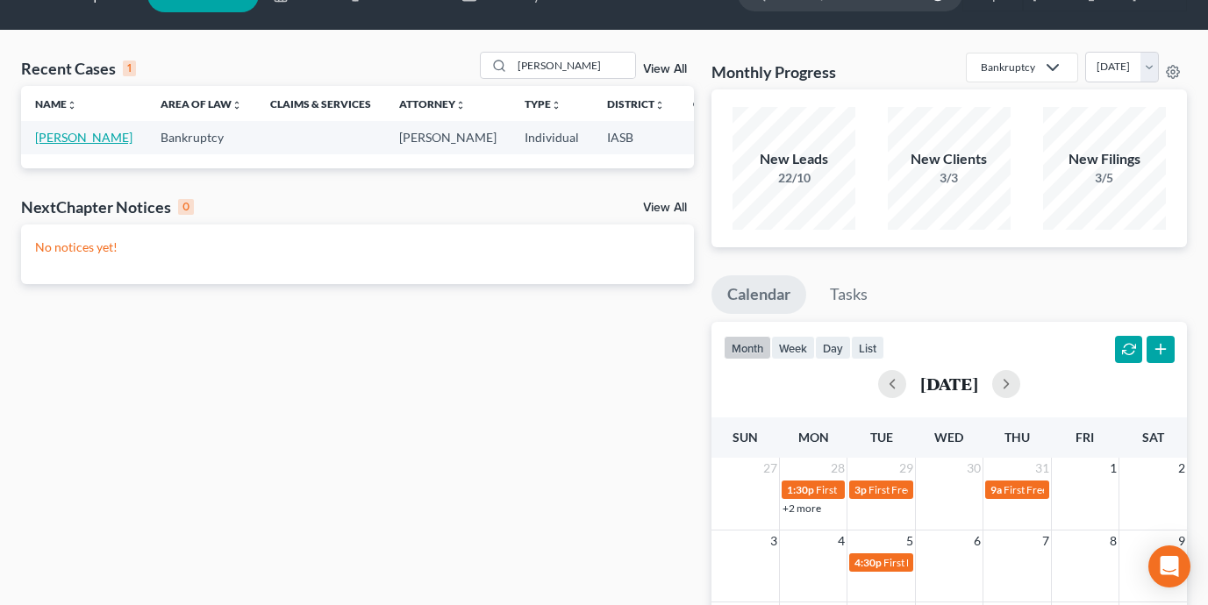
click at [44, 138] on link "[PERSON_NAME]" at bounding box center [83, 137] width 97 height 15
click at [53, 136] on link "[PERSON_NAME]" at bounding box center [83, 137] width 97 height 15
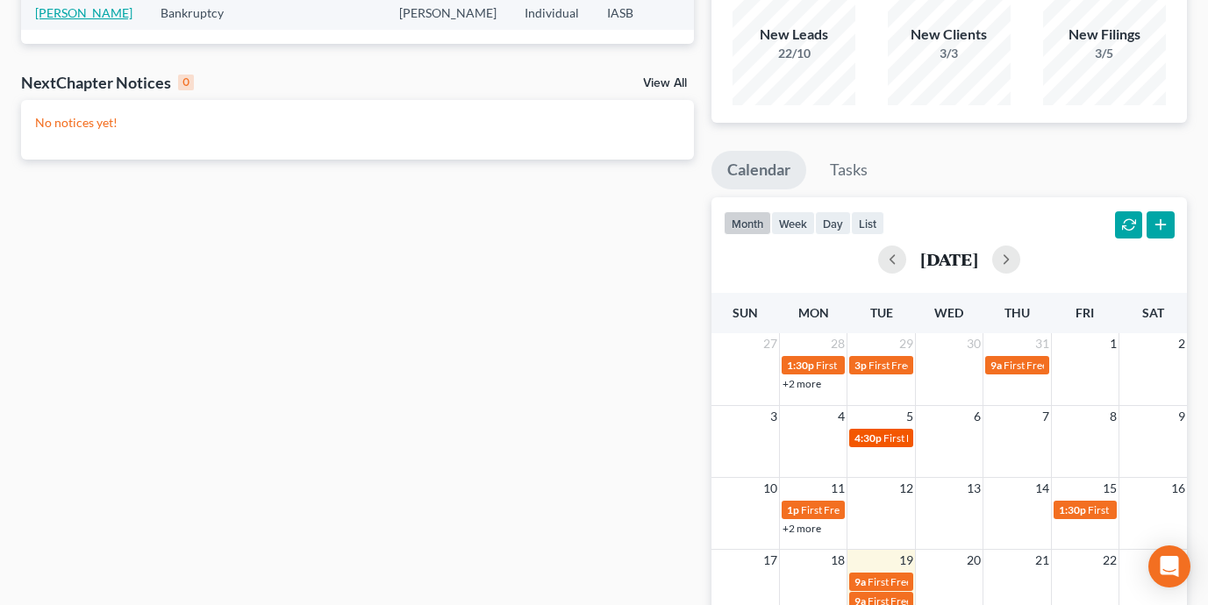
scroll to position [196, 0]
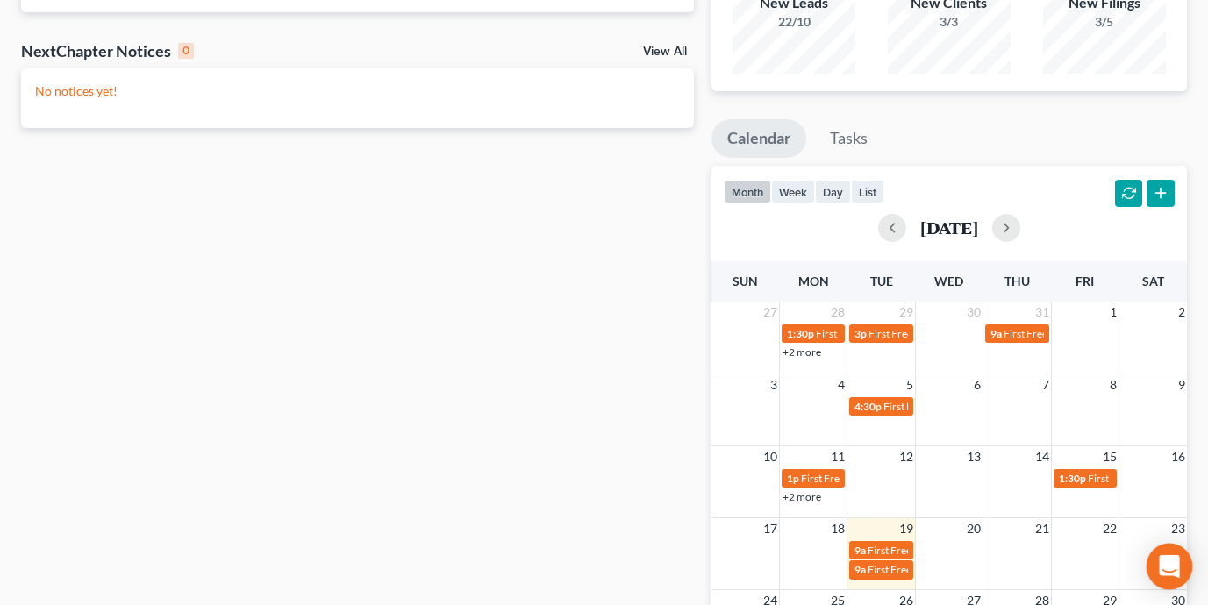
click at [1171, 567] on icon "Open Intercom Messenger" at bounding box center [1168, 566] width 20 height 23
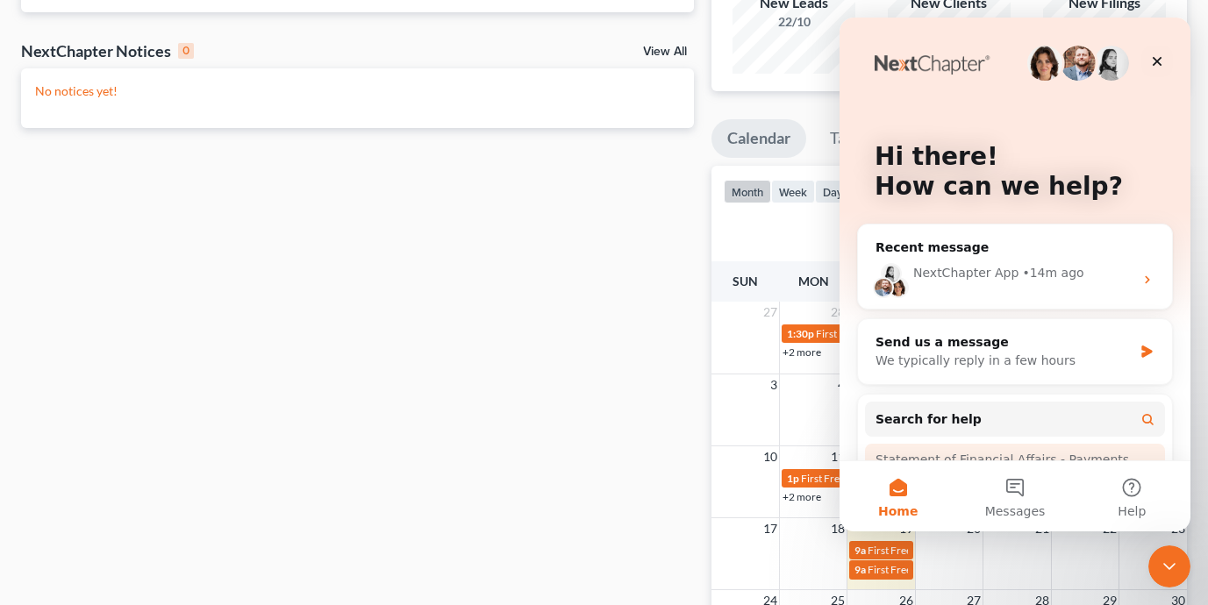
scroll to position [7, 0]
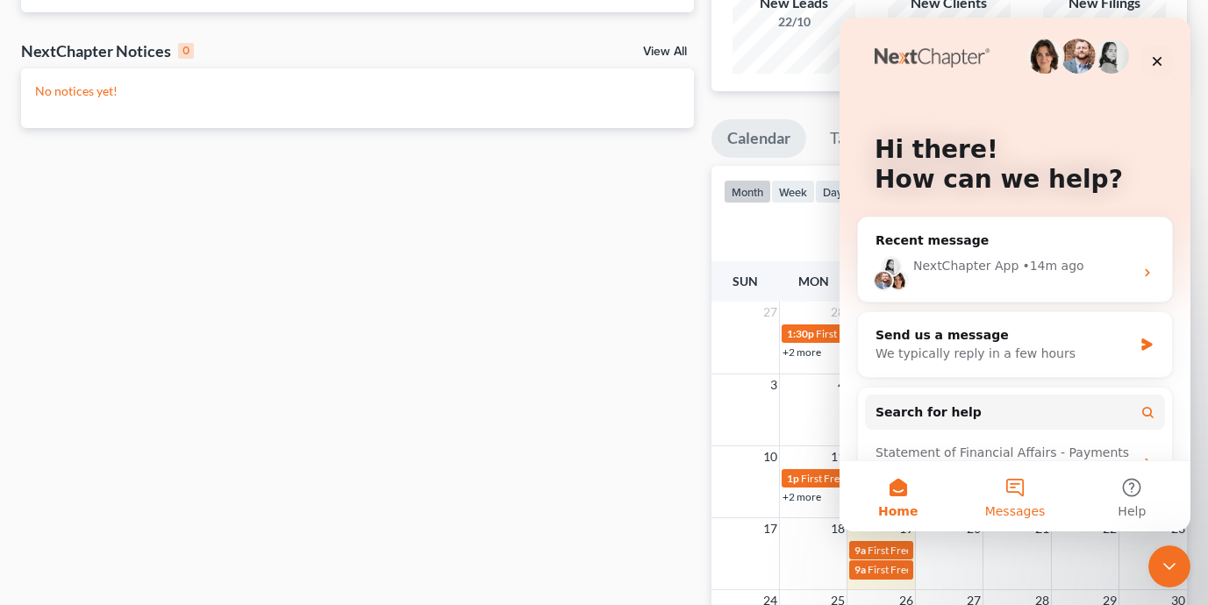
click at [1018, 493] on button "Messages" at bounding box center [1014, 496] width 117 height 70
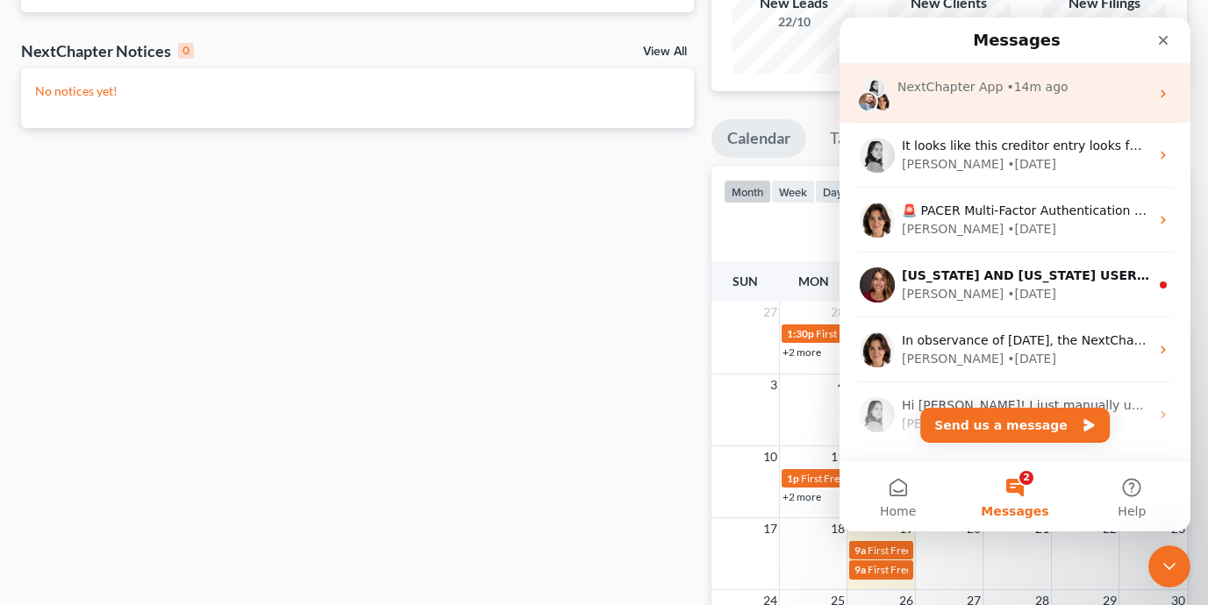
click at [979, 109] on div "NextChapter App • 14m ago" at bounding box center [1014, 93] width 351 height 59
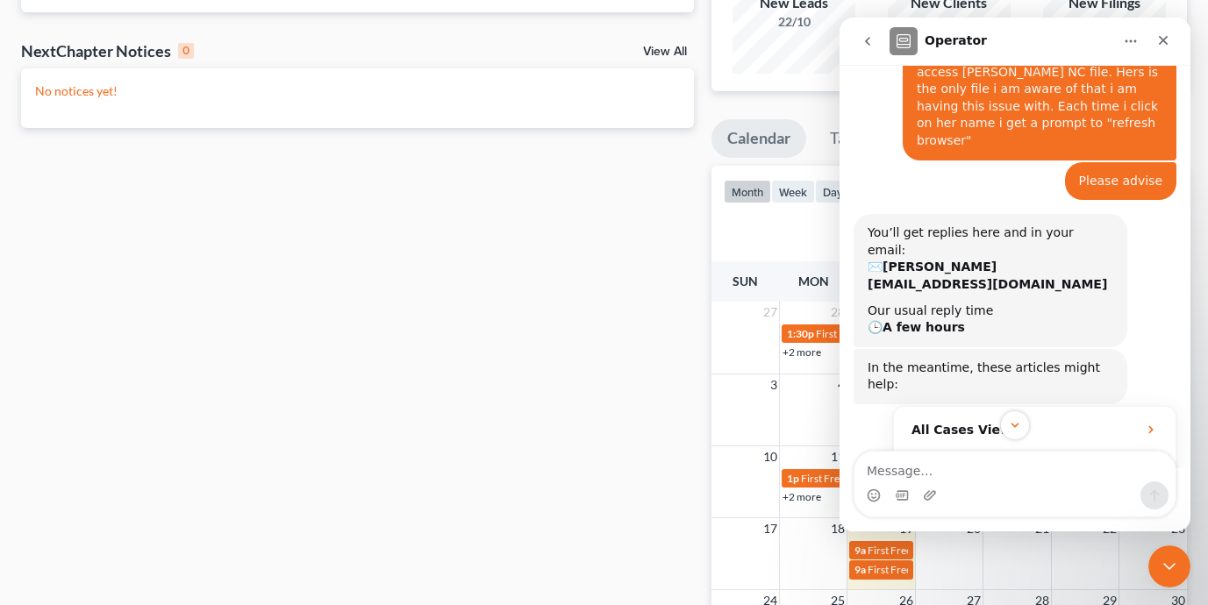
scroll to position [226, 0]
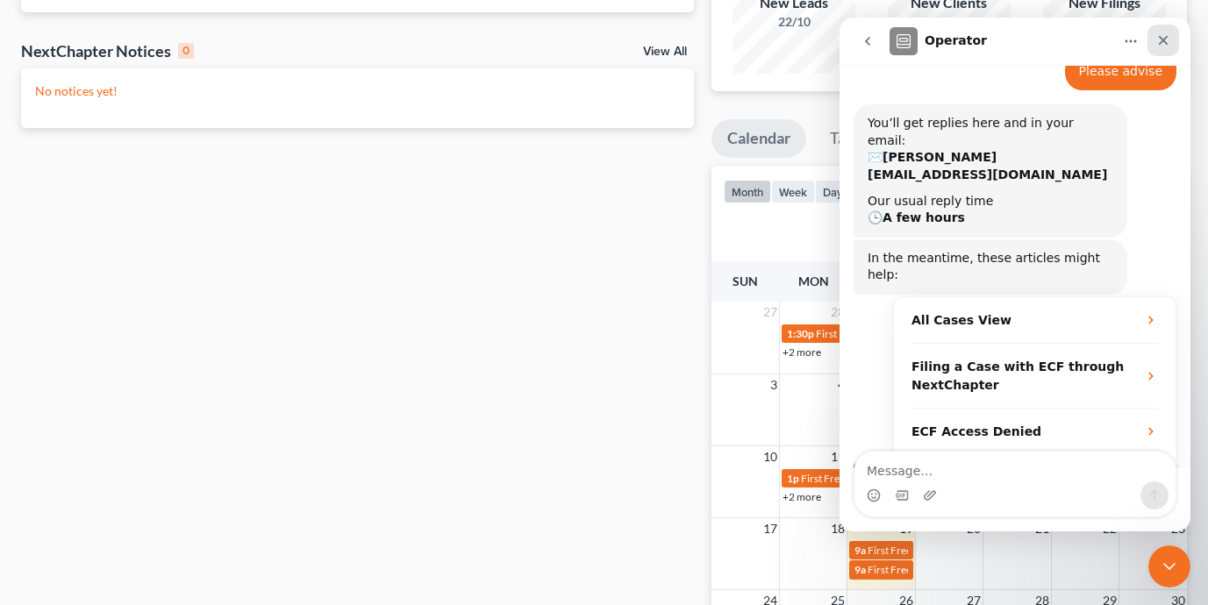
click at [1160, 39] on icon "Close" at bounding box center [1163, 40] width 14 height 14
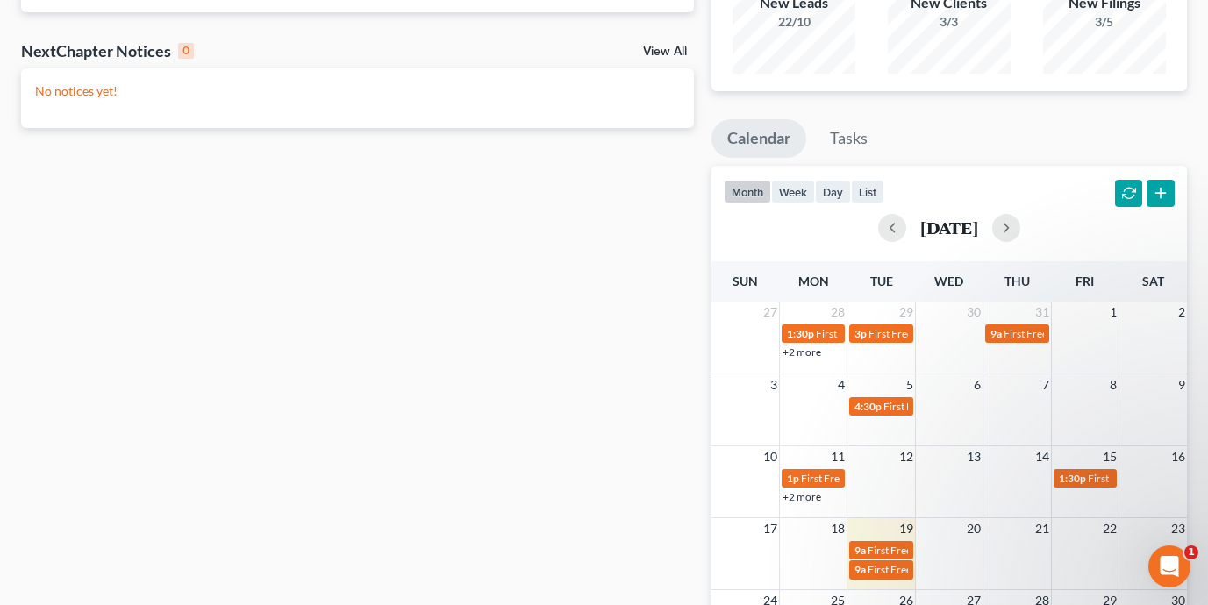
scroll to position [255, 0]
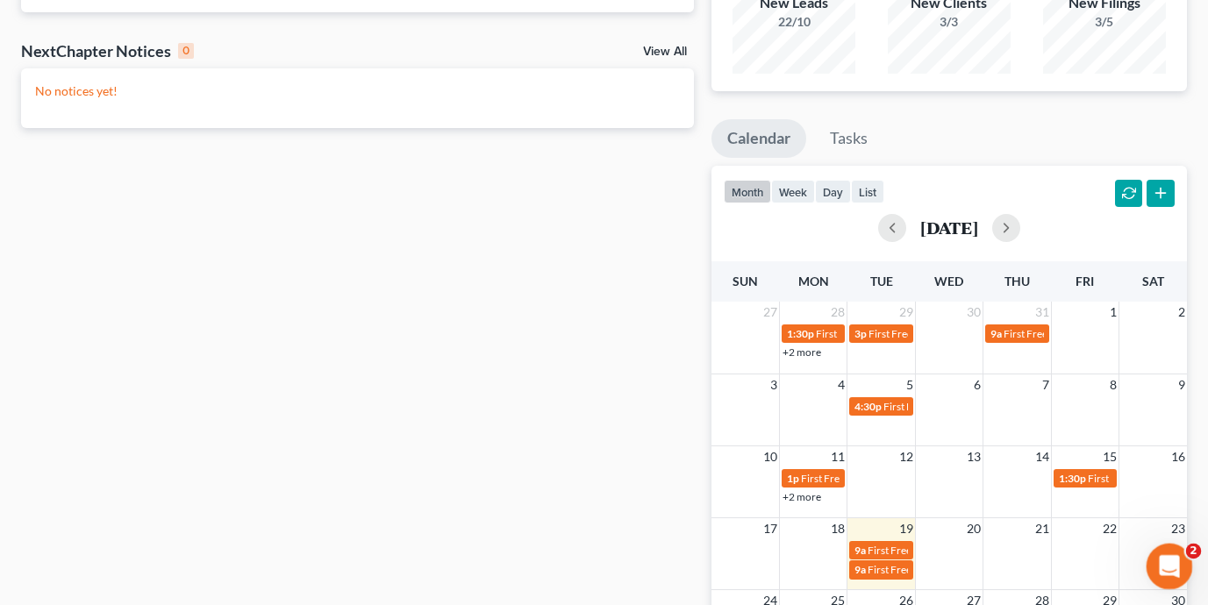
click at [1165, 557] on icon "Open Intercom Messenger" at bounding box center [1166, 564] width 29 height 29
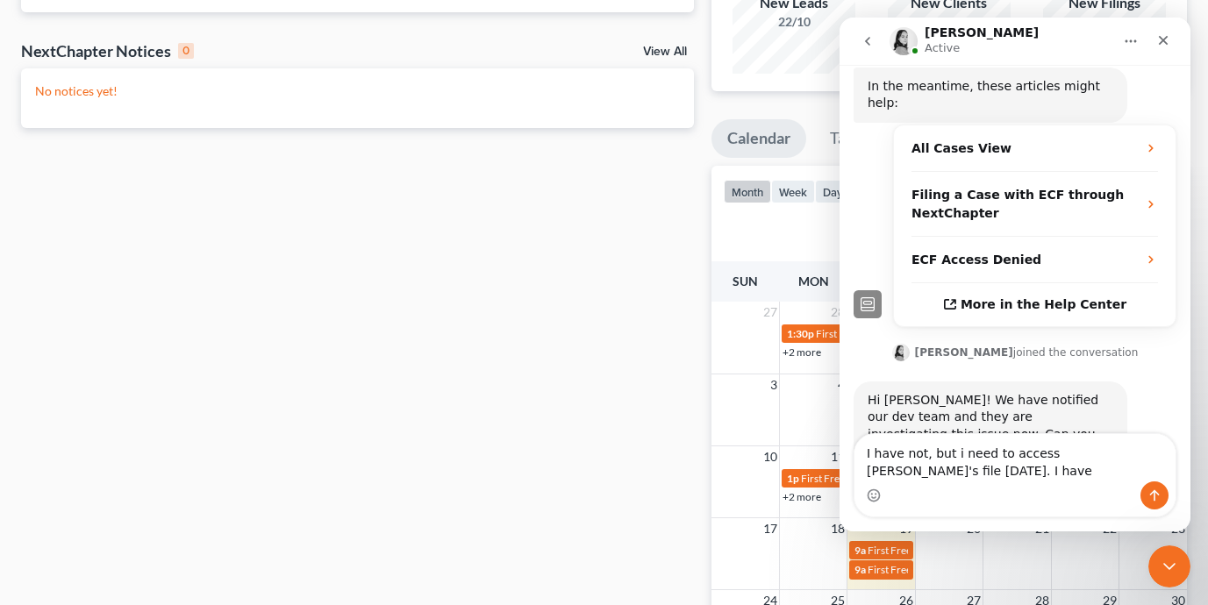
scroll to position [405, 0]
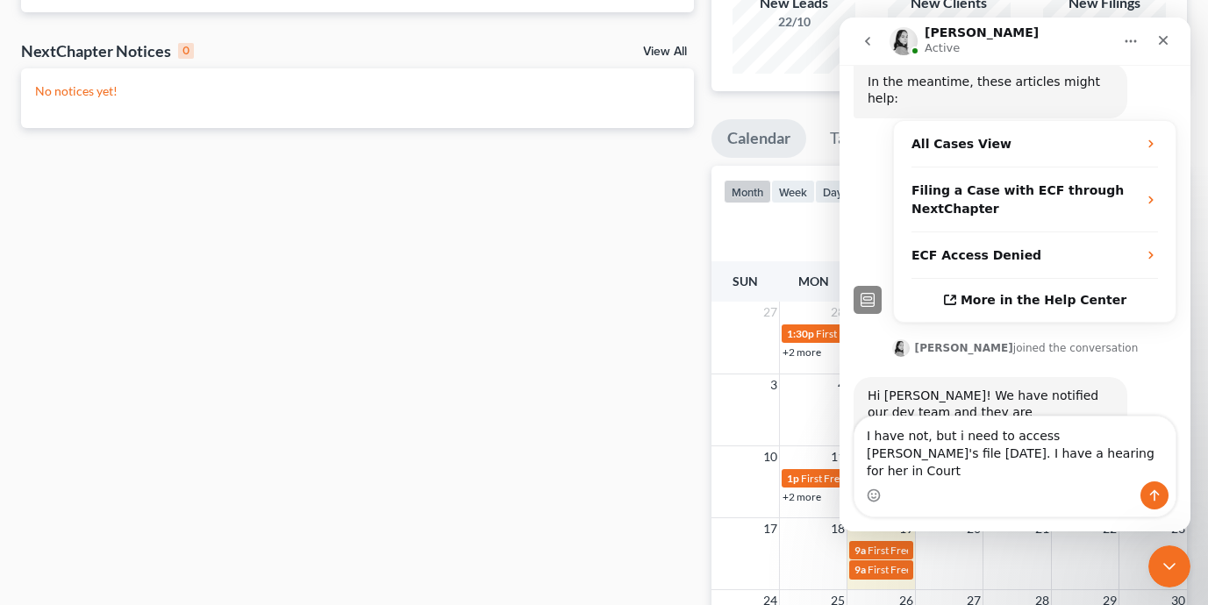
type textarea "I have not, but i need to access [PERSON_NAME]'s file [DATE]. I have a hearing …"
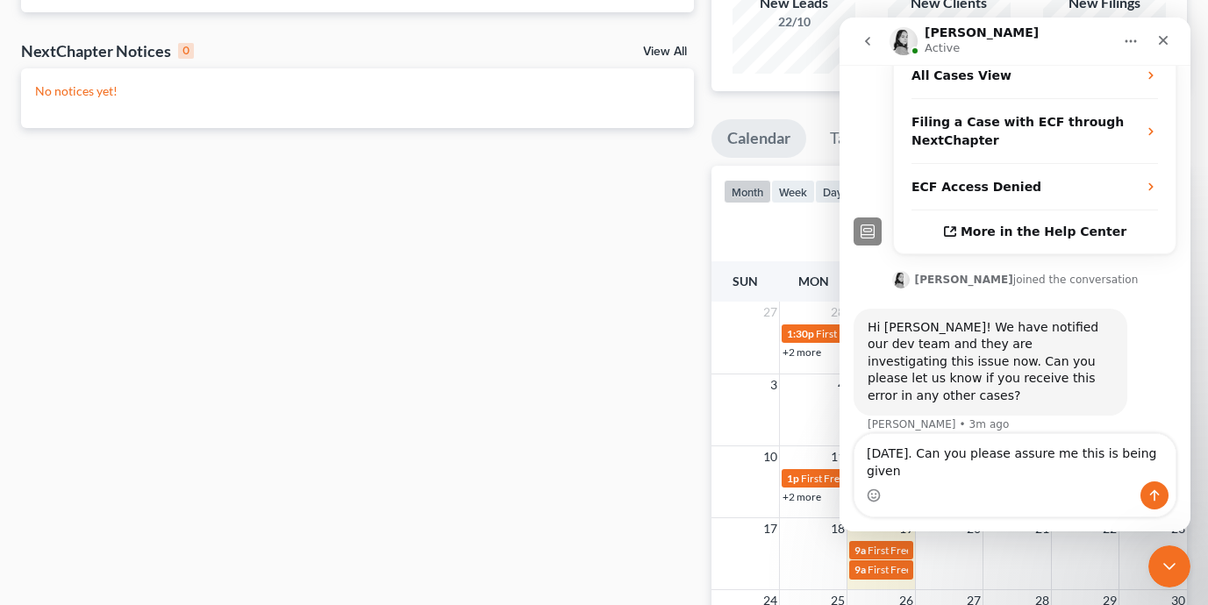
scroll to position [475, 0]
type textarea "[DATE]. Can you please assure me this is being given immediate attention?"
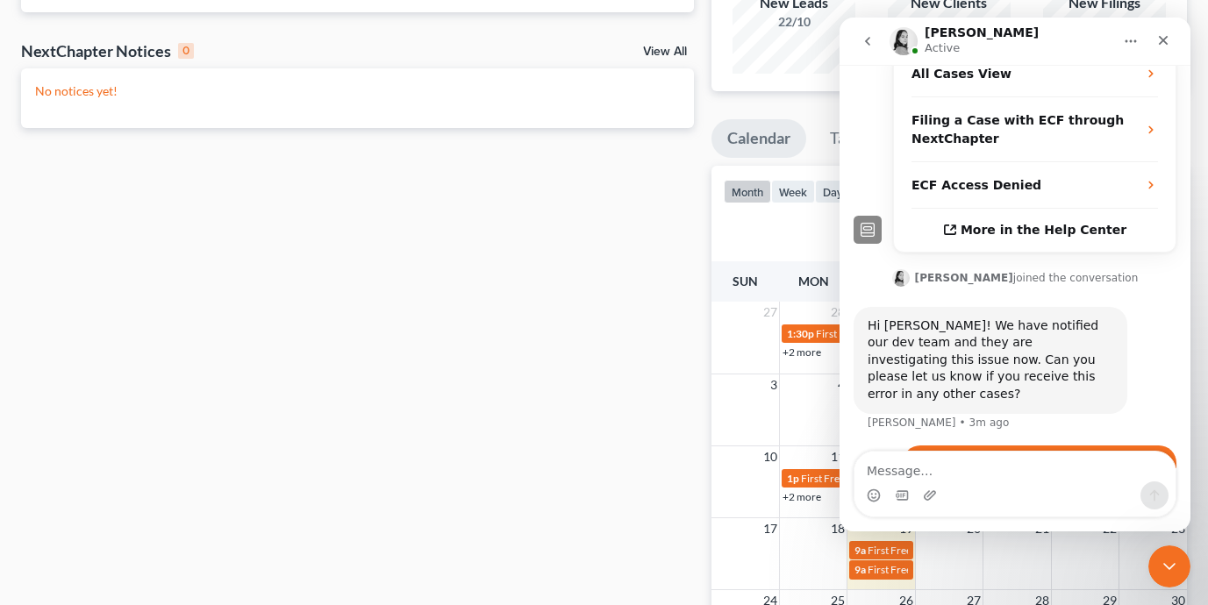
scroll to position [515, 0]
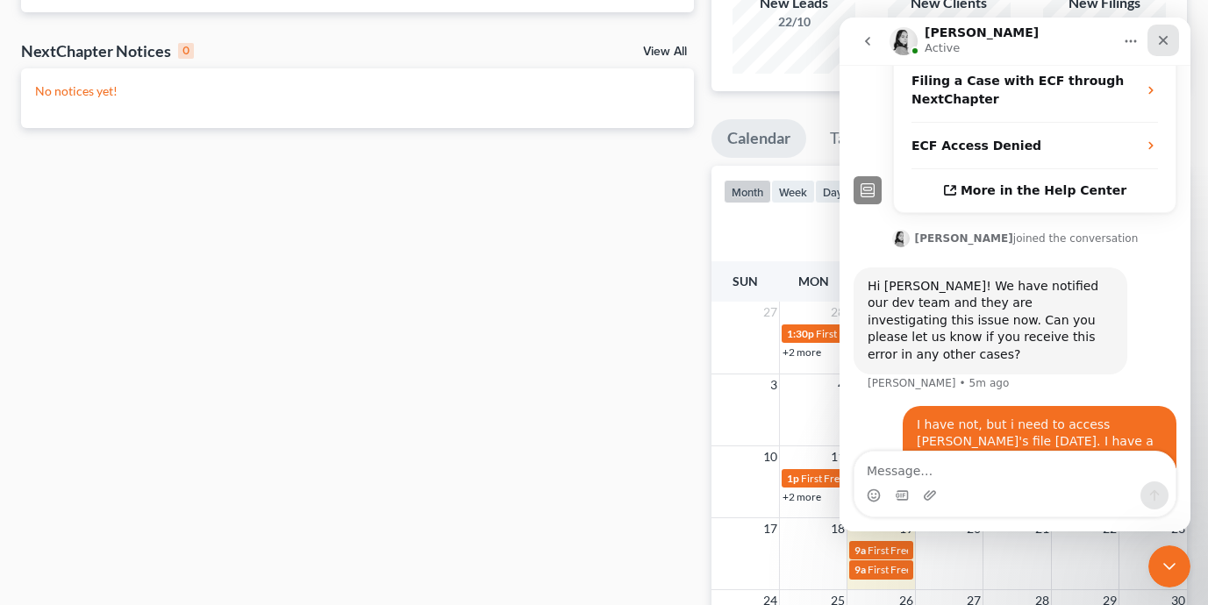
click at [1159, 38] on icon "Close" at bounding box center [1163, 40] width 14 height 14
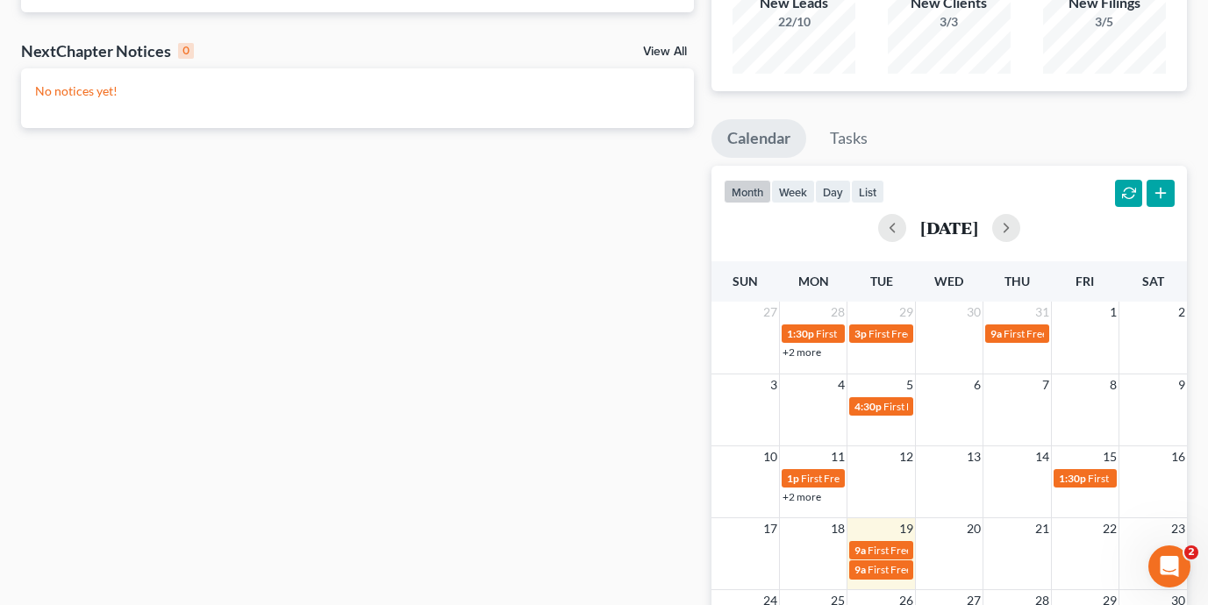
scroll to position [758, 0]
click at [1181, 579] on div "Open Intercom Messenger" at bounding box center [1166, 564] width 42 height 42
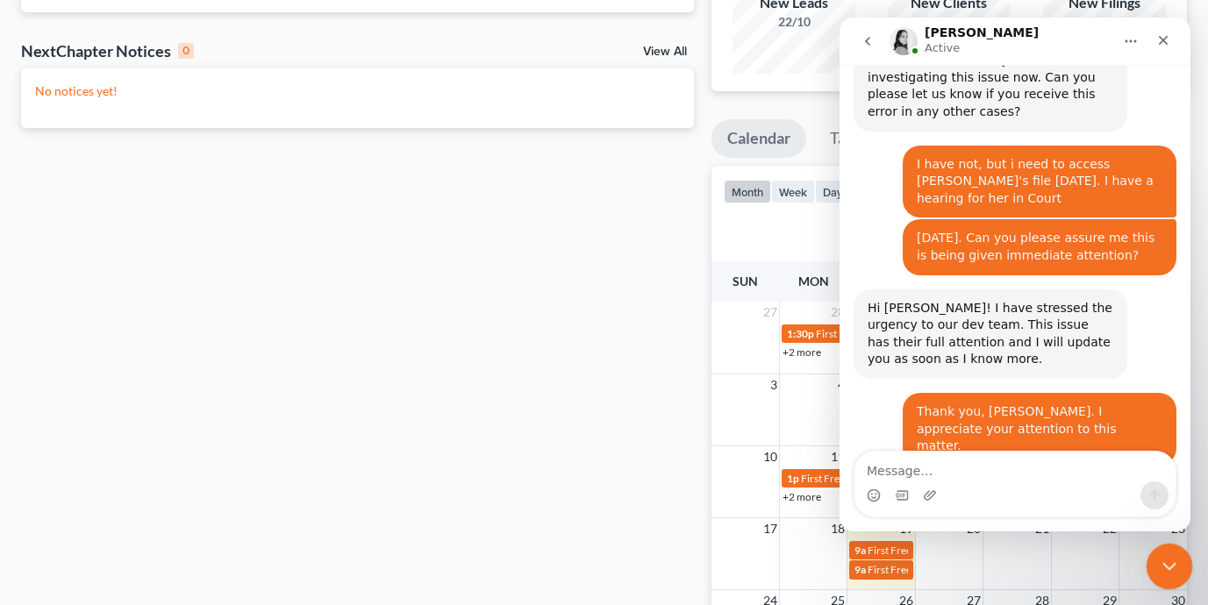
click at [1170, 556] on icon "Close Intercom Messenger" at bounding box center [1166, 563] width 21 height 21
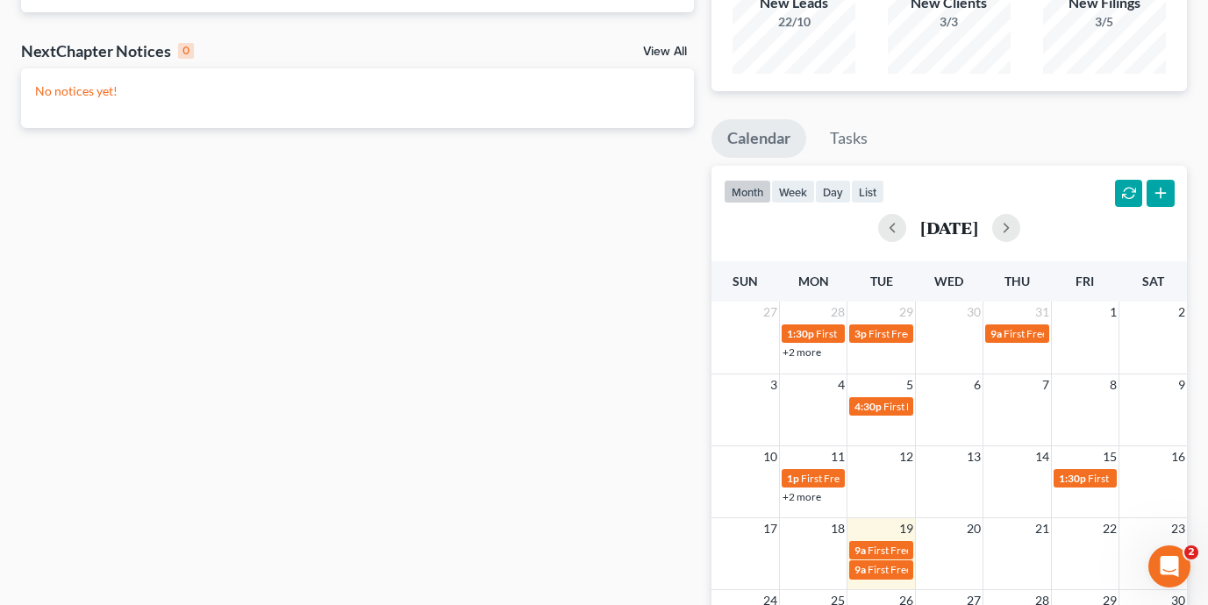
scroll to position [0, 0]
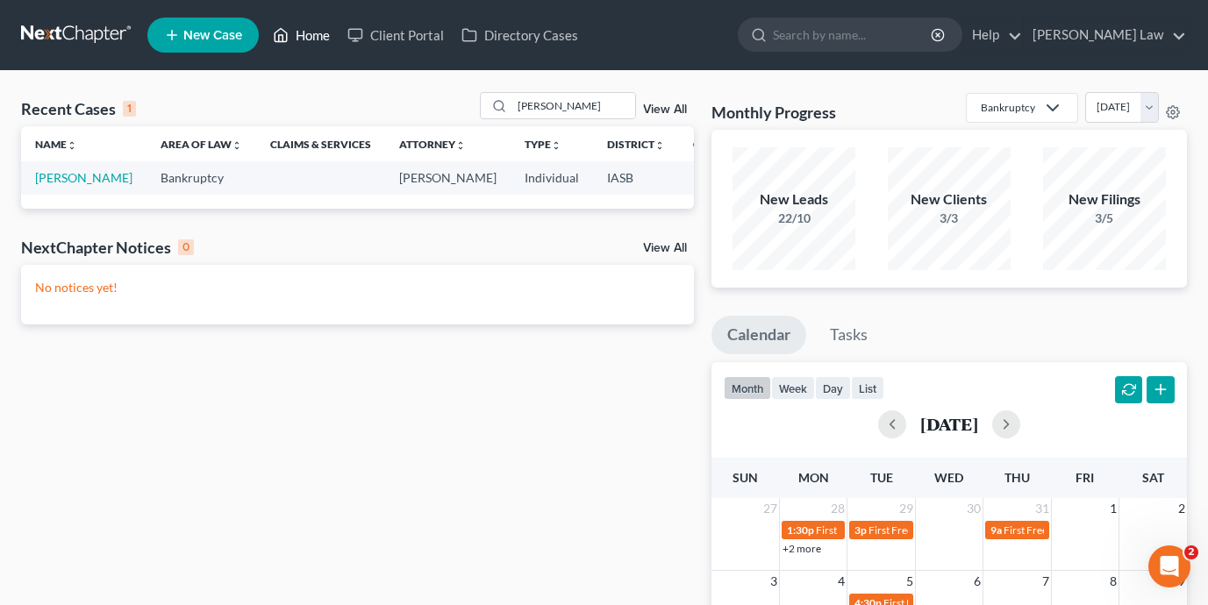
click at [315, 33] on link "Home" at bounding box center [301, 35] width 75 height 32
click at [320, 39] on link "Home" at bounding box center [301, 35] width 75 height 32
click at [32, 32] on link at bounding box center [77, 35] width 112 height 32
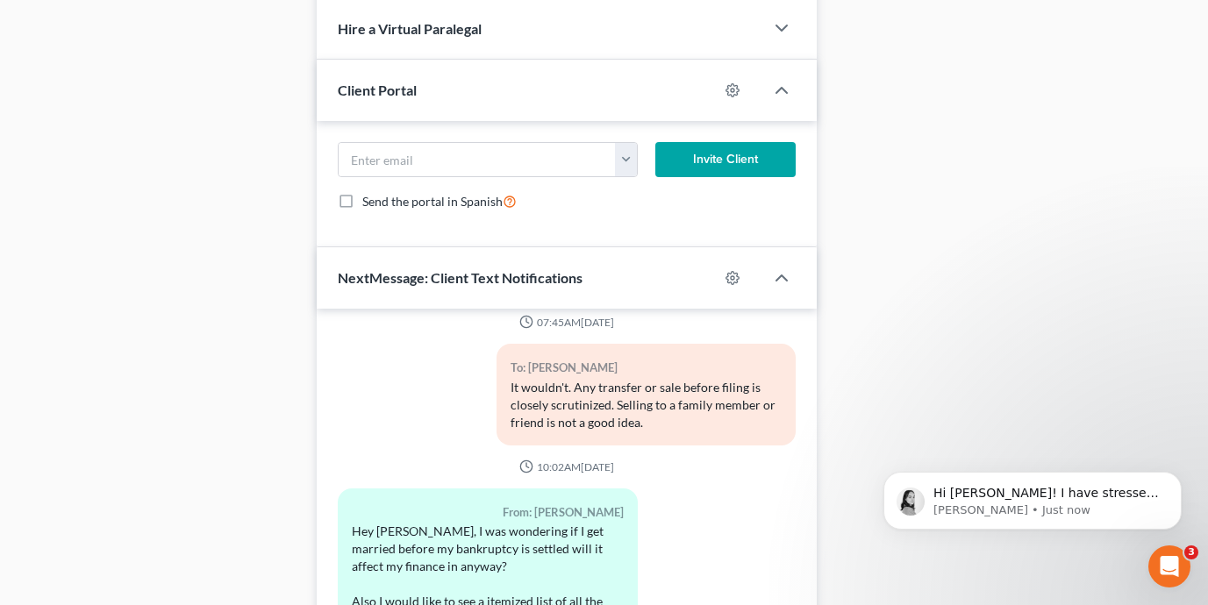
scroll to position [1725, 0]
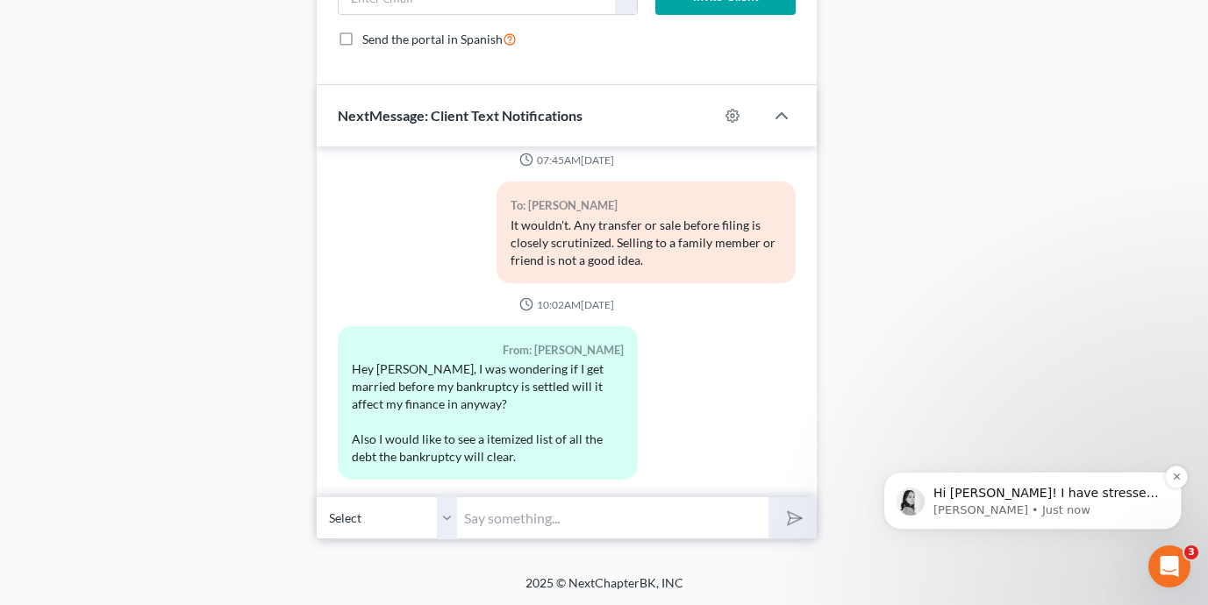
click at [1051, 510] on p "Lindsey • Just now" at bounding box center [1046, 511] width 226 height 16
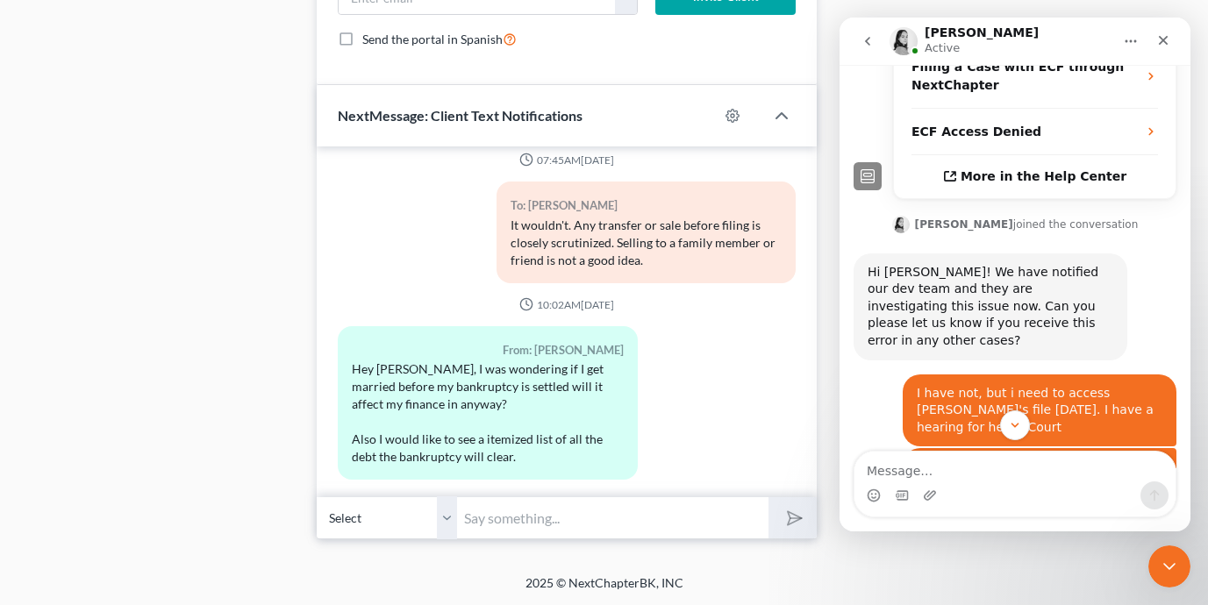
scroll to position [618, 0]
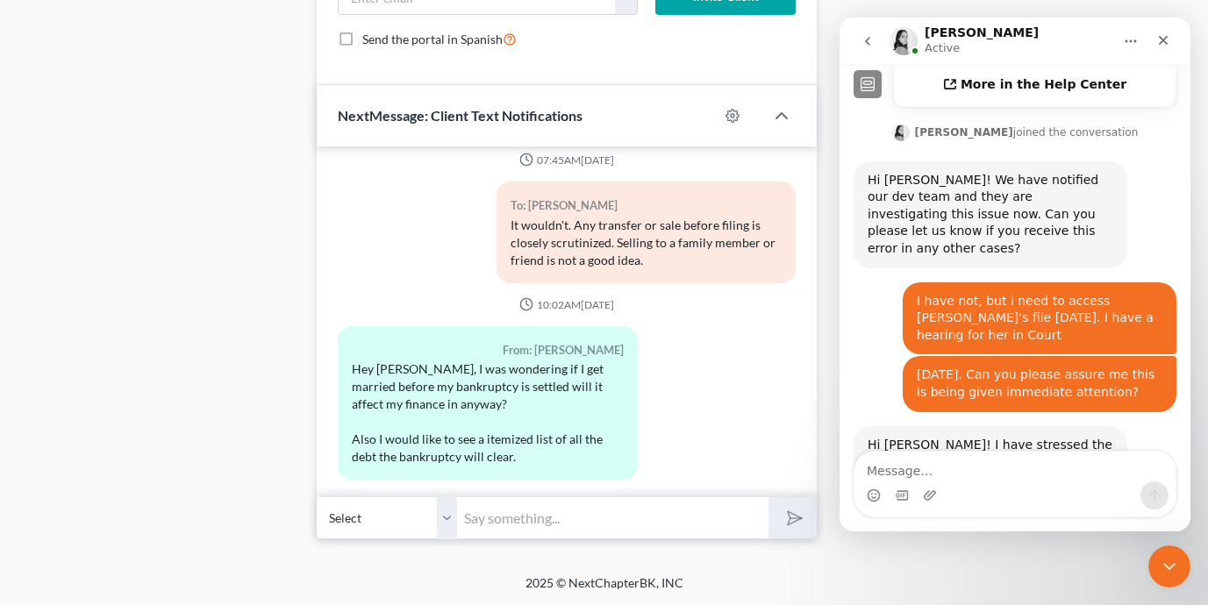
click at [989, 487] on div "Intercom messenger" at bounding box center [1014, 495] width 321 height 28
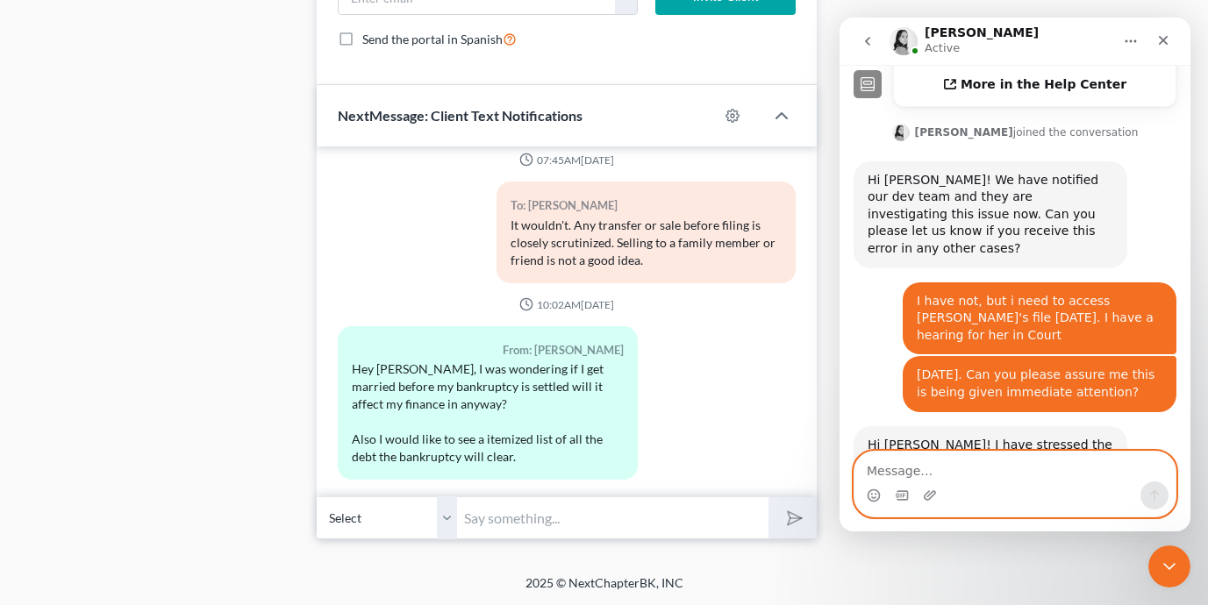
click at [938, 467] on textarea "Message…" at bounding box center [1014, 467] width 321 height 30
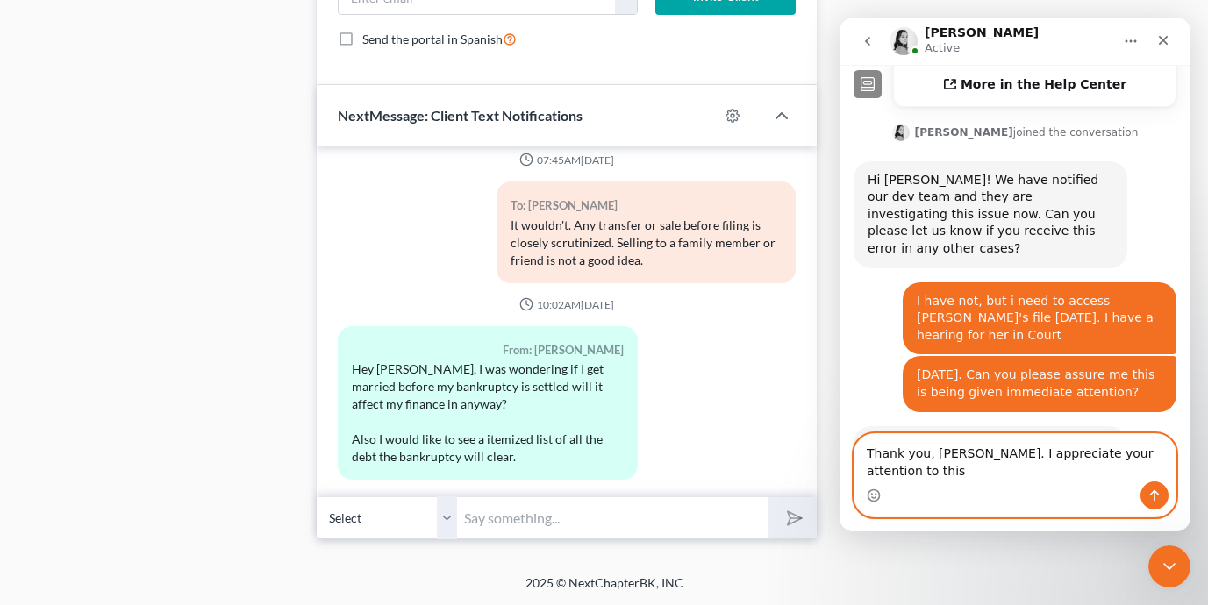
scroll to position [636, 0]
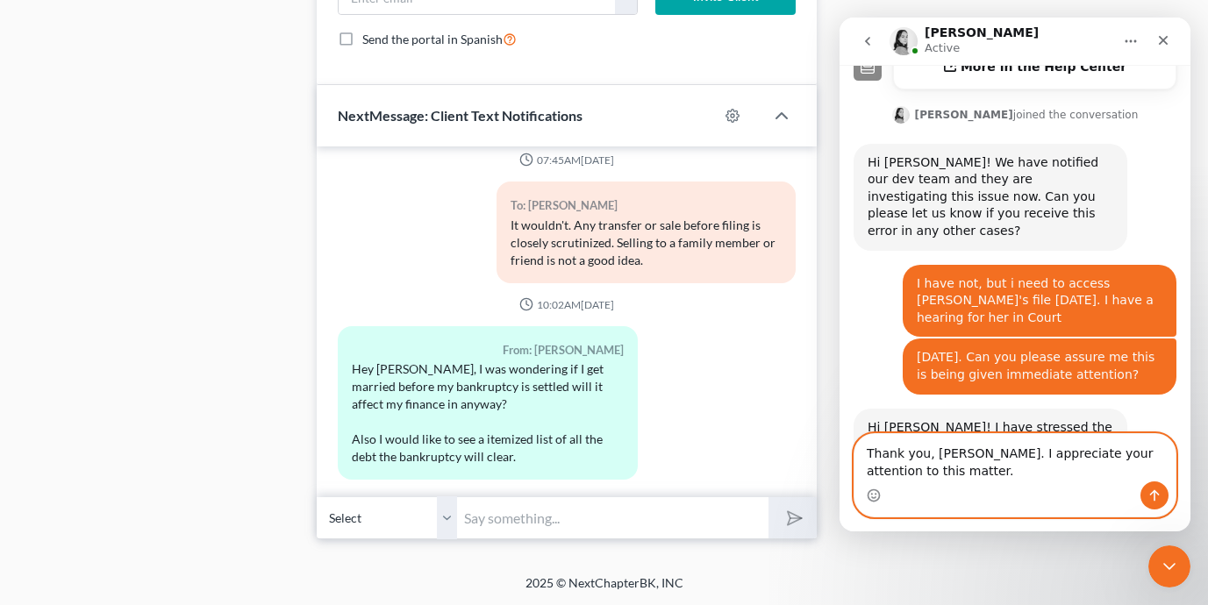
type textarea "Thank you, Lindsey. I appreciate your attention to this matter."
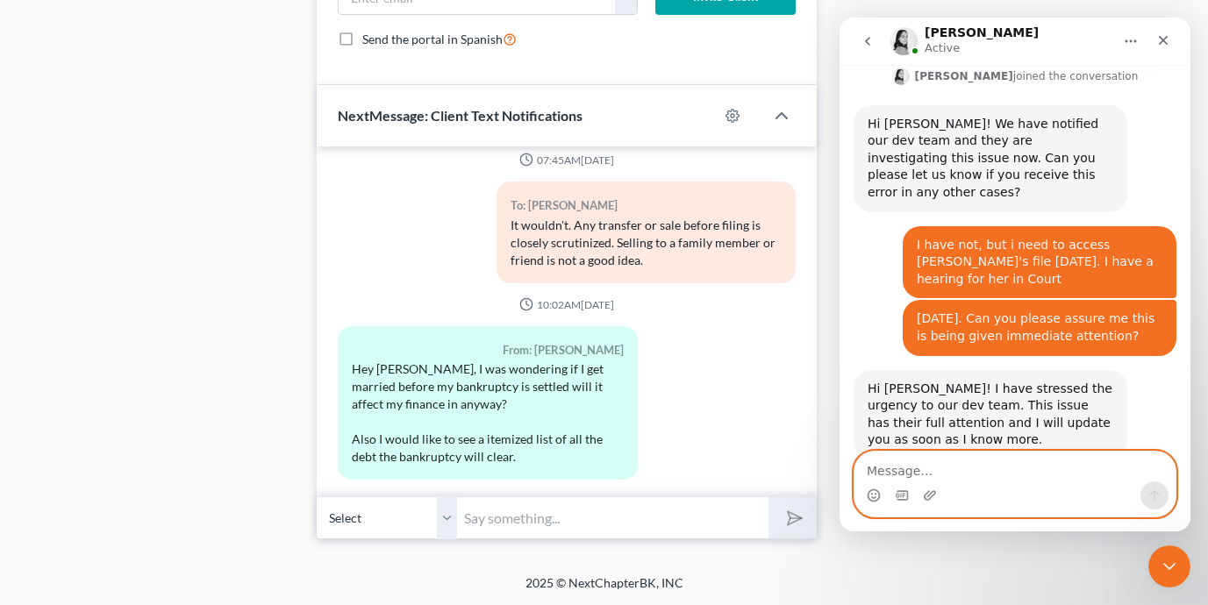
scroll to position [688, 0]
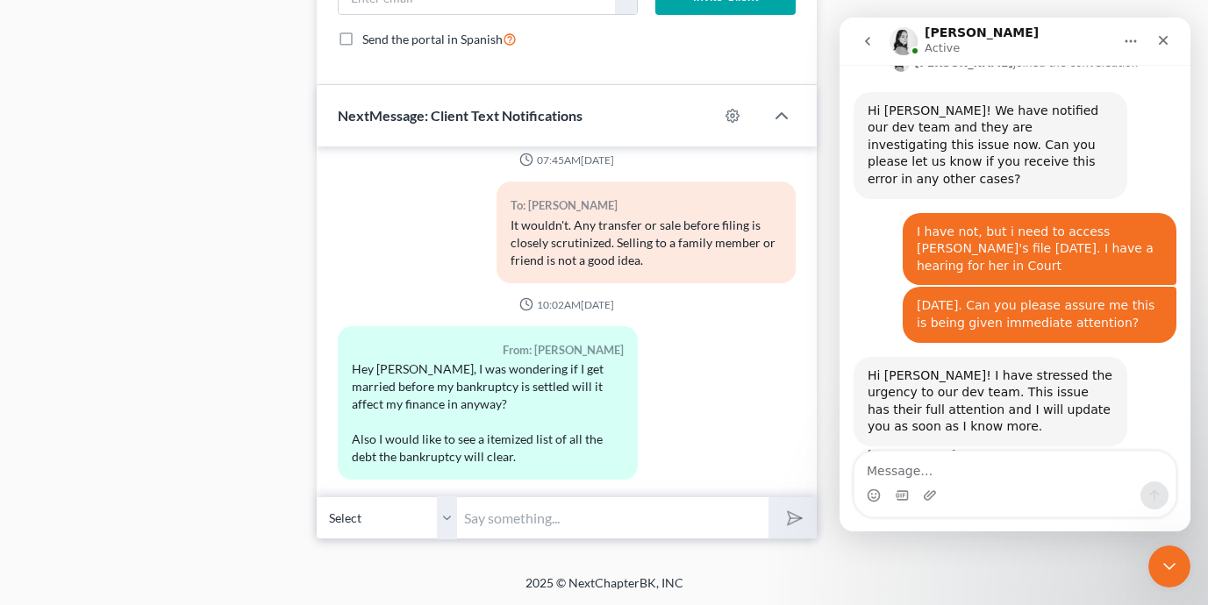
click at [560, 519] on input "text" at bounding box center [612, 517] width 311 height 43
type input "Y"
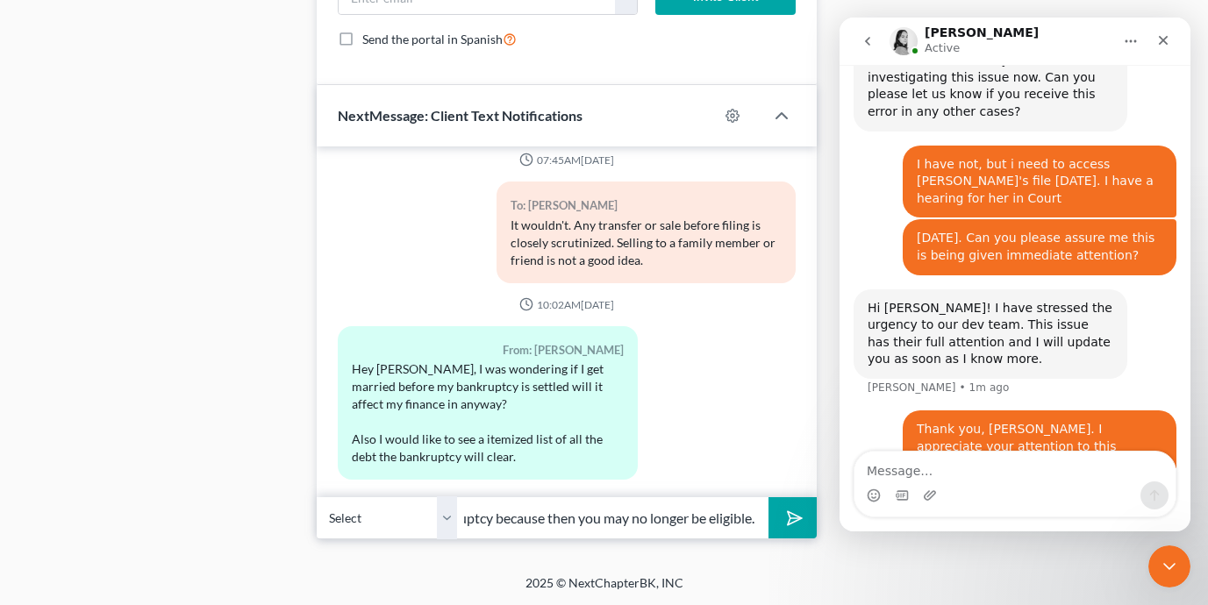
scroll to position [0, 436]
type input "It is not advisable to get married prior to the completion of your bankruptcy b…"
click at [768, 497] on button "submit" at bounding box center [792, 517] width 48 height 41
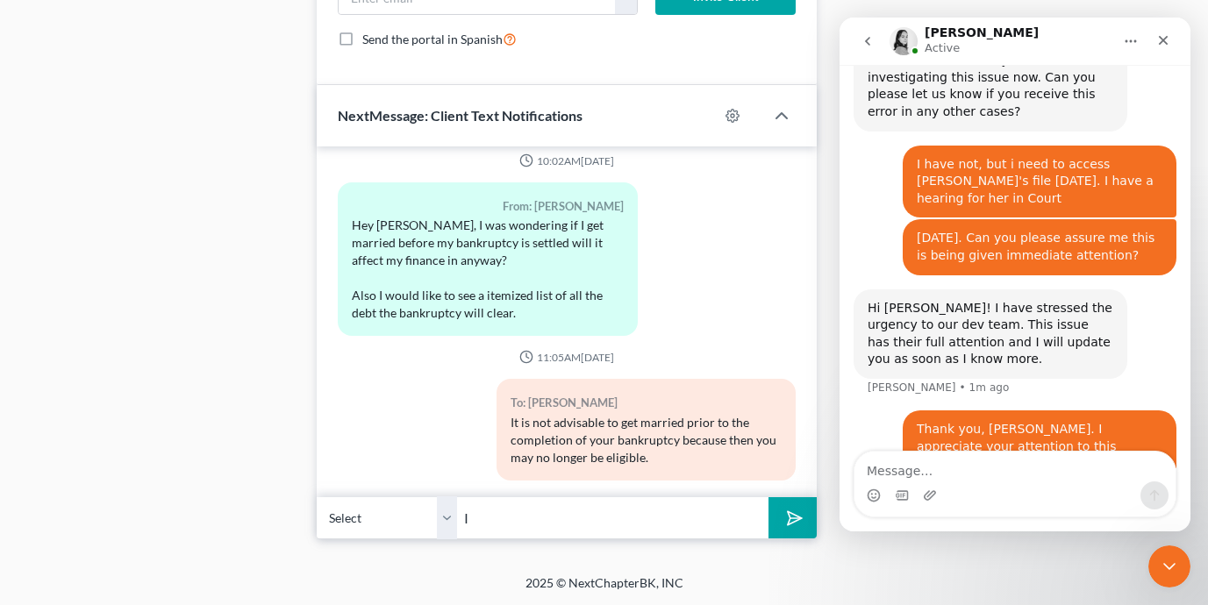
type input "I"
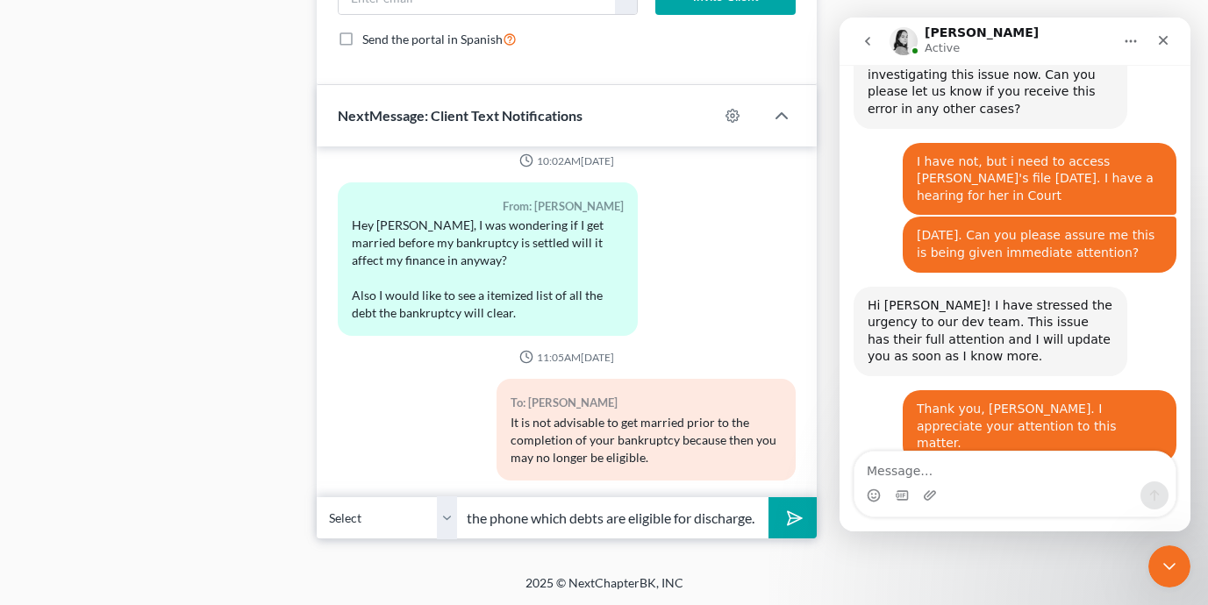
scroll to position [0, 655]
type input "While i cannot provide an itemized list of what debts will be discharged, I am …"
click at [768, 497] on button "submit" at bounding box center [792, 517] width 48 height 41
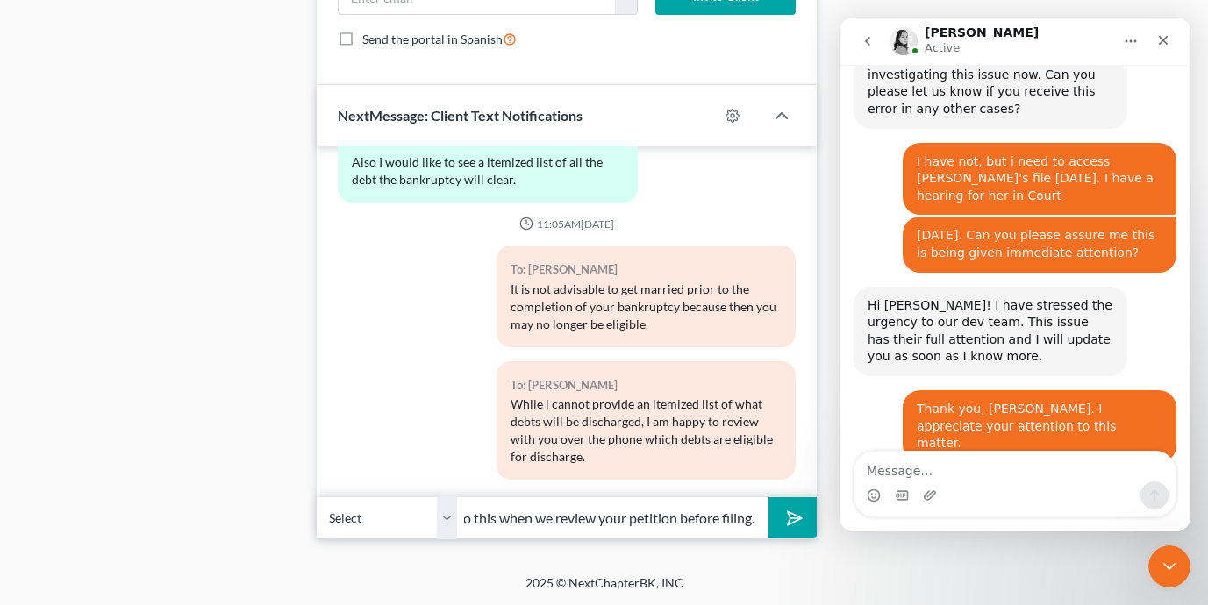
scroll to position [0, 65]
type input "We can do this when we review your petition before filing."
click at [768, 497] on button "submit" at bounding box center [792, 517] width 48 height 41
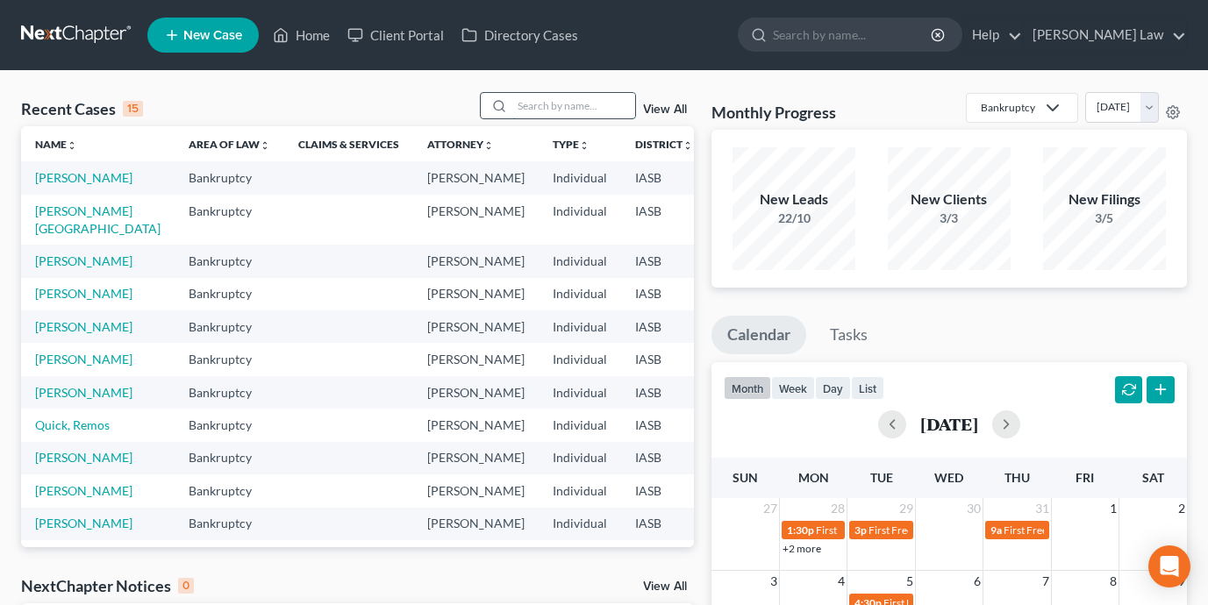
click at [567, 109] on input "search" at bounding box center [573, 105] width 123 height 25
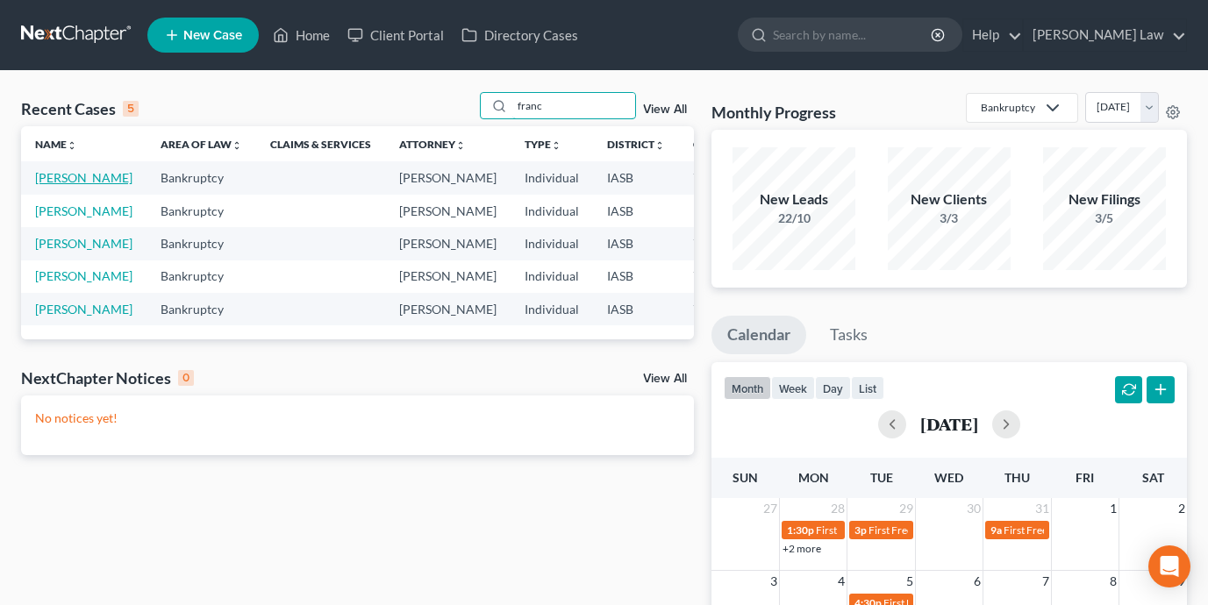
type input "franc"
click at [60, 182] on link "[PERSON_NAME]" at bounding box center [83, 177] width 97 height 15
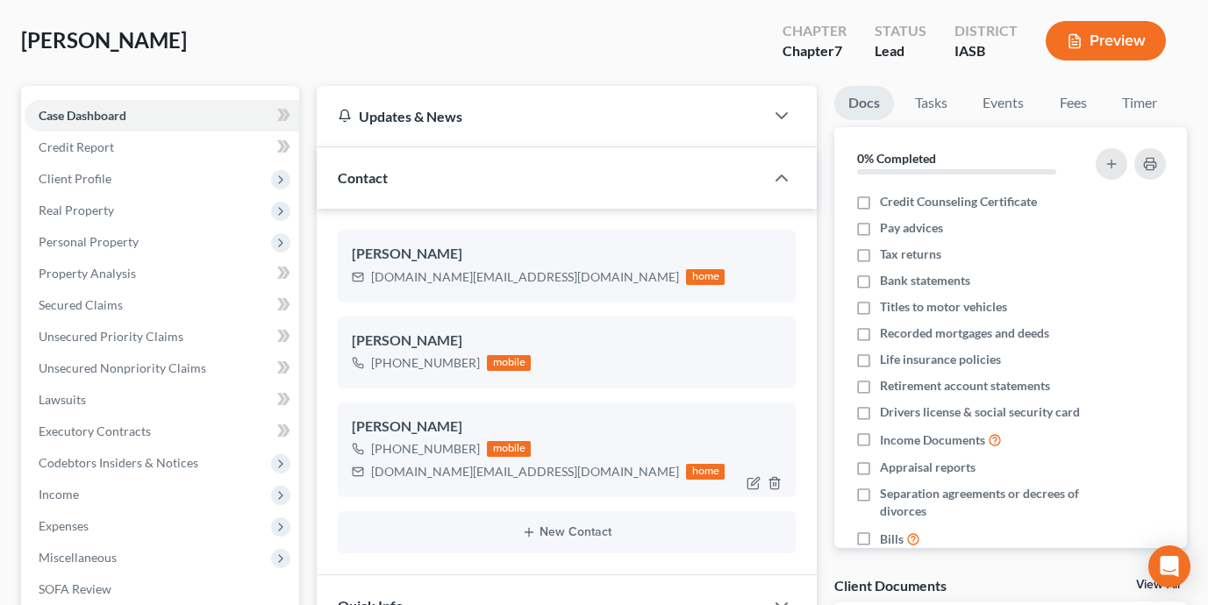
scroll to position [101, 0]
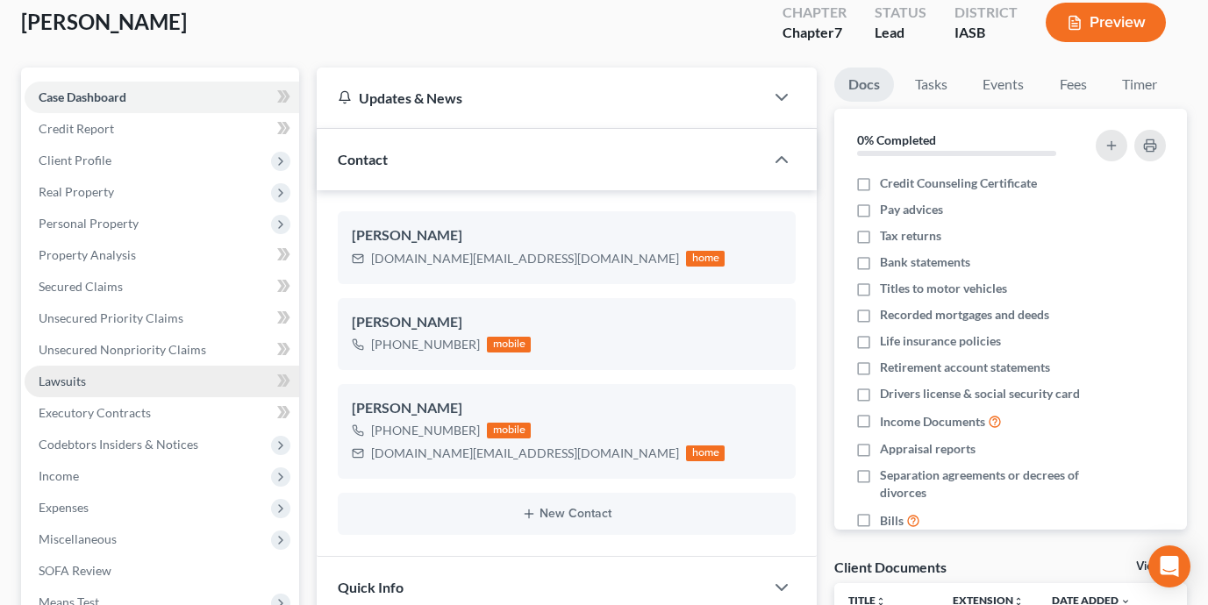
click at [239, 381] on link "Lawsuits" at bounding box center [162, 382] width 274 height 32
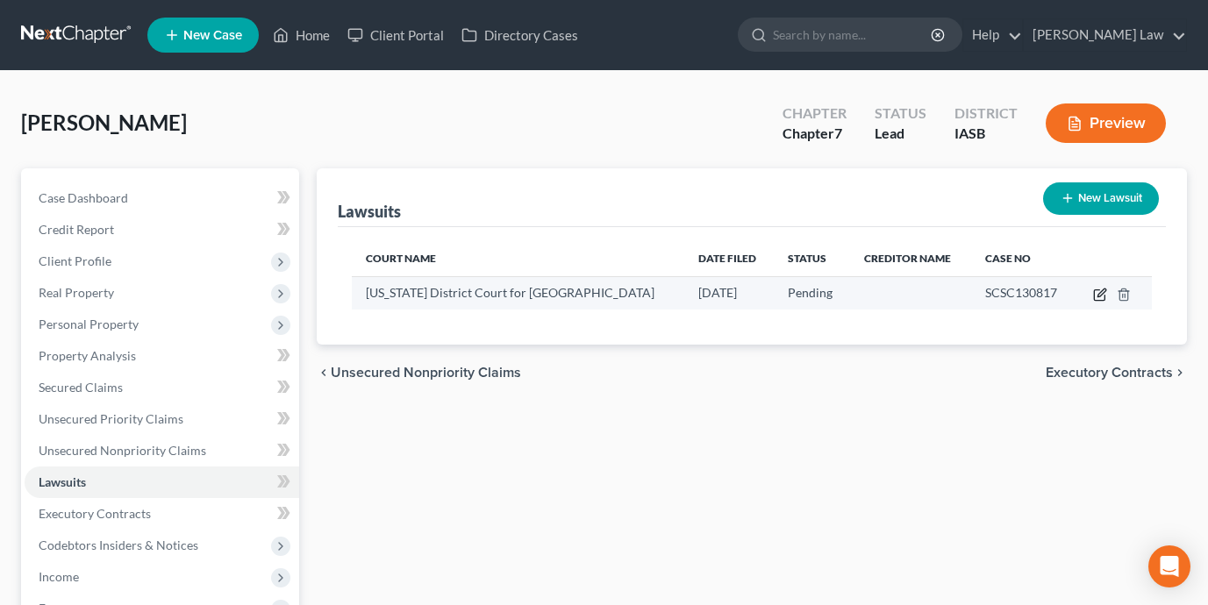
click at [1098, 296] on icon "button" at bounding box center [1101, 293] width 8 height 8
select select "16"
select select "0"
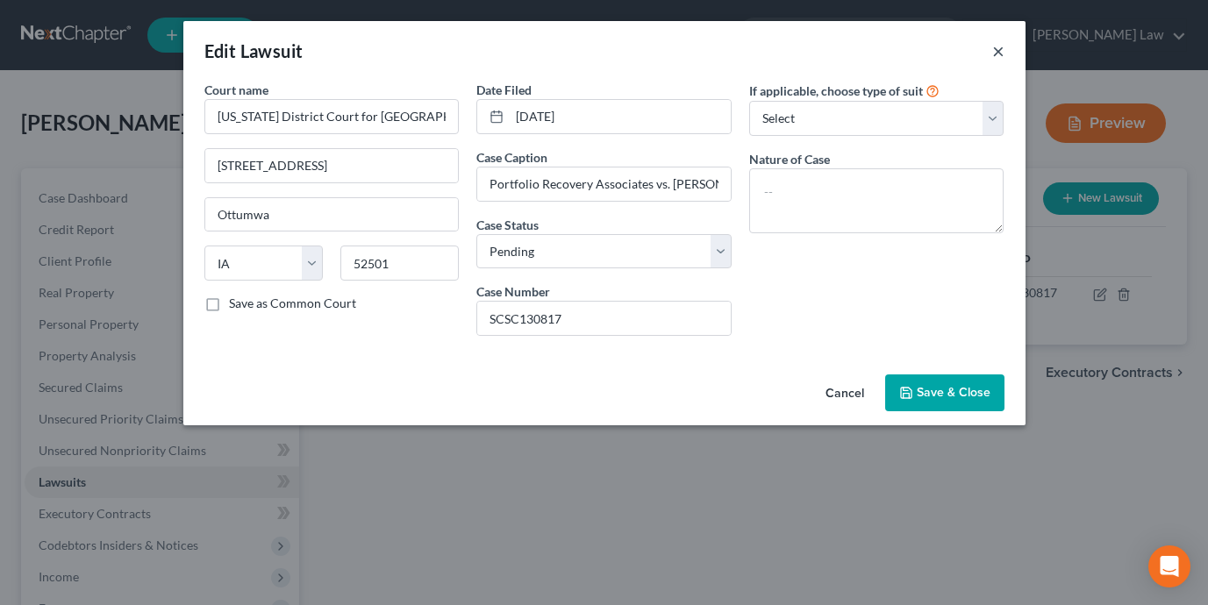
click at [997, 47] on button "×" at bounding box center [998, 50] width 12 height 21
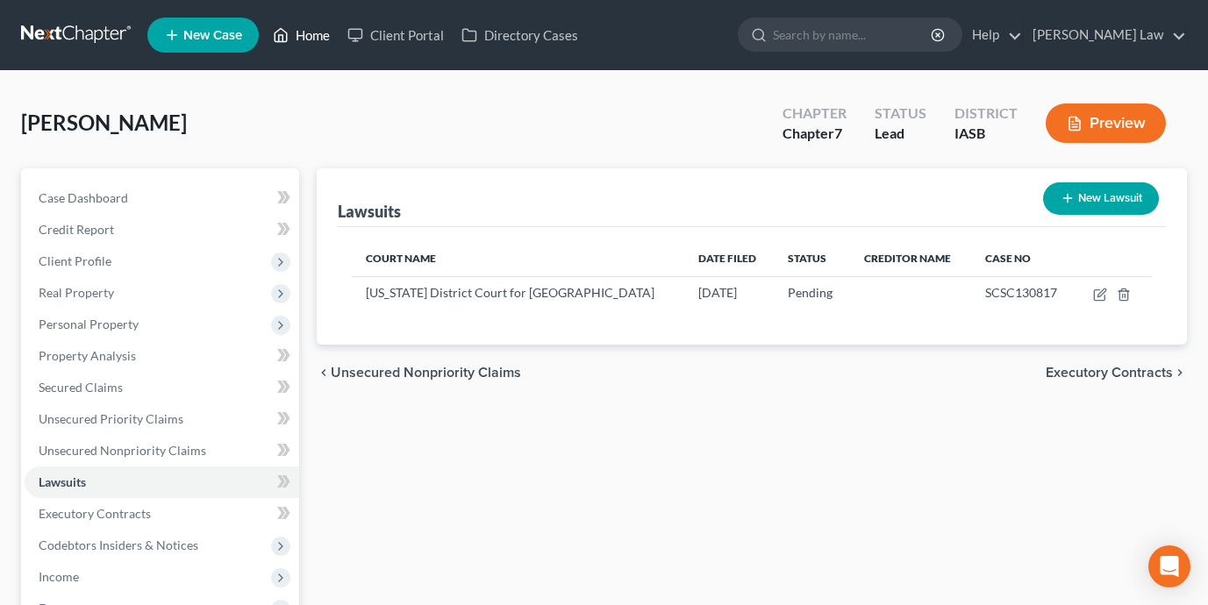
click at [318, 40] on link "Home" at bounding box center [301, 35] width 75 height 32
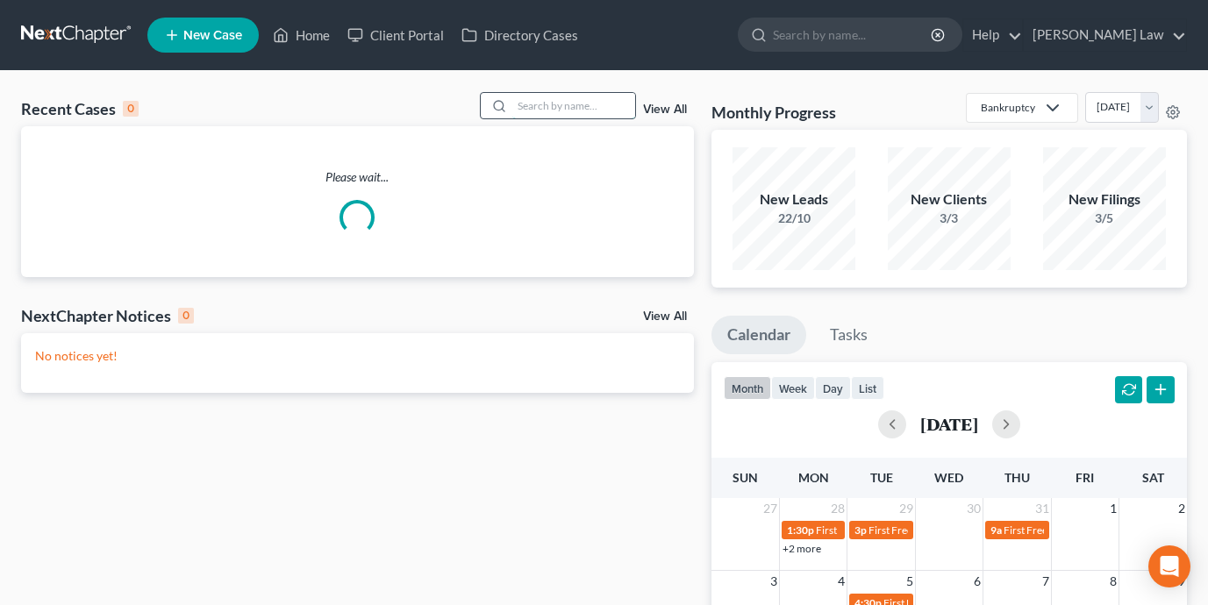
click at [577, 107] on input "search" at bounding box center [573, 105] width 123 height 25
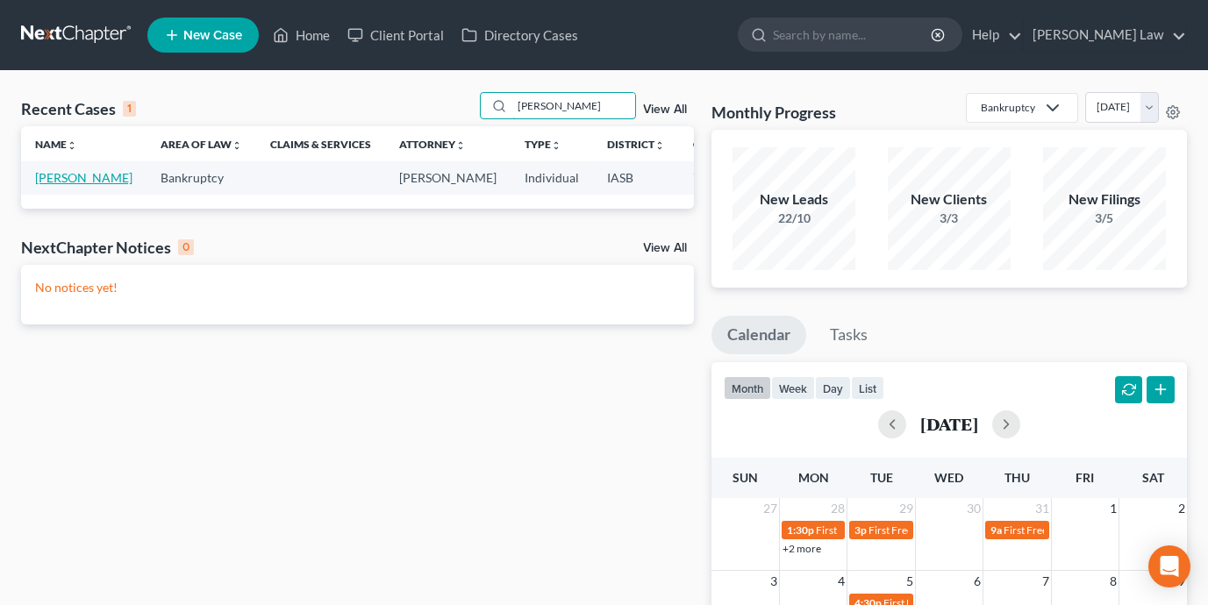
type input "kirk"
click at [41, 185] on link "Griffith, Kirk" at bounding box center [83, 177] width 97 height 15
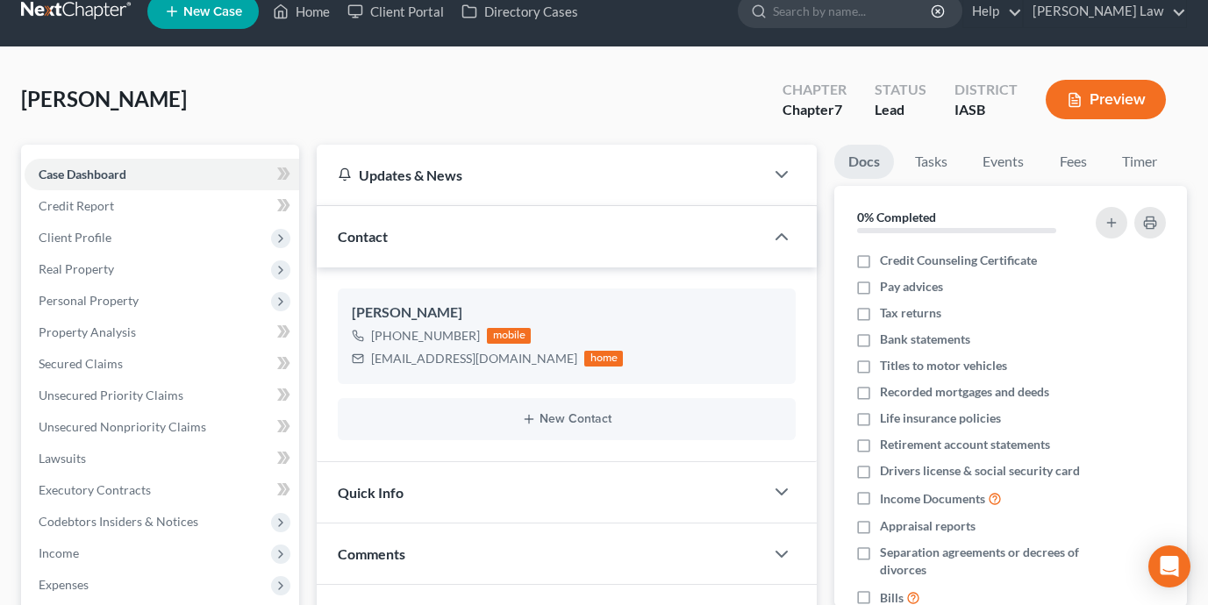
scroll to position [745, 0]
drag, startPoint x: 520, startPoint y: 363, endPoint x: 371, endPoint y: 356, distance: 149.2
click at [371, 356] on div "kirkgriffith1960@gmail.com" at bounding box center [474, 359] width 206 height 18
copy div "kirkgriffith1960@gmail.com"
click at [309, 11] on link "Home" at bounding box center [301, 12] width 75 height 32
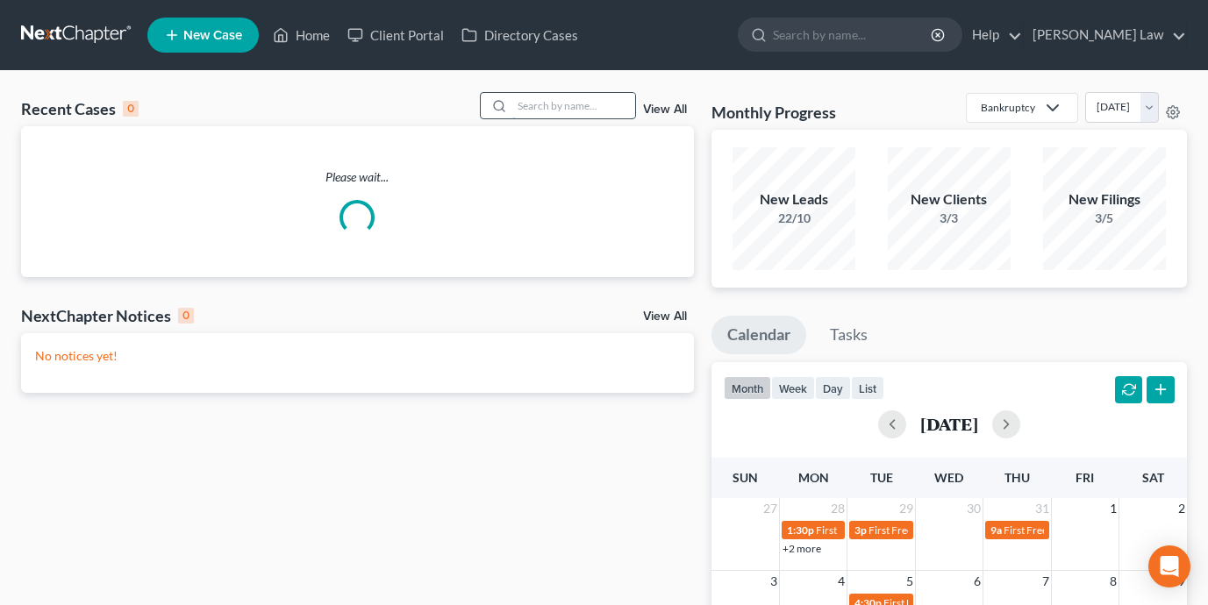
click at [532, 104] on input "search" at bounding box center [573, 105] width 123 height 25
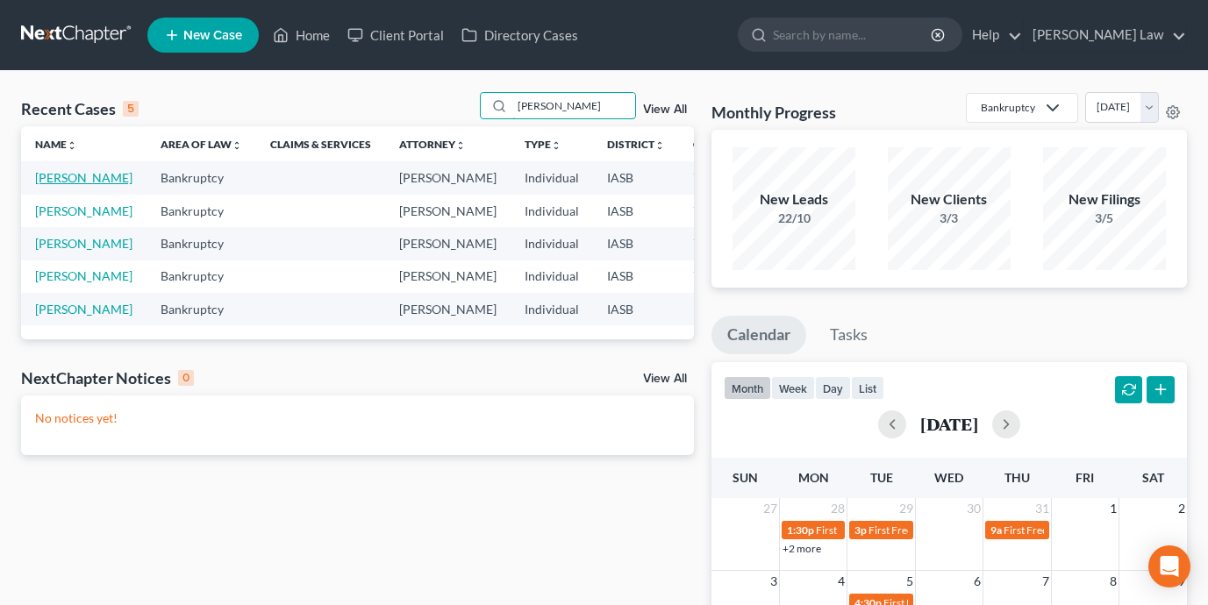
type input "carl"
click at [57, 174] on link "Nelson, Carl" at bounding box center [83, 177] width 97 height 15
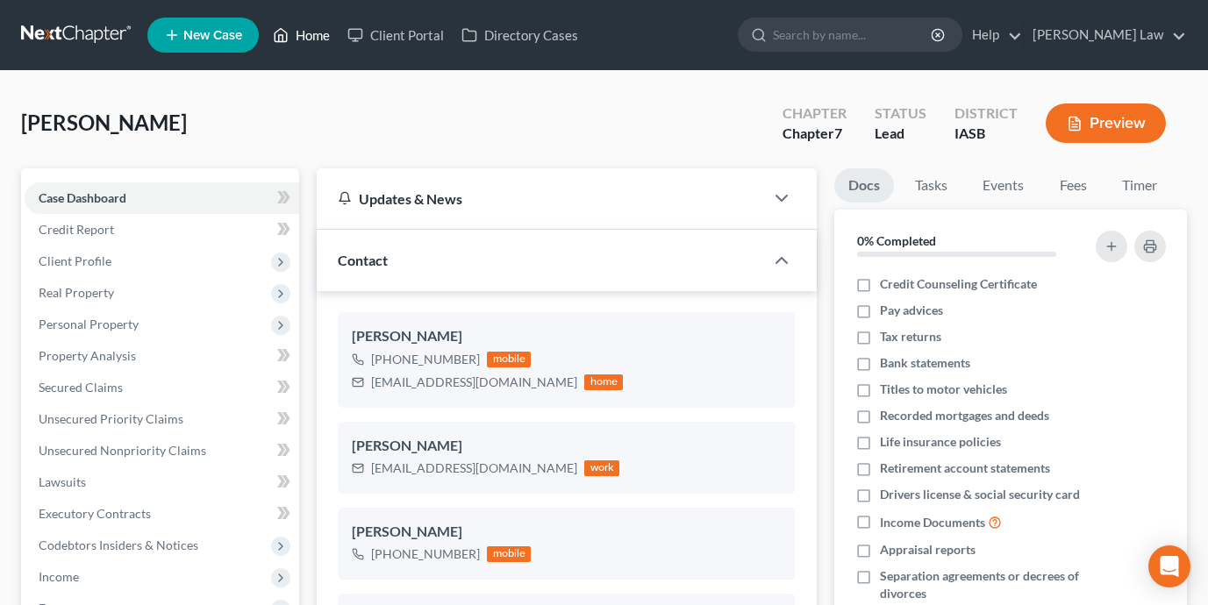
click at [305, 33] on link "Home" at bounding box center [301, 35] width 75 height 32
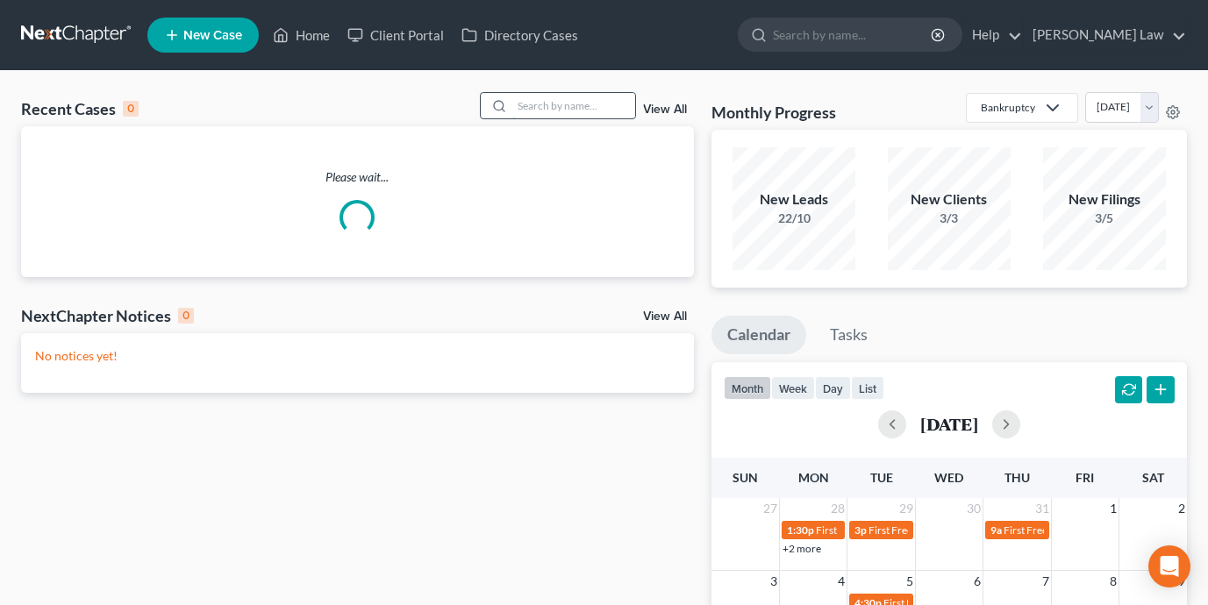
click at [576, 106] on input "search" at bounding box center [573, 105] width 123 height 25
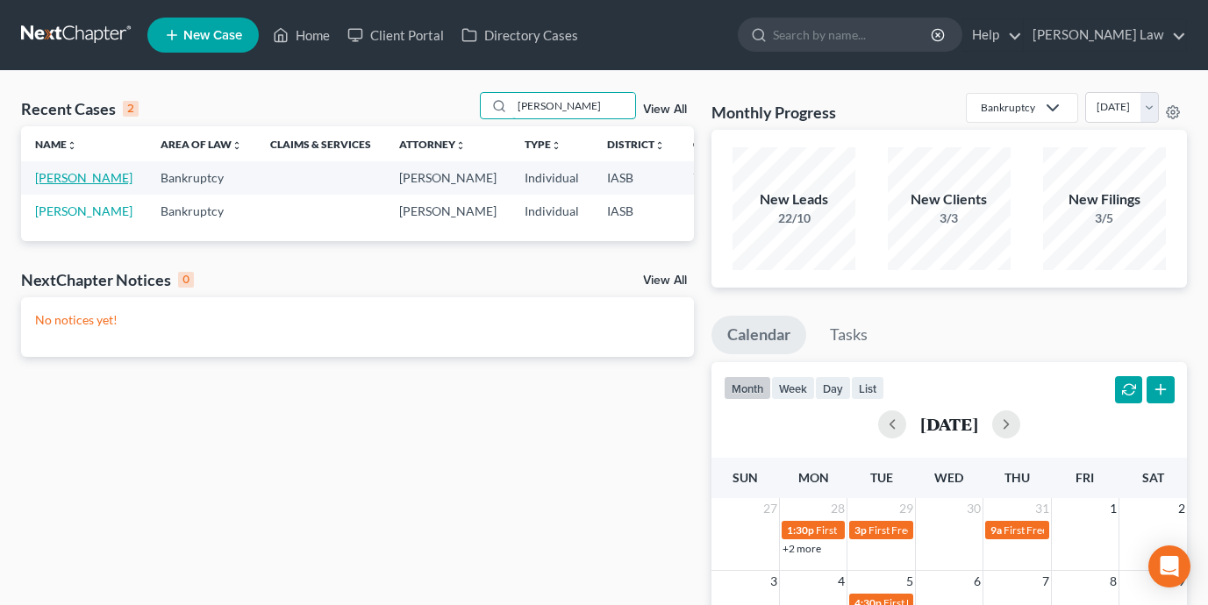
type input "Francisco"
click at [68, 185] on link "Mendez, Francisco" at bounding box center [83, 177] width 97 height 15
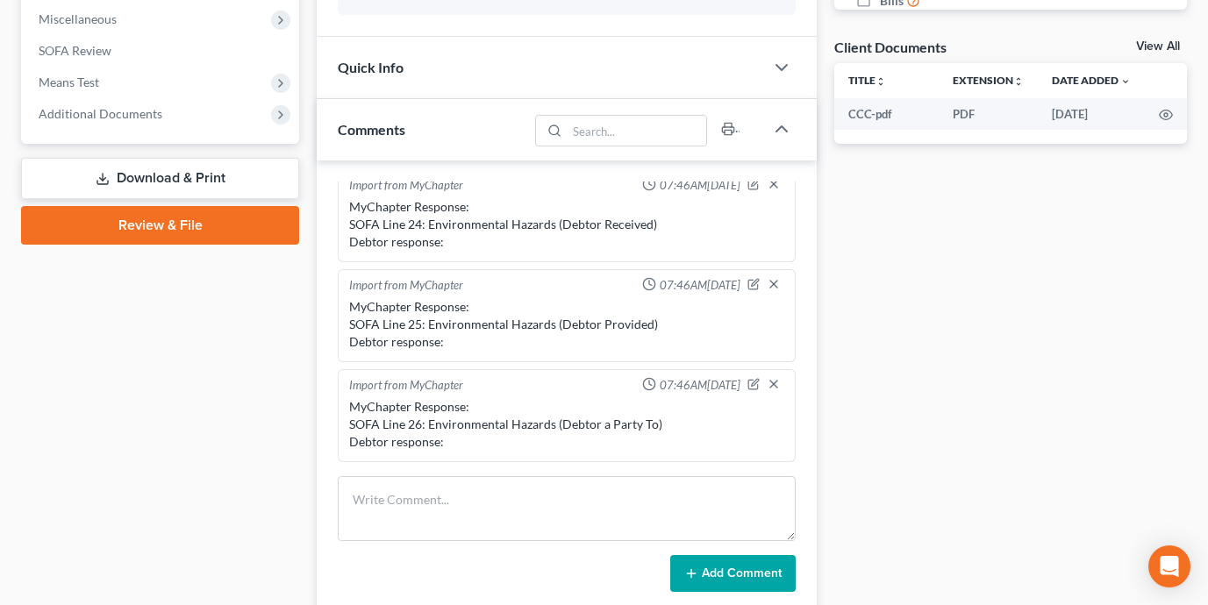
scroll to position [352, 0]
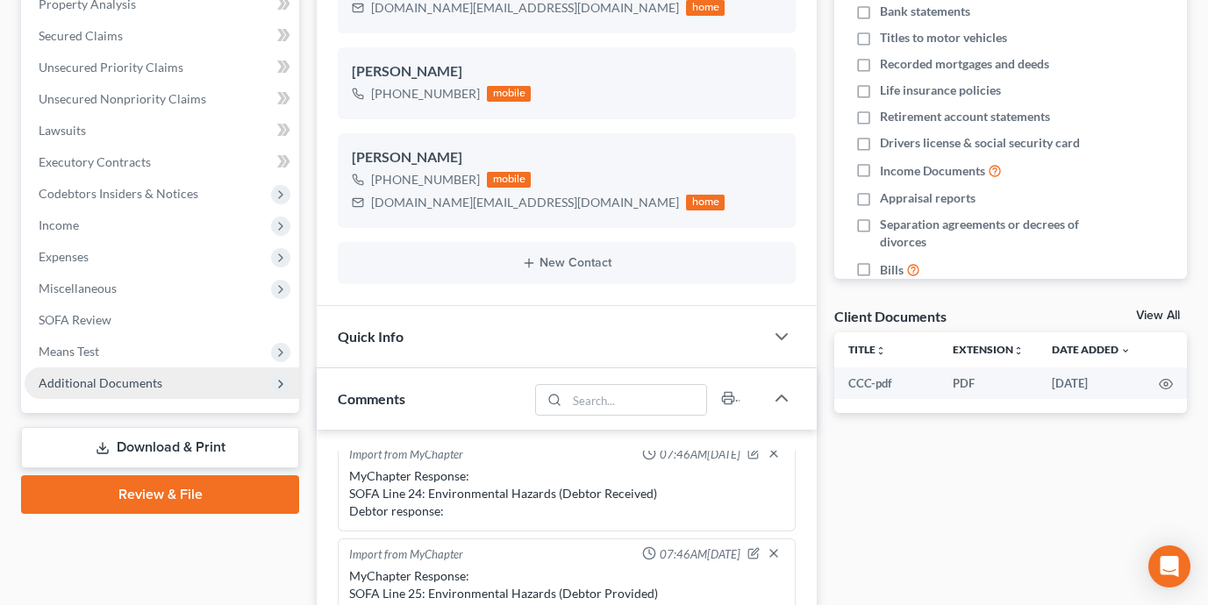
click at [214, 372] on span "Additional Documents" at bounding box center [162, 383] width 274 height 32
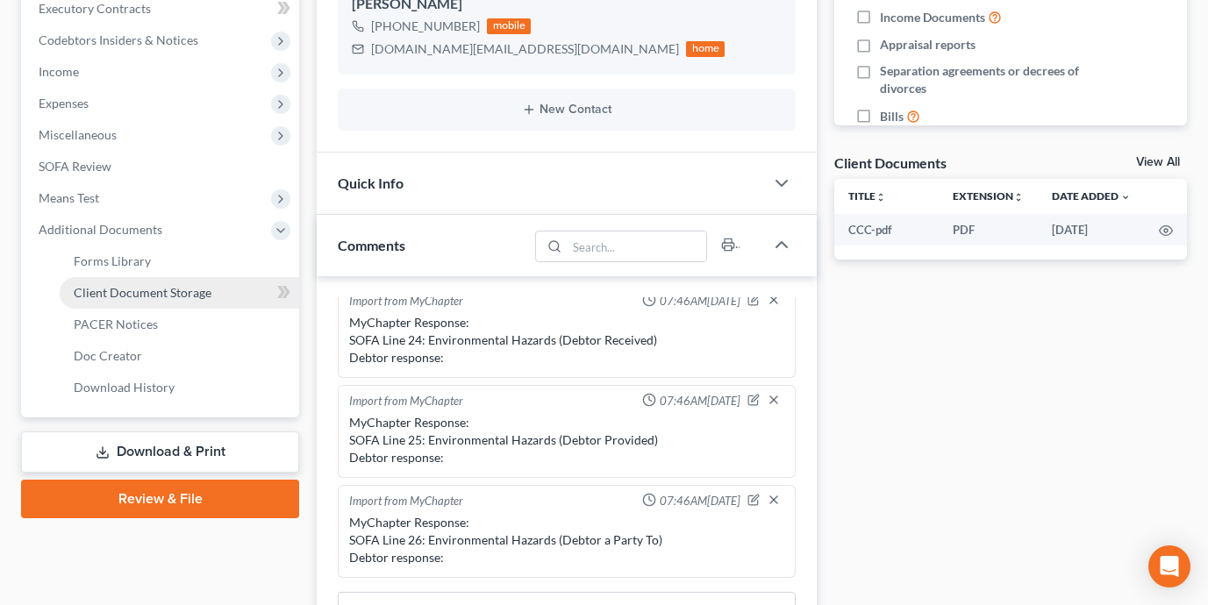
click at [209, 292] on link "Client Document Storage" at bounding box center [179, 293] width 239 height 32
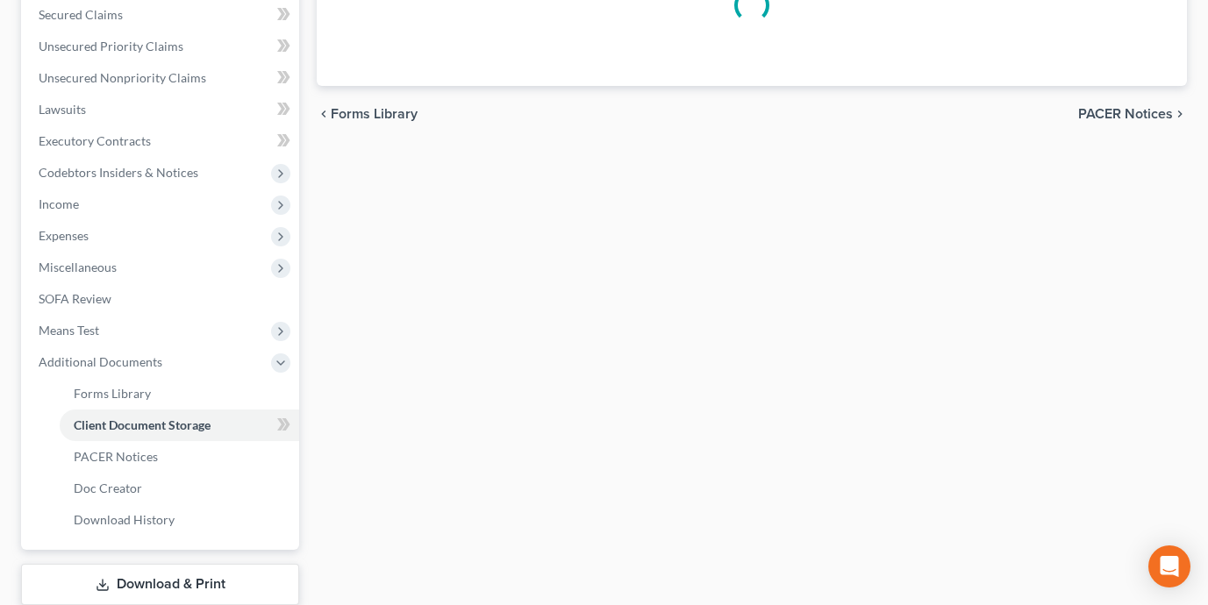
select select "0"
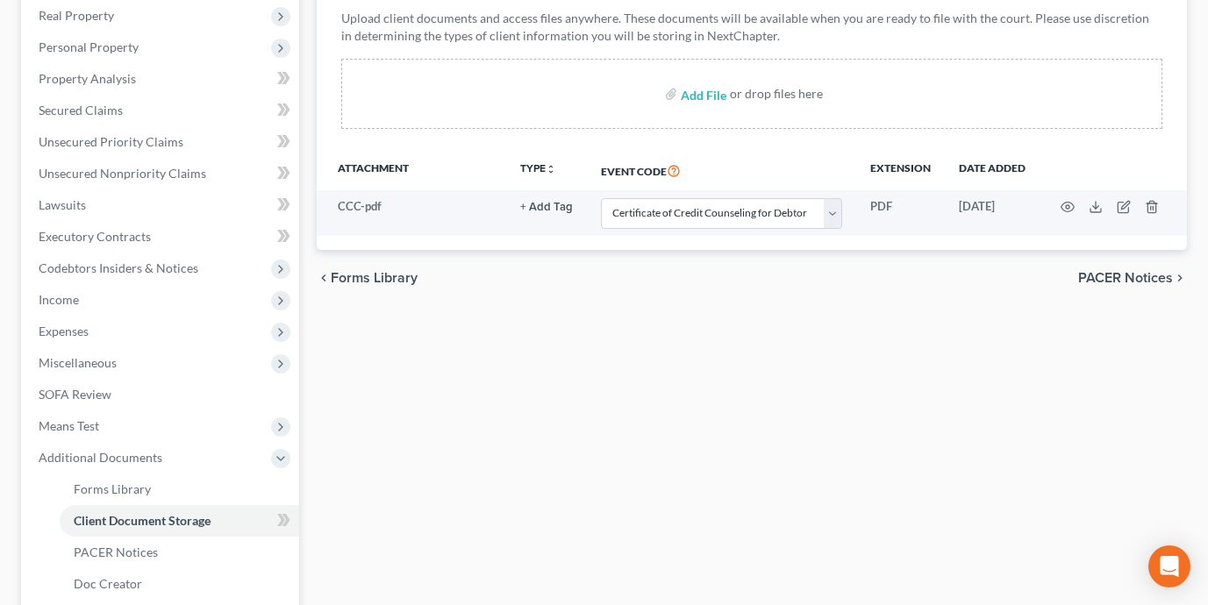
scroll to position [297, 0]
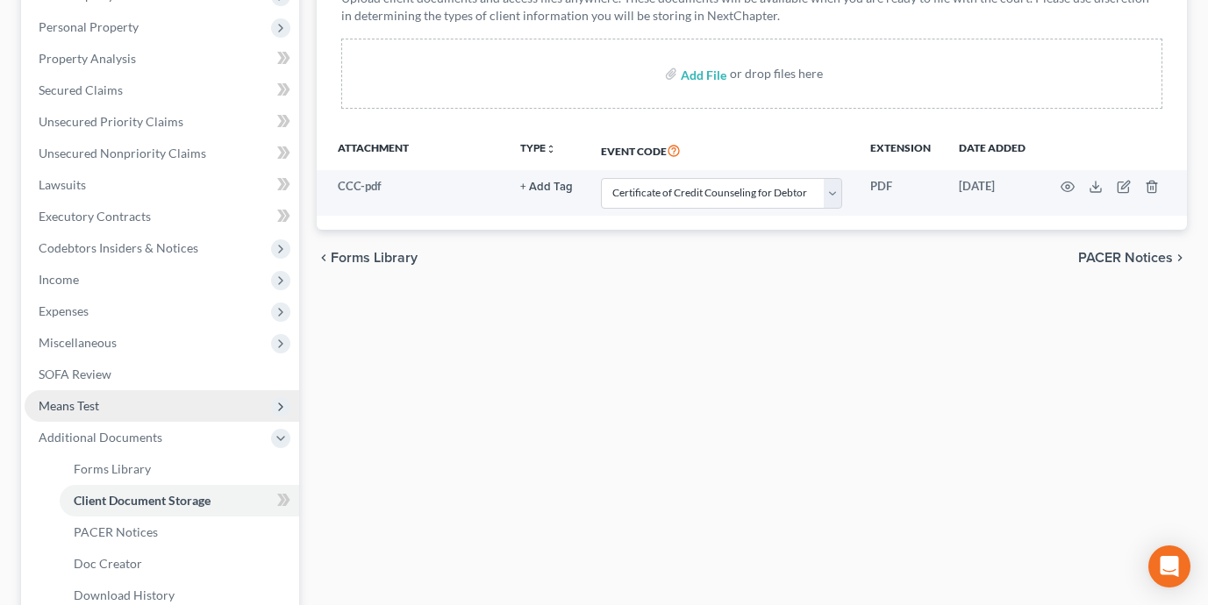
click at [153, 403] on span "Means Test" at bounding box center [162, 406] width 274 height 32
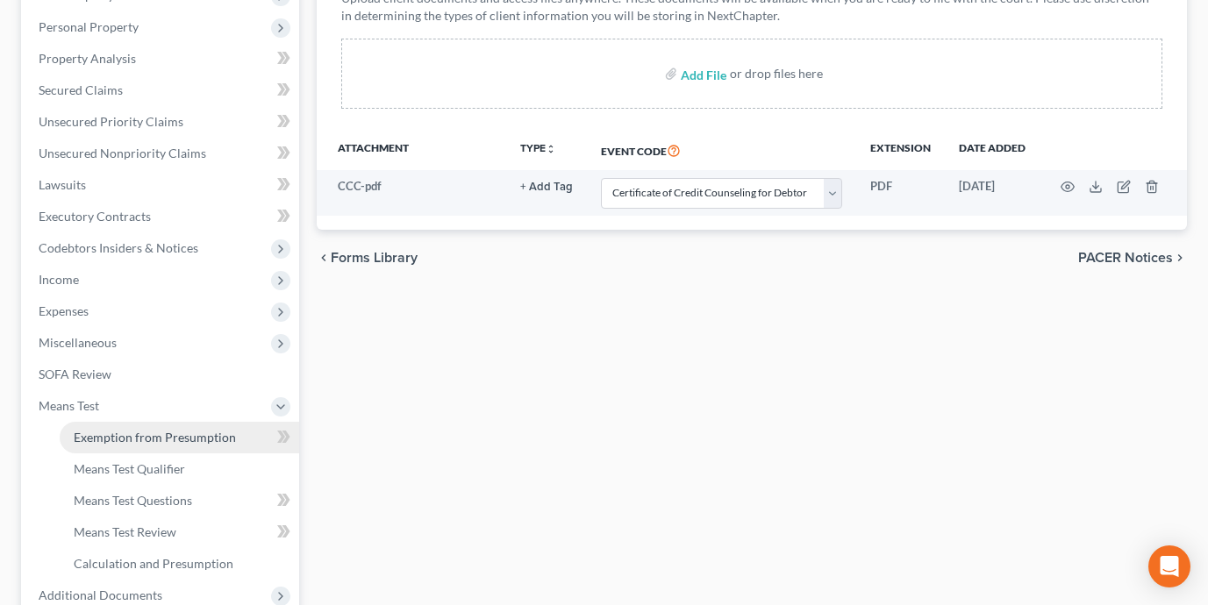
click at [162, 438] on span "Exemption from Presumption" at bounding box center [155, 437] width 162 height 15
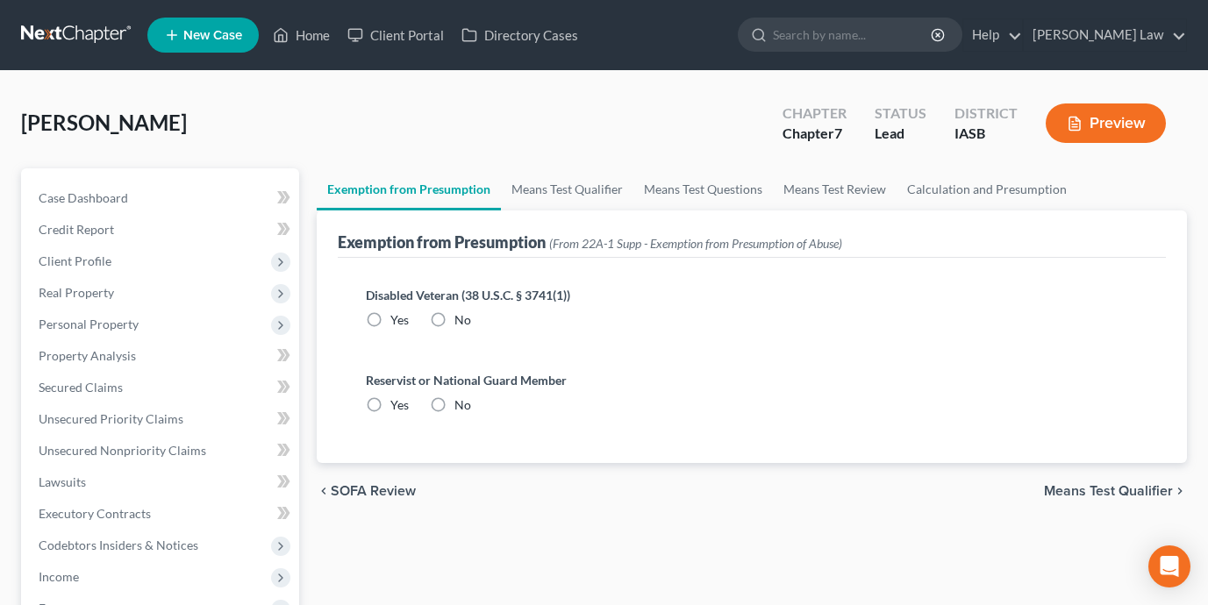
click at [444, 305] on div "Disabled Veteran (38 U.S.C. § 3741(1)) Yes No" at bounding box center [752, 307] width 772 height 43
click at [454, 313] on label "No" at bounding box center [462, 320] width 17 height 18
click at [461, 313] on input "No" at bounding box center [466, 316] width 11 height 11
radio input "true"
click at [454, 404] on label "No" at bounding box center [462, 405] width 17 height 18
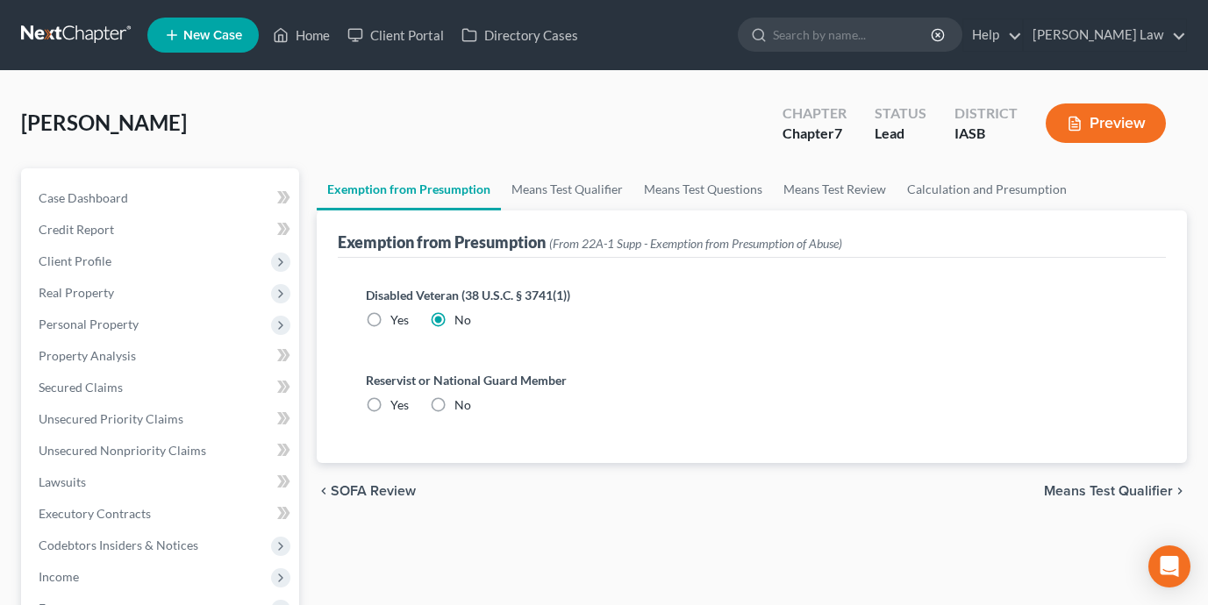
click at [461, 404] on input "No" at bounding box center [466, 401] width 11 height 11
radio input "true"
click at [972, 193] on link "Calculation and Presumption" at bounding box center [986, 189] width 181 height 42
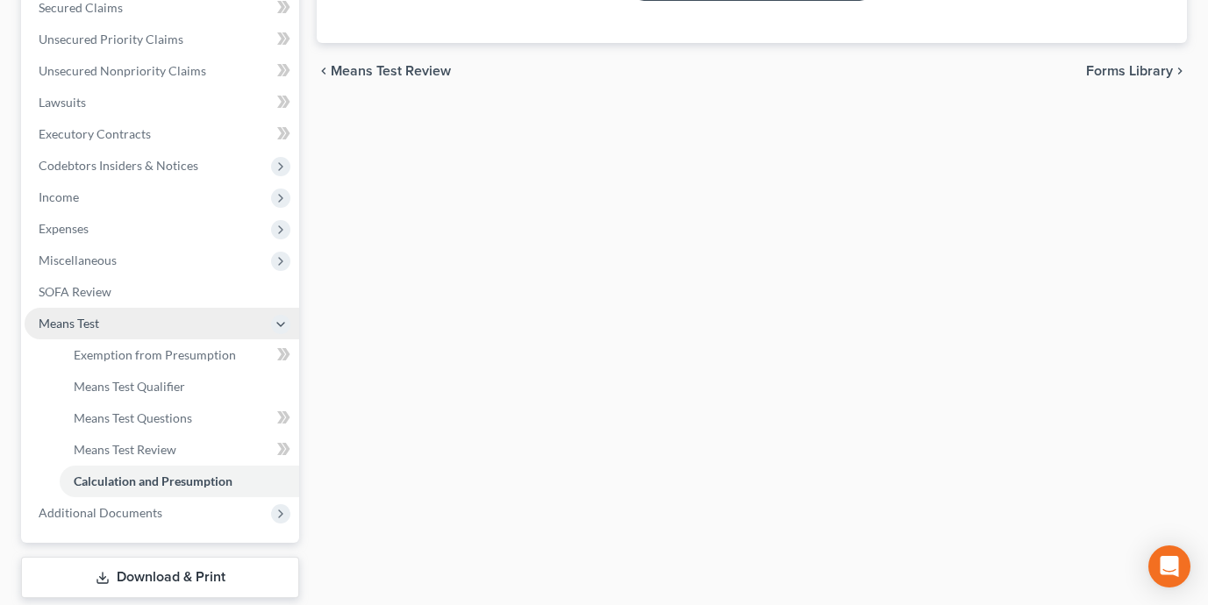
click at [239, 319] on span "Means Test" at bounding box center [162, 324] width 274 height 32
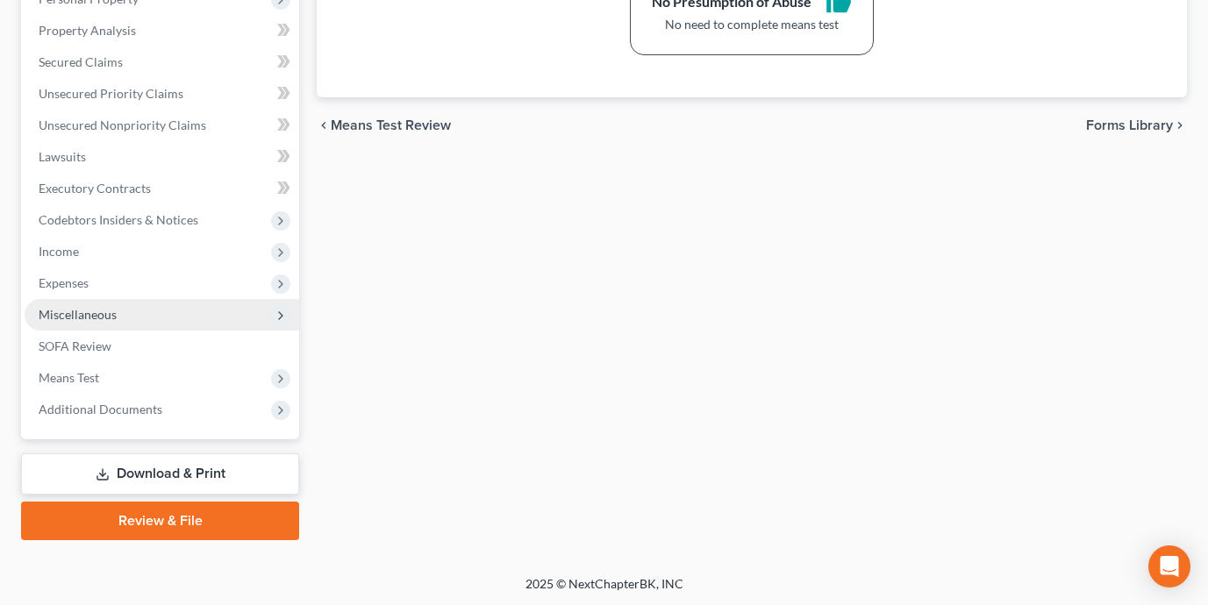
click at [201, 312] on span "Miscellaneous" at bounding box center [162, 315] width 274 height 32
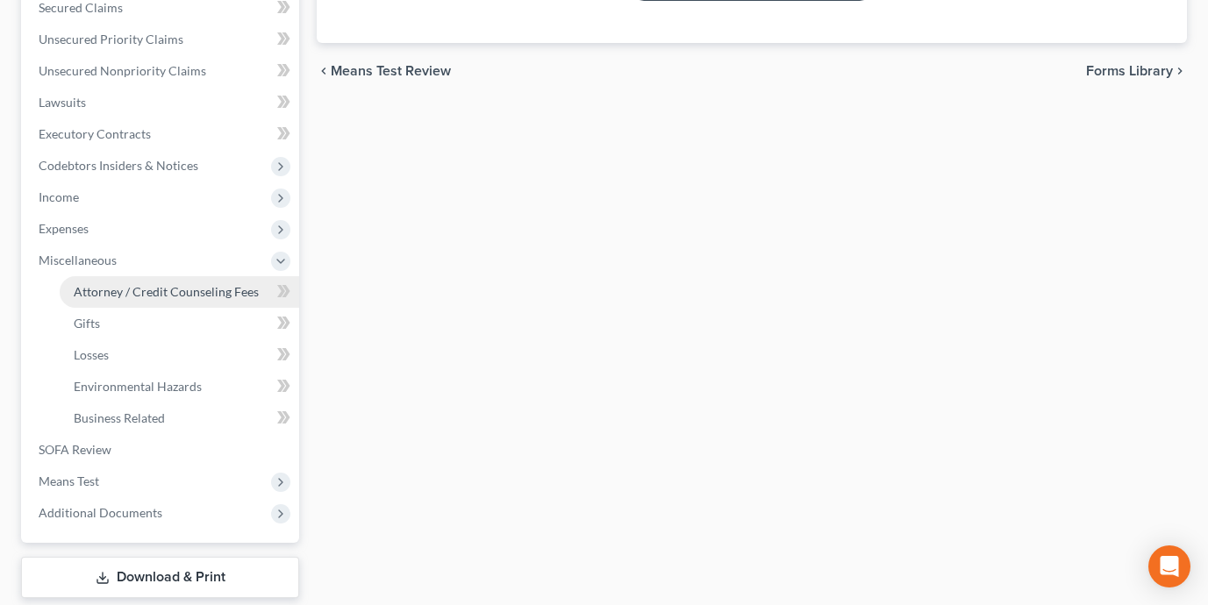
click at [191, 292] on span "Attorney / Credit Counseling Fees" at bounding box center [166, 291] width 185 height 15
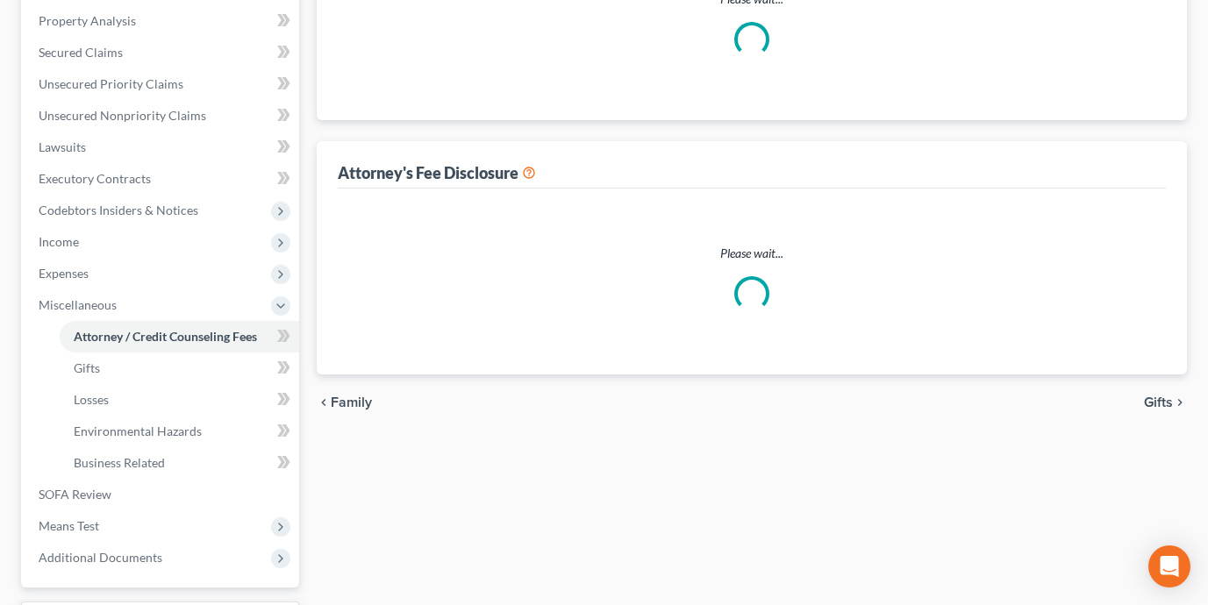
select select "0"
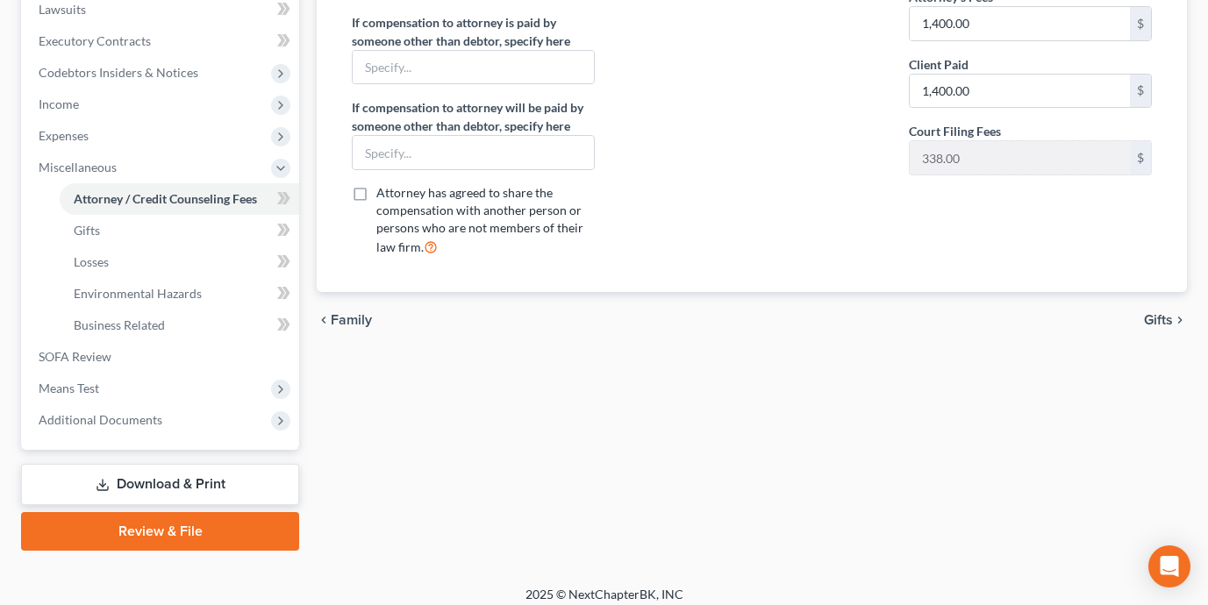
scroll to position [483, 0]
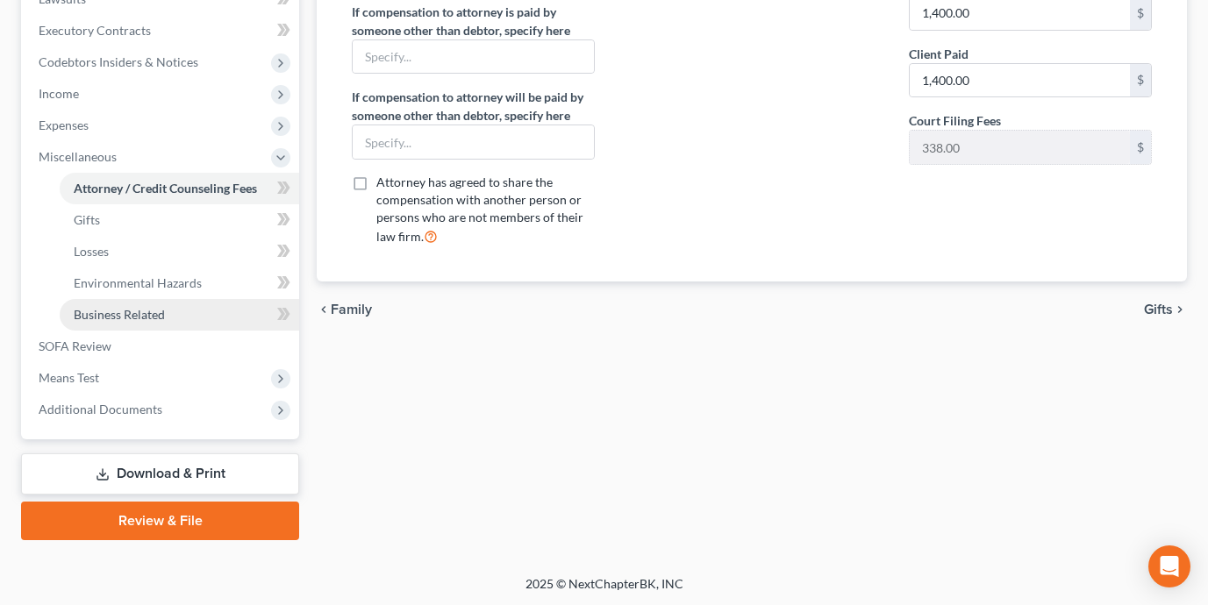
click at [194, 311] on link "Business Related" at bounding box center [179, 315] width 239 height 32
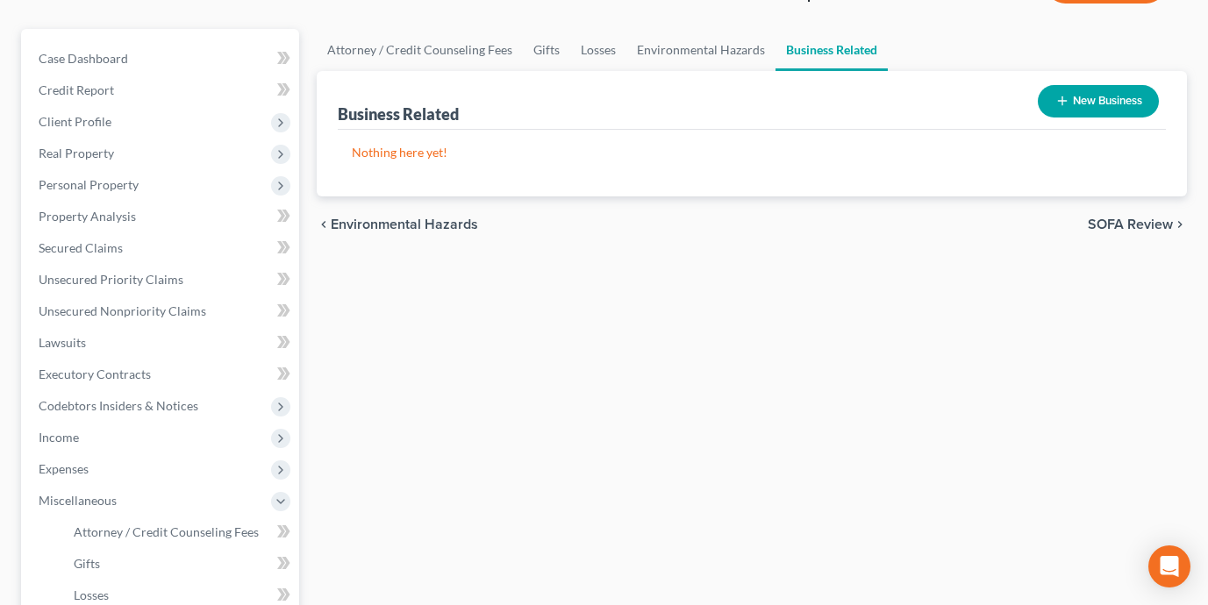
scroll to position [156, 0]
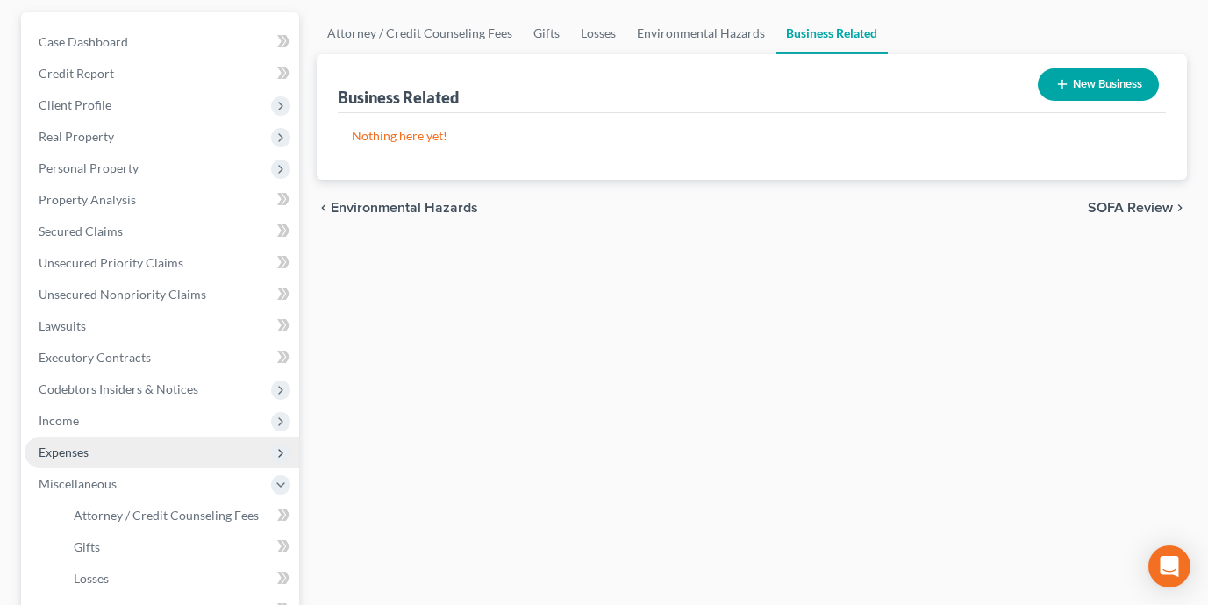
click at [181, 453] on span "Expenses" at bounding box center [162, 453] width 274 height 32
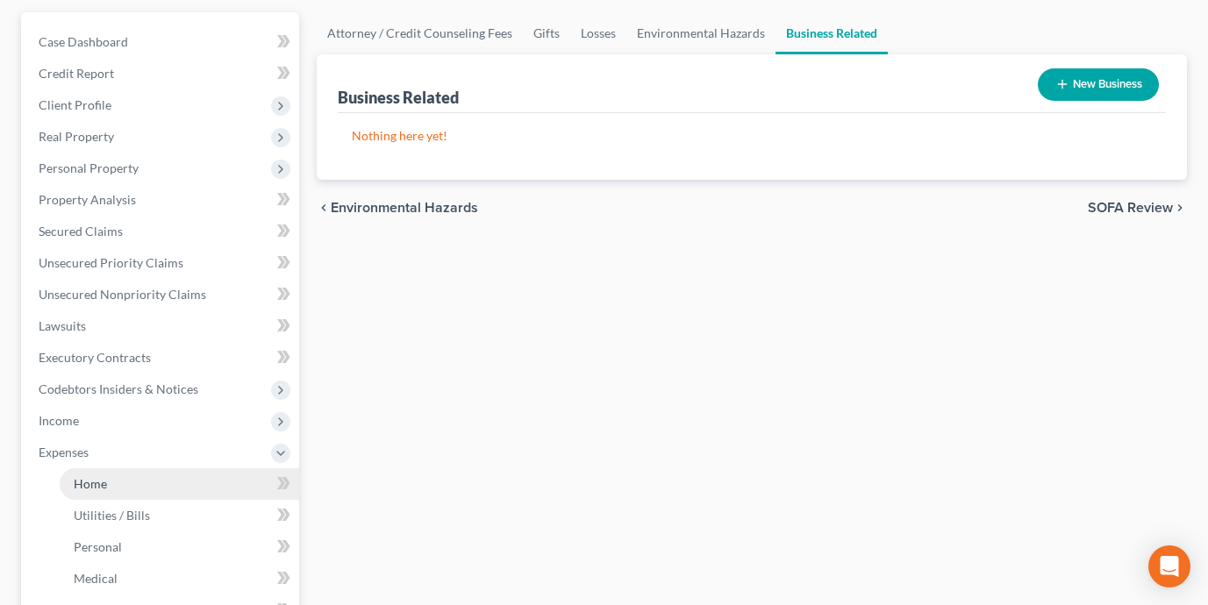
click at [178, 479] on link "Home" at bounding box center [179, 484] width 239 height 32
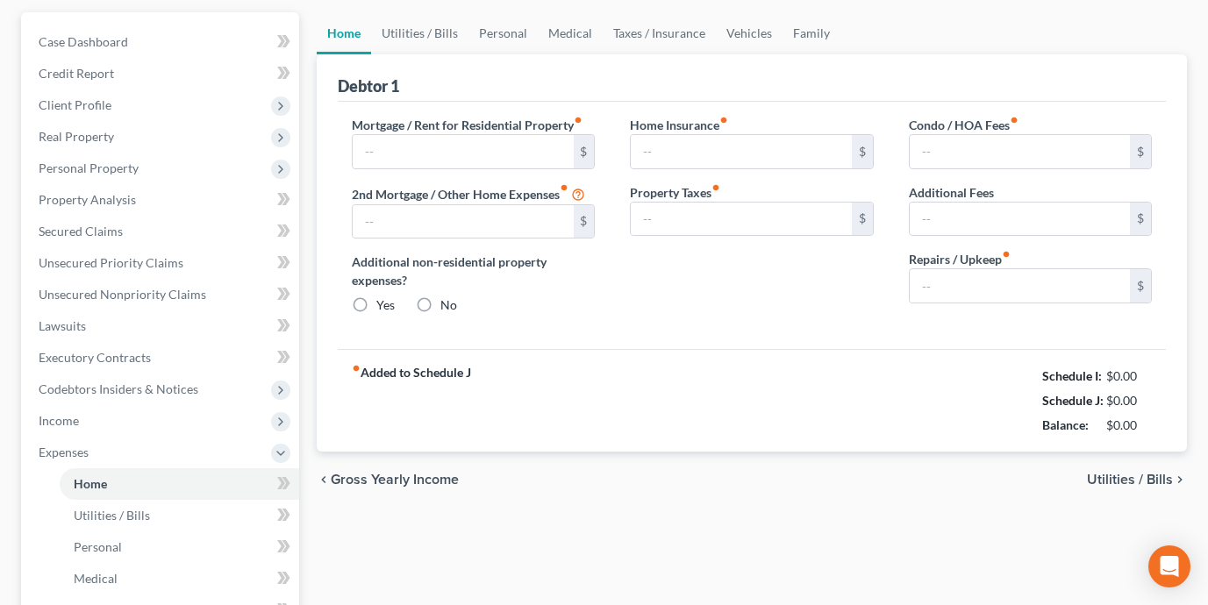
type input "1,500.00"
type input "0.00"
radio input "true"
type input "0.00"
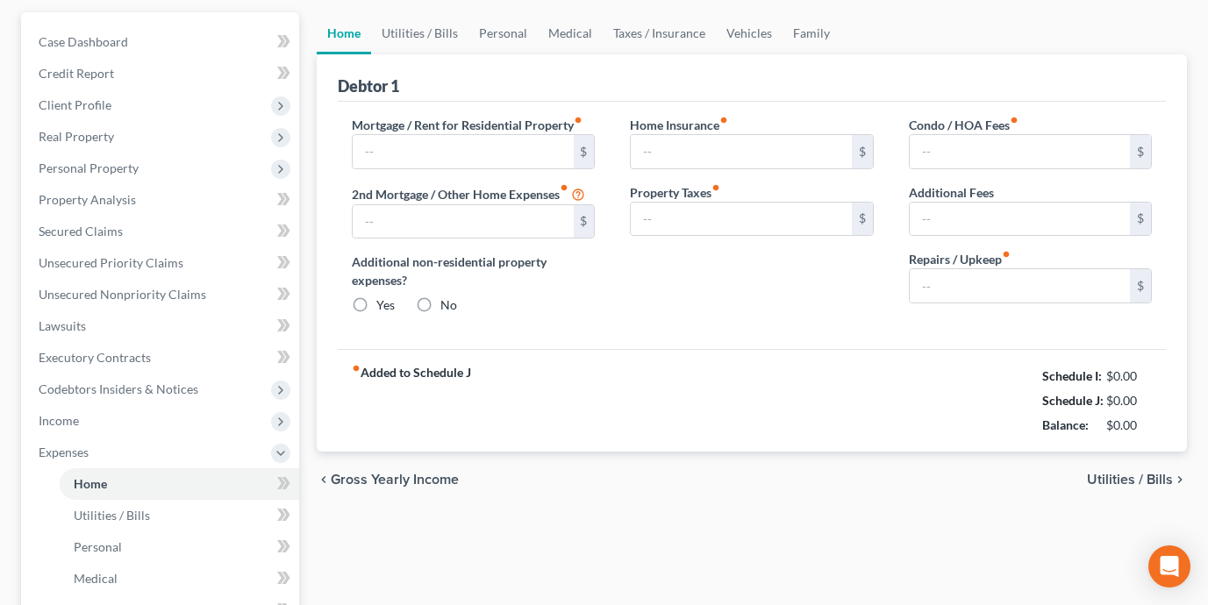
type input "0.00"
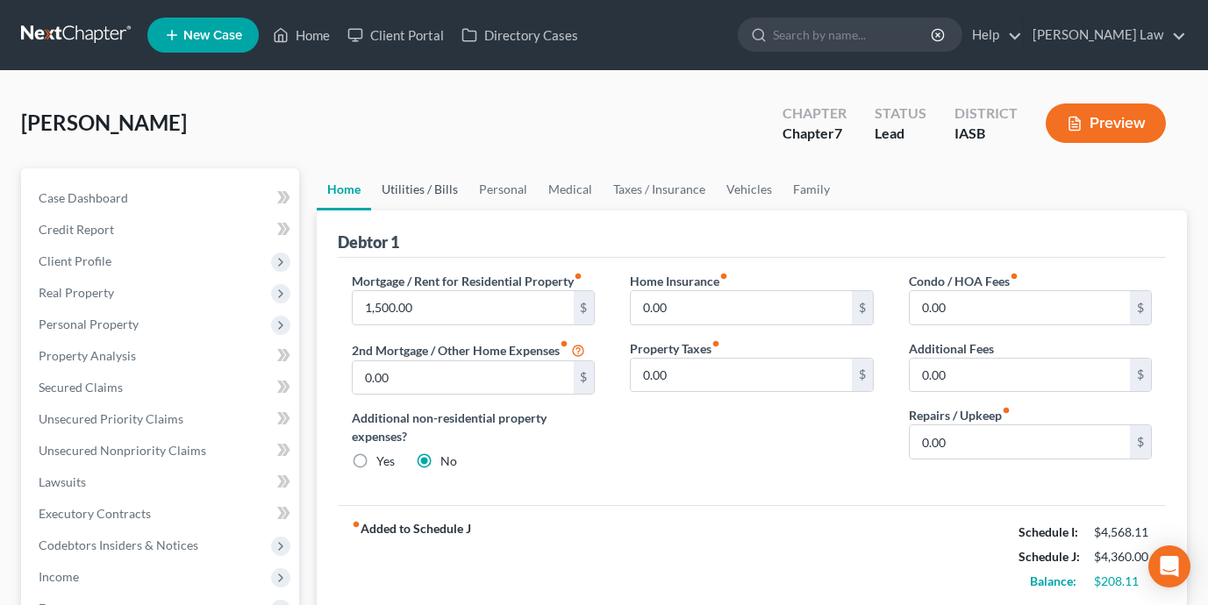
click at [418, 182] on link "Utilities / Bills" at bounding box center [419, 189] width 97 height 42
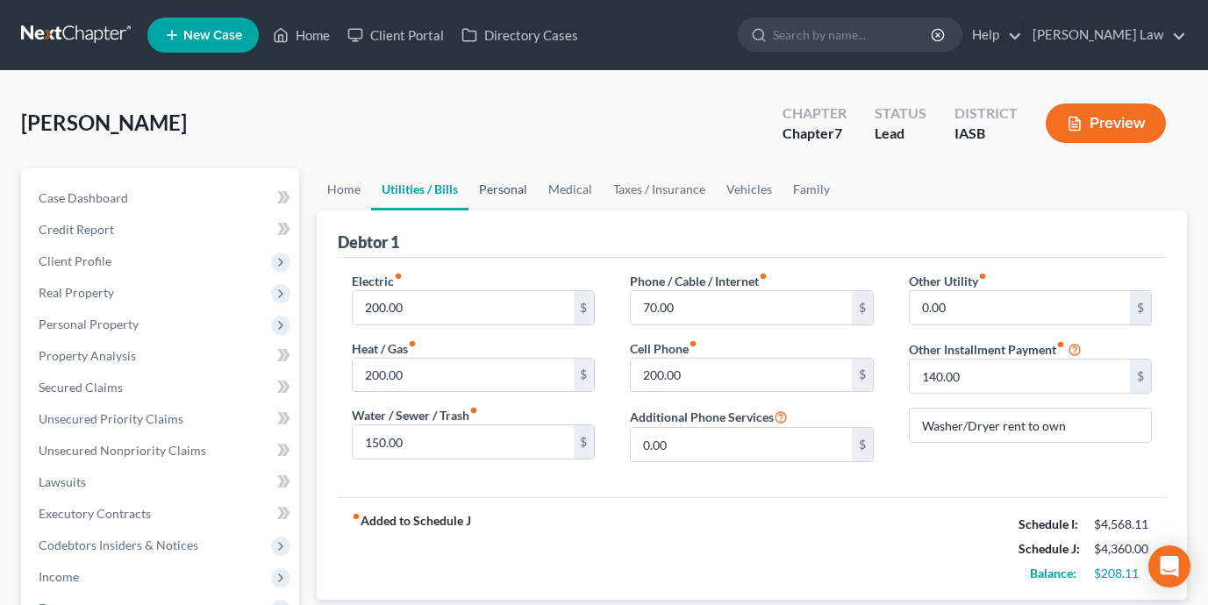
click at [517, 189] on link "Personal" at bounding box center [502, 189] width 69 height 42
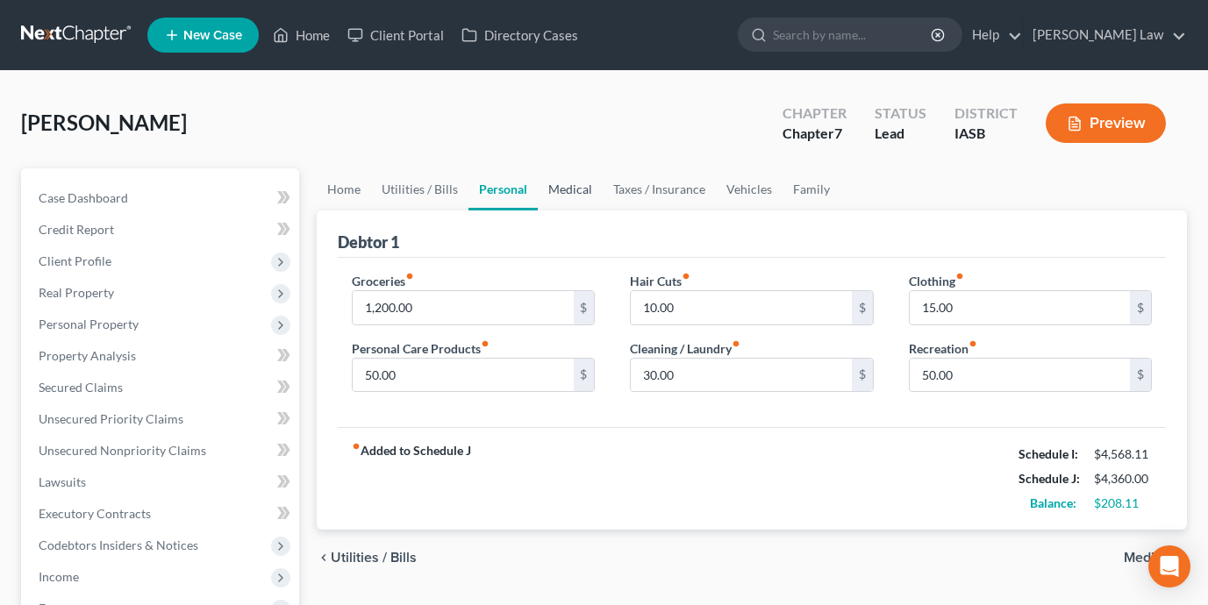
click at [577, 193] on link "Medical" at bounding box center [570, 189] width 65 height 42
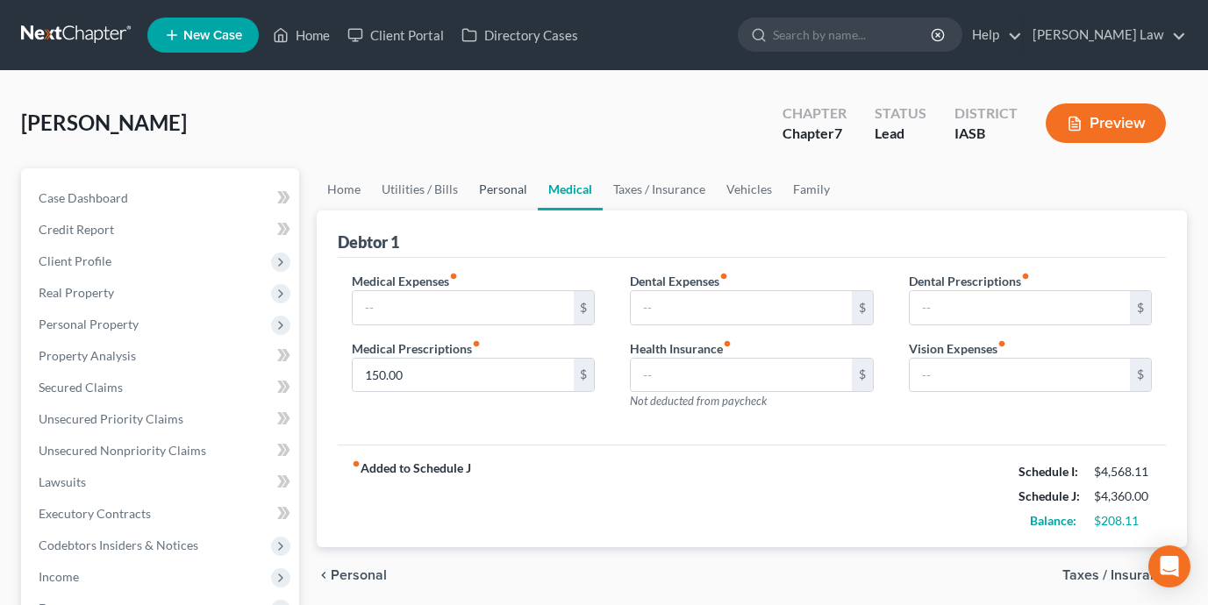
click at [506, 192] on link "Personal" at bounding box center [502, 189] width 69 height 42
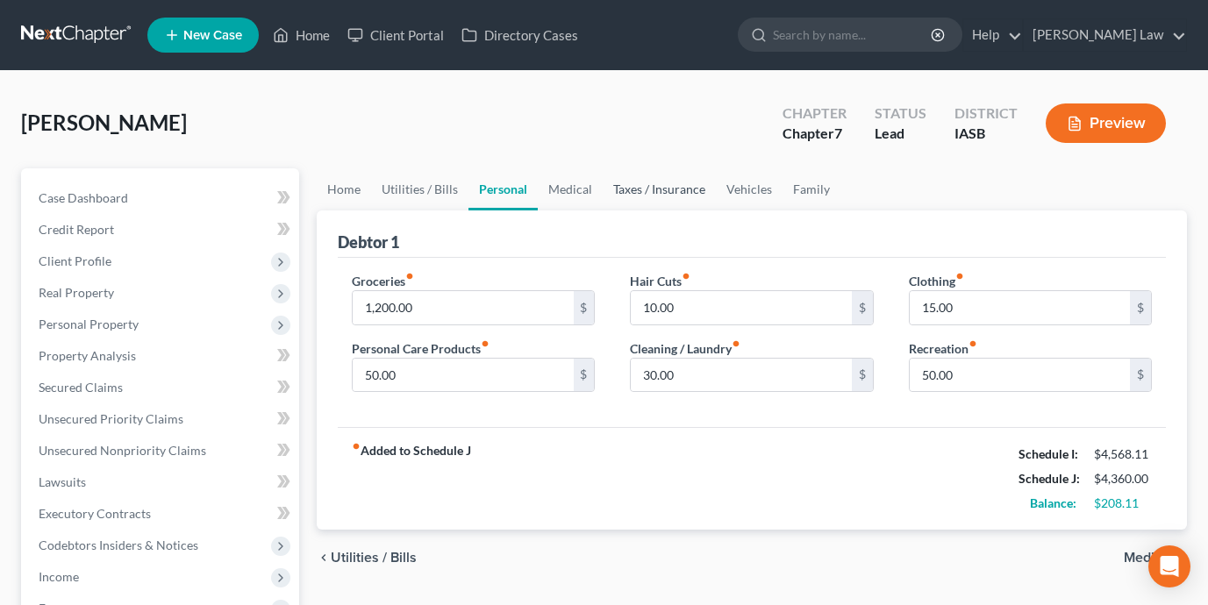
click at [602, 188] on link "Taxes / Insurance" at bounding box center [658, 189] width 113 height 42
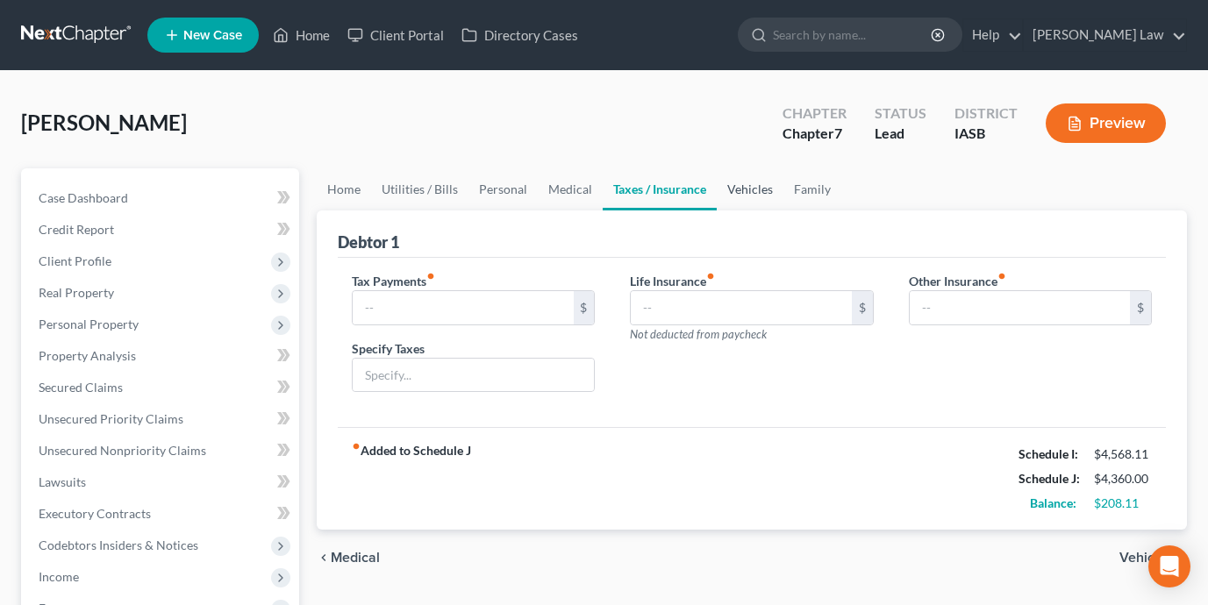
click at [733, 203] on link "Vehicles" at bounding box center [749, 189] width 67 height 42
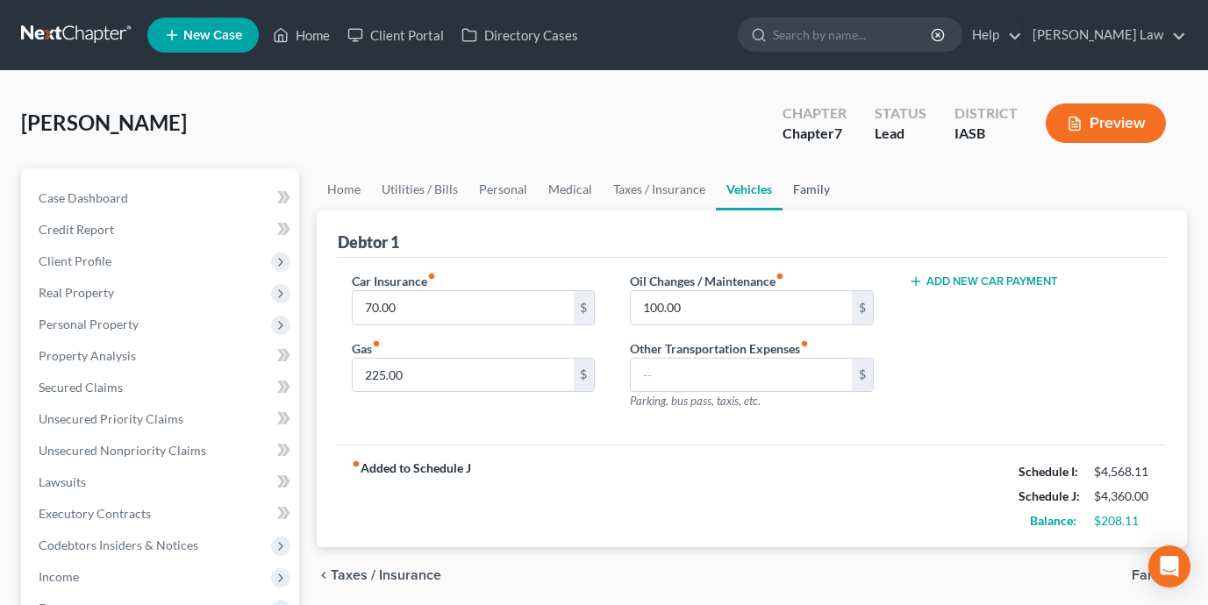
click at [814, 193] on link "Family" at bounding box center [811, 189] width 58 height 42
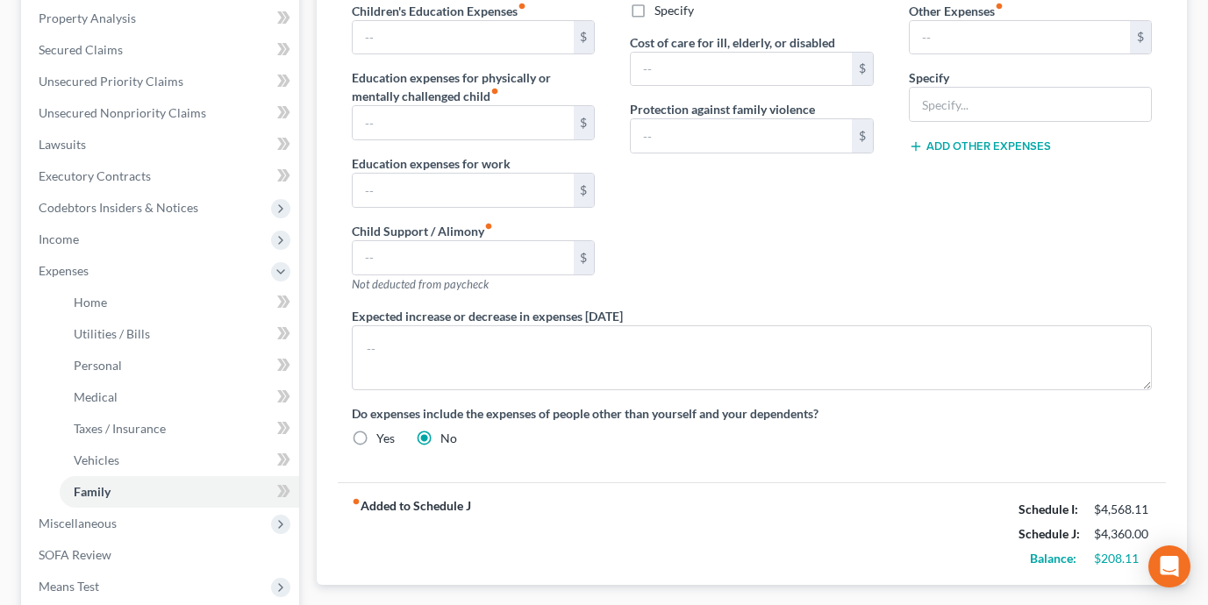
scroll to position [341, 0]
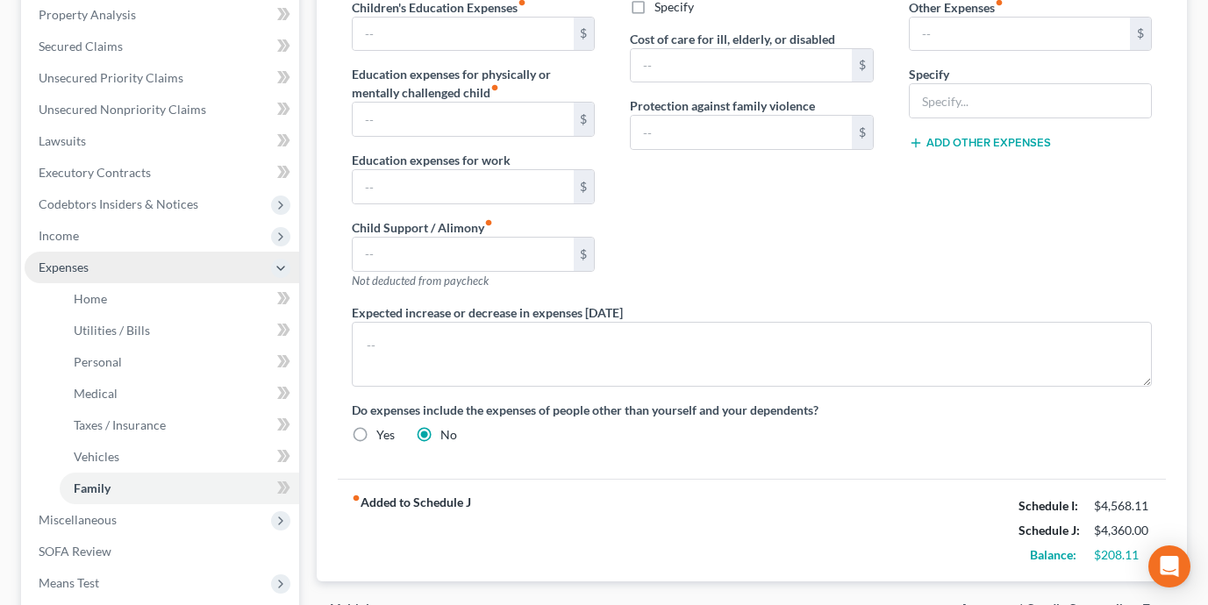
click at [171, 268] on span "Expenses" at bounding box center [162, 268] width 274 height 32
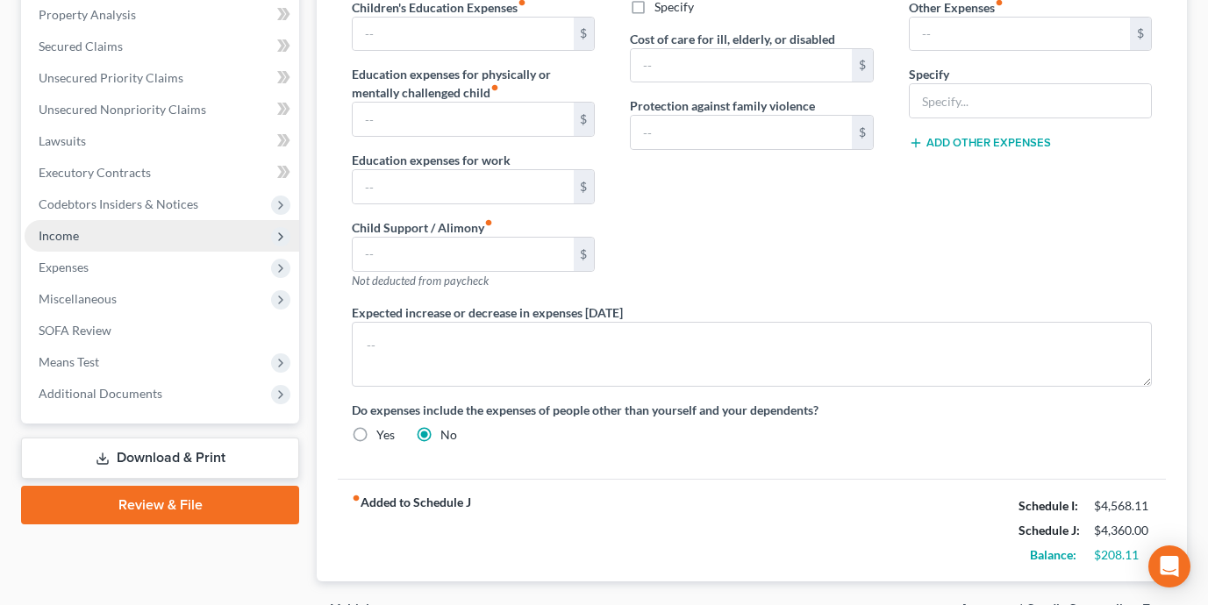
click at [132, 242] on span "Income" at bounding box center [162, 236] width 274 height 32
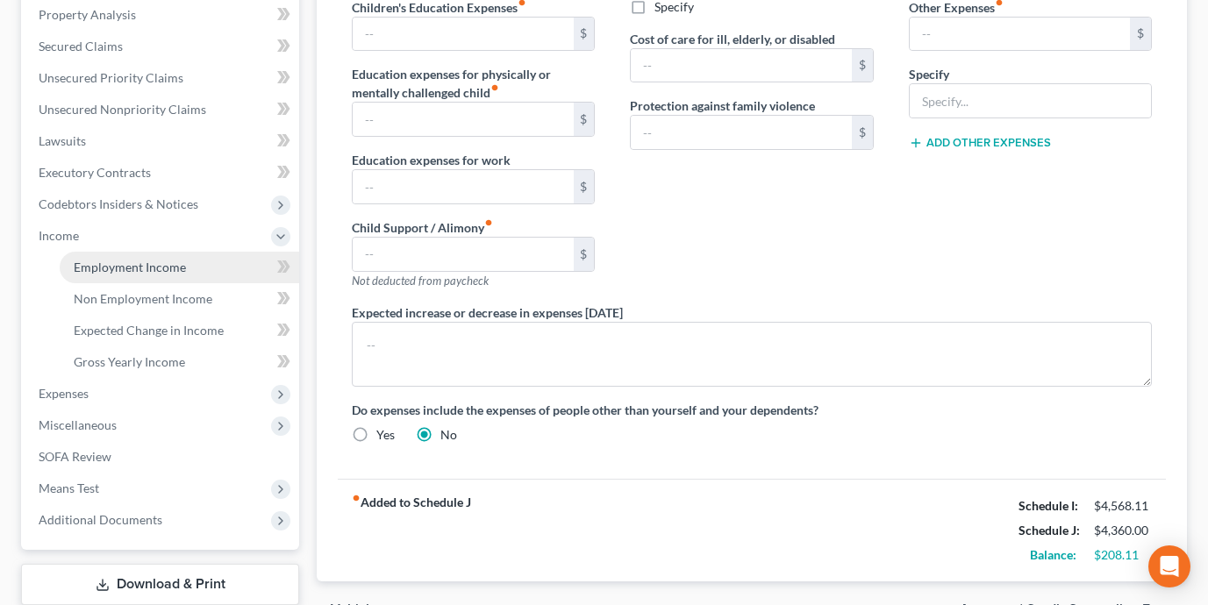
click at [132, 260] on span "Employment Income" at bounding box center [130, 267] width 112 height 15
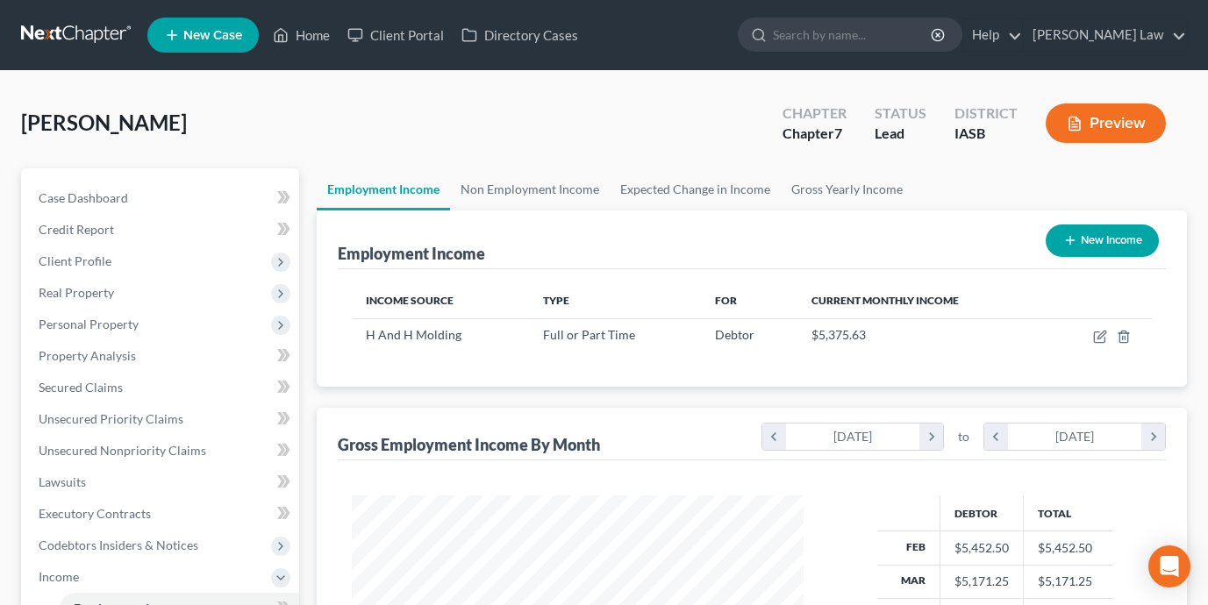
scroll to position [314, 487]
click at [1097, 335] on icon "button" at bounding box center [1100, 337] width 14 height 14
select select "0"
select select "16"
select select "2"
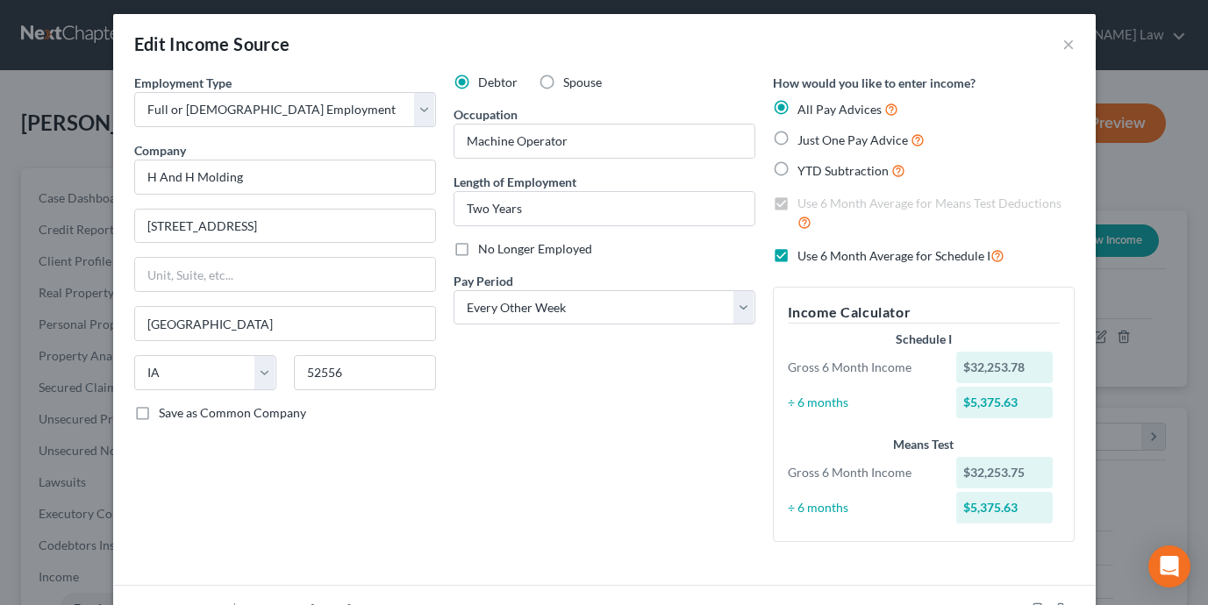
scroll to position [0, 0]
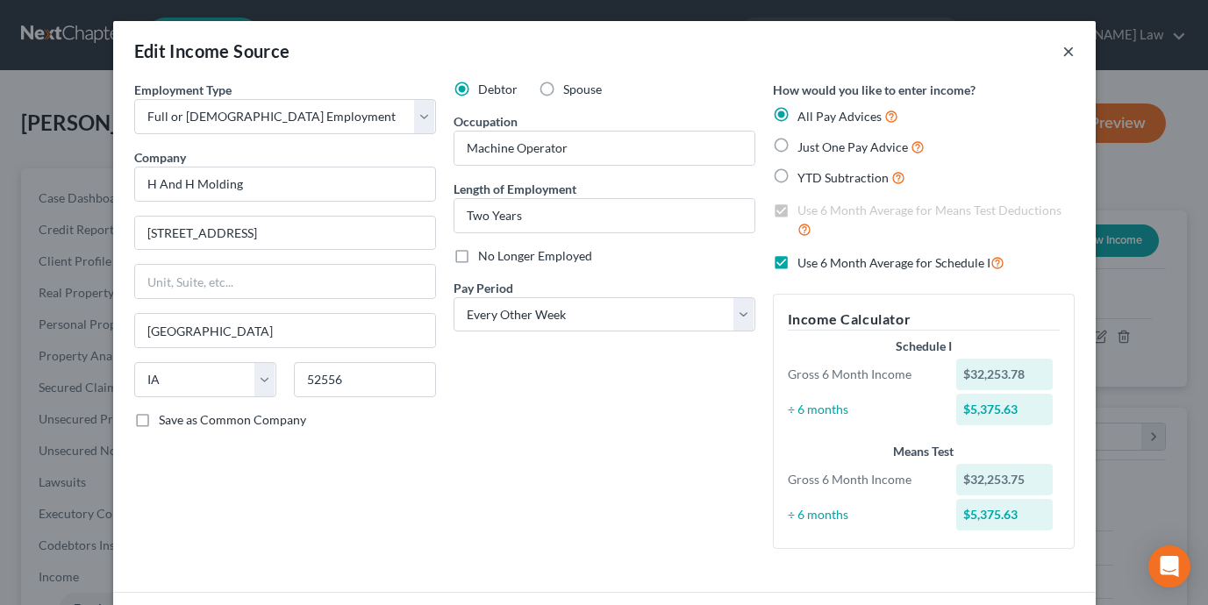
click at [1062, 48] on button "×" at bounding box center [1068, 50] width 12 height 21
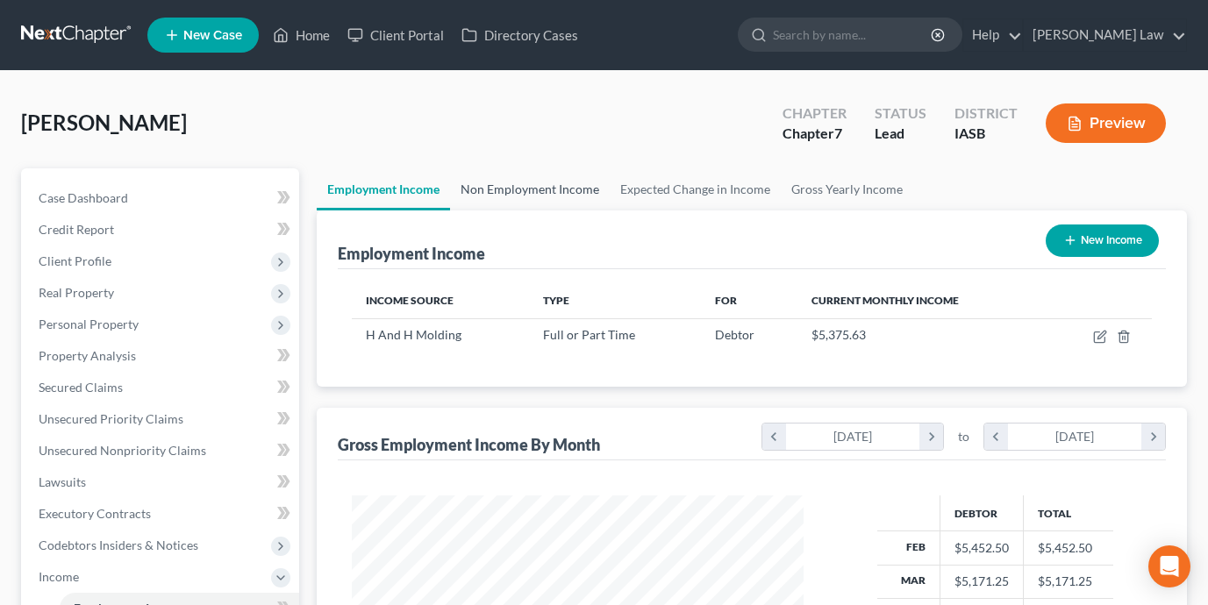
click at [550, 184] on link "Non Employment Income" at bounding box center [530, 189] width 160 height 42
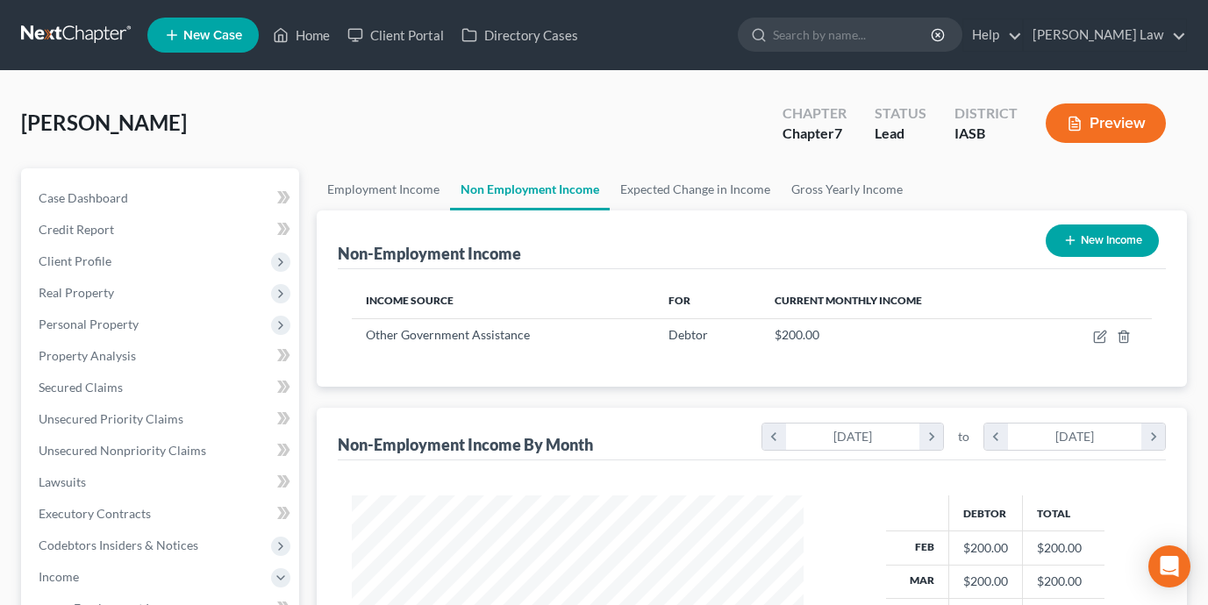
scroll to position [314, 487]
click at [723, 182] on link "Expected Change in Income" at bounding box center [694, 189] width 171 height 42
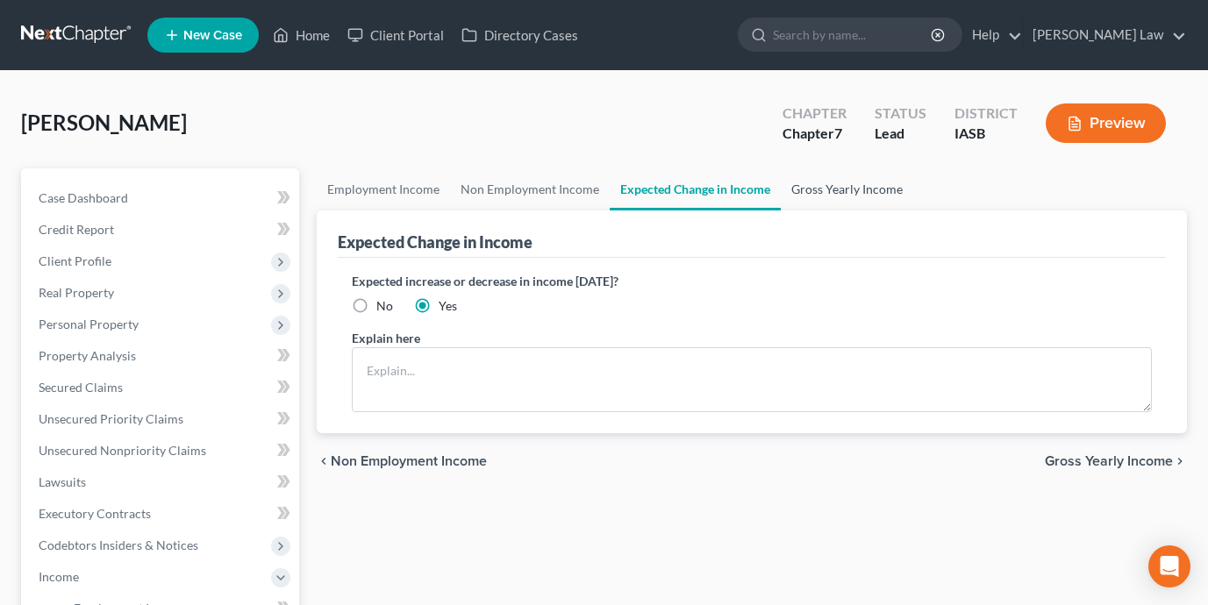
click at [811, 183] on link "Gross Yearly Income" at bounding box center [846, 189] width 132 height 42
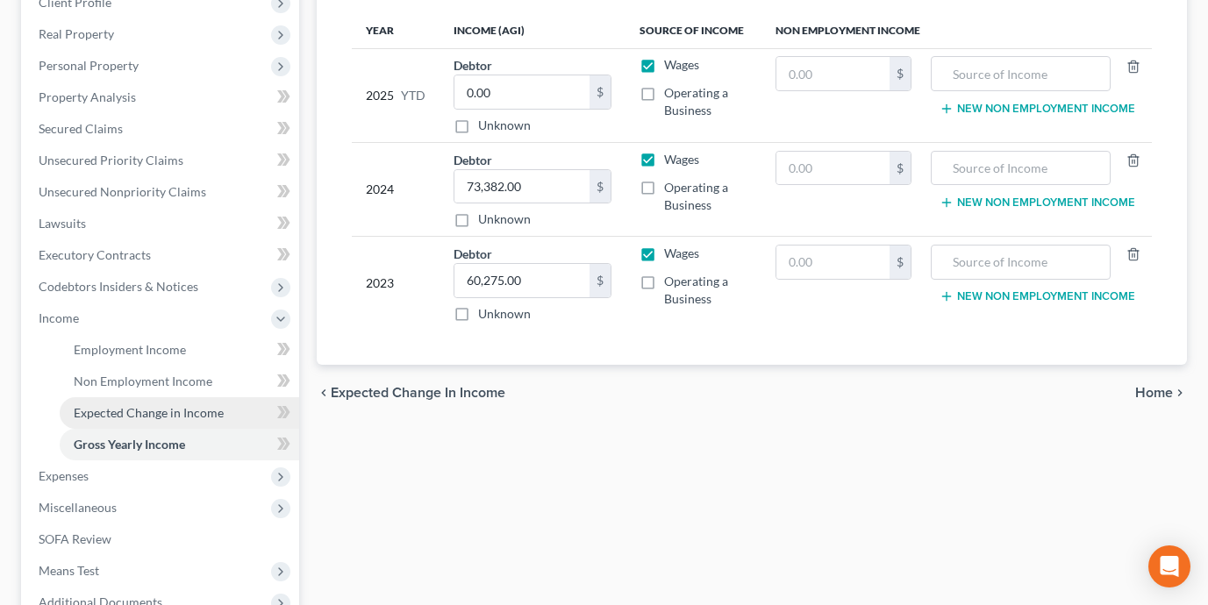
scroll to position [289, 0]
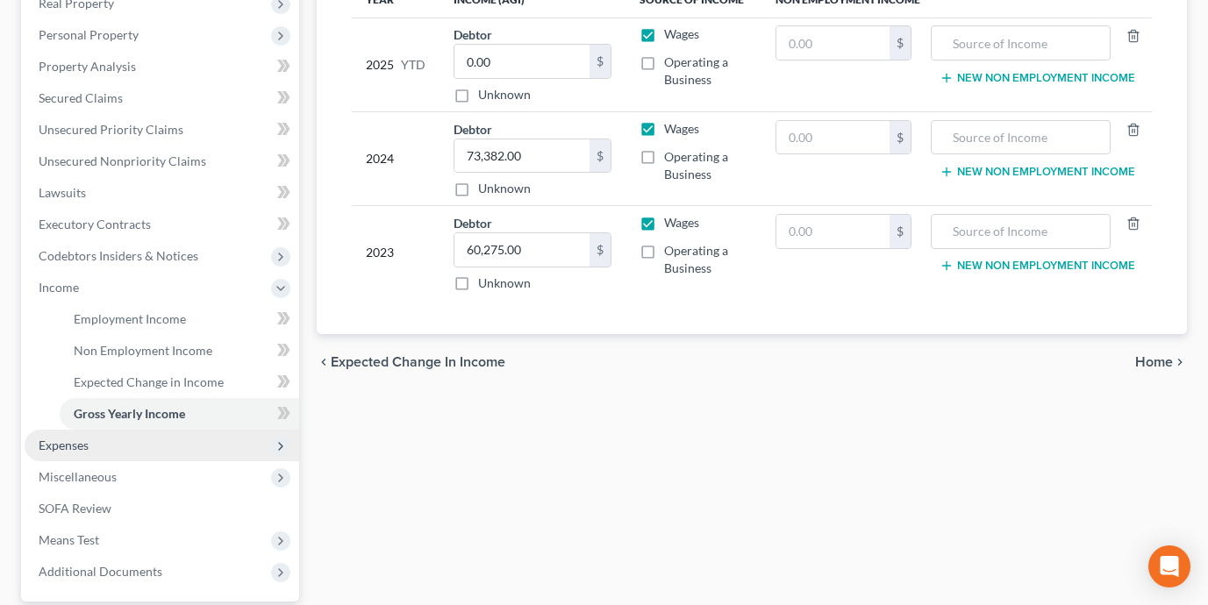
click at [197, 443] on span "Expenses" at bounding box center [162, 446] width 274 height 32
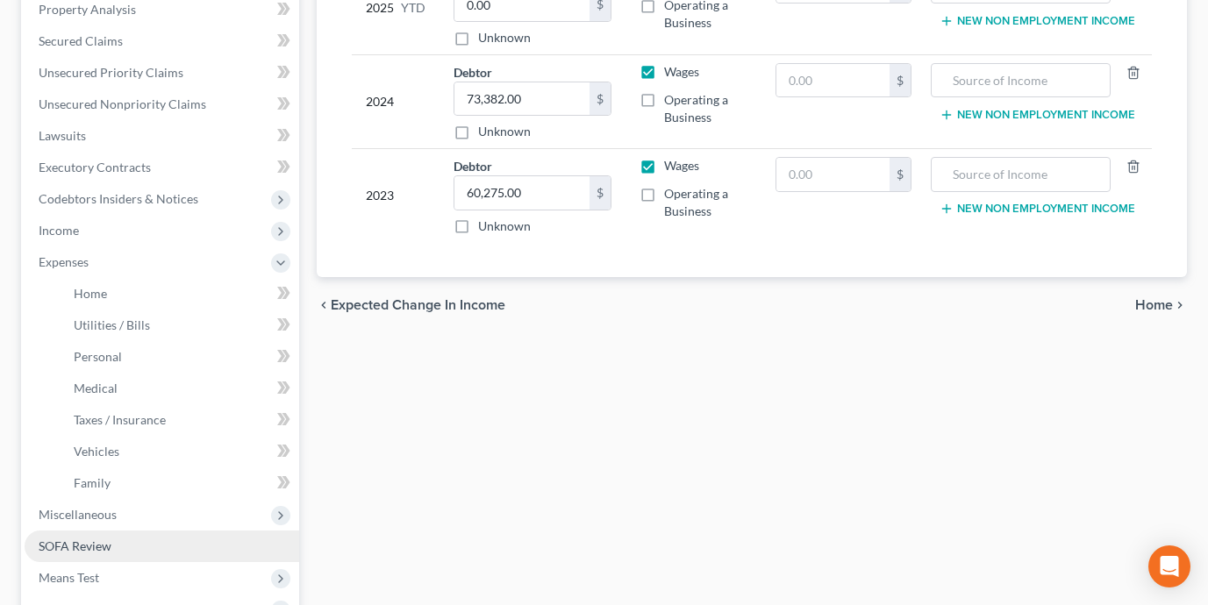
scroll to position [351, 0]
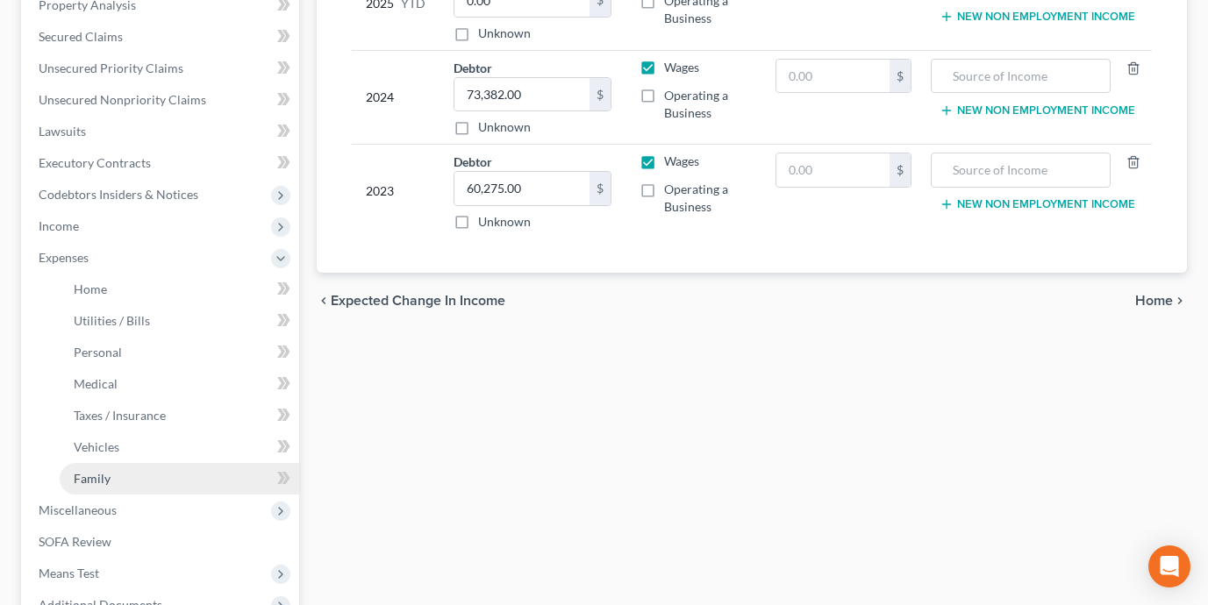
click at [183, 473] on link "Family" at bounding box center [179, 479] width 239 height 32
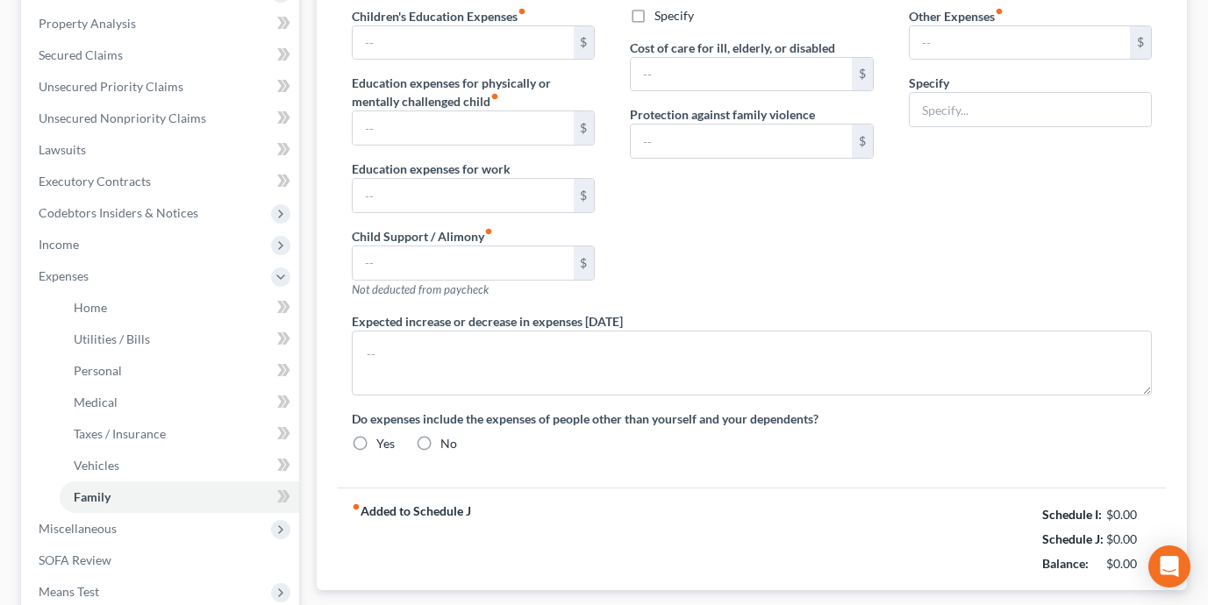
radio input "true"
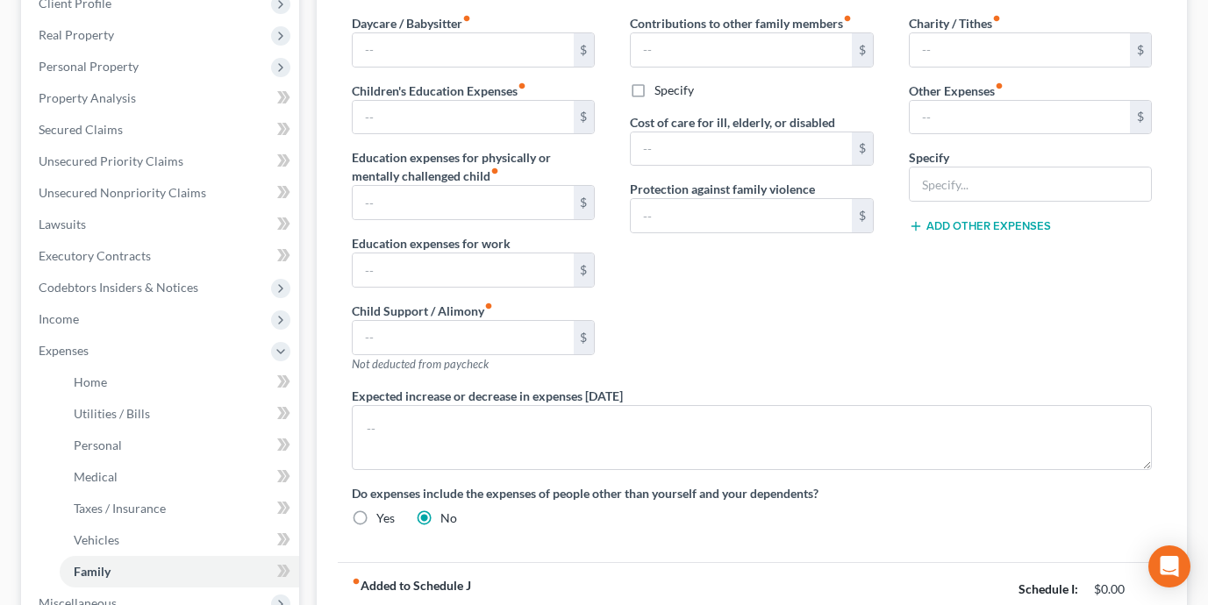
scroll to position [345, 0]
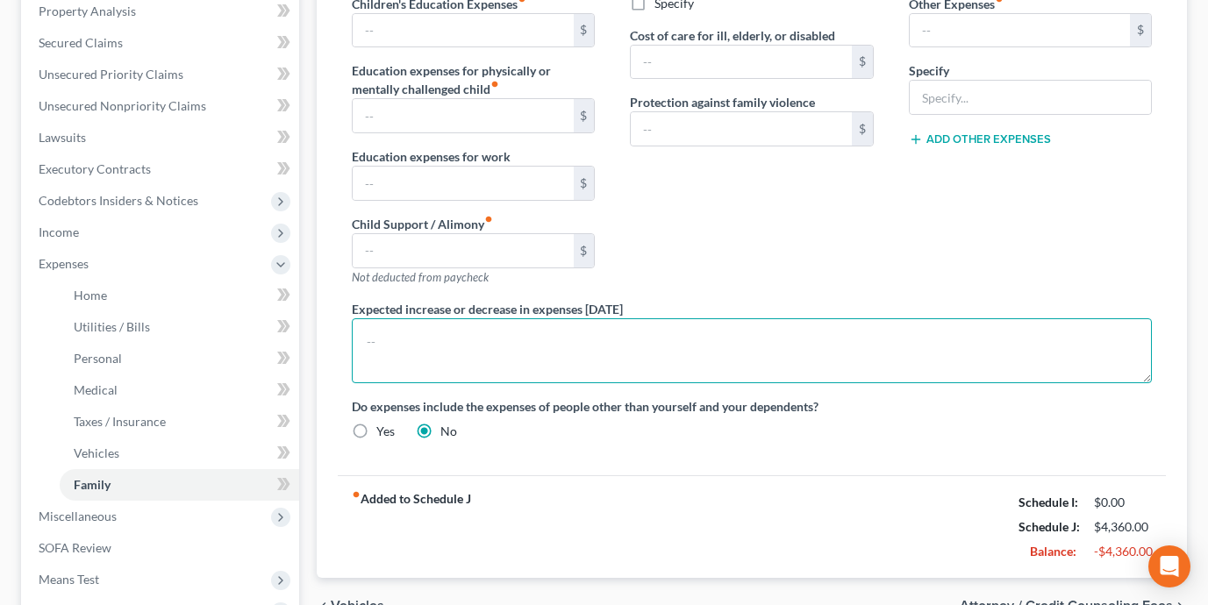
click at [481, 371] on textarea at bounding box center [752, 350] width 800 height 65
click at [502, 343] on textarea "Debtor lives with his son, step daughter, and grandchild." at bounding box center [752, 350] width 800 height 65
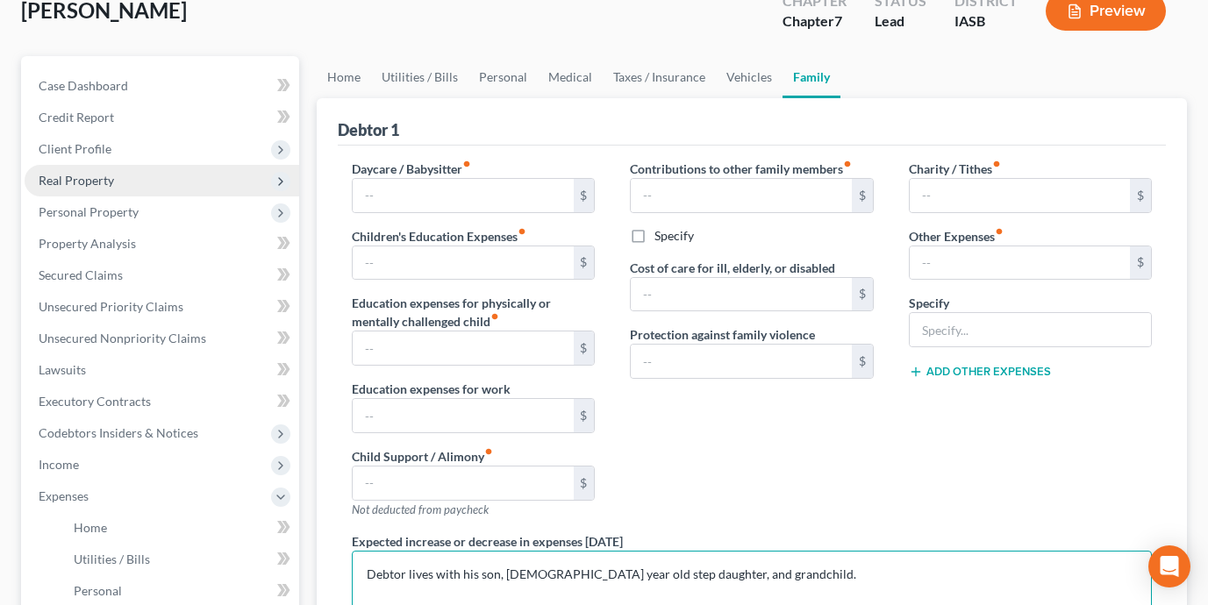
scroll to position [15, 0]
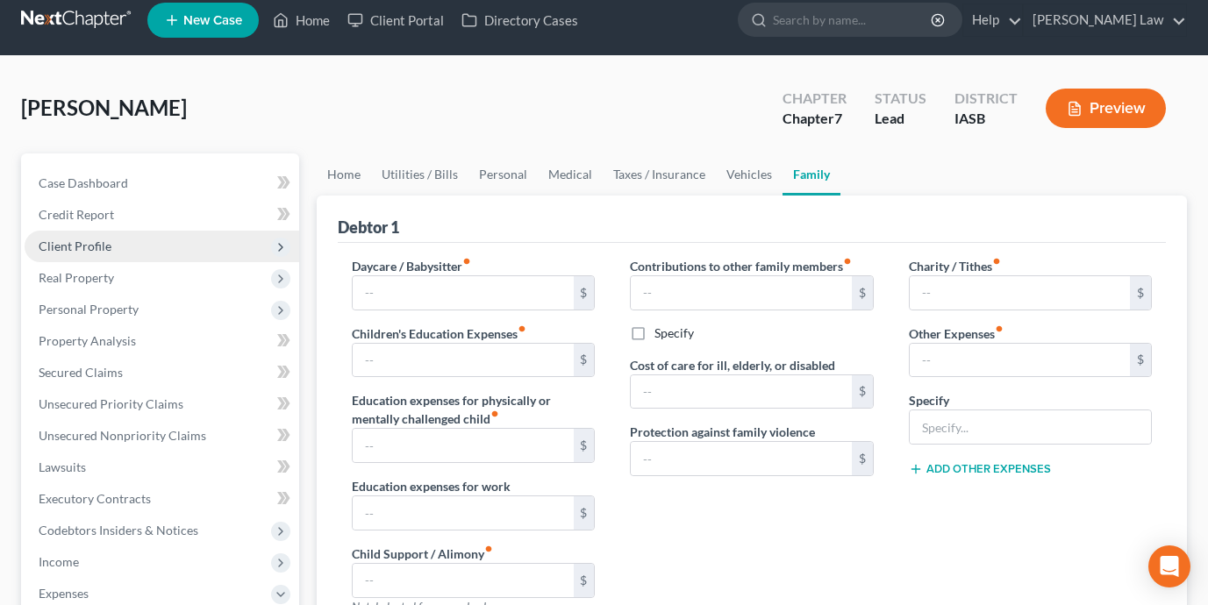
type textarea "Debtor lives with his son, 19 year old step daughter, and grandchild."
click at [190, 241] on span "Client Profile" at bounding box center [162, 247] width 274 height 32
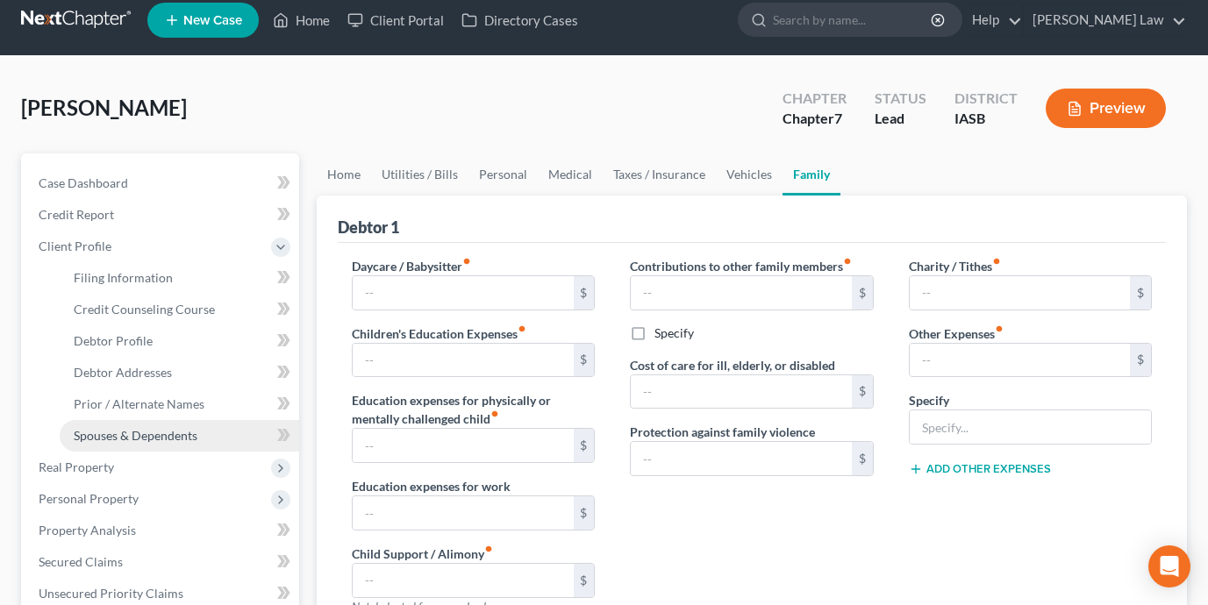
click at [189, 432] on span "Spouses & Dependents" at bounding box center [136, 435] width 124 height 15
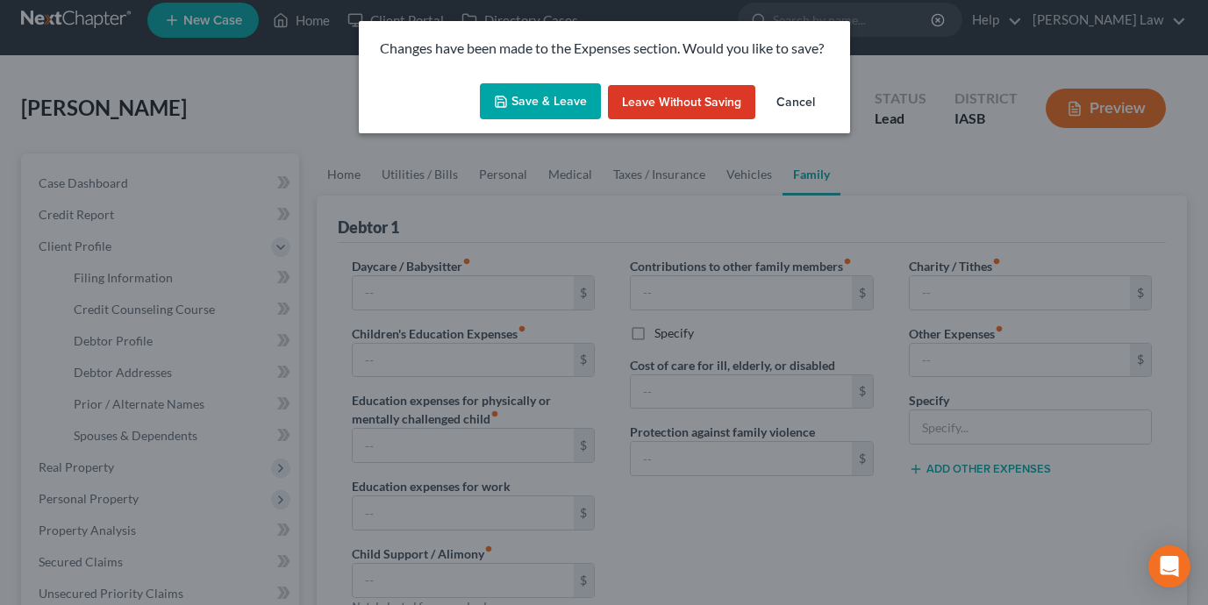
click at [517, 95] on button "Save & Leave" at bounding box center [540, 101] width 121 height 37
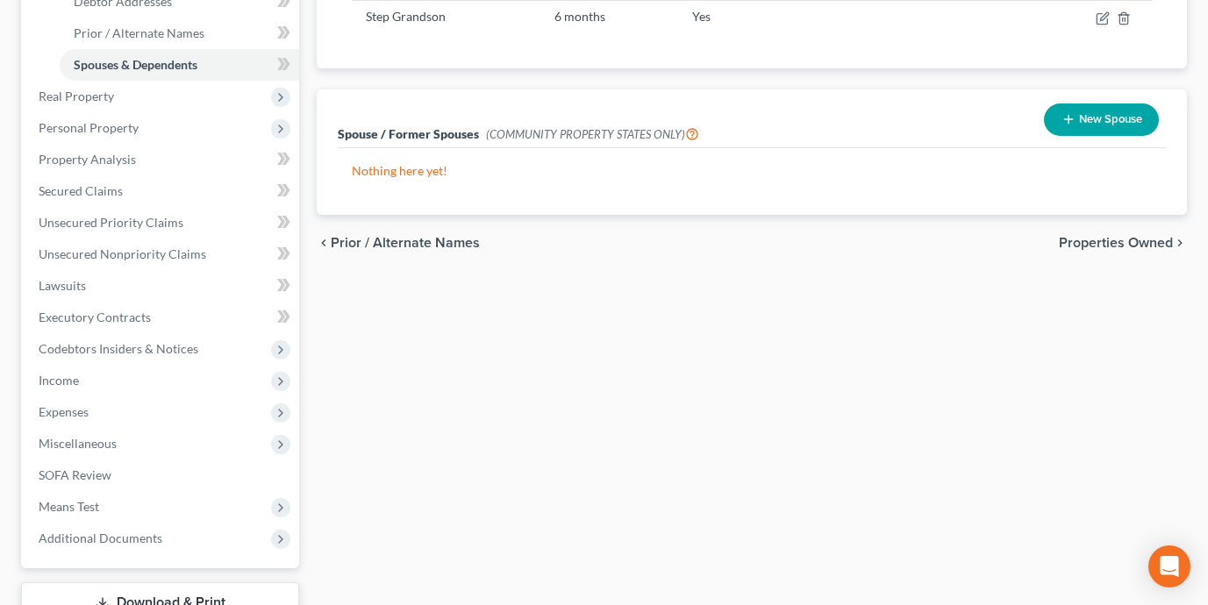
scroll to position [394, 0]
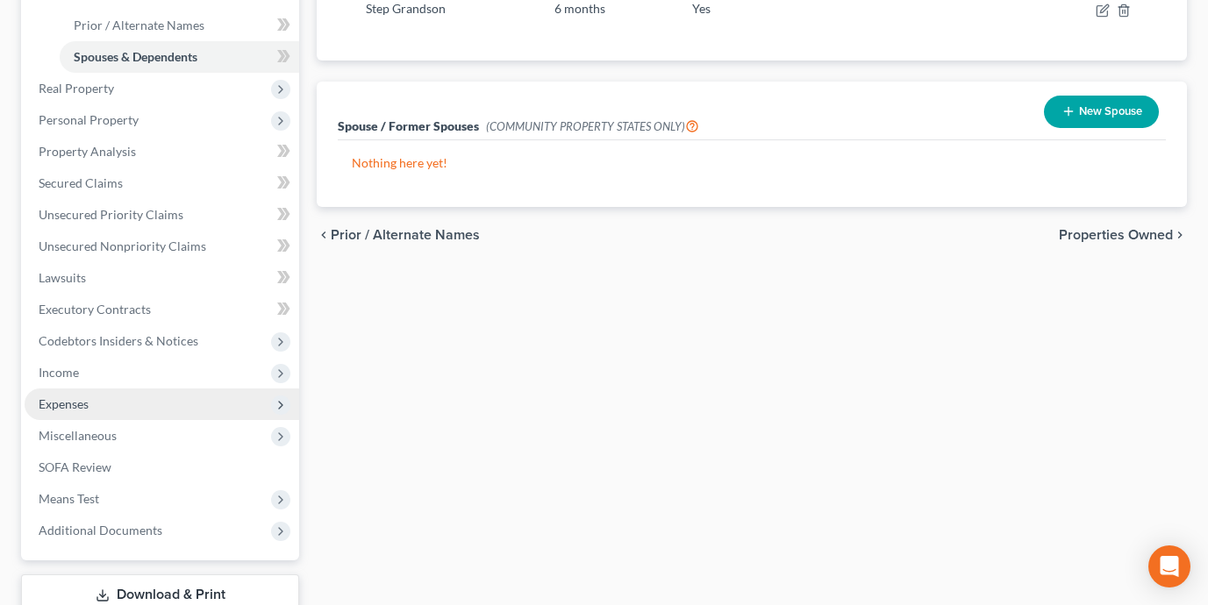
click at [147, 407] on span "Expenses" at bounding box center [162, 404] width 274 height 32
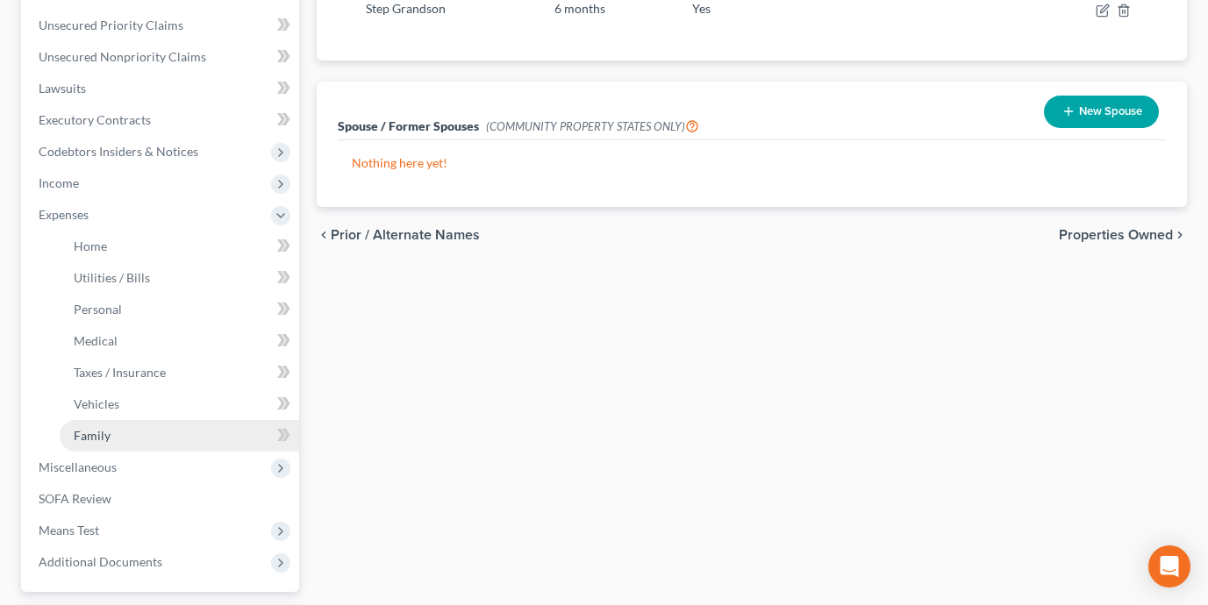
click at [139, 434] on link "Family" at bounding box center [179, 436] width 239 height 32
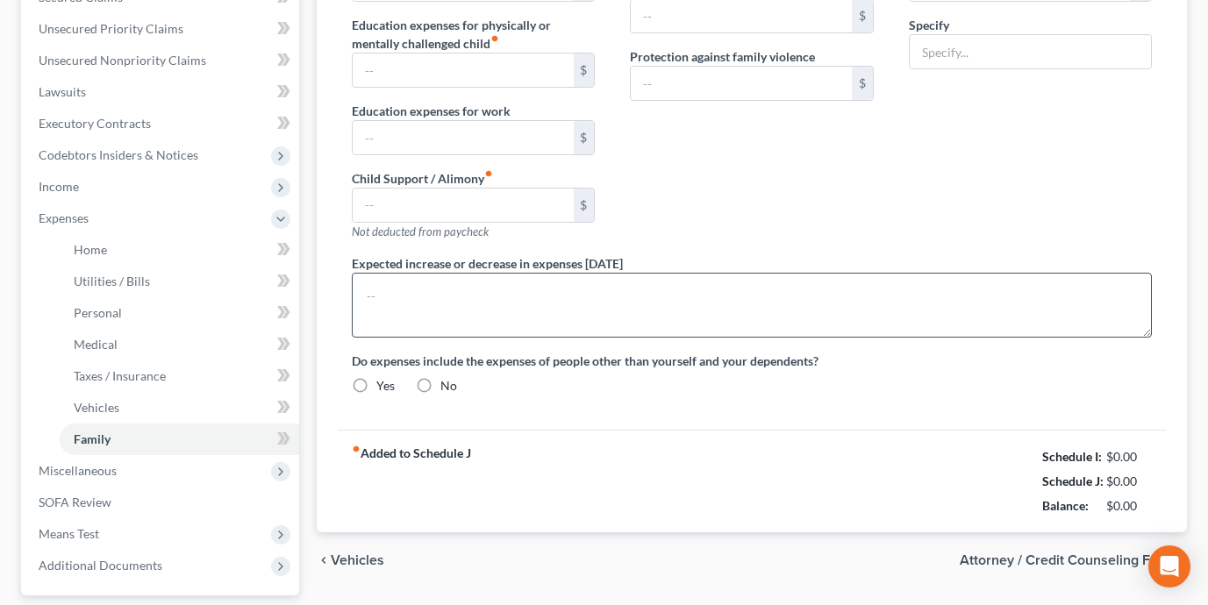
type textarea "Debtor lives with his son, 19 year old step daughter, and grandchild."
radio input "true"
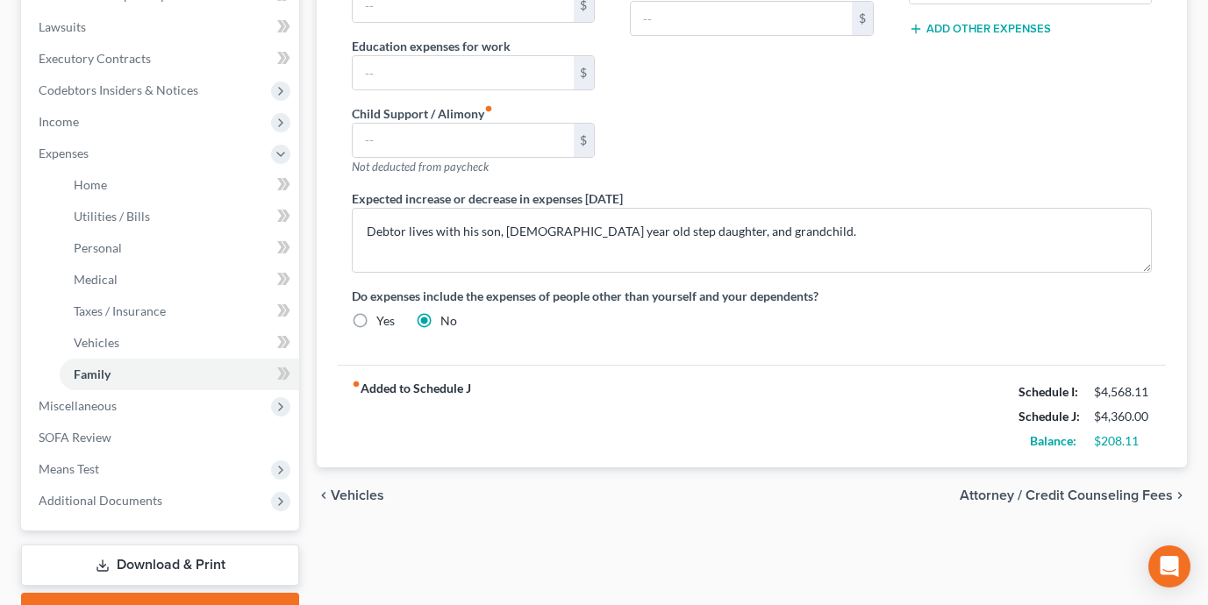
scroll to position [464, 0]
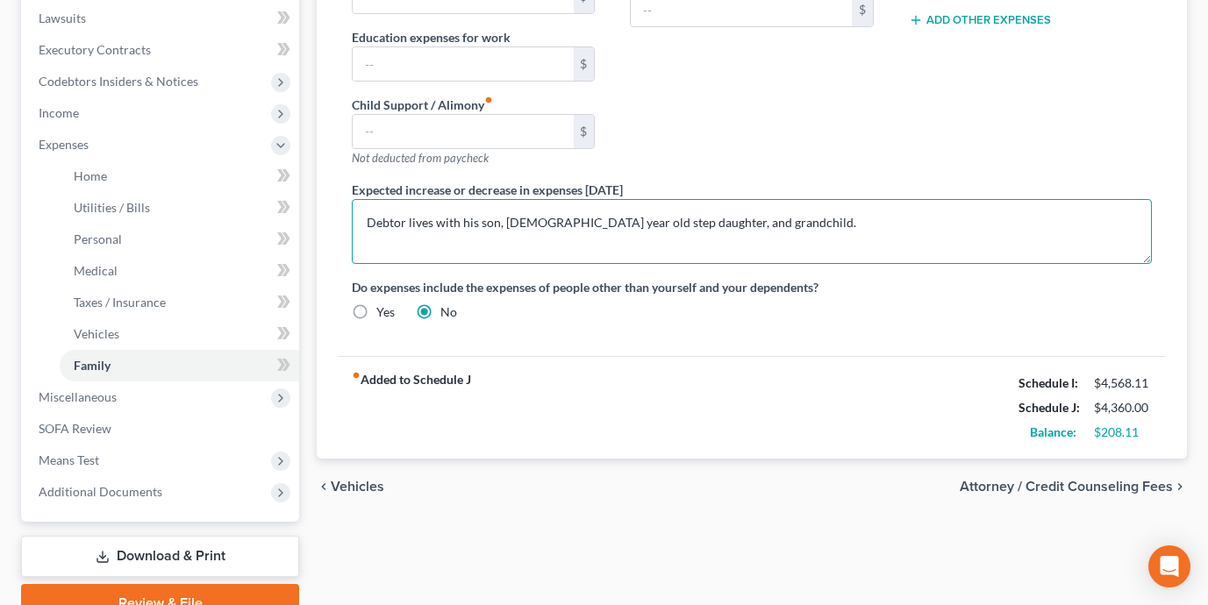
click at [754, 217] on textarea "Debtor lives with his son, 19 year old step daughter, and grandchild." at bounding box center [752, 231] width 800 height 65
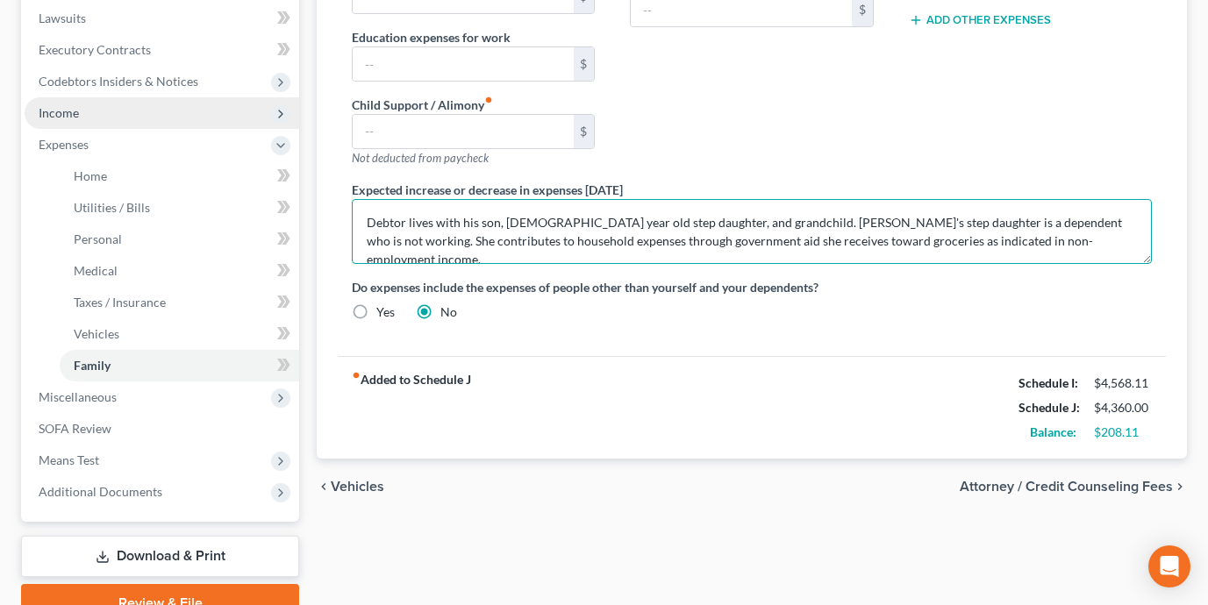
type textarea "Debtor lives with his son, 19 year old step daughter, and grandchild. Debtor's …"
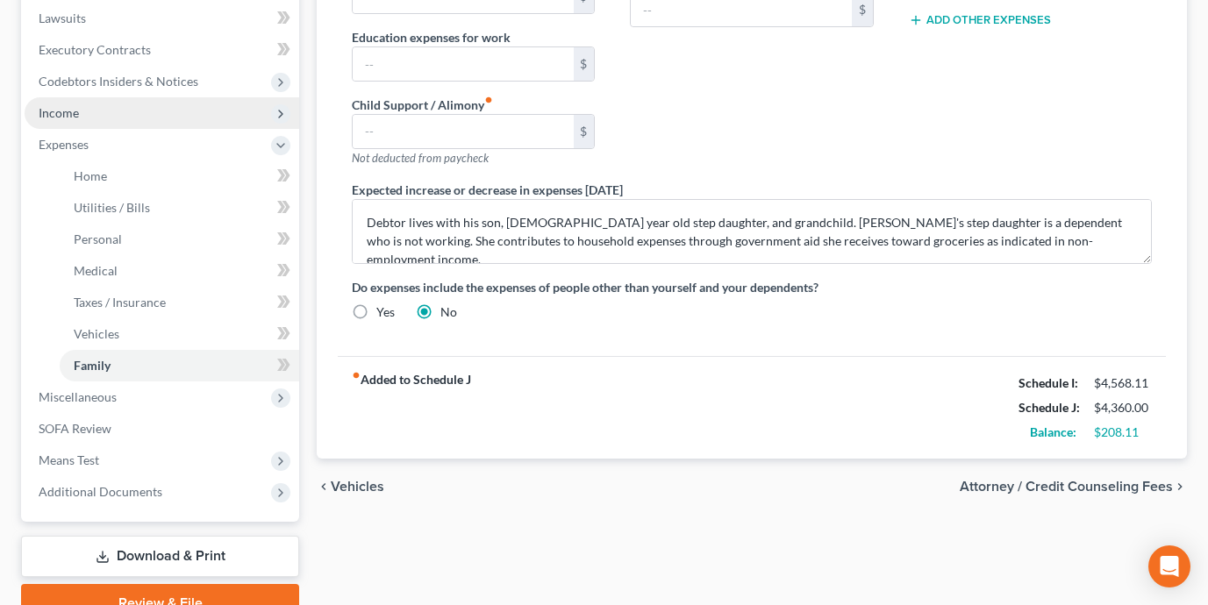
click at [113, 107] on span "Income" at bounding box center [162, 113] width 274 height 32
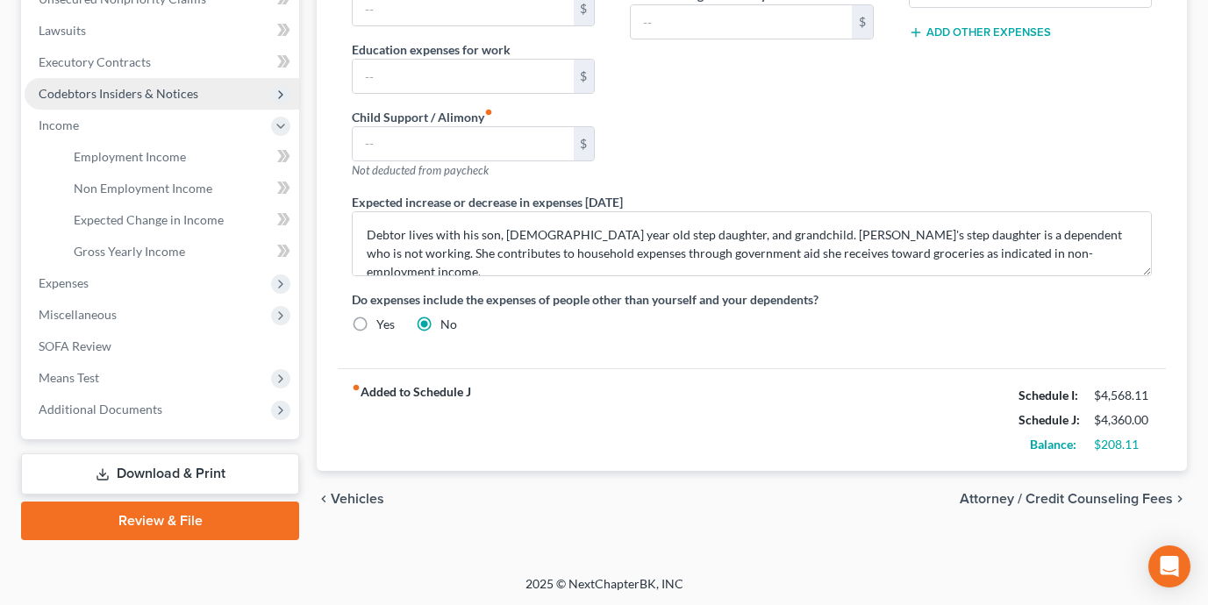
click at [197, 93] on span "Codebtors Insiders & Notices" at bounding box center [162, 94] width 274 height 32
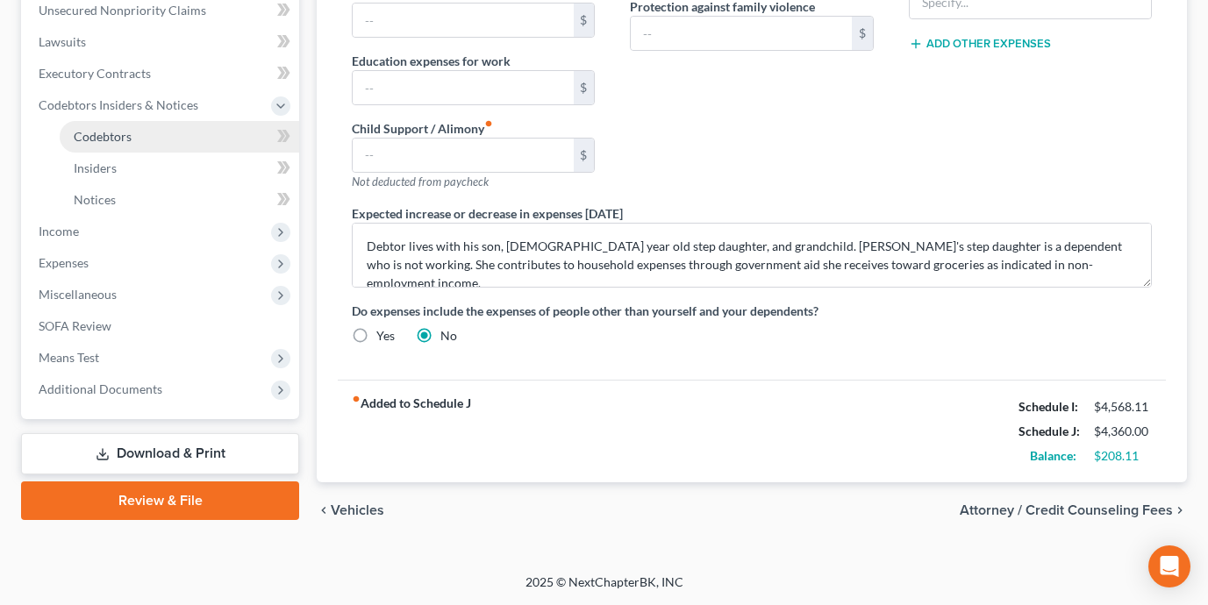
scroll to position [439, 0]
click at [198, 132] on link "Codebtors" at bounding box center [179, 138] width 239 height 32
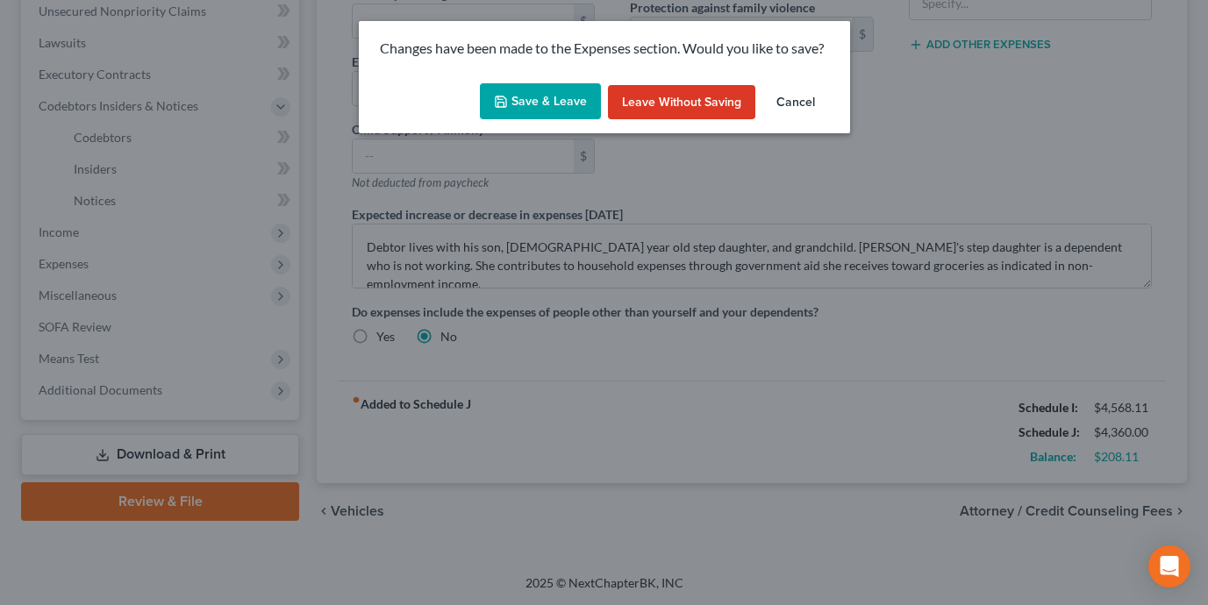
click at [521, 98] on button "Save & Leave" at bounding box center [540, 101] width 121 height 37
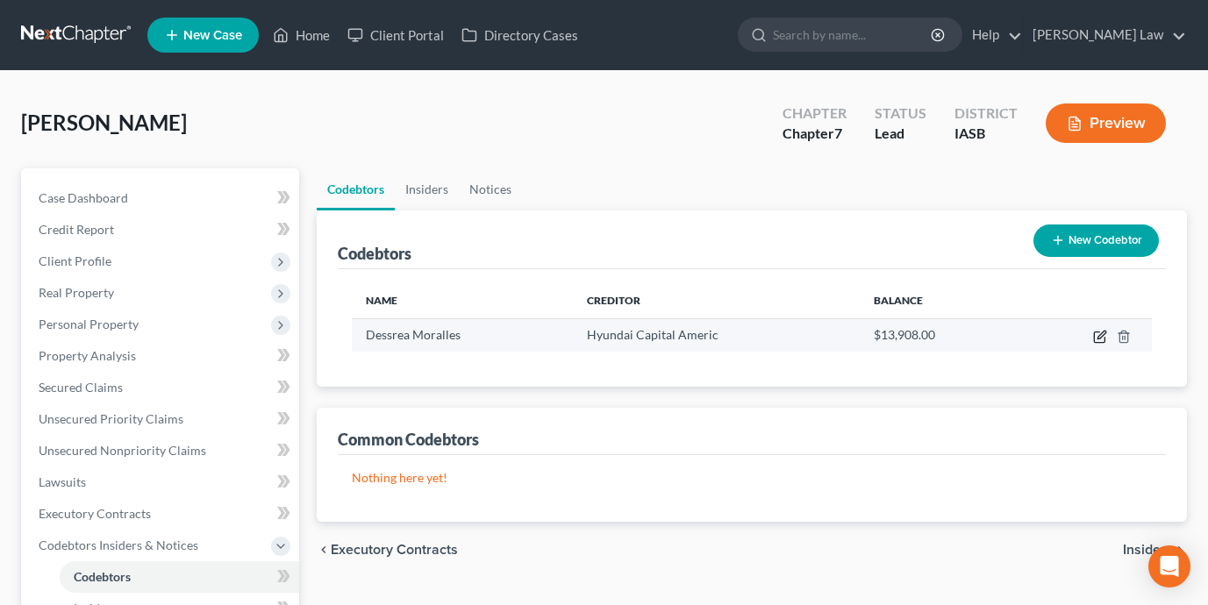
click at [1103, 333] on icon "button" at bounding box center [1101, 335] width 8 height 8
select select "16"
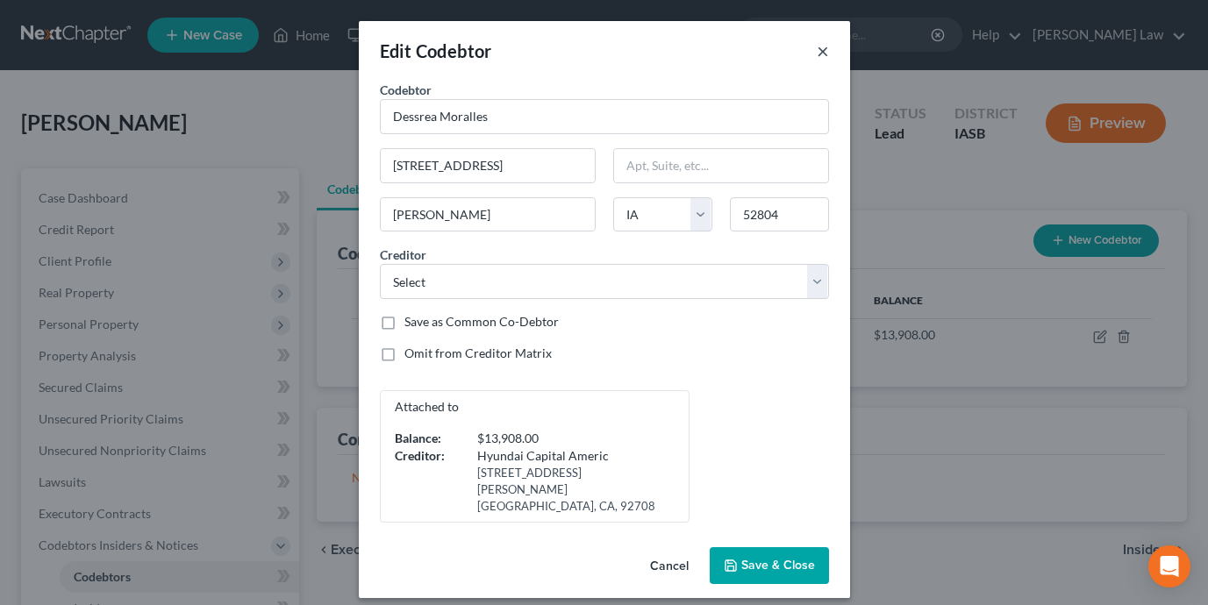
click at [821, 50] on button "×" at bounding box center [822, 50] width 12 height 21
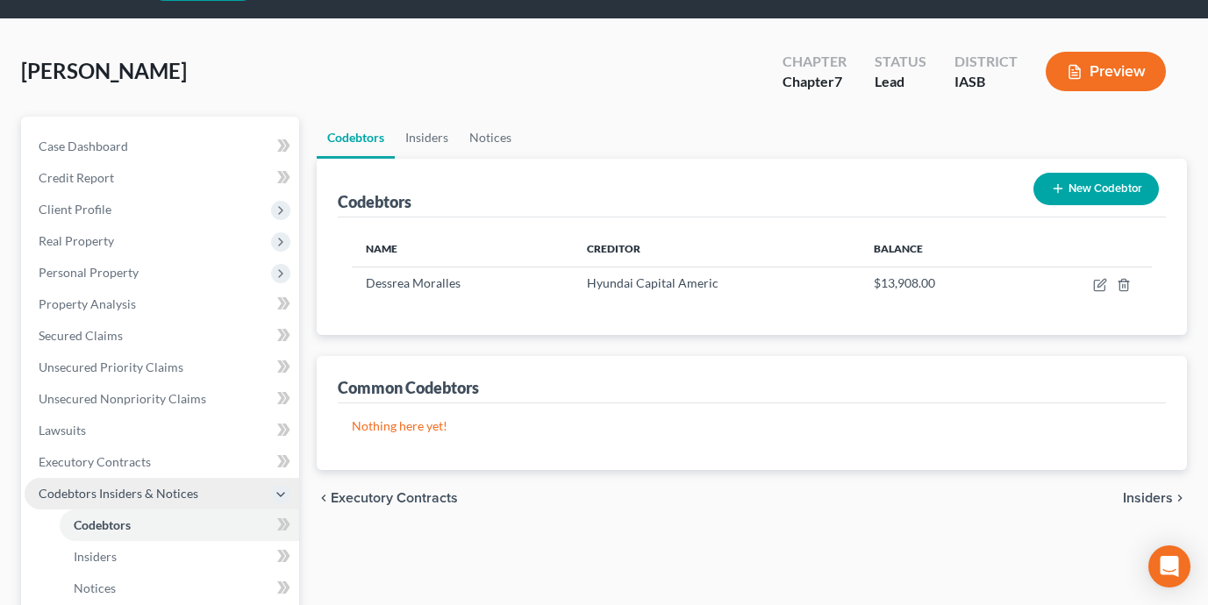
scroll to position [68, 0]
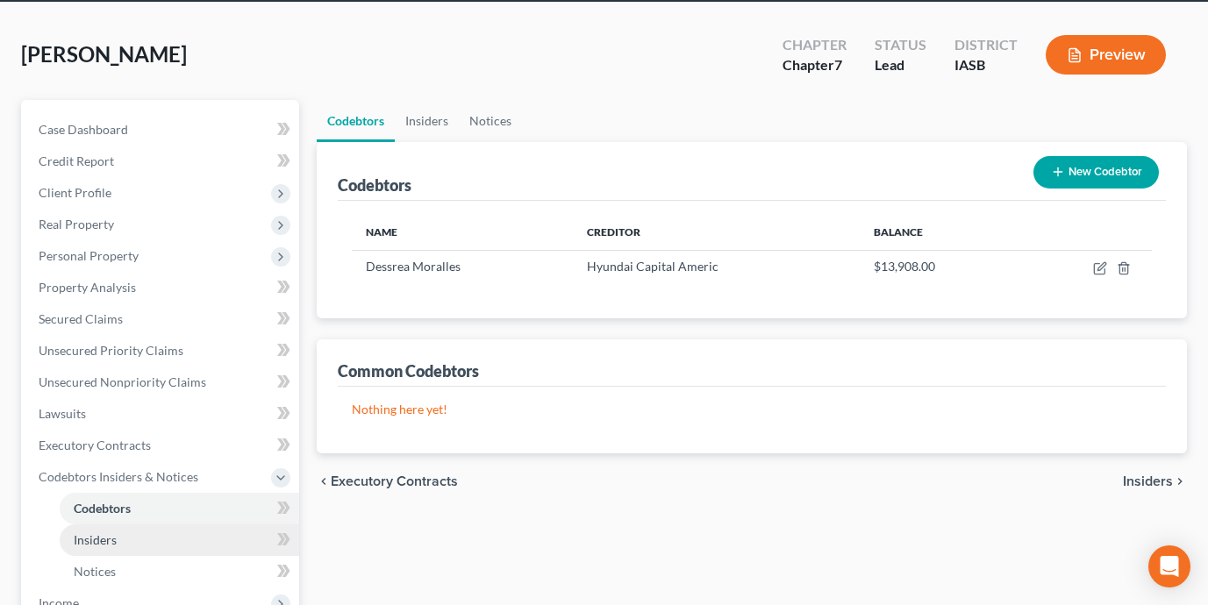
click at [234, 531] on link "Insiders" at bounding box center [179, 540] width 239 height 32
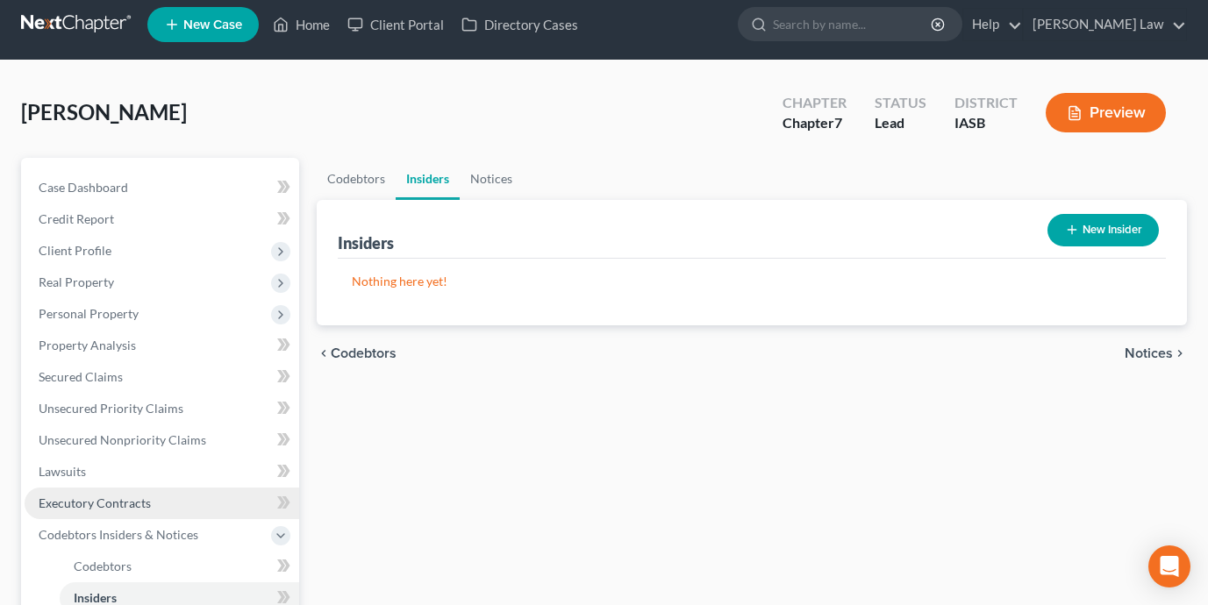
scroll to position [16, 0]
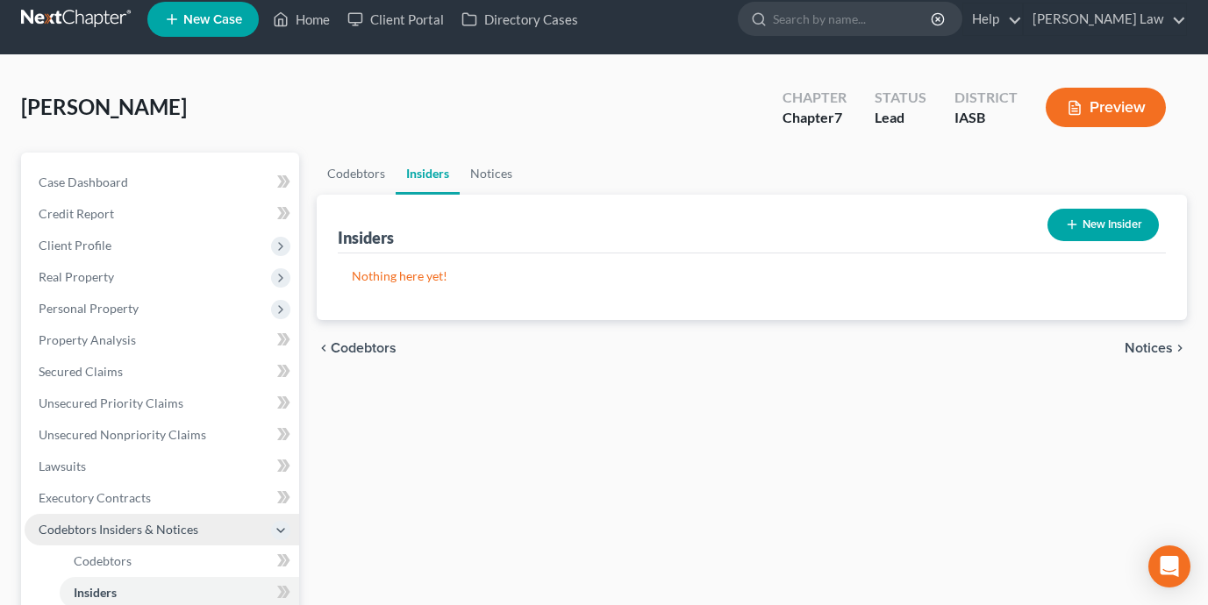
click at [220, 526] on span "Codebtors Insiders & Notices" at bounding box center [162, 530] width 274 height 32
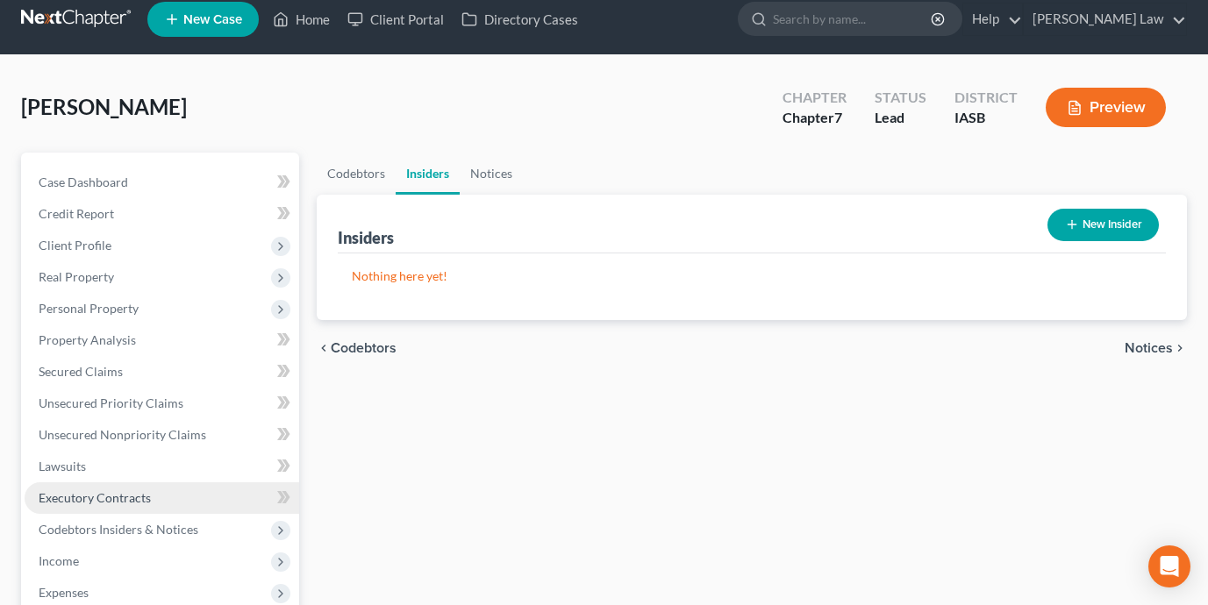
click at [205, 497] on link "Executory Contracts" at bounding box center [162, 498] width 274 height 32
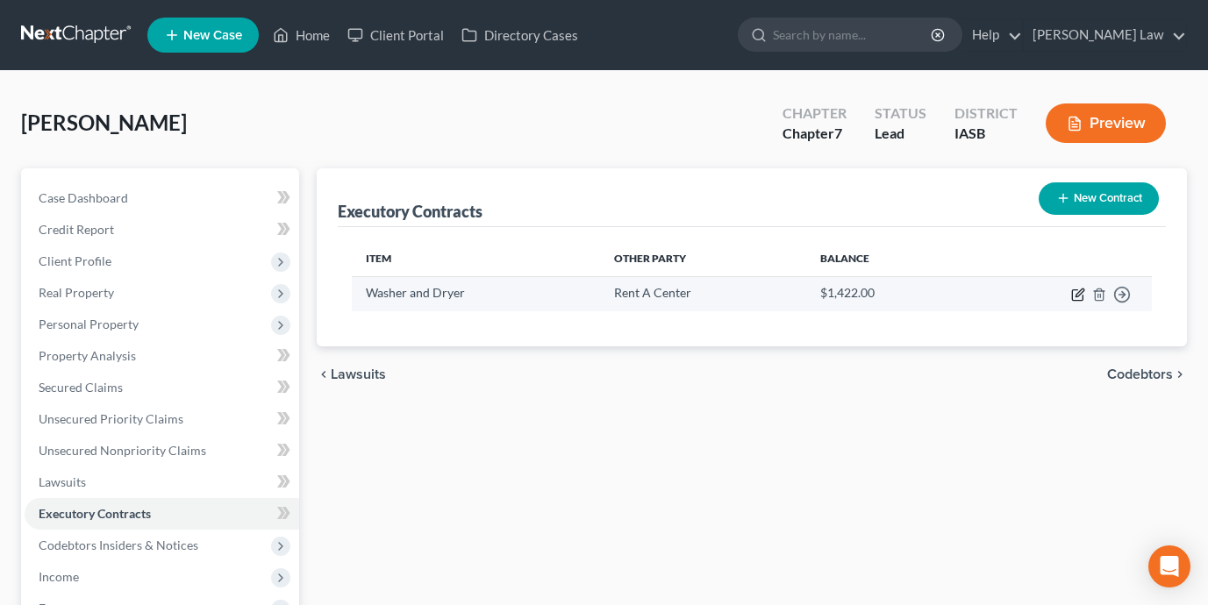
click at [1076, 293] on icon "button" at bounding box center [1079, 293] width 8 height 8
select select "0"
select select "16"
select select "0"
select select "2"
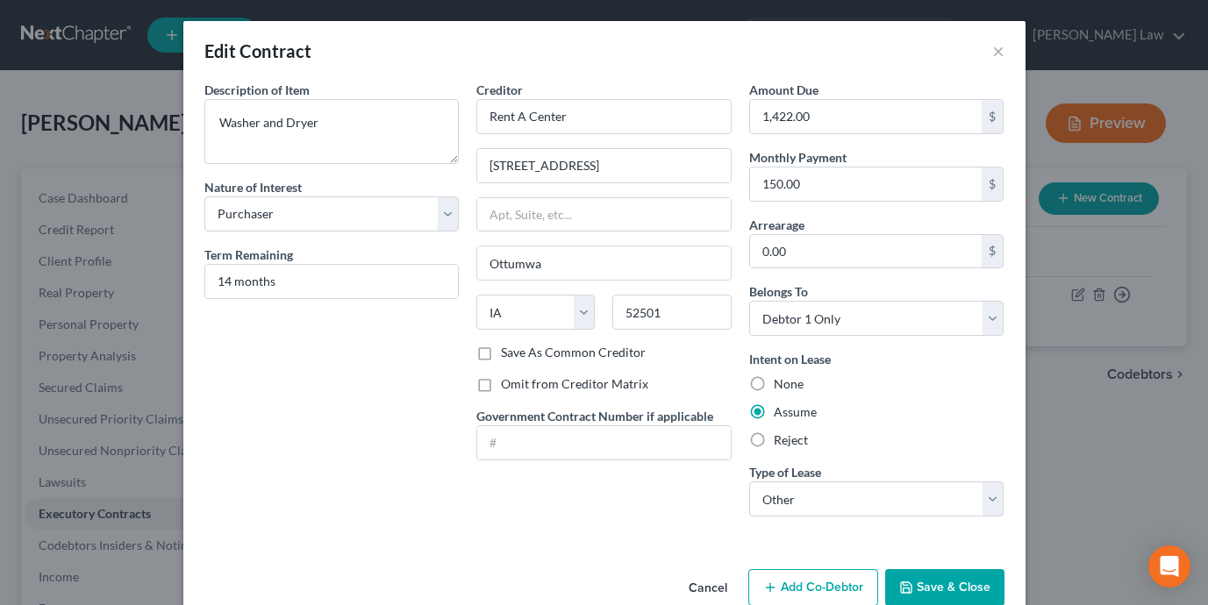
scroll to position [35, 0]
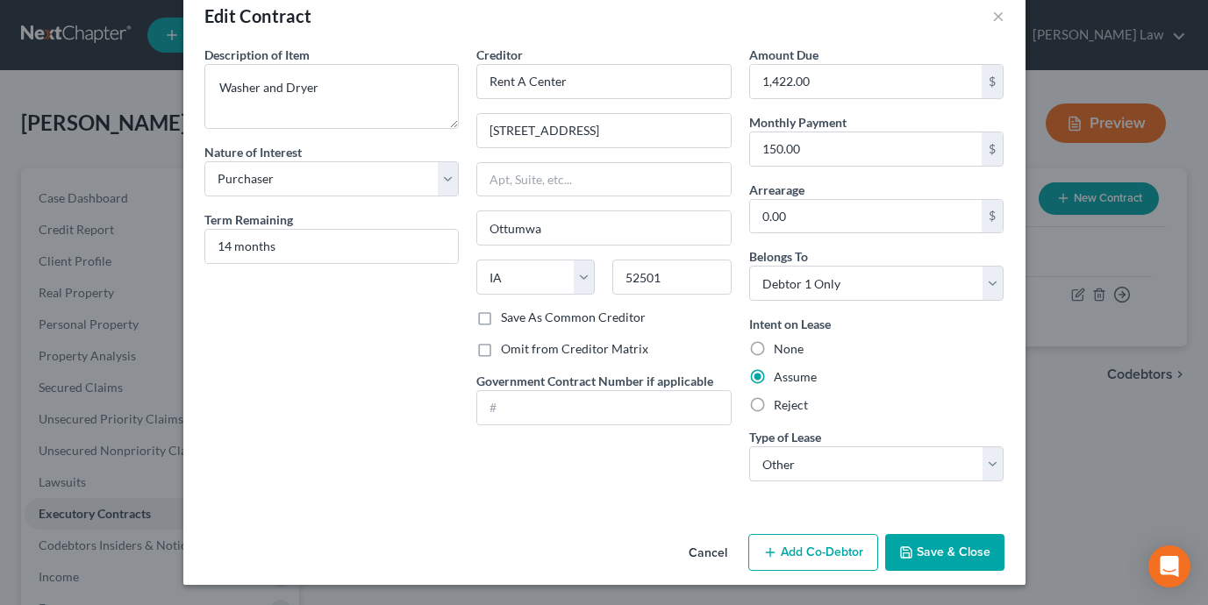
click at [940, 560] on button "Save & Close" at bounding box center [944, 552] width 119 height 37
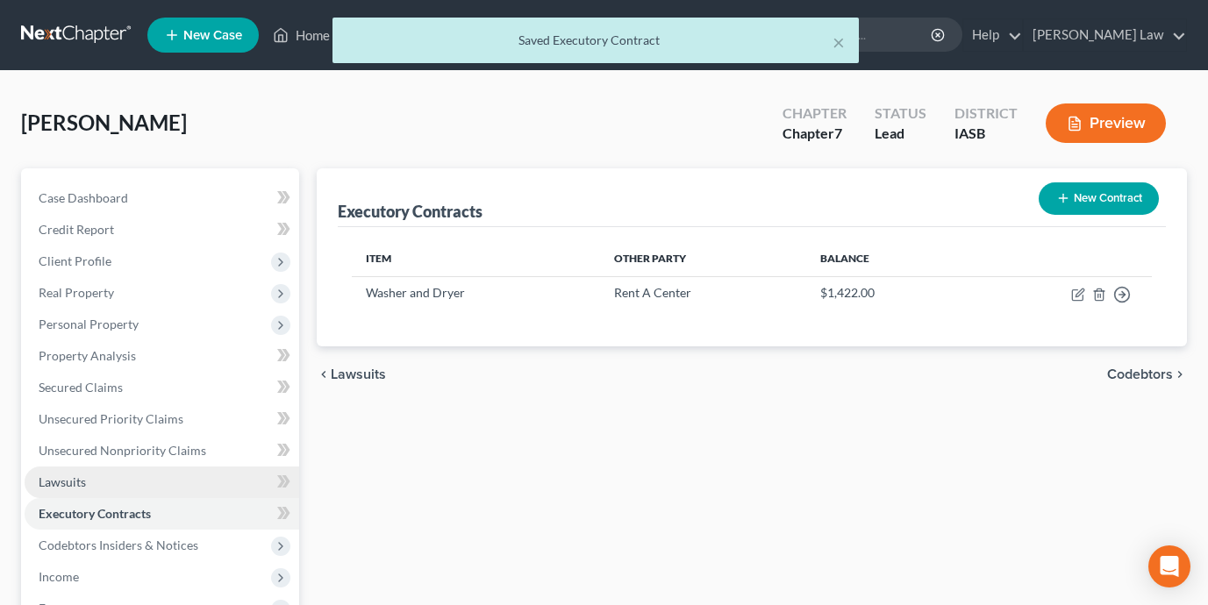
click at [202, 479] on link "Lawsuits" at bounding box center [162, 483] width 274 height 32
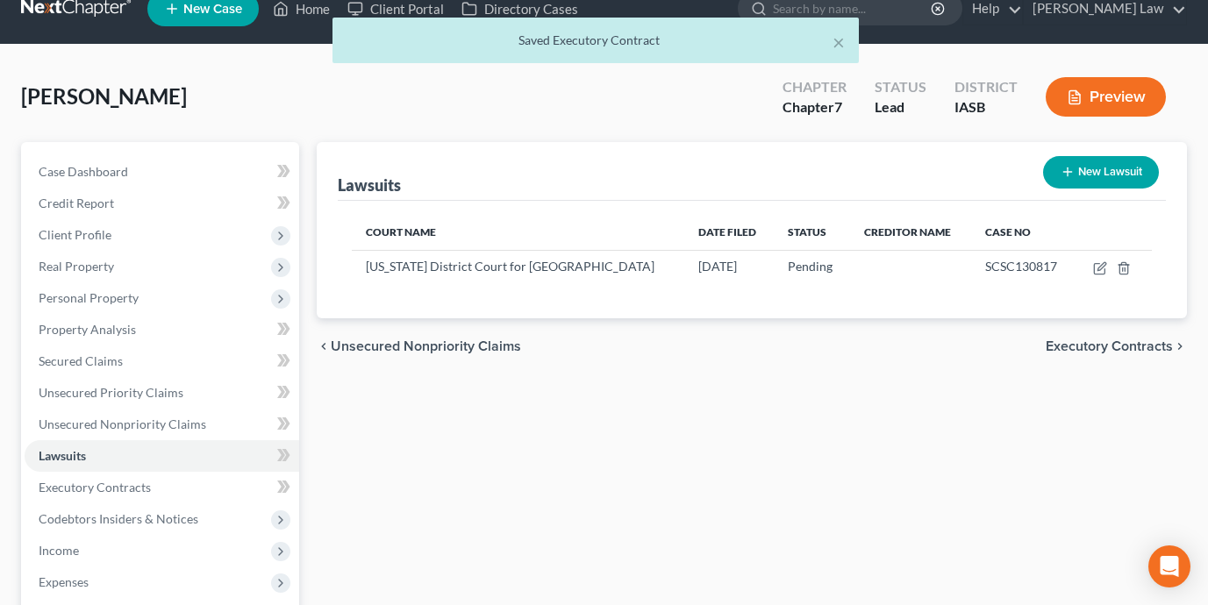
scroll to position [72, 0]
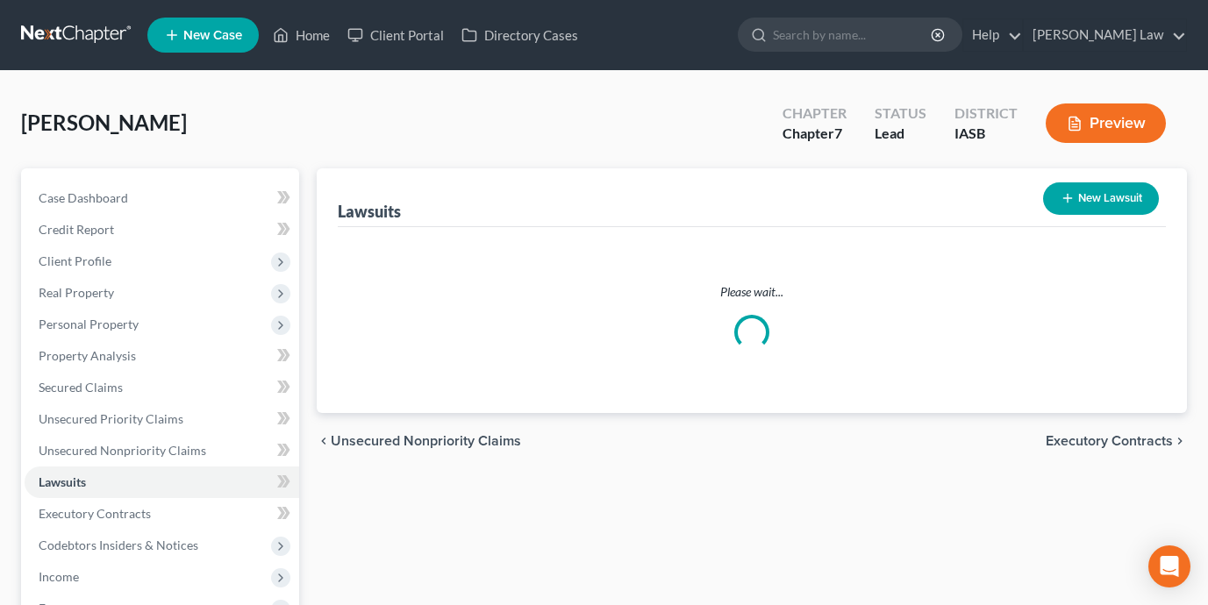
scroll to position [72, 0]
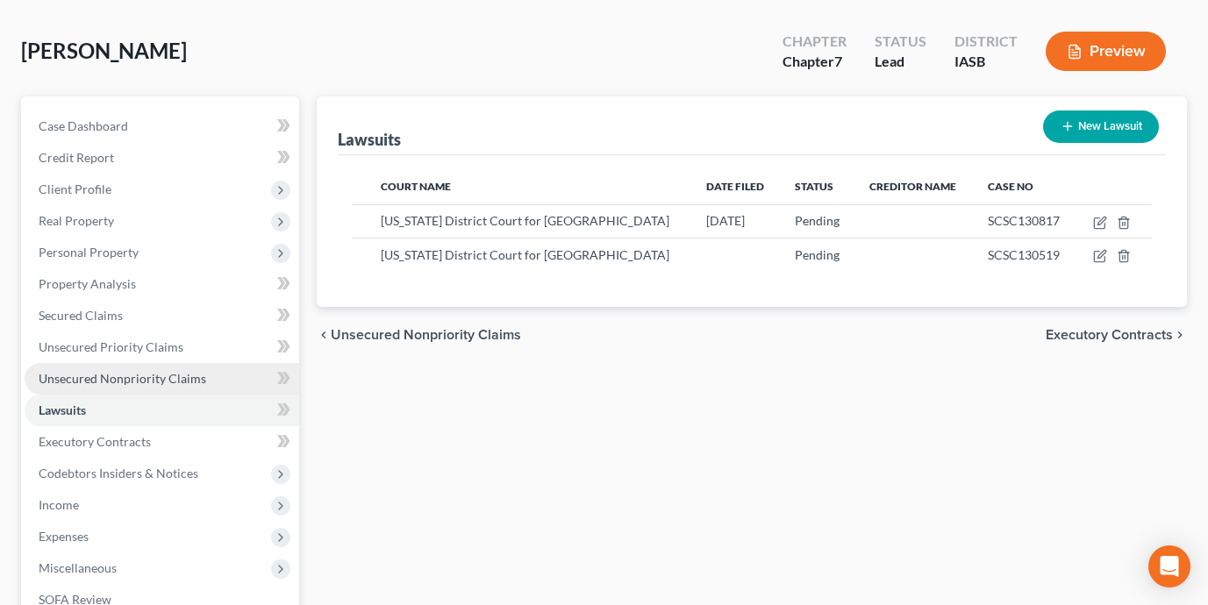
click at [229, 373] on link "Unsecured Nonpriority Claims" at bounding box center [162, 379] width 274 height 32
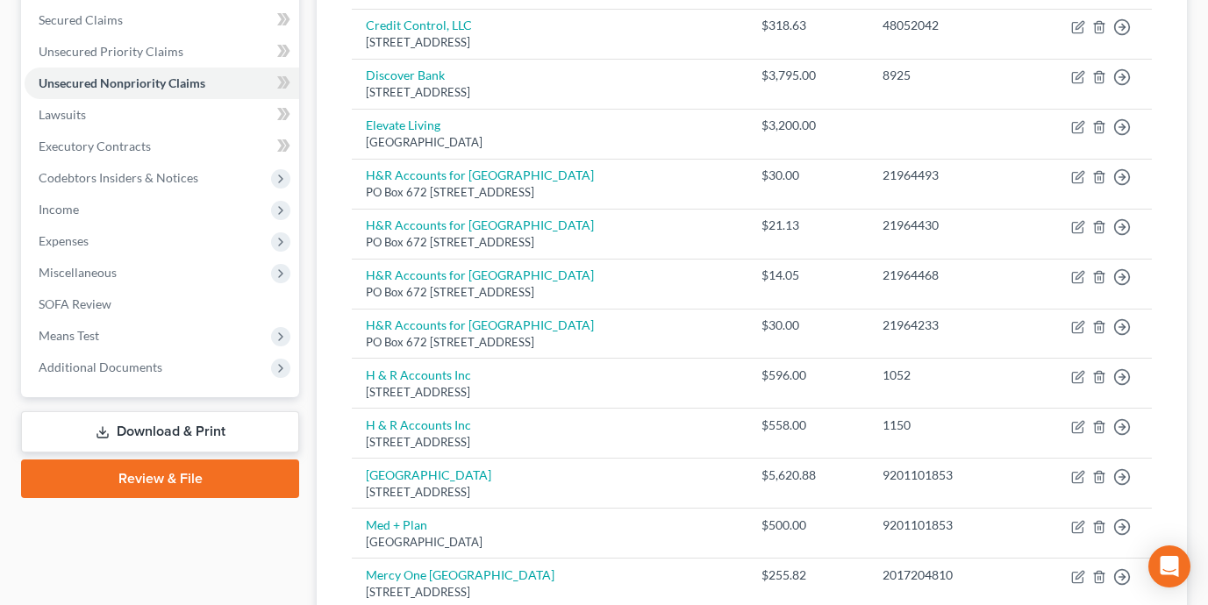
scroll to position [58, 0]
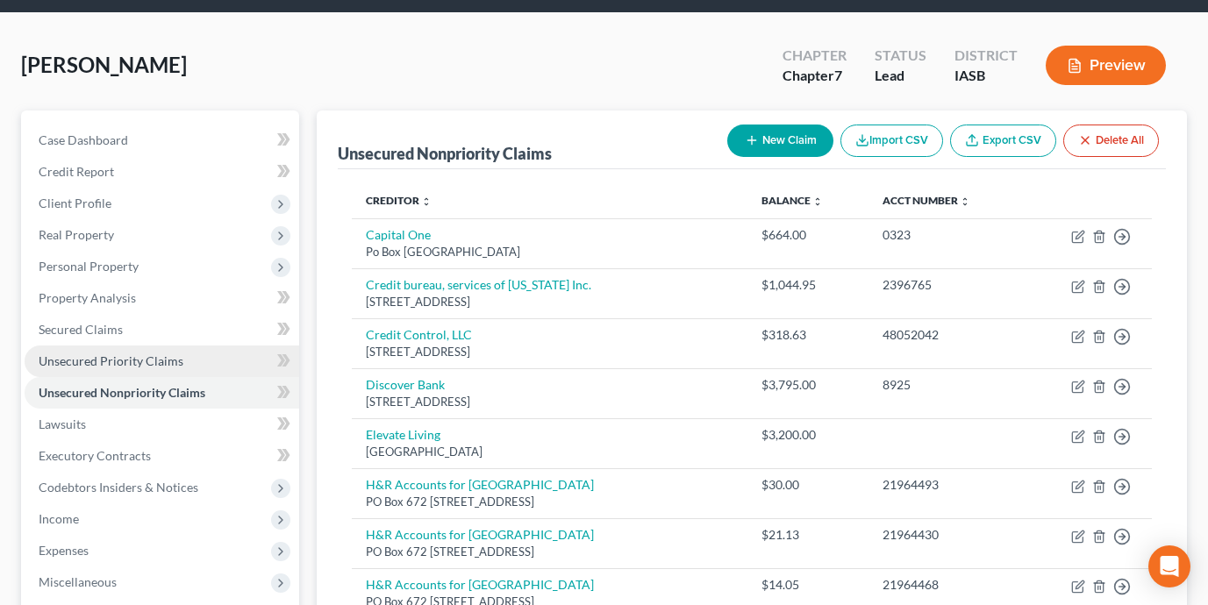
click at [195, 361] on link "Unsecured Priority Claims" at bounding box center [162, 362] width 274 height 32
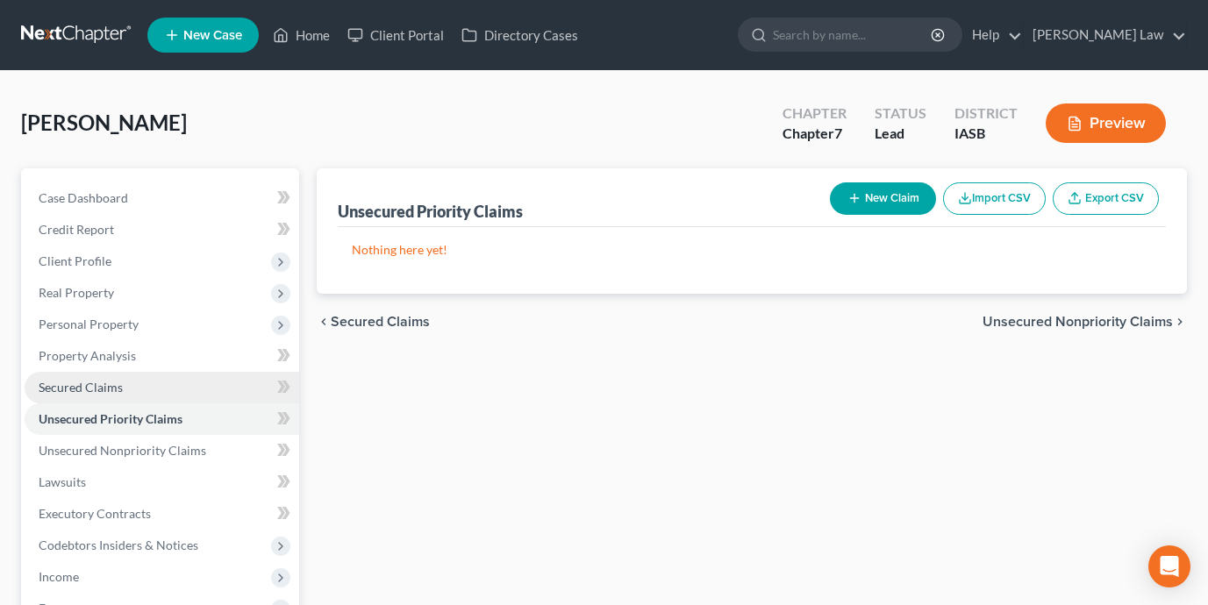
click at [152, 387] on link "Secured Claims" at bounding box center [162, 388] width 274 height 32
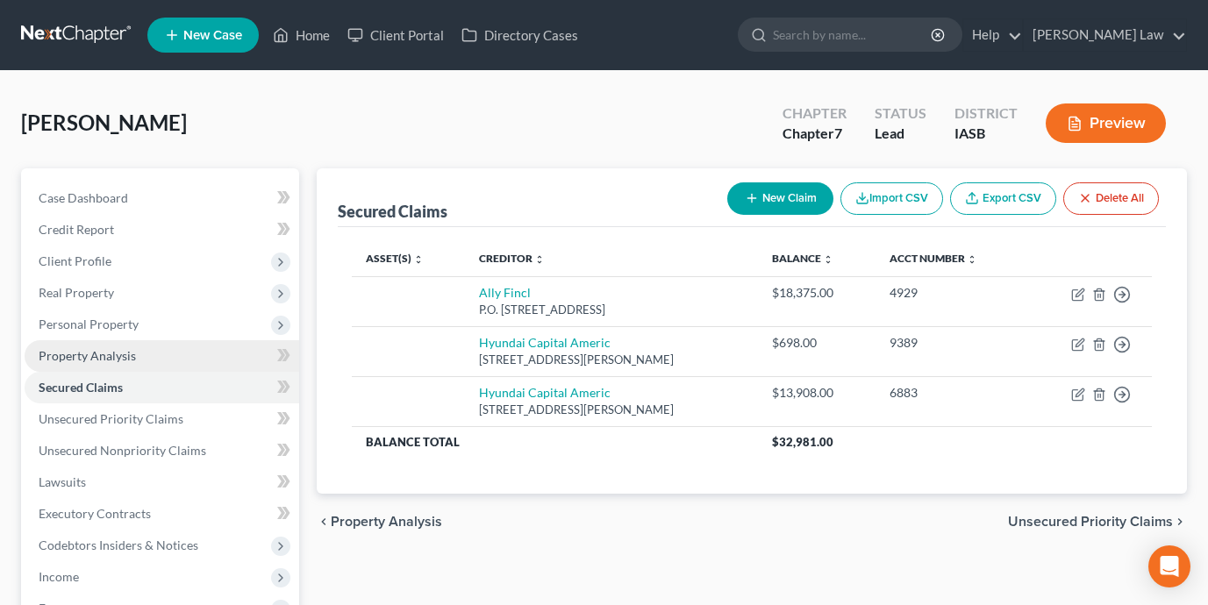
click at [181, 355] on link "Property Analysis" at bounding box center [162, 356] width 274 height 32
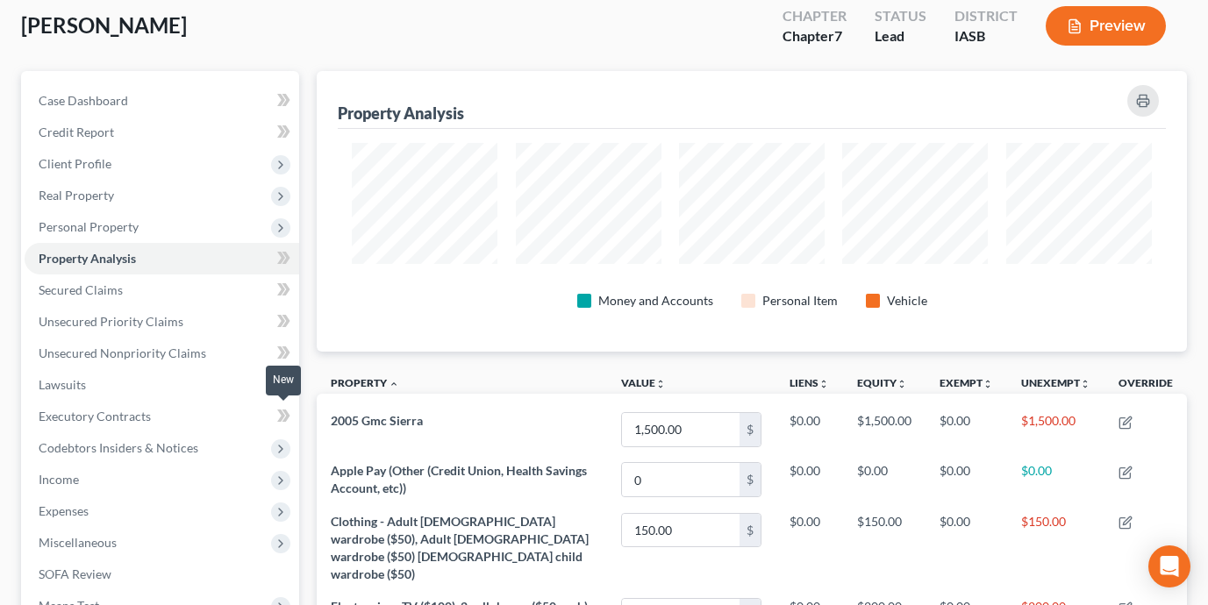
scroll to position [53, 0]
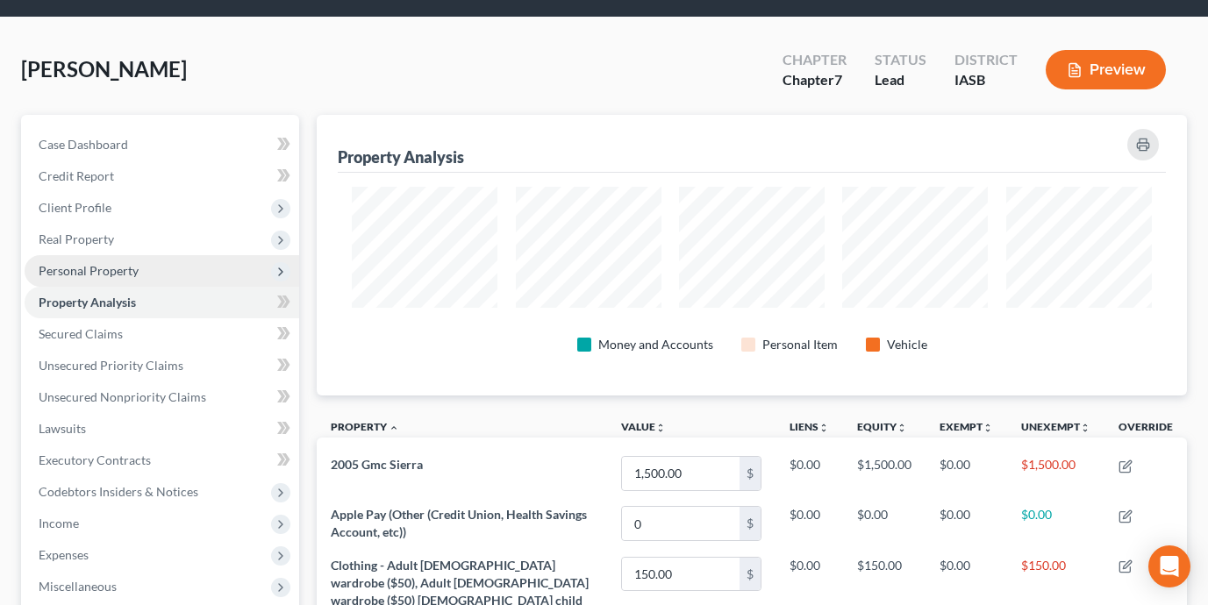
click at [195, 270] on span "Personal Property" at bounding box center [162, 271] width 274 height 32
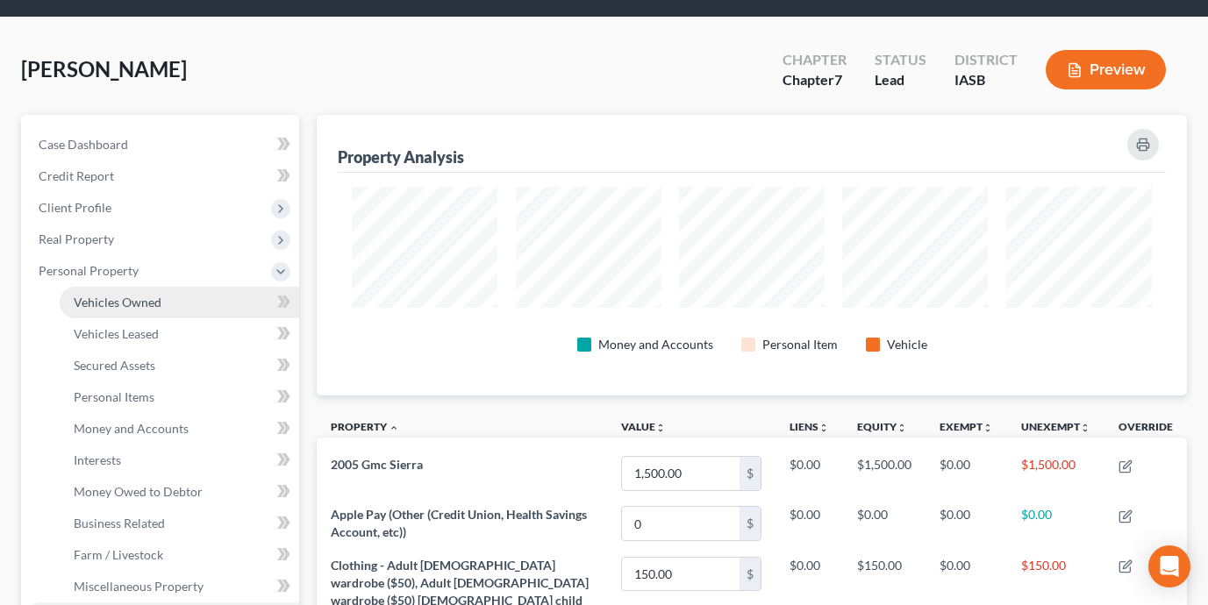
click at [201, 300] on link "Vehicles Owned" at bounding box center [179, 303] width 239 height 32
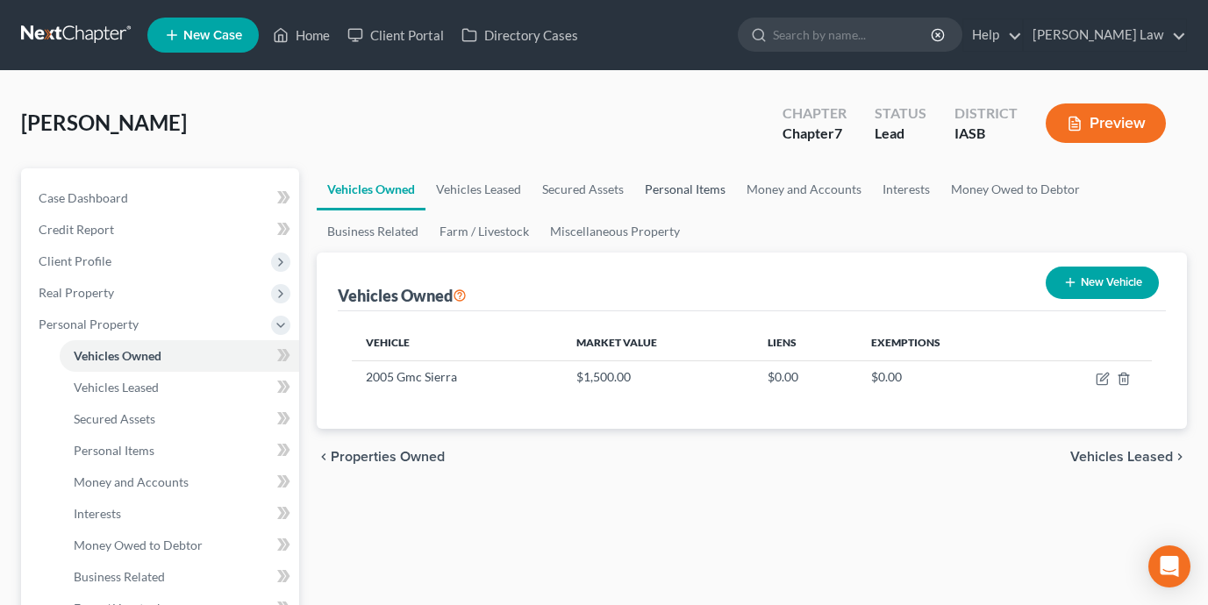
click at [715, 181] on link "Personal Items" at bounding box center [685, 189] width 102 height 42
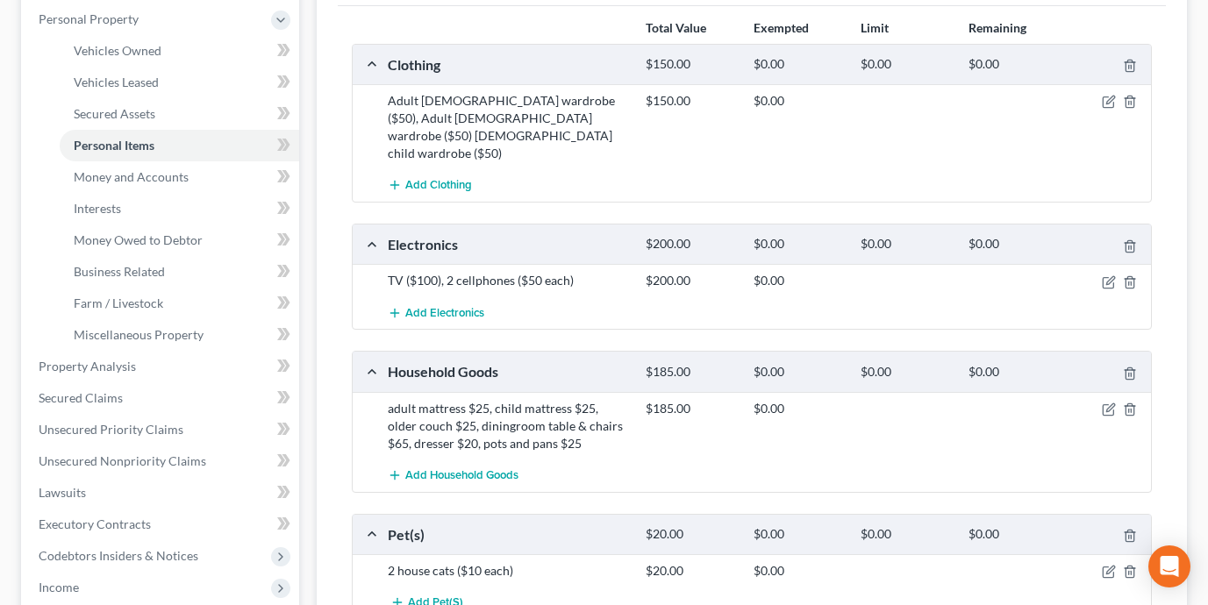
scroll to position [313, 0]
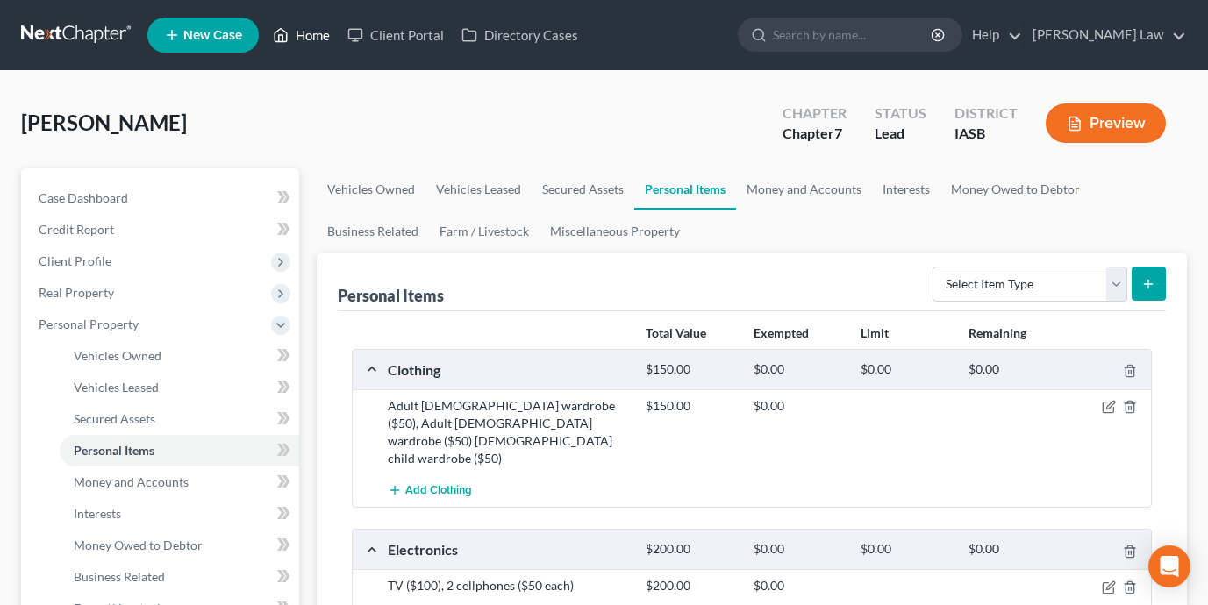
click at [327, 46] on link "Home" at bounding box center [301, 35] width 75 height 32
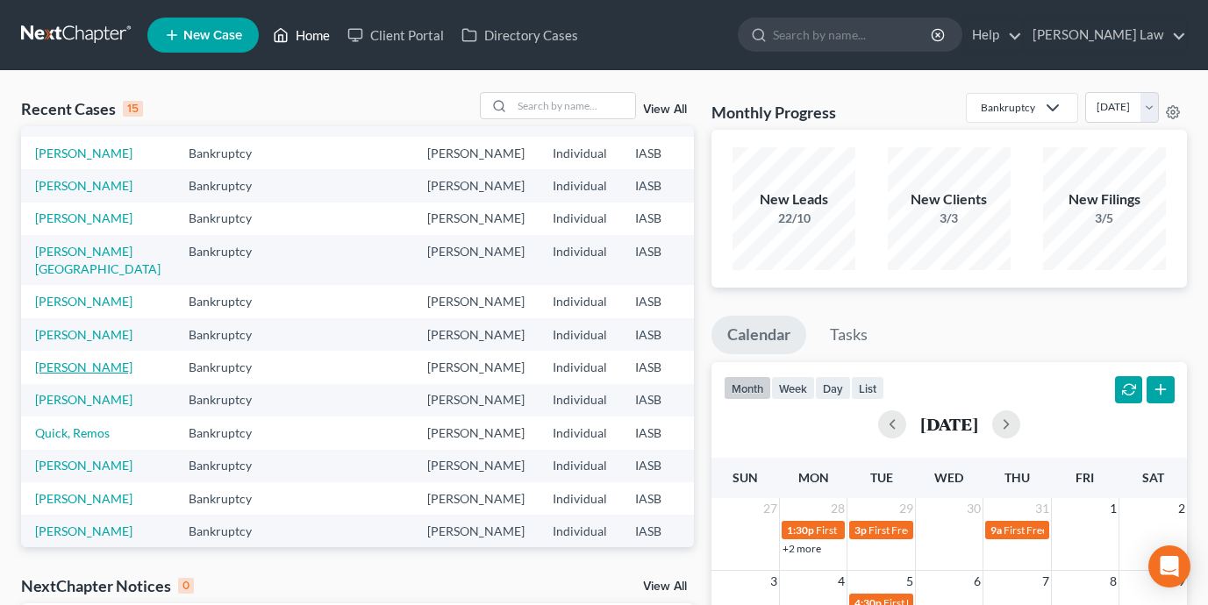
scroll to position [14, 0]
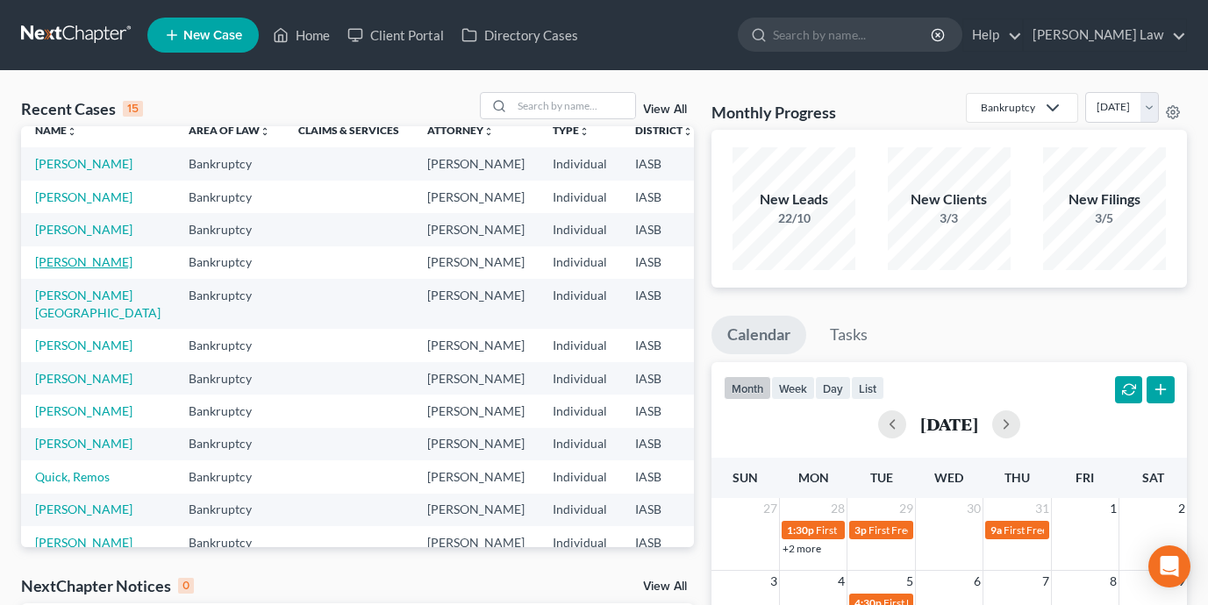
click at [46, 269] on link "[PERSON_NAME]" at bounding box center [83, 261] width 97 height 15
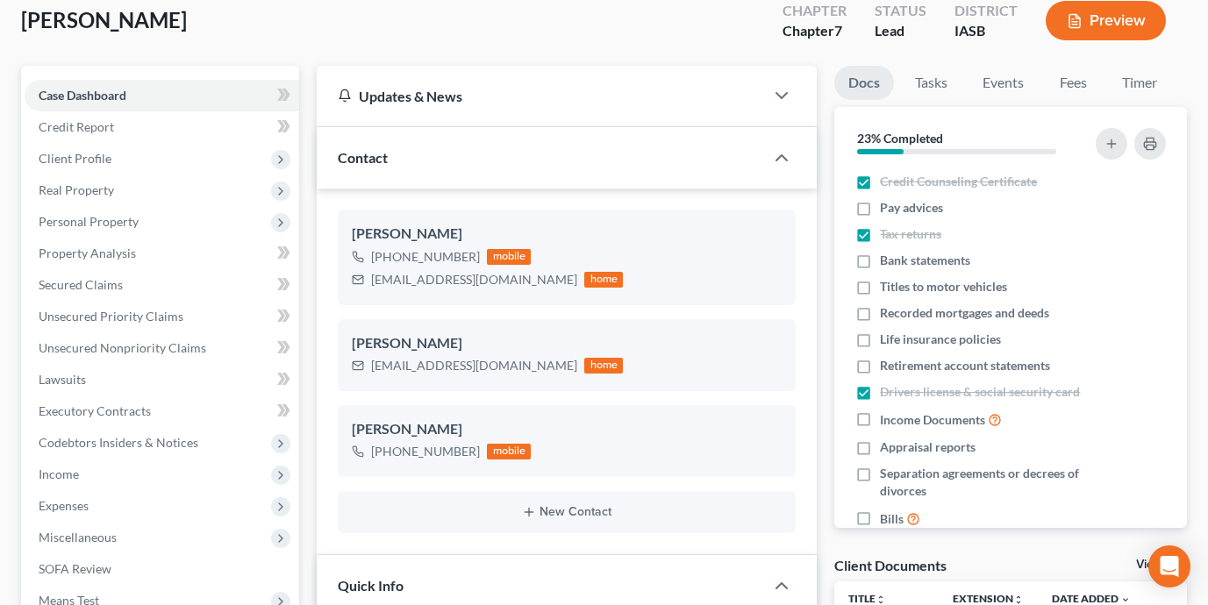
scroll to position [92, 0]
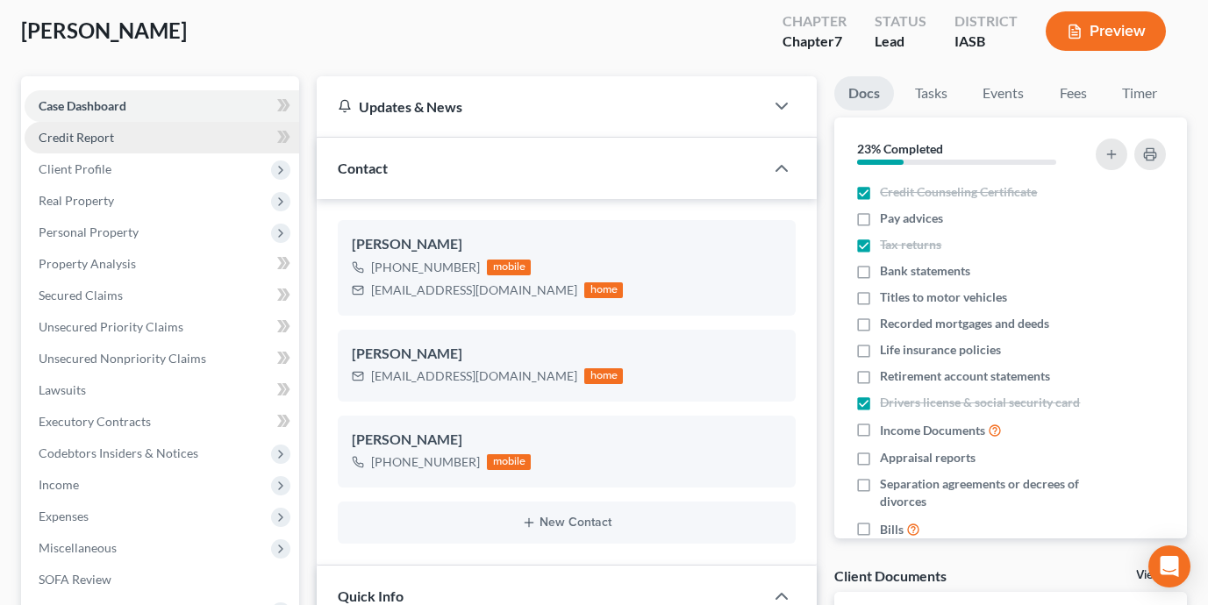
click at [131, 127] on link "Credit Report" at bounding box center [162, 138] width 274 height 32
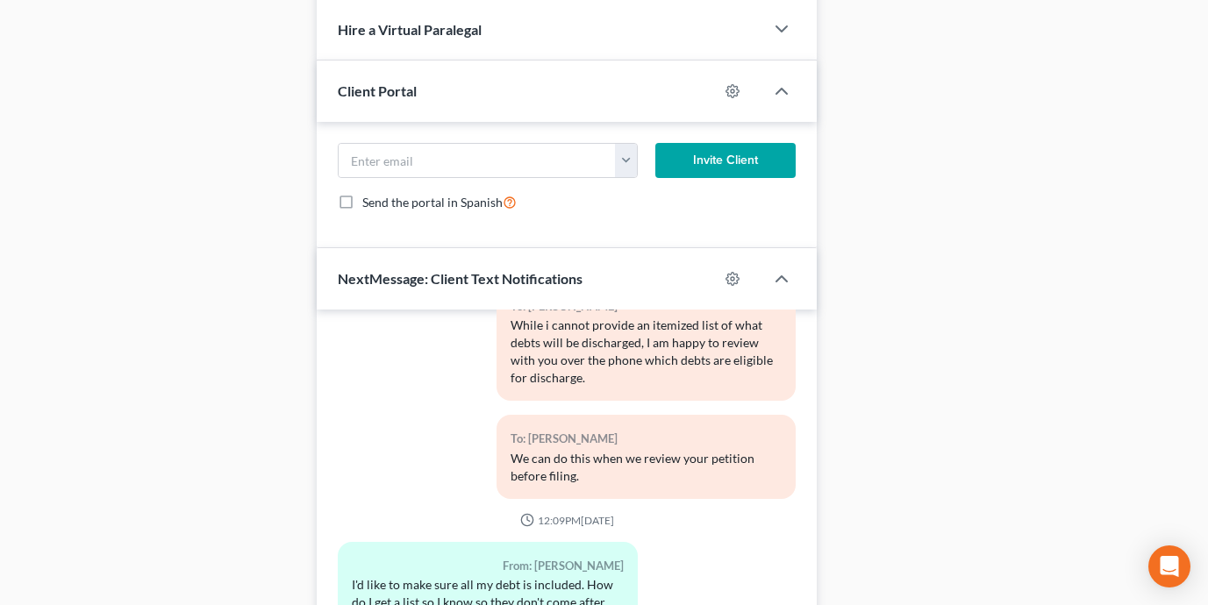
scroll to position [1725, 0]
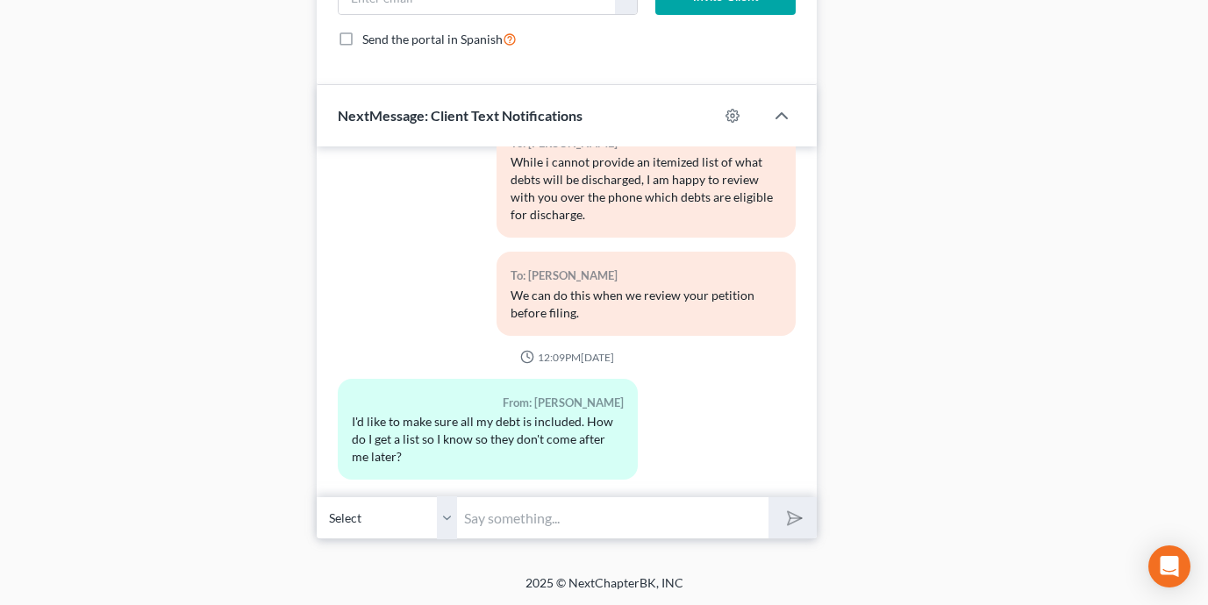
click at [583, 523] on input "text" at bounding box center [612, 517] width 311 height 43
type input "After you've paid the remainder of your bankruptcy fees I run a credit report a…"
click at [768, 497] on button "submit" at bounding box center [792, 517] width 48 height 41
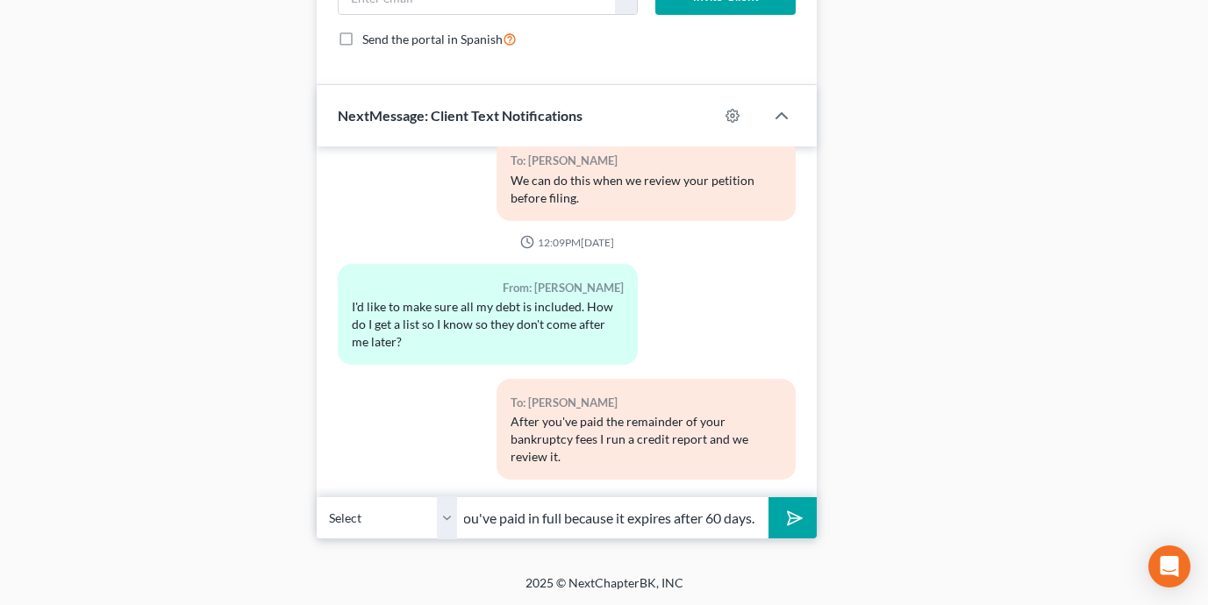
scroll to position [0, 82]
type input "I wait until you've paid in full because it expires after 60 days."
click at [768, 497] on button "submit" at bounding box center [792, 517] width 48 height 41
